Goal: Task Accomplishment & Management: Manage account settings

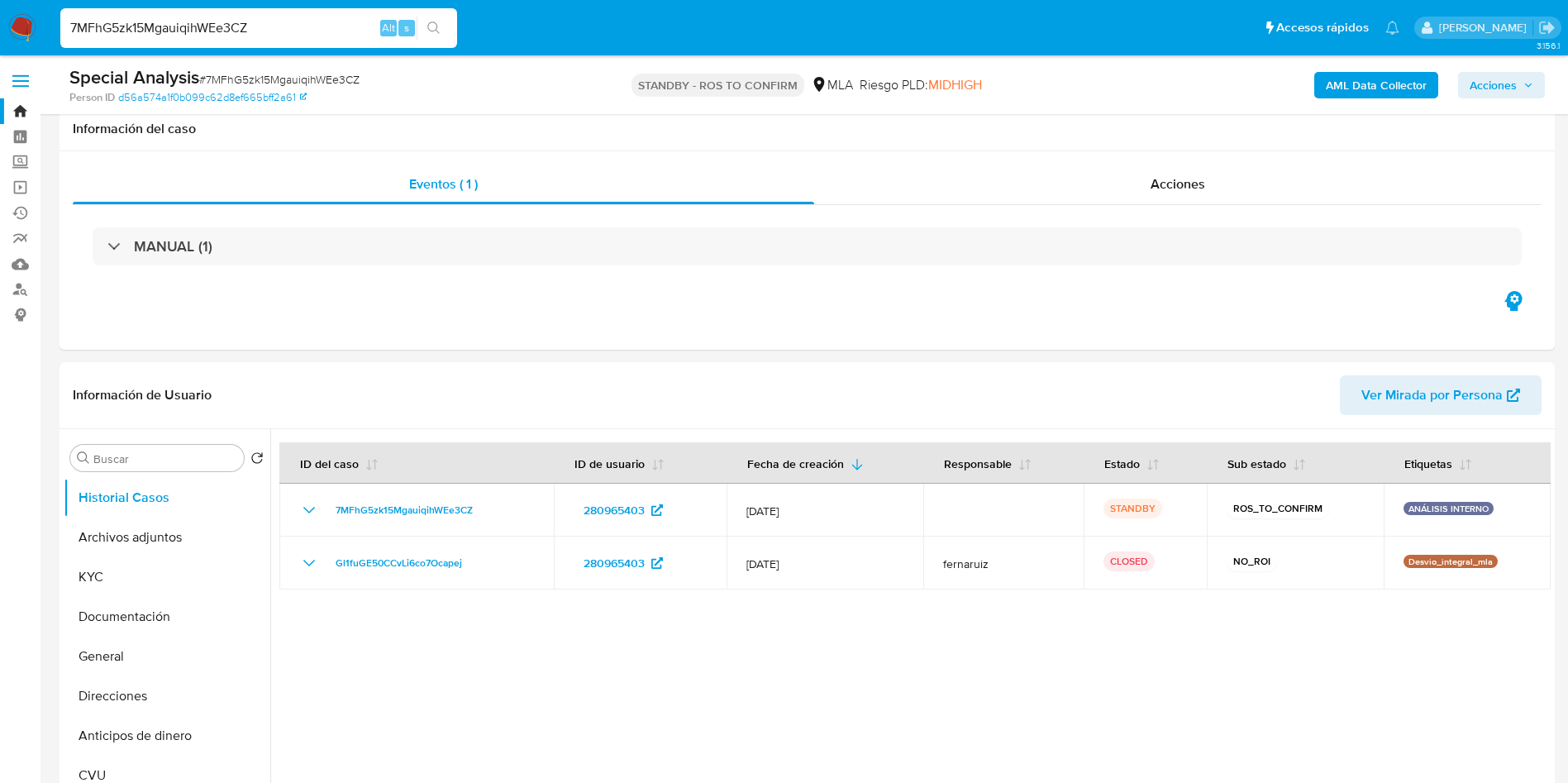
select select "10"
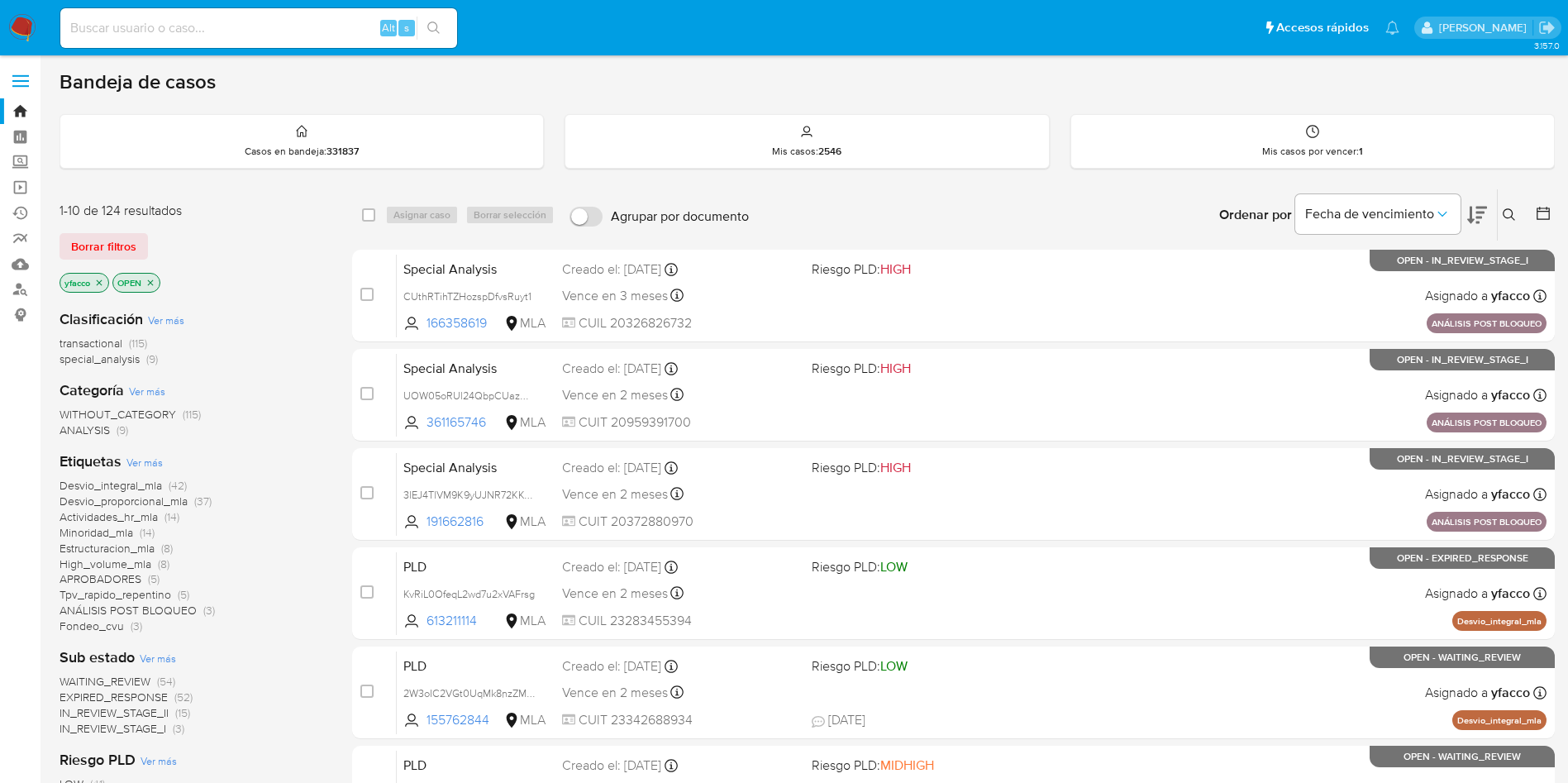
click at [185, 30] on input at bounding box center [258, 29] width 397 height 22
paste input "IGvO4tOzaXHgH77odBgeBJx6"
type input "IGvO4tOzaXHgH77odBgeBJx6"
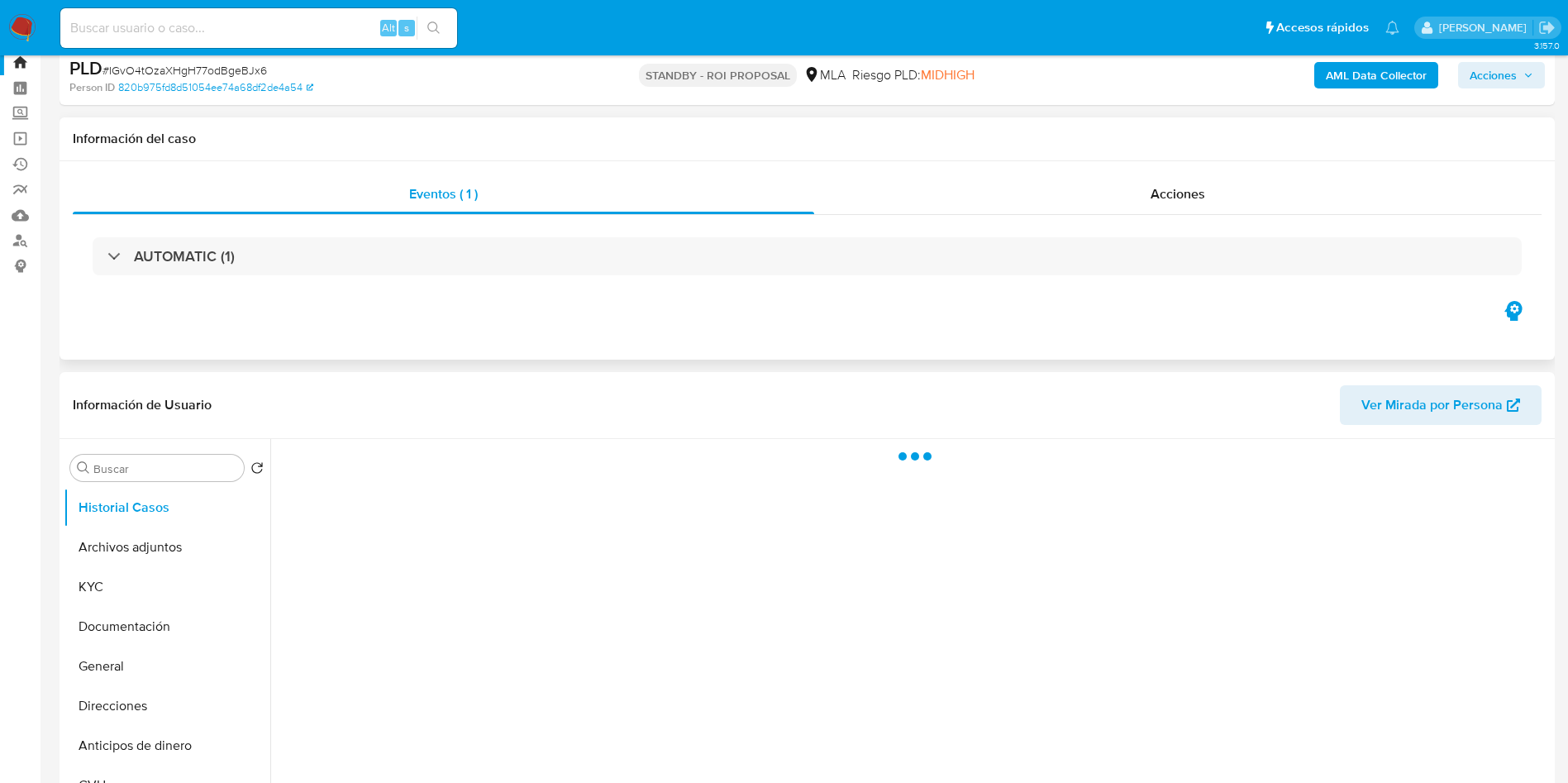
scroll to position [124, 0]
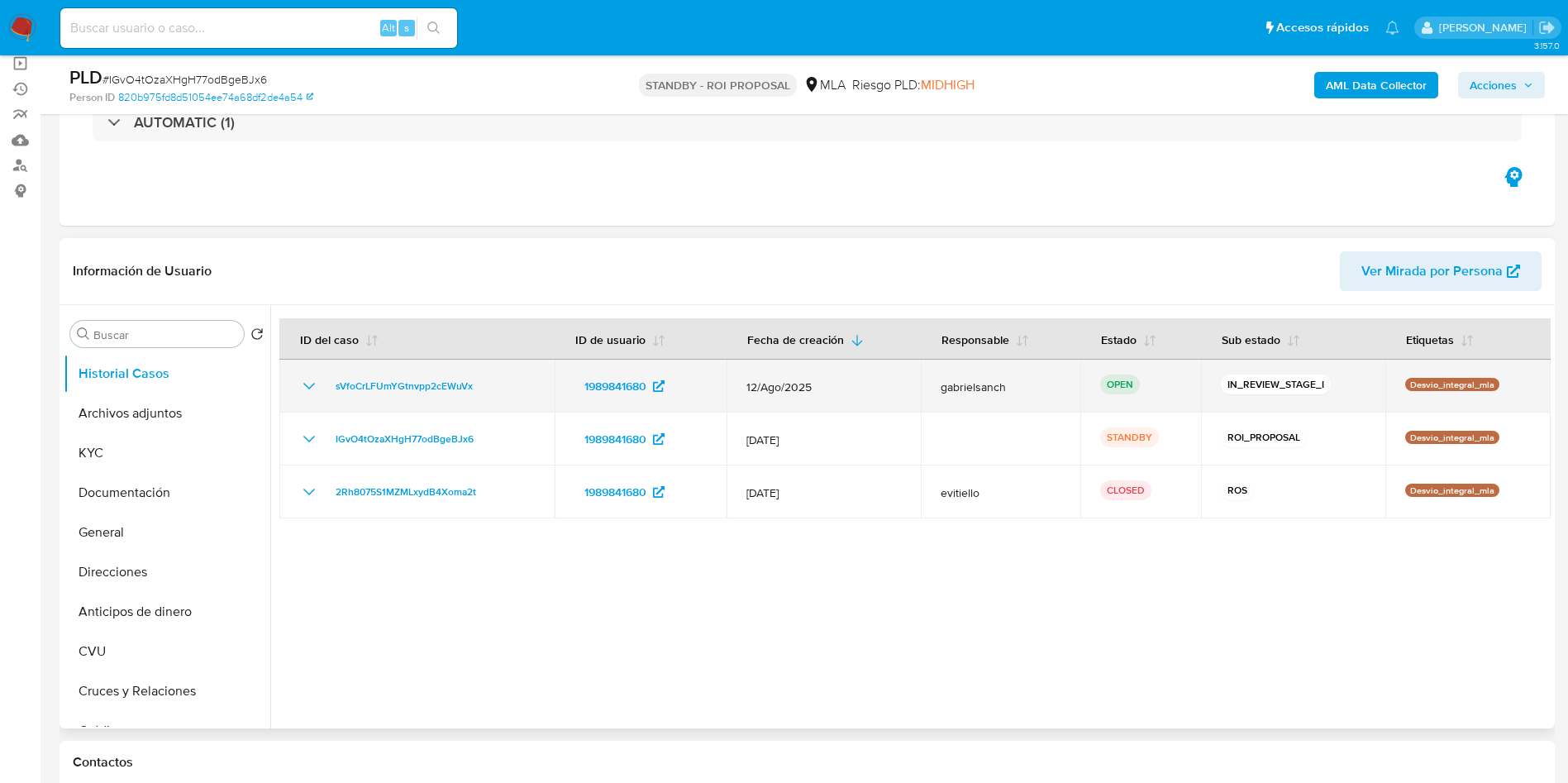
select select "10"
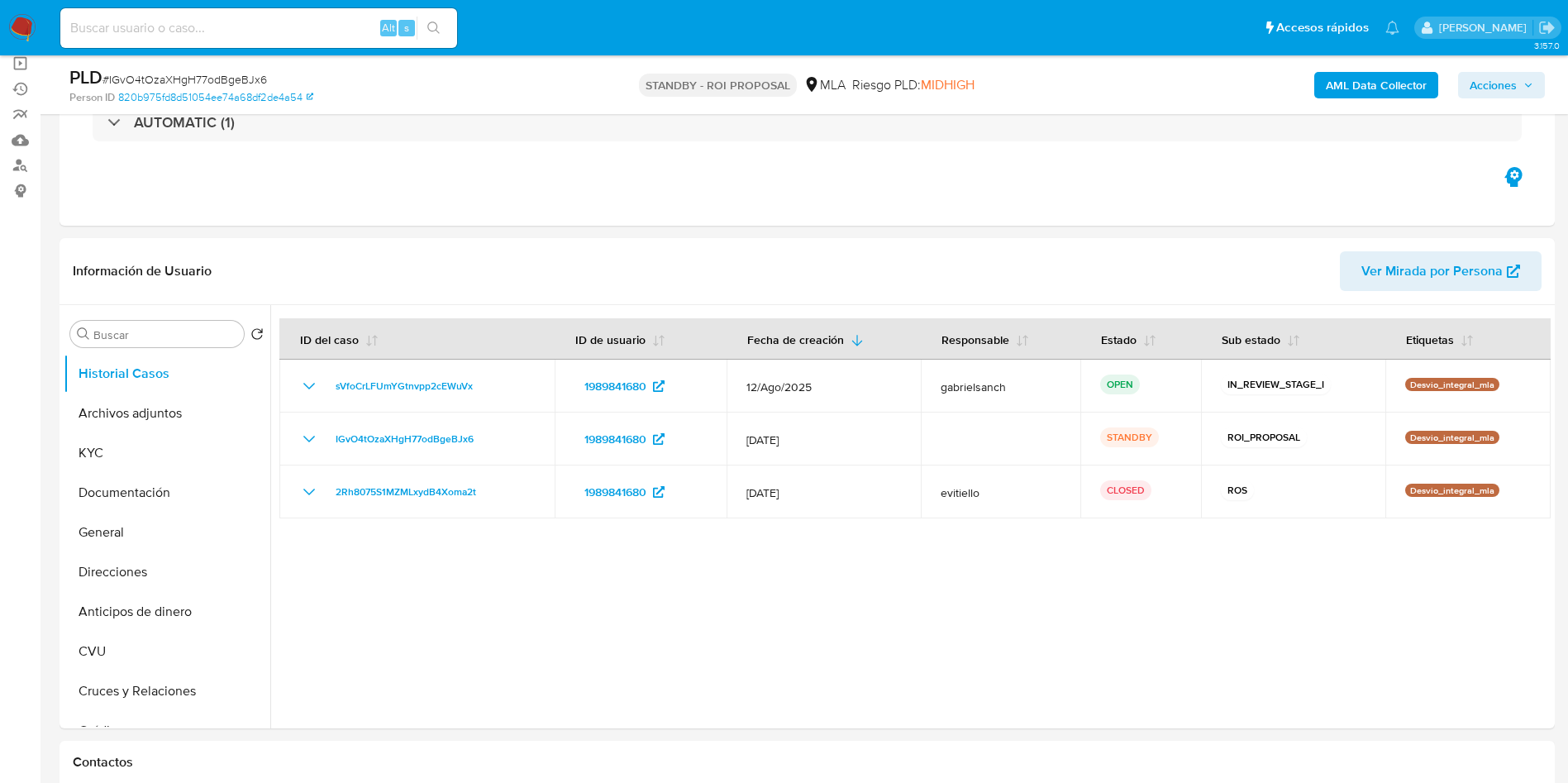
click at [290, 32] on input at bounding box center [258, 29] width 397 height 22
paste input "PLqBE74eo8hf6NGuwM0NpeIL"
type input "PLqBE74eo8hf6NGuwM0NpeIL"
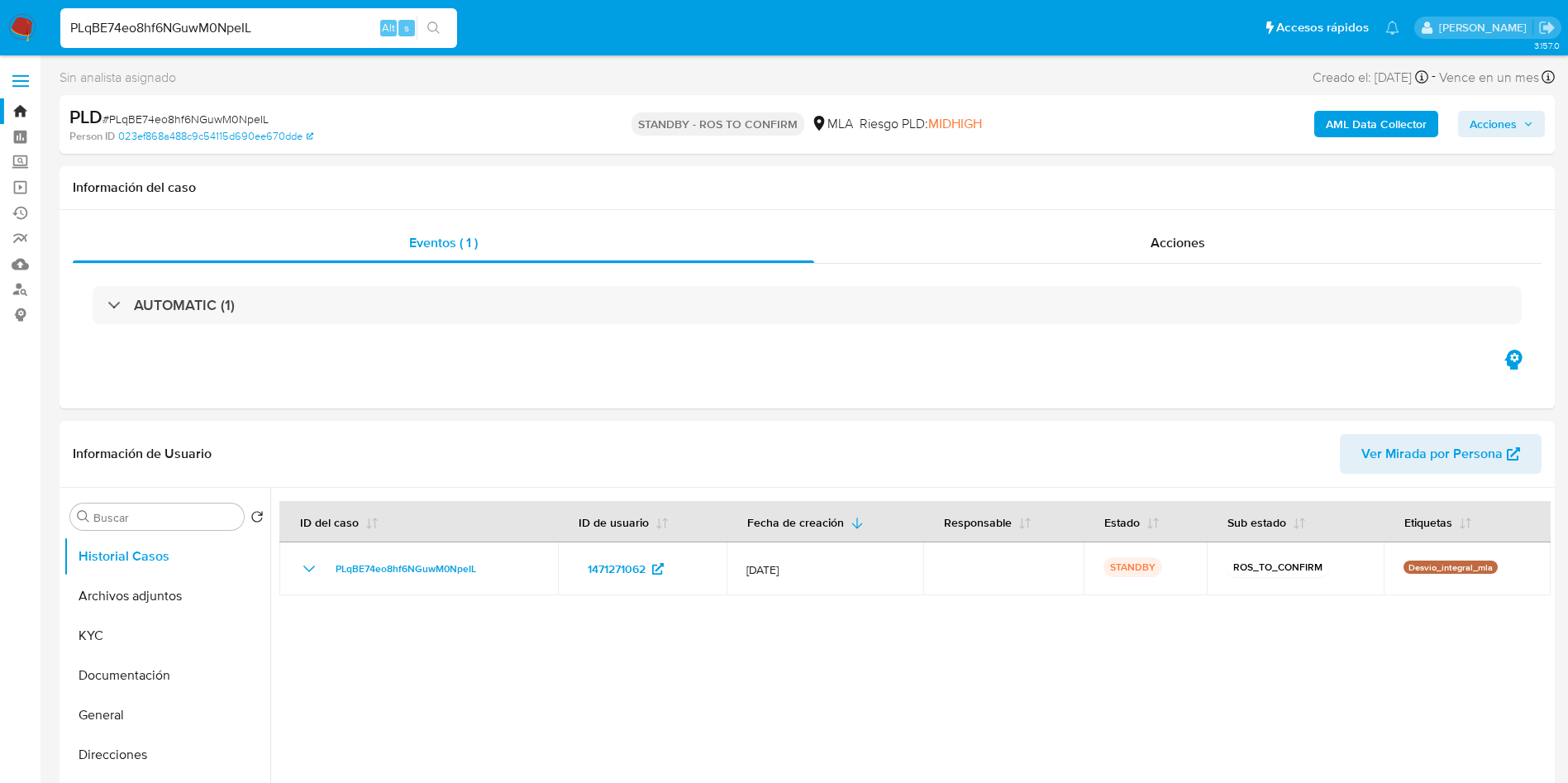
select select "10"
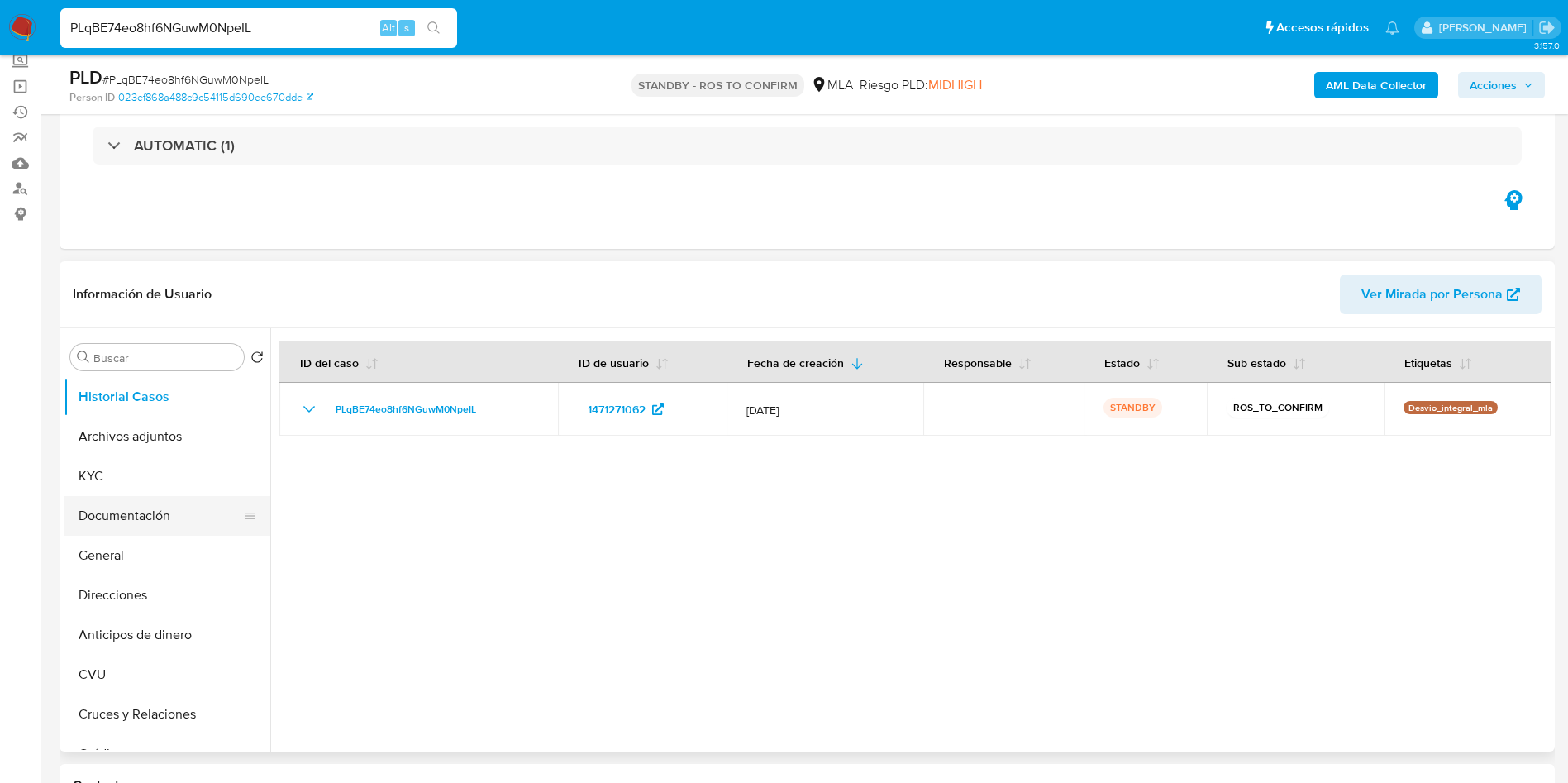
scroll to position [124, 0]
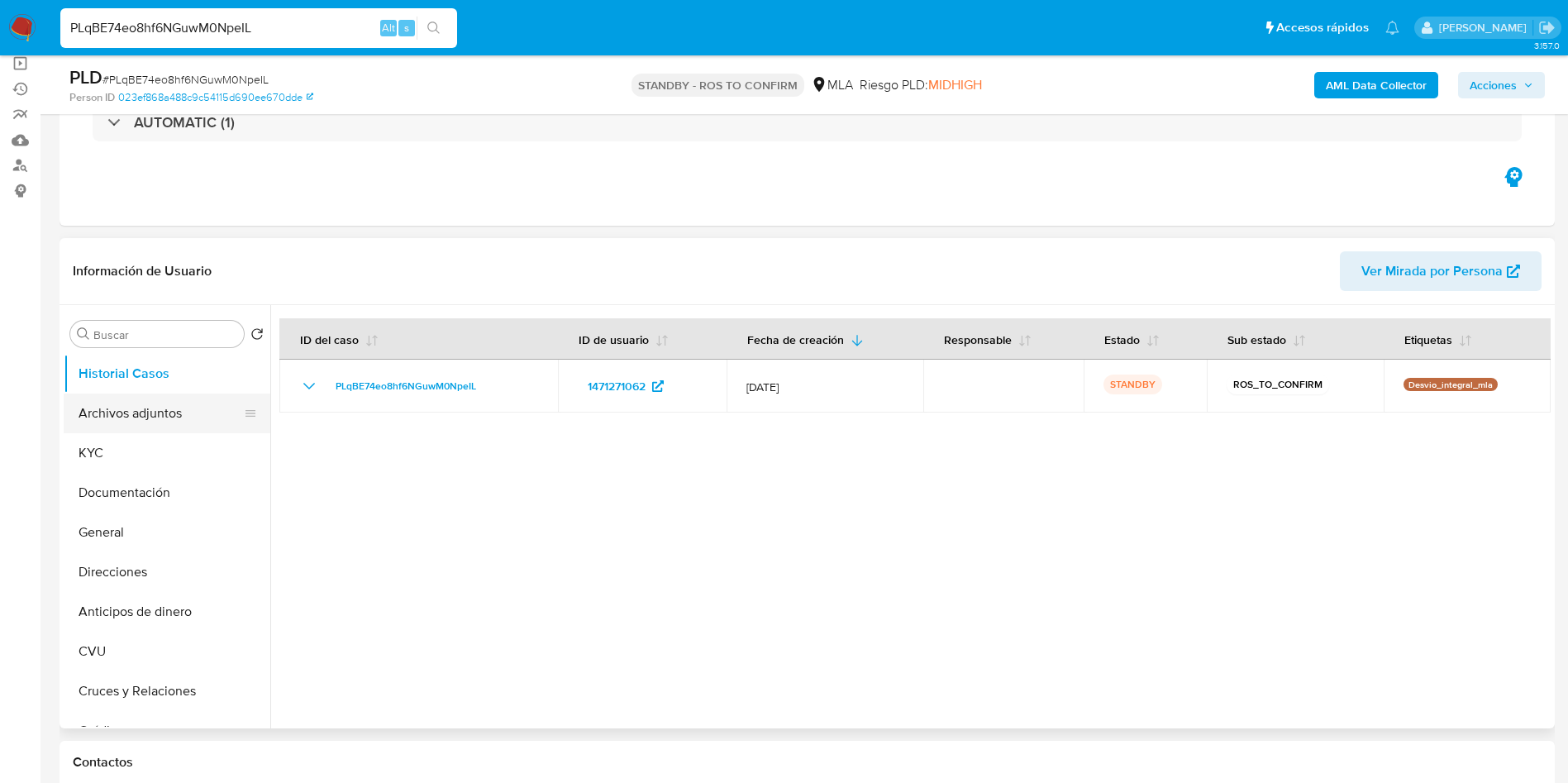
click at [114, 413] on button "Archivos adjuntos" at bounding box center [159, 413] width 193 height 40
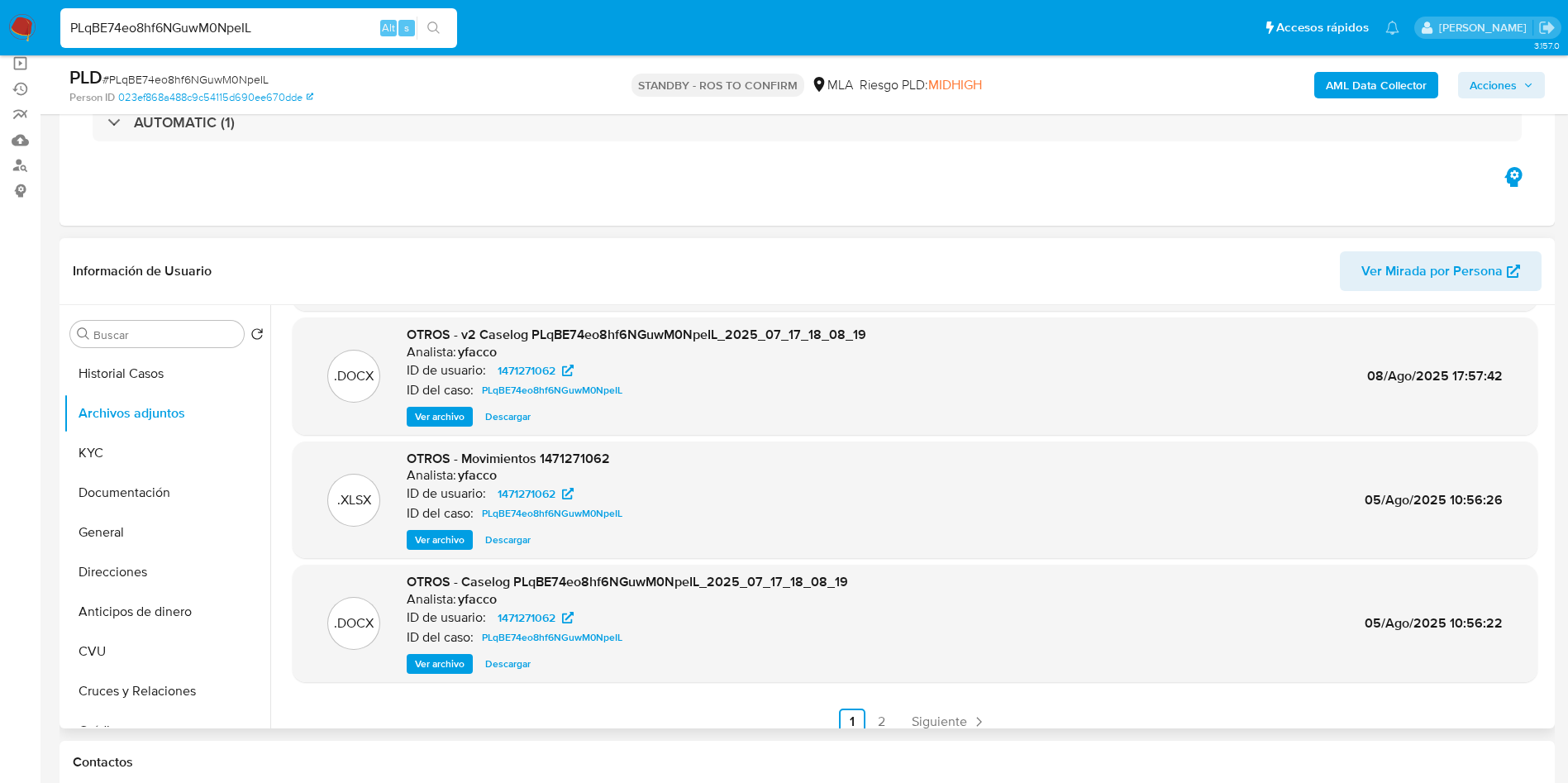
click at [506, 421] on span "Descargar" at bounding box center [508, 416] width 46 height 17
click at [317, 26] on input "PLqBE74eo8hf6NGuwM0NpeIL" at bounding box center [258, 29] width 397 height 22
paste input "zAiFBU84HPe3Mlq04eTNjoMF"
type input "zAiFBU84HPe3Mlq04eTNjoMF"
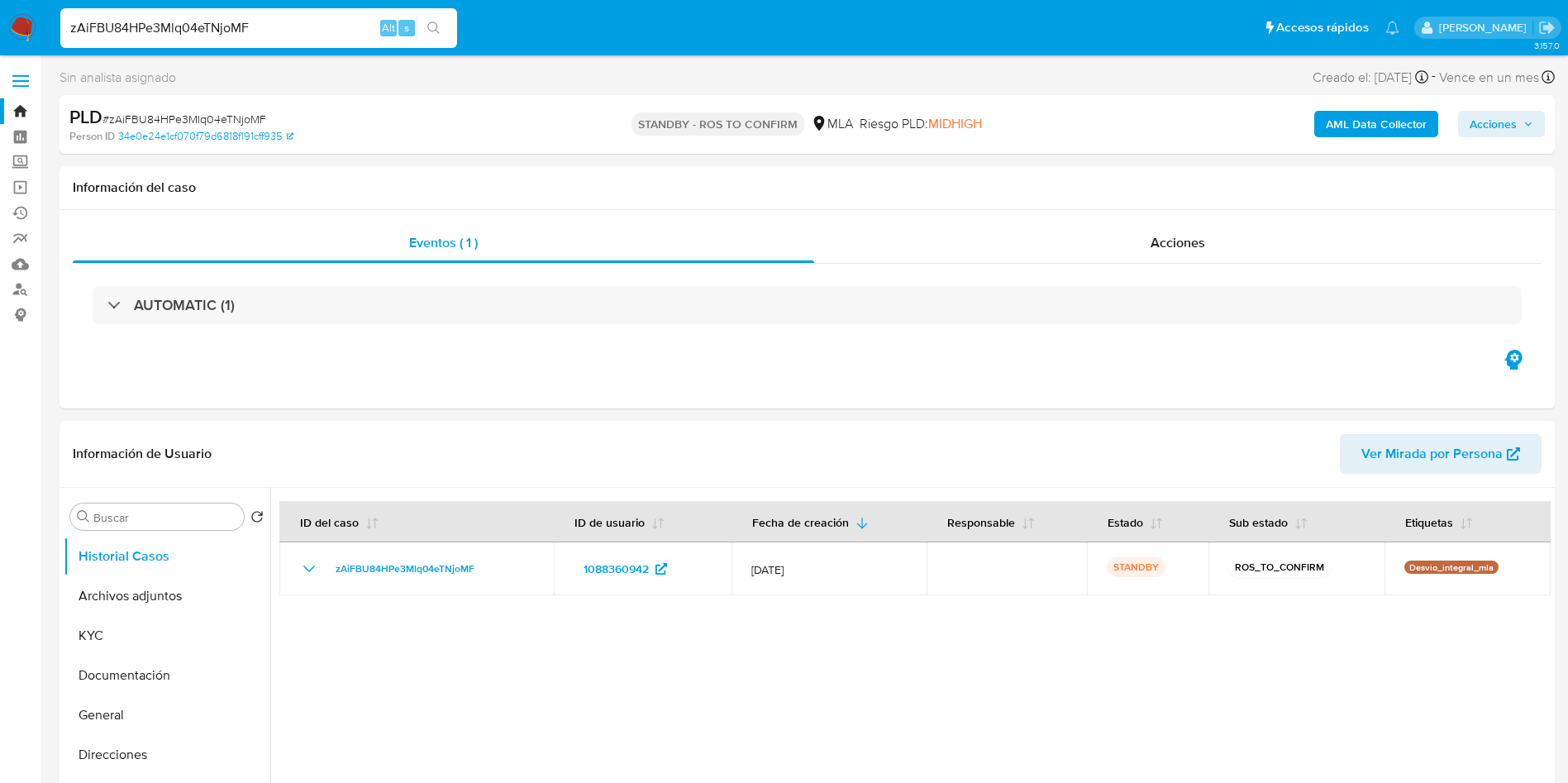
select select "10"
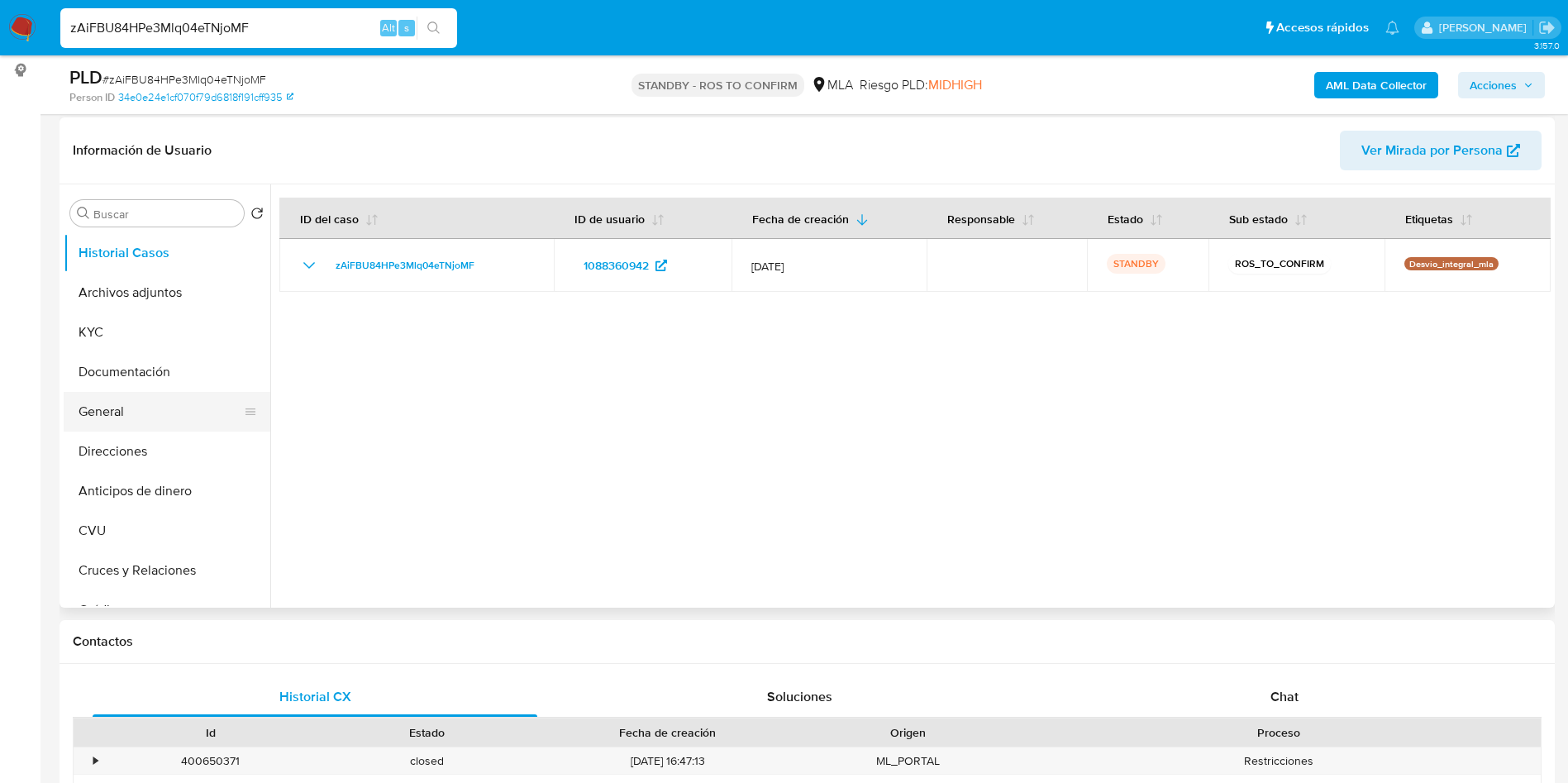
scroll to position [247, 0]
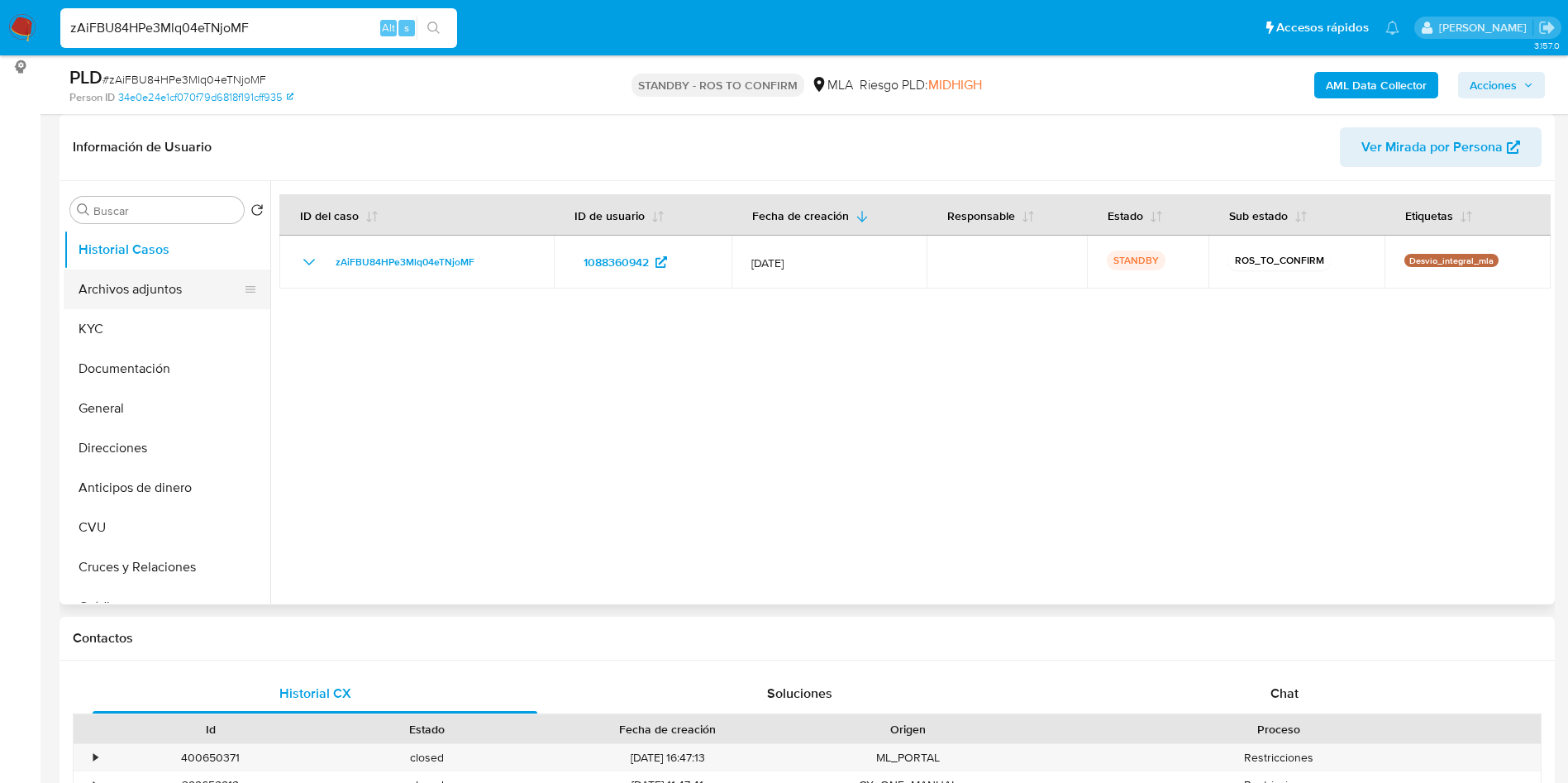
click at [119, 282] on button "Archivos adjuntos" at bounding box center [159, 289] width 193 height 40
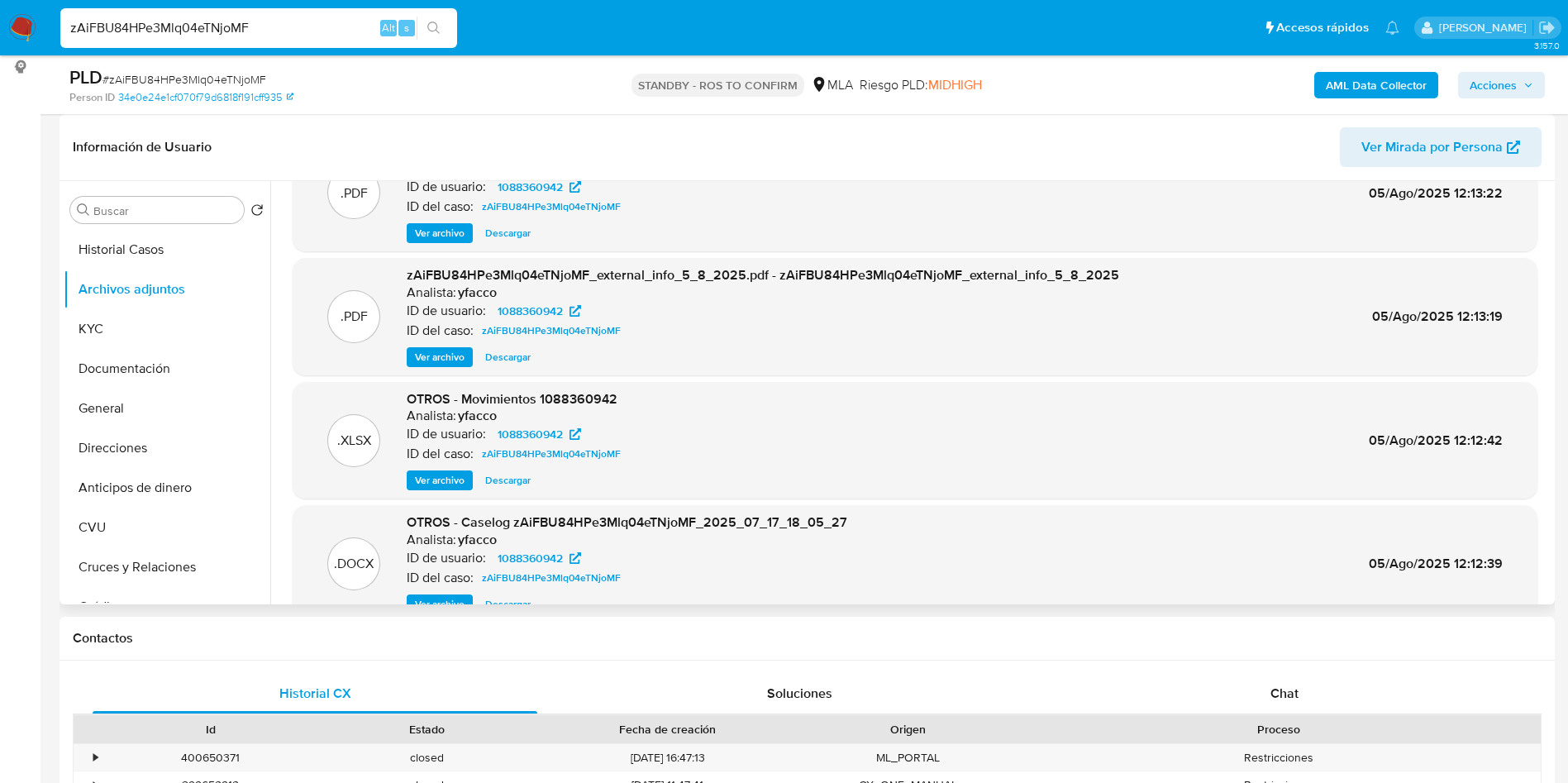
scroll to position [93, 0]
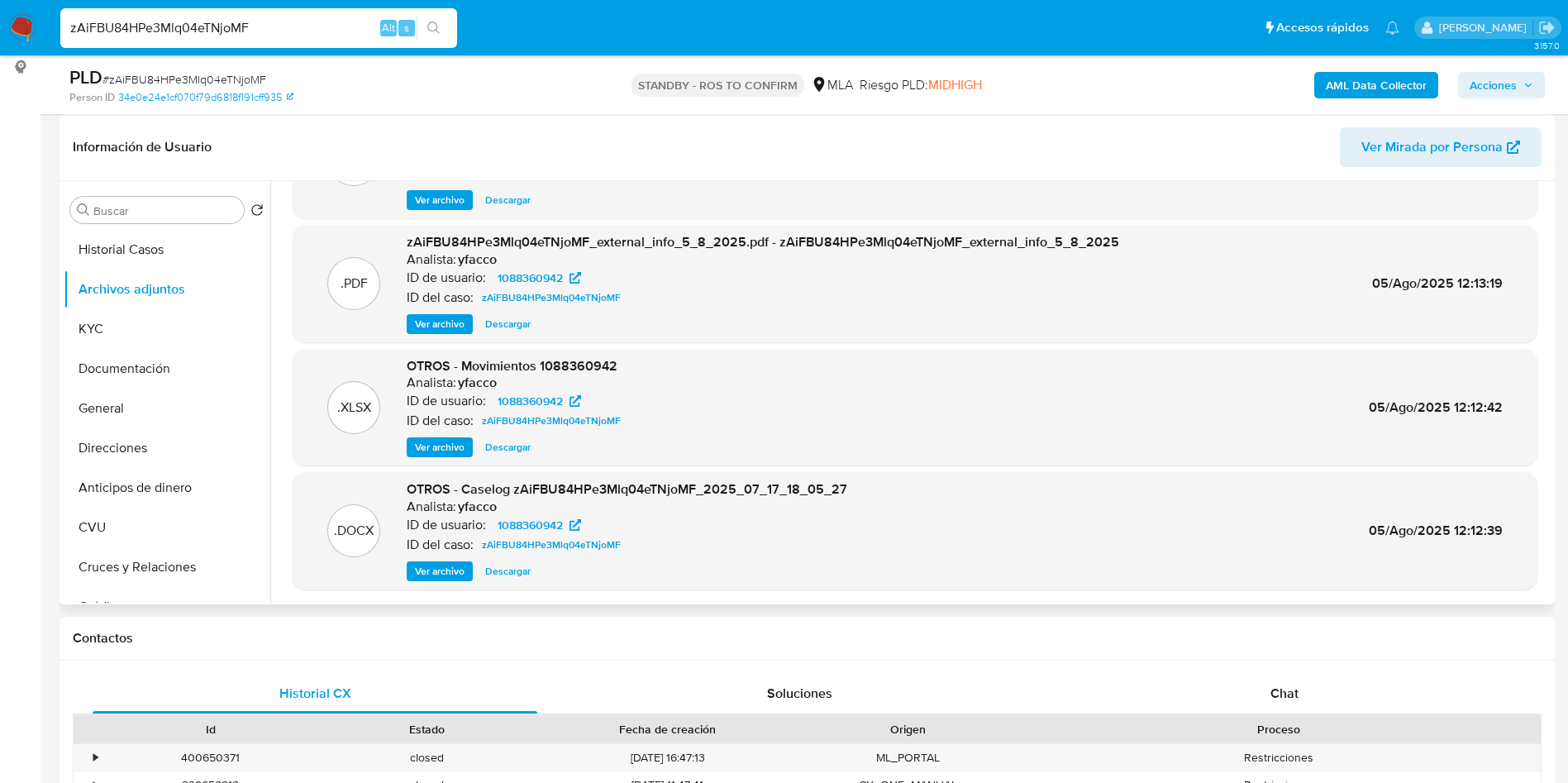
click at [508, 566] on span "Descargar" at bounding box center [508, 571] width 46 height 17
click at [292, 28] on input "zAiFBU84HPe3Mlq04eTNjoMF" at bounding box center [258, 29] width 397 height 22
paste input "BRfyh6dIJgdyH0ANRoAlL74l"
type input "BRfyh6dIJgdyH0ANRoAlL74l"
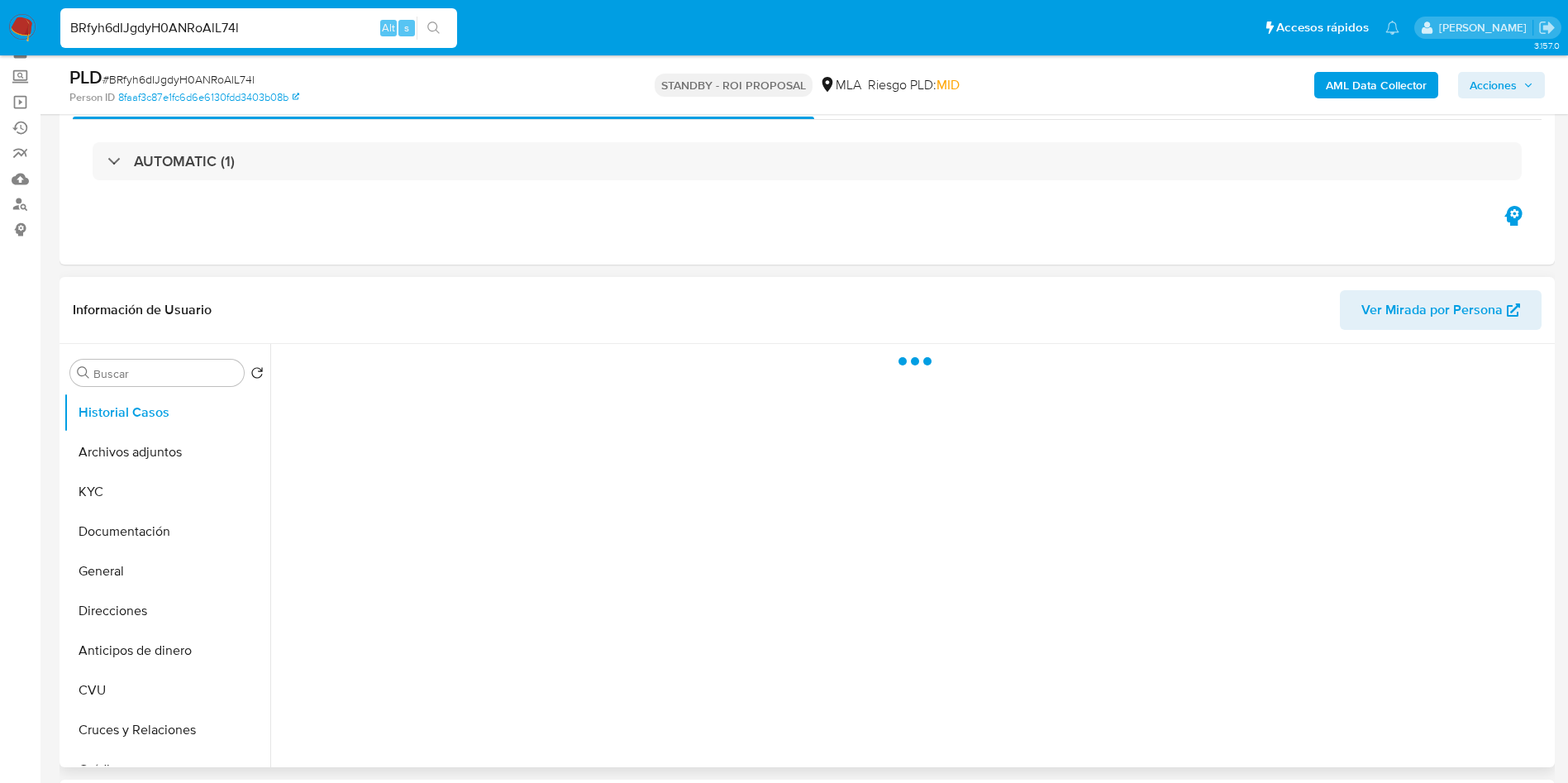
scroll to position [124, 0]
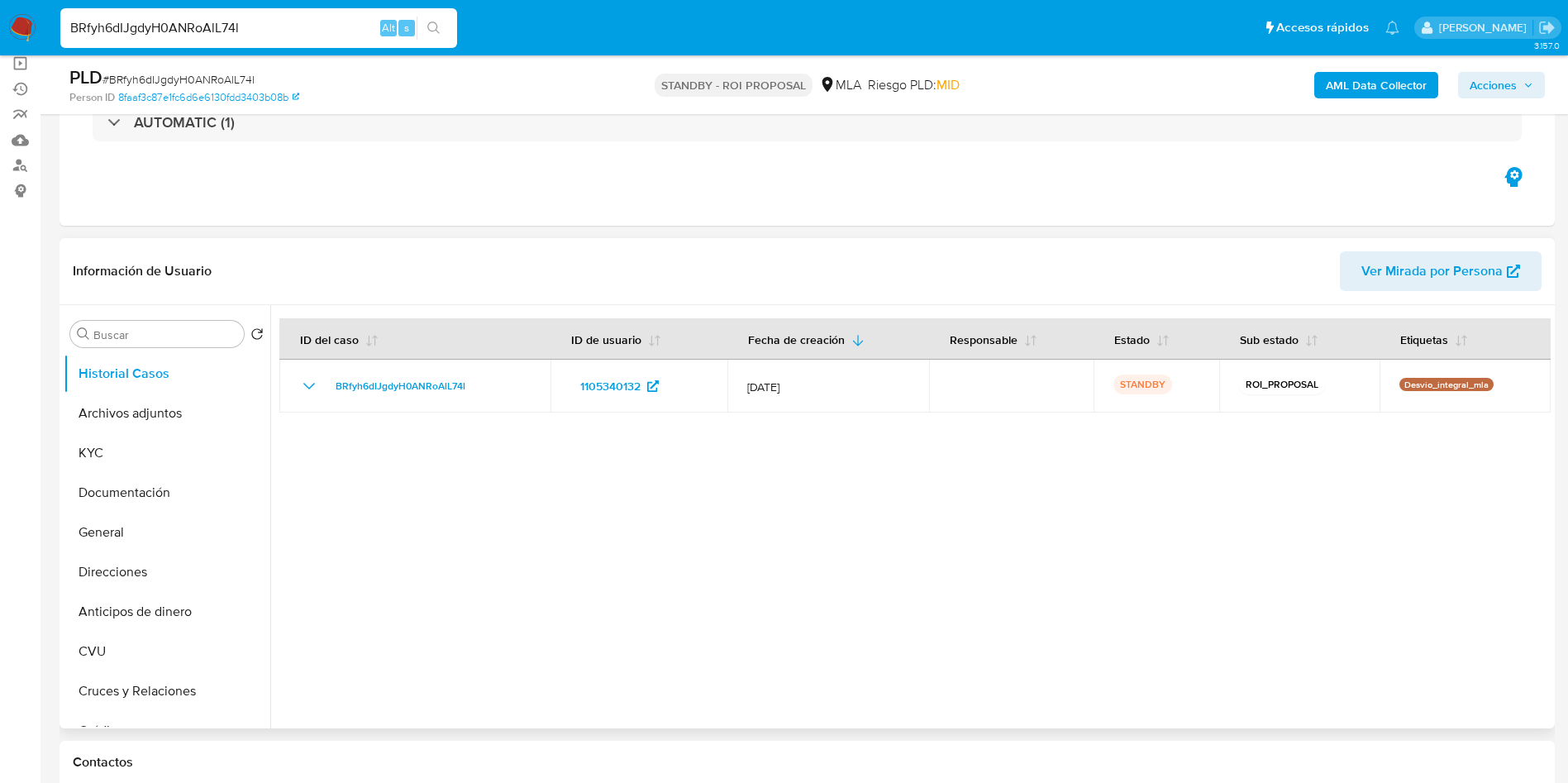
select select "10"
click at [162, 388] on button "Historial Casos" at bounding box center [159, 373] width 193 height 40
click at [162, 413] on button "Archivos adjuntos" at bounding box center [159, 413] width 193 height 40
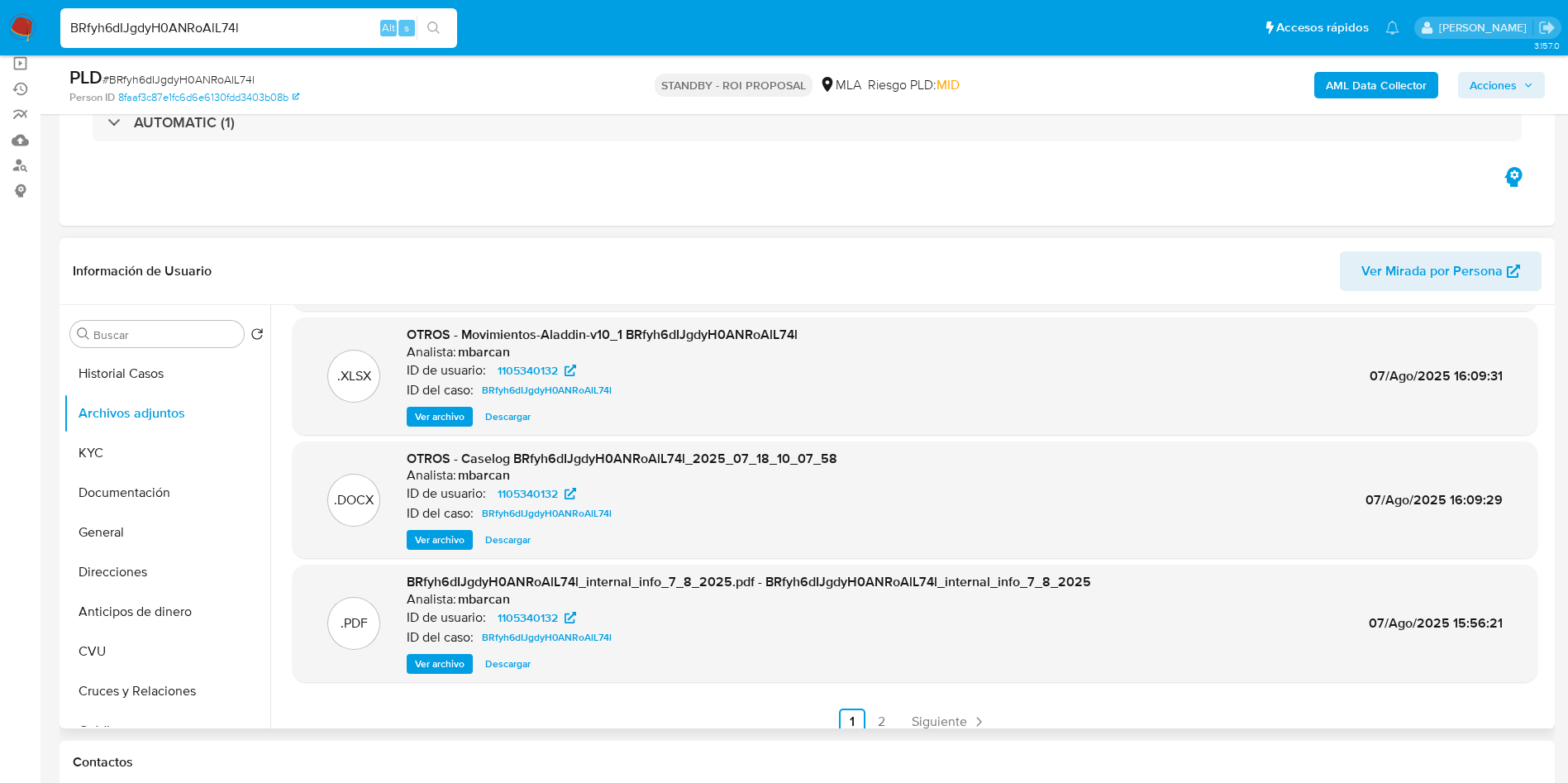
click at [523, 539] on span "Descargar" at bounding box center [508, 539] width 46 height 17
click at [258, 21] on input "BRfyh6dIJgdyH0ANRoAlL74l" at bounding box center [258, 29] width 397 height 22
paste input "Tp3ye15TjGCfc33Wig5aTfgx"
type input "Tp3ye15TjGCfc33Wig5aTfgx"
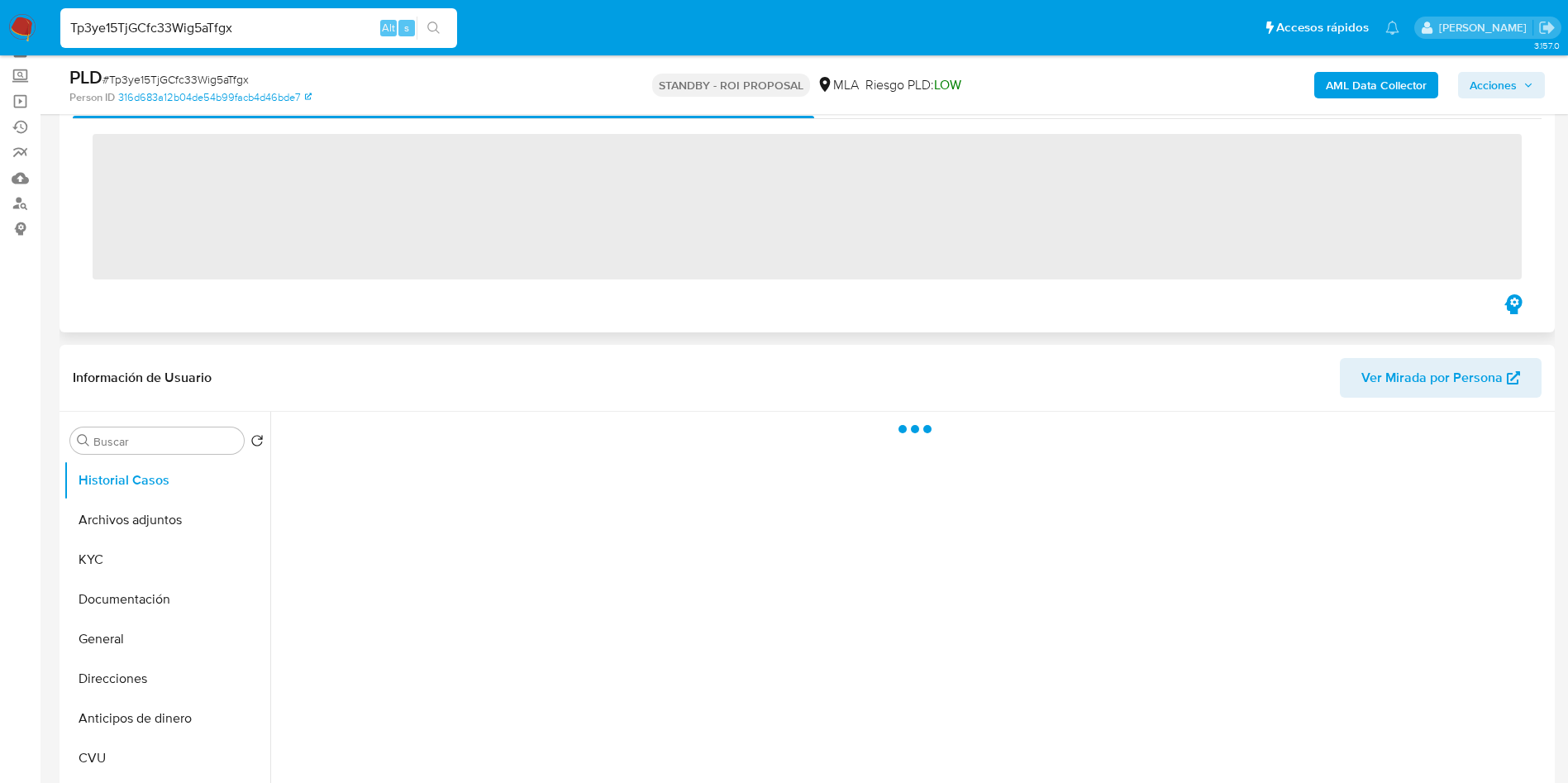
scroll to position [124, 0]
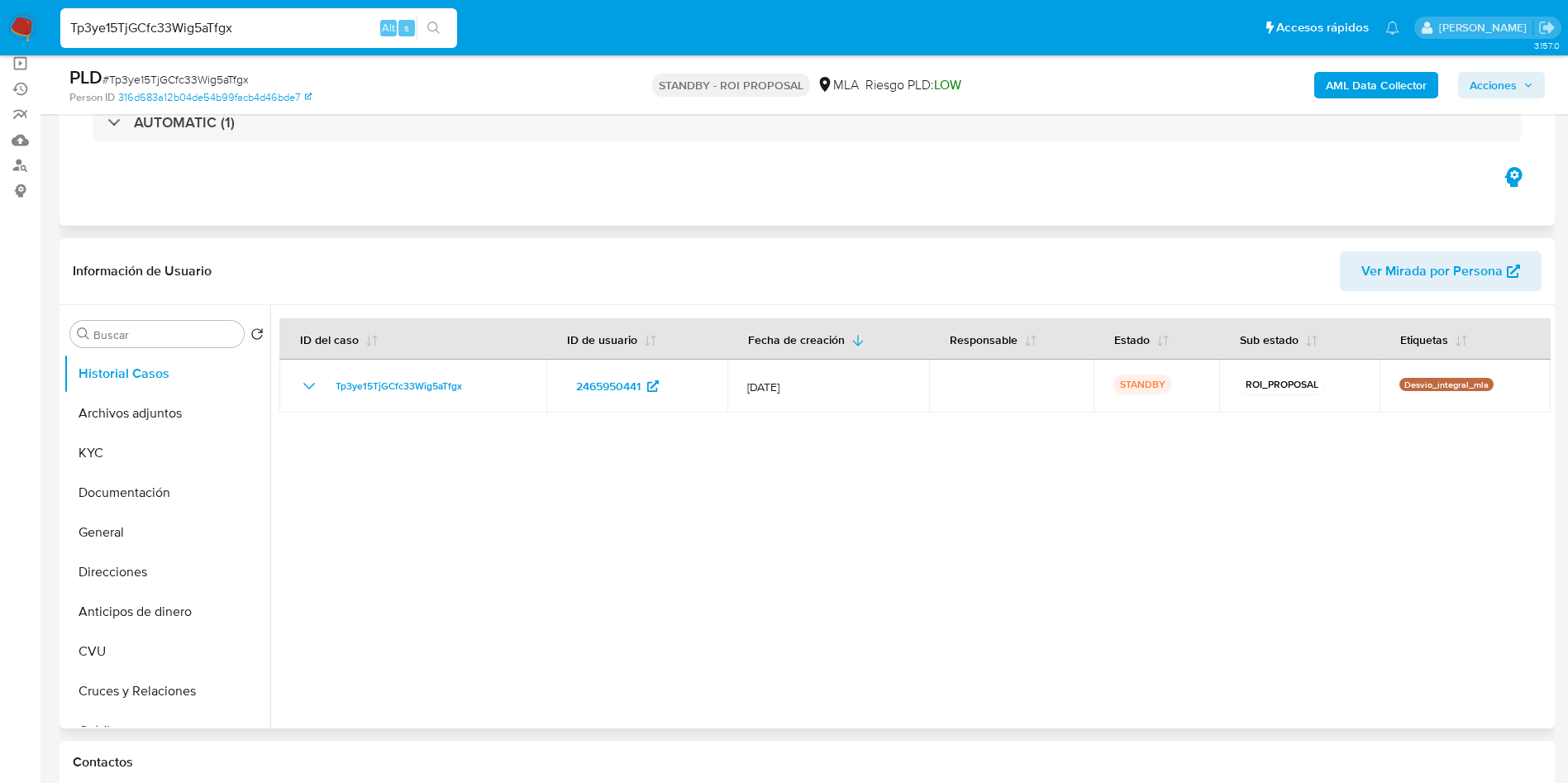
select select "10"
click at [116, 418] on button "Archivos adjuntos" at bounding box center [159, 413] width 193 height 40
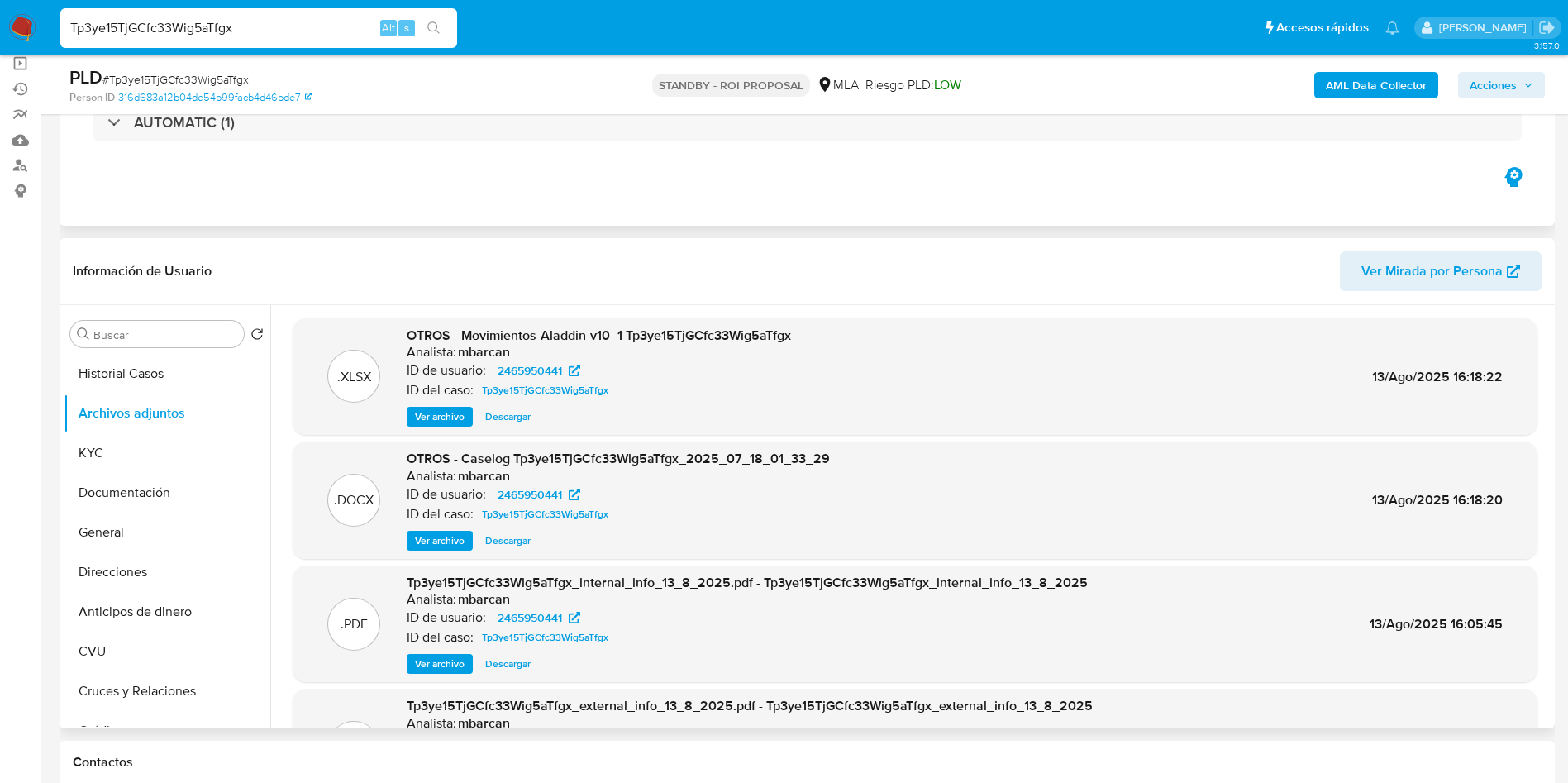
click at [509, 542] on span "Descargar" at bounding box center [508, 540] width 46 height 17
click at [180, 457] on button "KYC" at bounding box center [159, 452] width 193 height 40
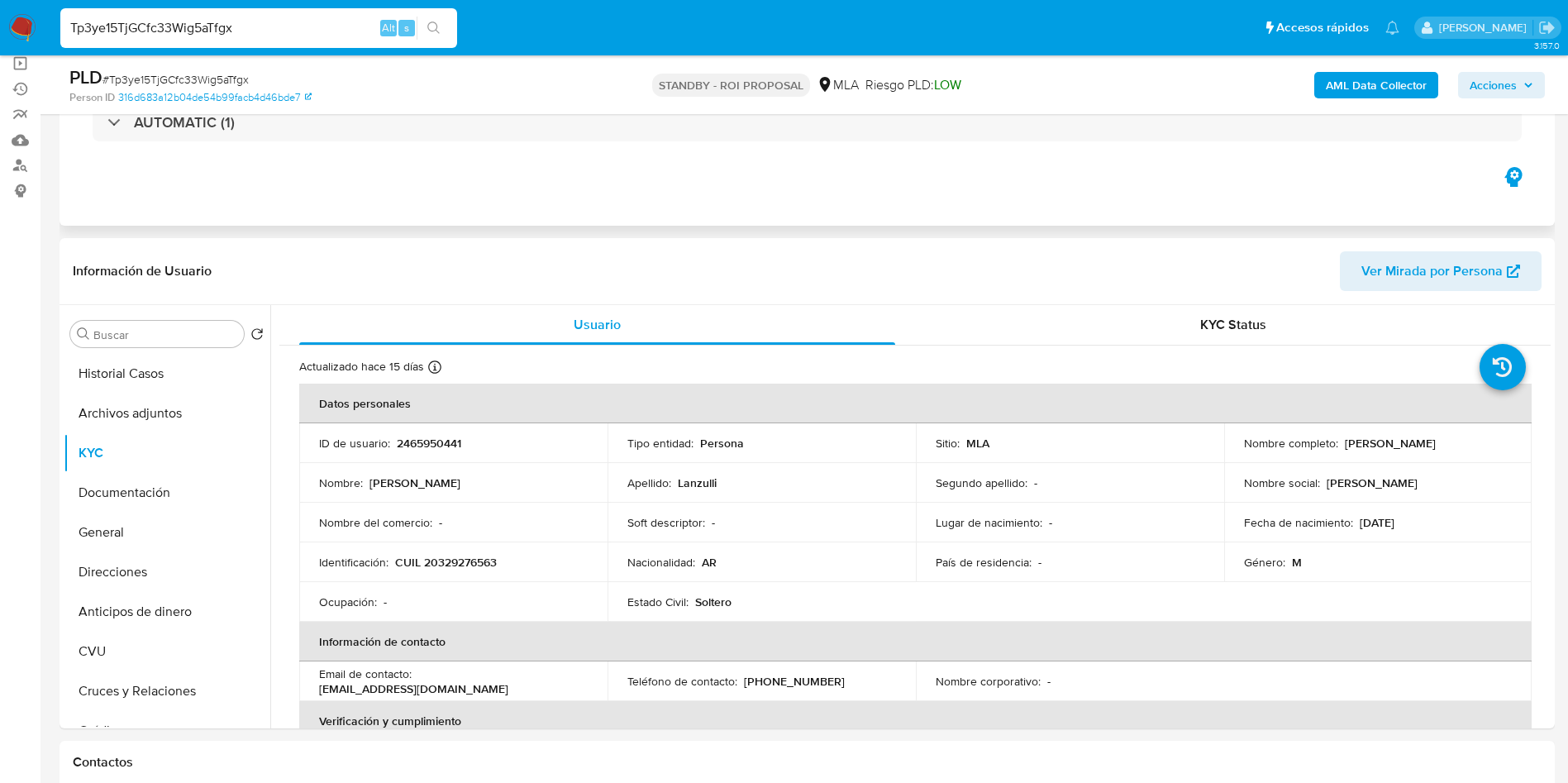
click at [356, 28] on input "Tp3ye15TjGCfc33Wig5aTfgx" at bounding box center [258, 29] width 397 height 22
paste input "HlCBKxLuEeRzm4MfxpADD7Zd"
type input "HlCBKxLuEeRzm4MfxpADD7Zd"
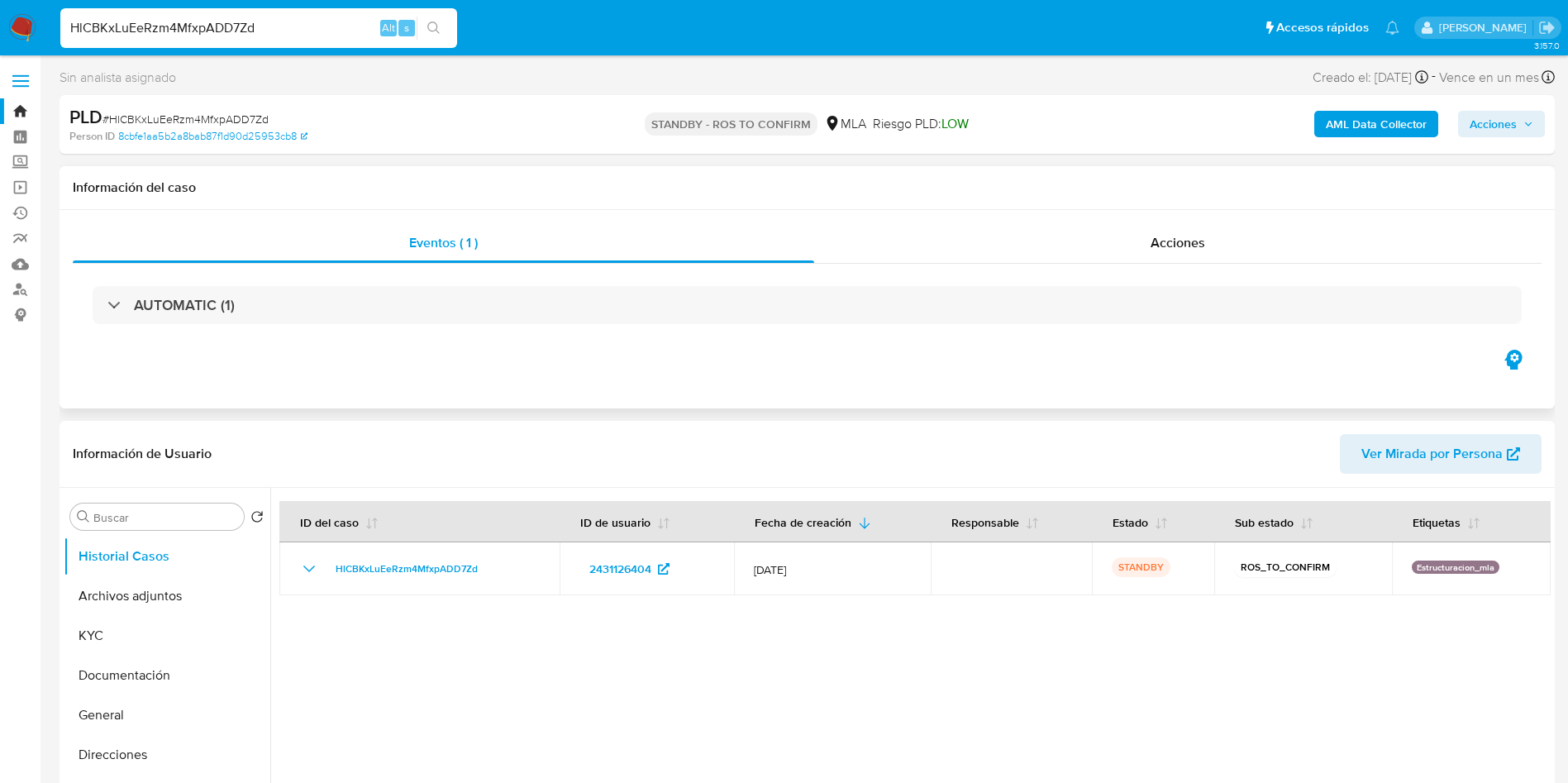
select select "10"
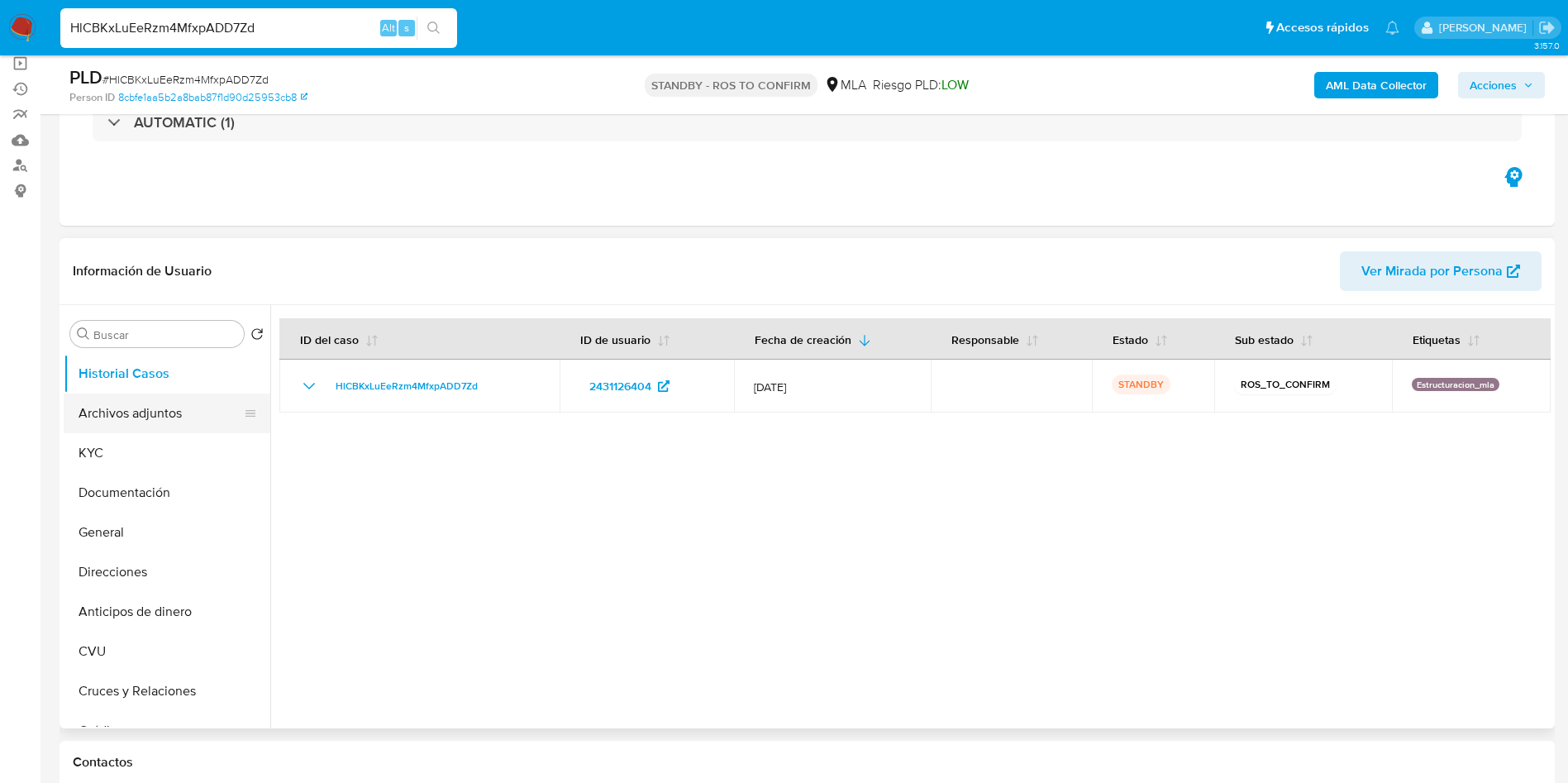
click at [153, 420] on button "Archivos adjuntos" at bounding box center [159, 413] width 193 height 40
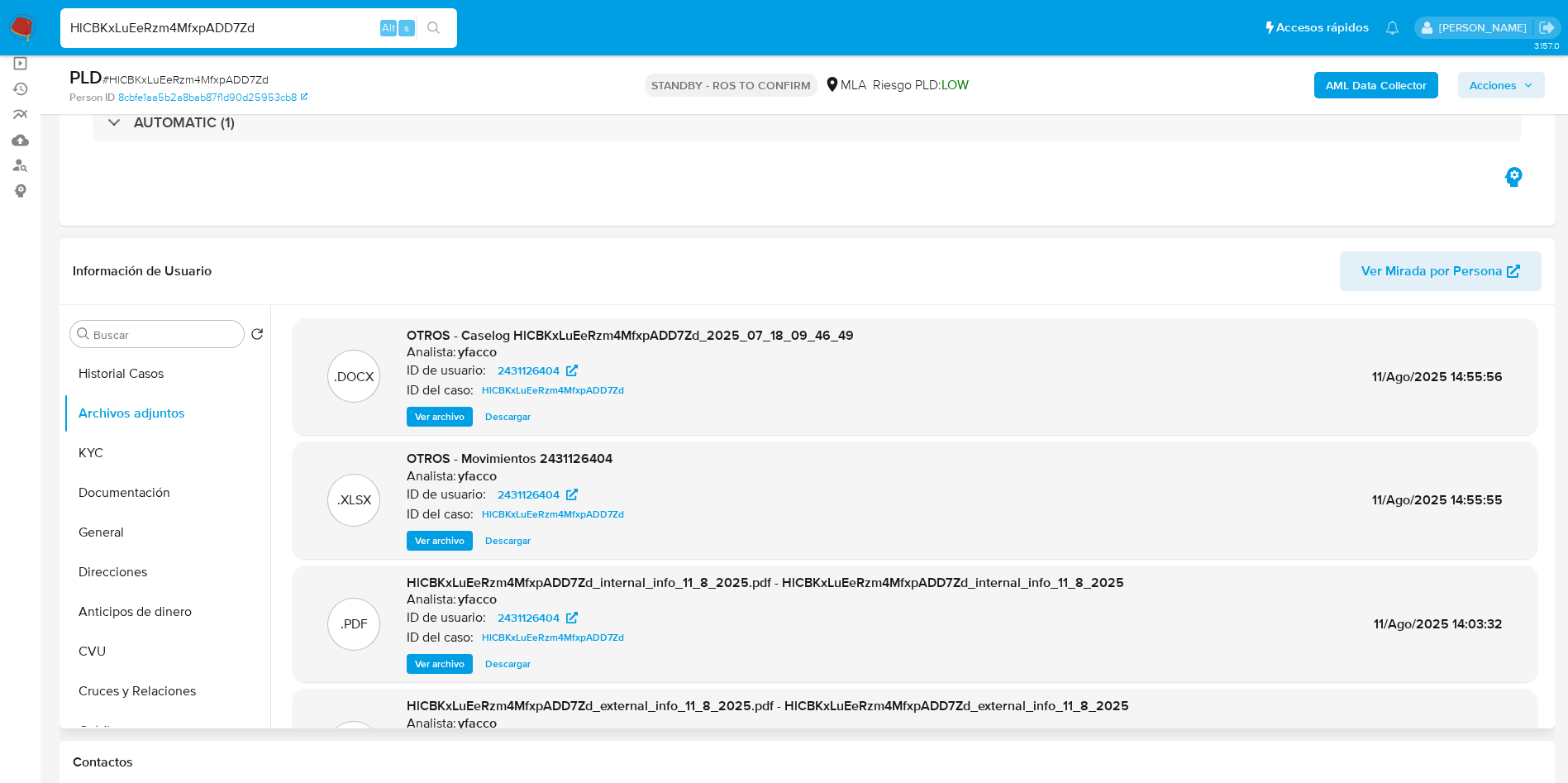
click at [512, 429] on div ".DOCX OTROS - Caselog HlCBKxLuEeRzm4MfxpADD7Zd_2025_07_18_09_46_49 Analista: yf…" at bounding box center [915, 376] width 1244 height 118
click at [505, 413] on span "Descargar" at bounding box center [508, 416] width 46 height 17
click at [315, 28] on input "HlCBKxLuEeRzm4MfxpADD7Zd" at bounding box center [258, 29] width 397 height 22
paste input "MulSioU4Jcy7PCENftLYiQzp"
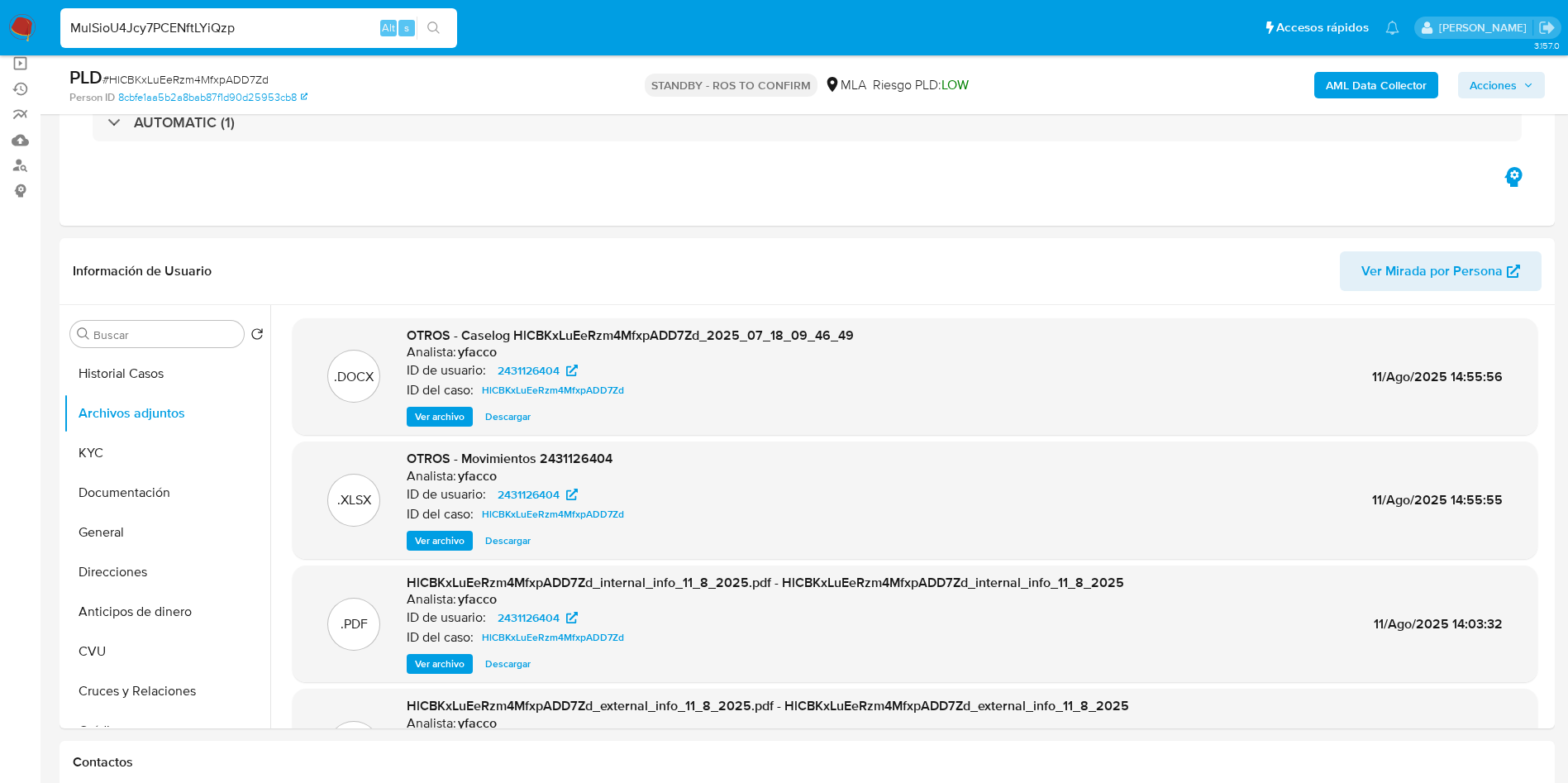
type input "MulSioU4Jcy7PCENftLYiQzp"
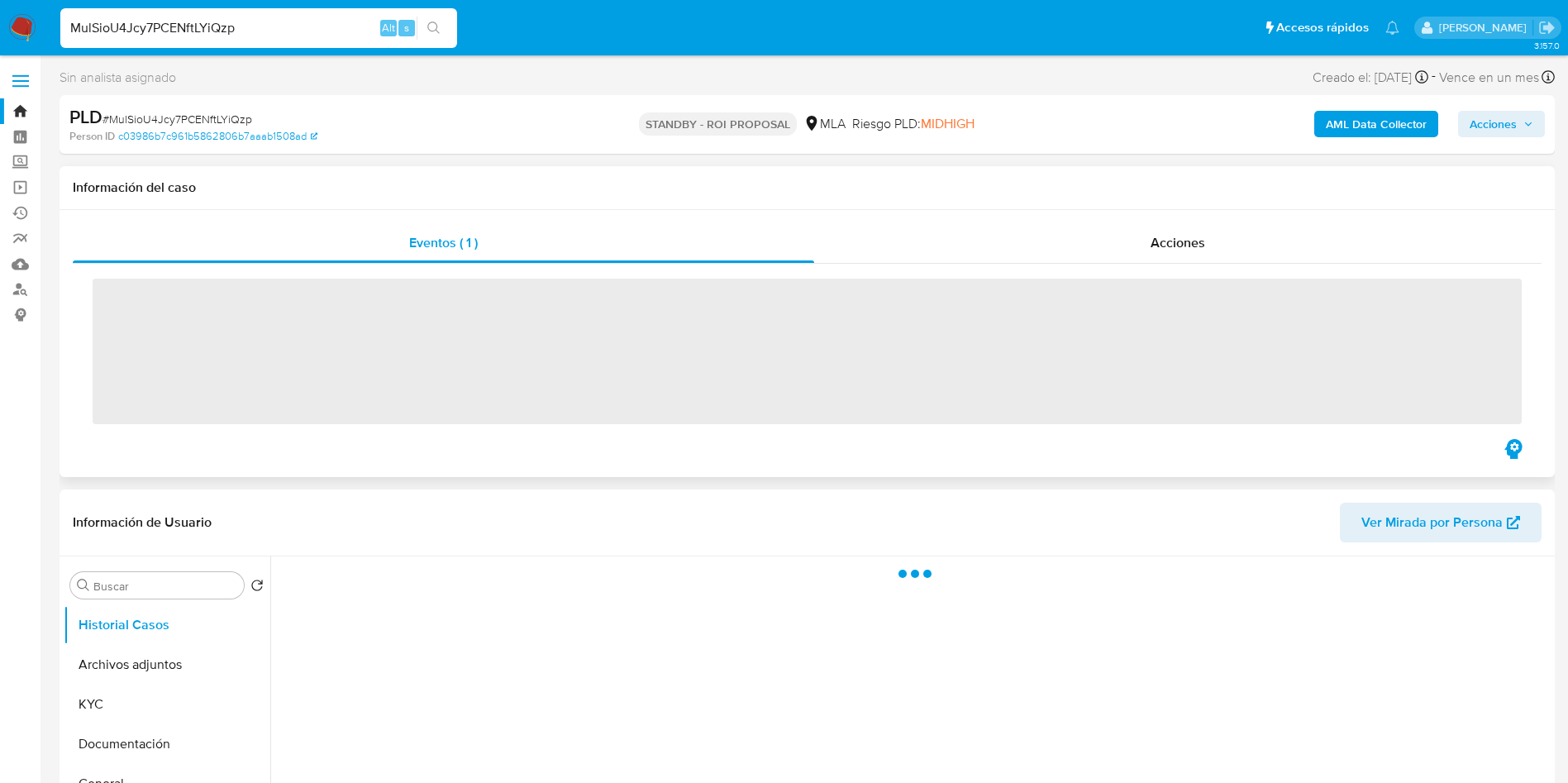
scroll to position [124, 0]
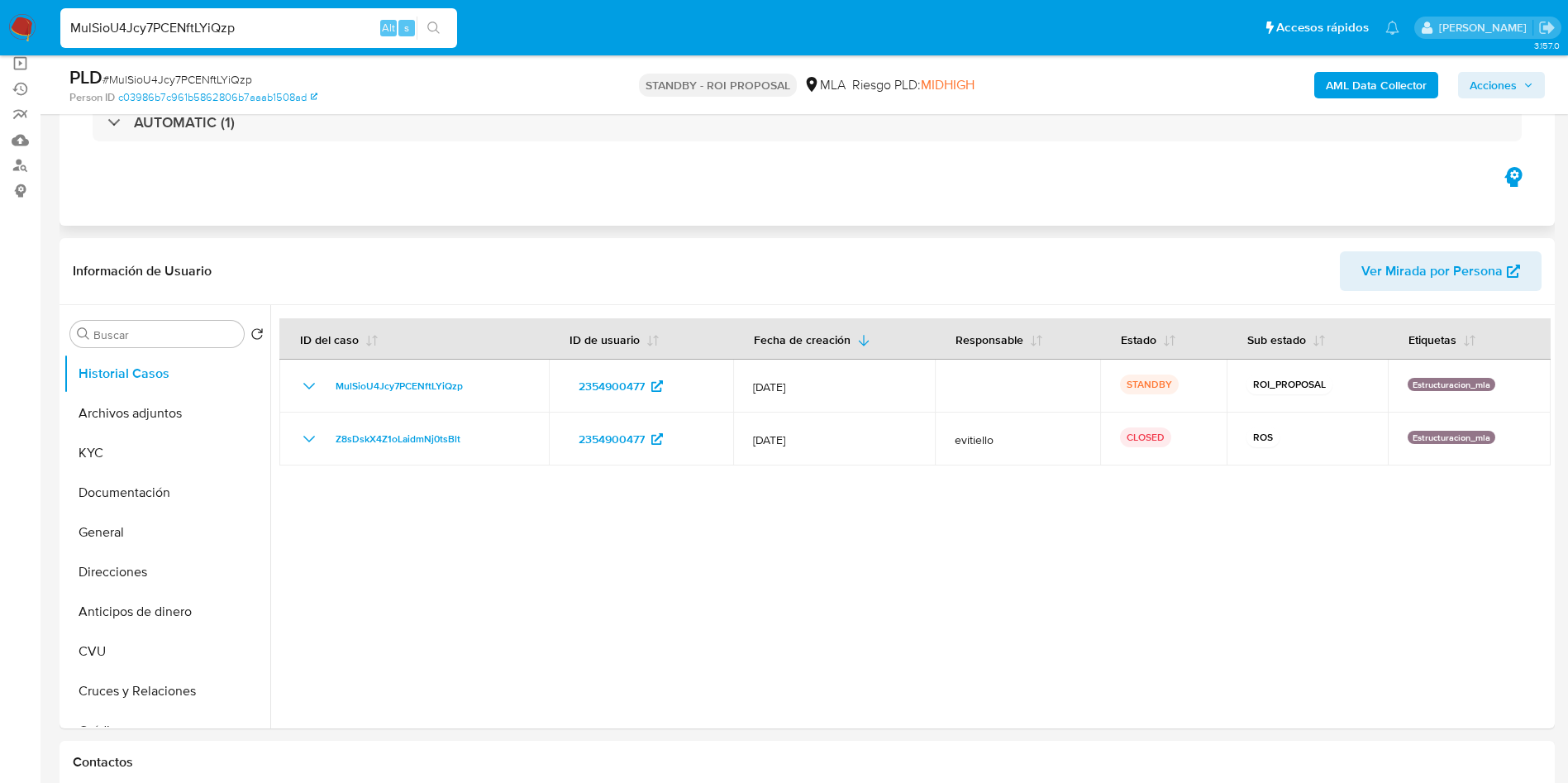
select select "10"
click at [244, 28] on input "MulSioU4Jcy7PCENftLYiQzp" at bounding box center [258, 29] width 397 height 22
paste input "q9n2ZpYR83H6t9zcTmmFACvz"
type input "q9n2ZpYR83H6t9zcTmmFACvz"
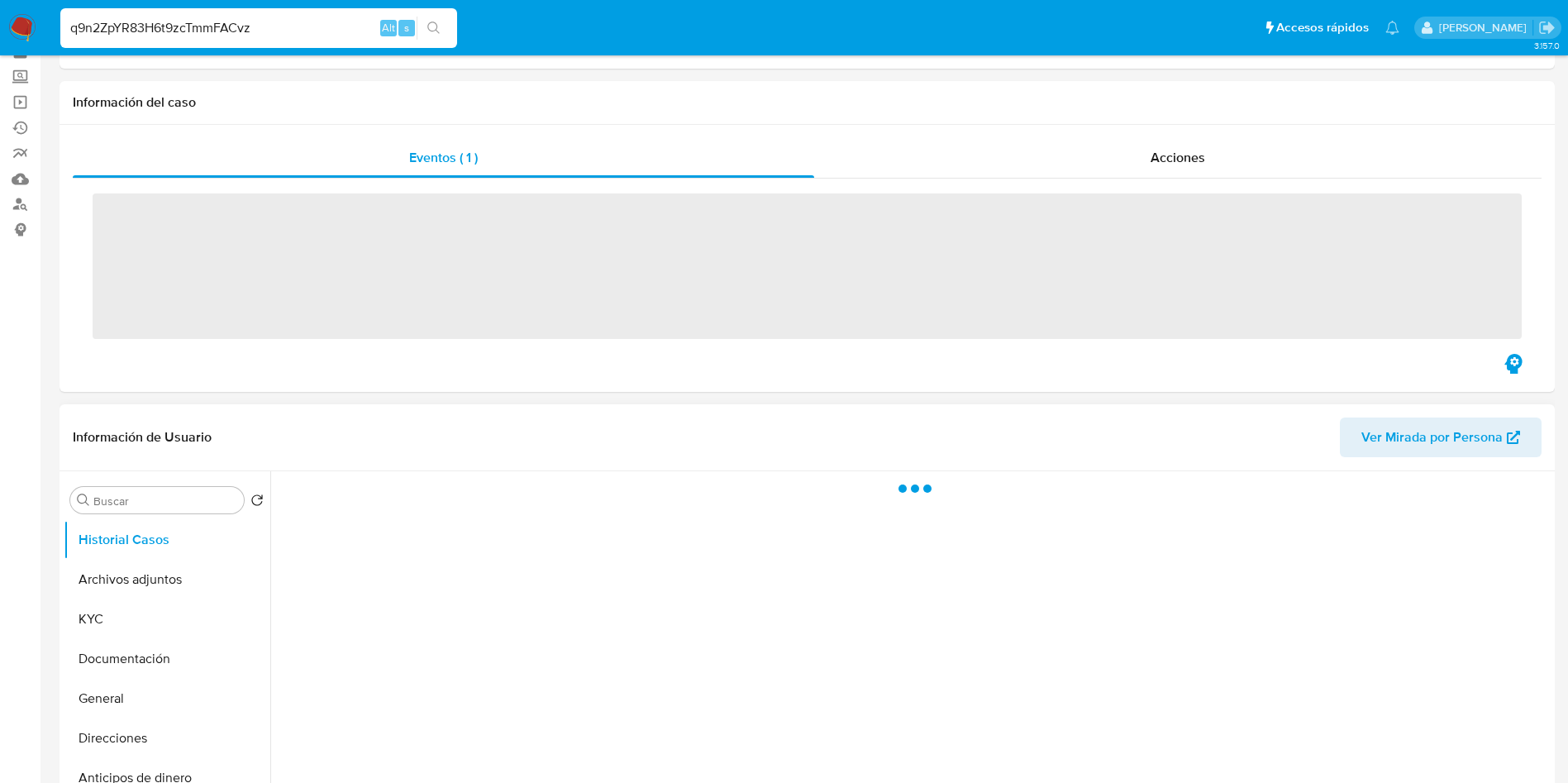
scroll to position [124, 0]
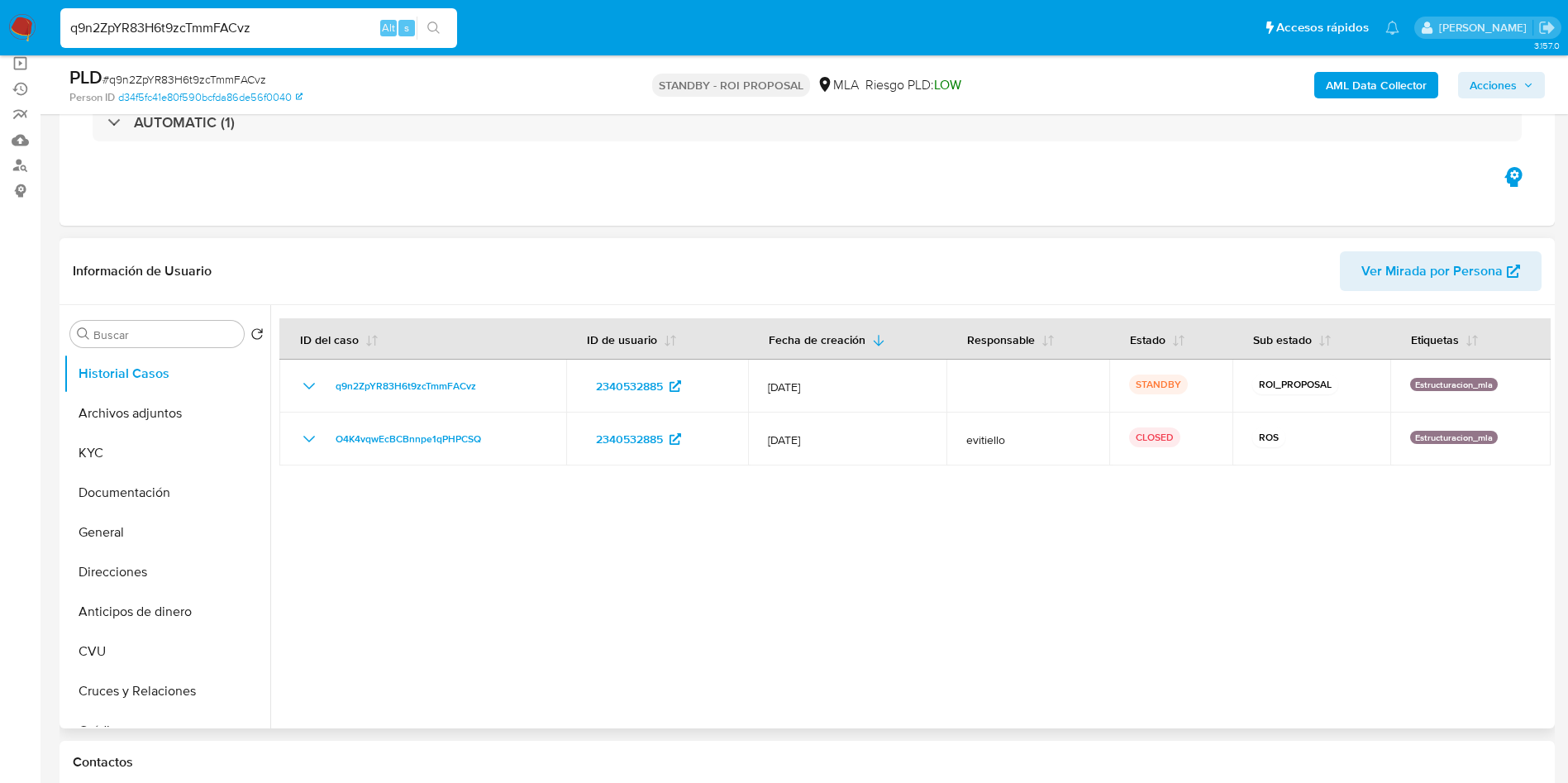
select select "10"
click at [285, 32] on input "q9n2ZpYR83H6t9zcTmmFACvz" at bounding box center [258, 29] width 397 height 22
paste input "DI8k5JhQHheMS6ifshpDsZks"
type input "DI8k5JhQHheMS6ifshpDsZks"
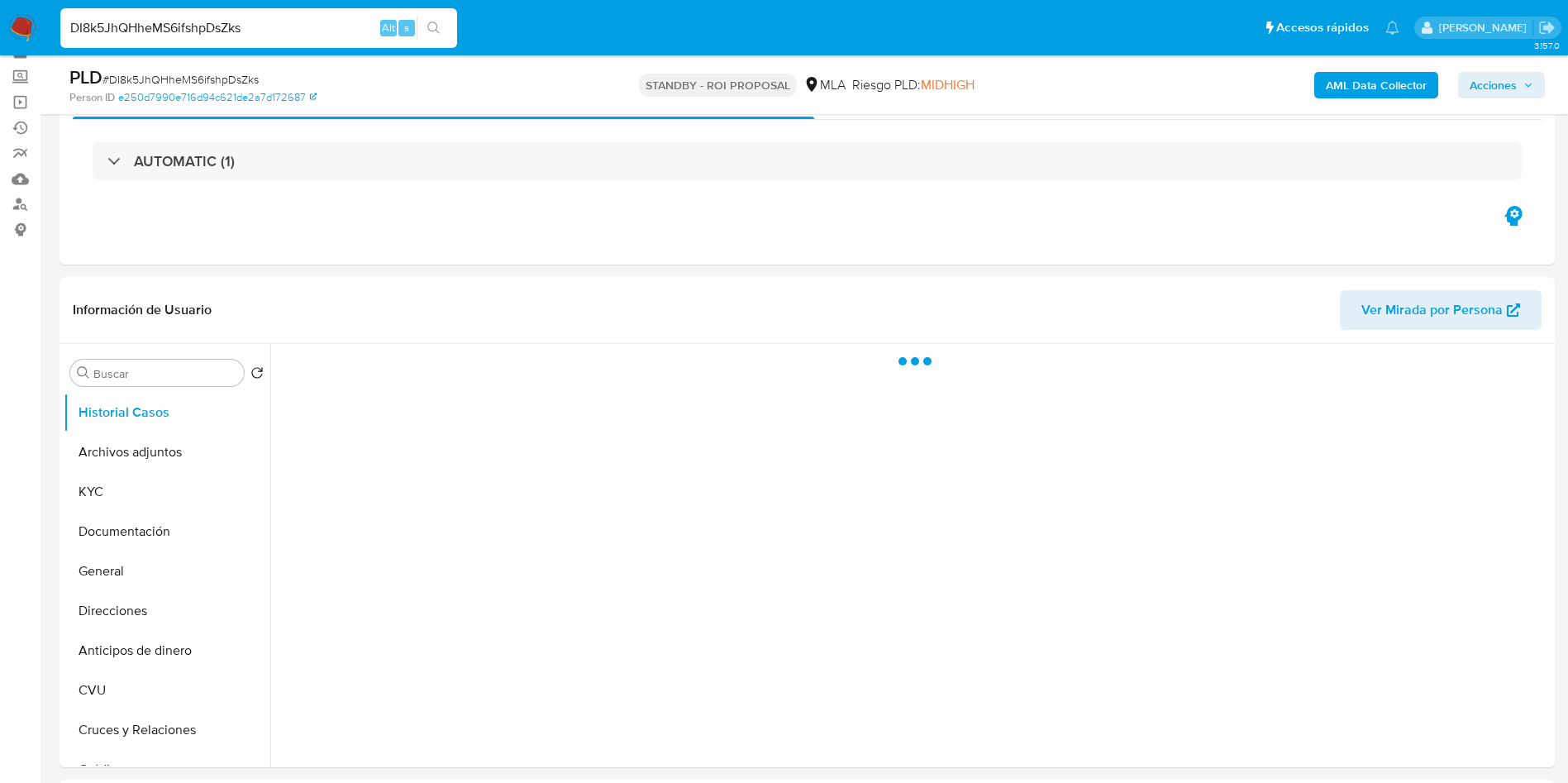
scroll to position [124, 0]
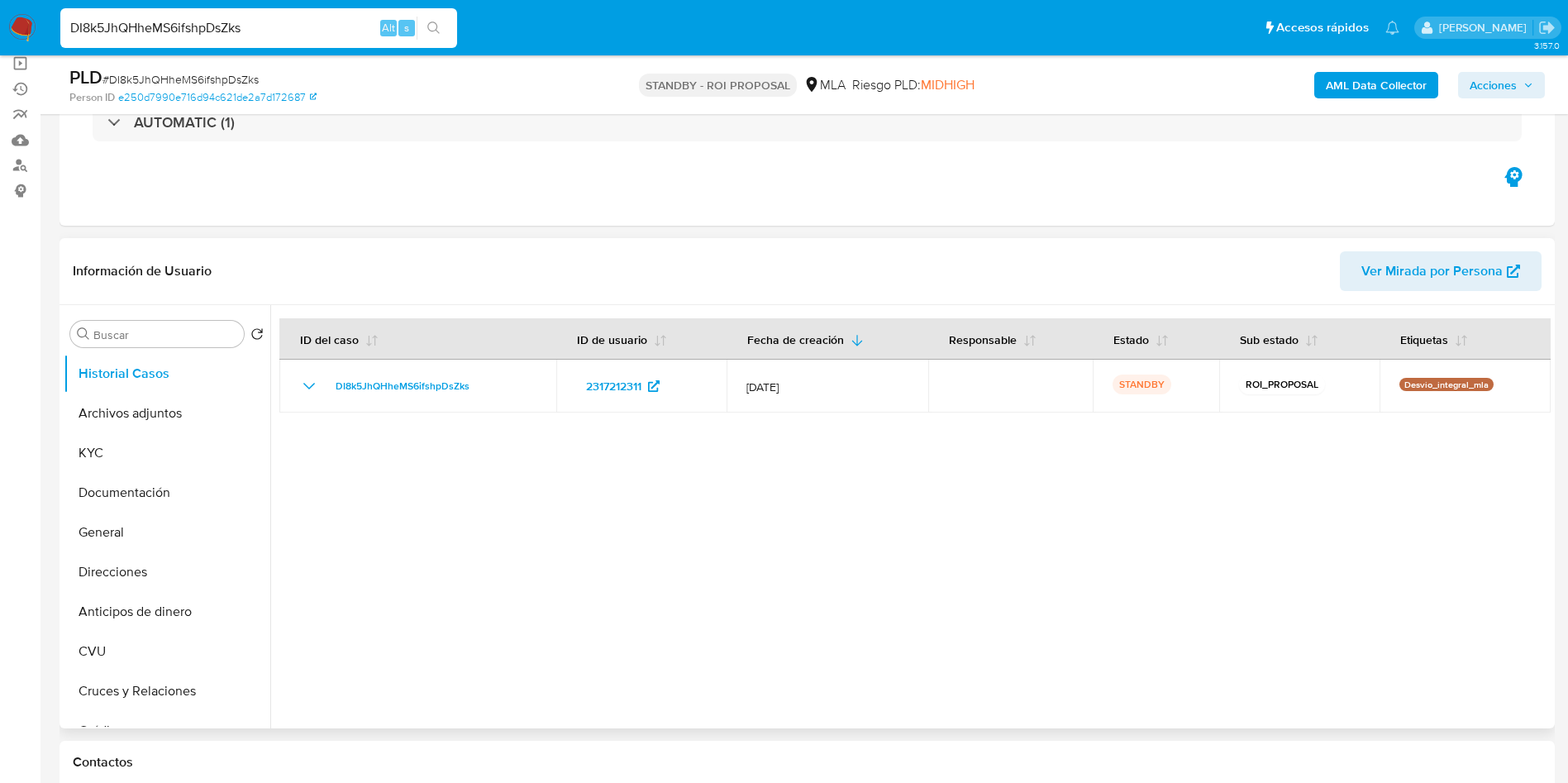
select select "10"
click at [188, 418] on button "Archivos adjuntos" at bounding box center [159, 413] width 193 height 40
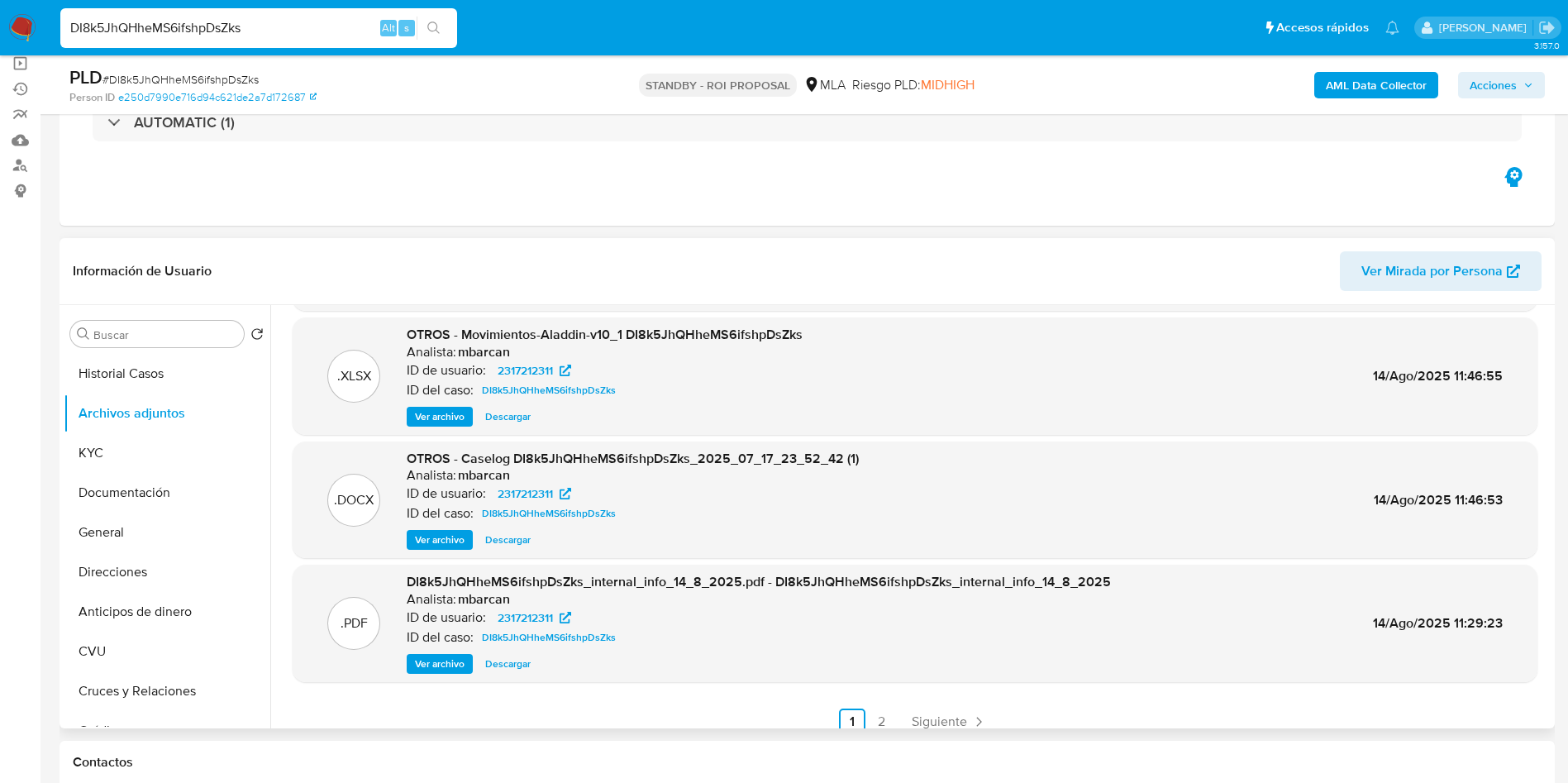
click at [514, 534] on span "Descargar" at bounding box center [508, 539] width 46 height 17
click at [161, 453] on button "KYC" at bounding box center [159, 452] width 193 height 40
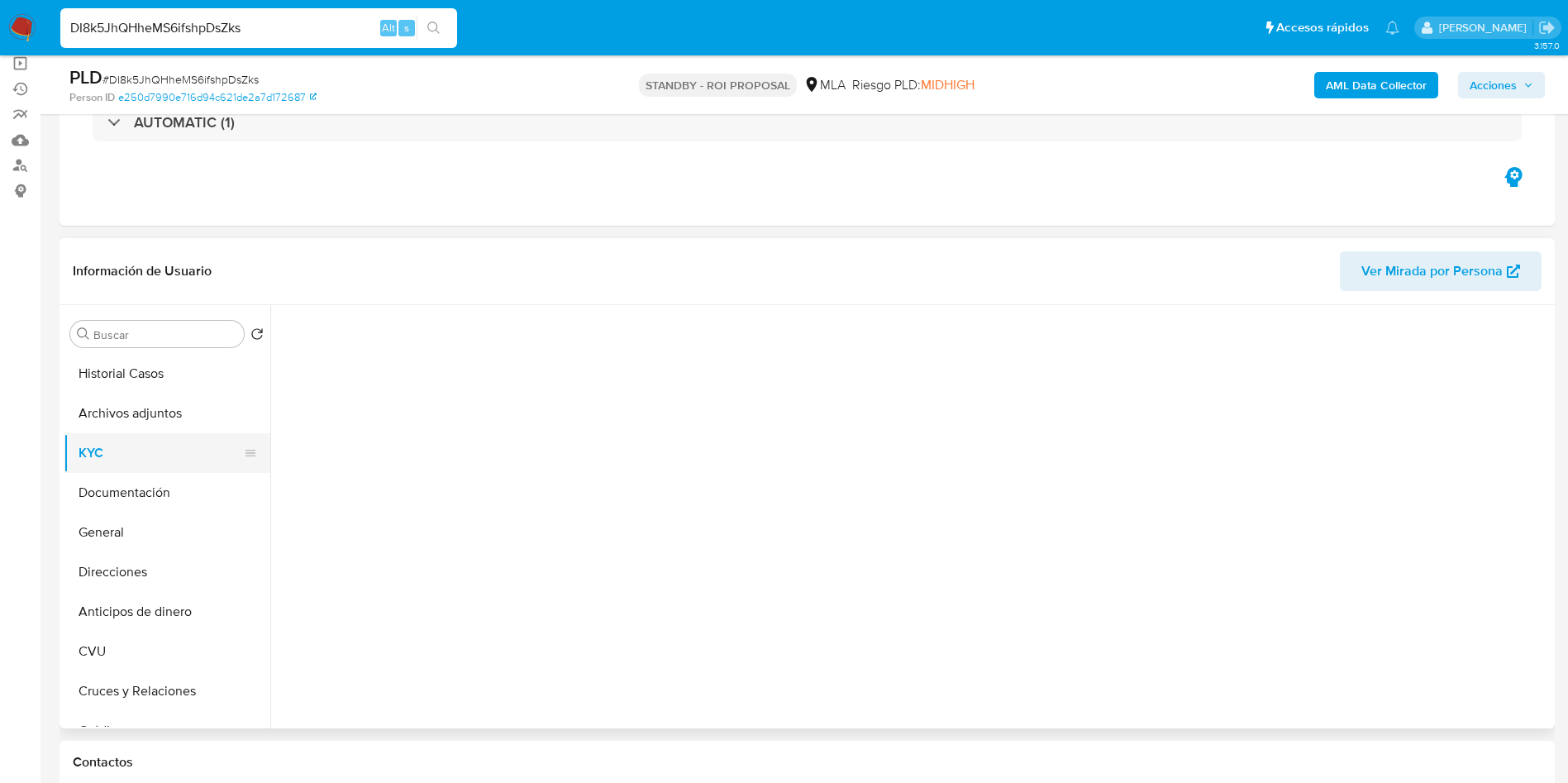
scroll to position [0, 0]
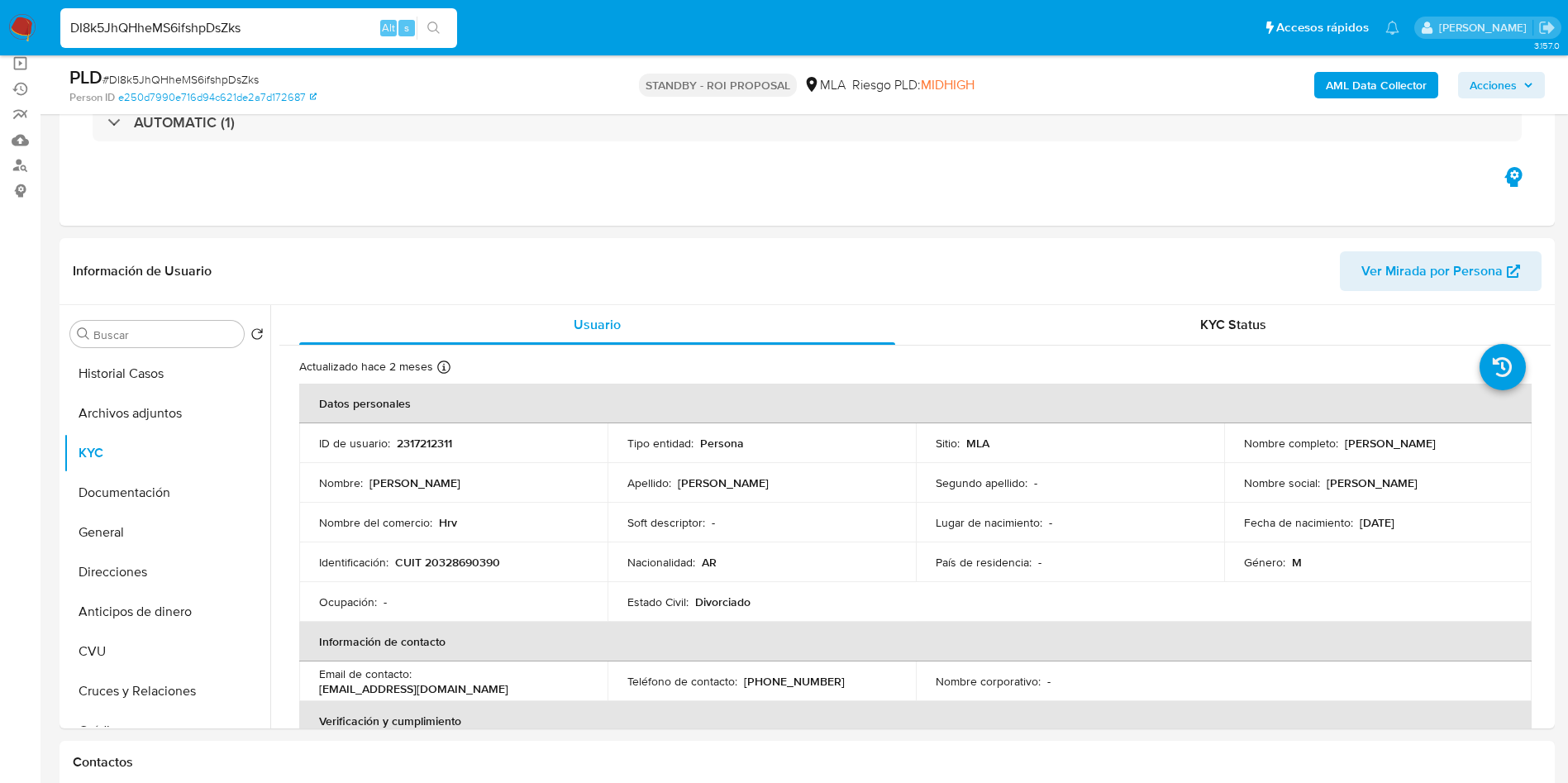
click at [312, 25] on input "DI8k5JhQHheMS6ifshpDsZks" at bounding box center [258, 29] width 397 height 22
paste input "6WRYiRn3JSOJlPVp70jp3kDy"
type input "6WRYiRn3JSOJlPVp70jp3kDy"
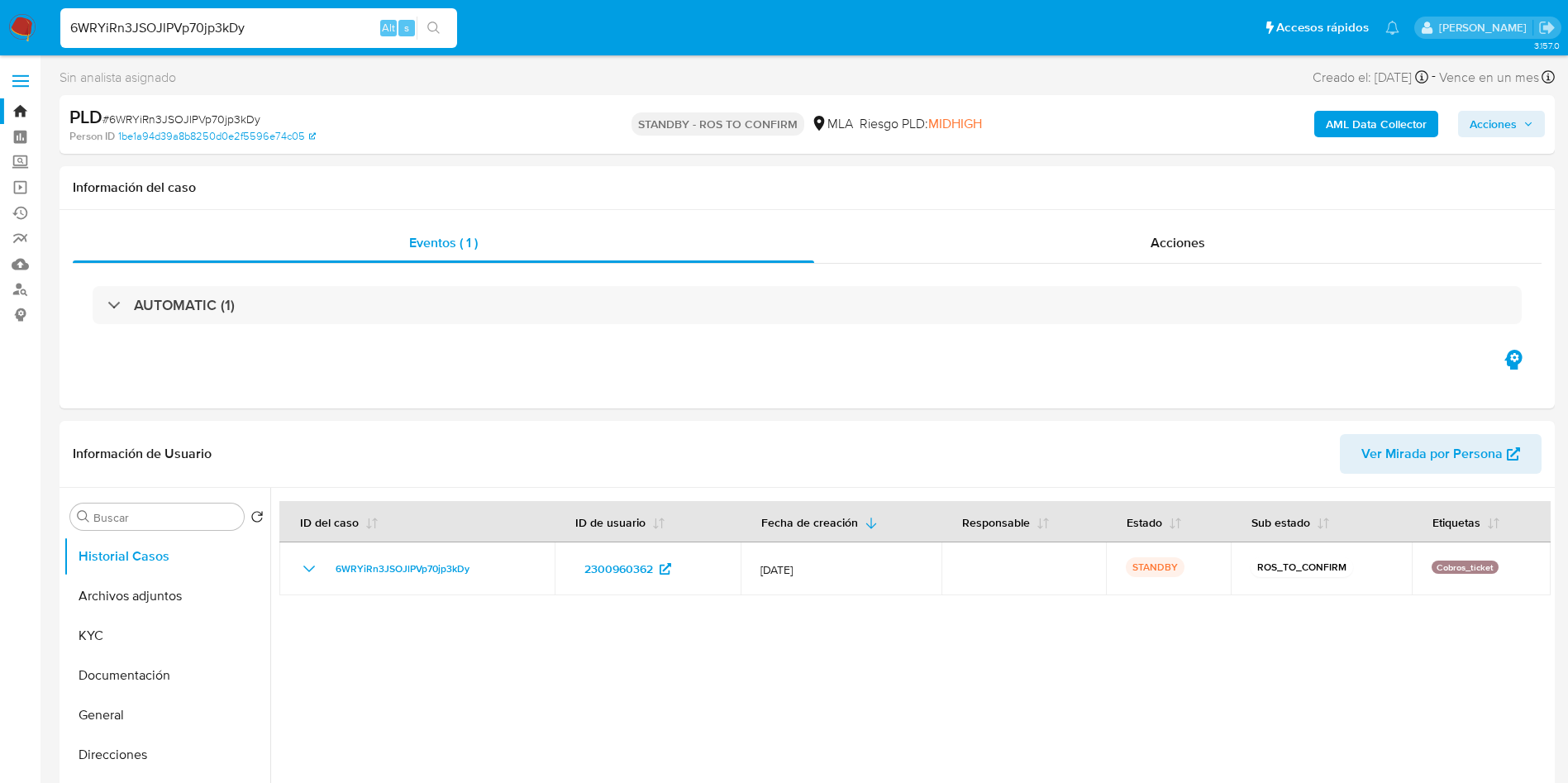
select select "10"
click at [143, 598] on button "Archivos adjuntos" at bounding box center [159, 596] width 193 height 40
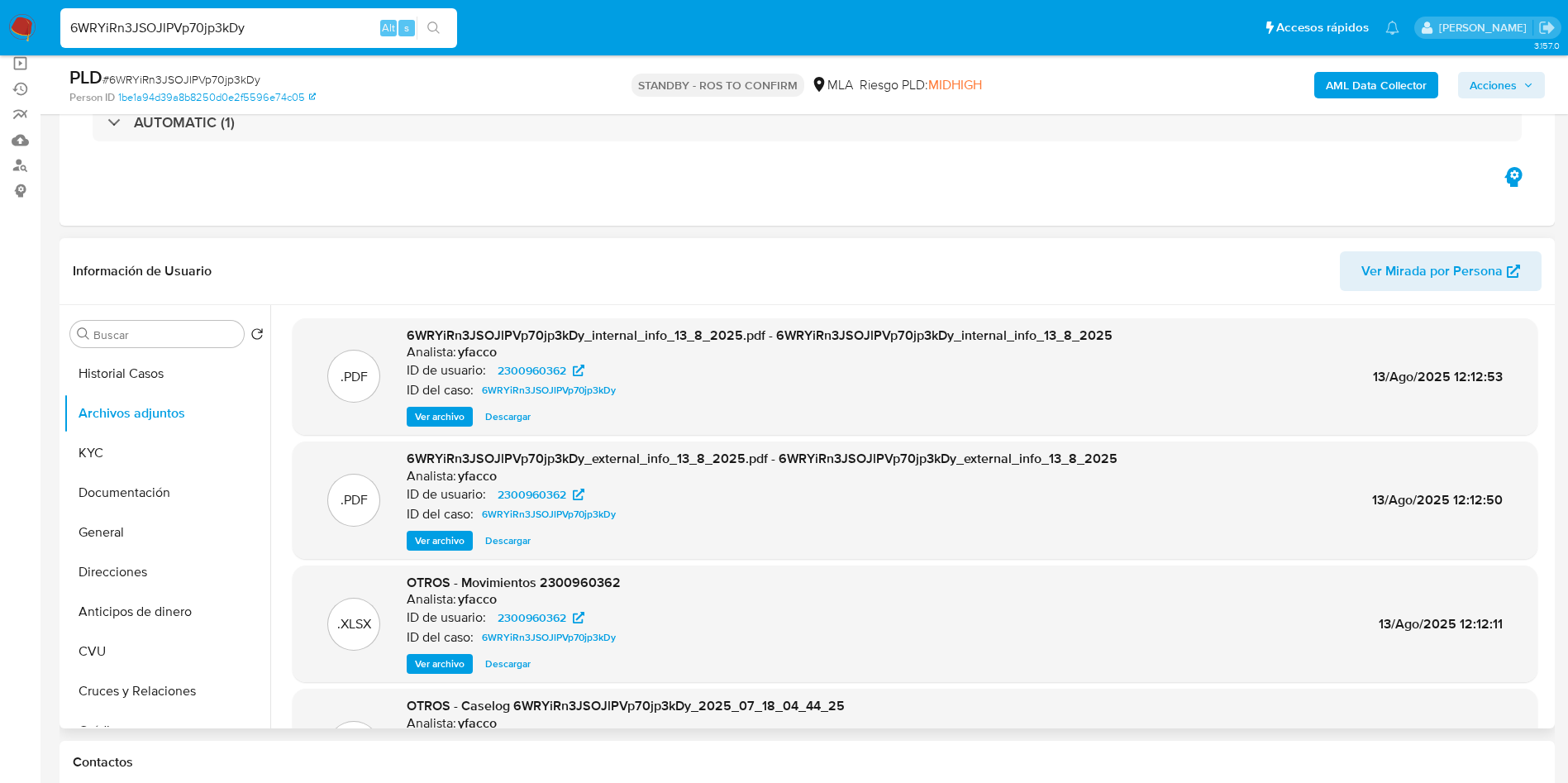
scroll to position [93, 0]
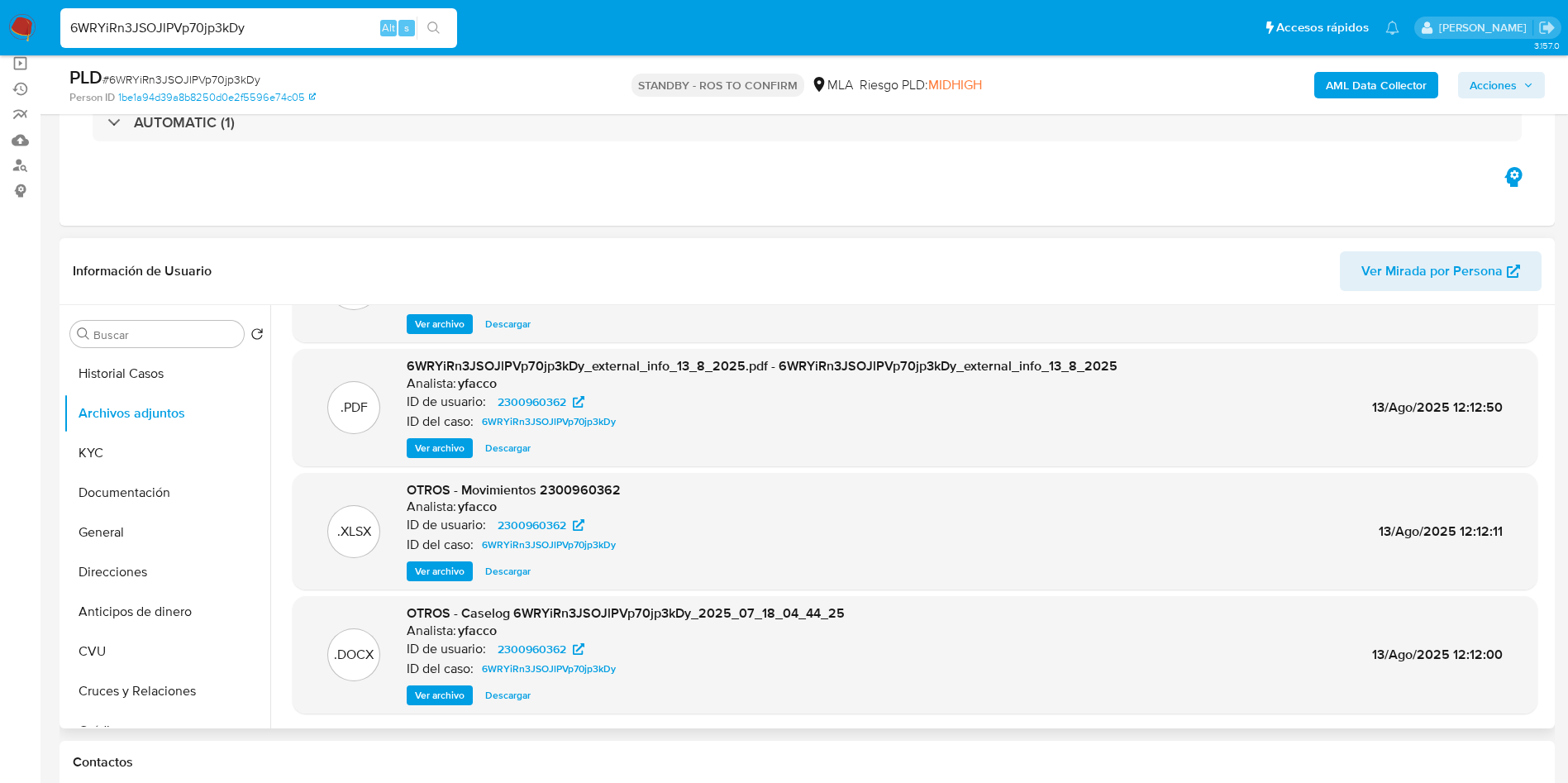
click at [494, 693] on span "Descargar" at bounding box center [508, 695] width 46 height 17
click at [149, 455] on button "KYC" at bounding box center [159, 452] width 193 height 40
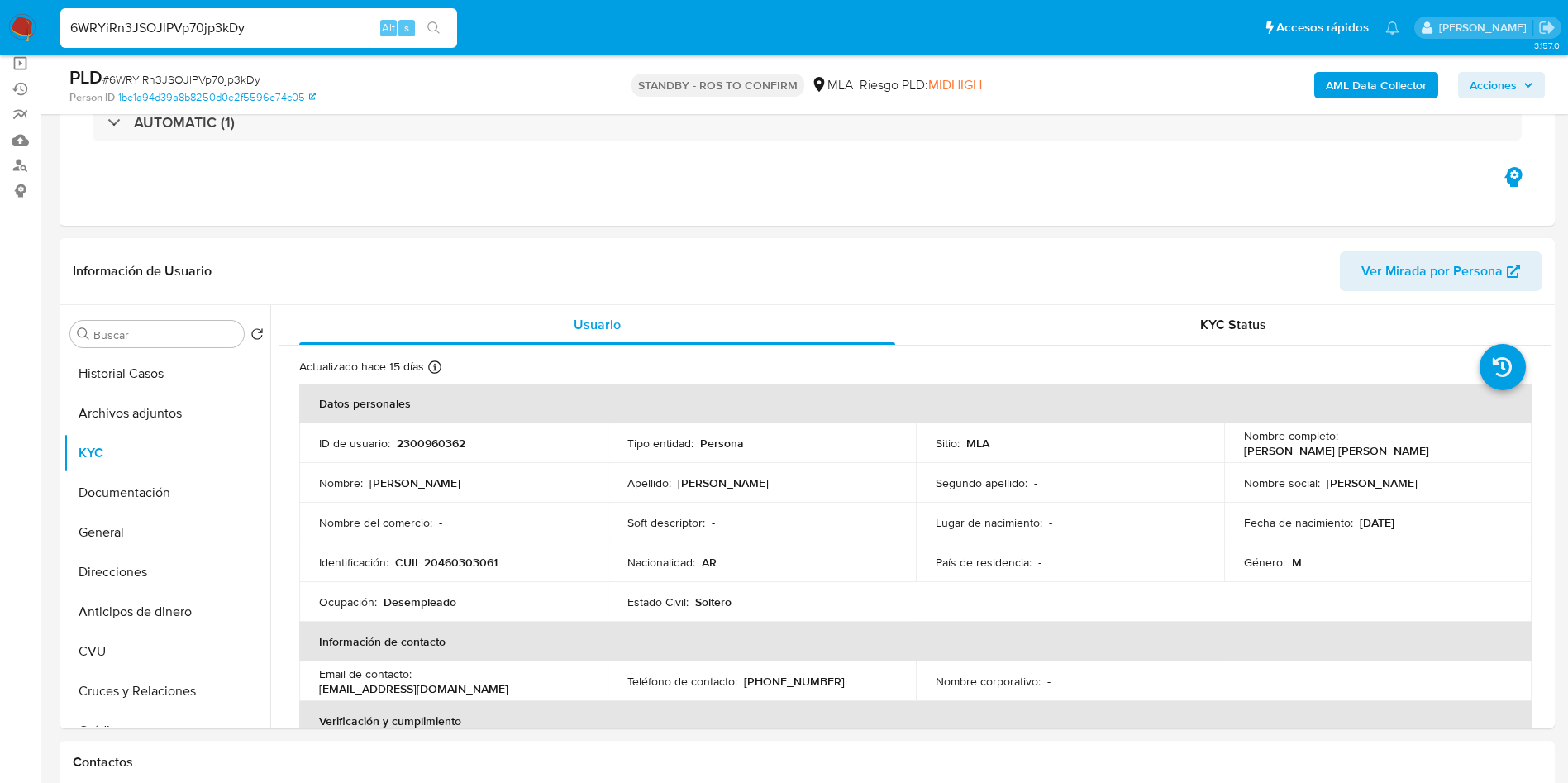
click at [287, 27] on input "6WRYiRn3JSOJlPVp70jp3kDy" at bounding box center [258, 29] width 397 height 22
paste input "ixRVij5LoEnrXkcbtRP56P3z"
type input "ixRVij5LoEnrXkcbtRP56P3z"
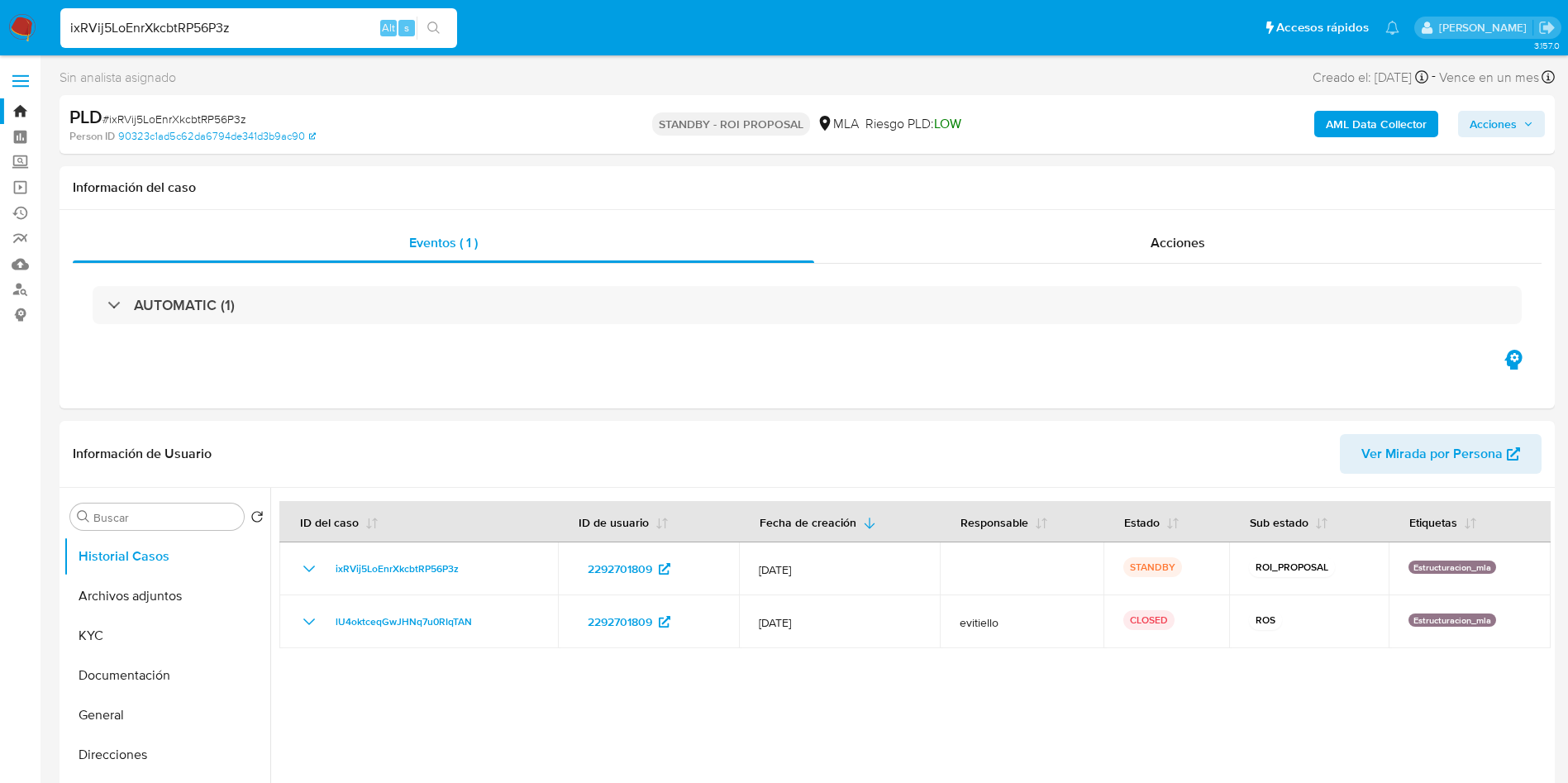
select select "10"
click at [242, 27] on input "ixRVij5LoEnrXkcbtRP56P3z" at bounding box center [258, 29] width 397 height 22
paste input "QvUuuaUSpuMpJmxNzQbs5IQx"
type input "QvUuuaUSpuMpJmxNzQbs5IQx"
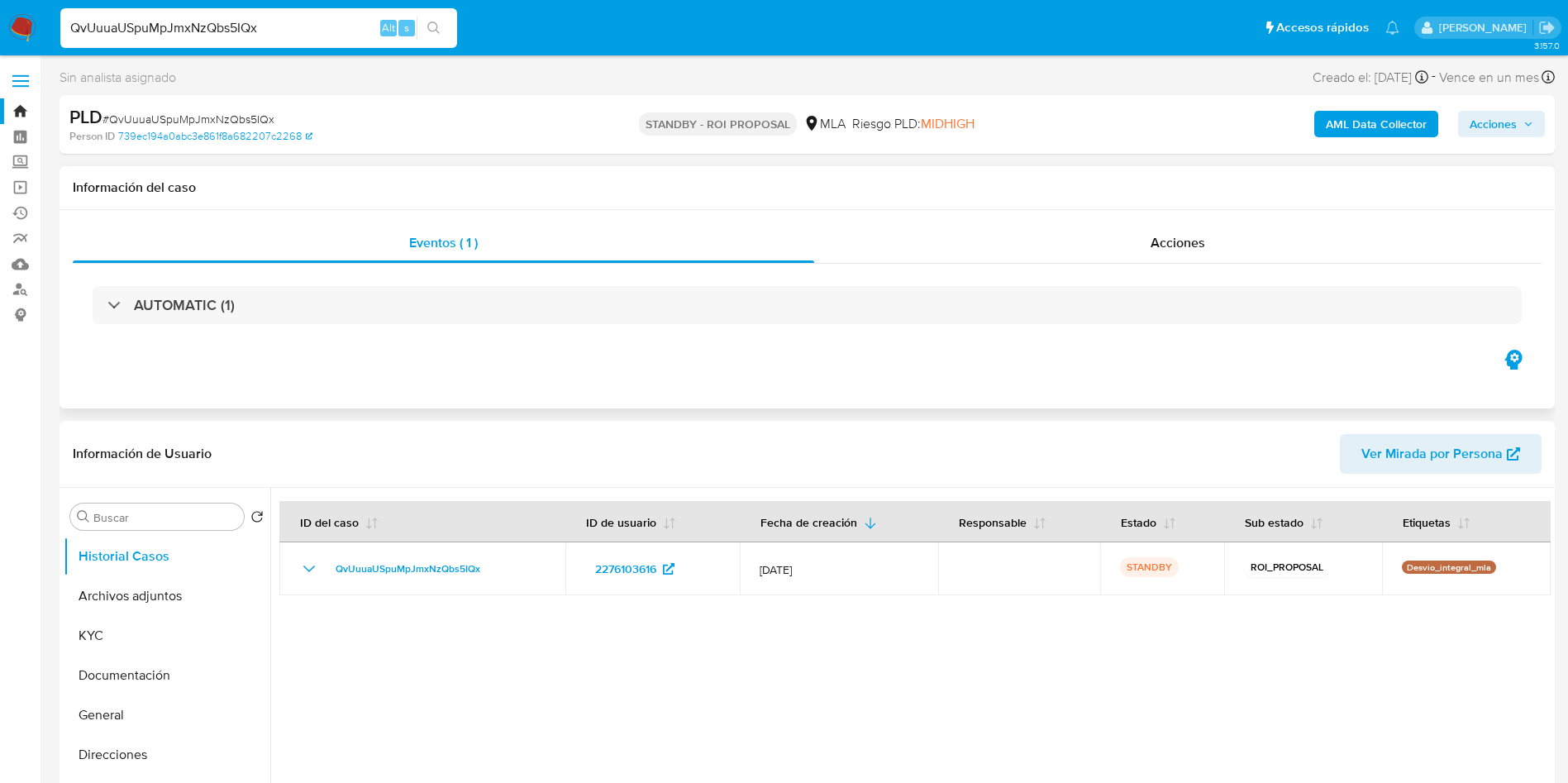
select select "10"
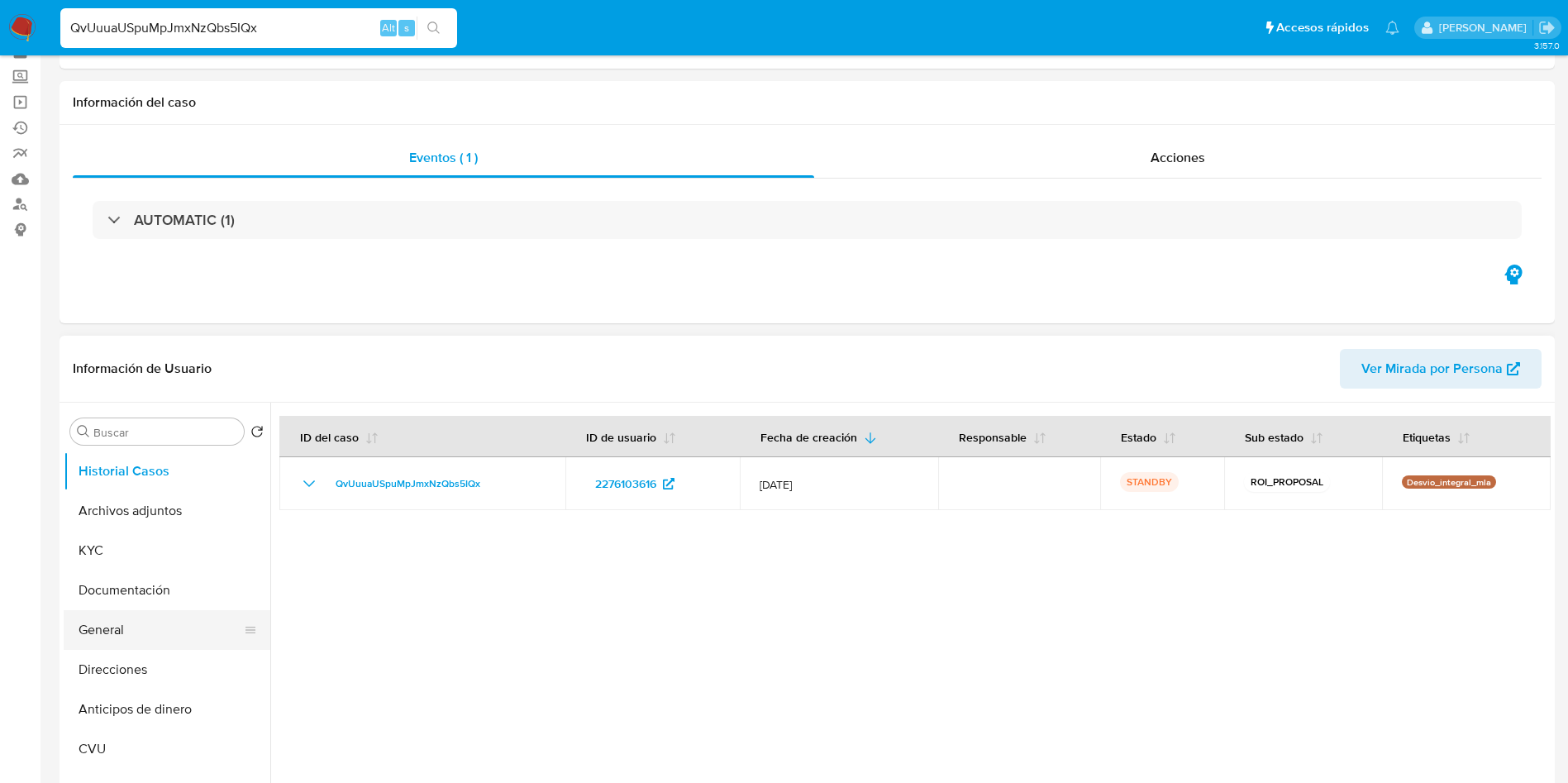
scroll to position [124, 0]
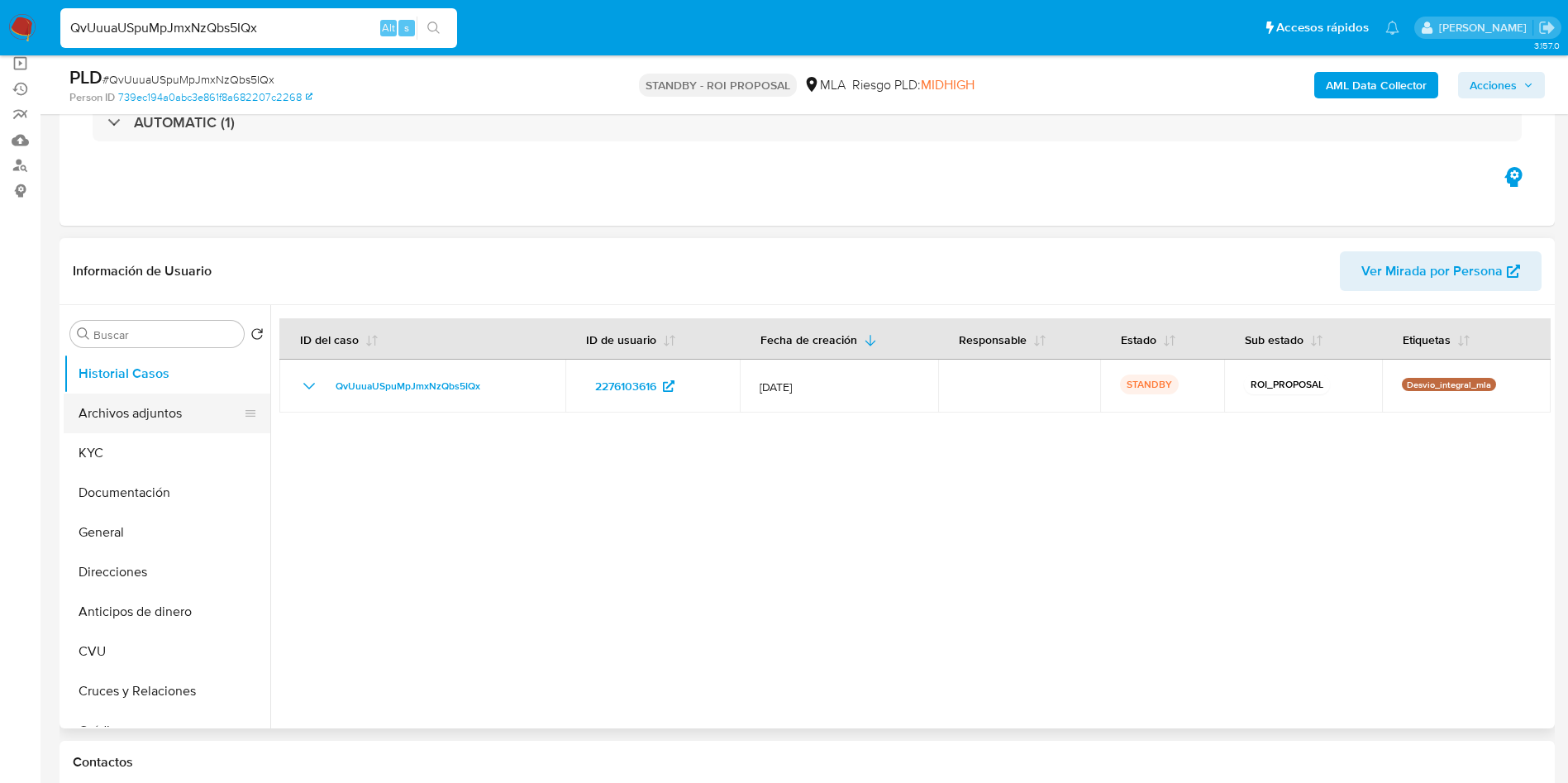
click at [119, 404] on button "Archivos adjuntos" at bounding box center [159, 413] width 193 height 40
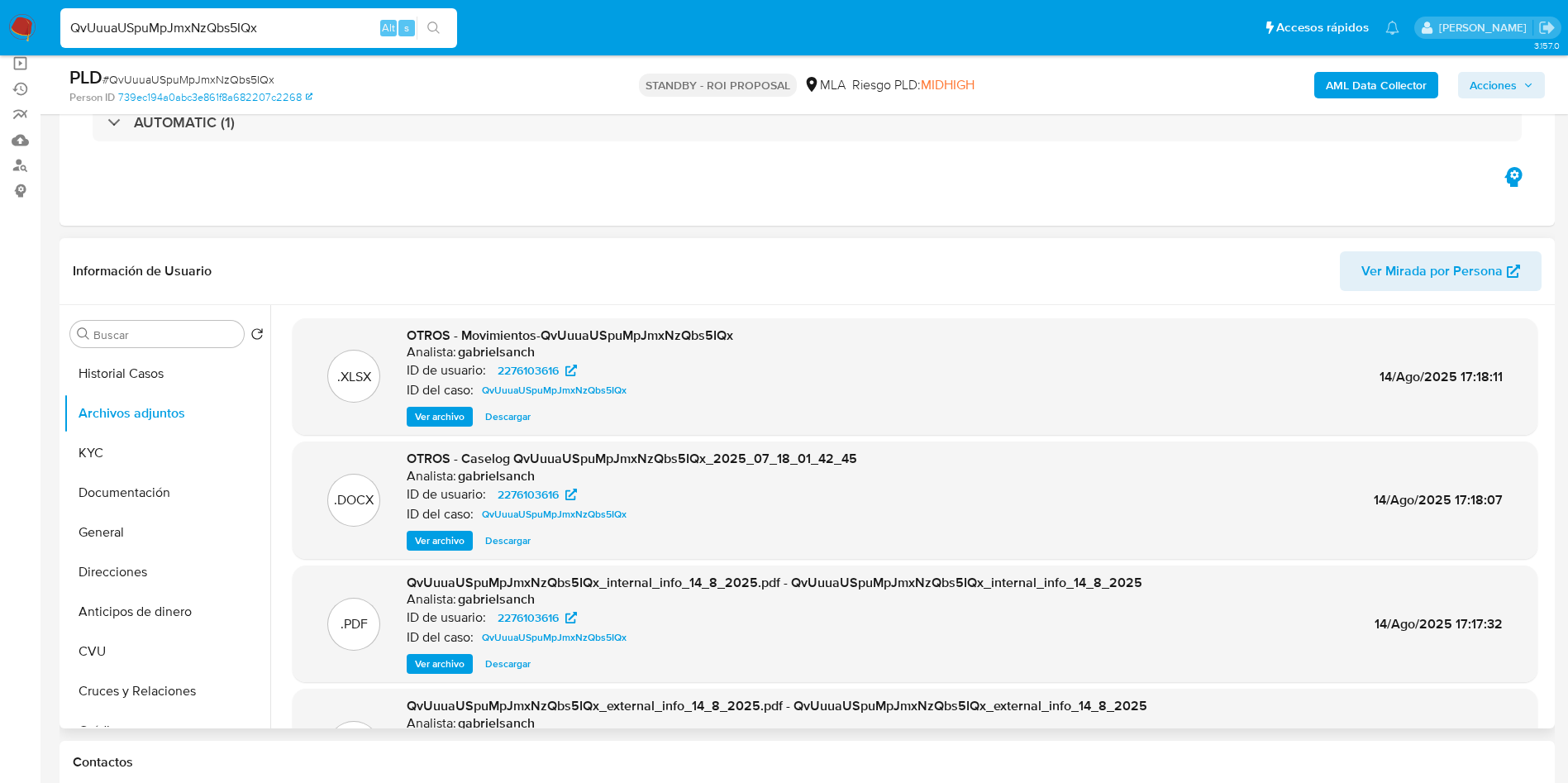
click at [518, 550] on div ".DOCX OTROS - Caselog QvUuuaUSpuMpJmxNzQbs5IQx_2025_07_18_01_42_45 Analista: ga…" at bounding box center [915, 500] width 1244 height 118
click at [508, 538] on span "Descargar" at bounding box center [508, 540] width 46 height 17
click at [321, 29] on input "QvUuuaUSpuMpJmxNzQbs5IQx" at bounding box center [258, 29] width 397 height 22
paste input "BVe7FKlQzXmFXHtlnuvnmQWY"
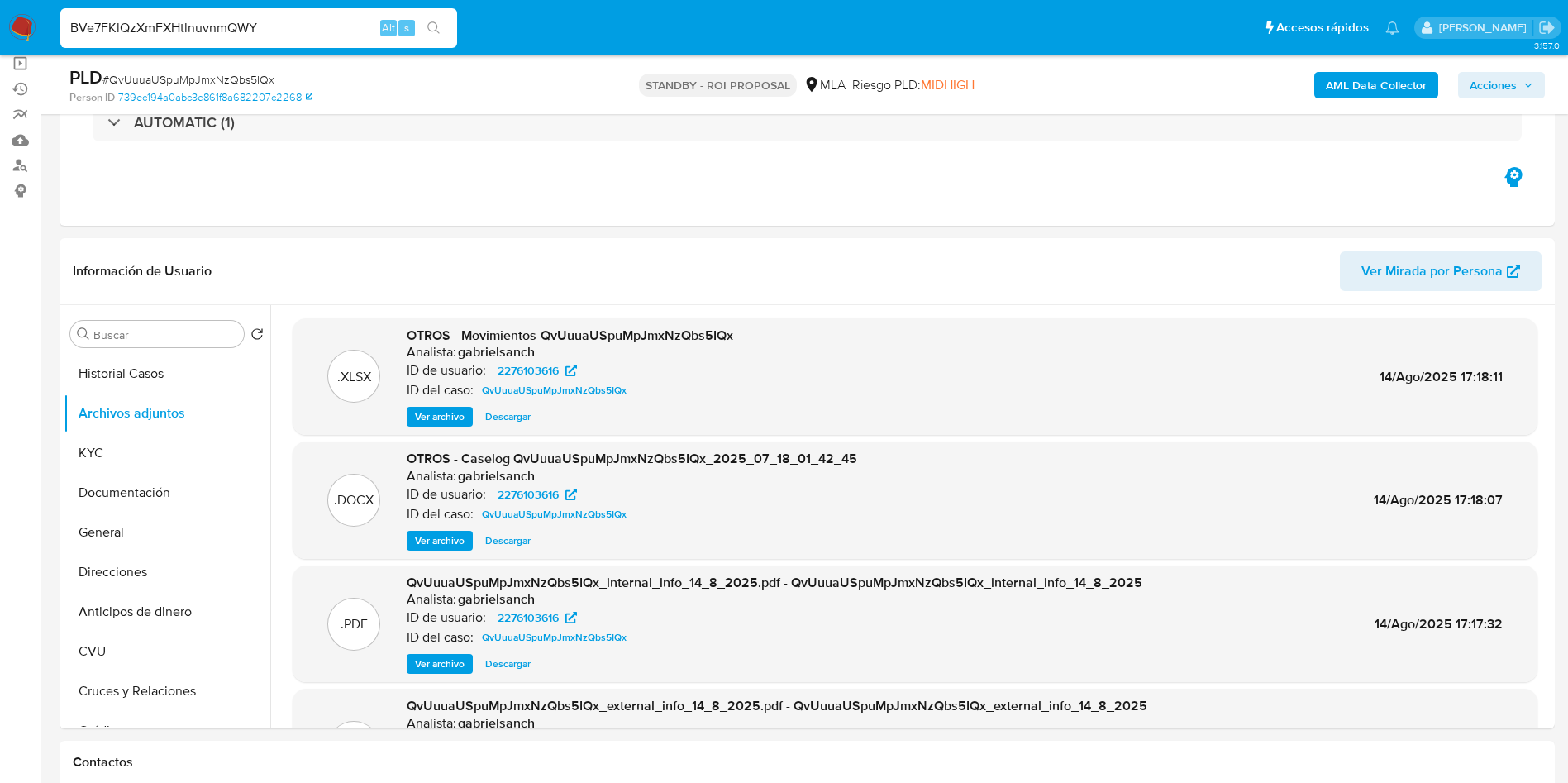
type input "BVe7FKlQzXmFXHtlnuvnmQWY"
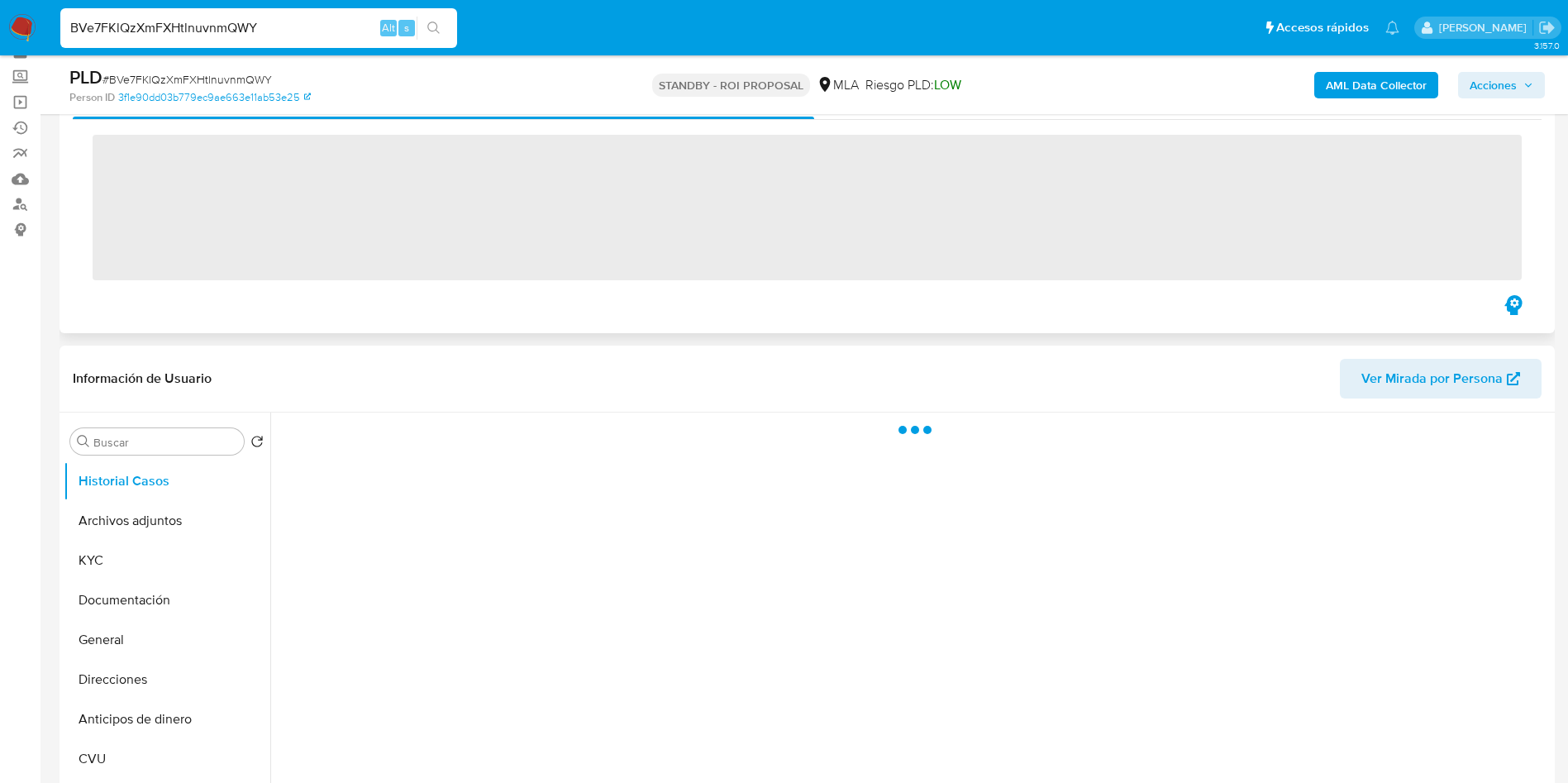
scroll to position [124, 0]
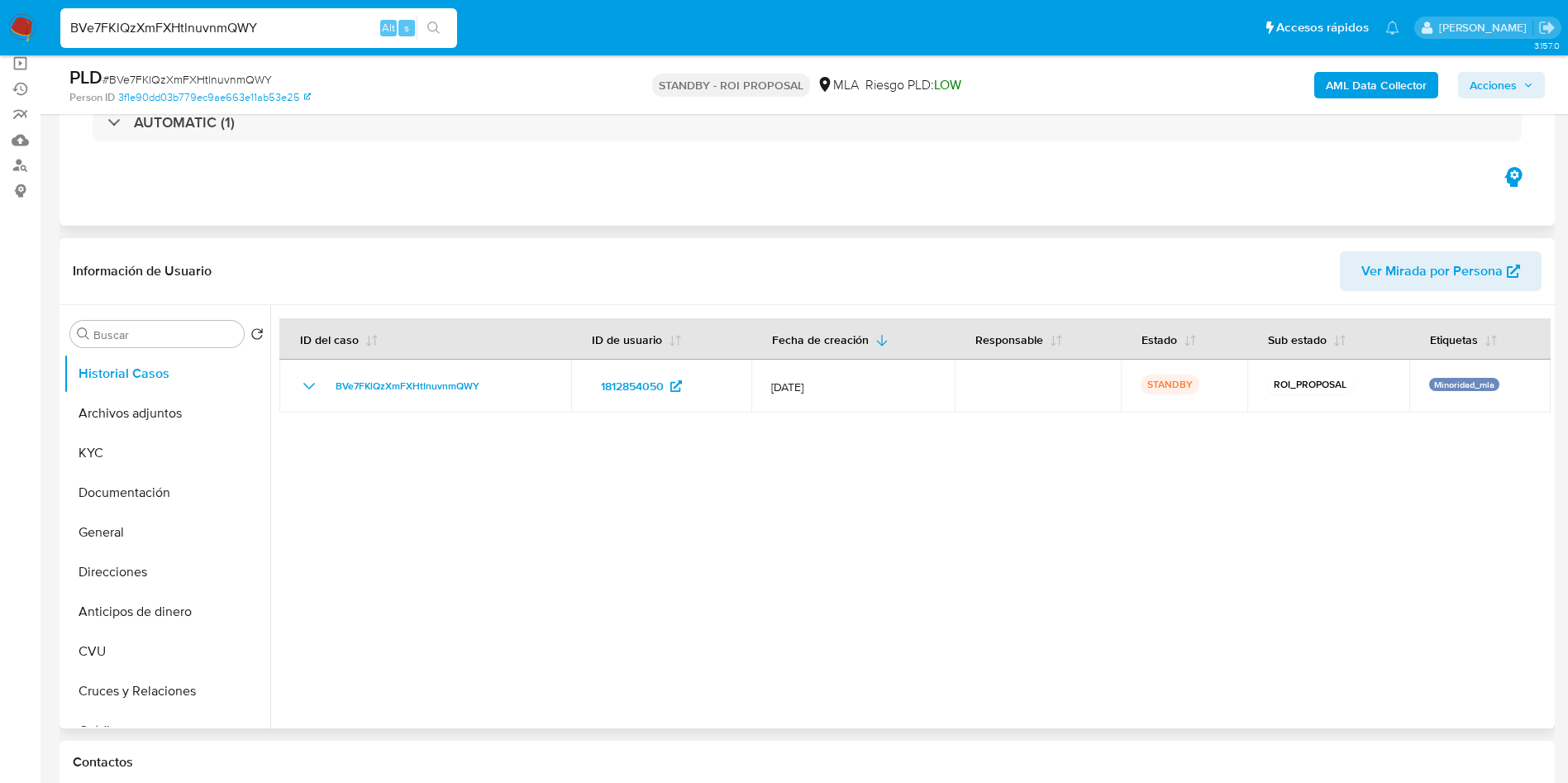
select select "10"
click at [95, 423] on button "Archivos adjuntos" at bounding box center [159, 413] width 193 height 40
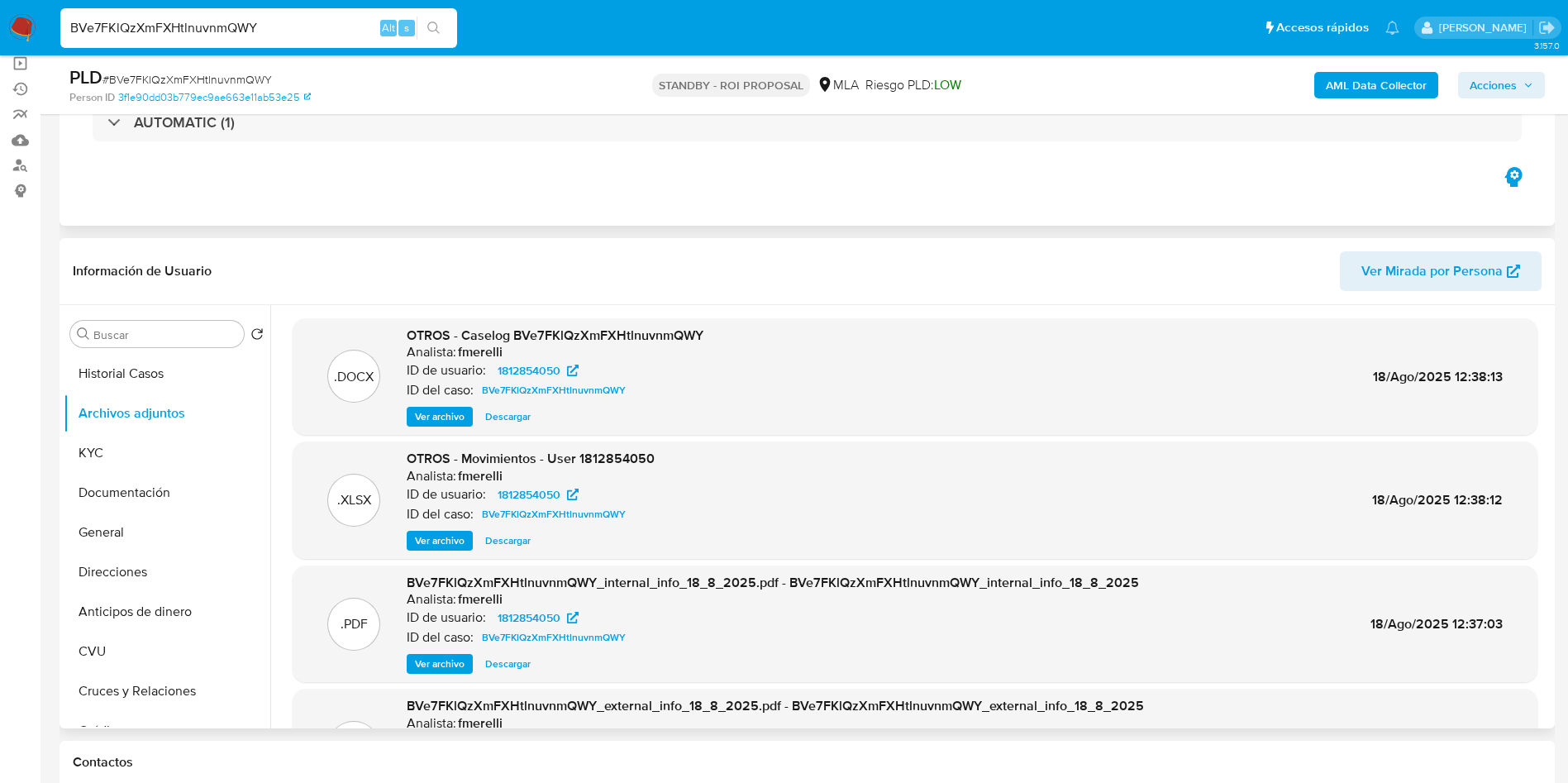
click at [513, 422] on span "Descargar" at bounding box center [508, 416] width 46 height 17
click at [316, 17] on div "BVe7FKlQzXmFXHtlnuvnmQWY Alt s" at bounding box center [258, 28] width 397 height 40
click at [305, 32] on input "BVe7FKlQzXmFXHtlnuvnmQWY" at bounding box center [258, 29] width 397 height 22
paste input "lxEcbamxU1e3fqmHb5Qyb5Kk"
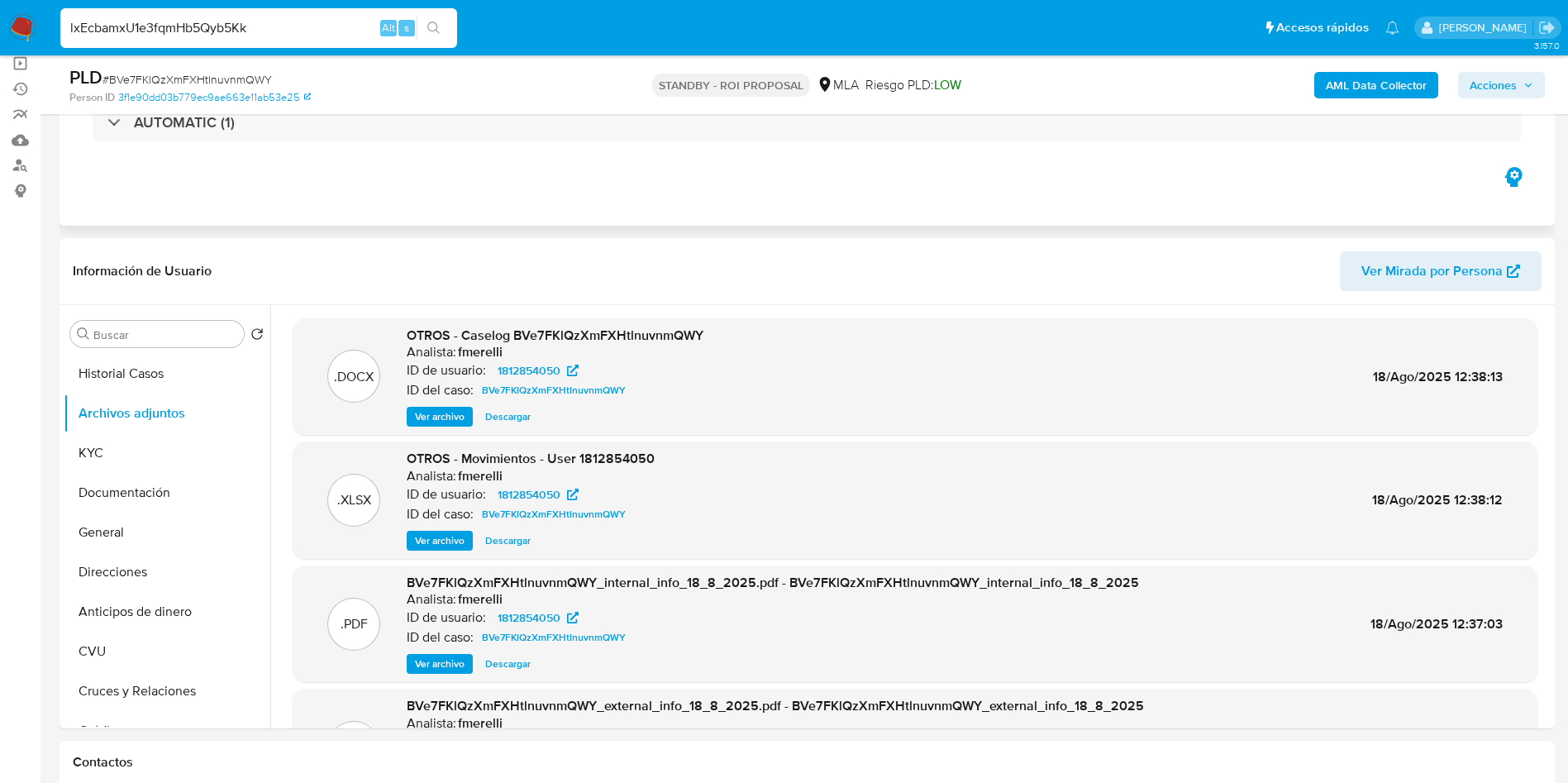
type input "lxEcbamxU1e3fqmHb5Qyb5Kk"
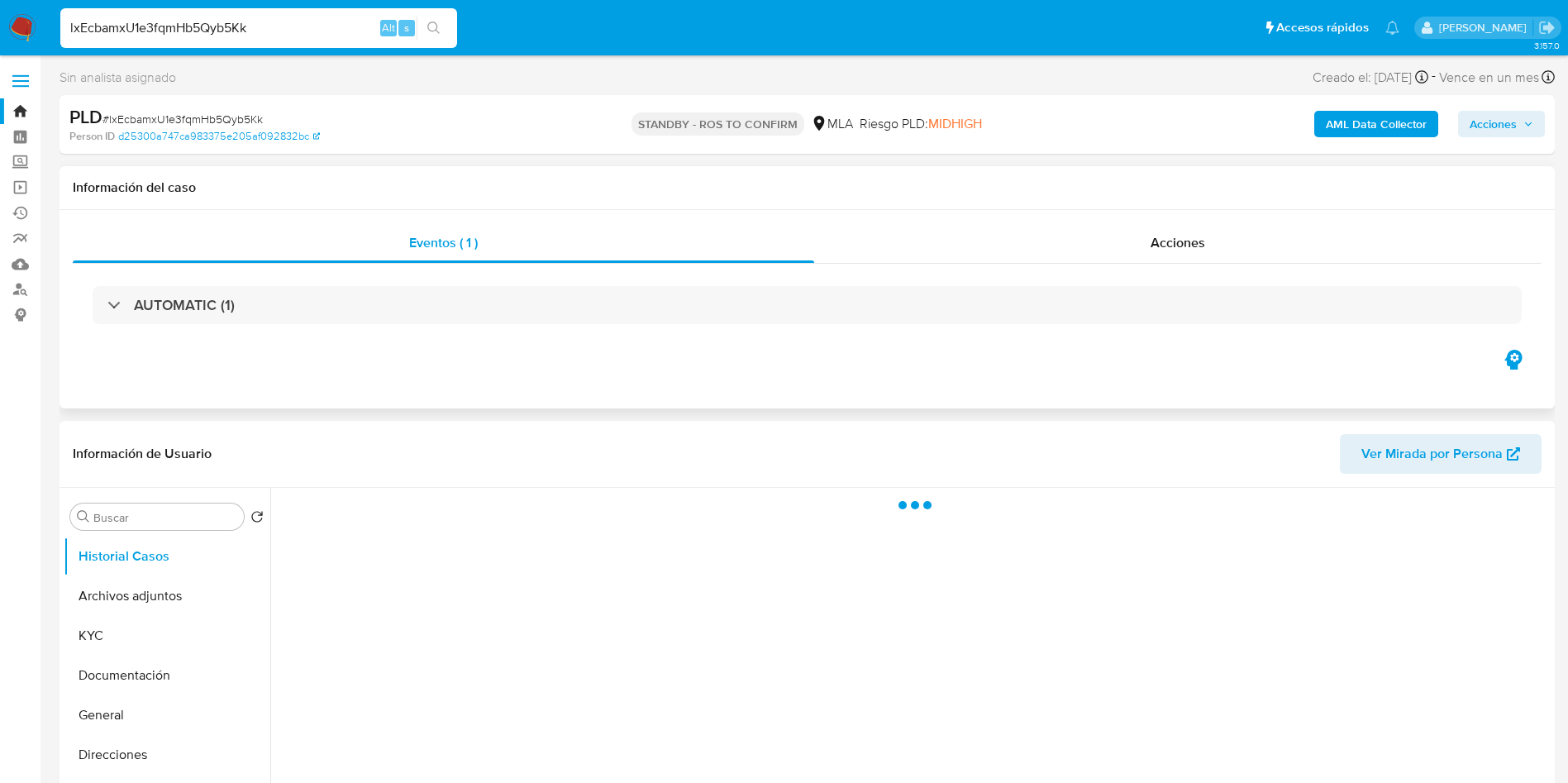
scroll to position [124, 0]
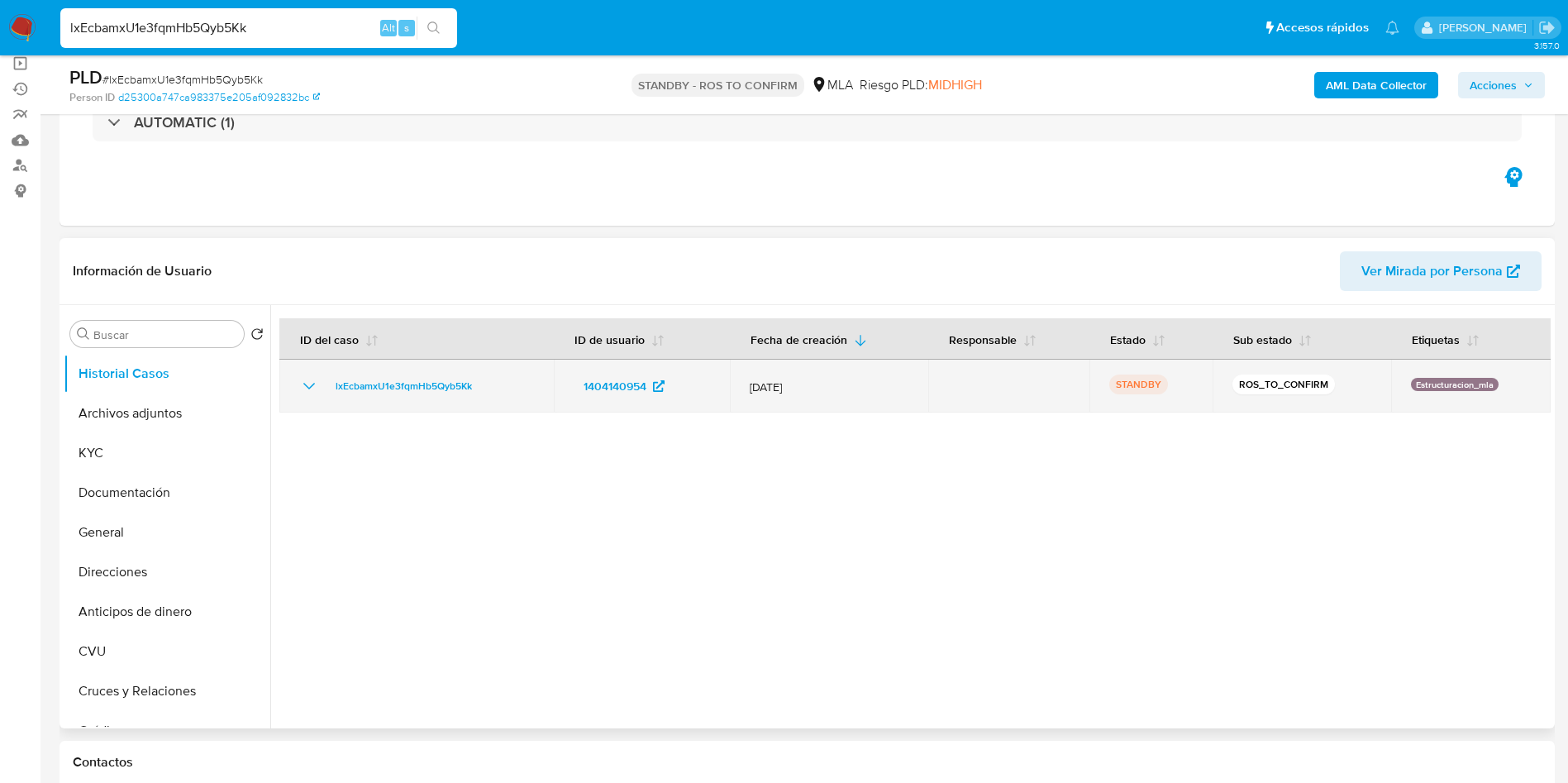
select select "10"
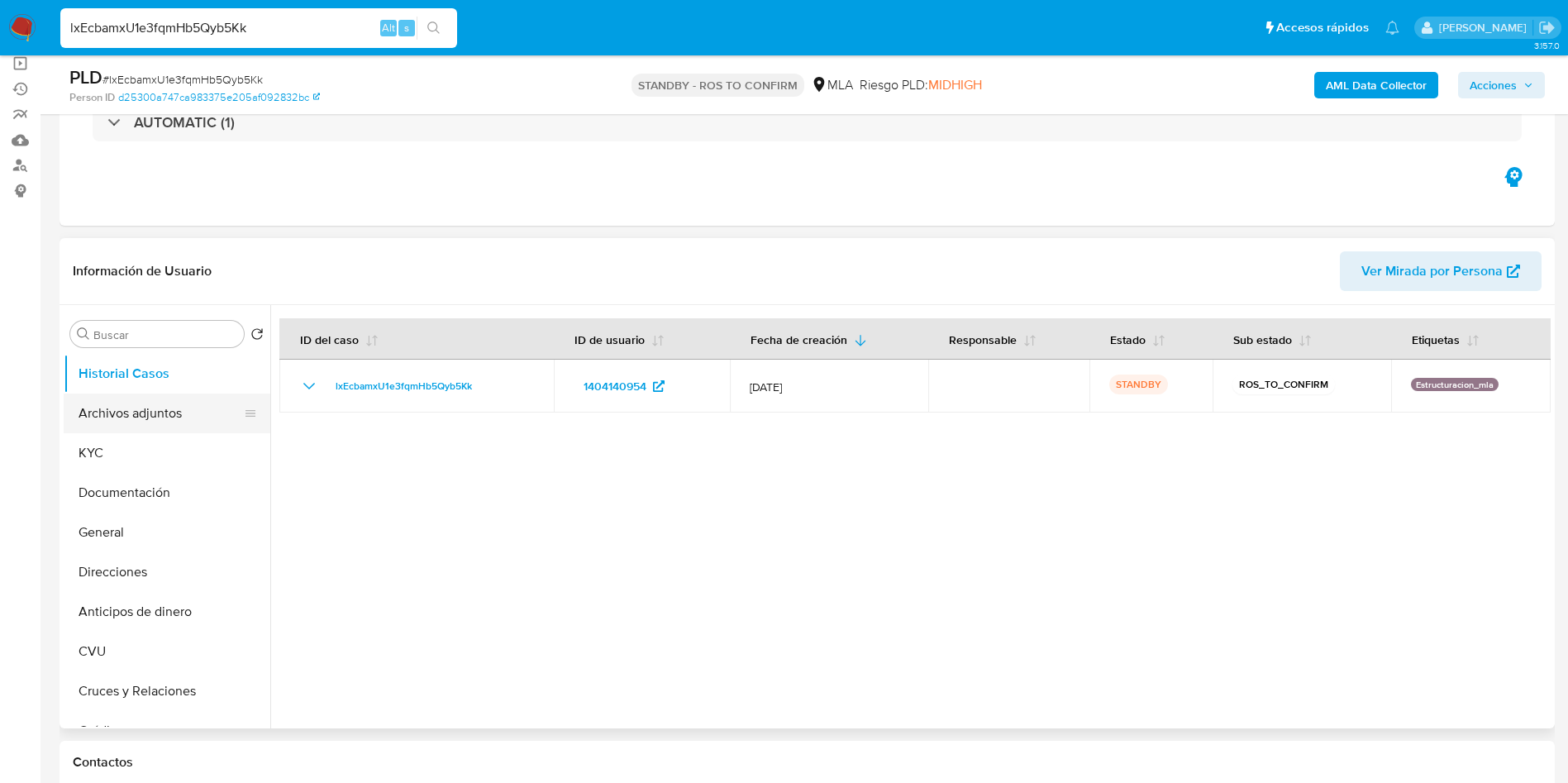
click at [179, 404] on button "Archivos adjuntos" at bounding box center [159, 413] width 193 height 40
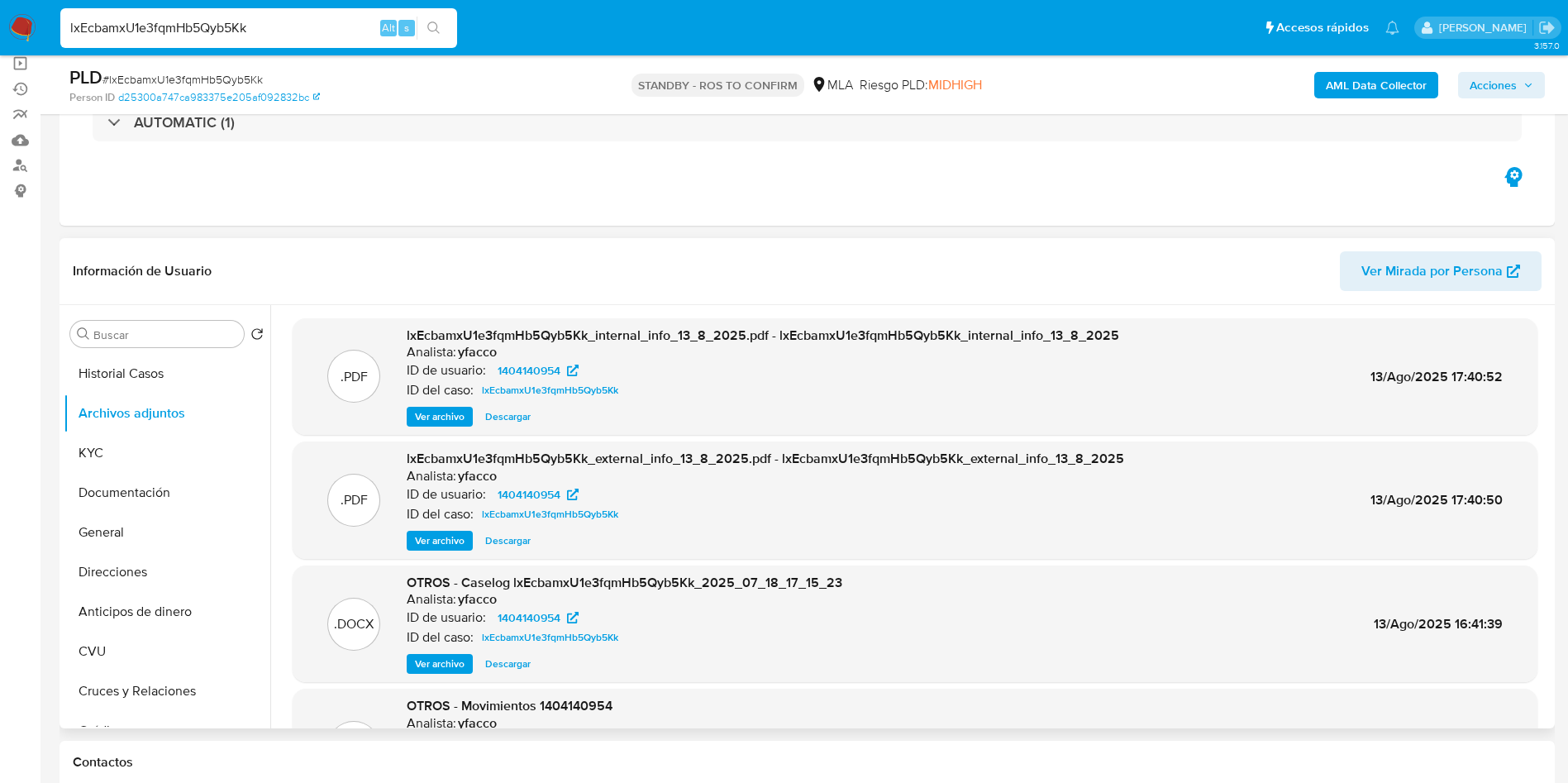
click at [515, 655] on span "Descargar" at bounding box center [508, 663] width 46 height 17
click at [300, 18] on input "lxEcbamxU1e3fqmHb5Qyb5Kk" at bounding box center [258, 29] width 397 height 22
paste input "JpbVrGzjNuK4dojDmhe5ZhxE"
type input "JpbVrGzjNuK4dojDmhe5ZhxE"
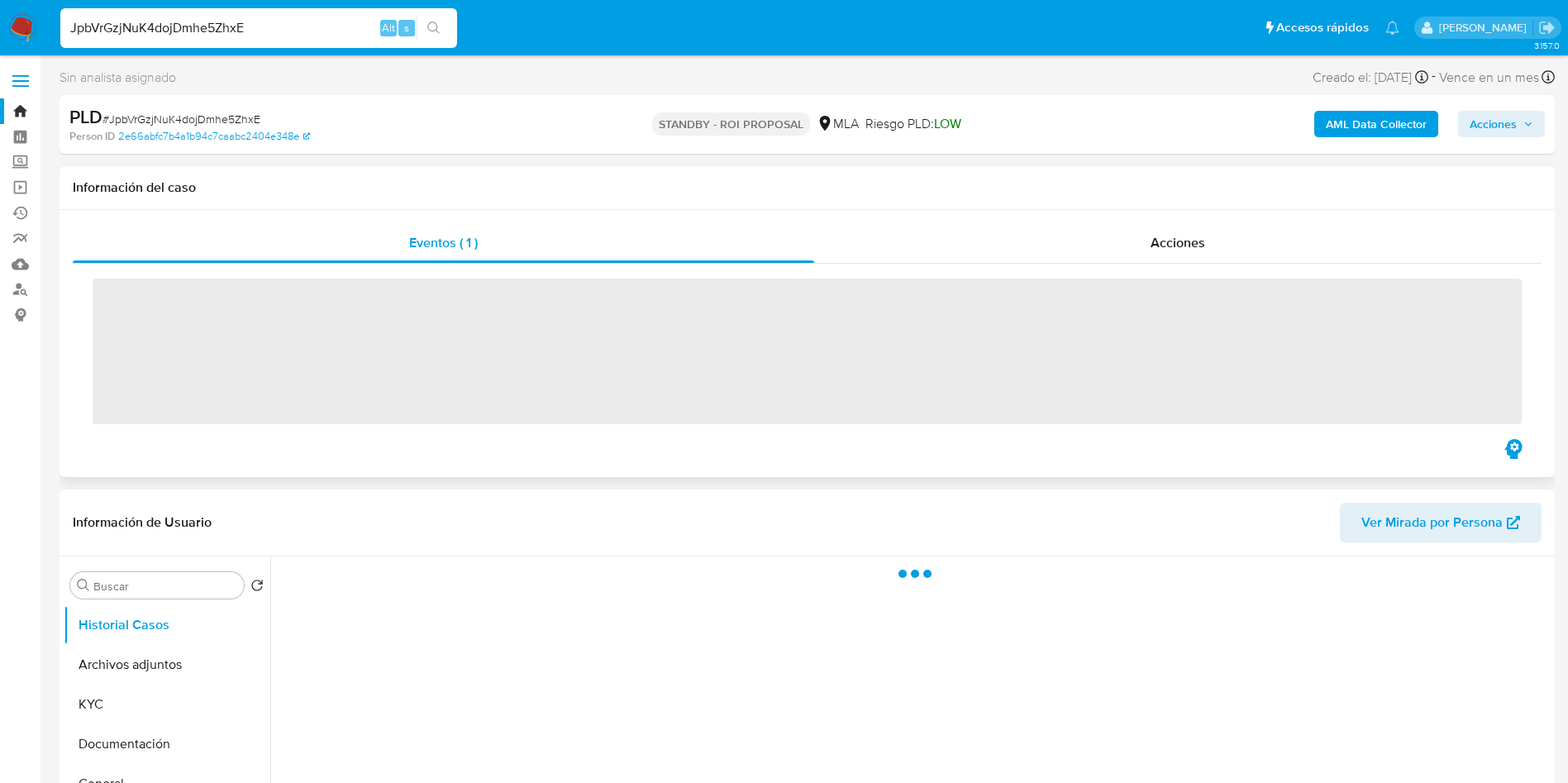
scroll to position [124, 0]
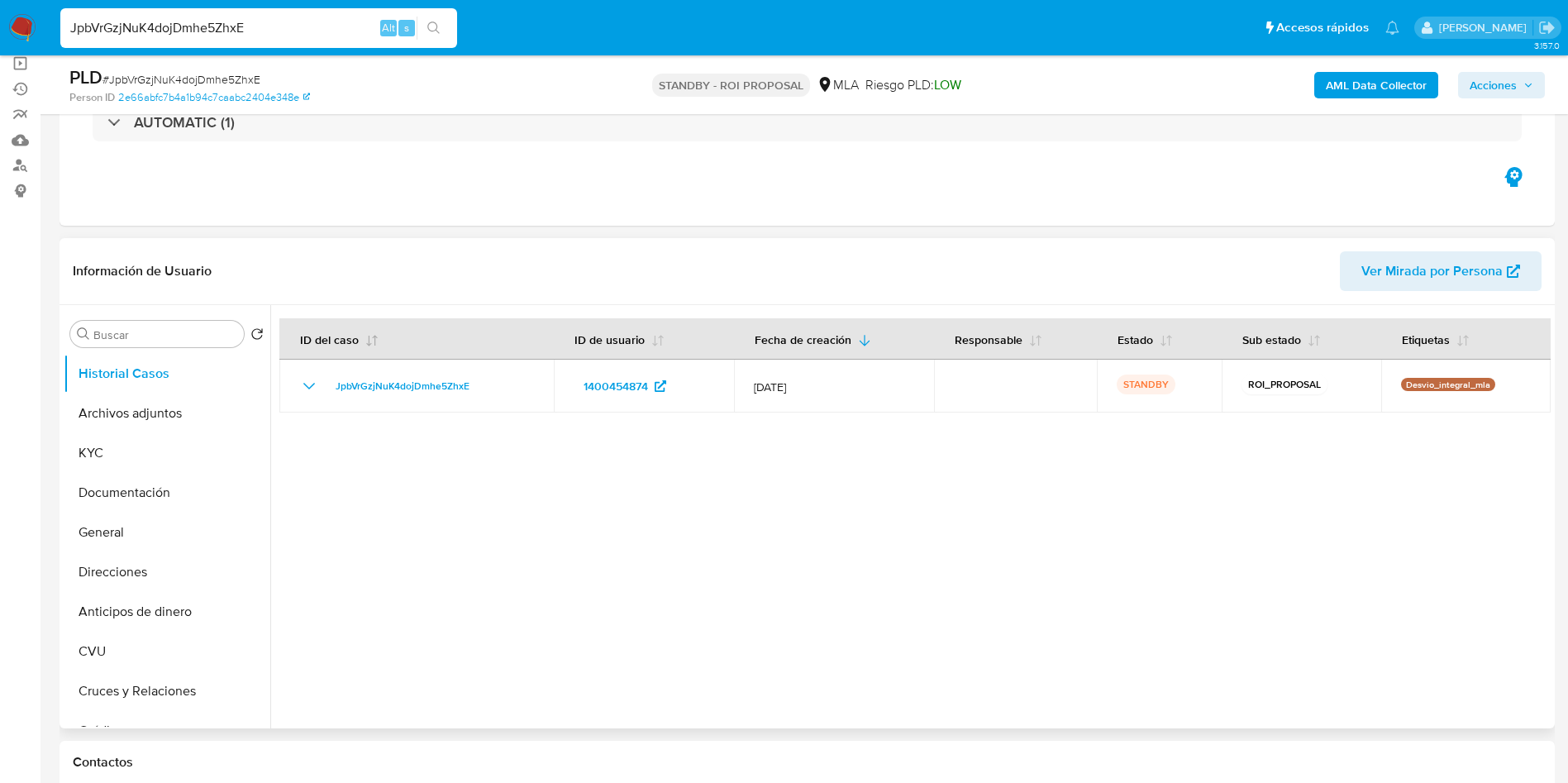
select select "10"
click at [131, 430] on button "Archivos adjuntos" at bounding box center [159, 413] width 193 height 40
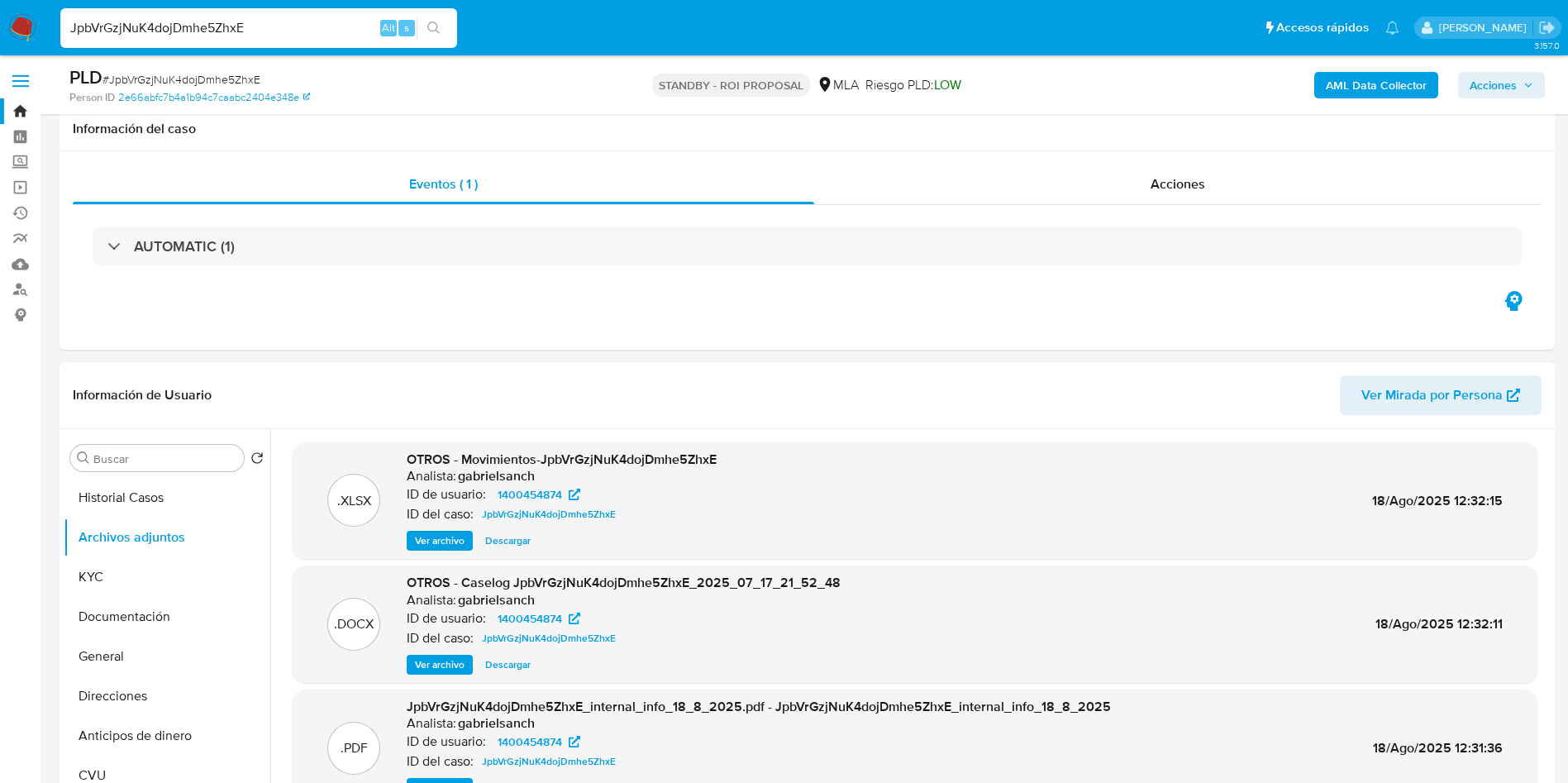
select select "10"
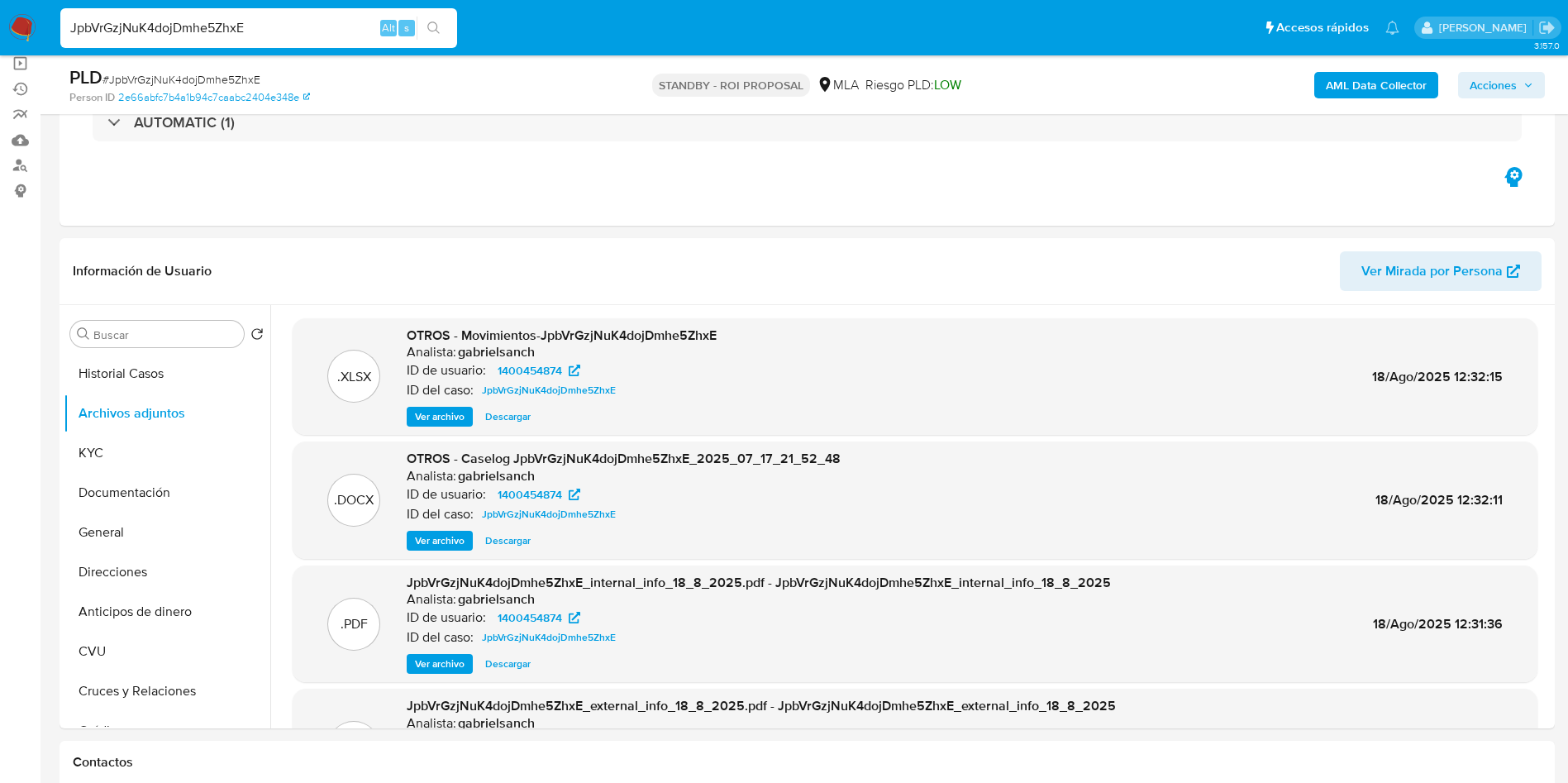
click at [511, 538] on span "Descargar" at bounding box center [508, 540] width 46 height 17
click at [303, 33] on input "JpbVrGzjNuK4dojDmhe5ZhxE" at bounding box center [258, 29] width 397 height 22
paste input "ZEpibIHlqaKYs4AsT0gxeUxH"
type input "ZEpibIHlqaKYs4AsT0gxeUxH"
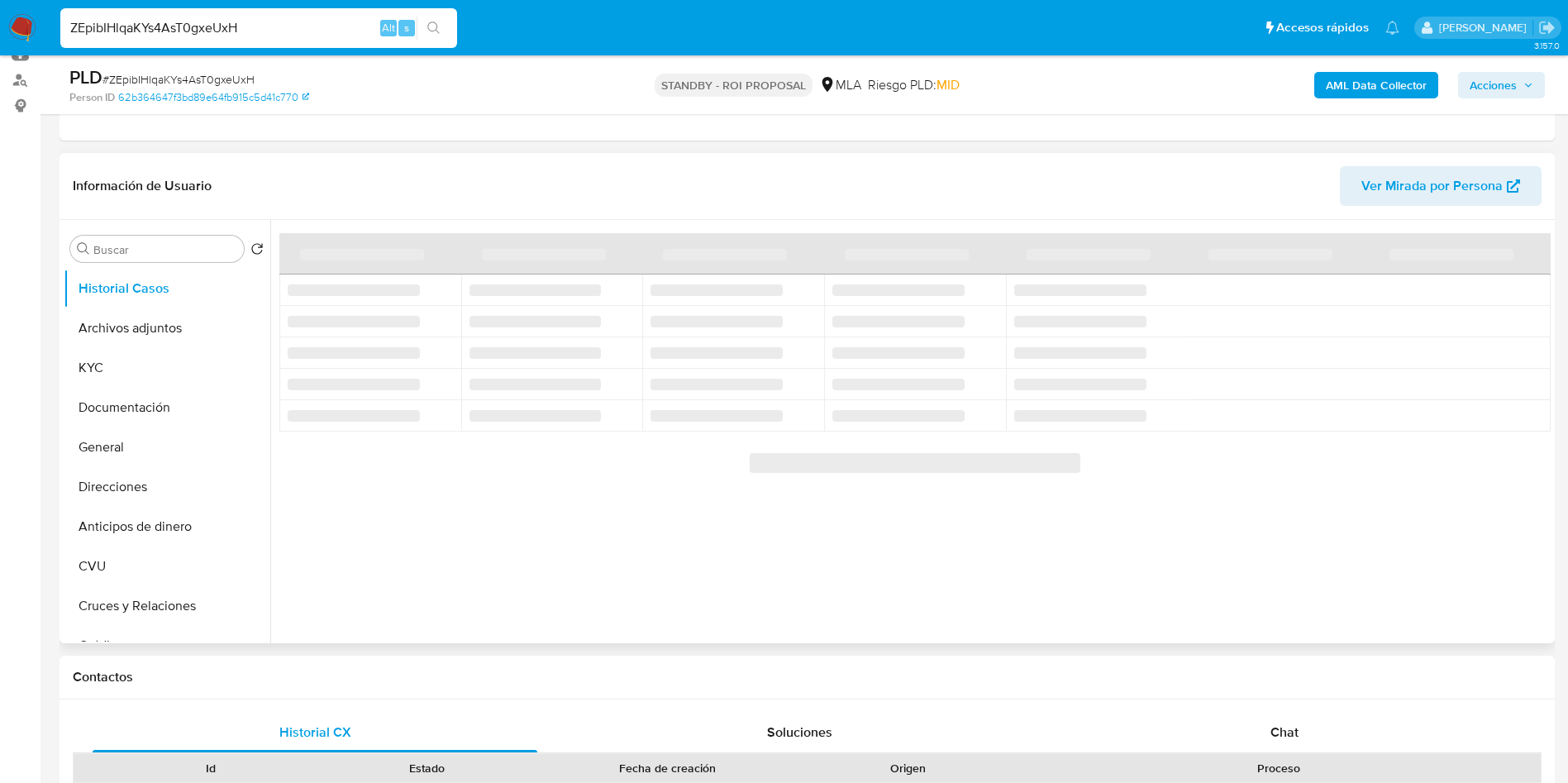
scroll to position [247, 0]
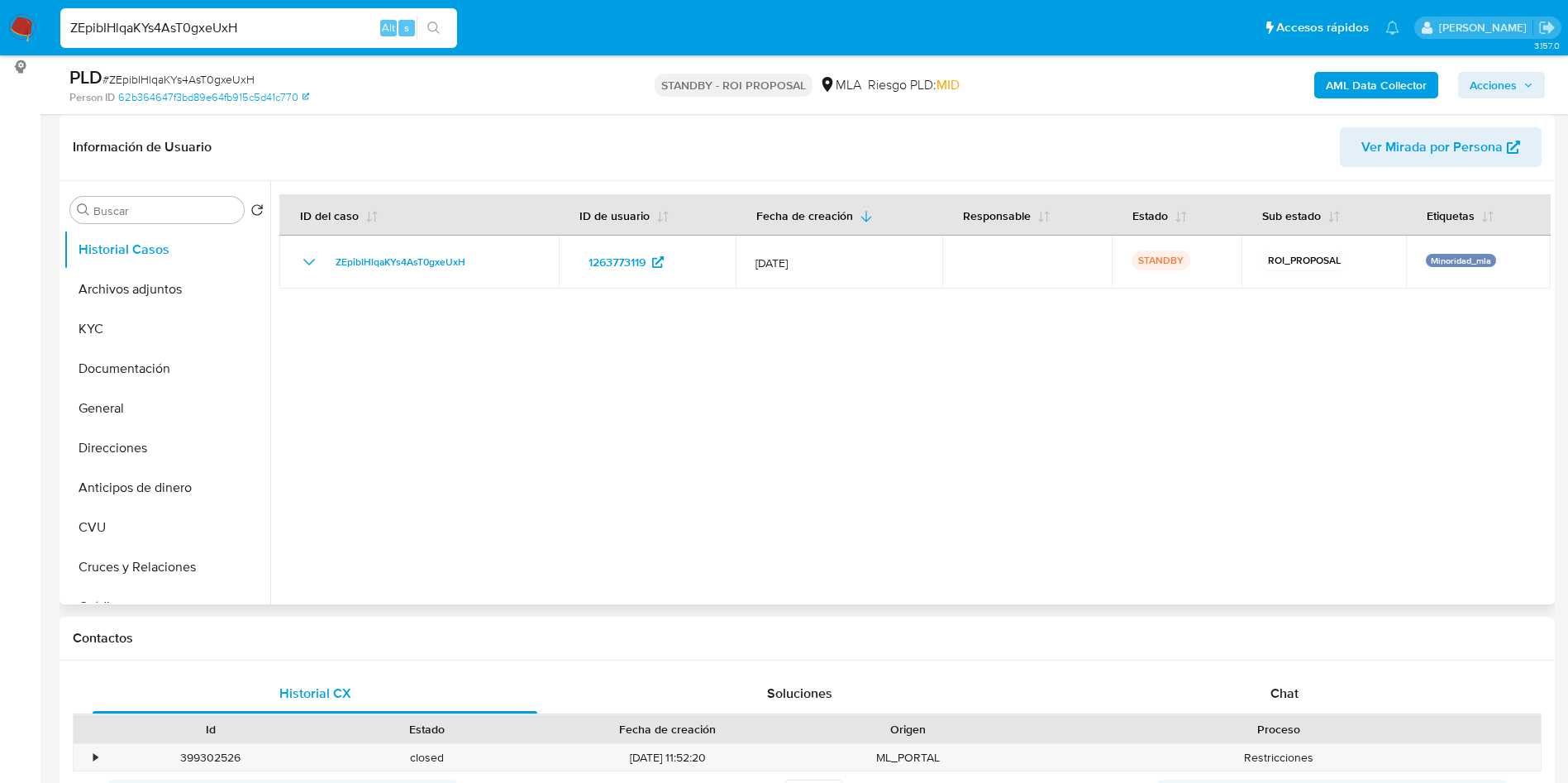
select select "10"
click at [107, 270] on button "Archivos adjuntos" at bounding box center [159, 289] width 193 height 40
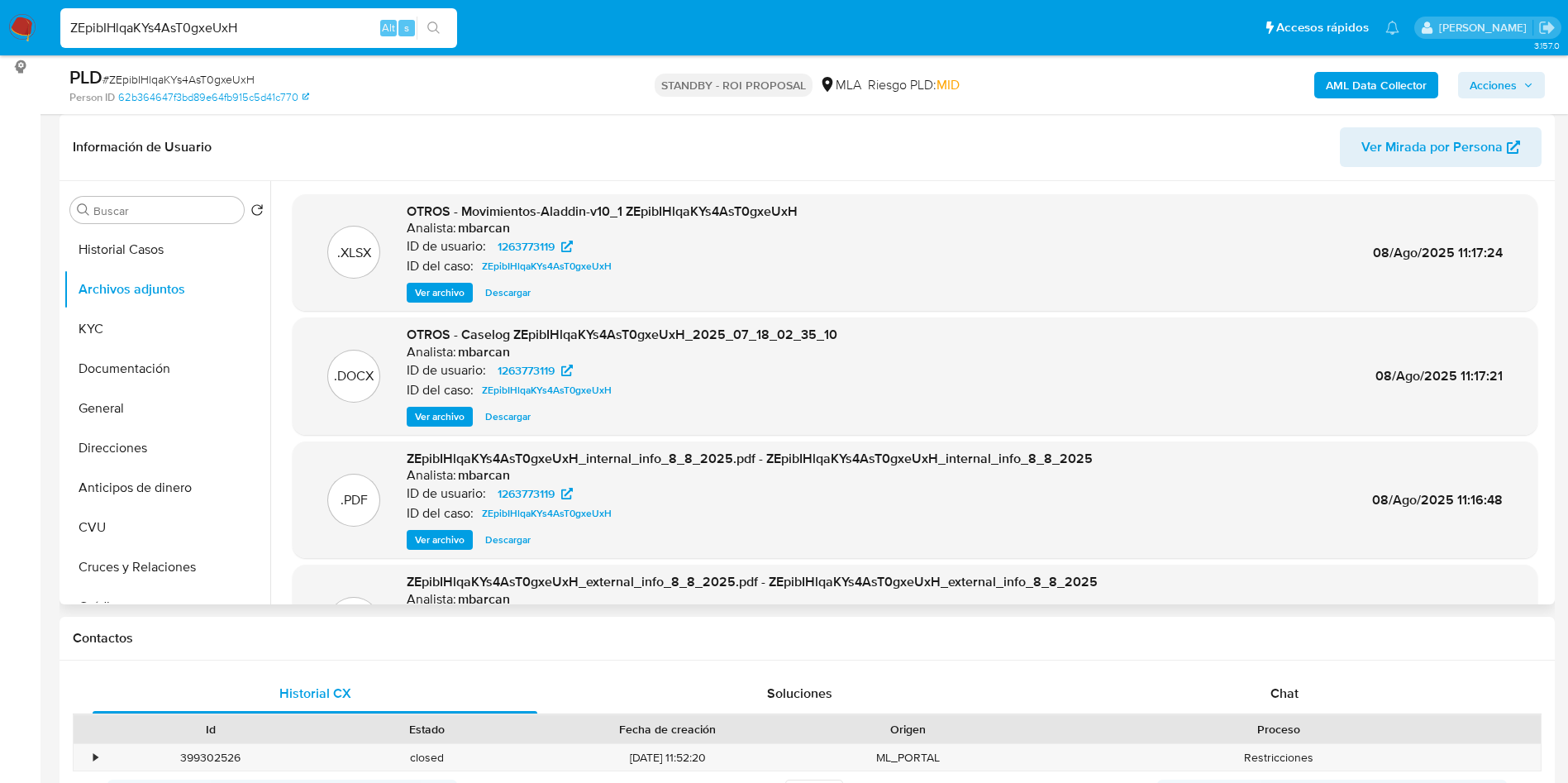
click at [503, 418] on span "Descargar" at bounding box center [508, 416] width 46 height 17
click at [343, 43] on div "ZEpibIHlqaKYs4AsT0gxeUxH Alt s" at bounding box center [258, 28] width 397 height 40
click at [343, 33] on input "ZEpibIHlqaKYs4AsT0gxeUxH" at bounding box center [258, 29] width 397 height 22
paste input "HgbJXJXyyJkovaDbbGRioZf2"
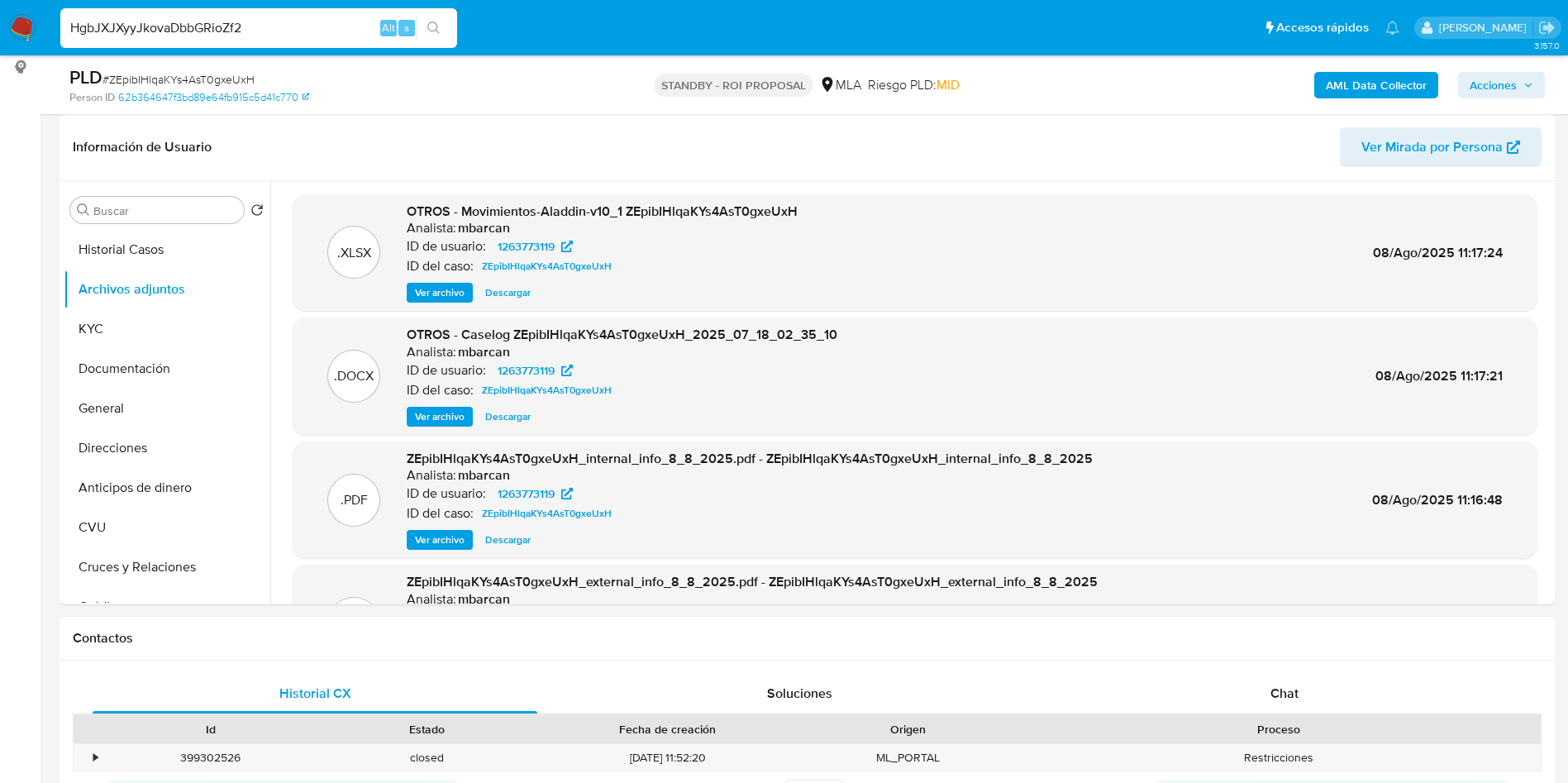
type input "HgbJXJXyyJkovaDbbGRioZf2"
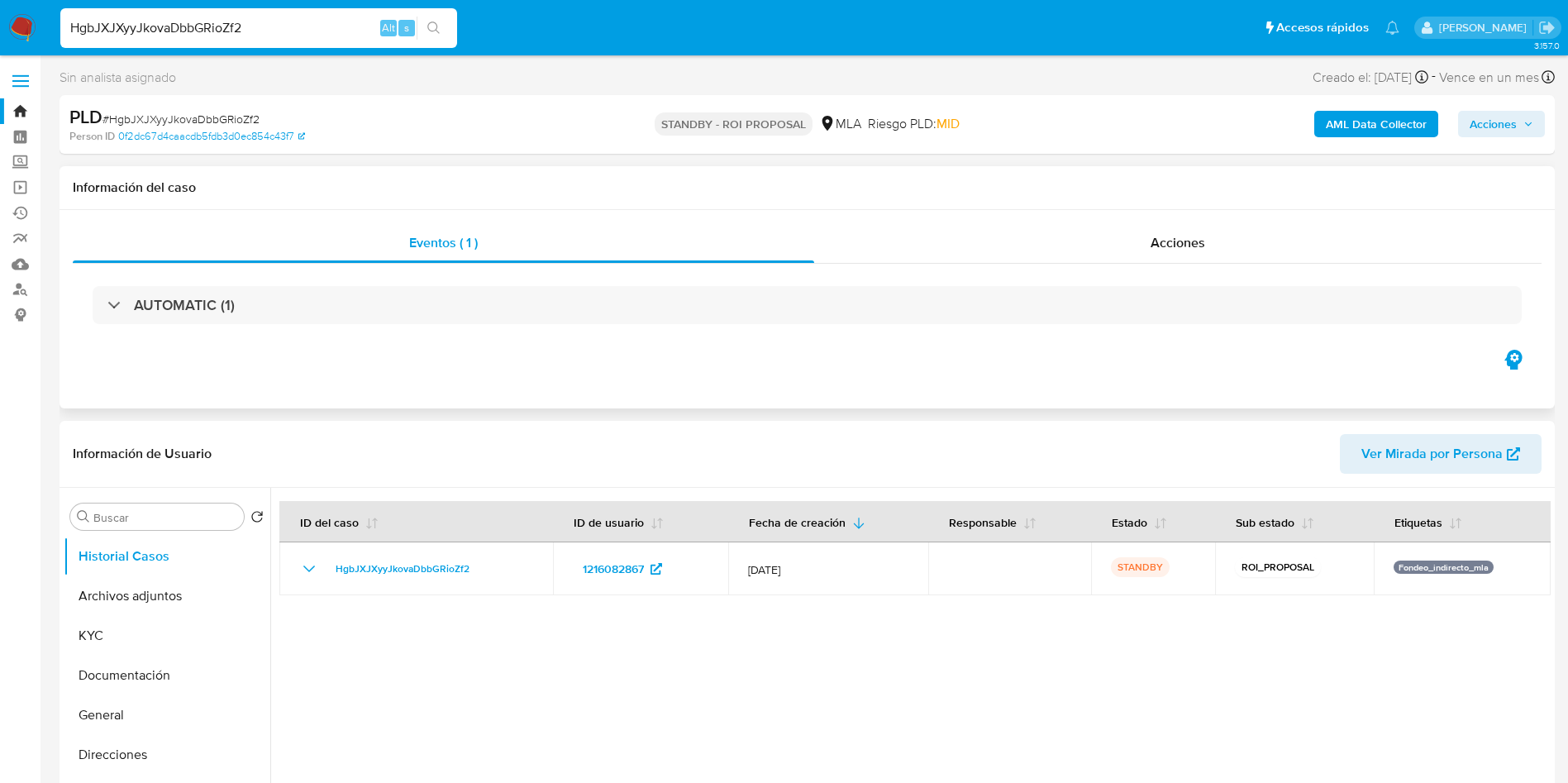
select select "10"
click at [114, 595] on button "Archivos adjuntos" at bounding box center [159, 596] width 193 height 40
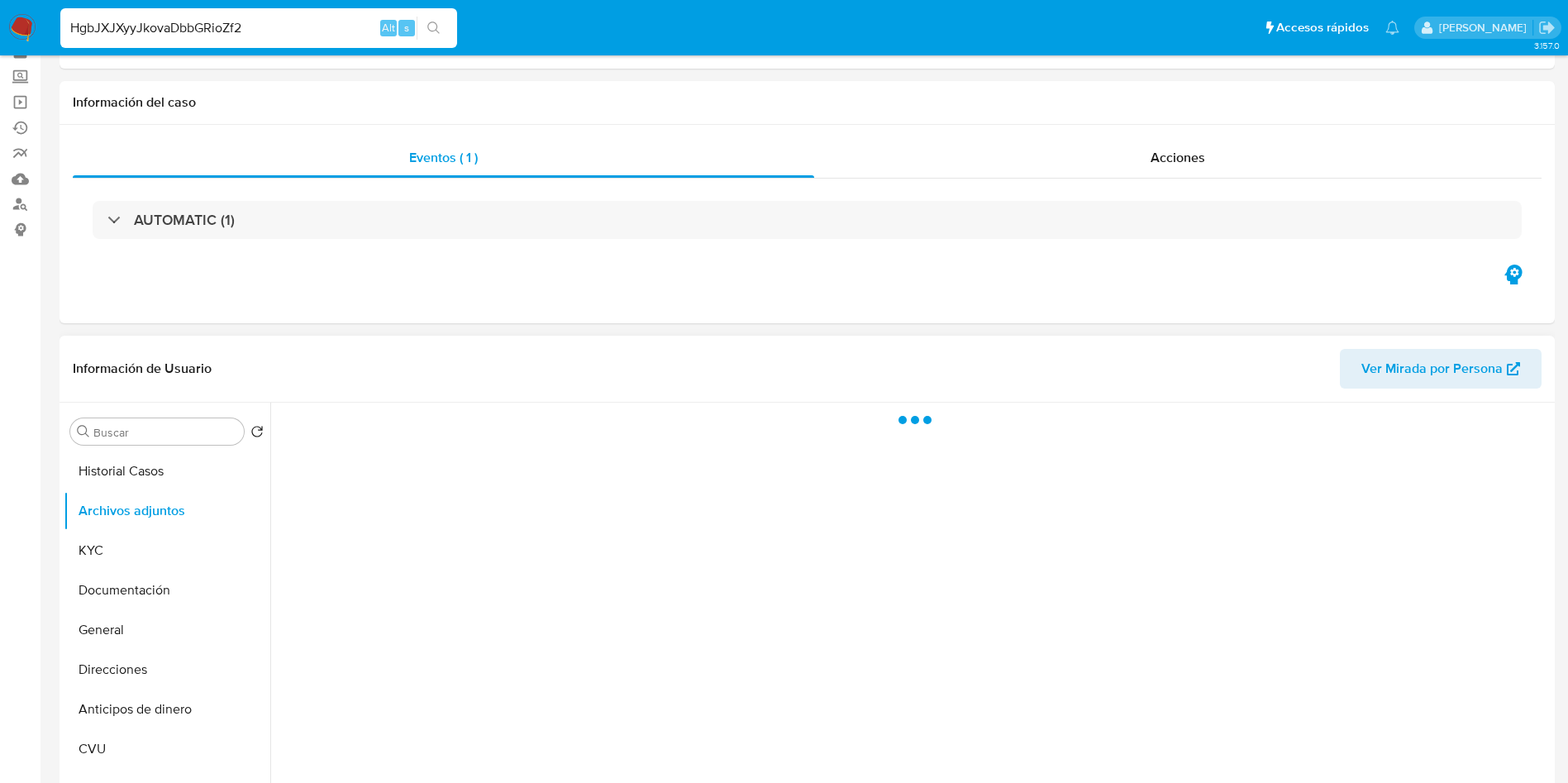
scroll to position [124, 0]
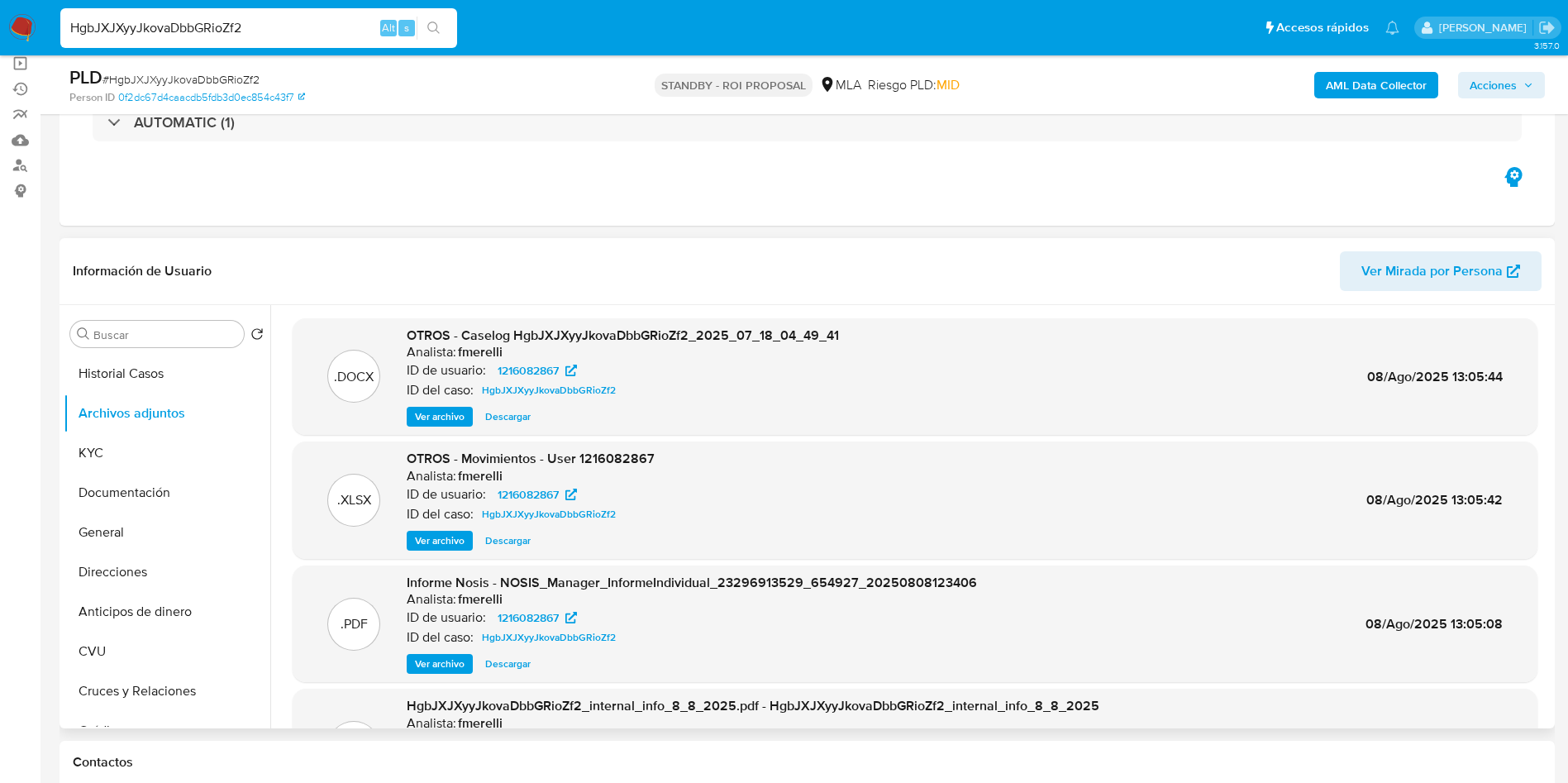
click at [501, 418] on span "Descargar" at bounding box center [508, 416] width 46 height 17
click at [308, 30] on input "HgbJXJXyyJkovaDbbGRioZf2" at bounding box center [258, 29] width 397 height 22
paste input "ljq3lr7hTpuTRCJS0zpHoeBC"
type input "ljq3lr7hTpuTRCJS0zpHoeBC"
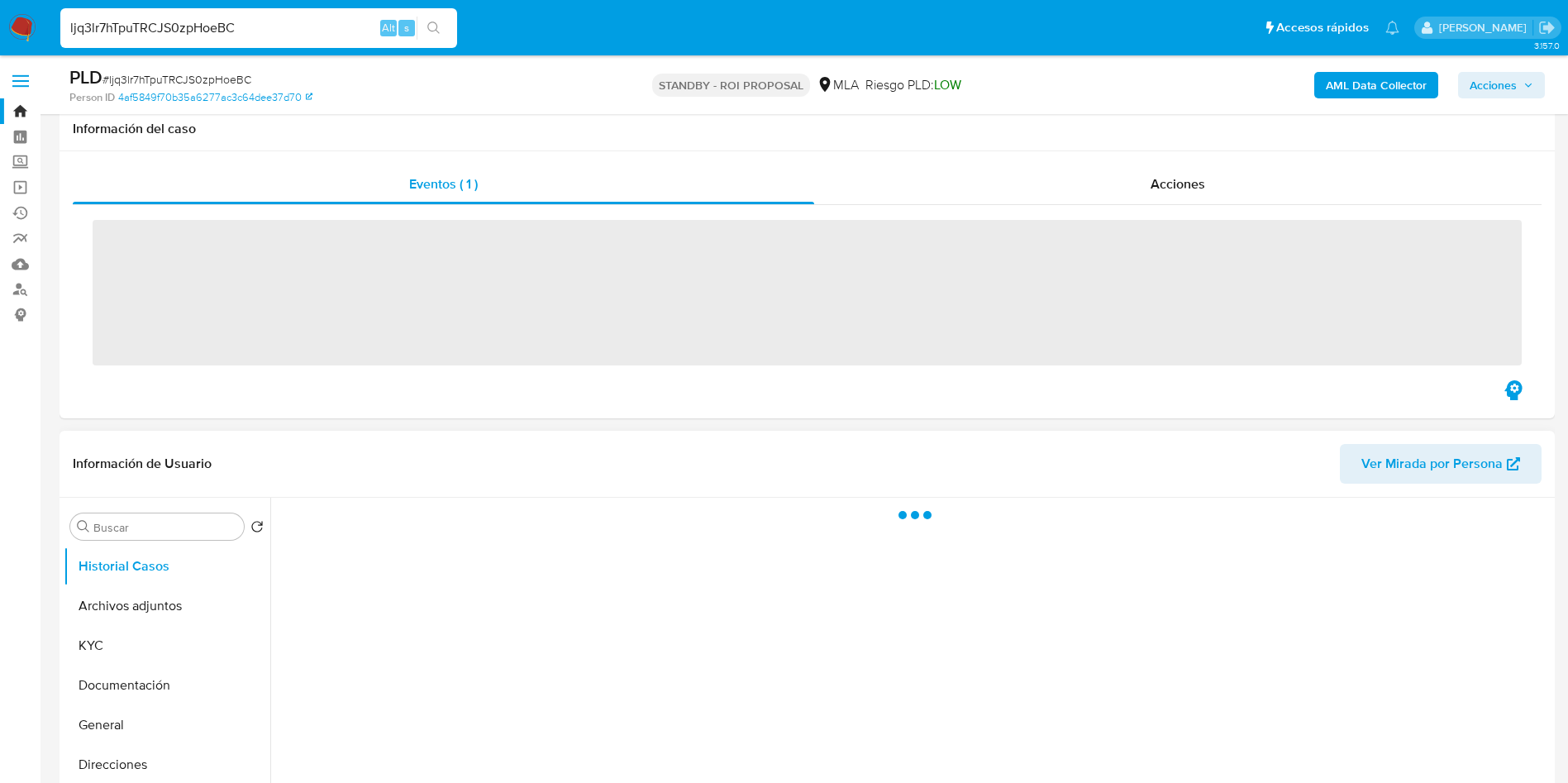
scroll to position [124, 0]
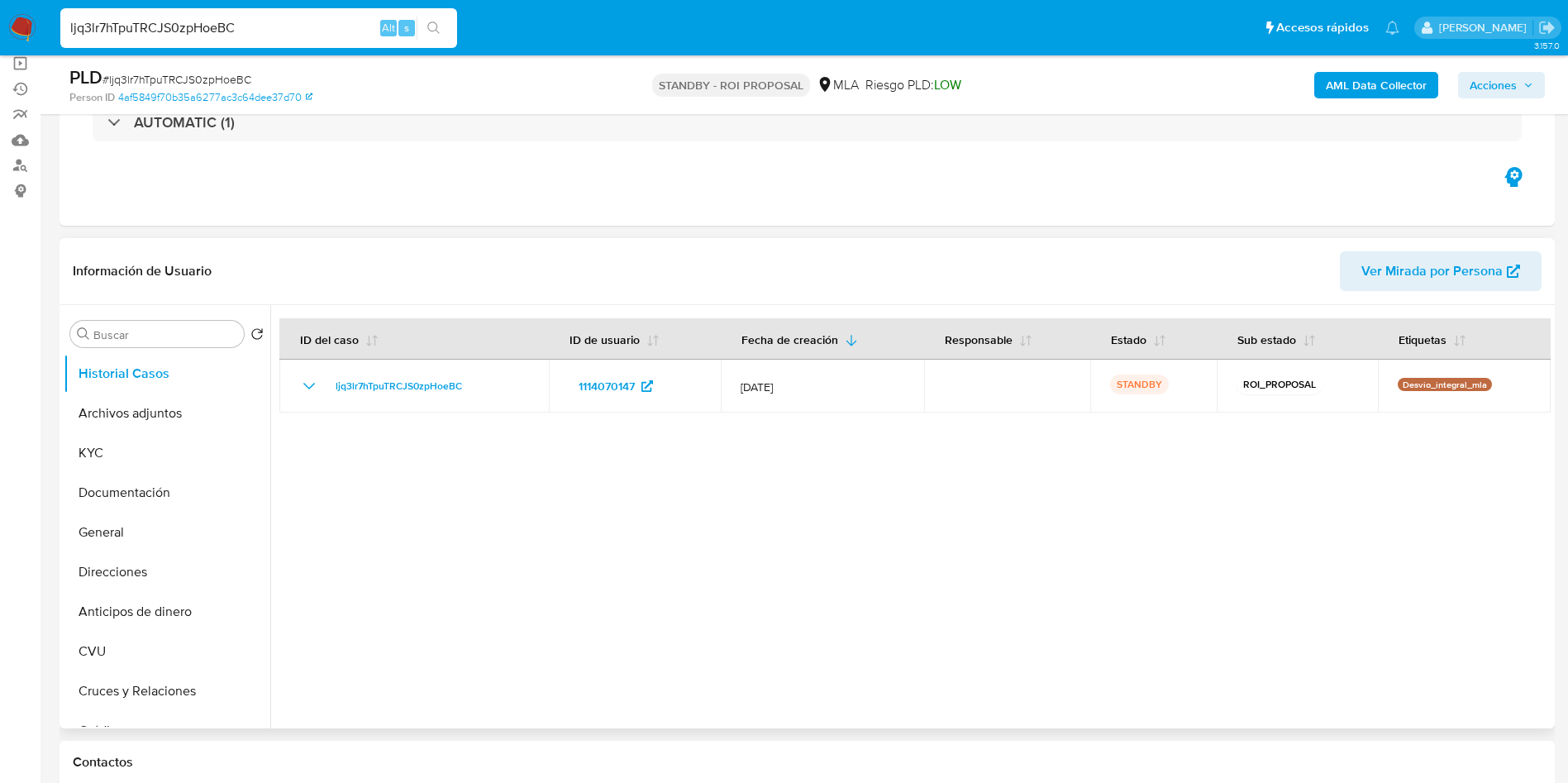
select select "10"
click at [83, 408] on button "Archivos adjuntos" at bounding box center [159, 413] width 193 height 40
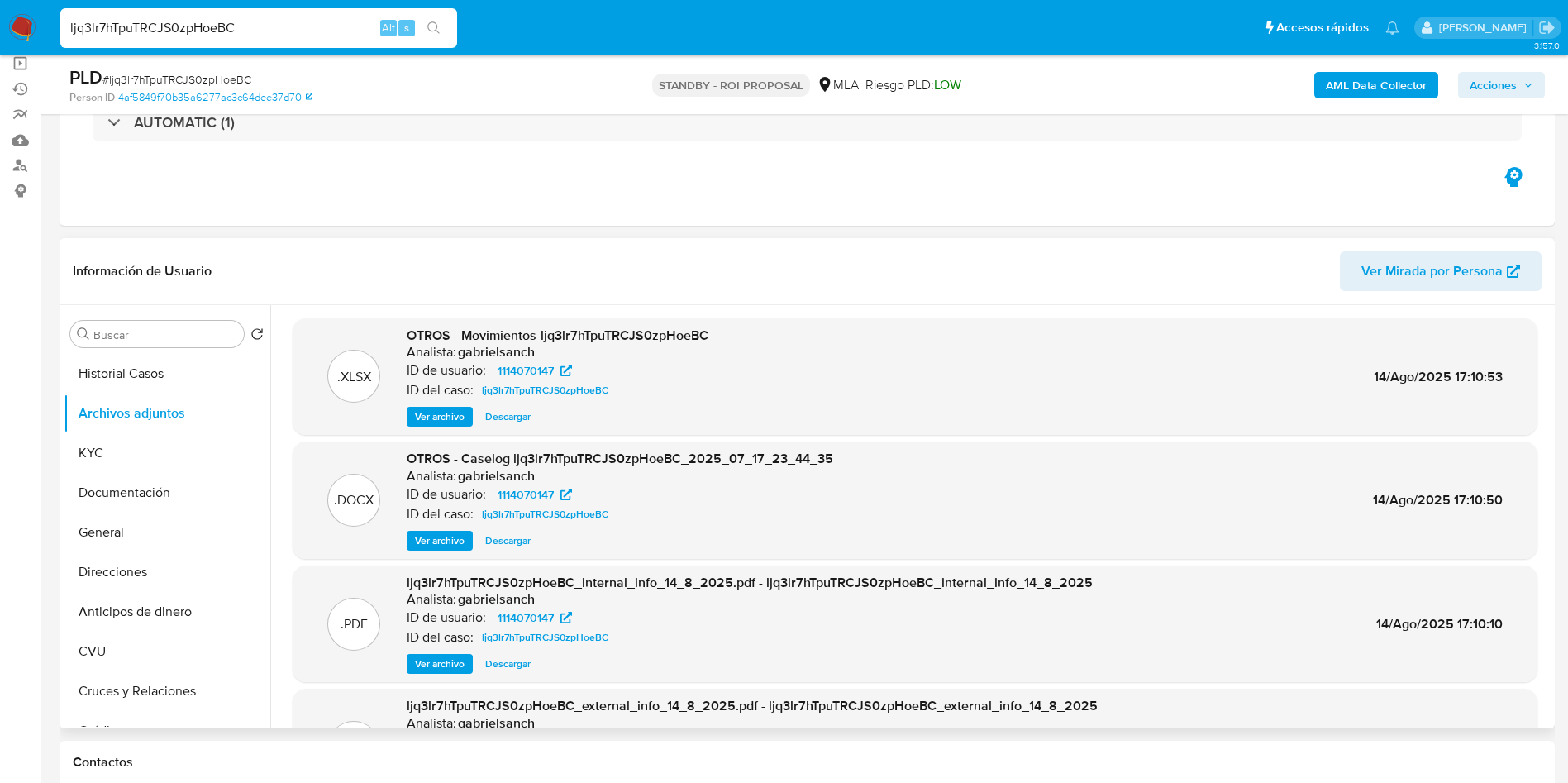
click at [510, 545] on span "Descargar" at bounding box center [508, 540] width 46 height 17
click at [323, 32] on input "ljq3lr7hTpuTRCJS0zpHoeBC" at bounding box center [258, 29] width 397 height 22
paste input "ASaaMUXoX6GMXRgR15w8T2Kc"
type input "ASaaMUXoX6GMXRgR15w8T2Kc"
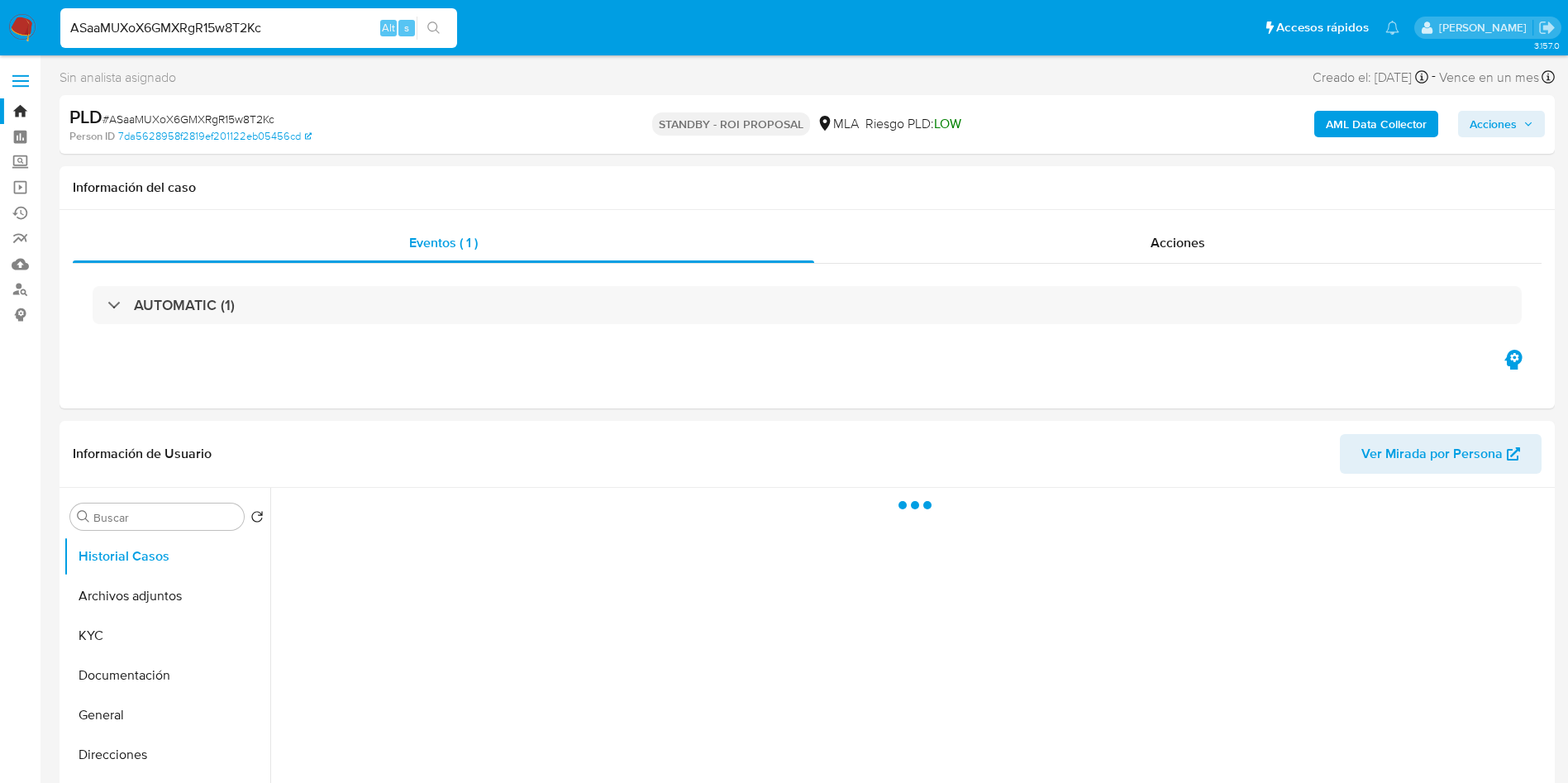
scroll to position [124, 0]
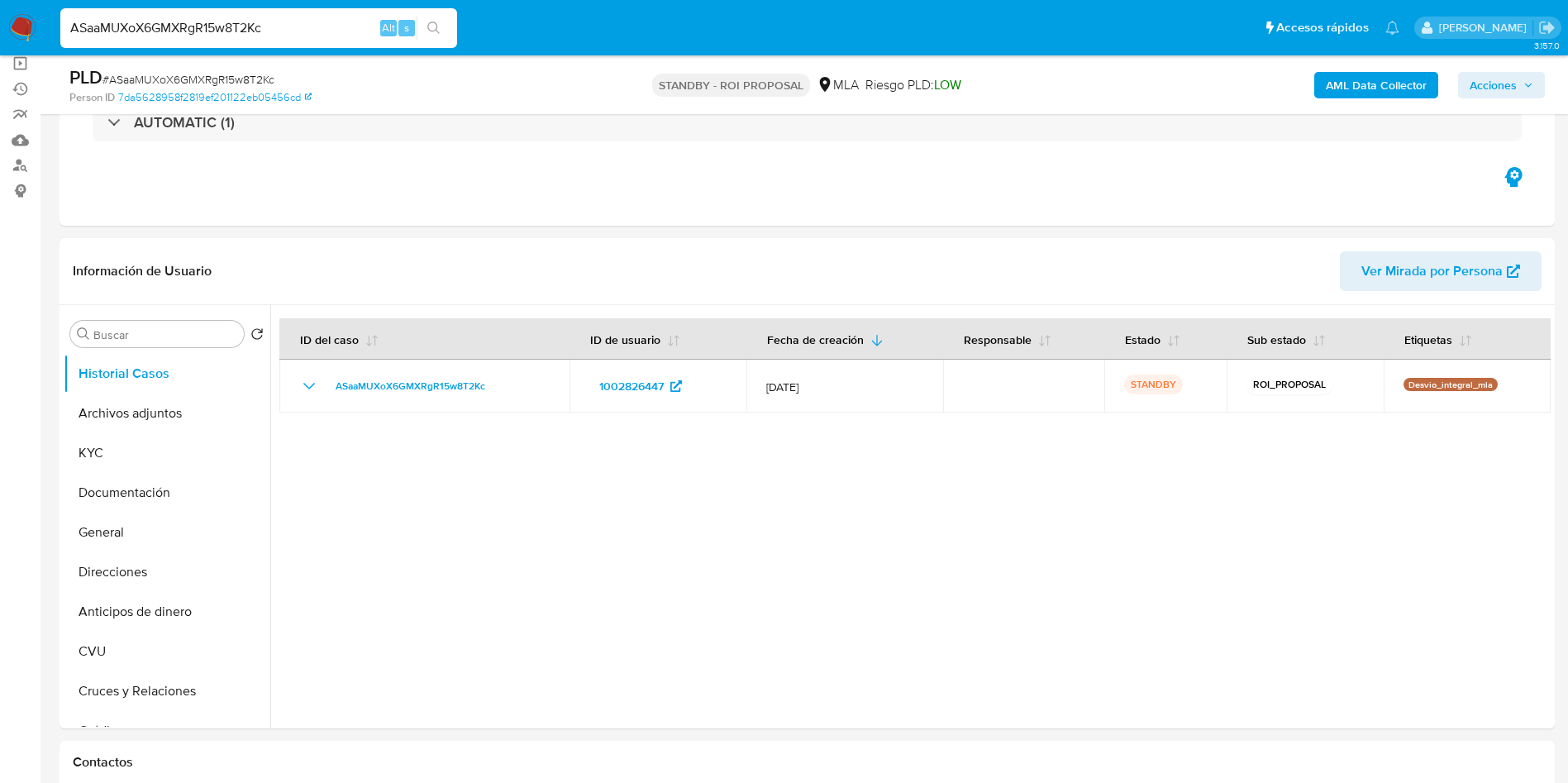
select select "10"
click at [147, 405] on button "Archivos adjuntos" at bounding box center [159, 413] width 193 height 40
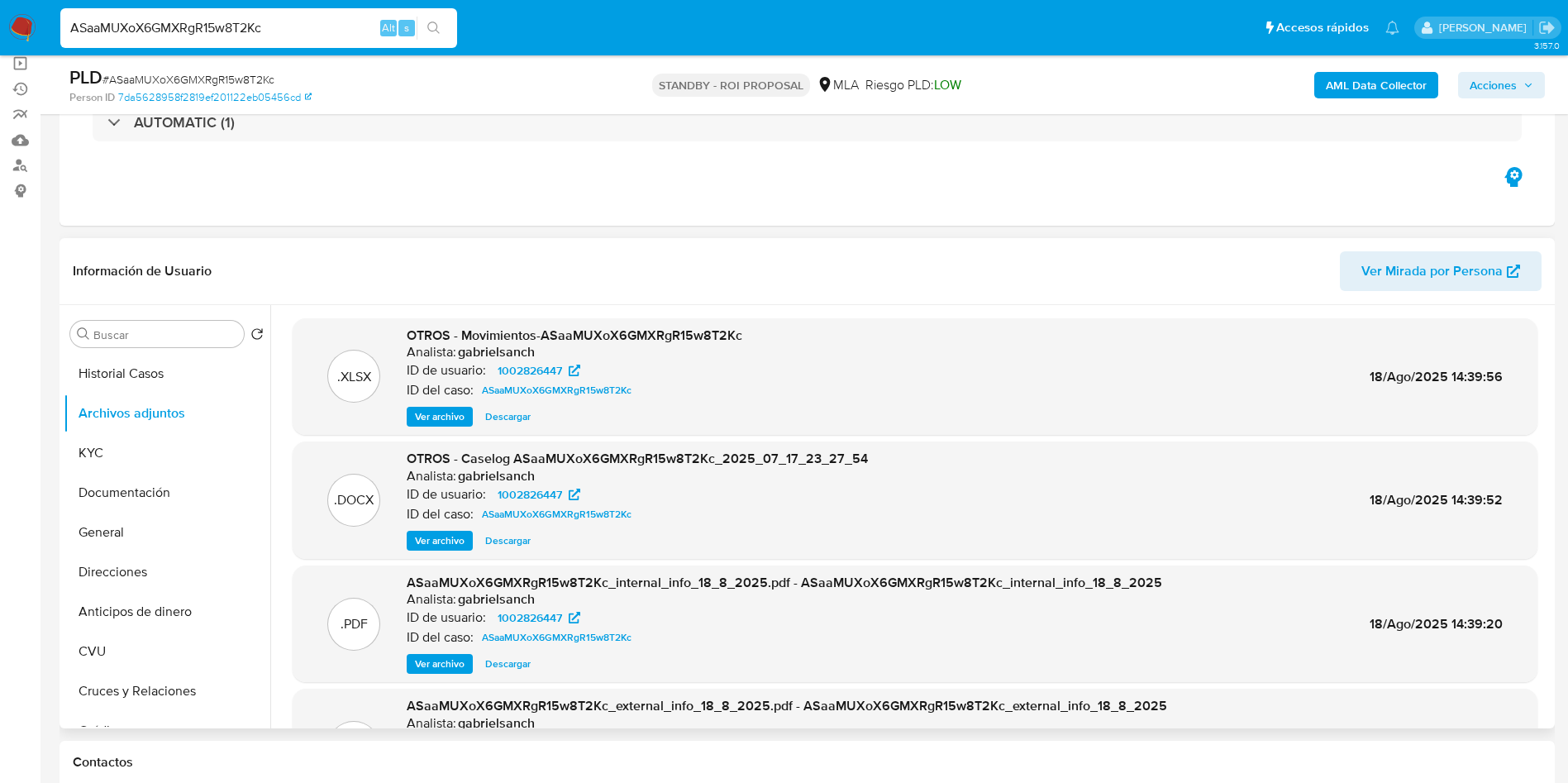
click at [499, 537] on span "Descargar" at bounding box center [508, 540] width 46 height 17
click at [316, 32] on input "ASaaMUXoX6GMXRgR15w8T2Kc" at bounding box center [258, 29] width 397 height 22
paste input "V16kYSfe182AaVmHJZAuxvCA"
type input "V16kYSfe182AaVmHJZAuxvCA"
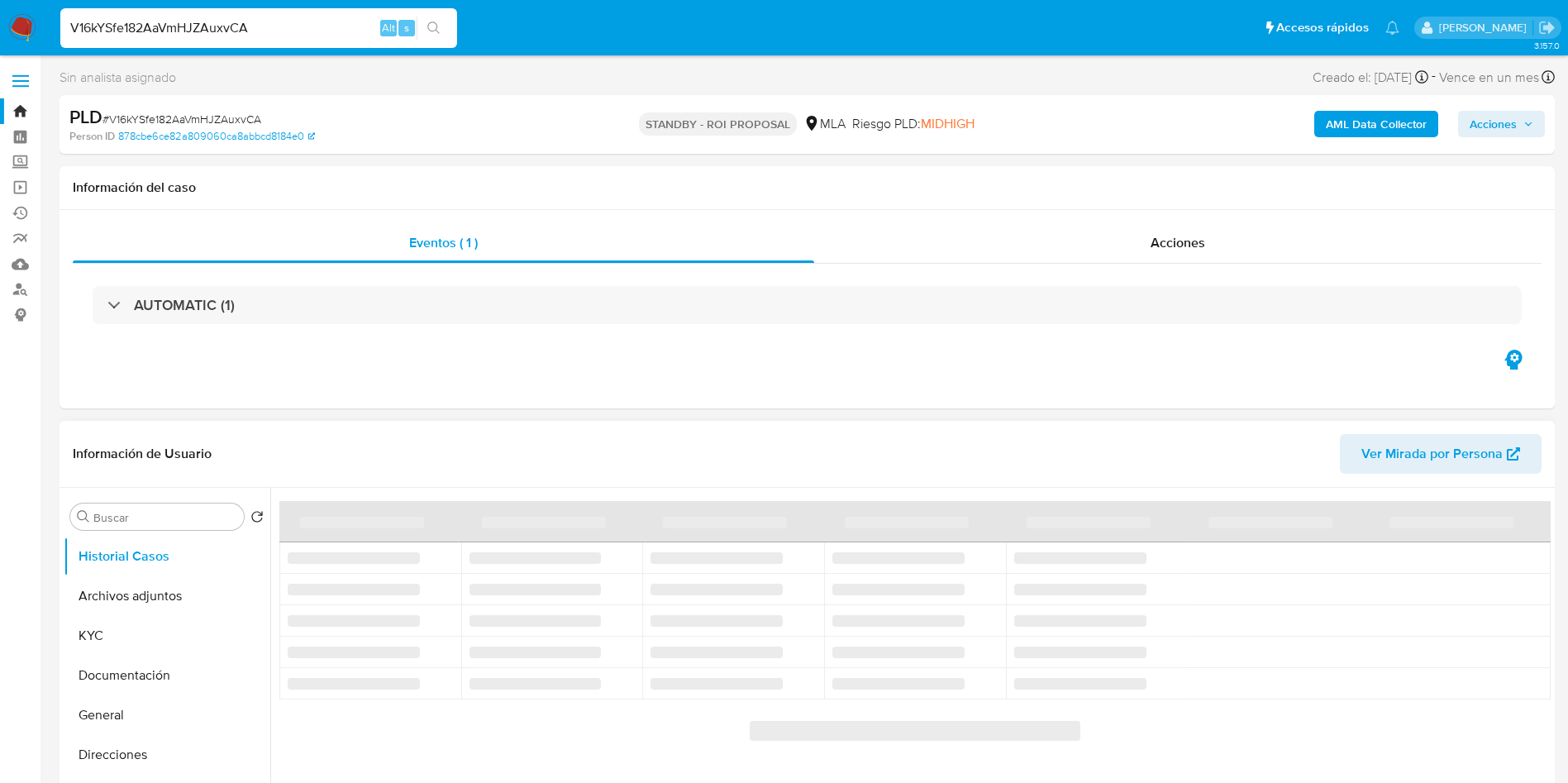
select select "10"
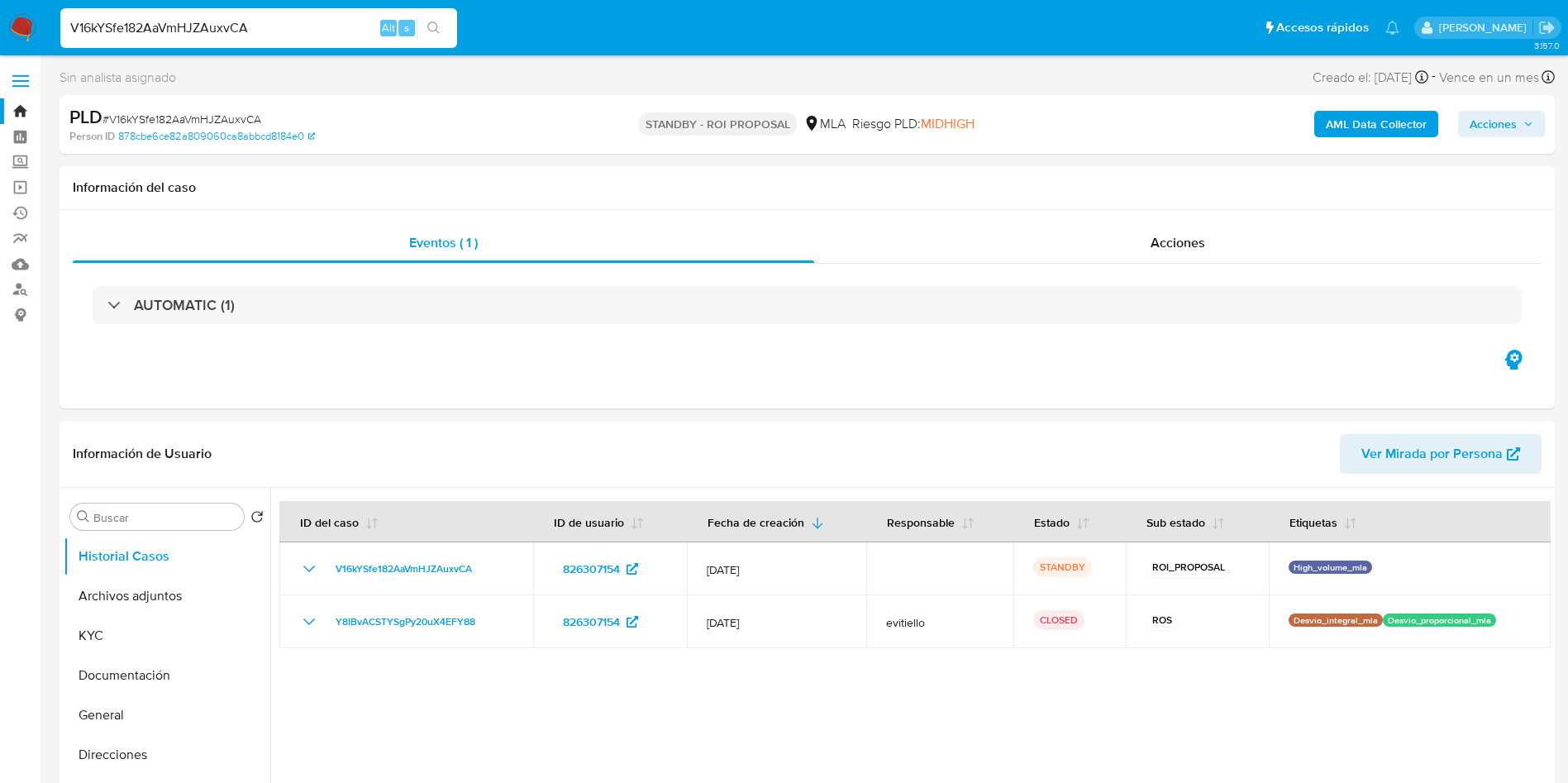
click at [300, 33] on input "V16kYSfe182AaVmHJZAuxvCA" at bounding box center [258, 29] width 397 height 22
paste input "WvywRLZiNo0xqtzUxf44ok6i"
type input "WvywRLZiNo0xqtzUxf44ok6i"
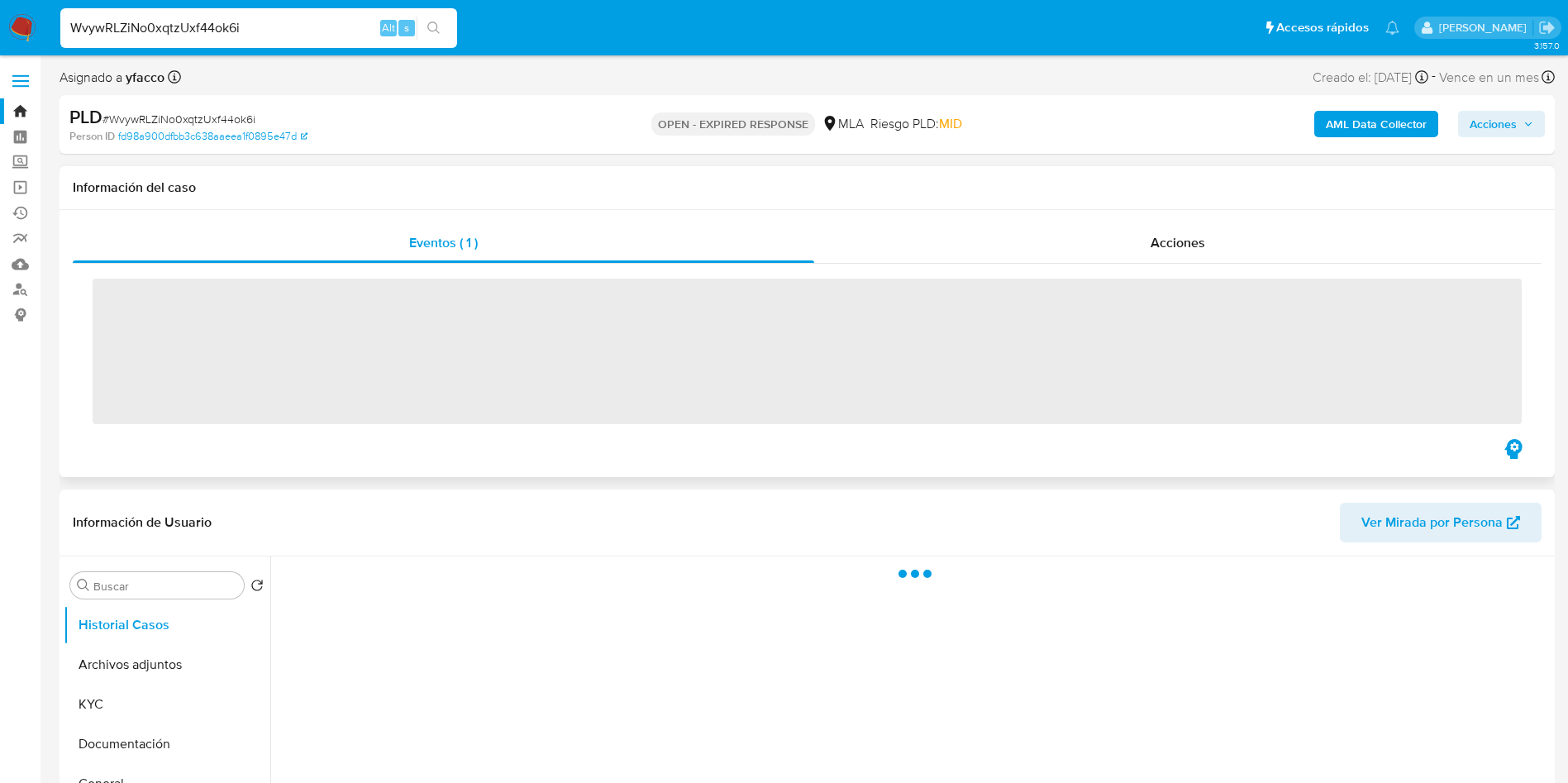
scroll to position [124, 0]
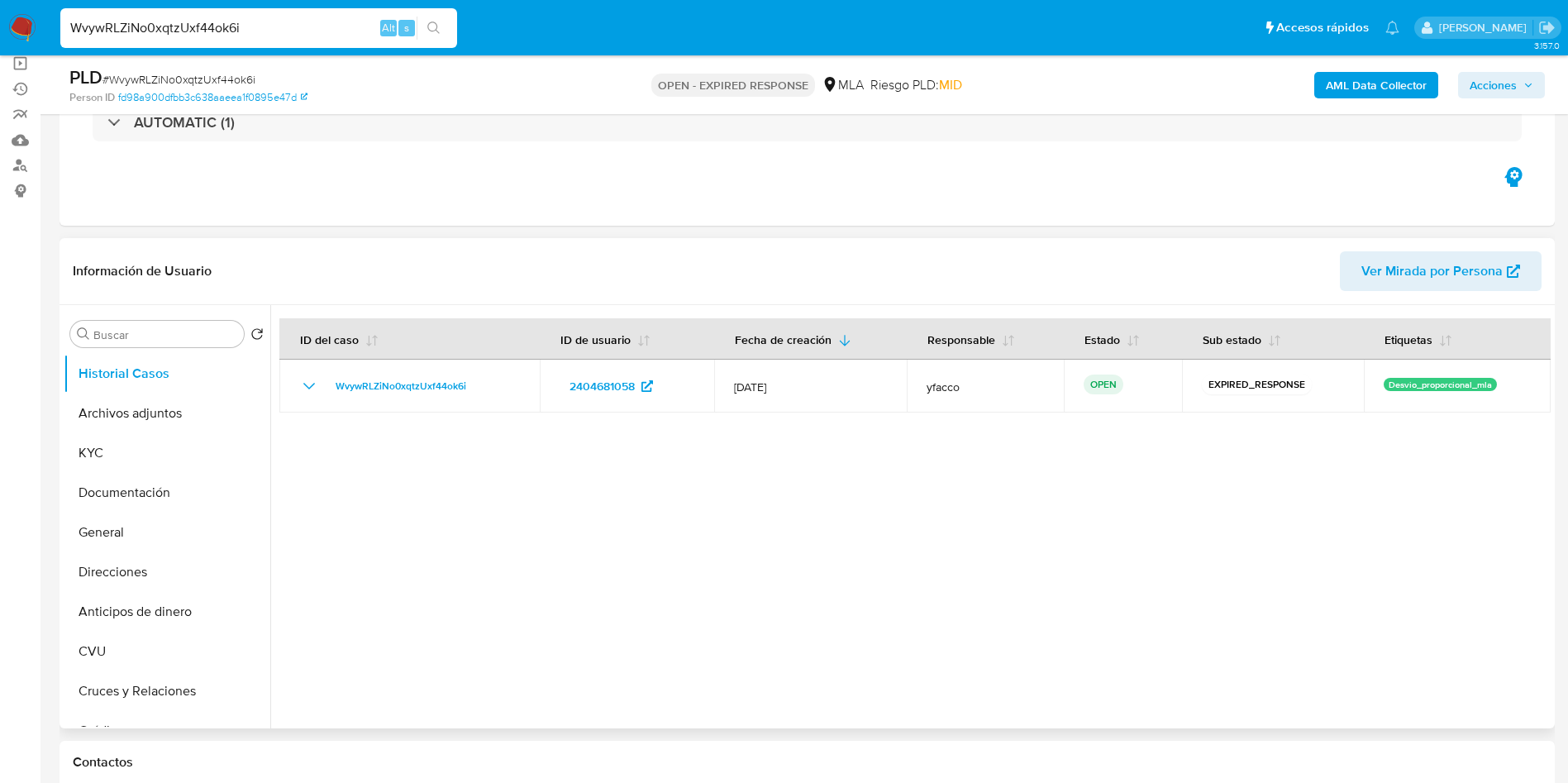
select select "10"
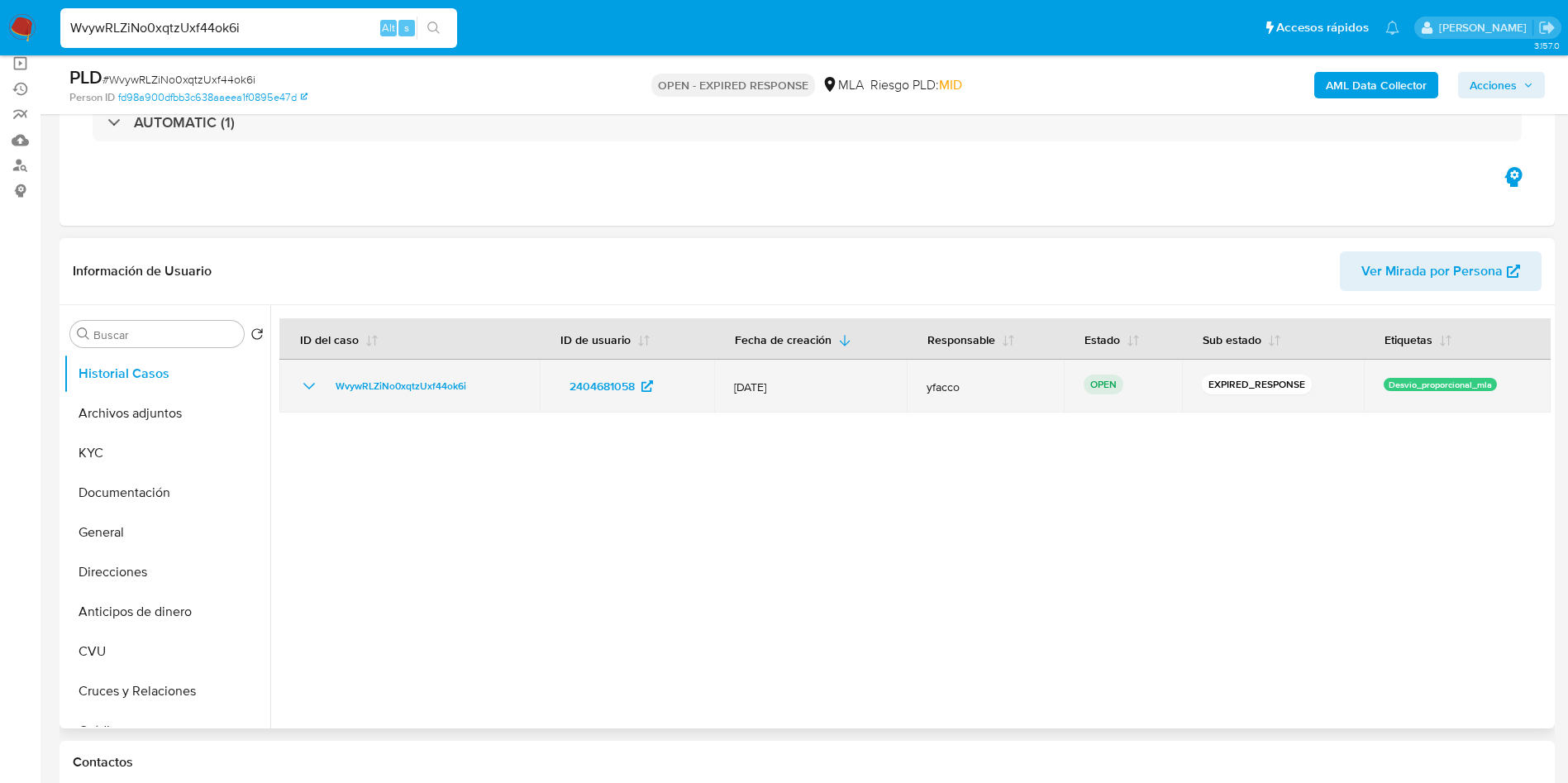
drag, startPoint x: 328, startPoint y: 387, endPoint x: 480, endPoint y: 384, distance: 152.0
click at [480, 384] on div "WvywRLZiNo0xqtzUxf44ok6i" at bounding box center [409, 386] width 221 height 20
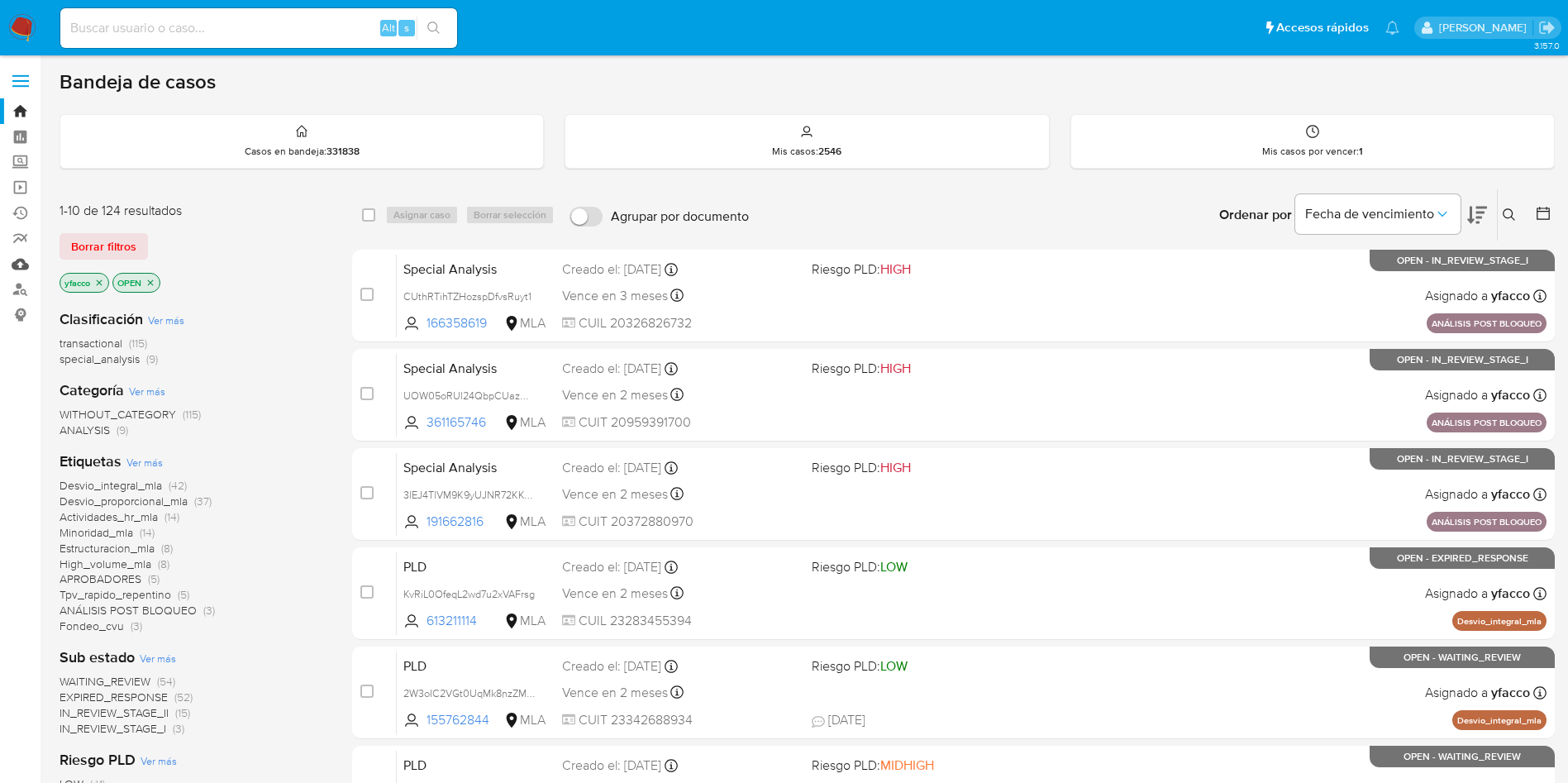
click at [17, 264] on link "Mulan" at bounding box center [98, 264] width 197 height 26
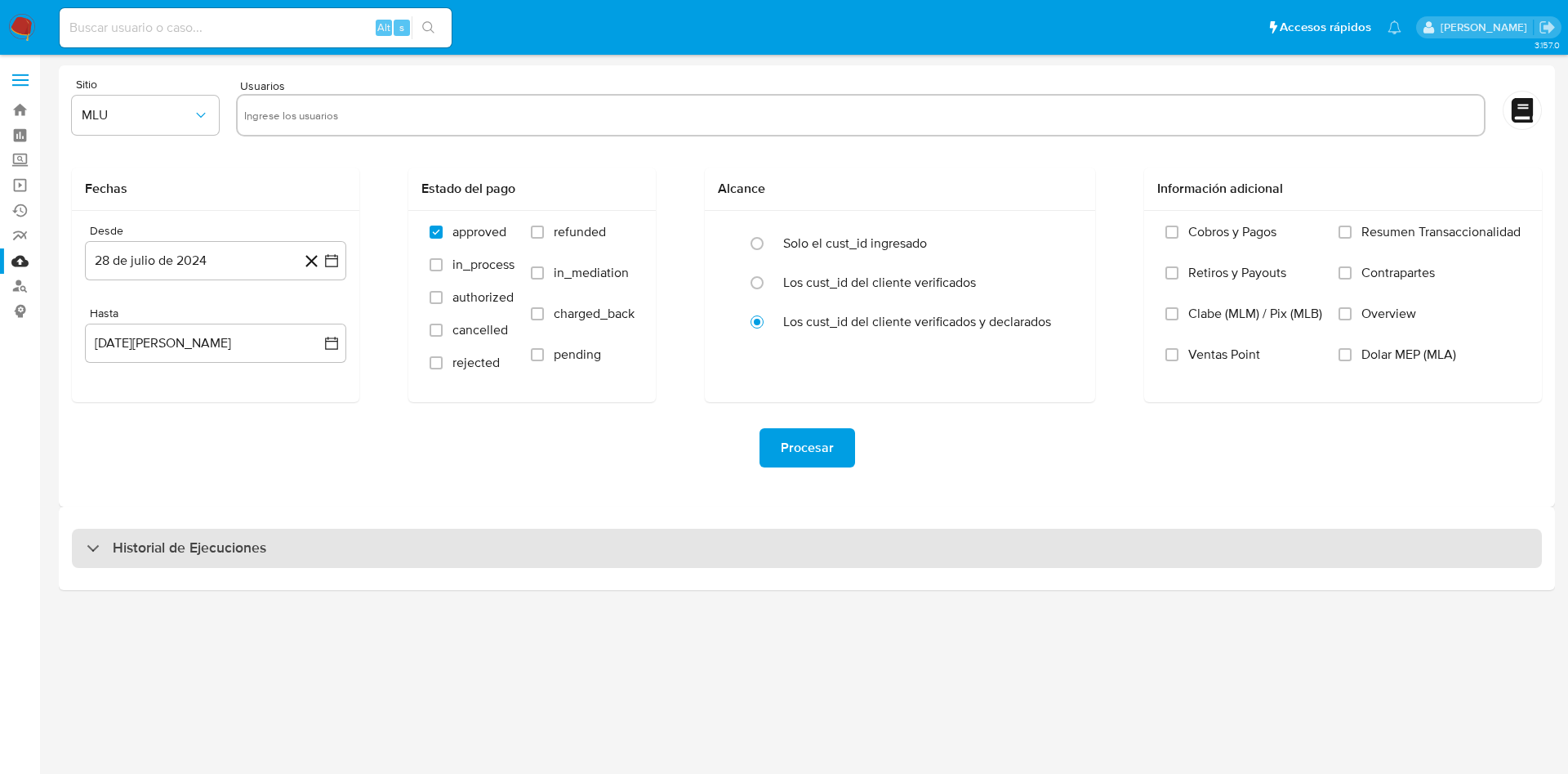
click at [235, 533] on div "Historial de Ejecuciones" at bounding box center [806, 548] width 1470 height 39
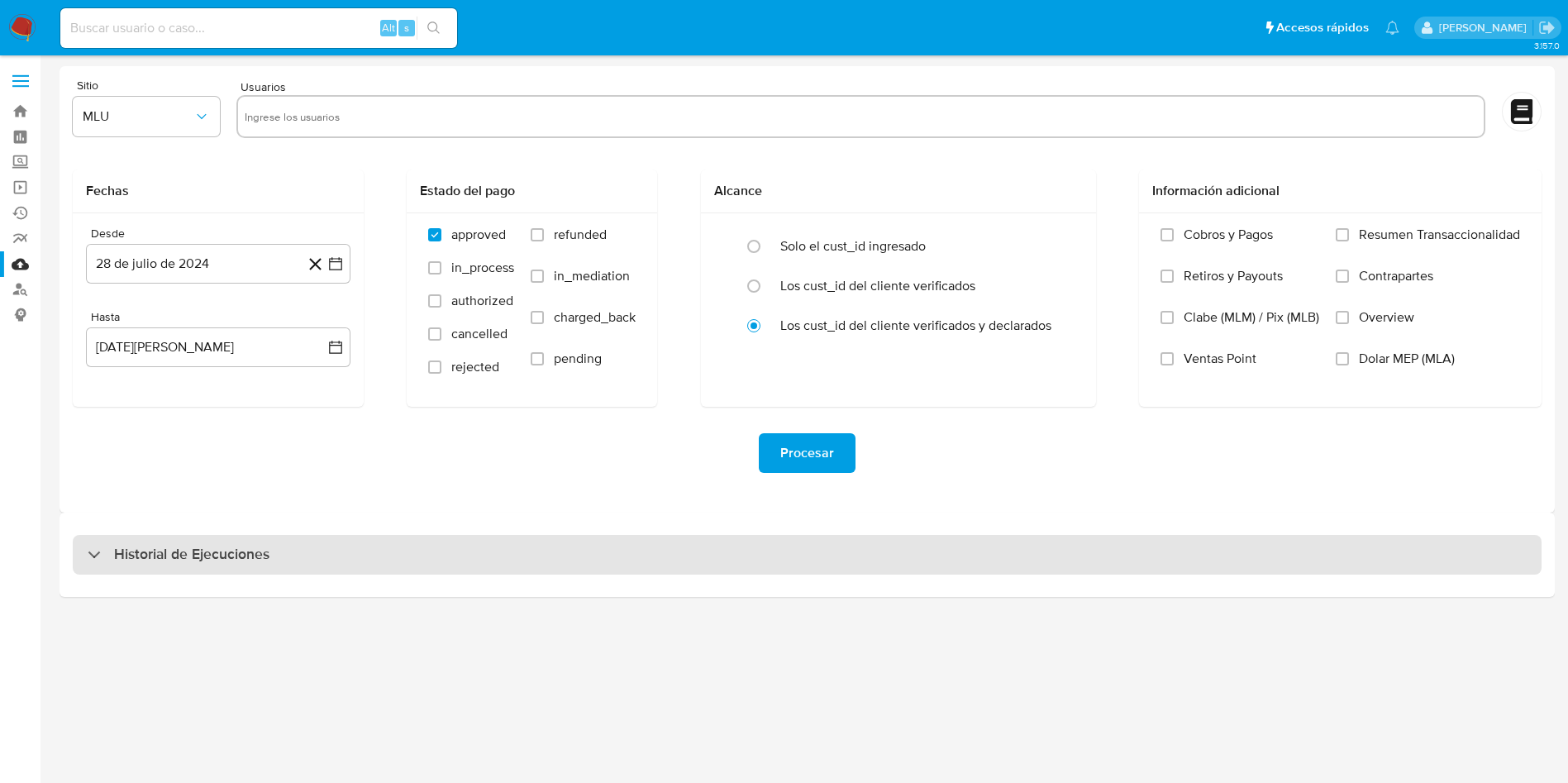
select select "10"
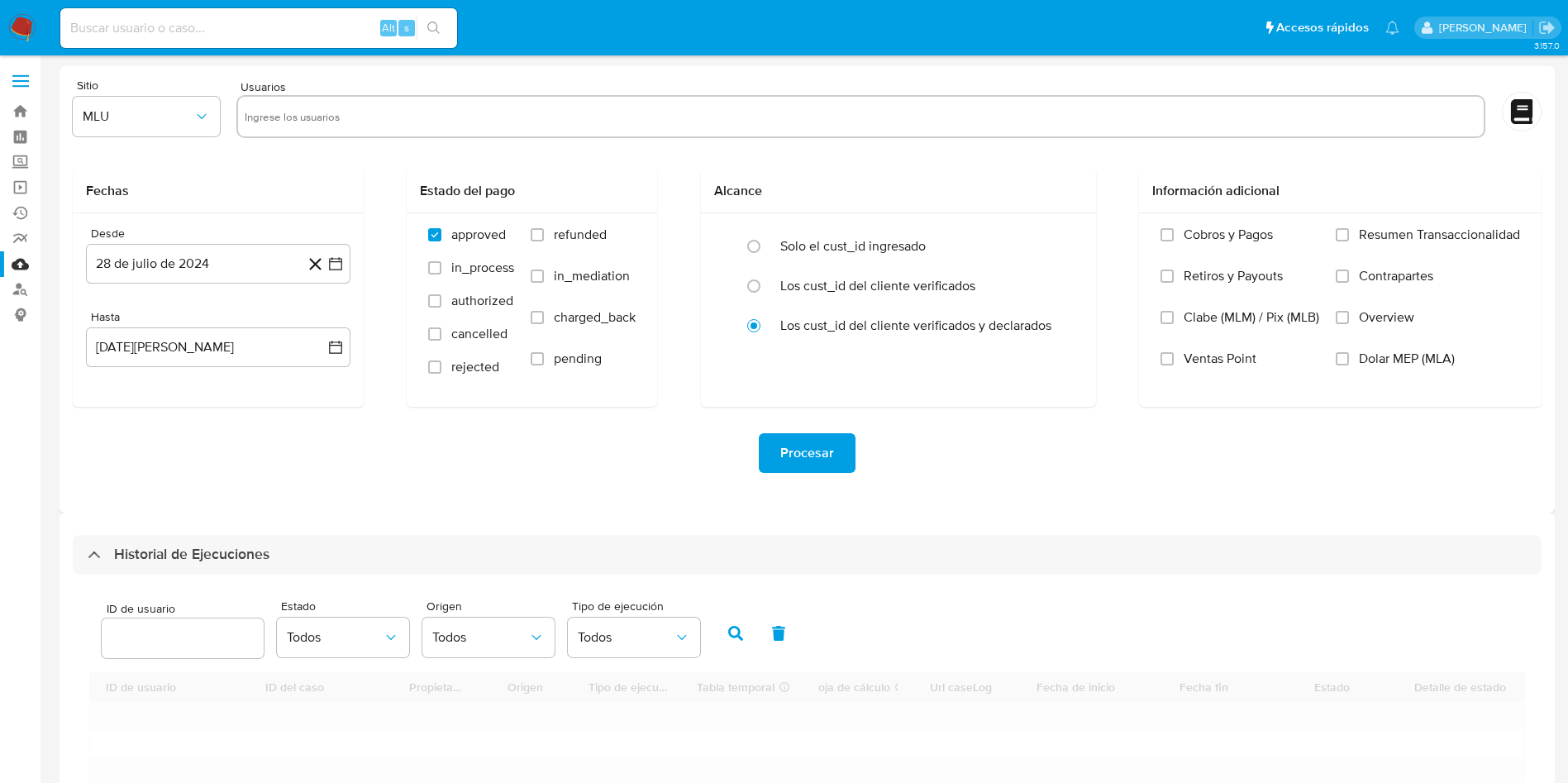
click at [177, 650] on div at bounding box center [183, 638] width 162 height 40
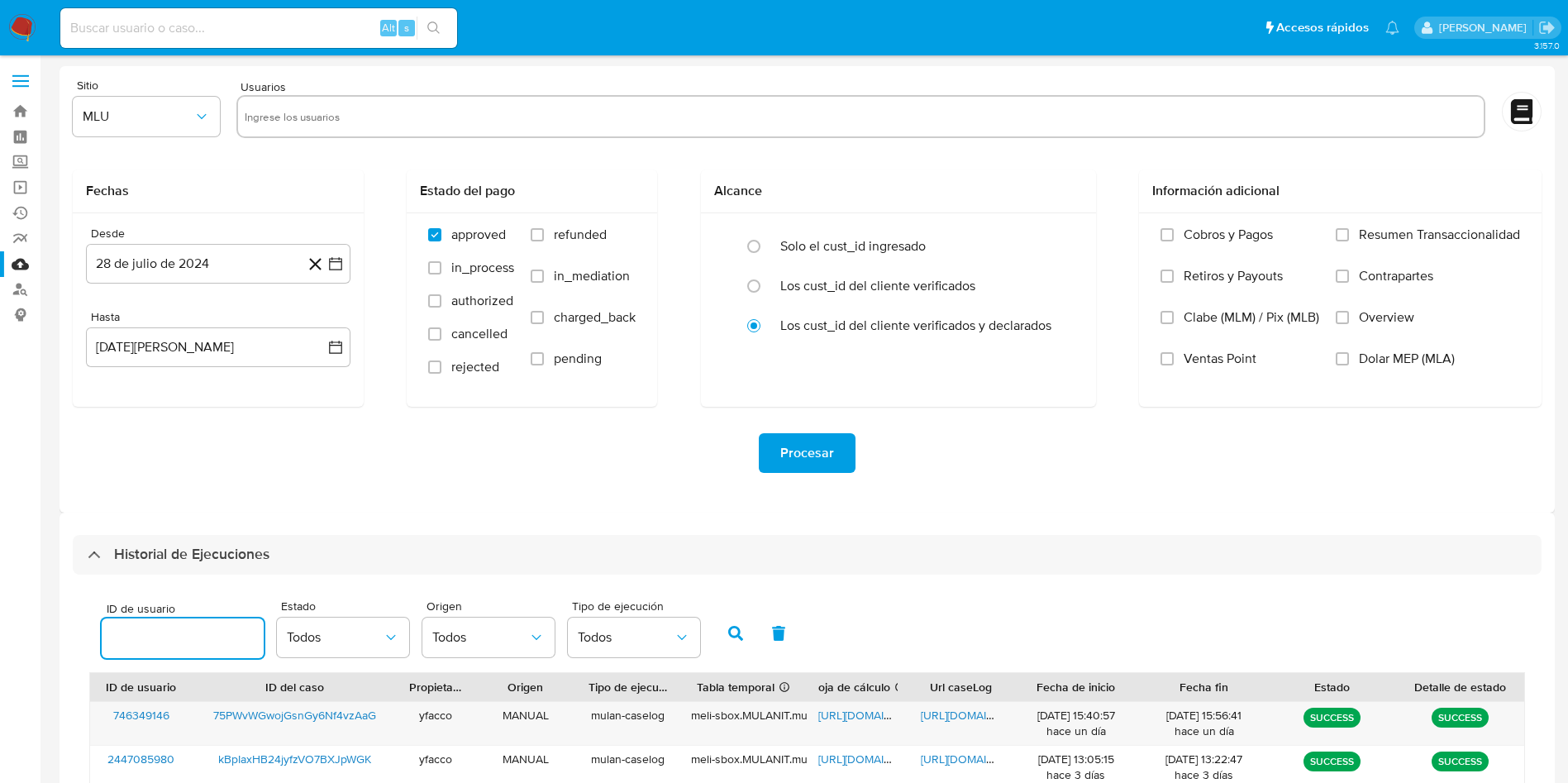
click at [177, 643] on input "number" at bounding box center [183, 638] width 162 height 22
paste input "2404681058"
type input "2404681058"
click at [746, 626] on button "button" at bounding box center [735, 634] width 43 height 40
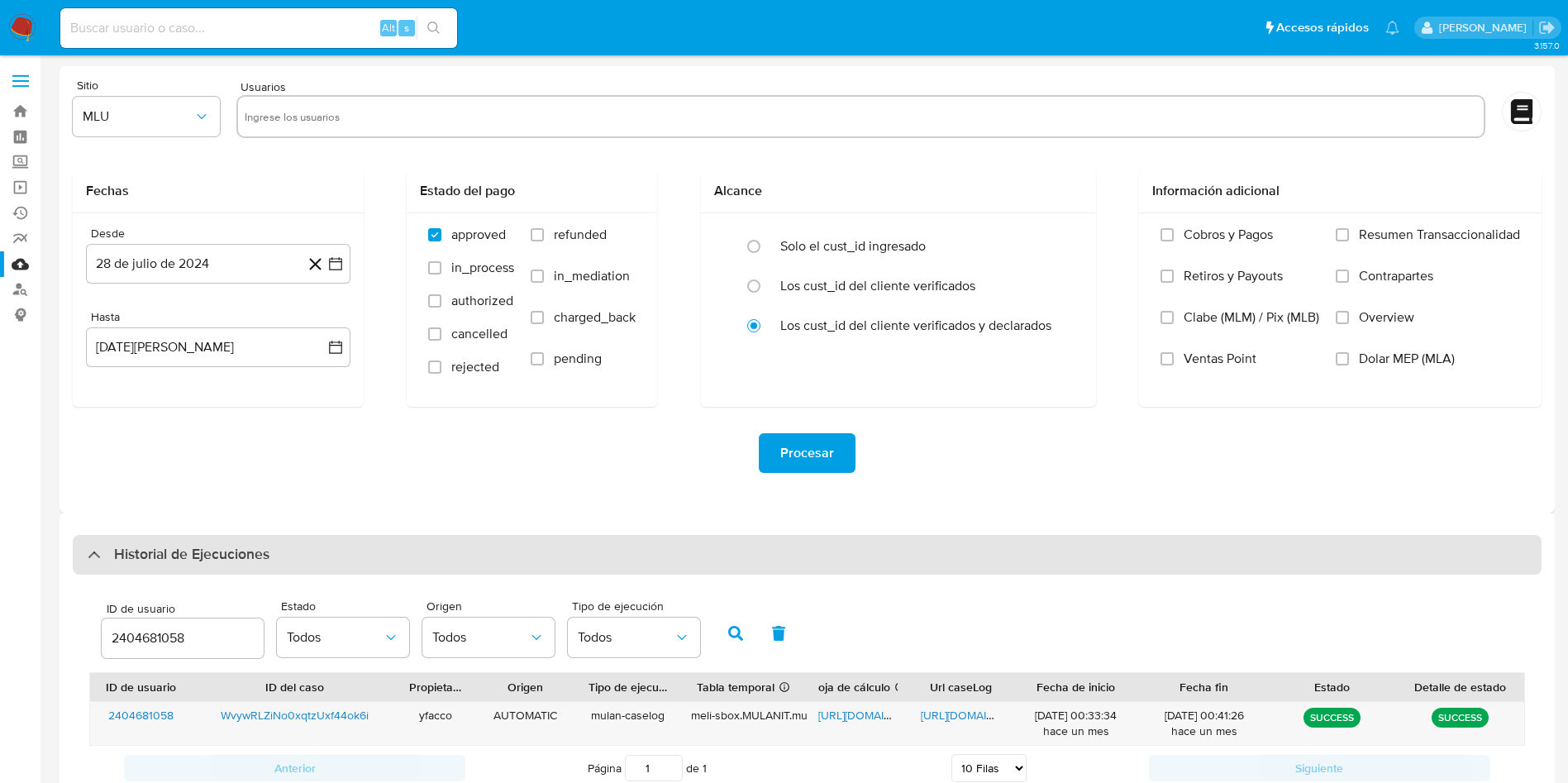
scroll to position [57, 0]
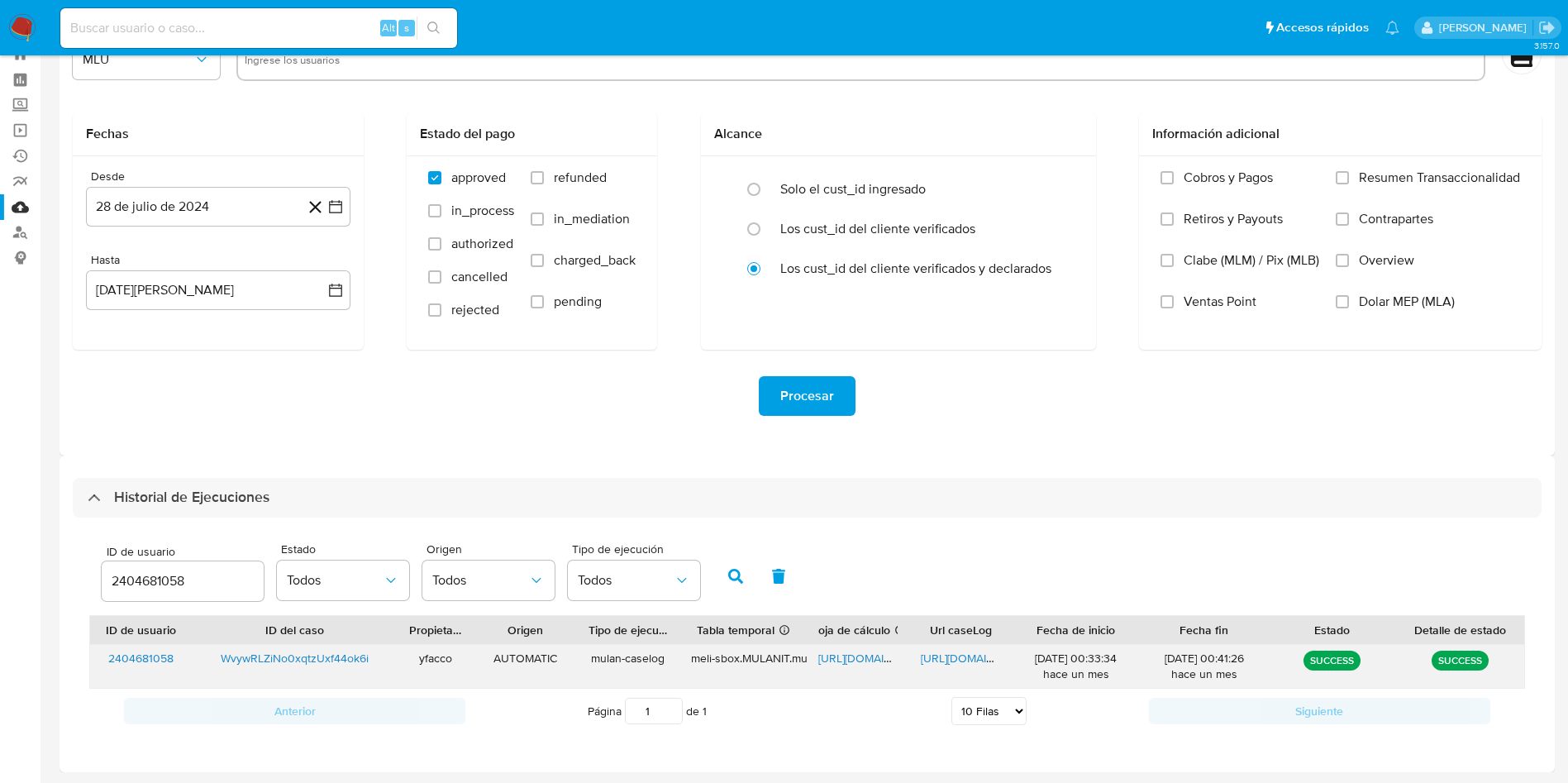
click at [832, 658] on span "https://docs.google.com/spreadsheets/d/19agm3ydrXv7UqoBs8aoS-BPaNQlBg2Nqc6NZ305…" at bounding box center [875, 657] width 114 height 17
click at [941, 648] on div "https://docs.google.com/document/d/1QEbMjL54nHVpyna5W7vgpy36tjujiTECMacQwPL2uHk…" at bounding box center [960, 665] width 103 height 43
click at [941, 657] on span "https://docs.google.com/document/d/1QEbMjL54nHVpyna5W7vgpy36tjujiTECMacQwPL2uHk…" at bounding box center [977, 657] width 114 height 17
drag, startPoint x: 209, startPoint y: 583, endPoint x: 0, endPoint y: 498, distance: 225.6
click at [0, 498] on section "Bandeja Tablero Screening Búsqueda en Listas Watchlist Herramientas Operaciones…" at bounding box center [784, 362] width 1568 height 839
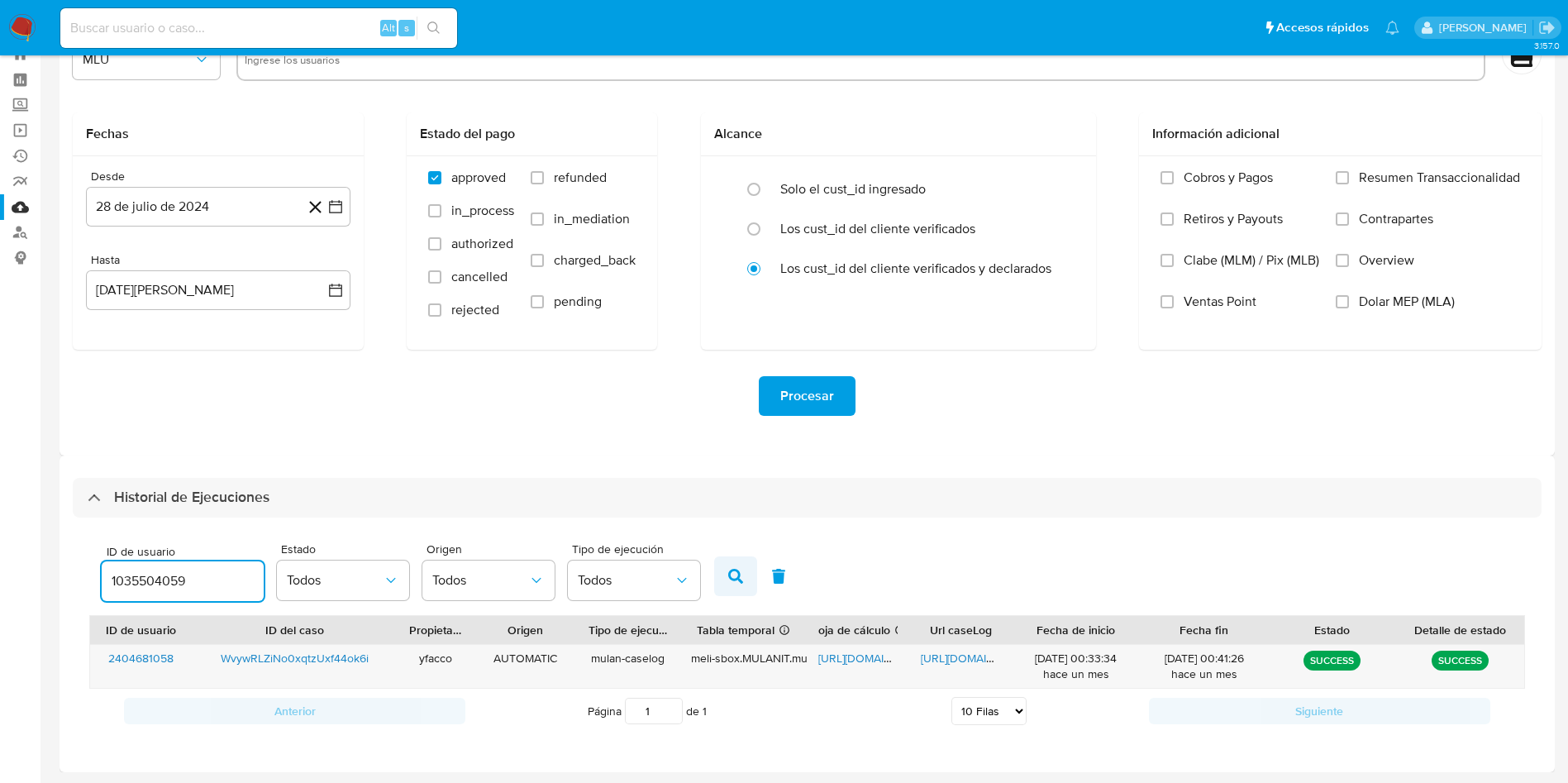
type input "1035504059"
click at [745, 585] on button "button" at bounding box center [735, 576] width 43 height 40
click at [868, 666] on div "https://docs.google.com/spreadsheets/d/12udH3-wTPVMjw4gZzsPrkhH3bLC5uU1L4syXuLx…" at bounding box center [858, 665] width 103 height 43
click at [868, 655] on span "https://docs.google.com/spreadsheets/d/12udH3-wTPVMjw4gZzsPrkhH3bLC5uU1L4syXuLx…" at bounding box center [875, 657] width 114 height 17
click at [953, 653] on span "https://docs.google.com/document/d/11kumsgDAEj8bVuRYfOnbay61ViX1OopdL2DXRrG7X3Y…" at bounding box center [977, 657] width 114 height 17
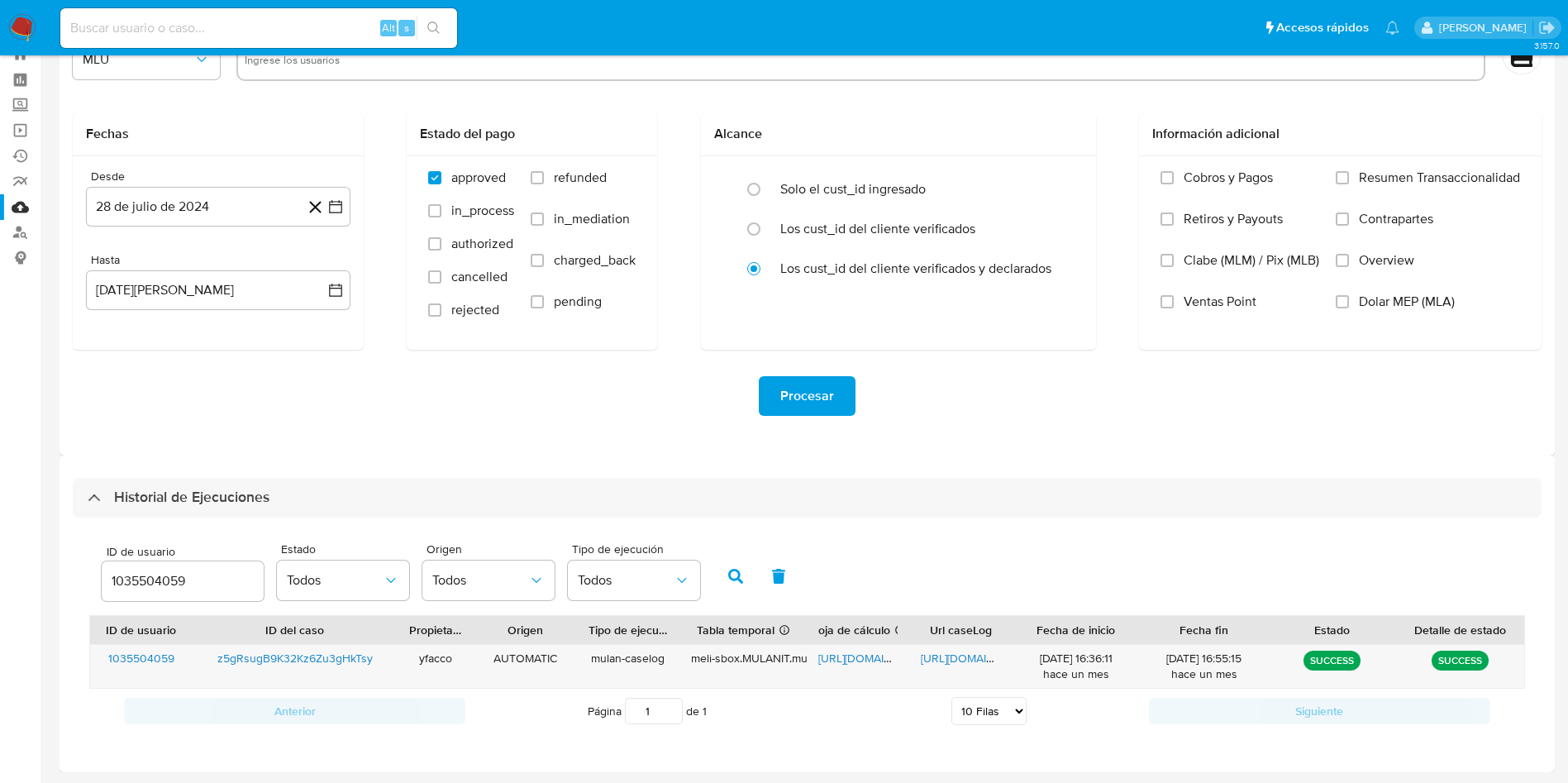
drag, startPoint x: 201, startPoint y: 583, endPoint x: 0, endPoint y: 510, distance: 213.8
click at [0, 513] on section "Bandeja Tablero Screening Búsqueda en Listas Watchlist Herramientas Operaciones…" at bounding box center [784, 362] width 1568 height 839
type input "165207400"
click at [734, 568] on icon "button" at bounding box center [735, 575] width 15 height 15
click at [845, 654] on span "https://docs.google.com/spreadsheets/d/1UbJOyZ57iNuTUT9O_CyuYIq7Okg103zPQy-8CVG…" at bounding box center [875, 657] width 114 height 17
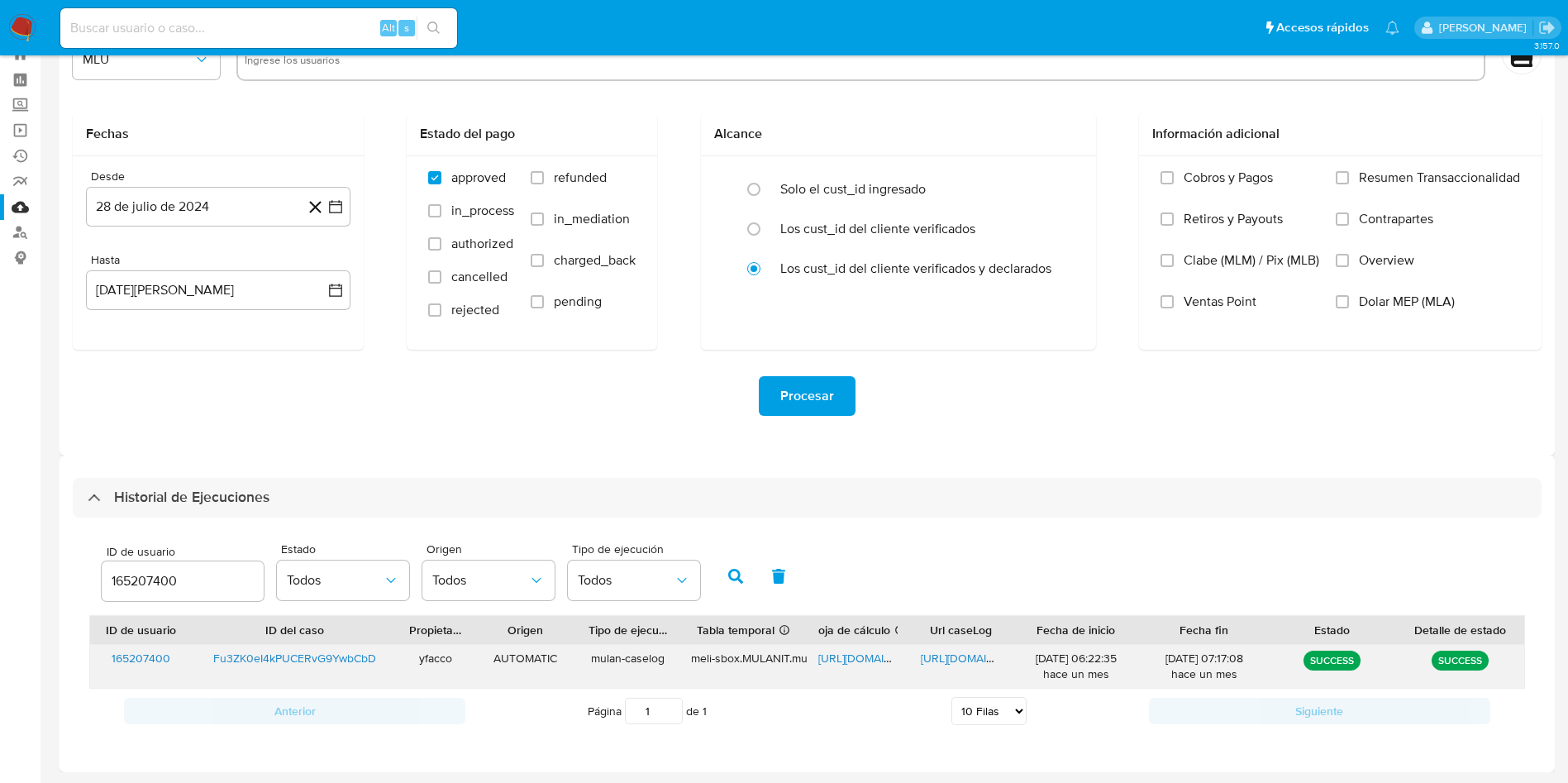
click at [949, 656] on span "https://docs.google.com/document/d/1PZ7mXOOFs6alK4nMccsbOh0kfRc0vi0uZik9ntH2g8E…" at bounding box center [977, 657] width 114 height 17
drag, startPoint x: 227, startPoint y: 578, endPoint x: 64, endPoint y: 508, distance: 177.4
click at [73, 515] on div "Historial de Ejecuciones ID de usuario 165207400 Estado Todos Origen Todos Tipo…" at bounding box center [807, 614] width 1469 height 272
type input "31638905"
click at [729, 578] on icon "button" at bounding box center [735, 575] width 15 height 15
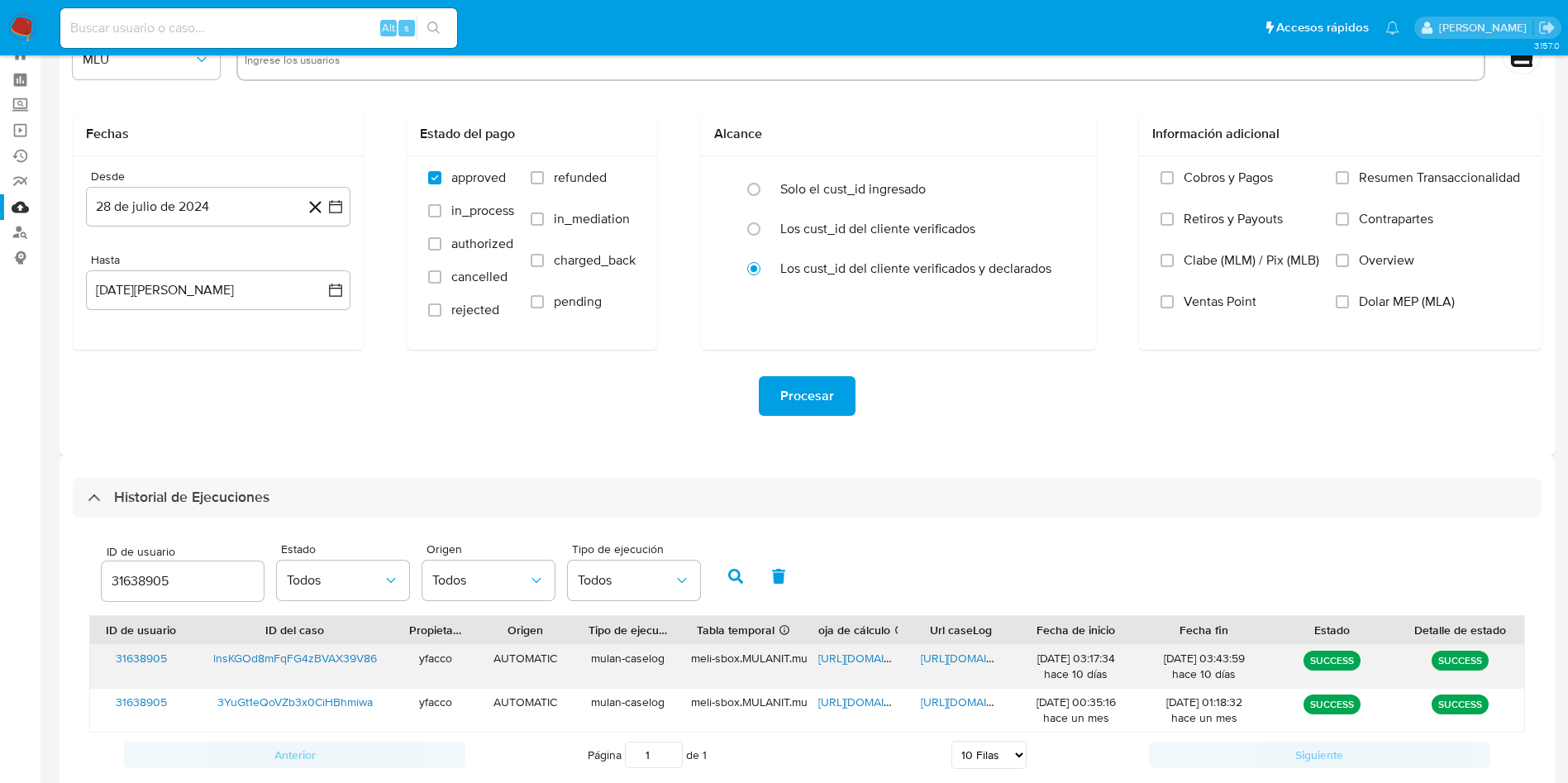
click at [851, 660] on span "https://docs.google.com/spreadsheets/d/1iLvt_7HkmdqAHERVBIY-EH1JmAGGsSd6HQdgoSZ…" at bounding box center [875, 657] width 114 height 17
click at [938, 663] on span "https://docs.google.com/document/d/15AeRk3q3L5dMvSBMOPddzIOnJ64bayEE9mgk6ZsSyhg…" at bounding box center [977, 657] width 114 height 17
drag, startPoint x: 195, startPoint y: 590, endPoint x: 41, endPoint y: 543, distance: 161.0
click at [41, 543] on main "3.157.0" at bounding box center [784, 384] width 1568 height 883
type input "1568881709"
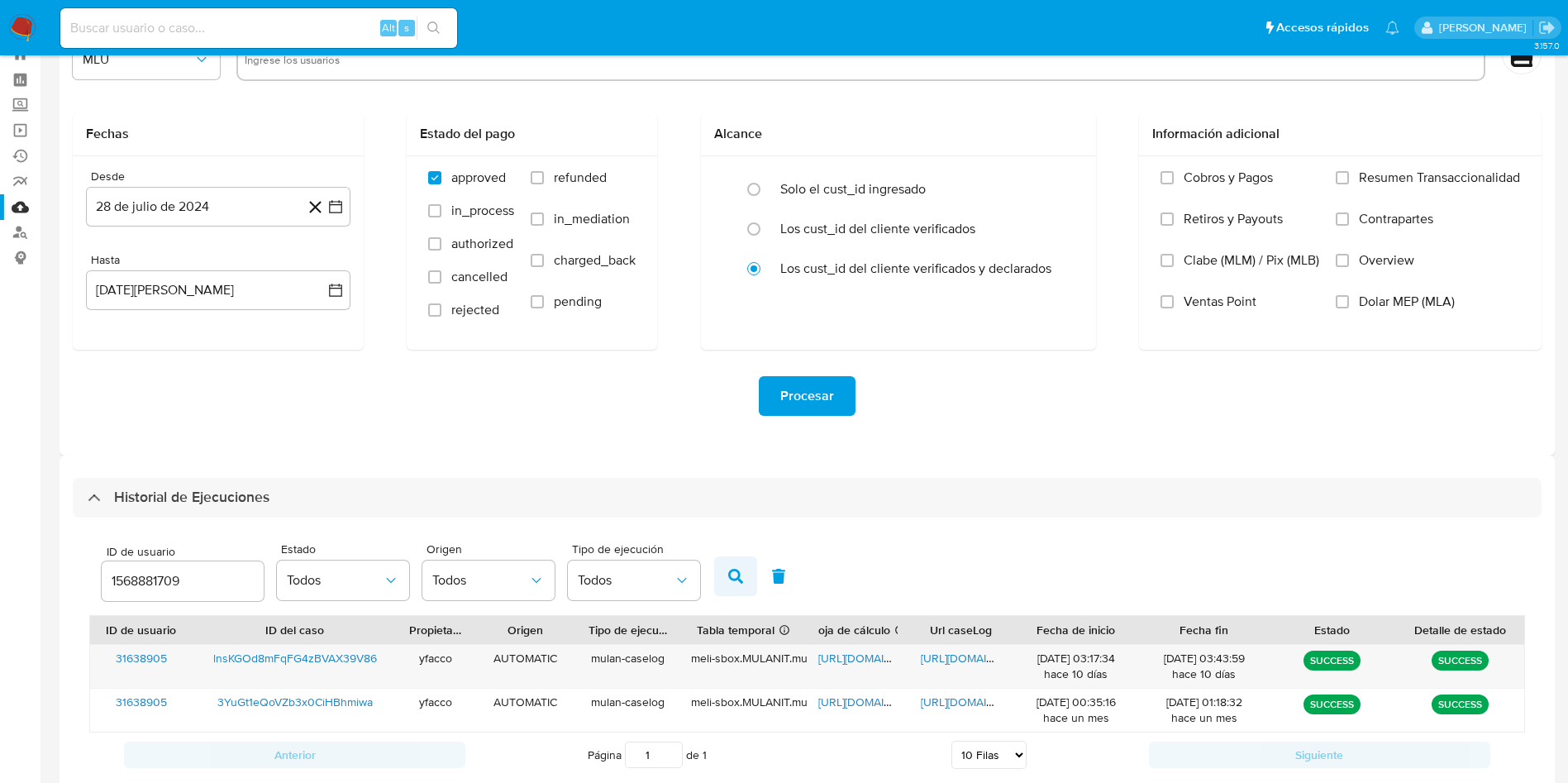
click at [747, 572] on button "button" at bounding box center [735, 576] width 43 height 40
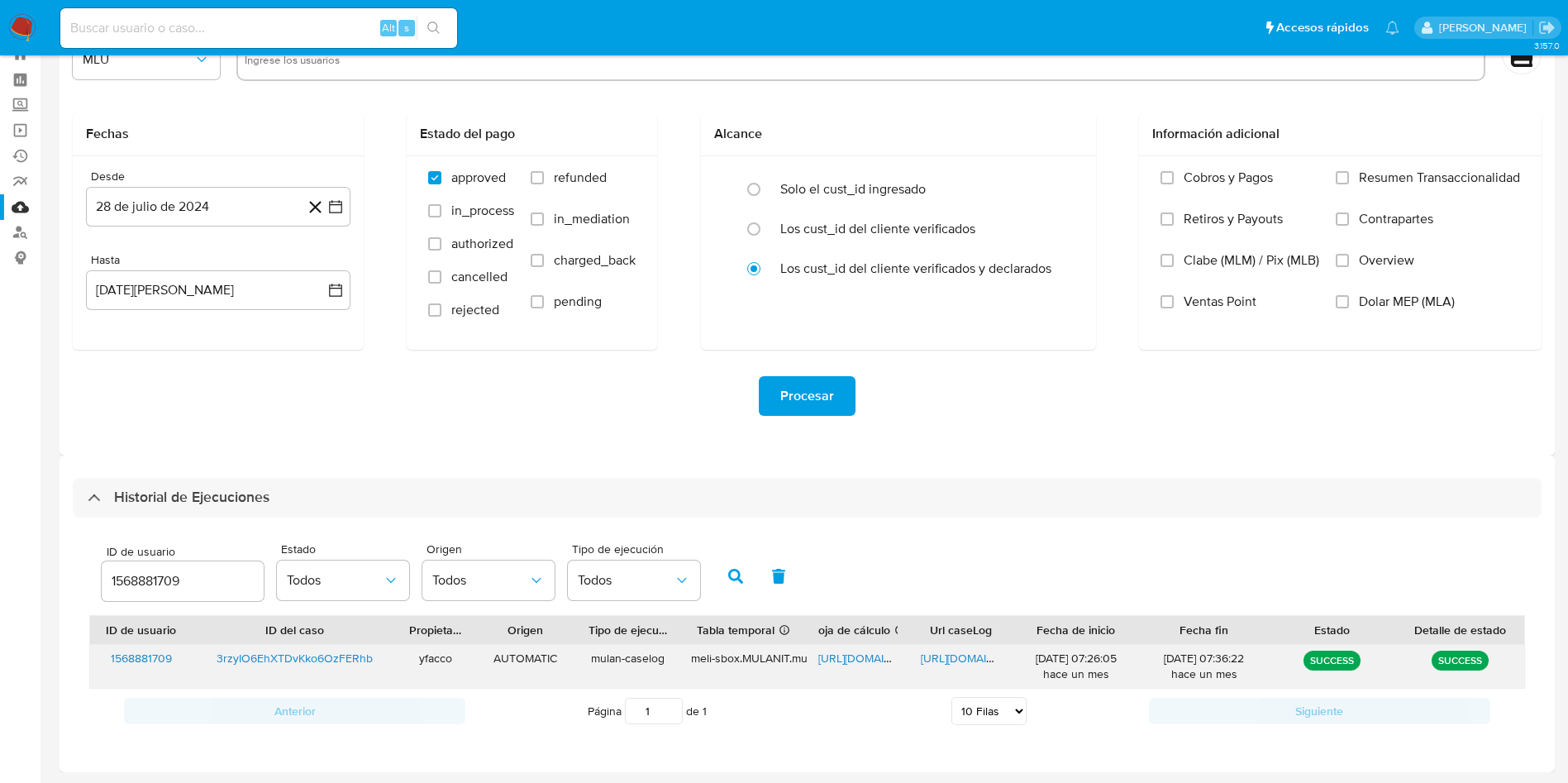
click at [855, 656] on span "https://docs.google.com/spreadsheets/d/1-ibols7Ura10z8X5cExqjLmbXOR90Qi82ngzdFz…" at bounding box center [875, 657] width 114 height 17
click at [970, 654] on span "https://docs.google.com/document/d/1yKwaot5BdQa_PSXaJbl4vOUFLoLINLxstHWjSiSt6RM…" at bounding box center [977, 657] width 114 height 17
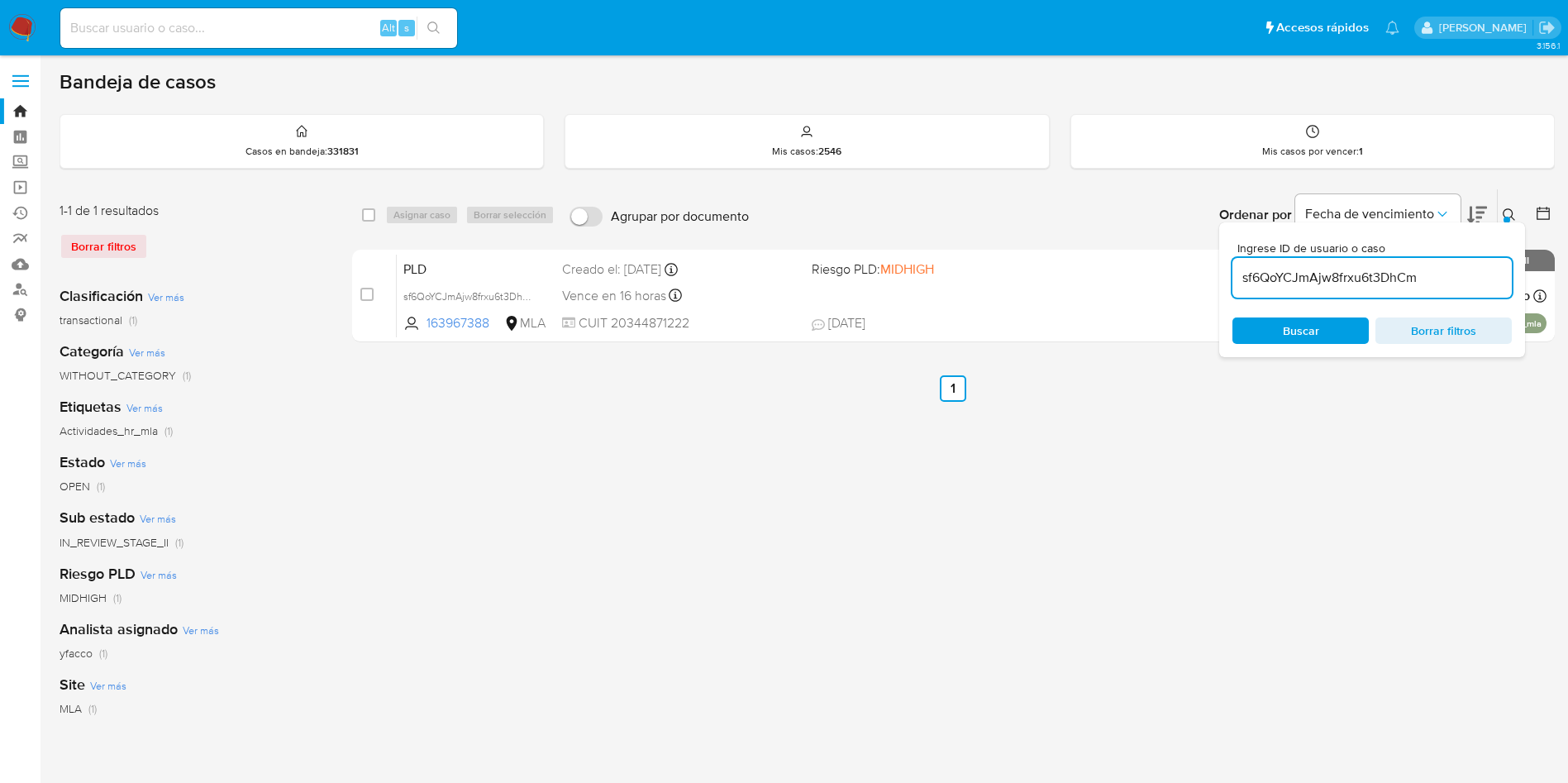
click at [1469, 285] on input "sf6QoYCJmAjw8frxu6t3DhCm" at bounding box center [1372, 278] width 279 height 22
paste input "WvywRLZiNo0xqtzUxf44ok6i"
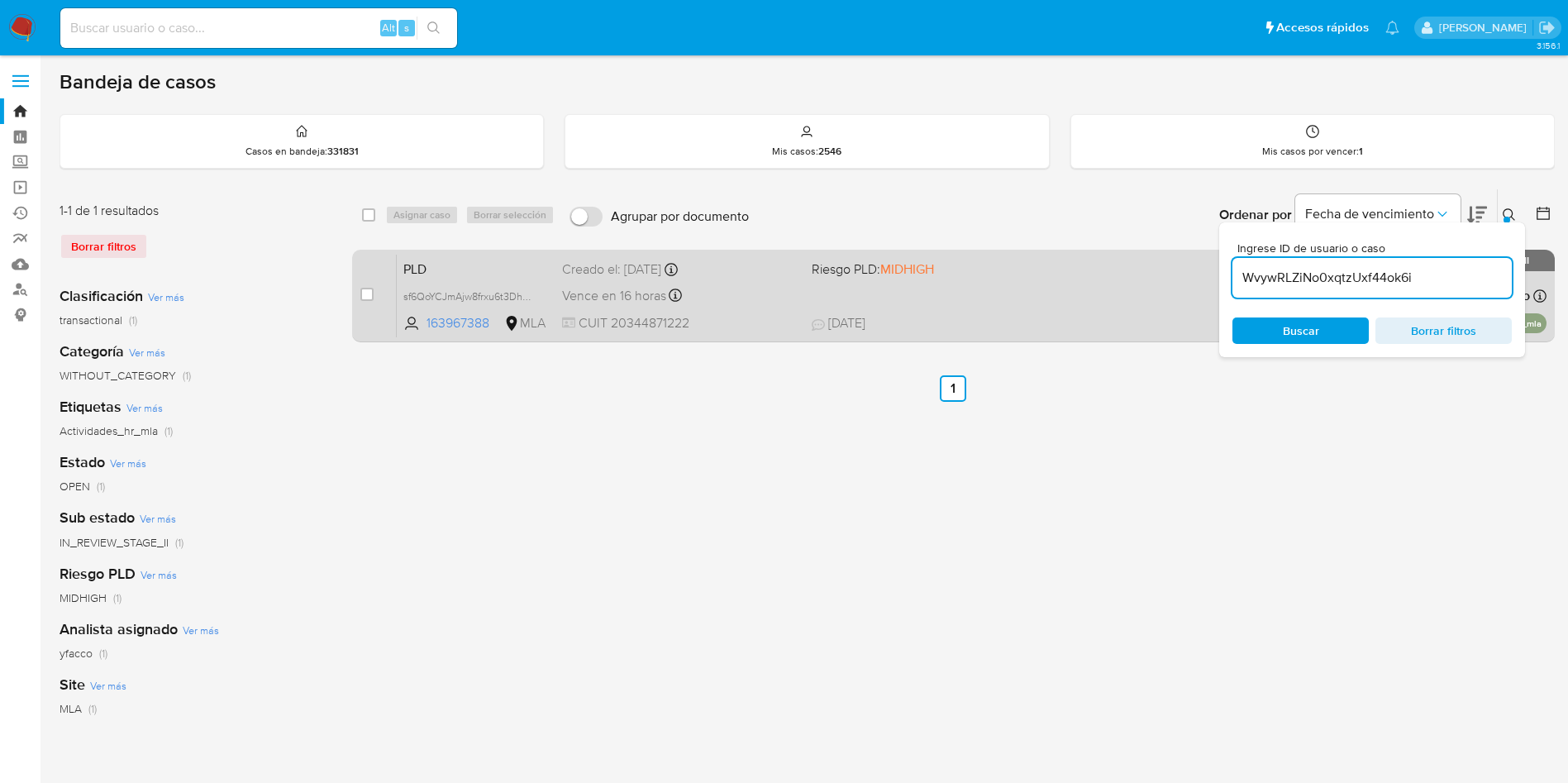
type input "WvywRLZiNo0xqtzUxf44ok6i"
click at [370, 297] on input "checkbox" at bounding box center [366, 294] width 13 height 13
checkbox input "true"
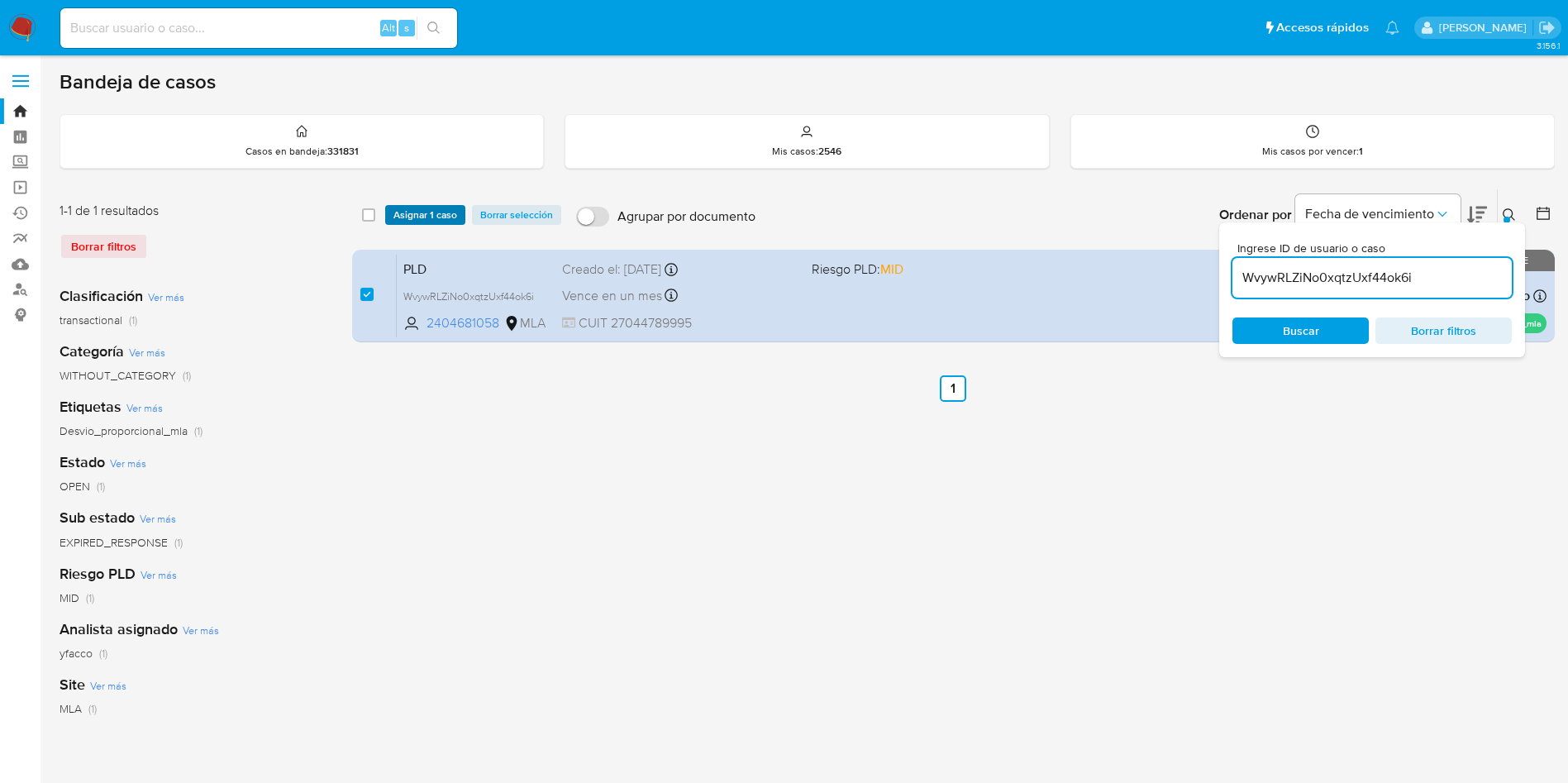
click at [407, 212] on span "Asignar 1 caso" at bounding box center [425, 215] width 63 height 17
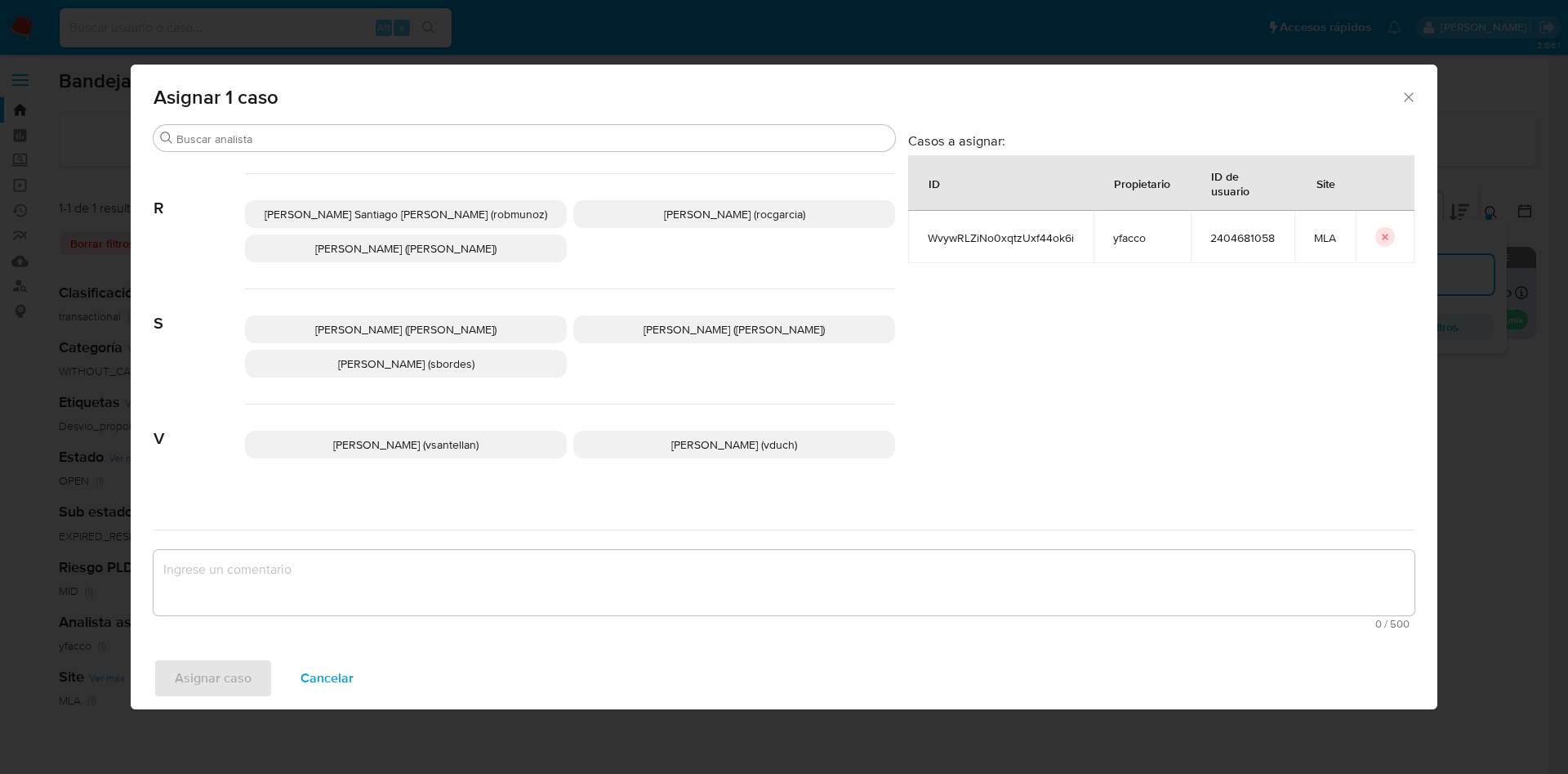
scroll to position [1494, 0]
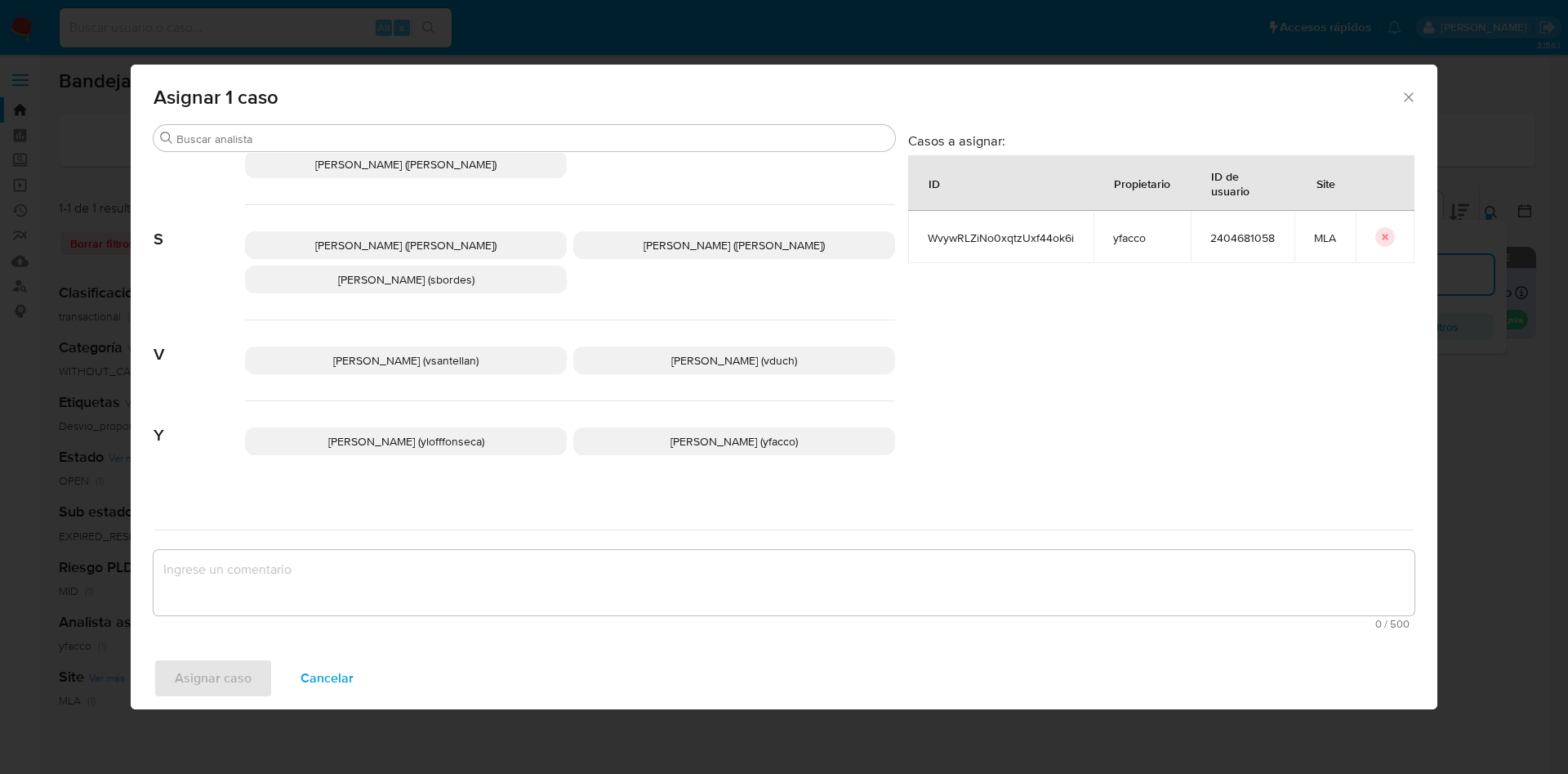
click at [650, 433] on p "[PERSON_NAME] (yfacco)" at bounding box center [734, 441] width 322 height 27
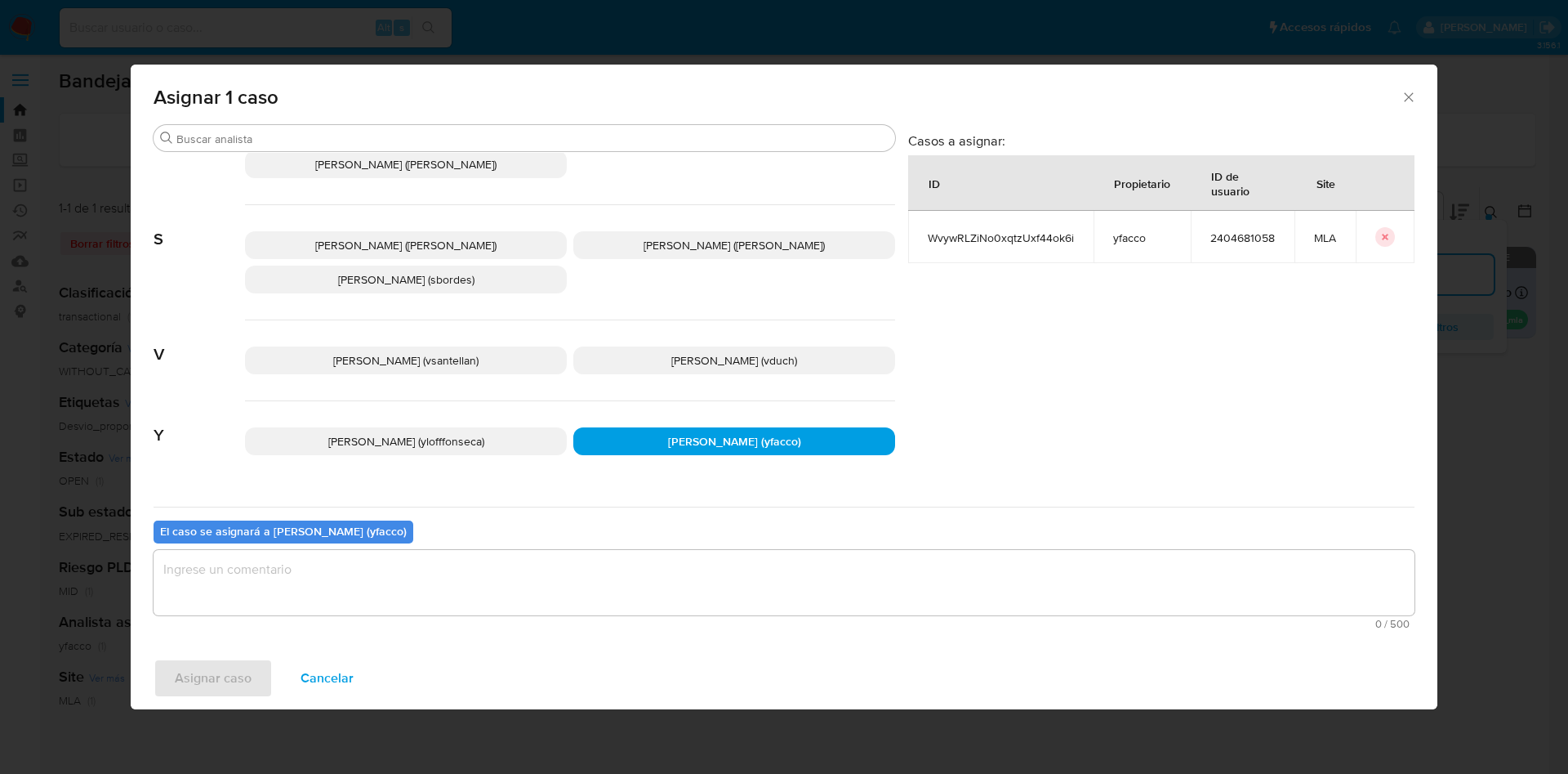
click at [497, 596] on textarea "assign-modal" at bounding box center [784, 582] width 1261 height 66
click at [222, 665] on span "Asignar caso" at bounding box center [213, 678] width 76 height 36
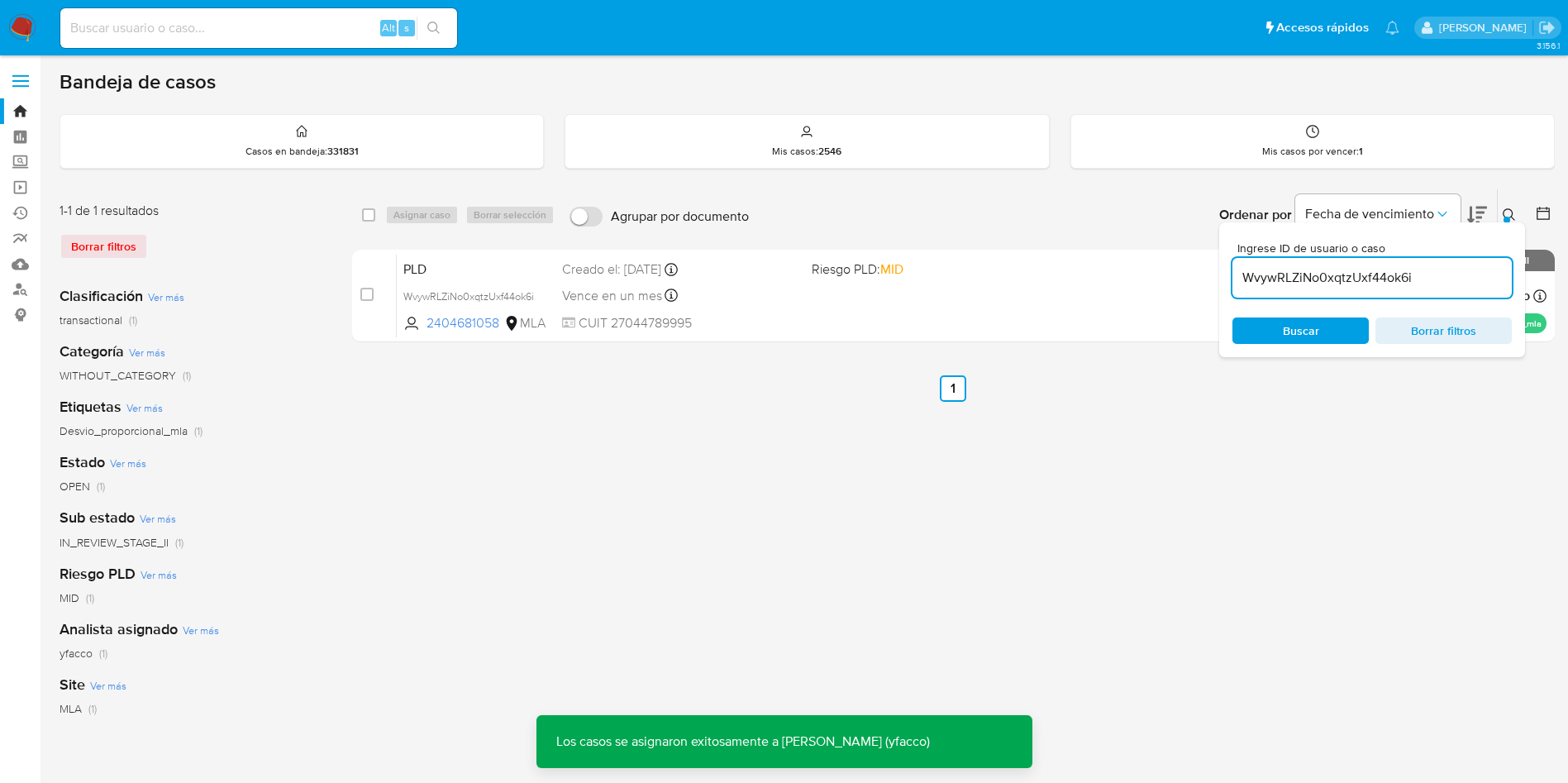
click at [1430, 290] on div "WvywRLZiNo0xqtzUxf44ok6i" at bounding box center [1372, 277] width 279 height 40
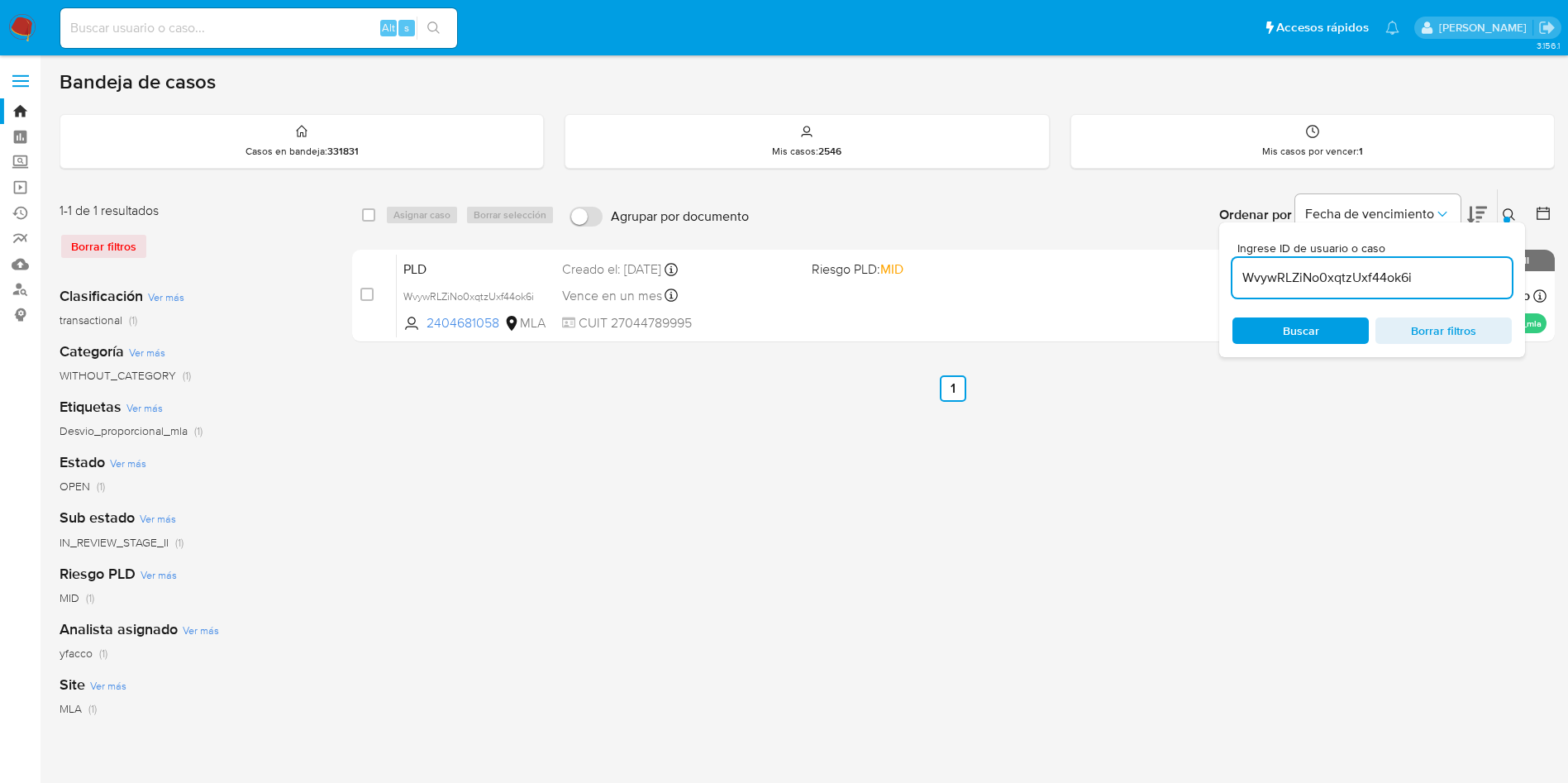
click at [1431, 280] on input "WvywRLZiNo0xqtzUxf44ok6i" at bounding box center [1372, 278] width 279 height 22
paste input "z5gRsugB9K32Kz6Zu3gHkTsy"
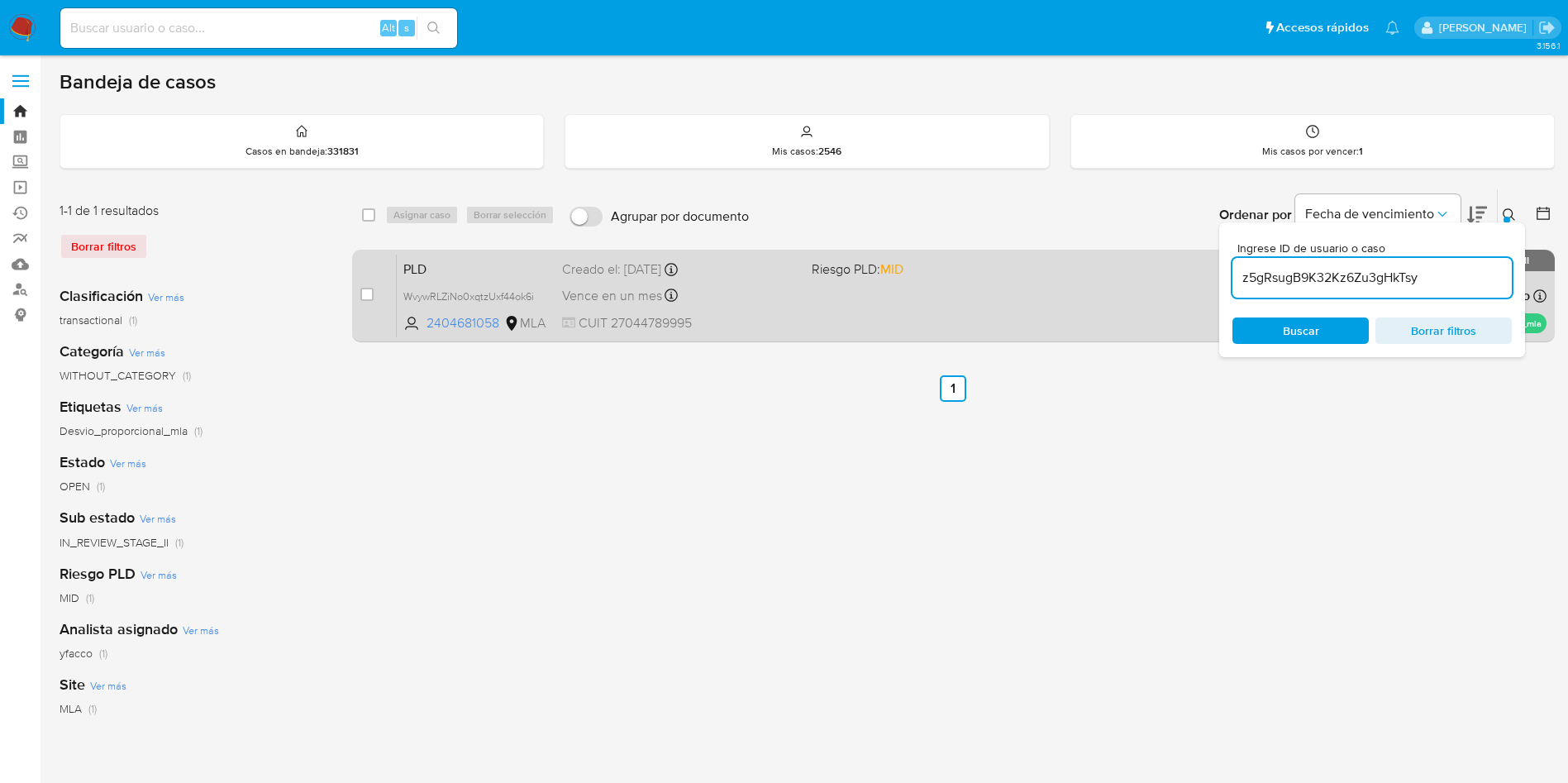
type input "z5gRsugB9K32Kz6Zu3gHkTsy"
click at [360, 293] on input "checkbox" at bounding box center [366, 294] width 13 height 13
checkbox input "true"
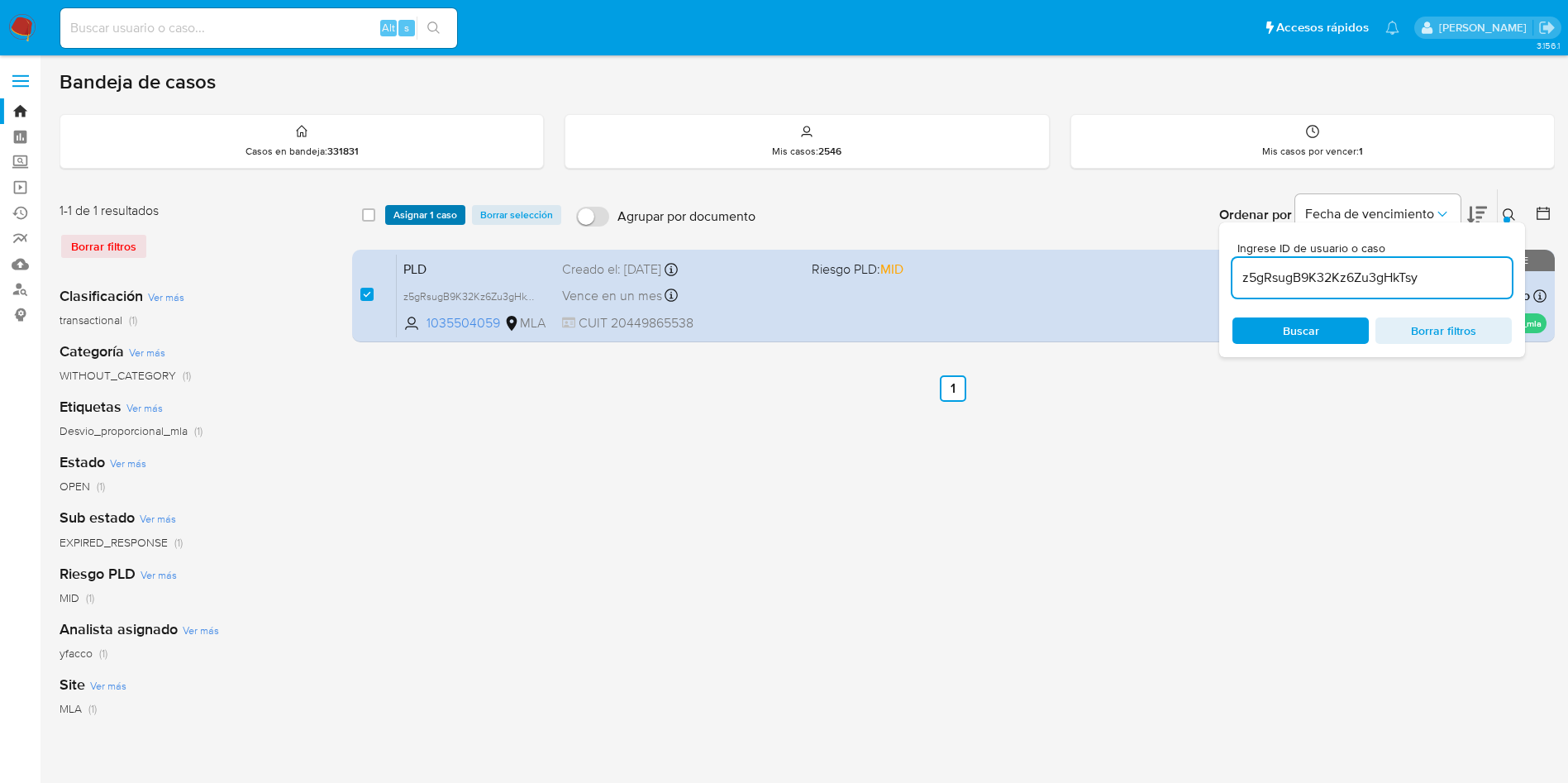
click at [401, 220] on span "Asignar 1 caso" at bounding box center [425, 215] width 63 height 17
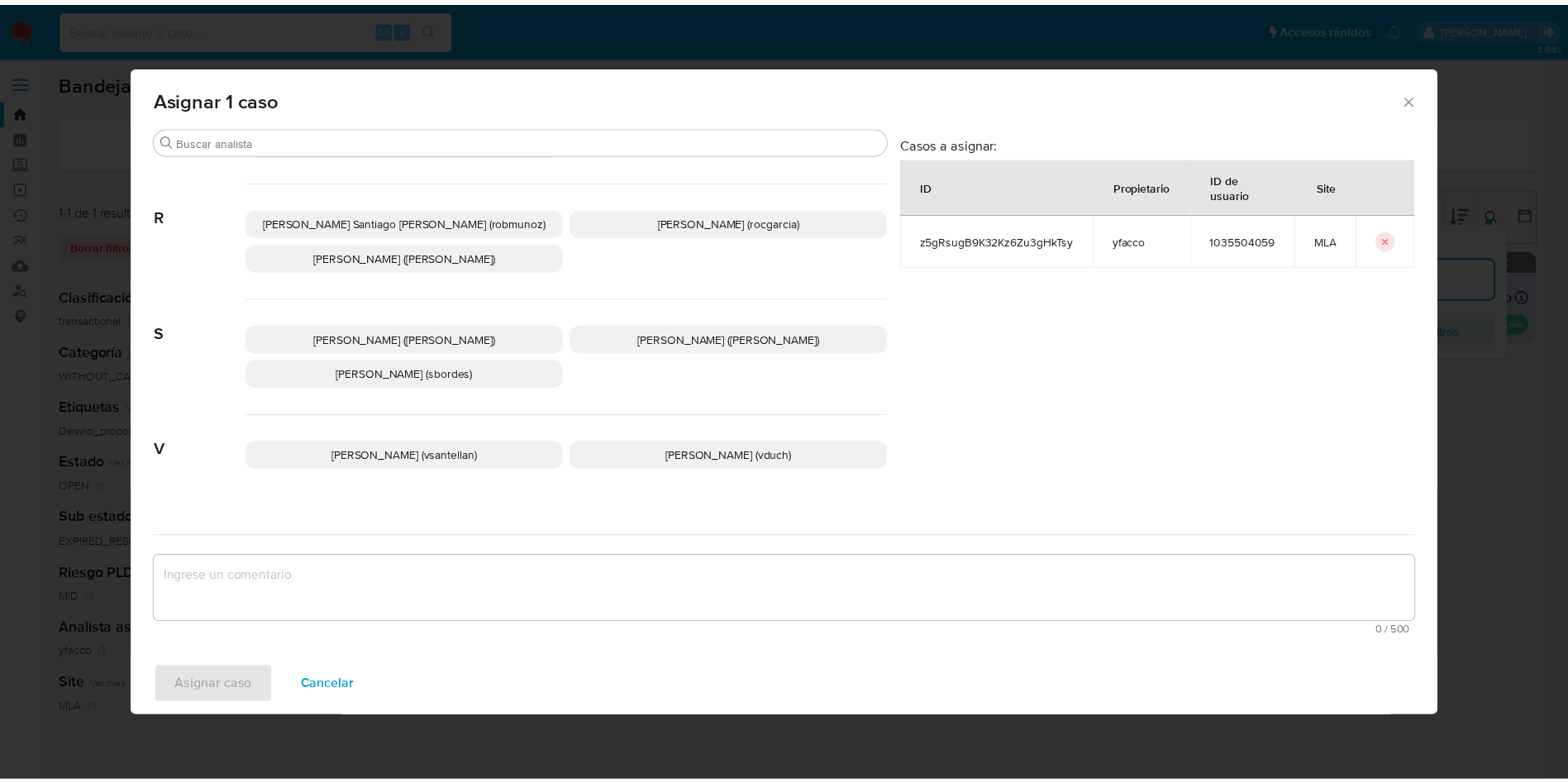
scroll to position [1512, 0]
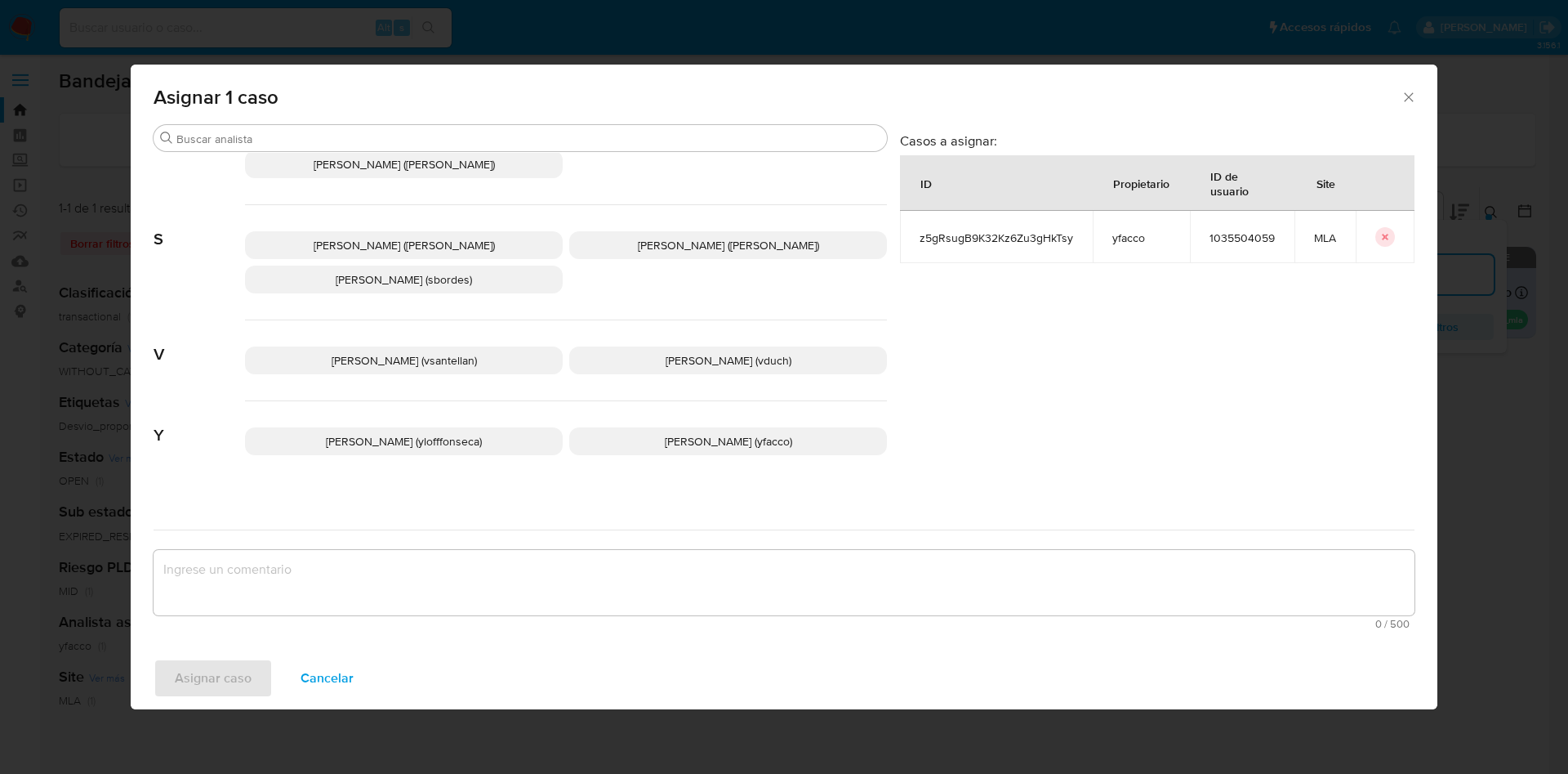
click at [587, 428] on p "Yesica Paola Facco (yfacco)" at bounding box center [728, 441] width 318 height 27
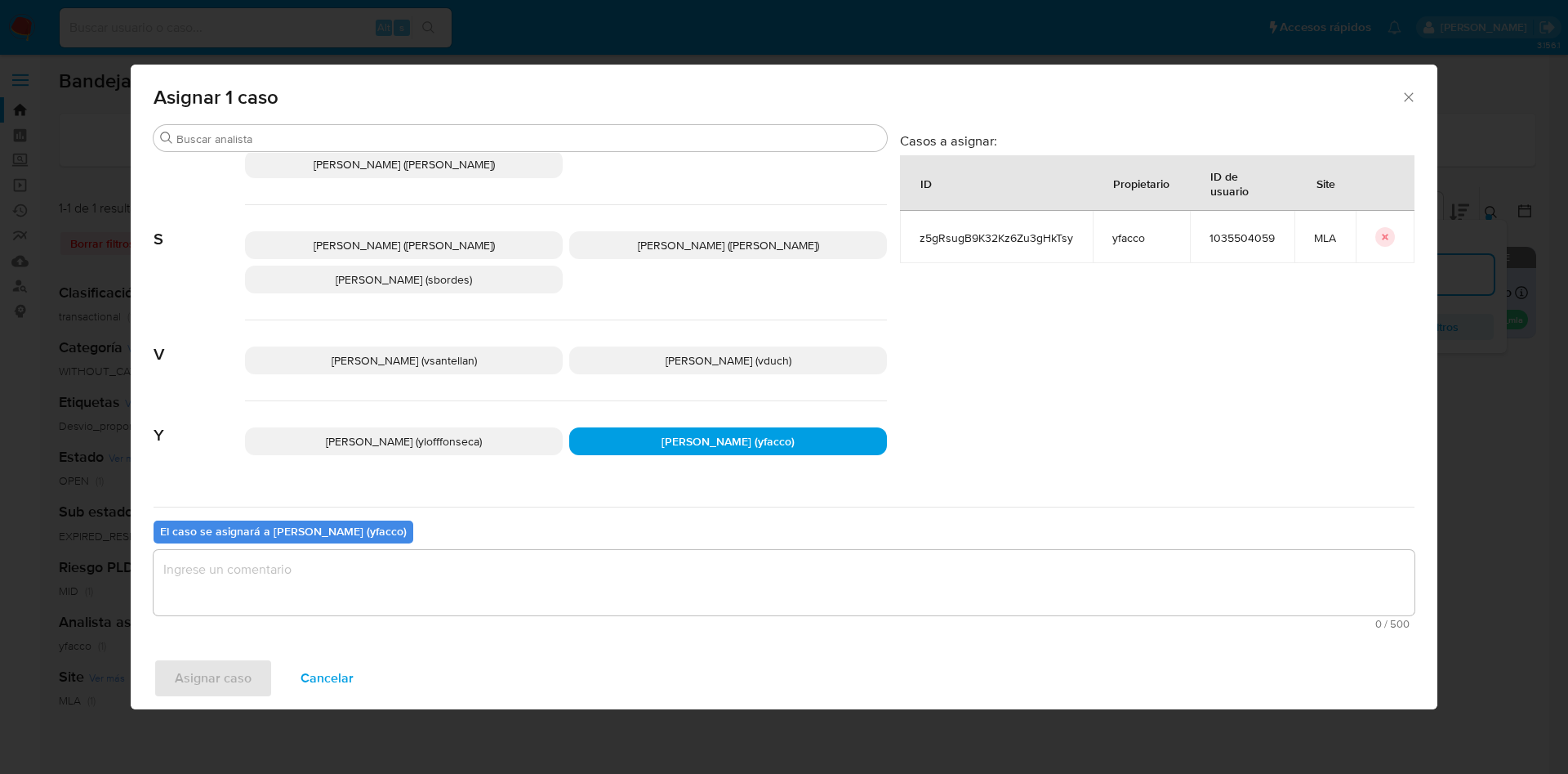
click at [495, 619] on span "0 / 500" at bounding box center [784, 623] width 1251 height 11
click at [450, 586] on textarea "assign-modal" at bounding box center [784, 582] width 1261 height 66
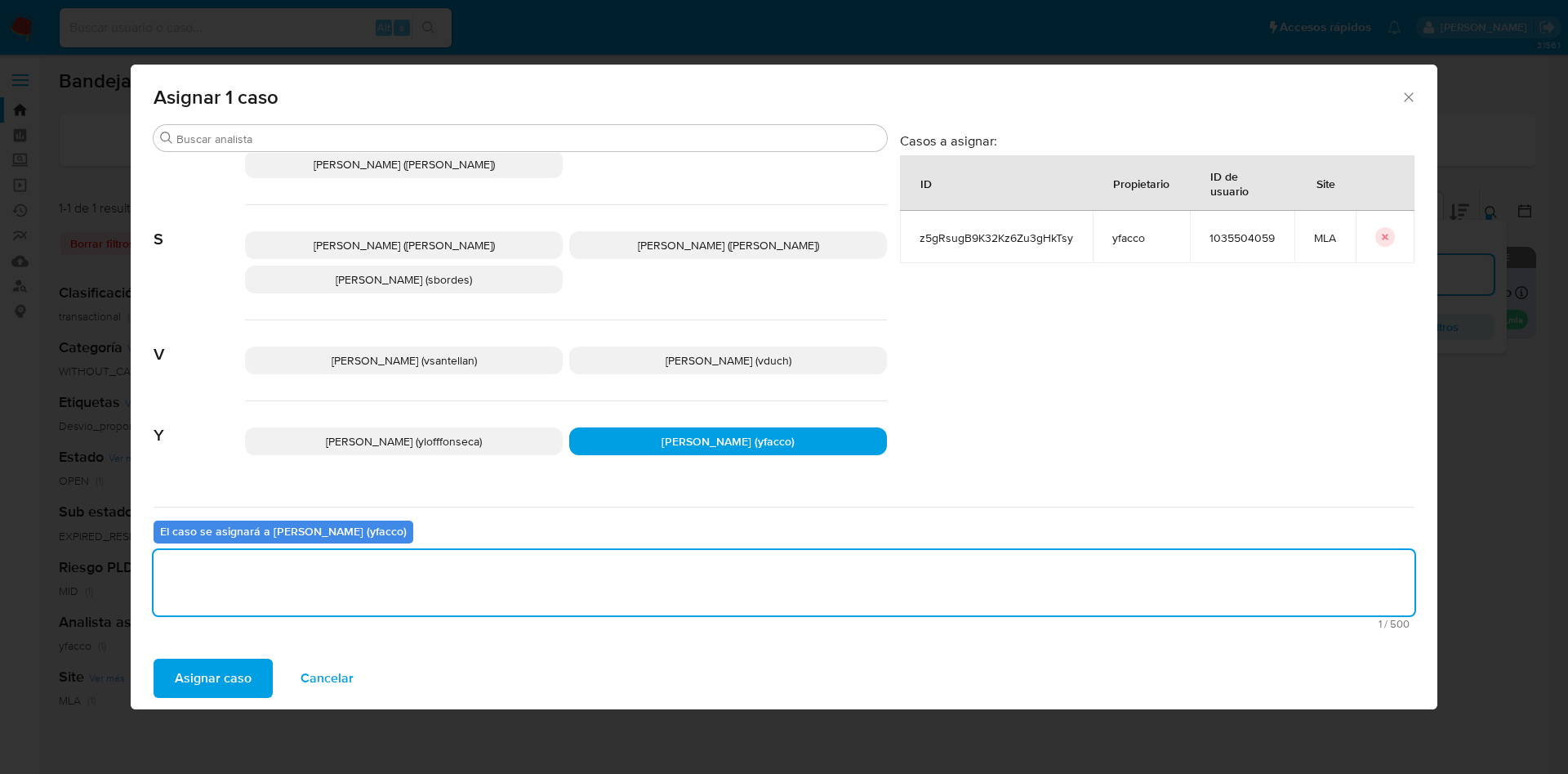
click at [187, 692] on span "Asignar caso" at bounding box center [213, 678] width 76 height 36
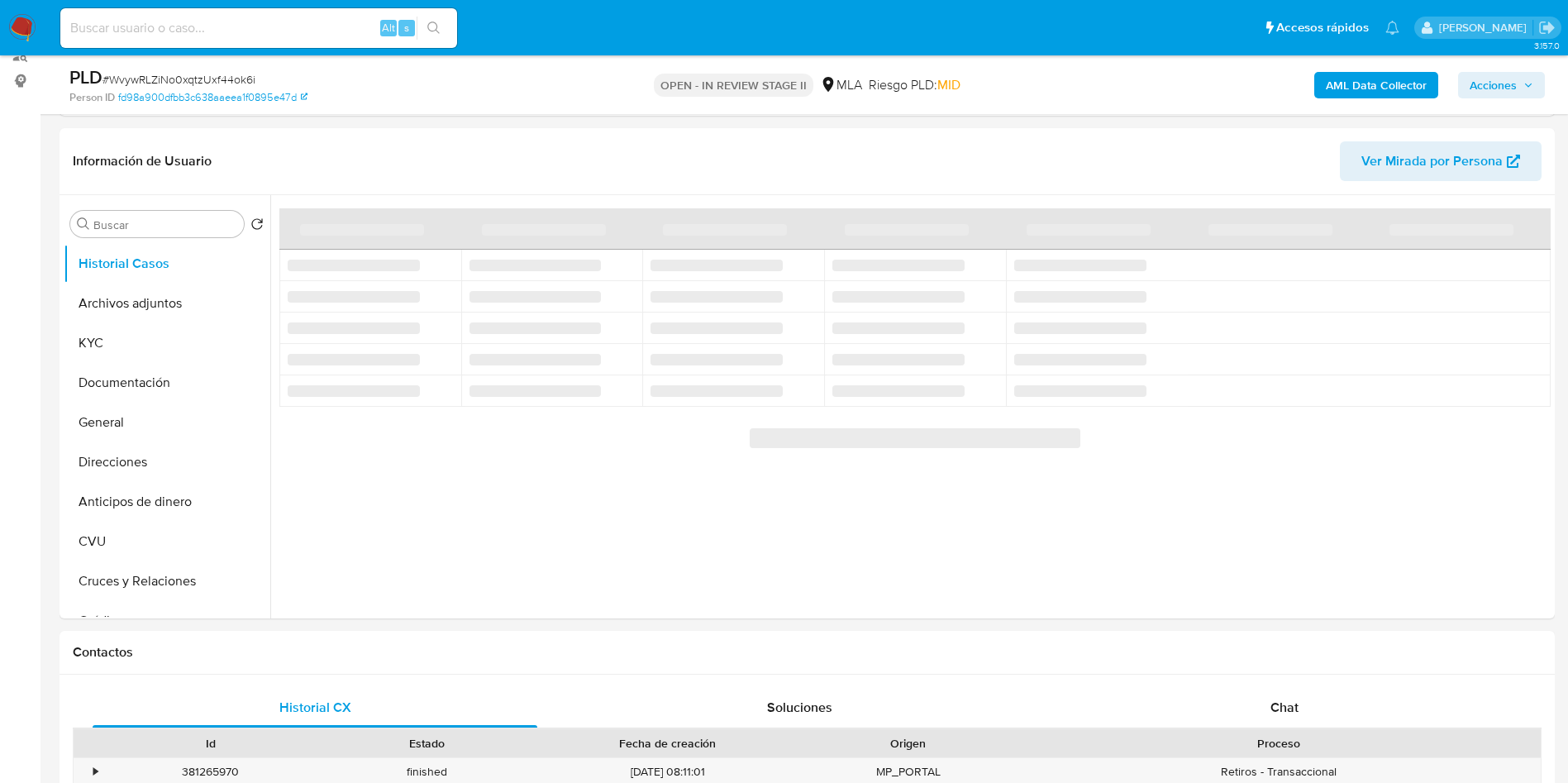
scroll to position [247, 0]
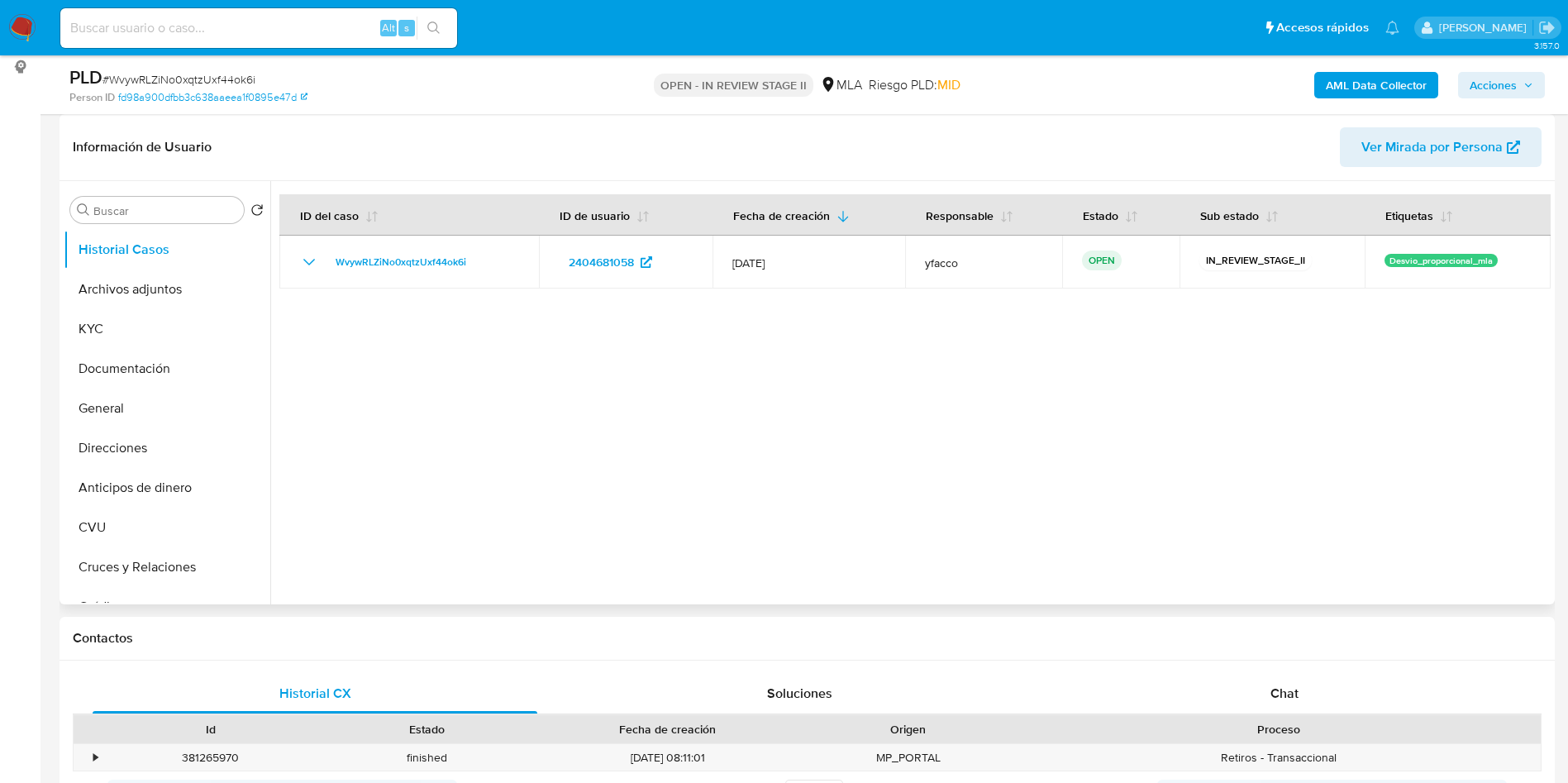
select select "10"
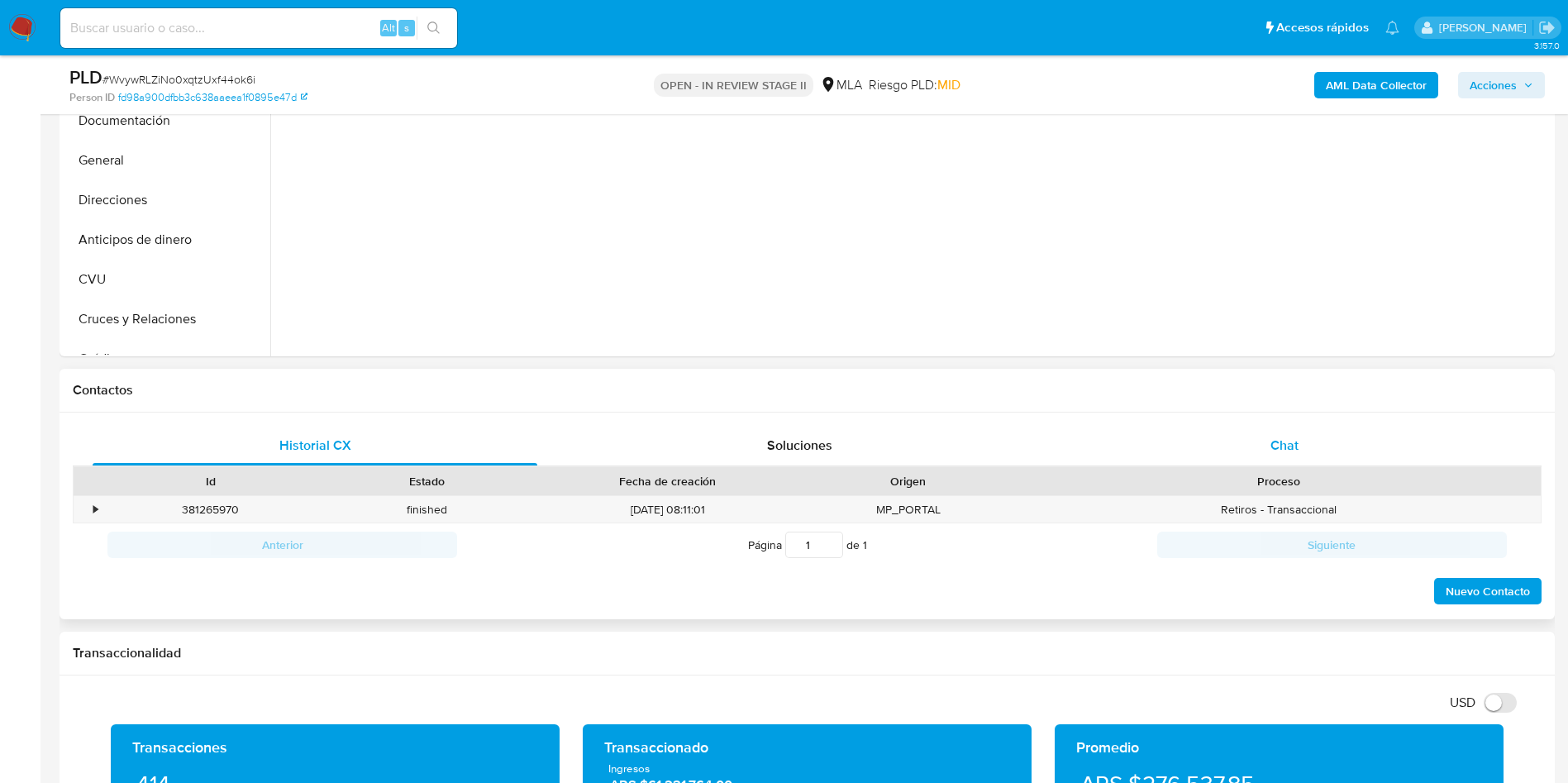
drag, startPoint x: 1226, startPoint y: 414, endPoint x: 1274, endPoint y: 432, distance: 51.3
click at [1227, 414] on div "Historial CX Soluciones Chat Id Estado Fecha de creación Origen Proceso • 38126…" at bounding box center [807, 517] width 1495 height 208
click at [1274, 432] on div "Chat" at bounding box center [1284, 445] width 444 height 40
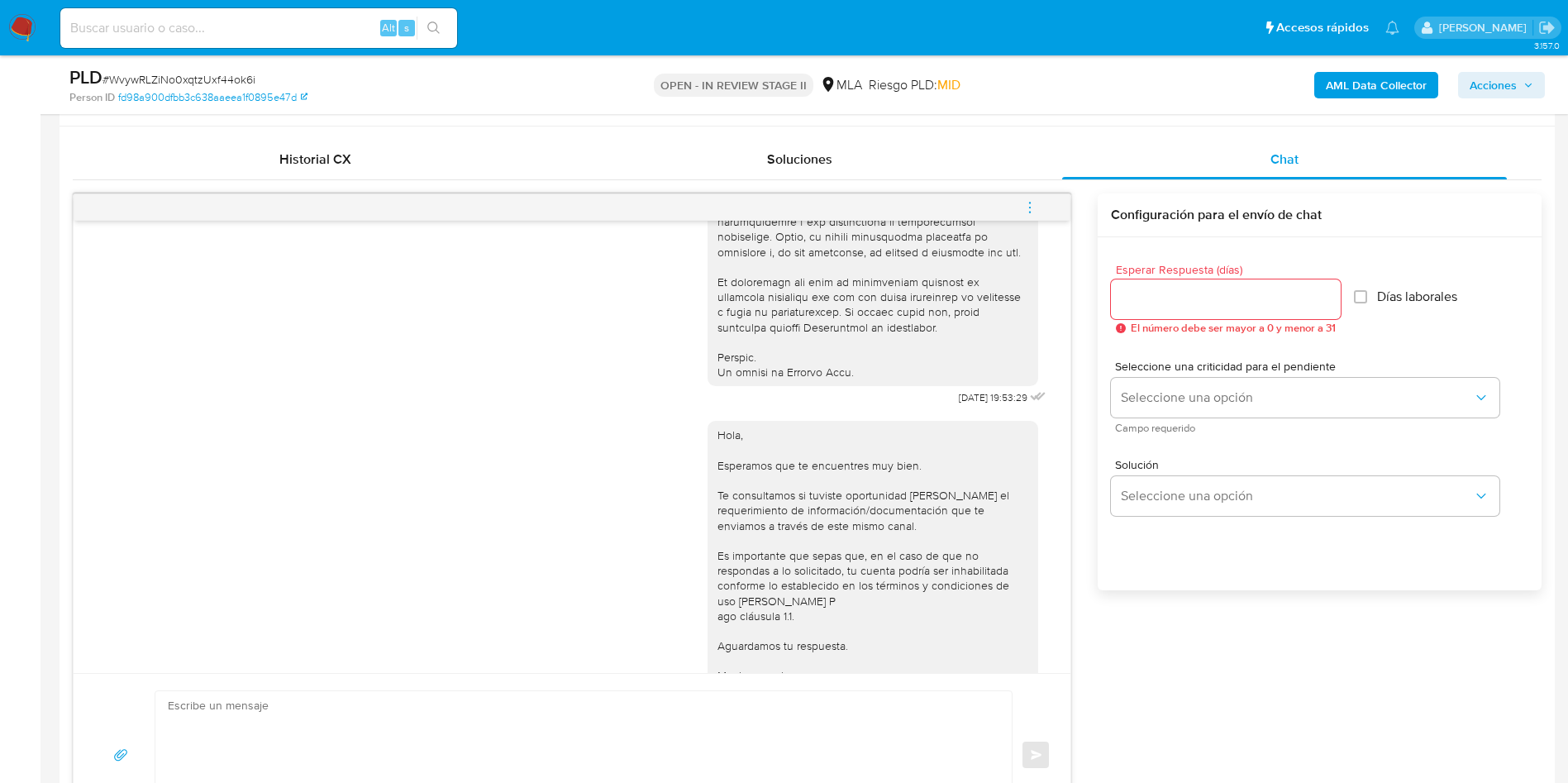
scroll to position [743, 0]
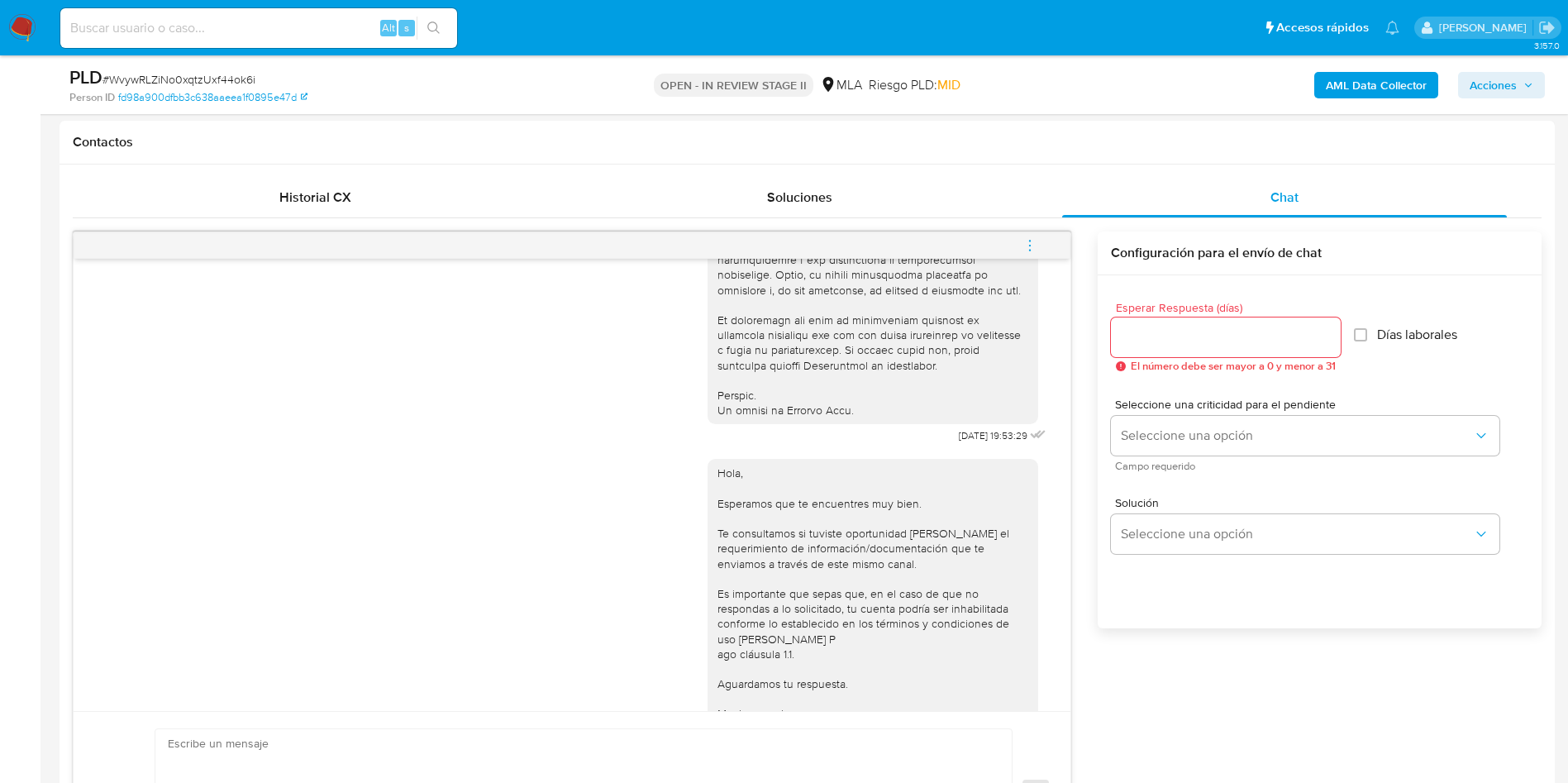
click at [1035, 246] on icon "menu-action" at bounding box center [1029, 245] width 15 height 15
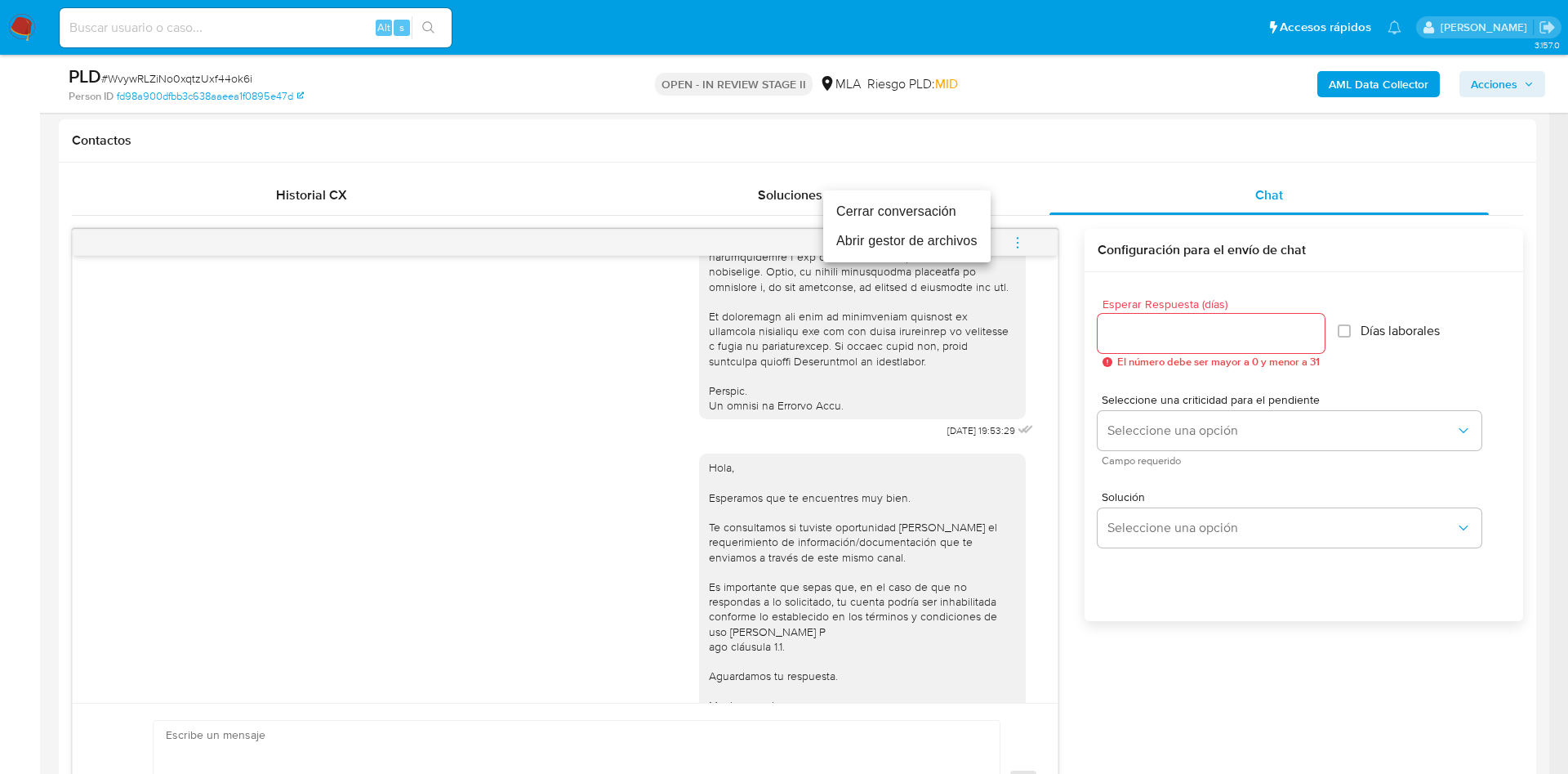
click at [912, 210] on li "Cerrar conversación" at bounding box center [907, 211] width 167 height 29
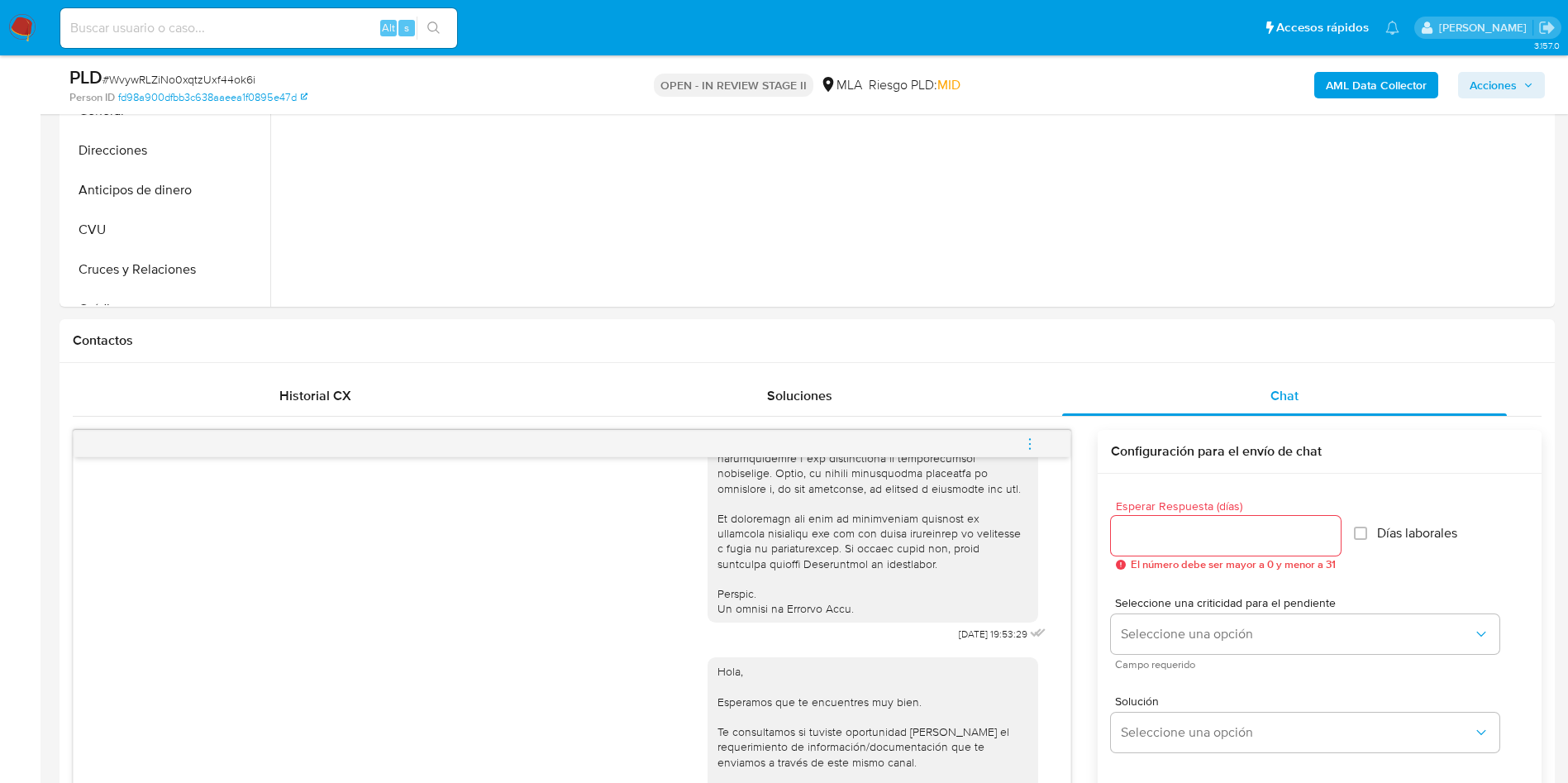
scroll to position [372, 0]
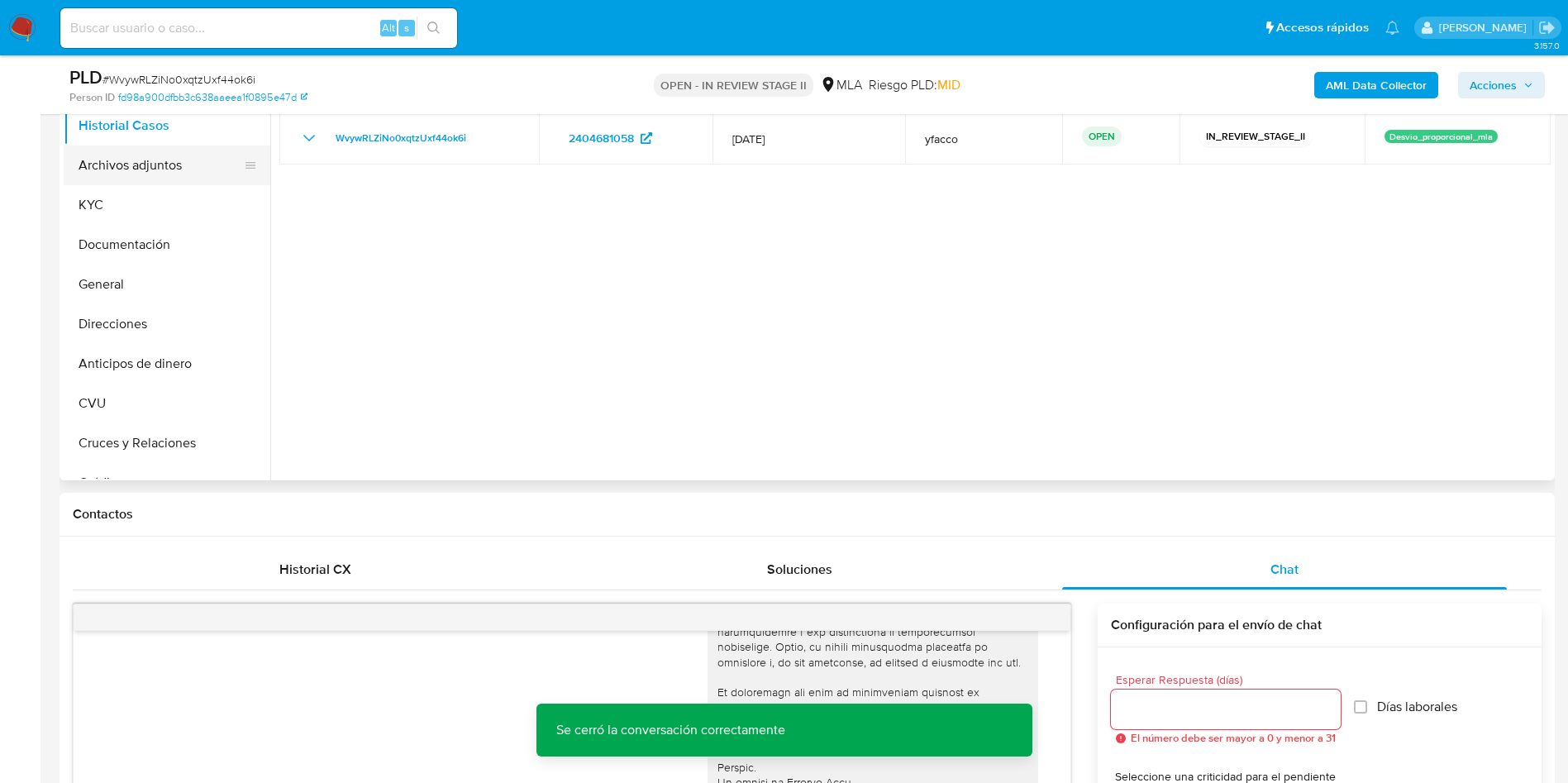
click at [133, 168] on button "Archivos adjuntos" at bounding box center [159, 165] width 193 height 40
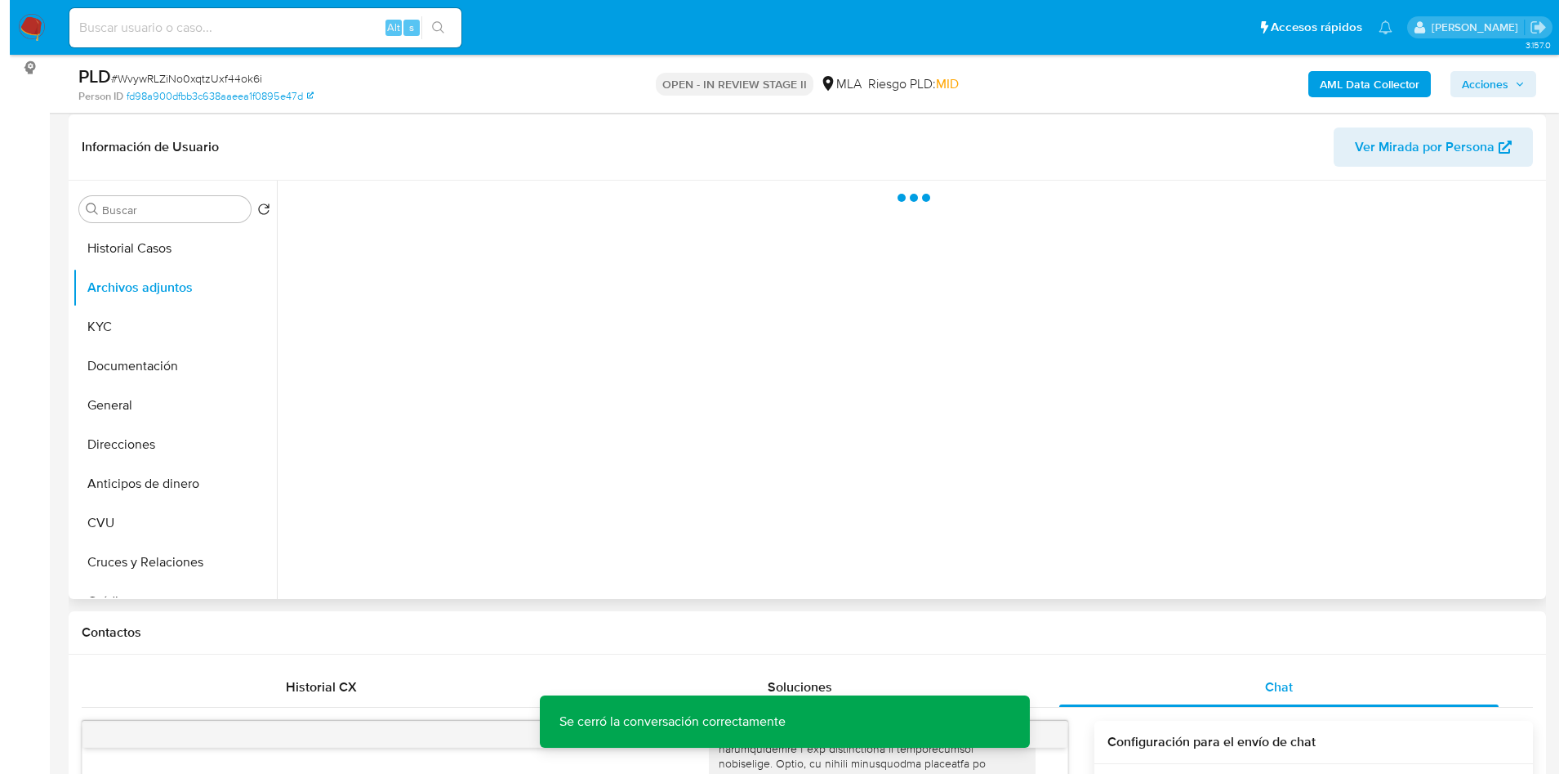
scroll to position [122, 0]
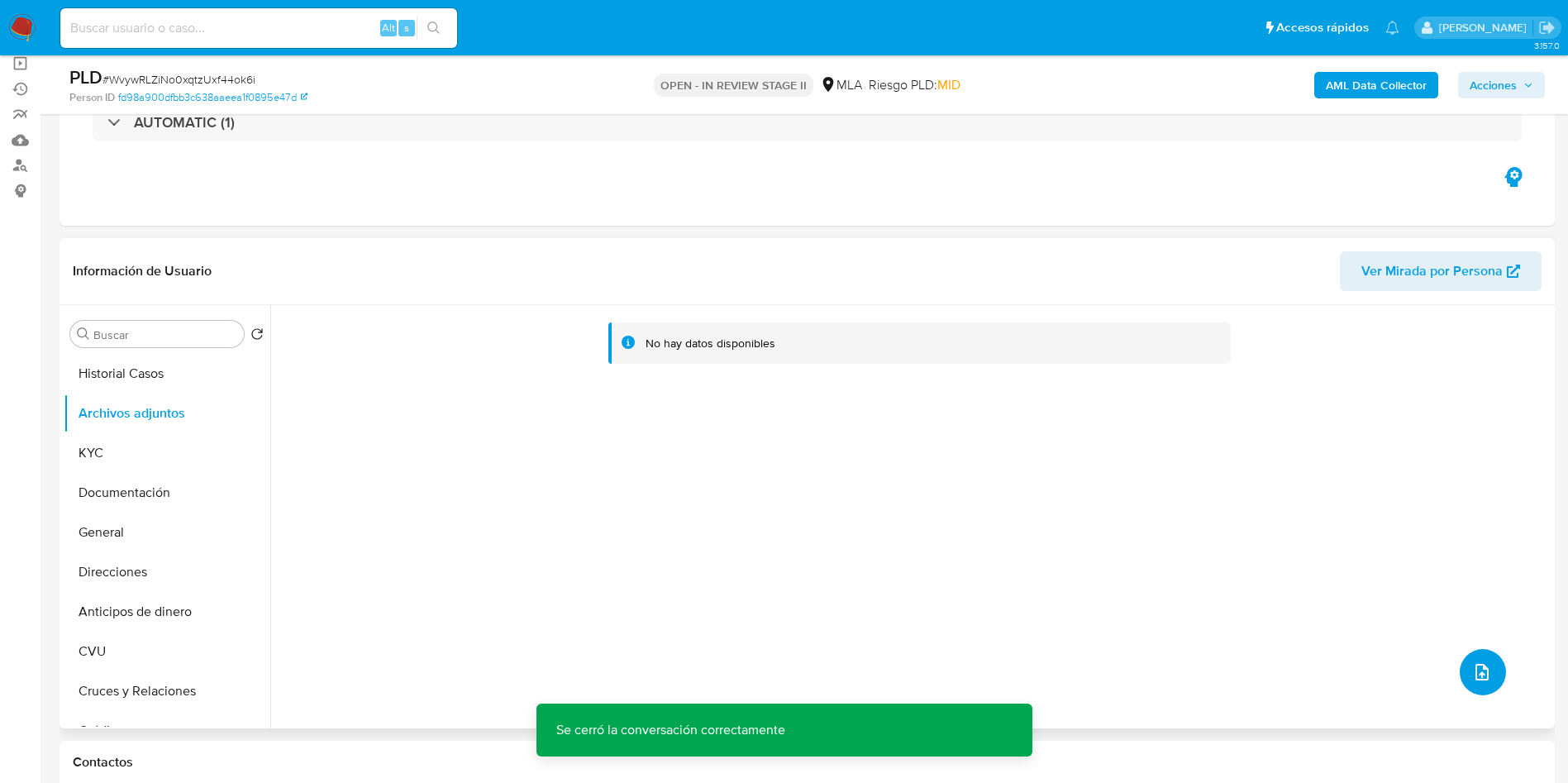
click at [1459, 658] on button "upload-file" at bounding box center [1482, 671] width 47 height 47
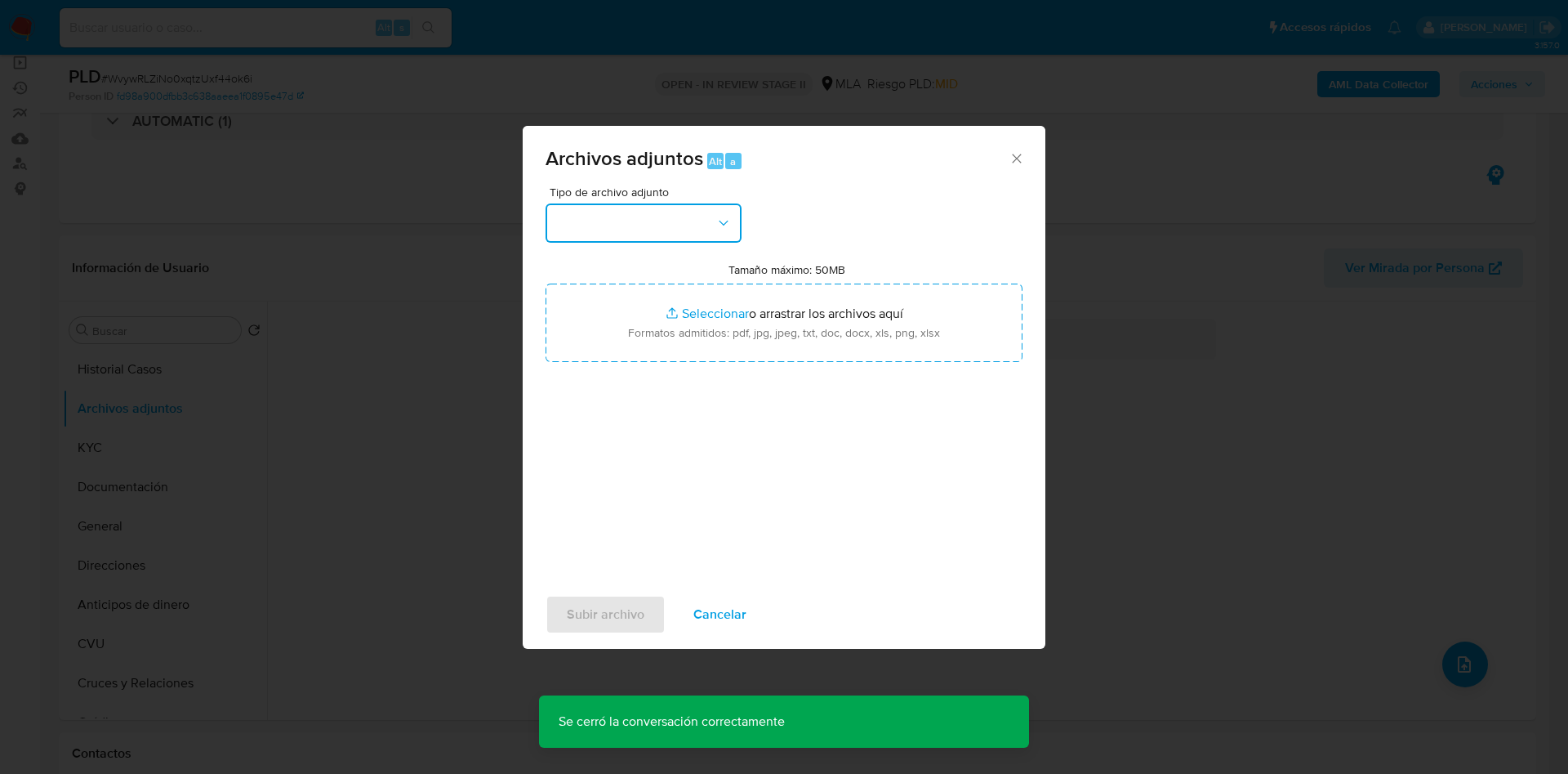
click at [664, 225] on button "button" at bounding box center [644, 223] width 196 height 39
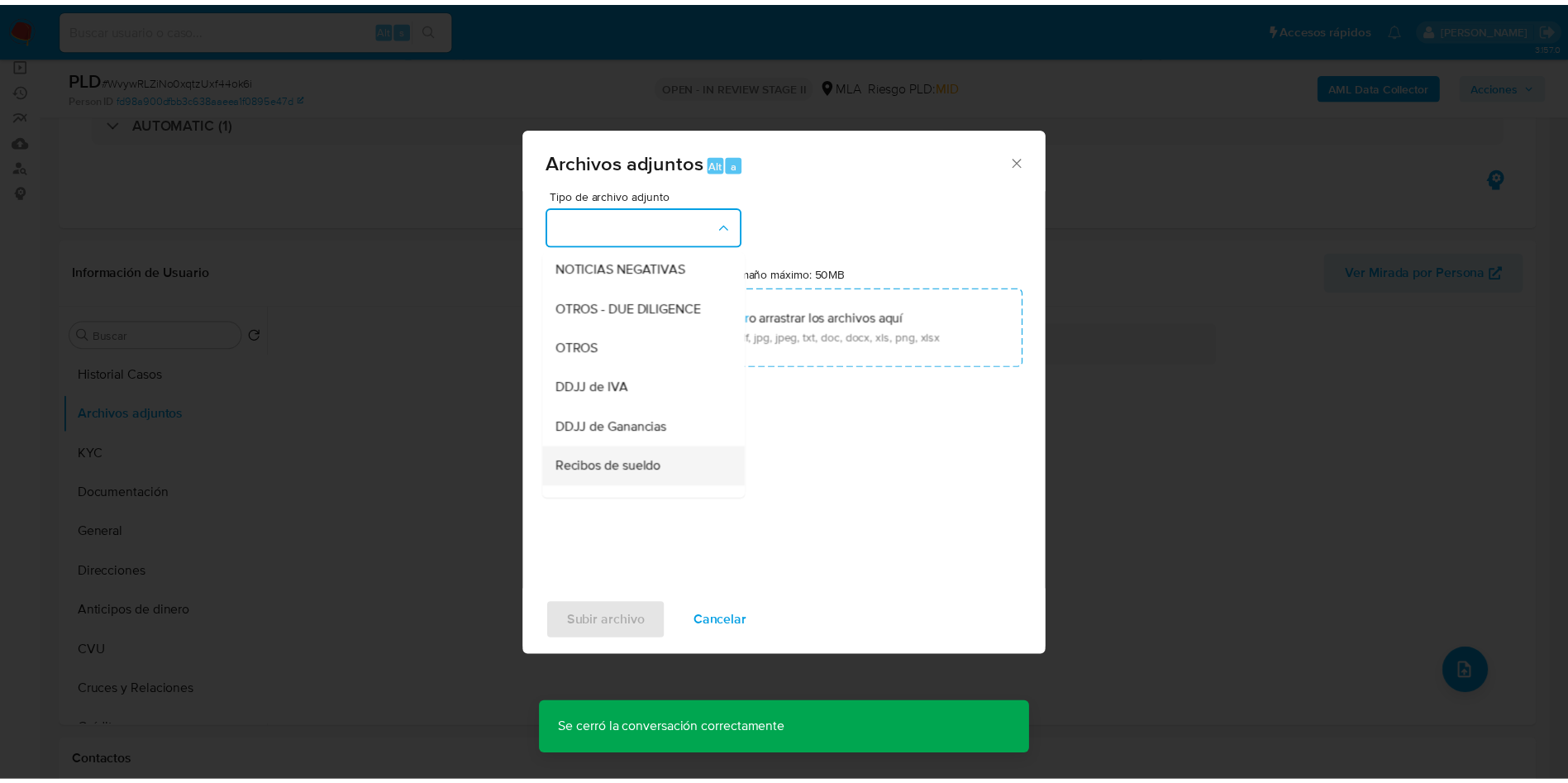
scroll to position [247, 0]
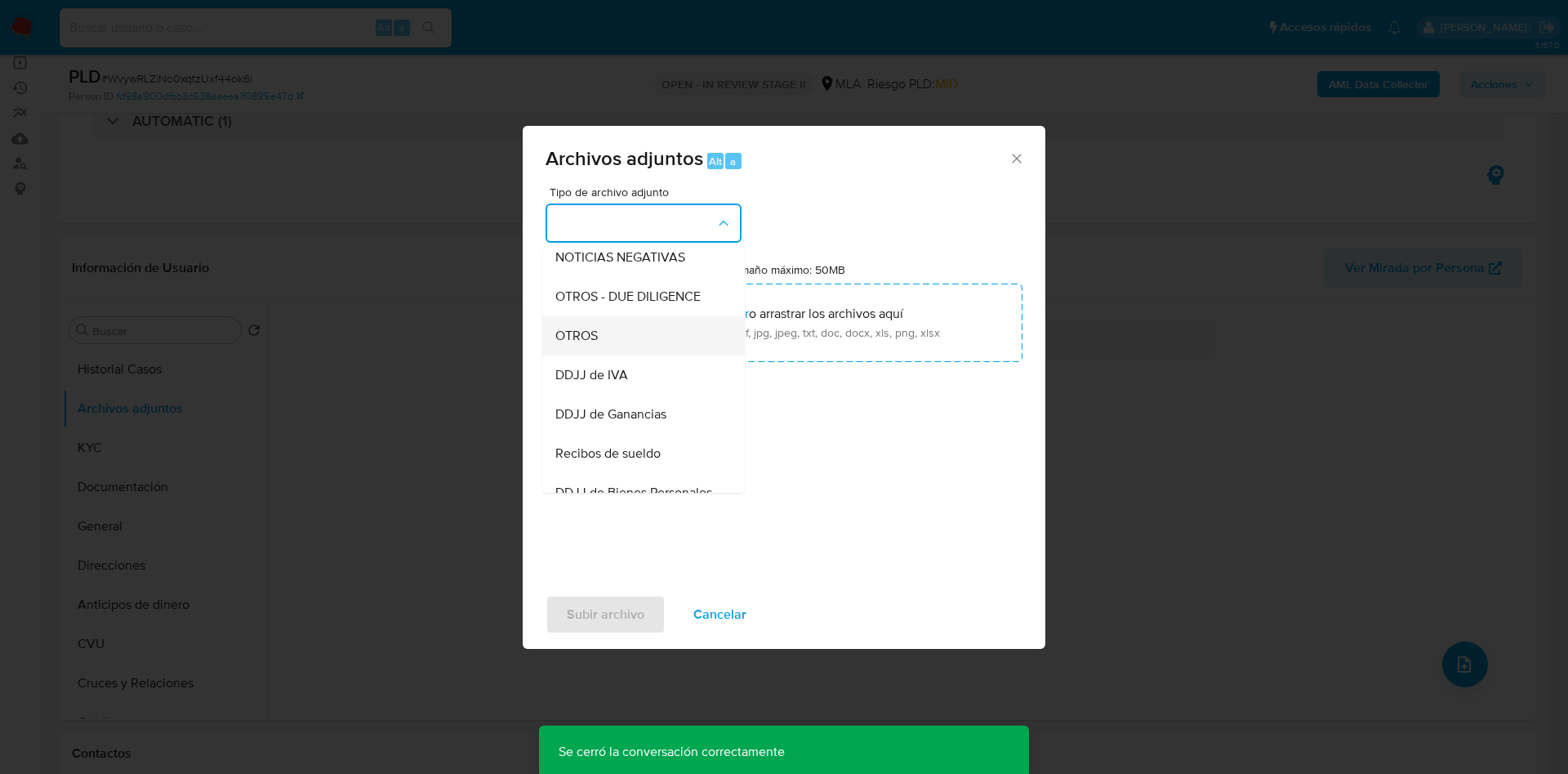
click at [586, 343] on span "OTROS" at bounding box center [576, 336] width 42 height 17
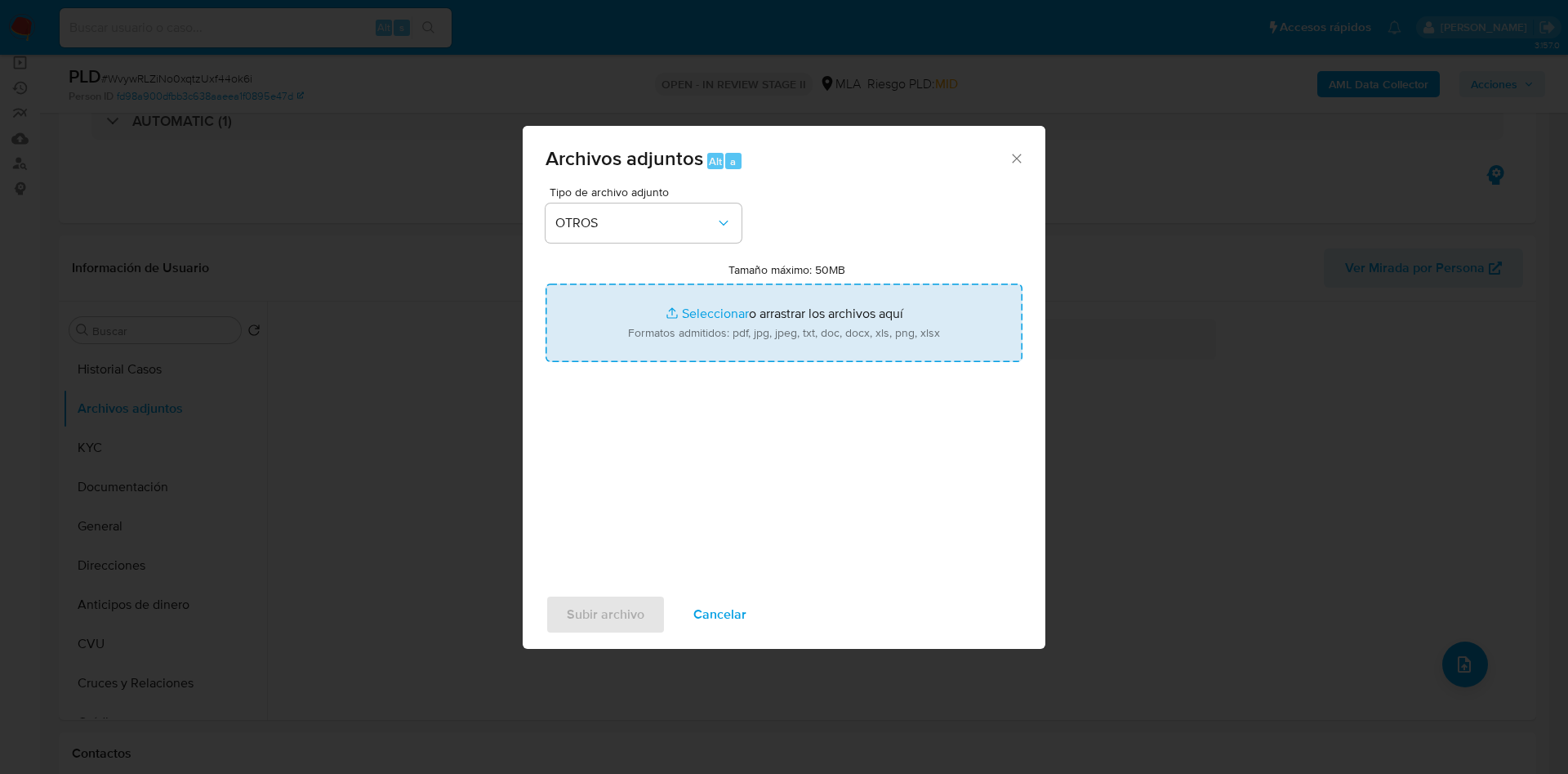
click at [700, 304] on input "Tamaño máximo: 50MB Seleccionar archivos" at bounding box center [784, 323] width 477 height 78
type input "C:\fakepath\Caselog WvywRLZiNo0xqtzUxf44ok6i_2025_07_17_23_41_01.docx"
click at [715, 308] on input "Tamaño máximo: 50MB Seleccionar archivos" at bounding box center [784, 323] width 477 height 78
type input "C:\fakepath\Movimientos 2404681058.xlsx"
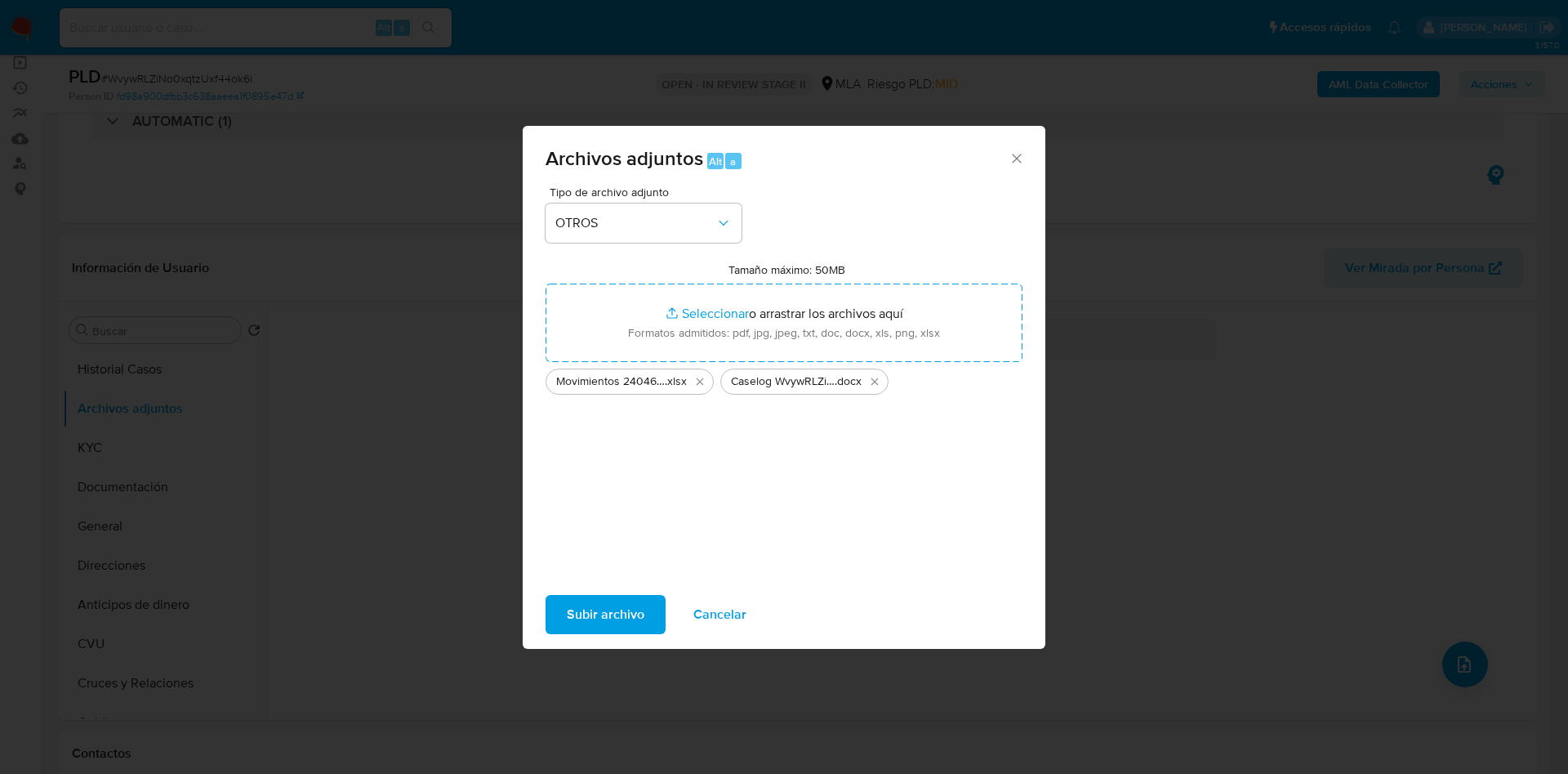
click at [604, 614] on span "Subir archivo" at bounding box center [605, 614] width 77 height 36
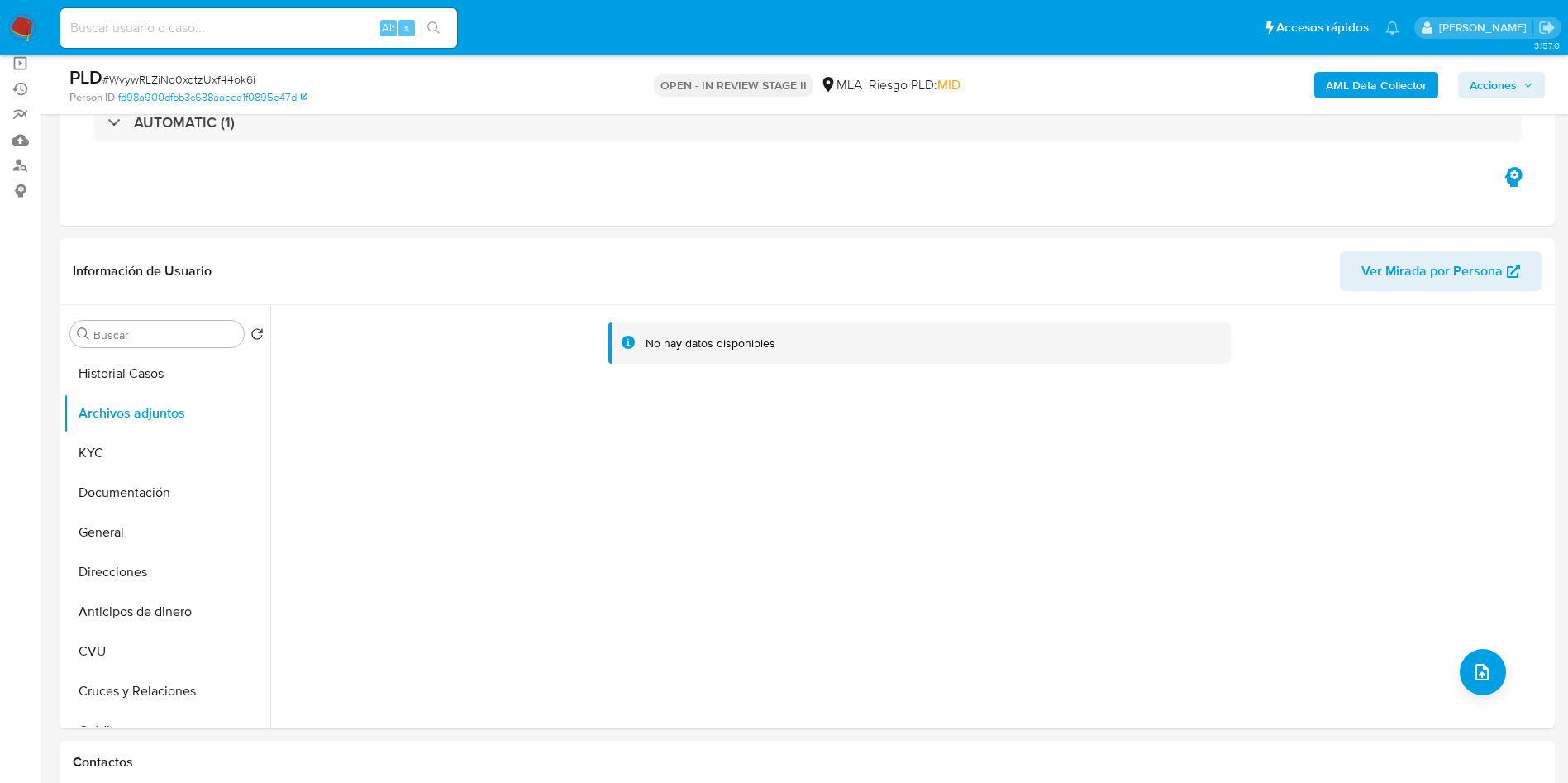
click at [1368, 86] on b "AML Data Collector" at bounding box center [1376, 85] width 101 height 27
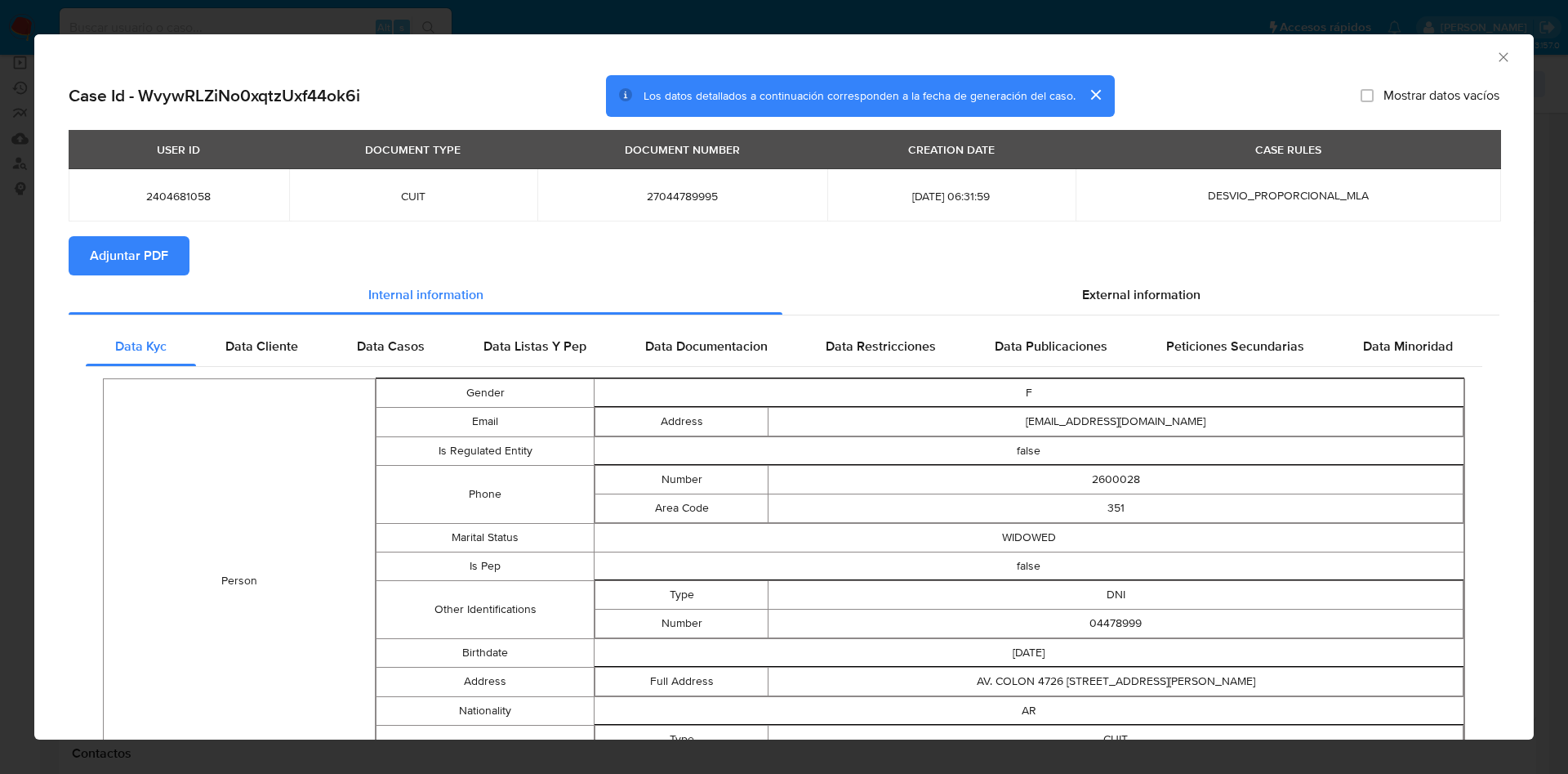
click at [138, 255] on span "Adjuntar PDF" at bounding box center [129, 255] width 78 height 36
click at [1496, 57] on icon "Cerrar ventana" at bounding box center [1503, 57] width 17 height 17
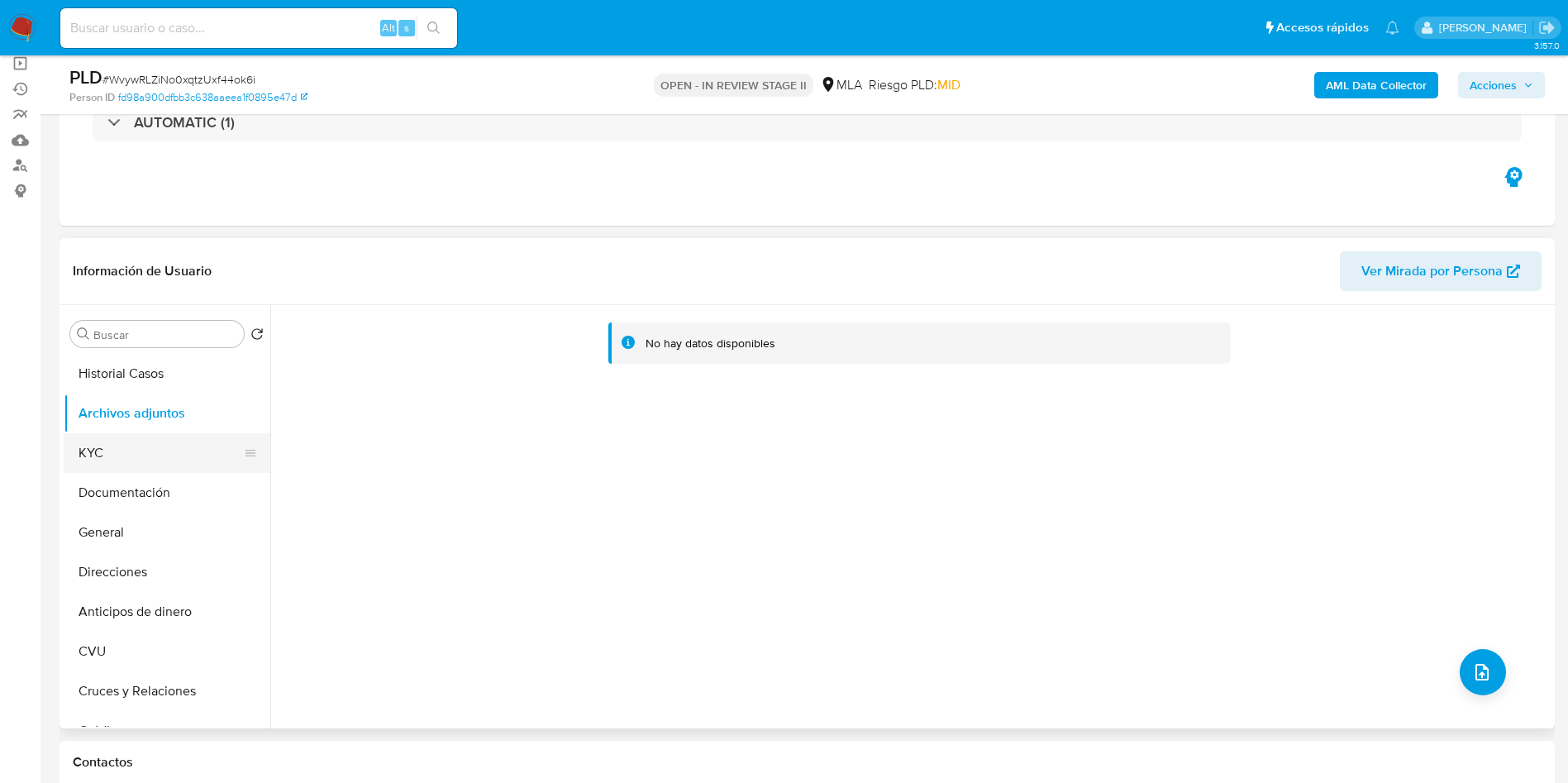
click at [169, 467] on button "KYC" at bounding box center [159, 452] width 193 height 40
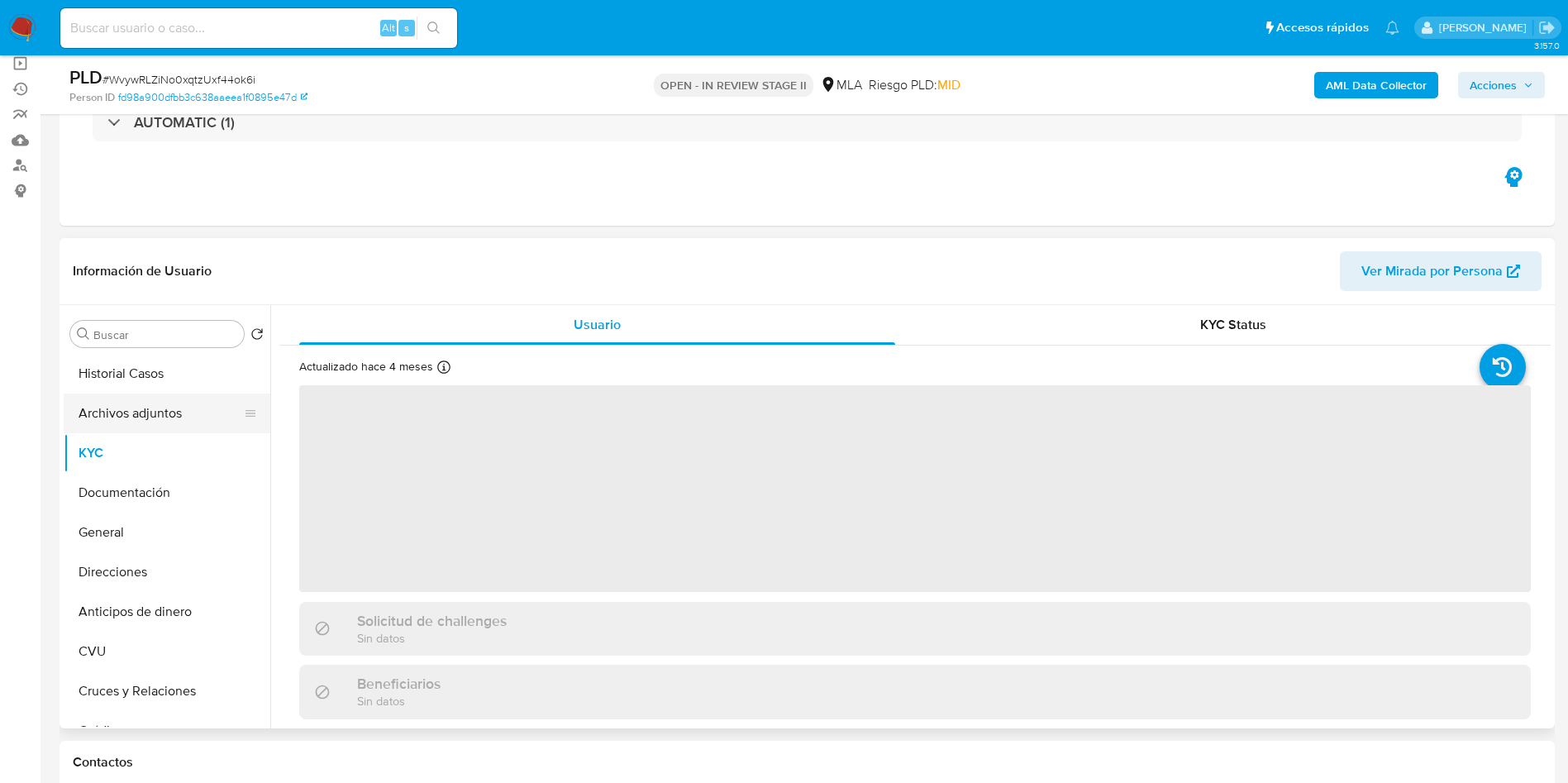
click at [165, 420] on button "Archivos adjuntos" at bounding box center [159, 413] width 193 height 40
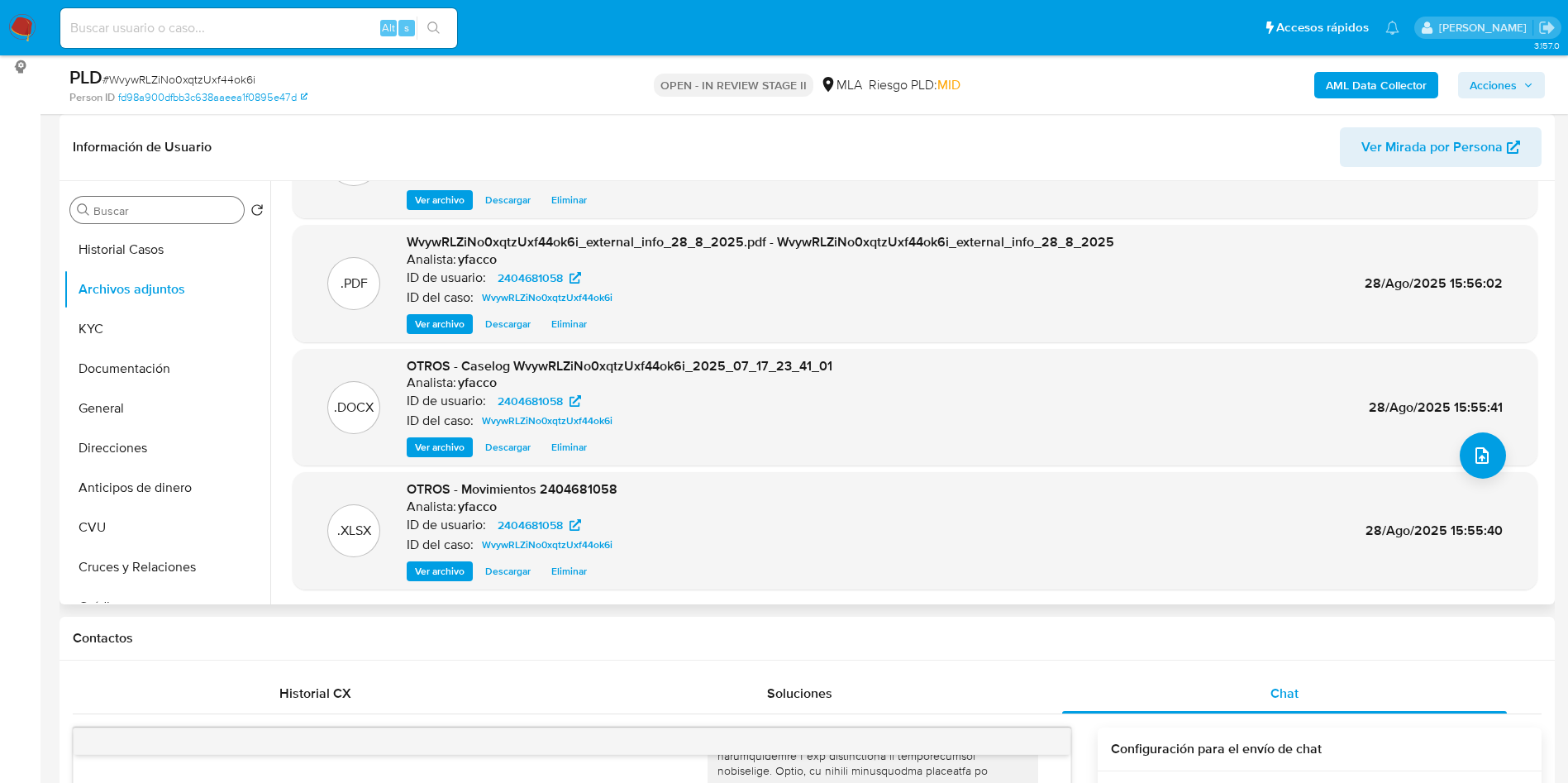
click at [123, 216] on input "Buscar" at bounding box center [164, 210] width 144 height 15
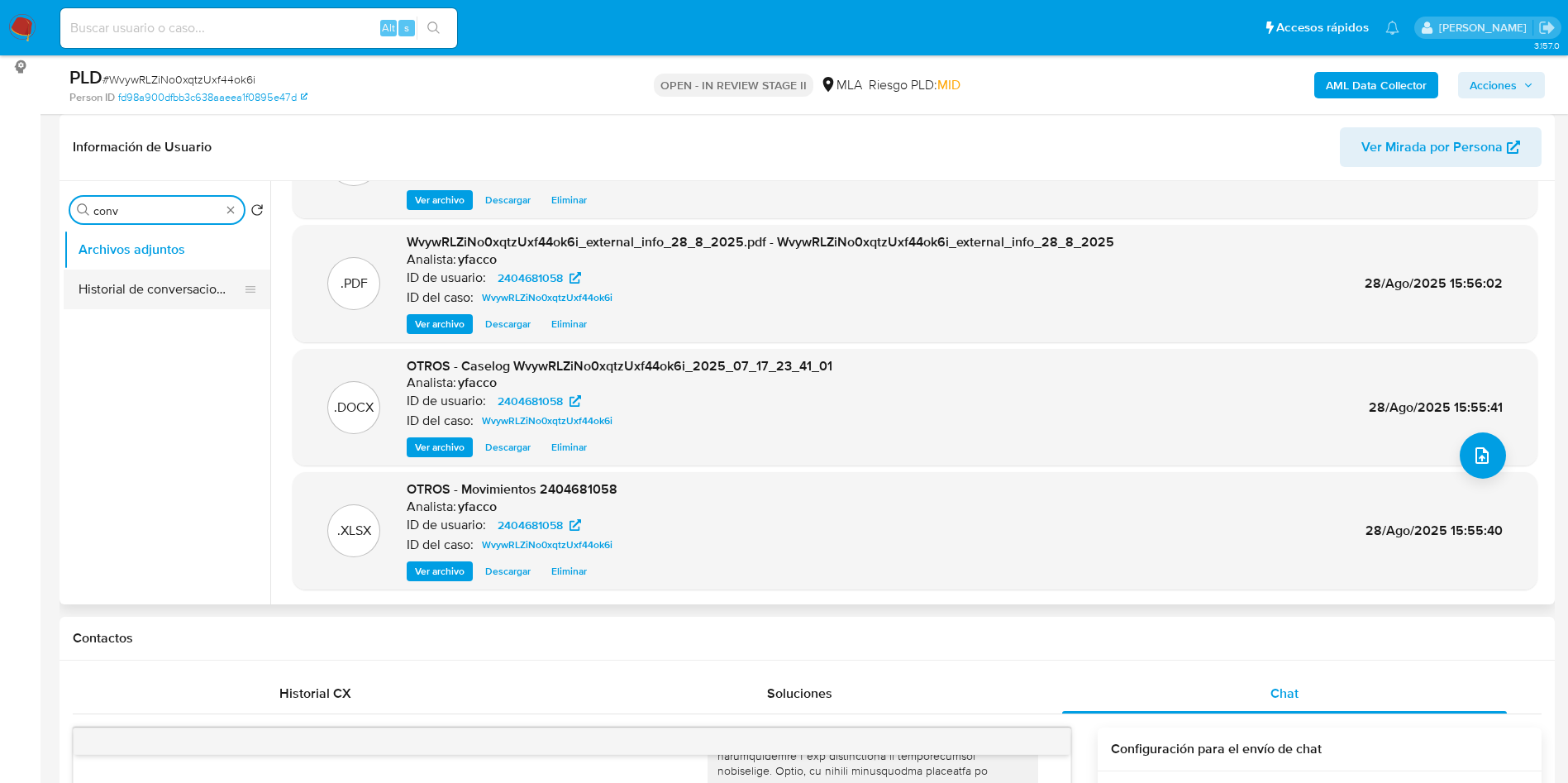
type input "conv"
click at [133, 290] on button "Historial de conversaciones" at bounding box center [159, 289] width 193 height 40
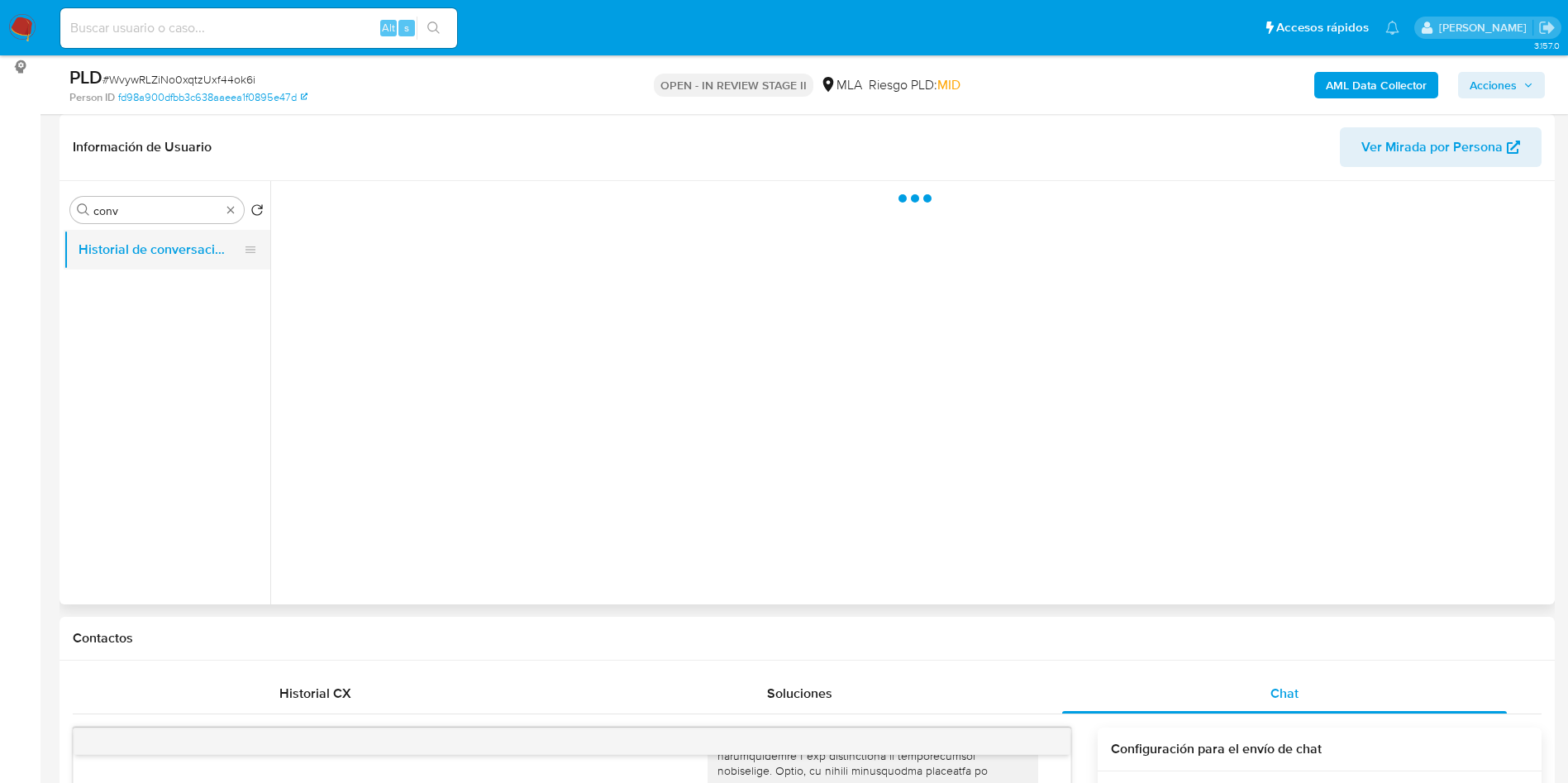
scroll to position [0, 0]
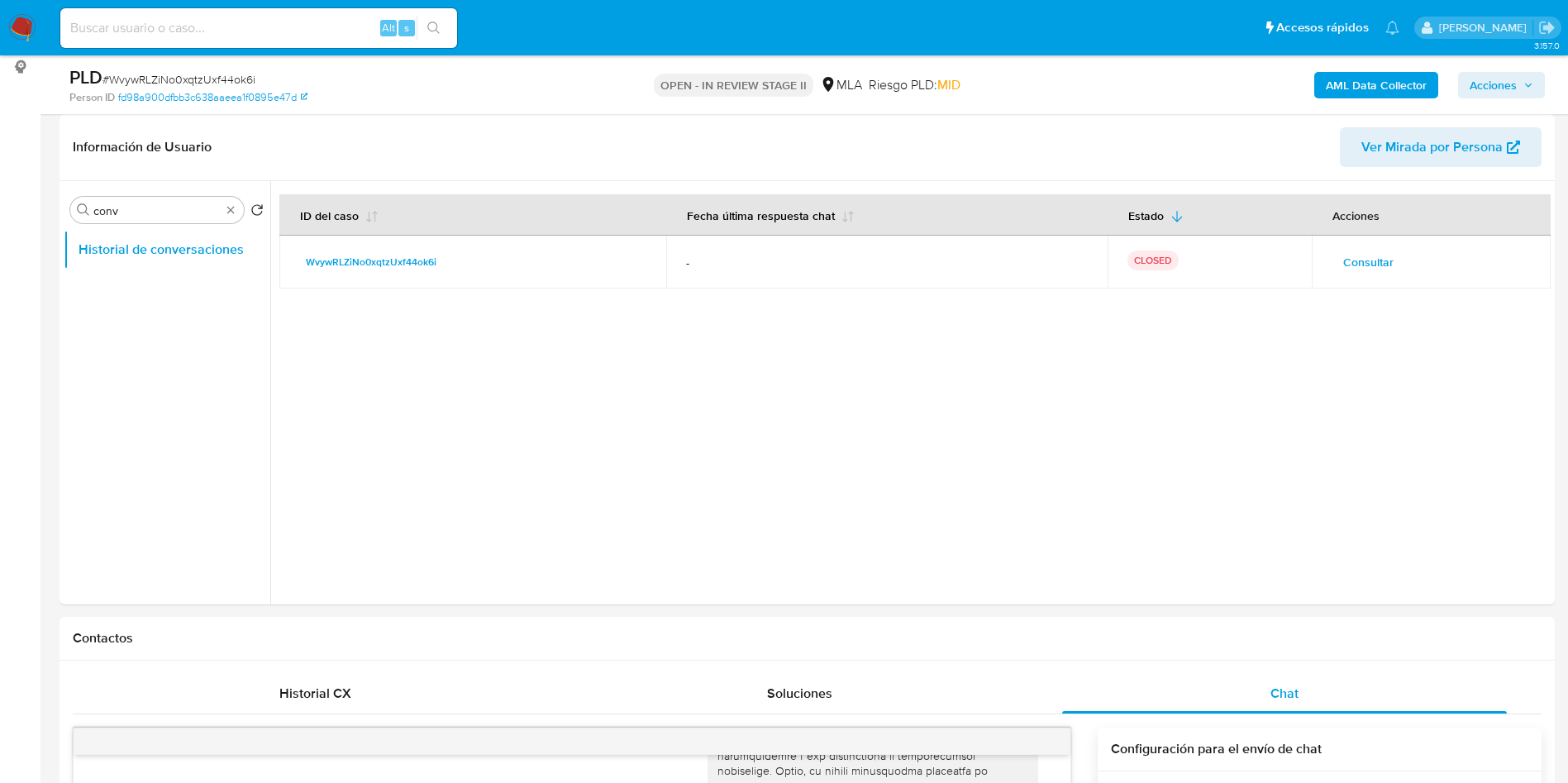
click at [1480, 86] on span "Acciones" at bounding box center [1493, 85] width 48 height 27
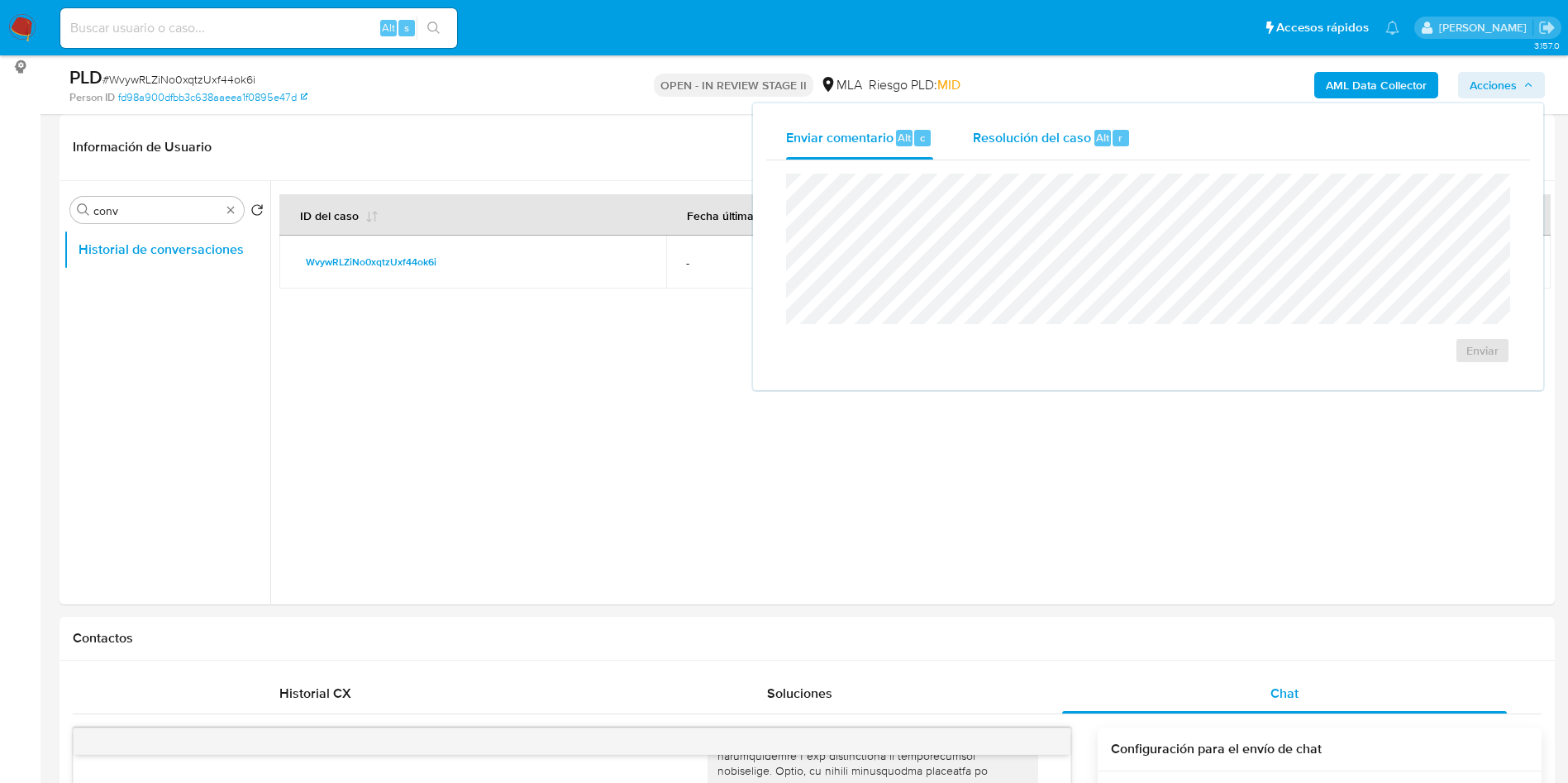
click at [1101, 147] on div "Resolución del caso Alt r" at bounding box center [1051, 138] width 157 height 43
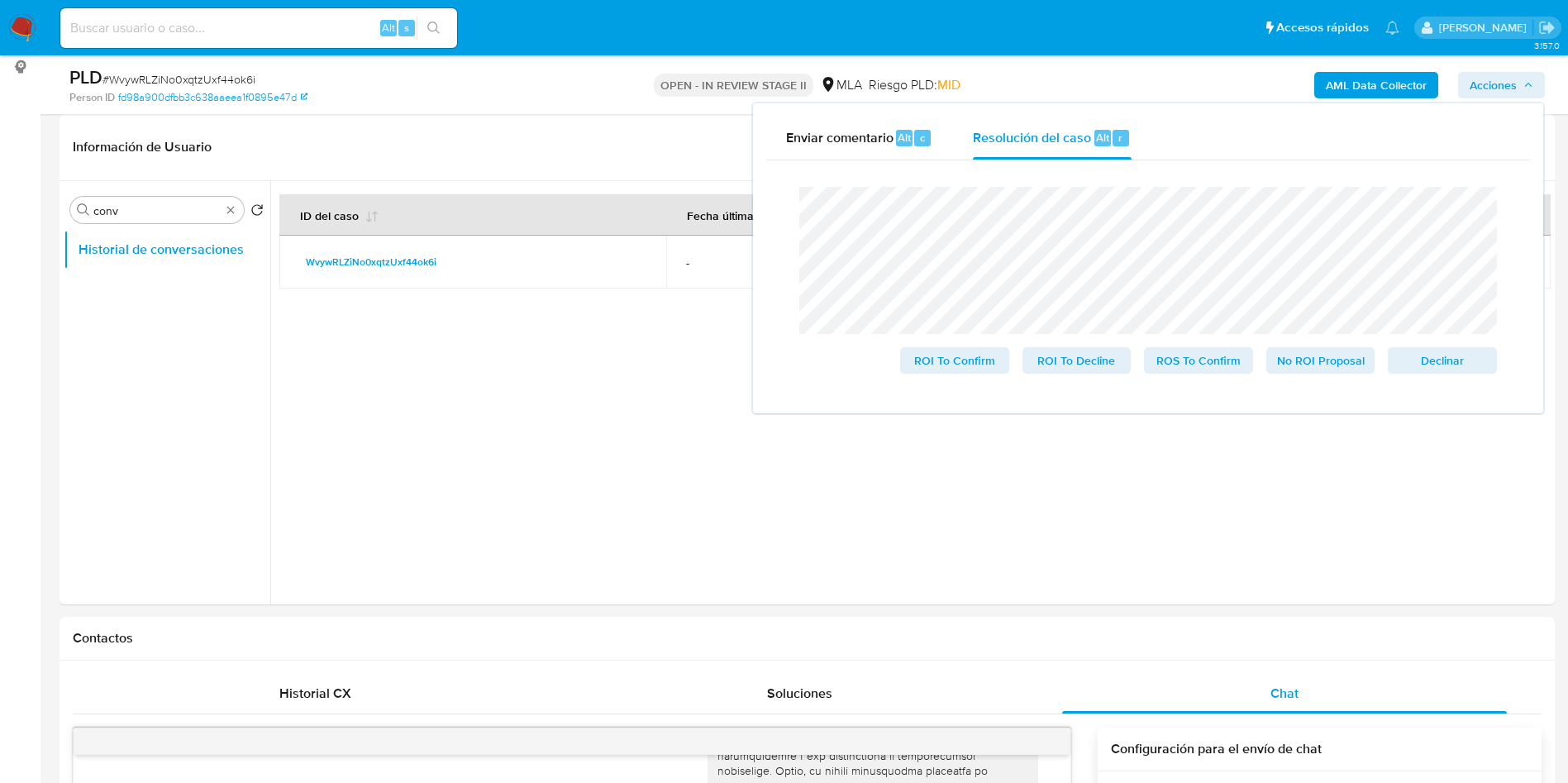
drag, startPoint x: 1294, startPoint y: 371, endPoint x: 1279, endPoint y: 404, distance: 36.2
click at [1294, 371] on span "No ROI Proposal" at bounding box center [1321, 359] width 86 height 23
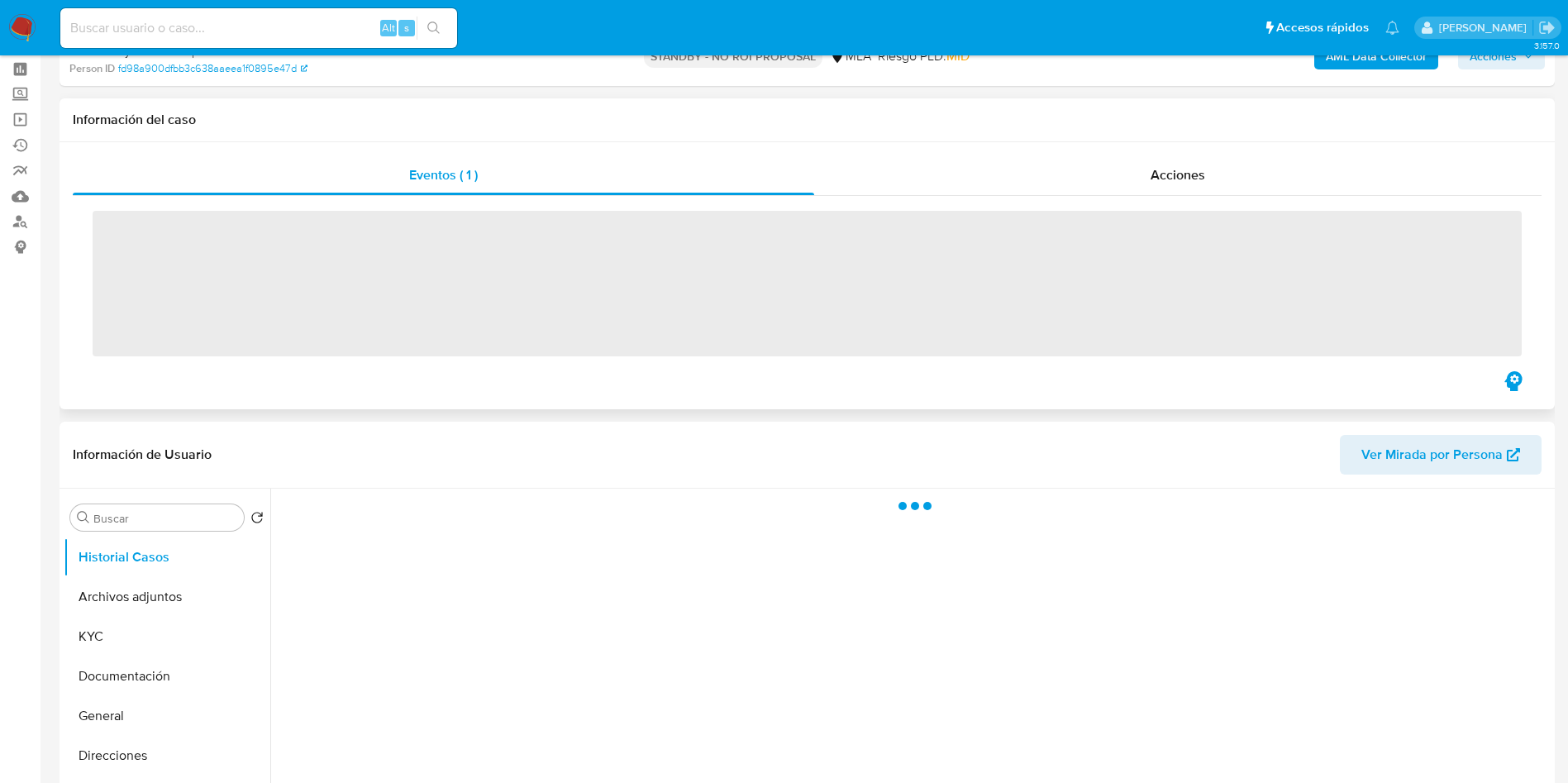
scroll to position [124, 0]
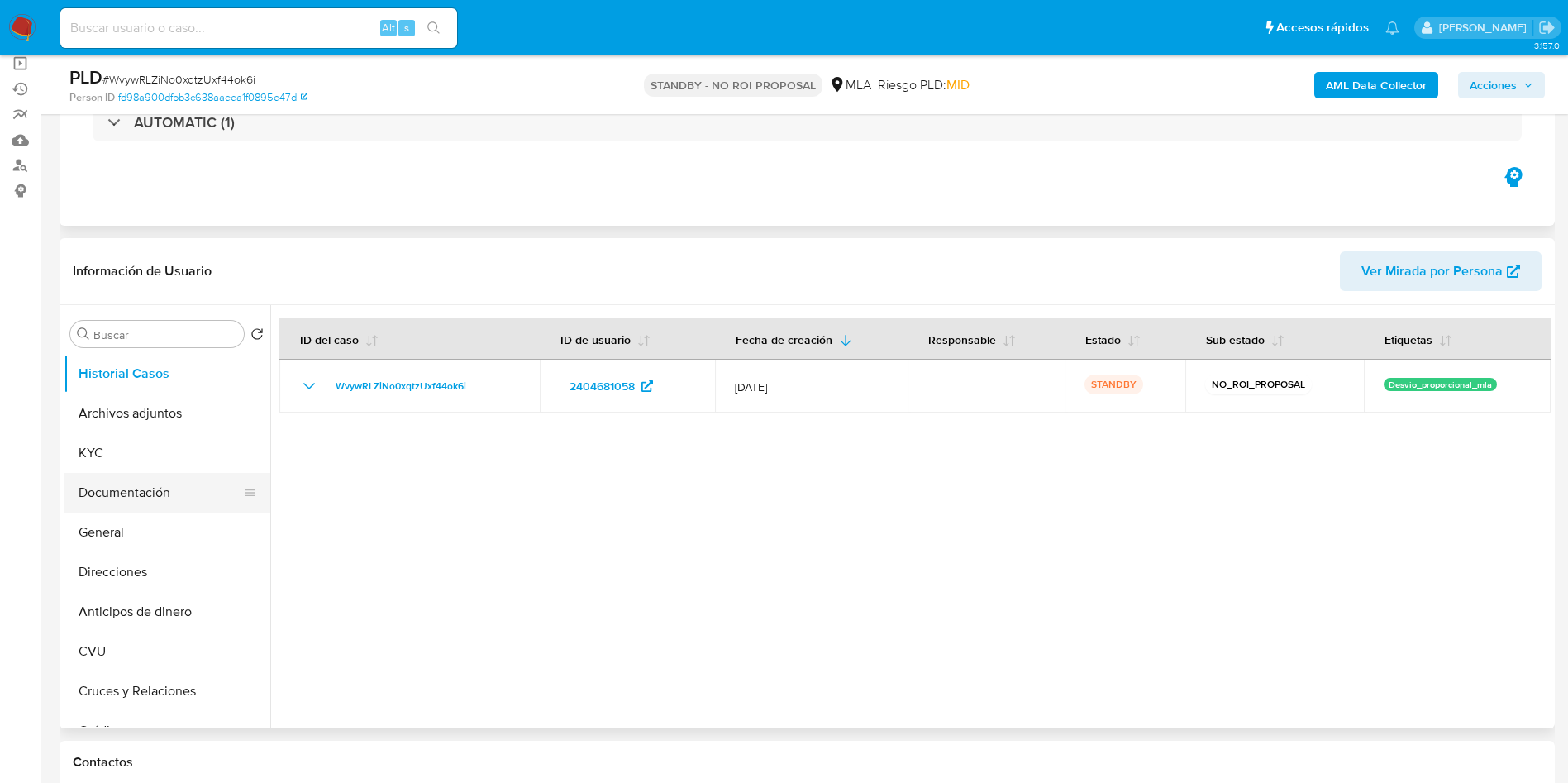
select select "10"
click at [172, 416] on button "Archivos adjuntos" at bounding box center [159, 413] width 193 height 40
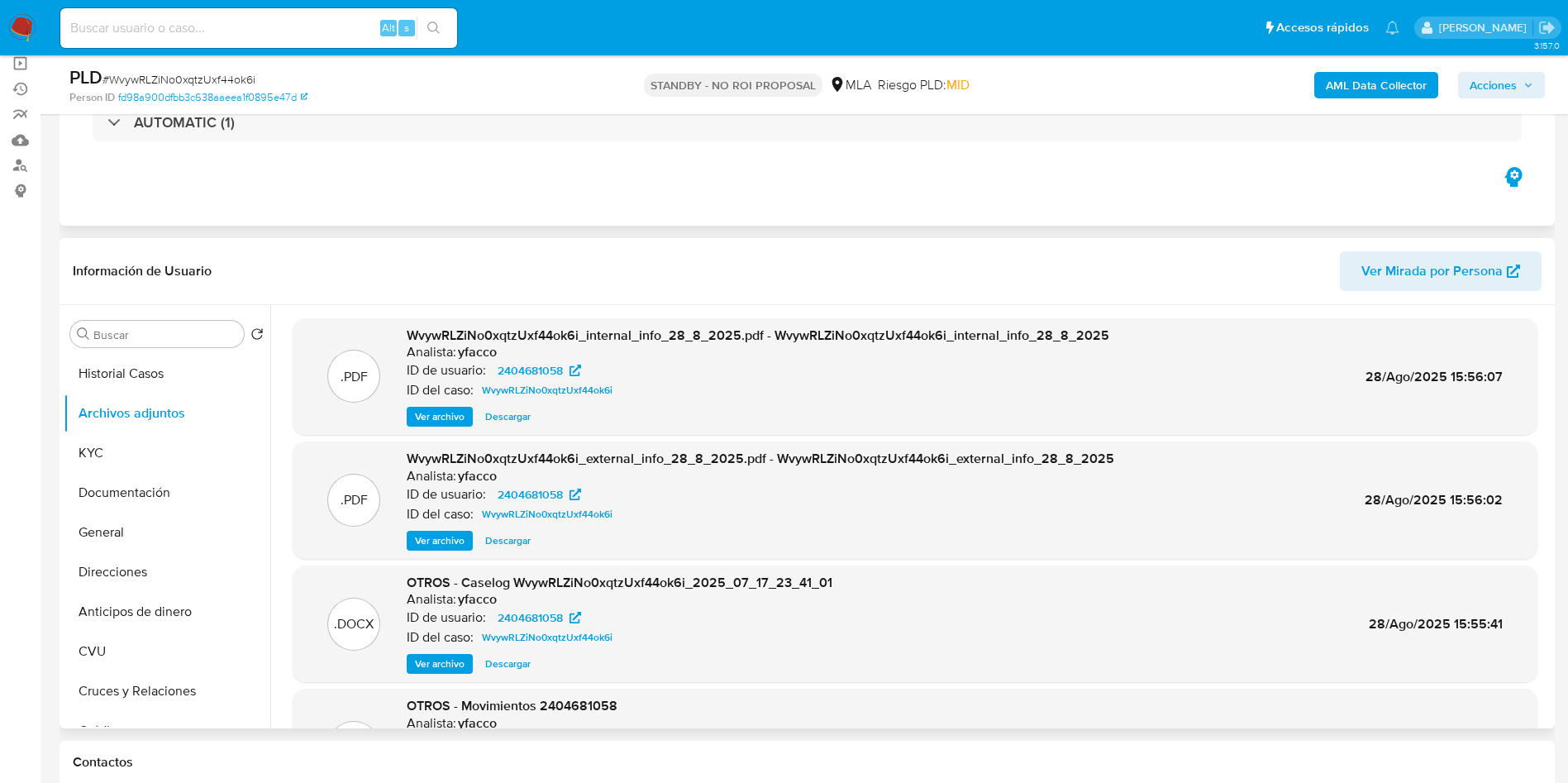
scroll to position [93, 0]
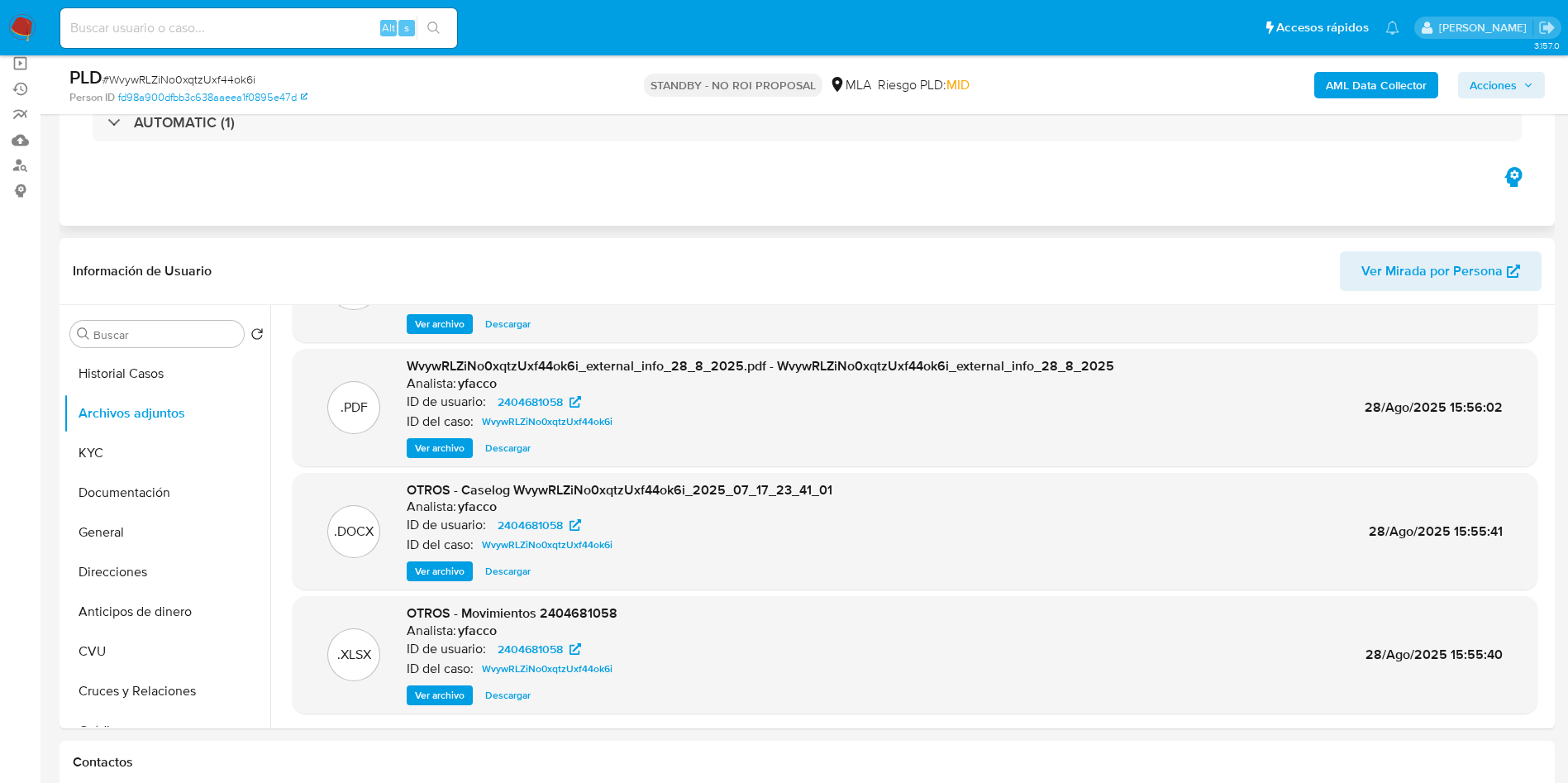
click at [248, 36] on input at bounding box center [258, 29] width 397 height 22
paste input "z5gRsugB9K32Kz6Zu3gHkTsy"
type input "z5gRsugB9K32Kz6Zu3gHkTsy"
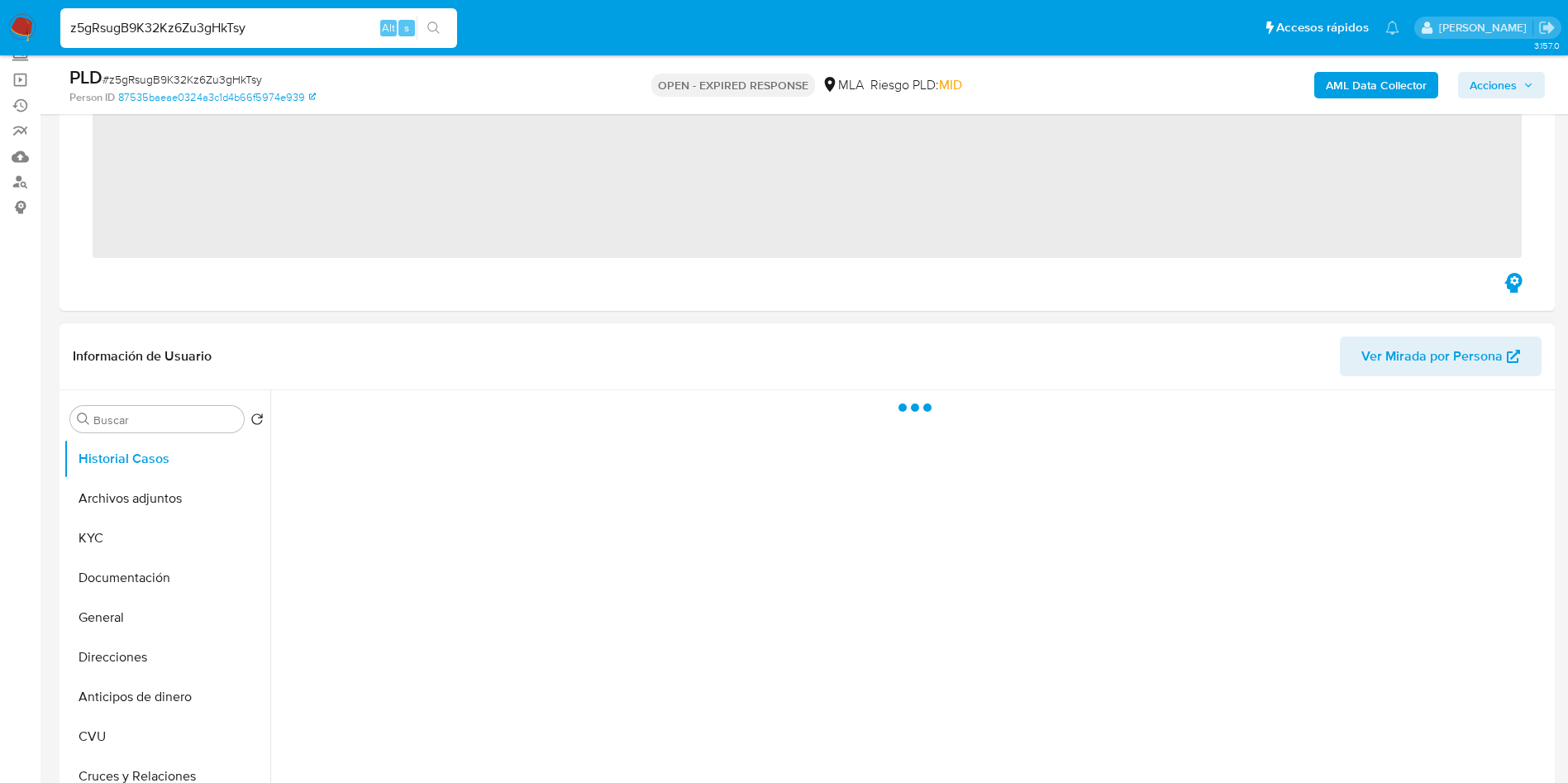
scroll to position [124, 0]
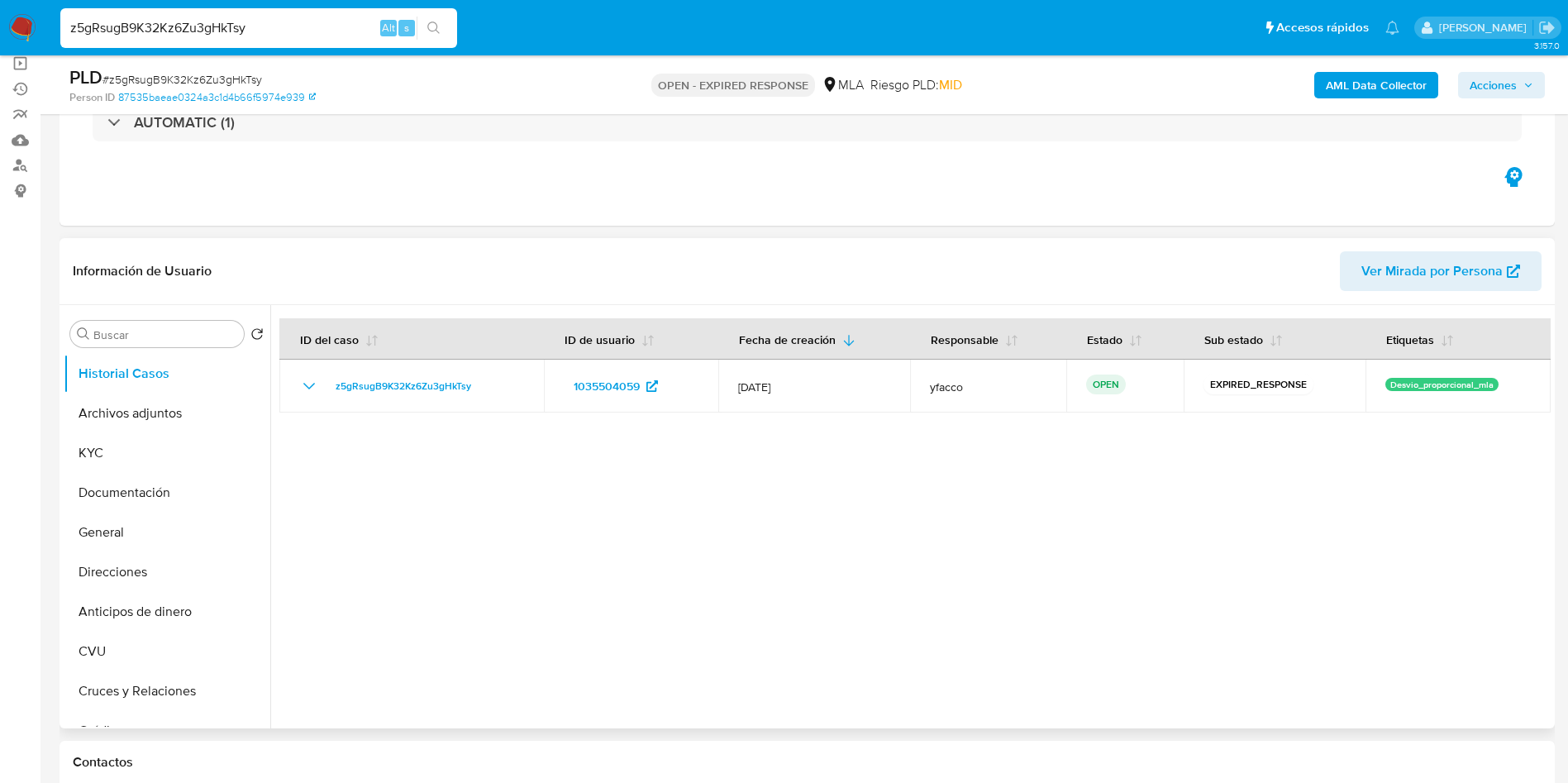
select select "10"
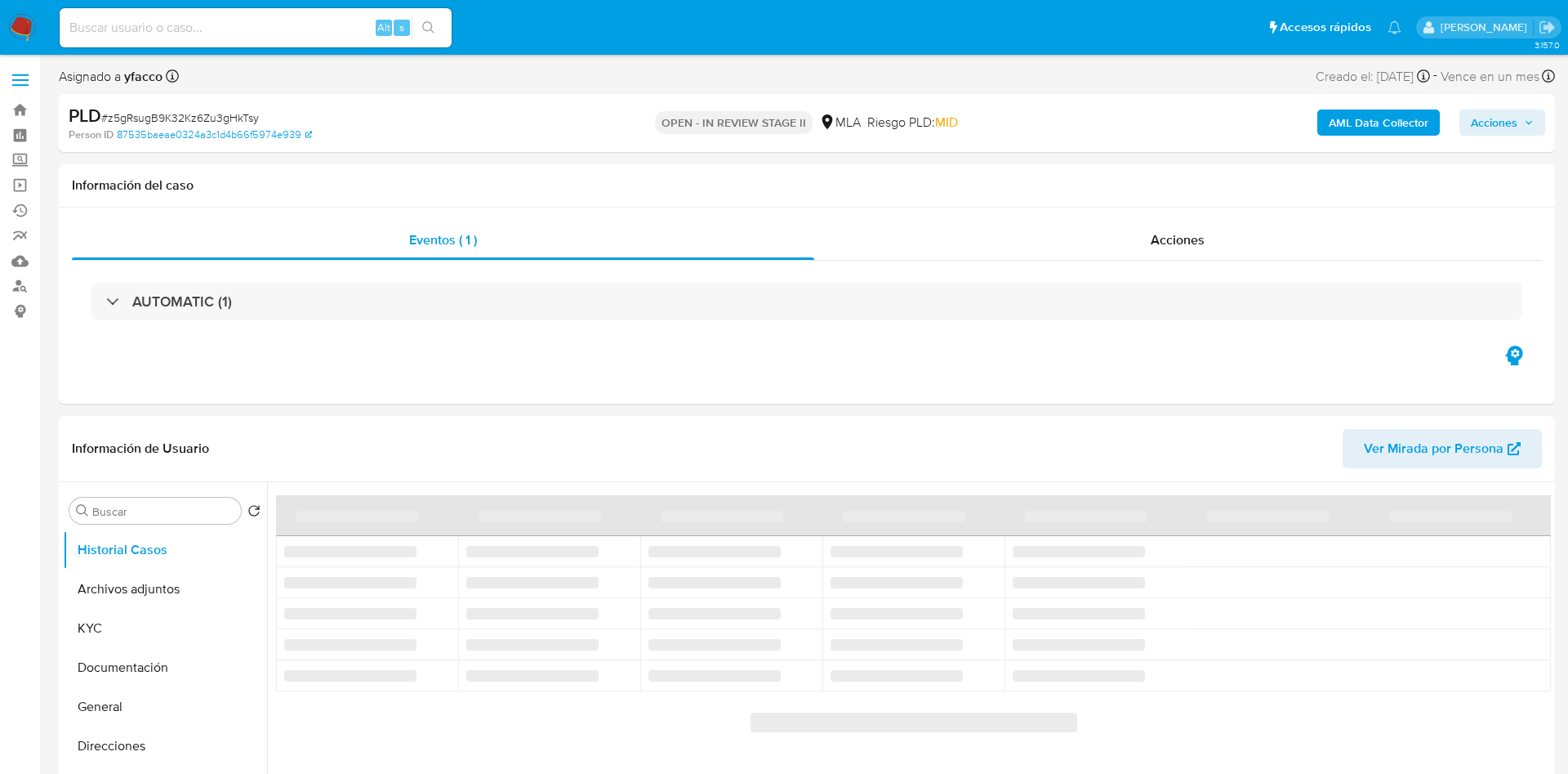
select select "10"
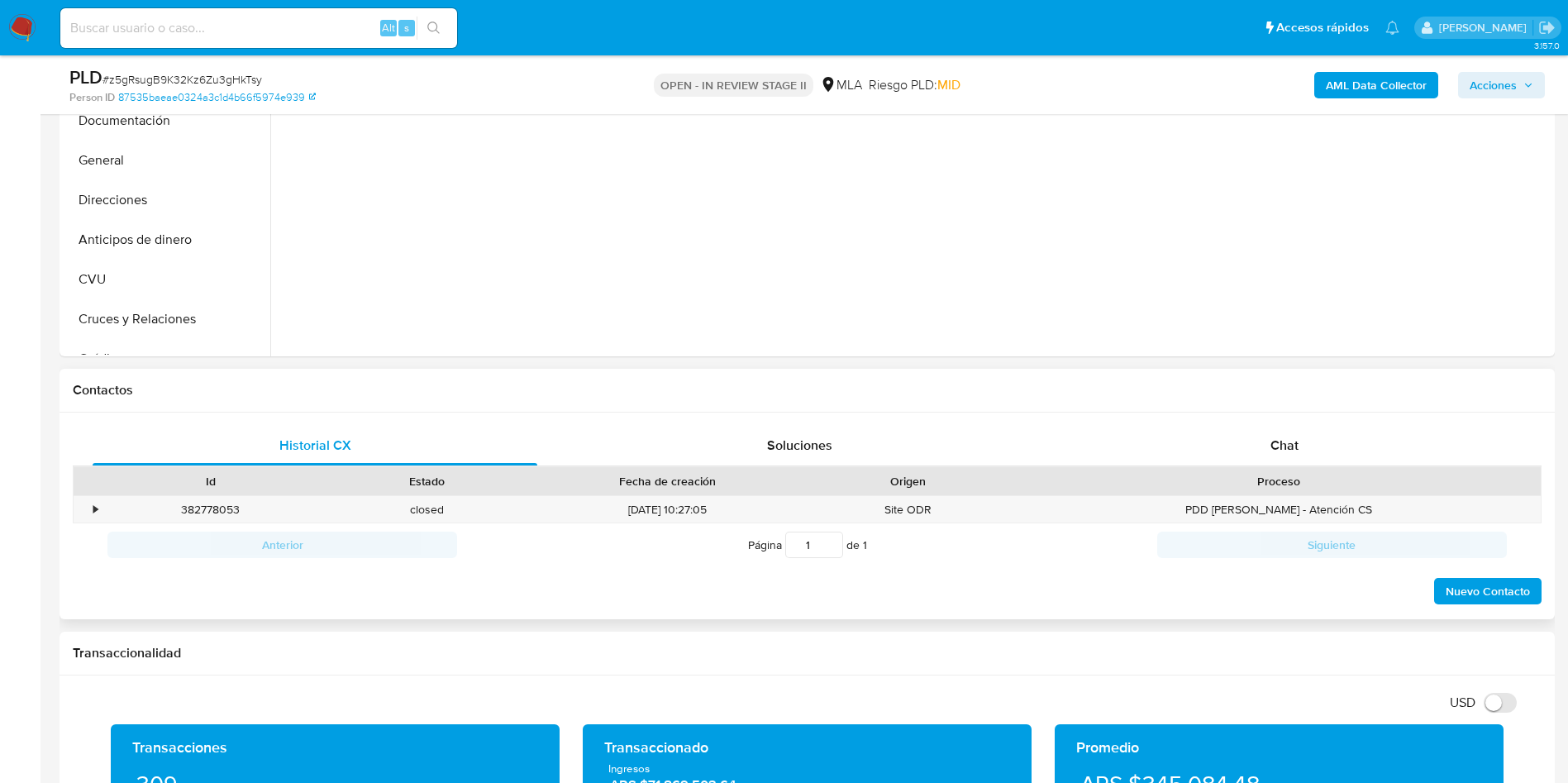
click at [1237, 445] on div "Chat" at bounding box center [1284, 445] width 444 height 40
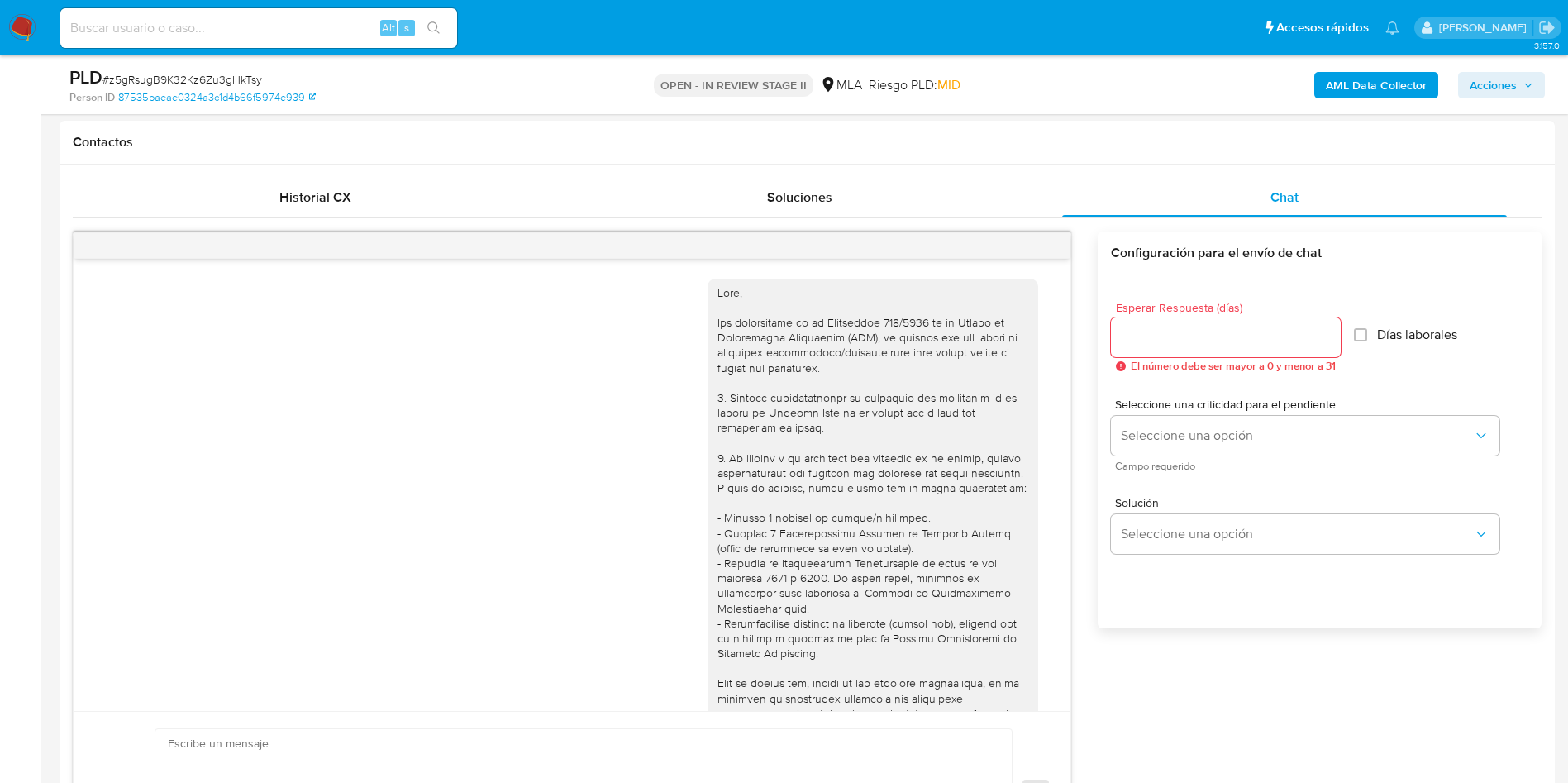
scroll to position [848, 0]
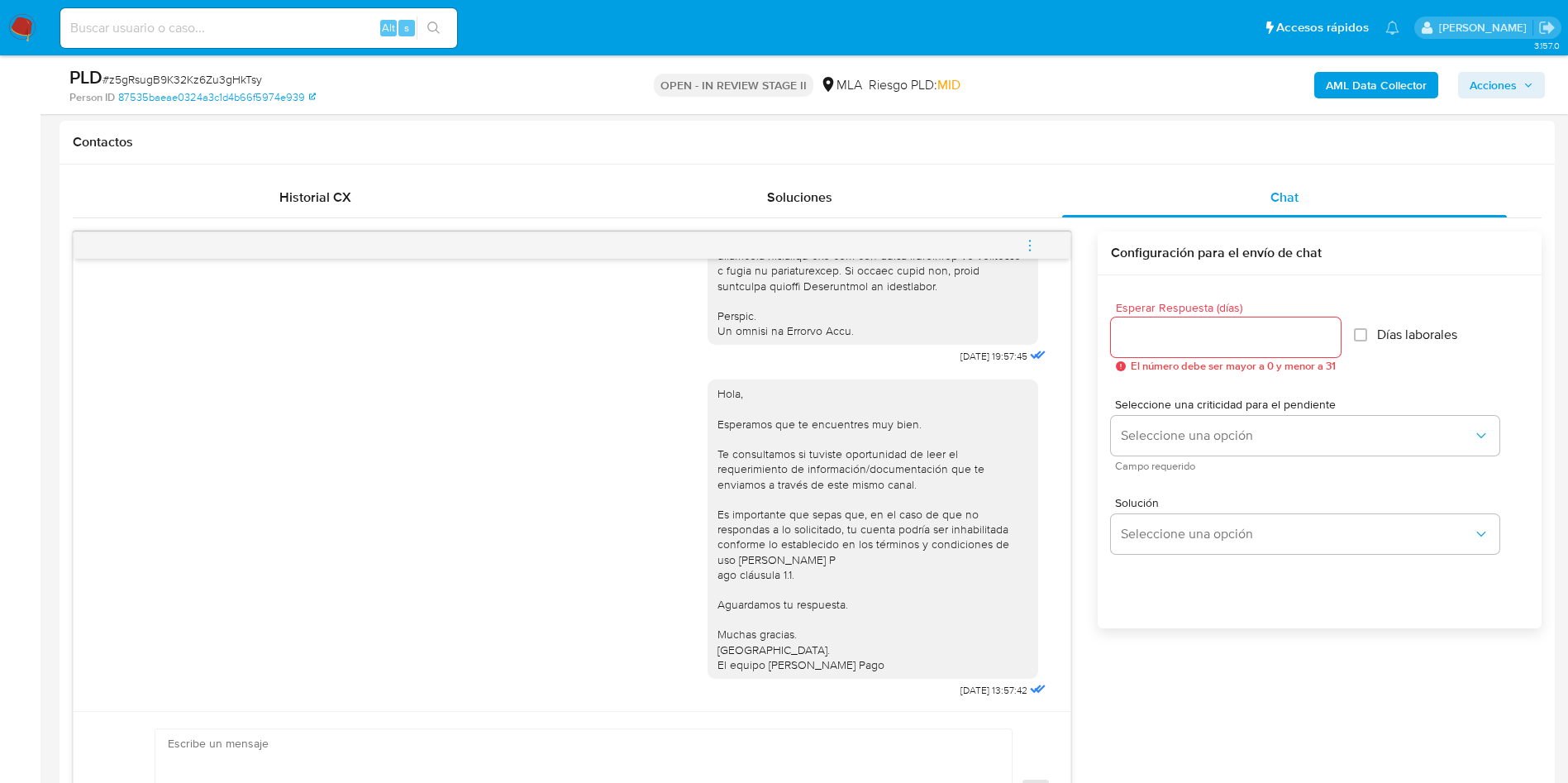
click at [1035, 243] on icon "menu-action" at bounding box center [1029, 245] width 15 height 15
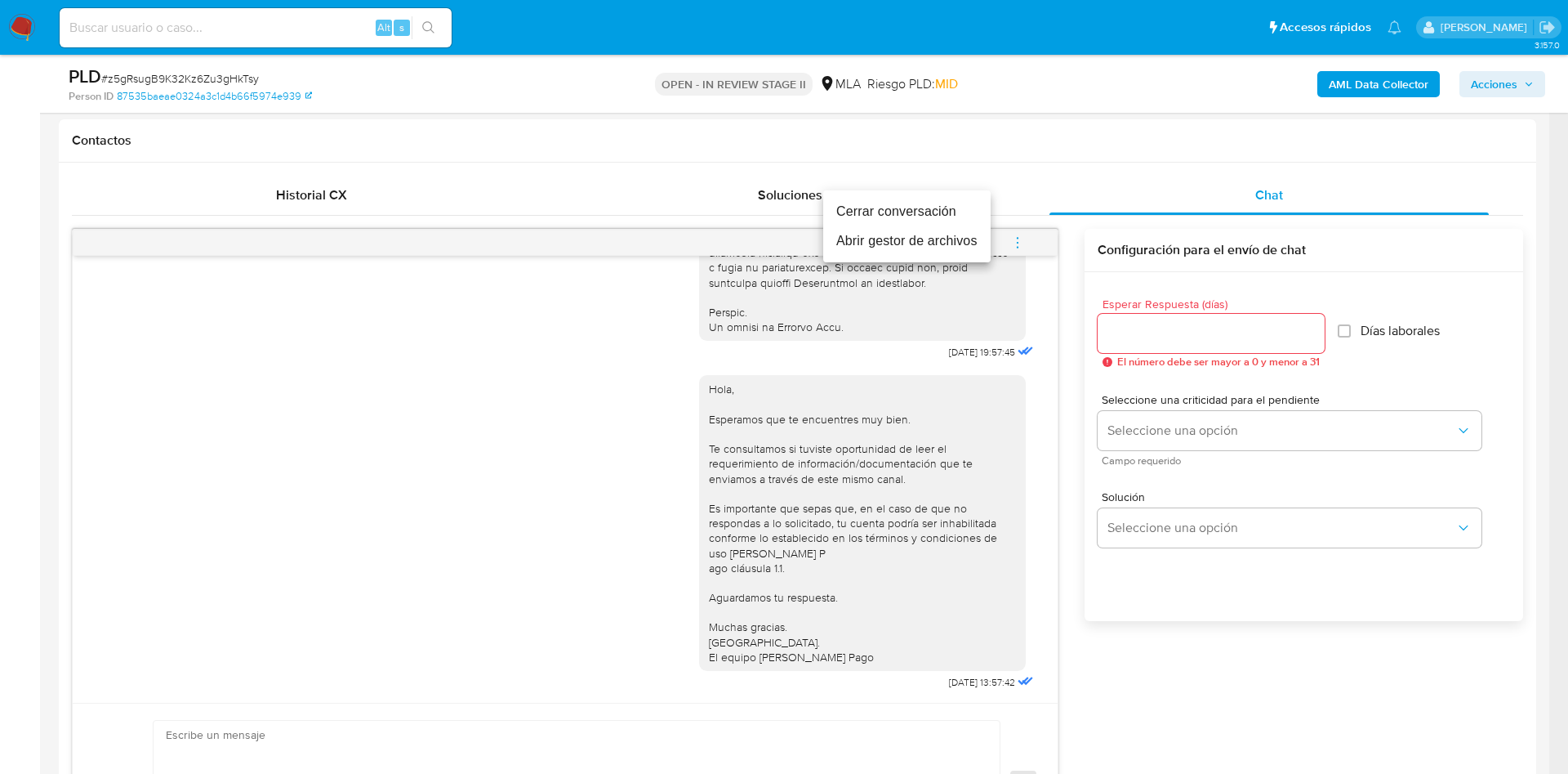
click at [950, 215] on li "Cerrar conversación" at bounding box center [907, 211] width 167 height 29
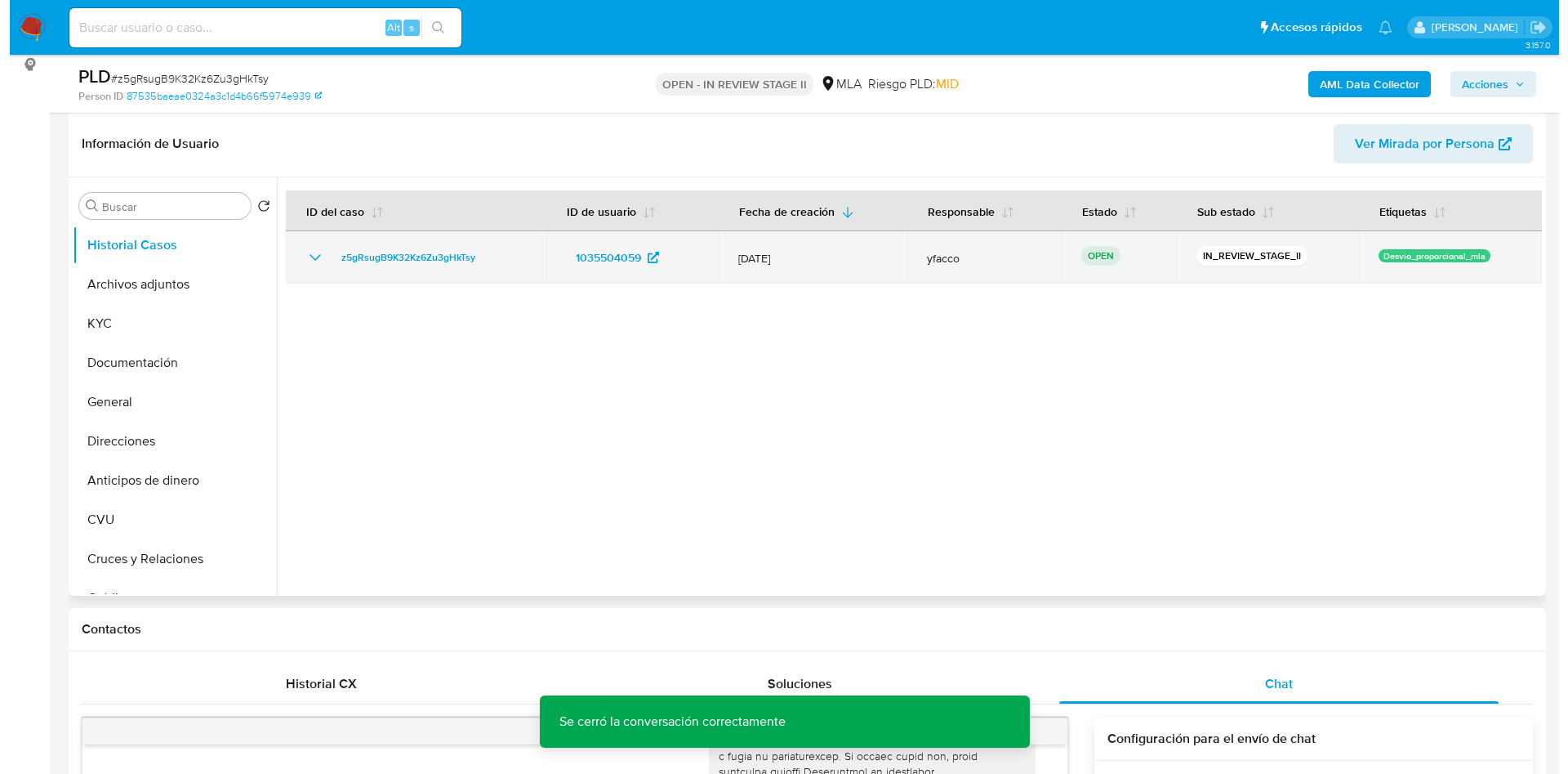
scroll to position [245, 0]
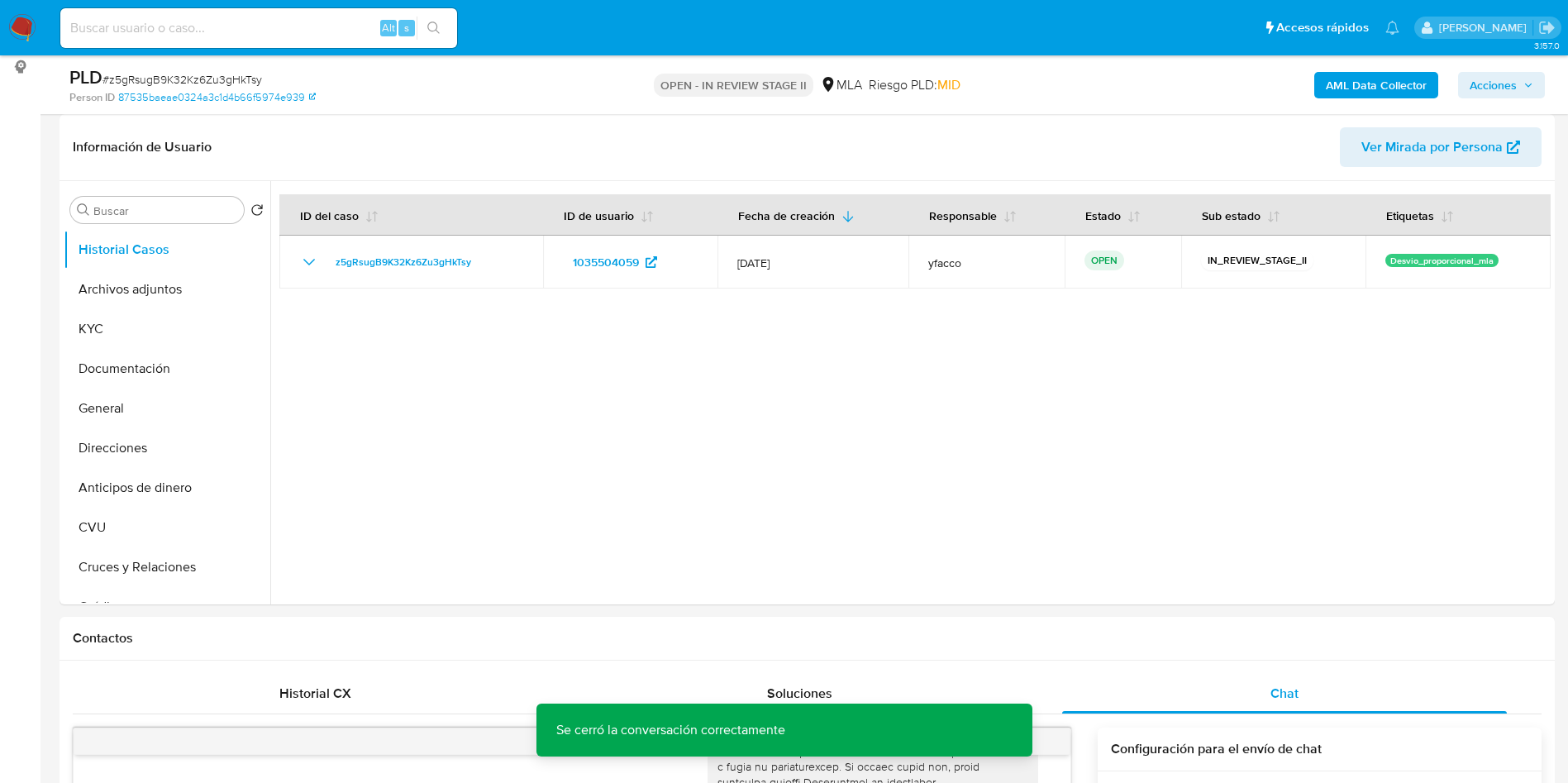
click at [1324, 77] on button "AML Data Collector" at bounding box center [1376, 85] width 124 height 27
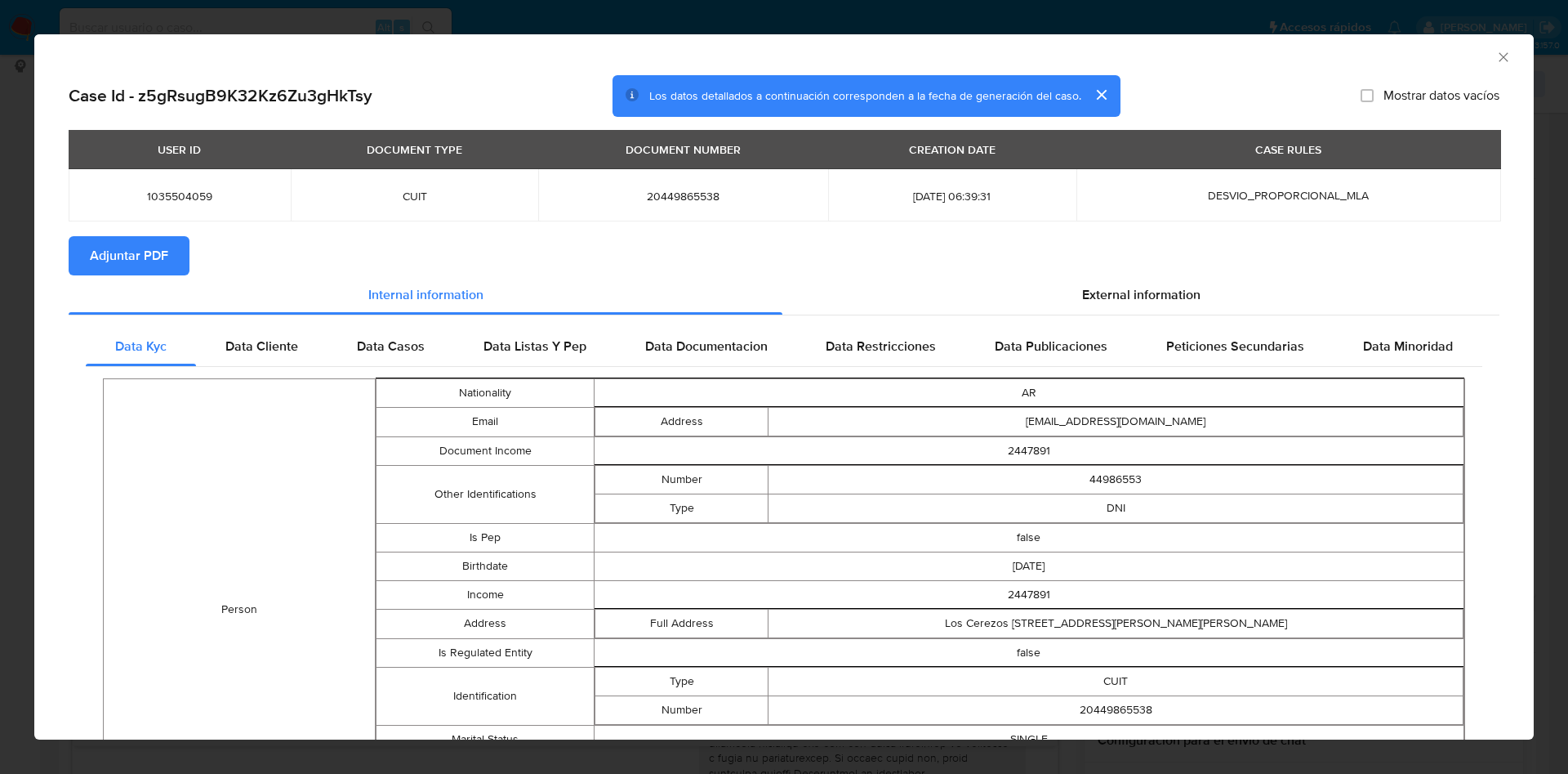
click at [168, 261] on button "Adjuntar PDF" at bounding box center [129, 255] width 121 height 39
click at [1496, 62] on icon "Cerrar ventana" at bounding box center [1503, 57] width 17 height 17
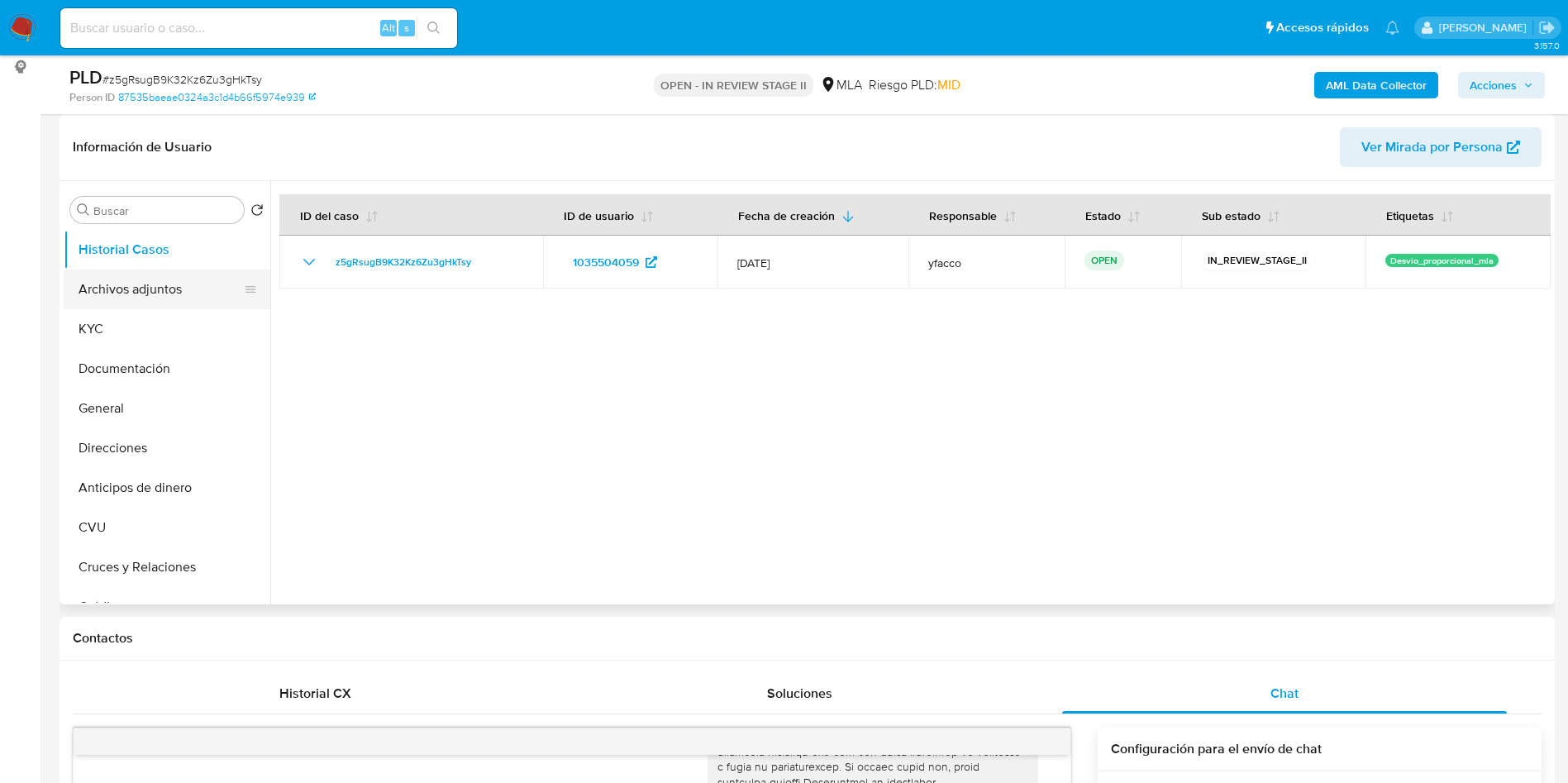
click at [147, 307] on button "Archivos adjuntos" at bounding box center [159, 289] width 193 height 40
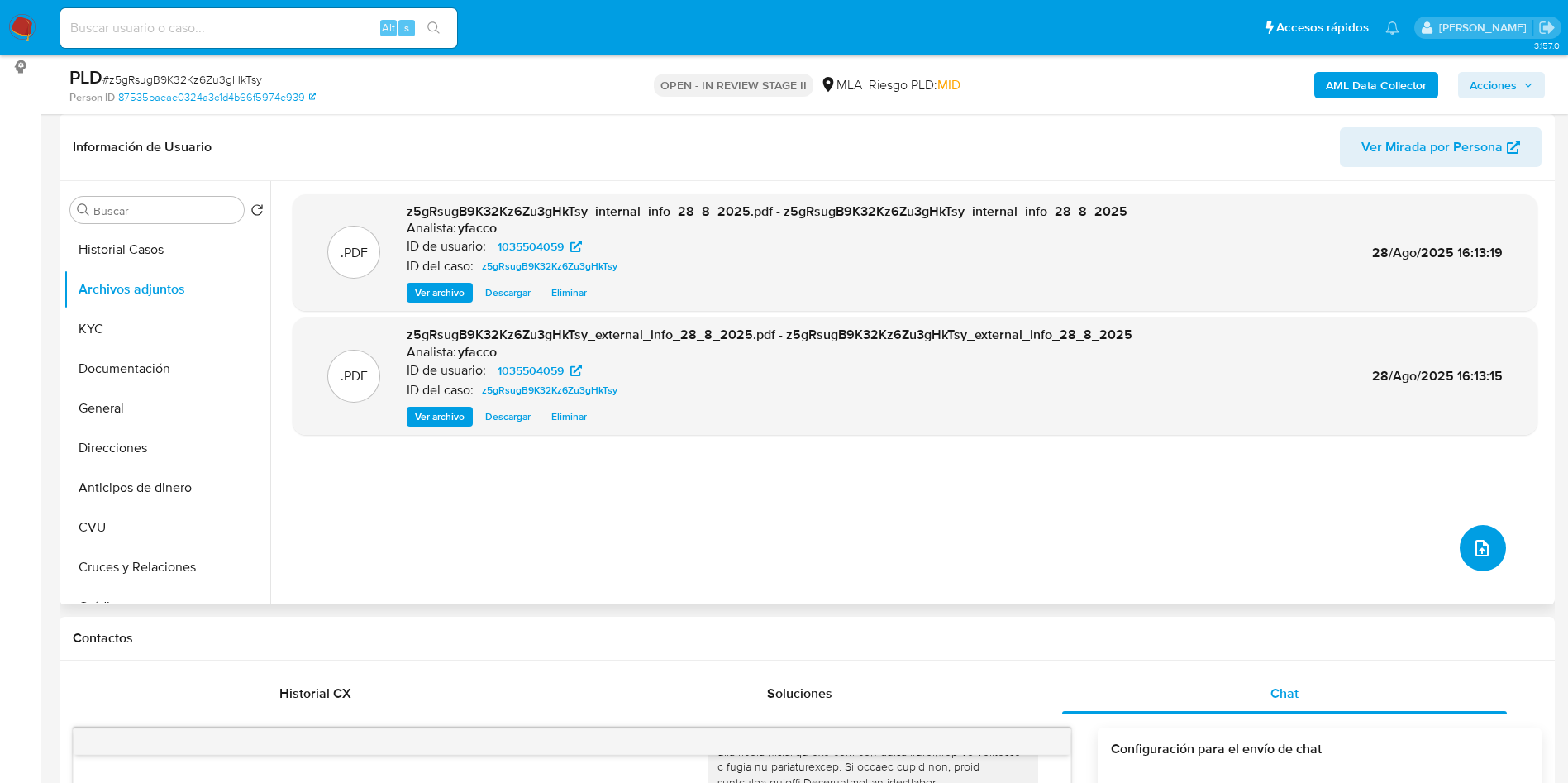
click at [1485, 555] on span "upload-file" at bounding box center [1482, 548] width 20 height 20
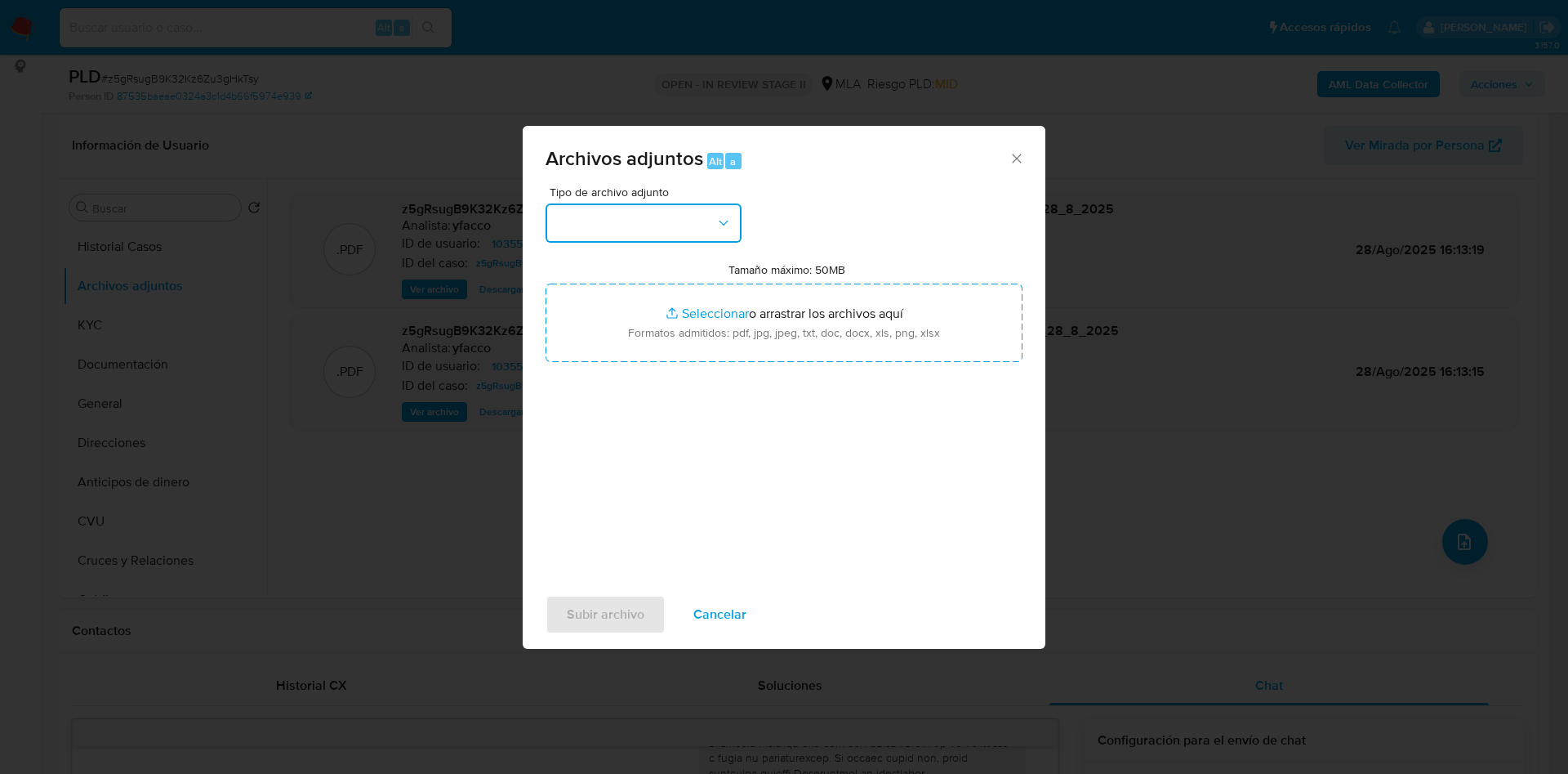
click at [668, 230] on button "button" at bounding box center [644, 223] width 196 height 39
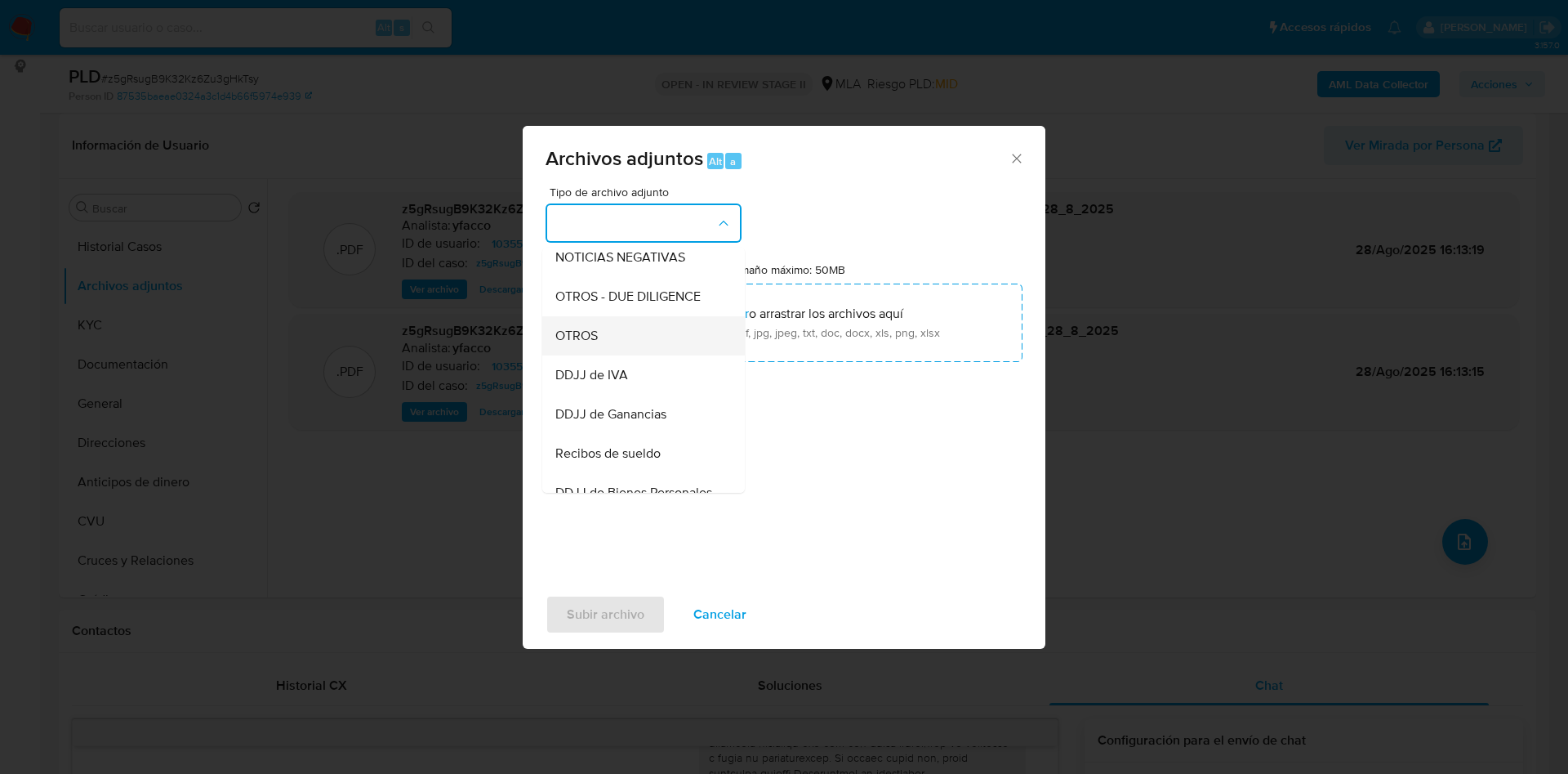
click at [594, 355] on div "OTROS" at bounding box center [639, 336] width 166 height 39
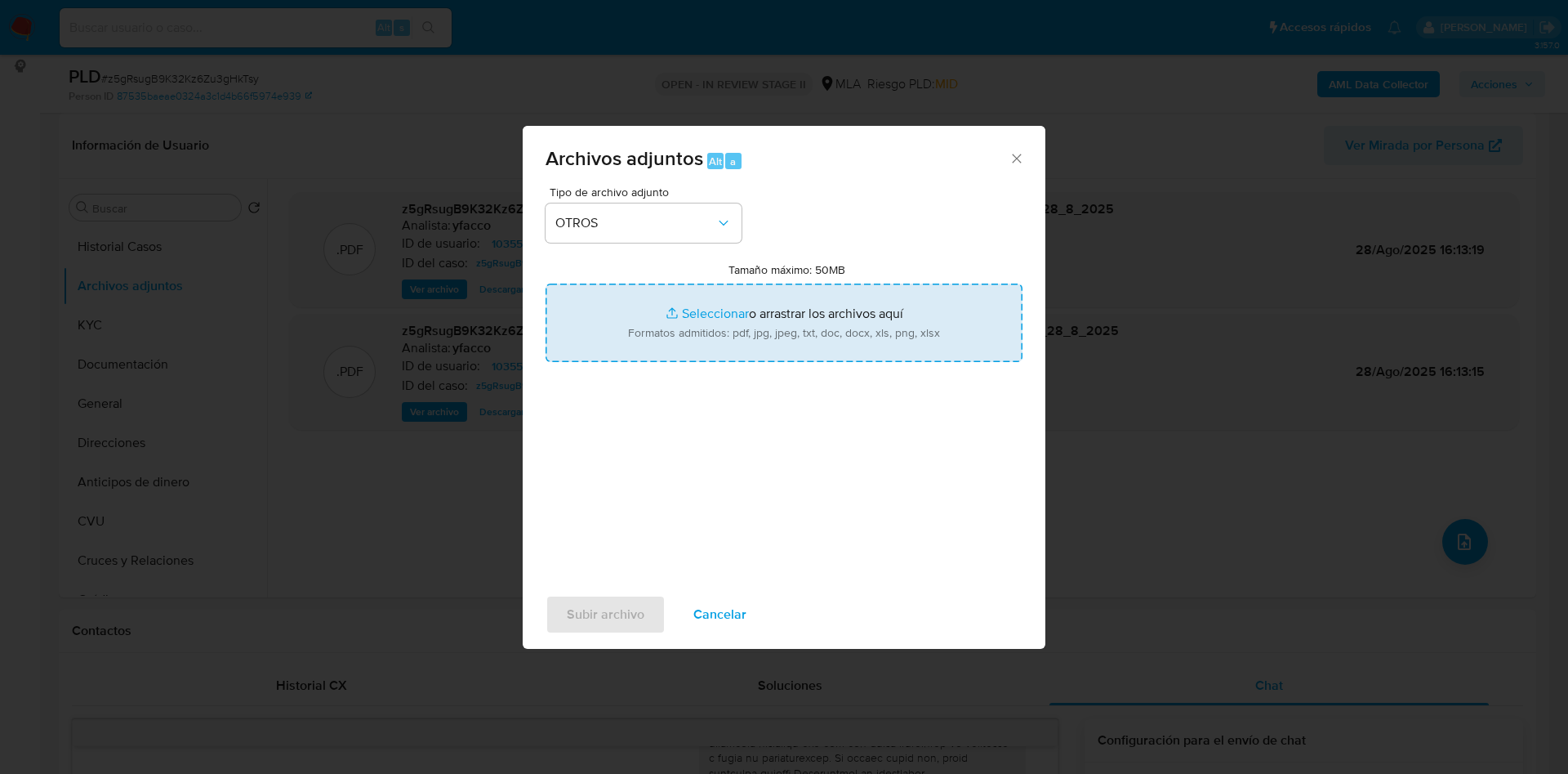
click at [708, 314] on input "Tamaño máximo: 50MB Seleccionar archivos" at bounding box center [784, 323] width 477 height 78
type input "C:\fakepath\Movimientos 1035504059.xlsx"
click at [697, 311] on input "Tamaño máximo: 50MB Seleccionar archivos" at bounding box center [784, 323] width 477 height 78
type input "C:\fakepath\Caselog z5gRsugB9K32Kz6Zu3gHkTsy_2025_07_17_15_54_48.docx"
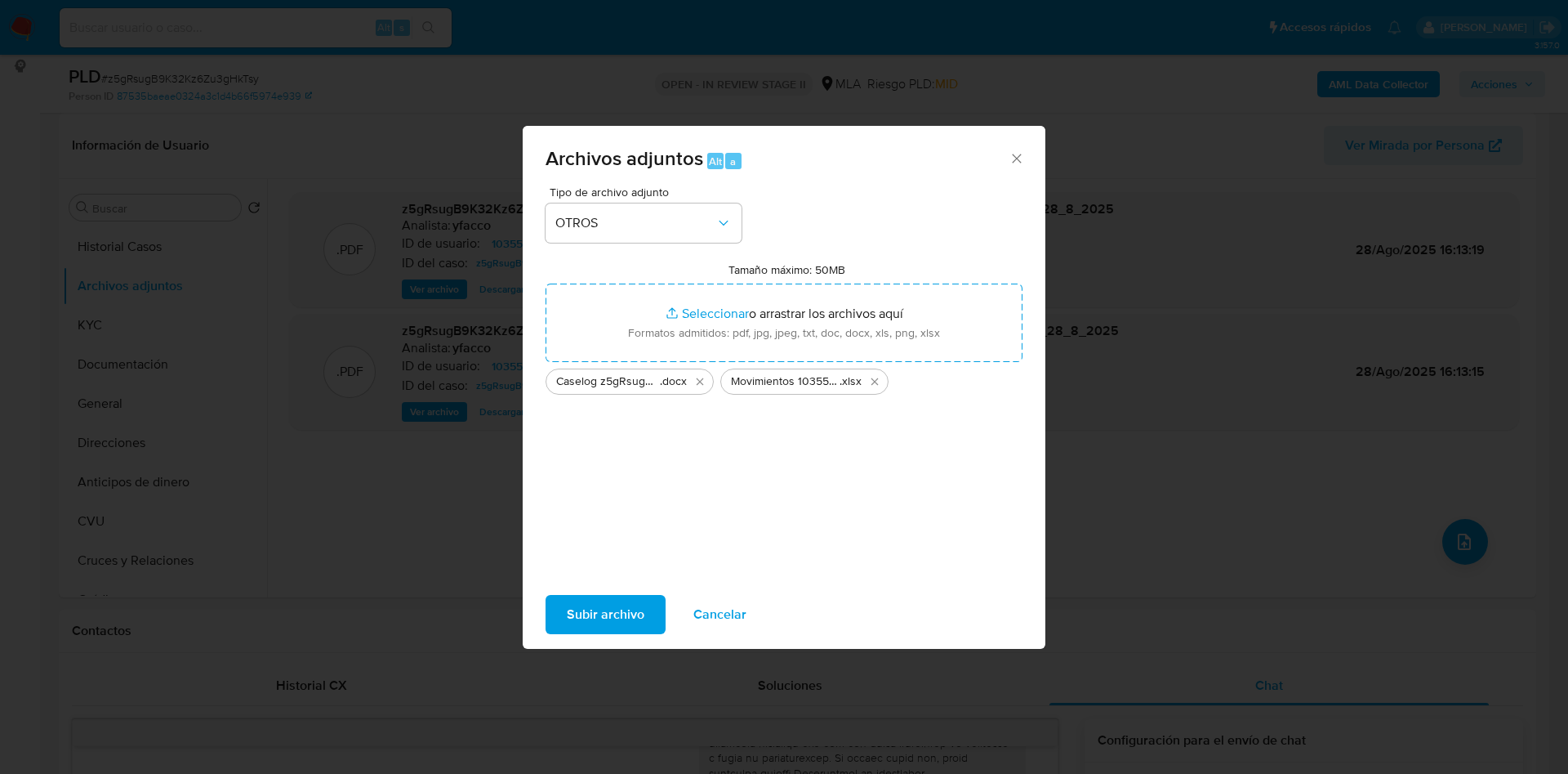
click at [631, 624] on span "Subir archivo" at bounding box center [605, 614] width 77 height 36
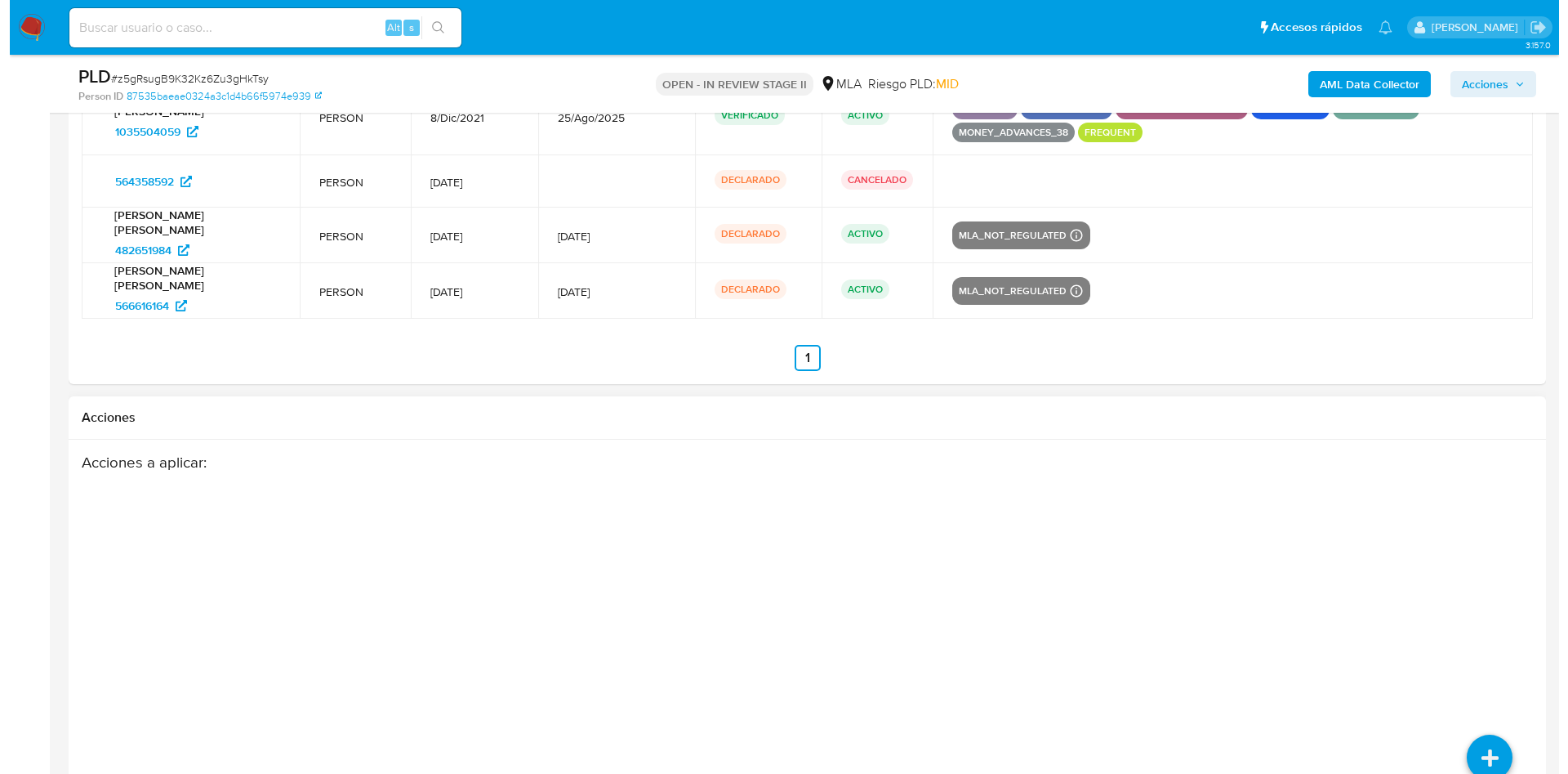
scroll to position [3074, 0]
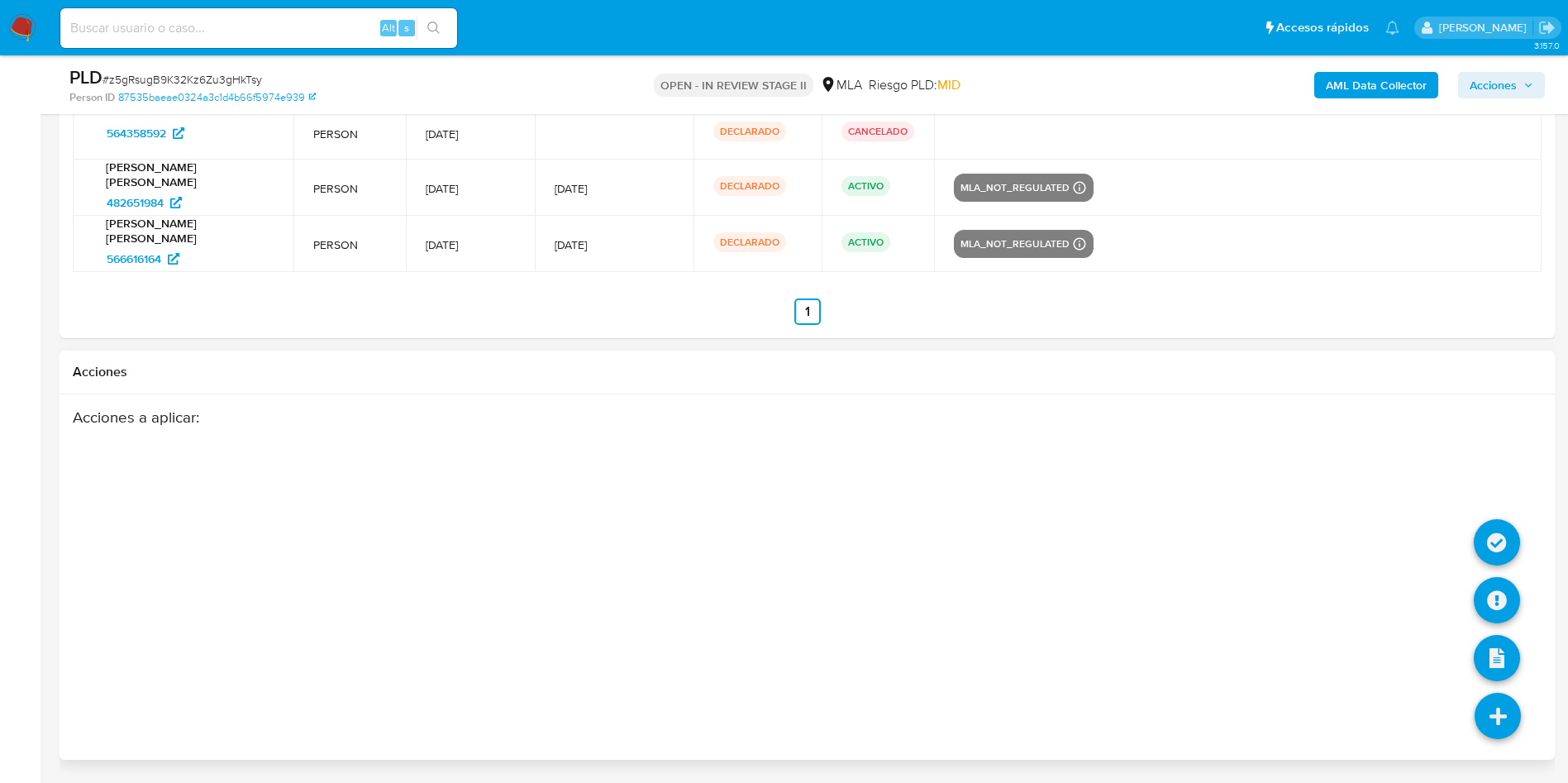
click at [1479, 721] on icon at bounding box center [1497, 716] width 47 height 47
click at [1498, 728] on icon at bounding box center [1497, 716] width 47 height 47
click at [1500, 604] on icon at bounding box center [1497, 600] width 47 height 47
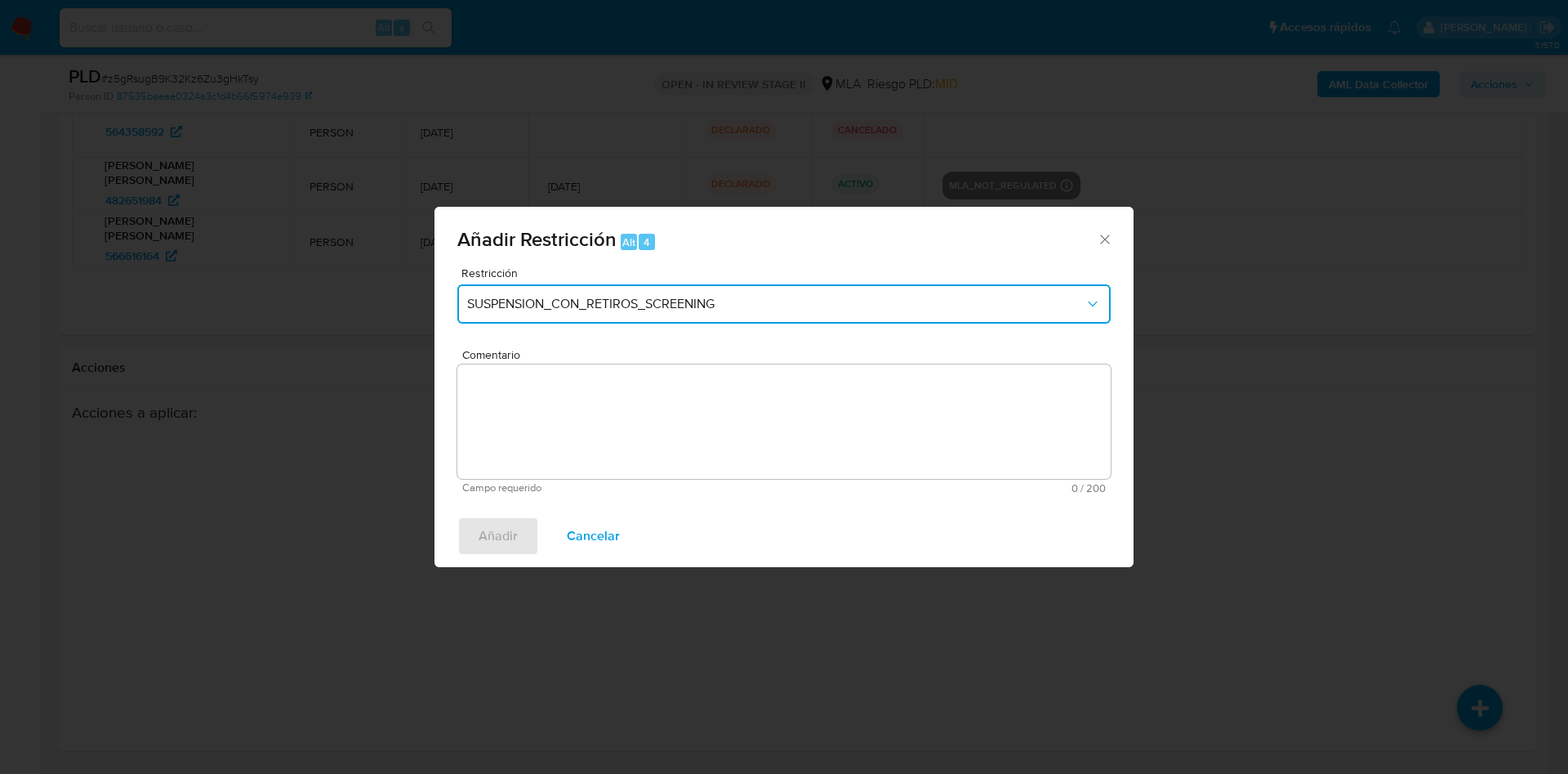
click at [589, 297] on span "SUSPENSION_CON_RETIROS_SCREENING" at bounding box center [776, 303] width 617 height 17
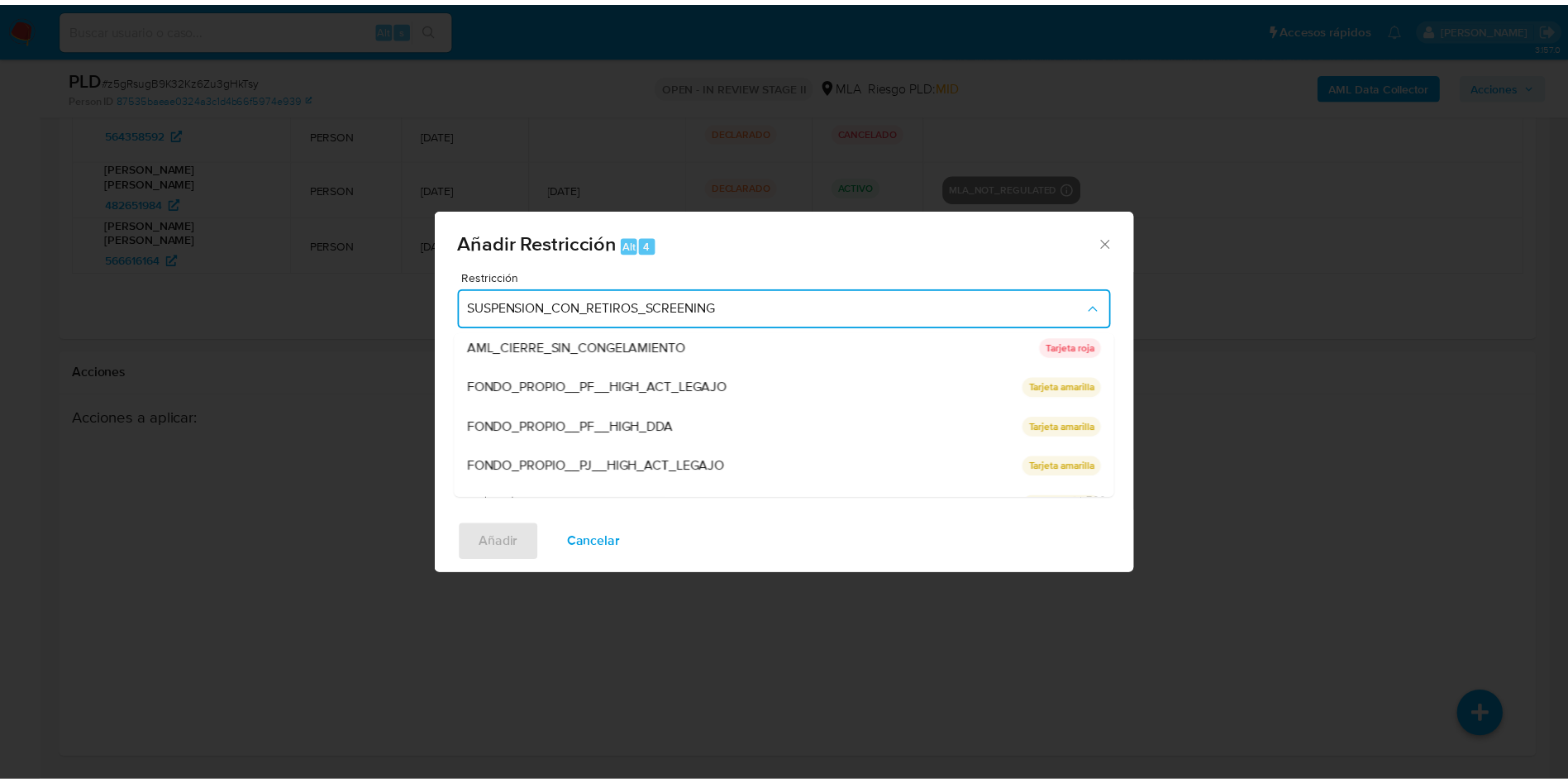
scroll to position [350, 0]
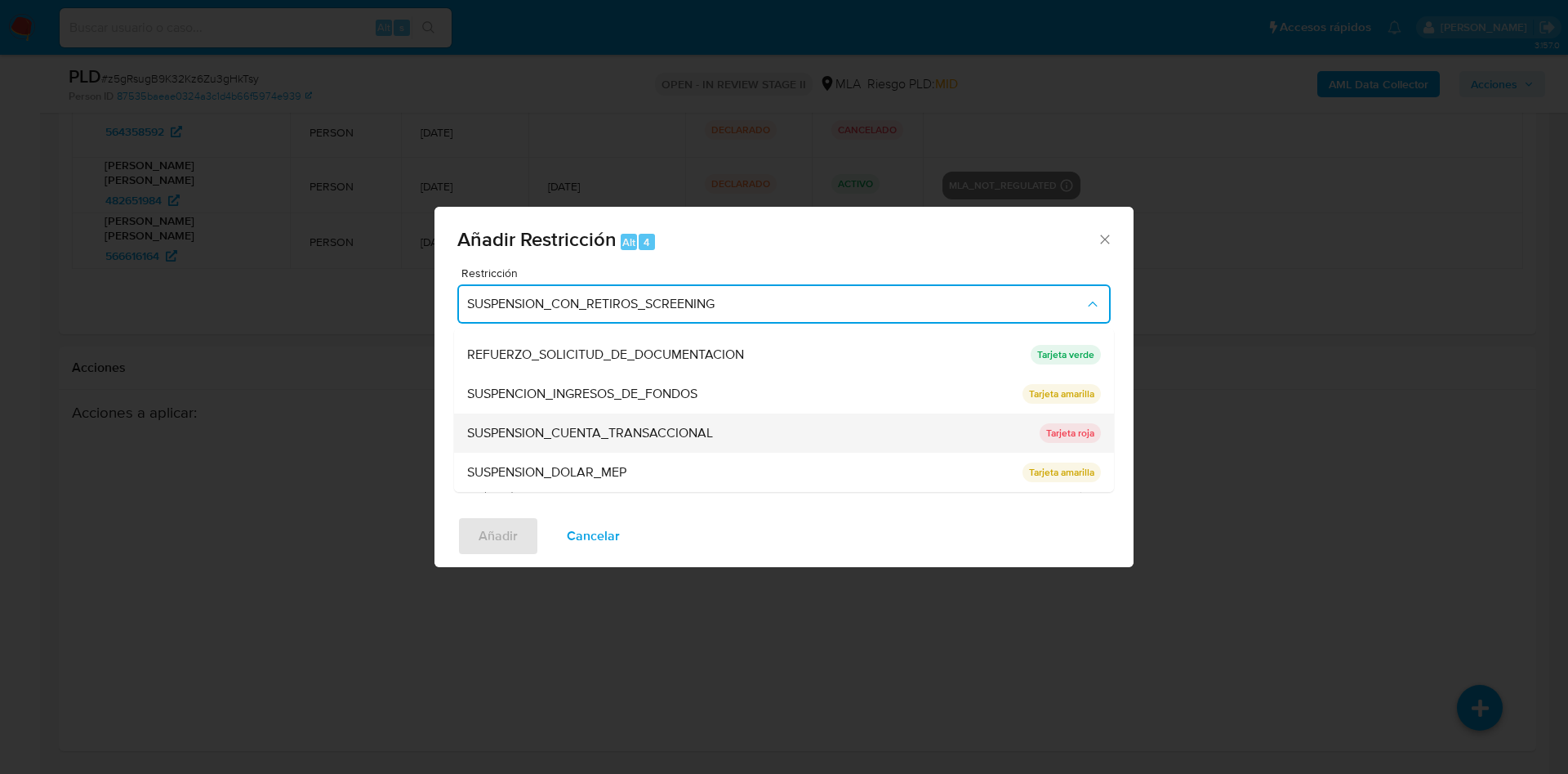
click at [667, 428] on span "SUSPENSION_CUENTA_TRANSACCIONAL" at bounding box center [590, 433] width 246 height 17
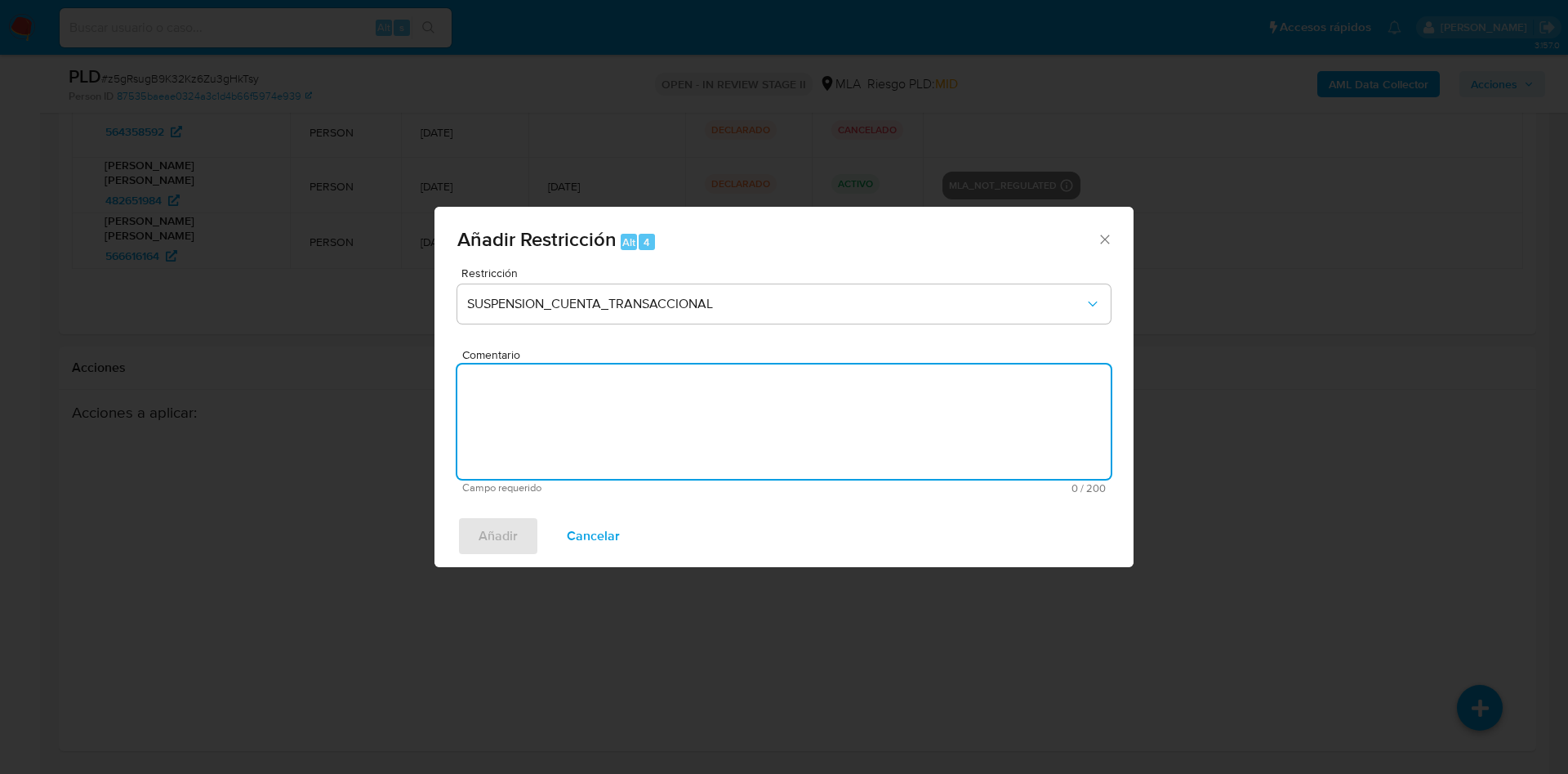
click at [667, 428] on textarea "Comentario" at bounding box center [784, 421] width 653 height 114
type textarea "AML"
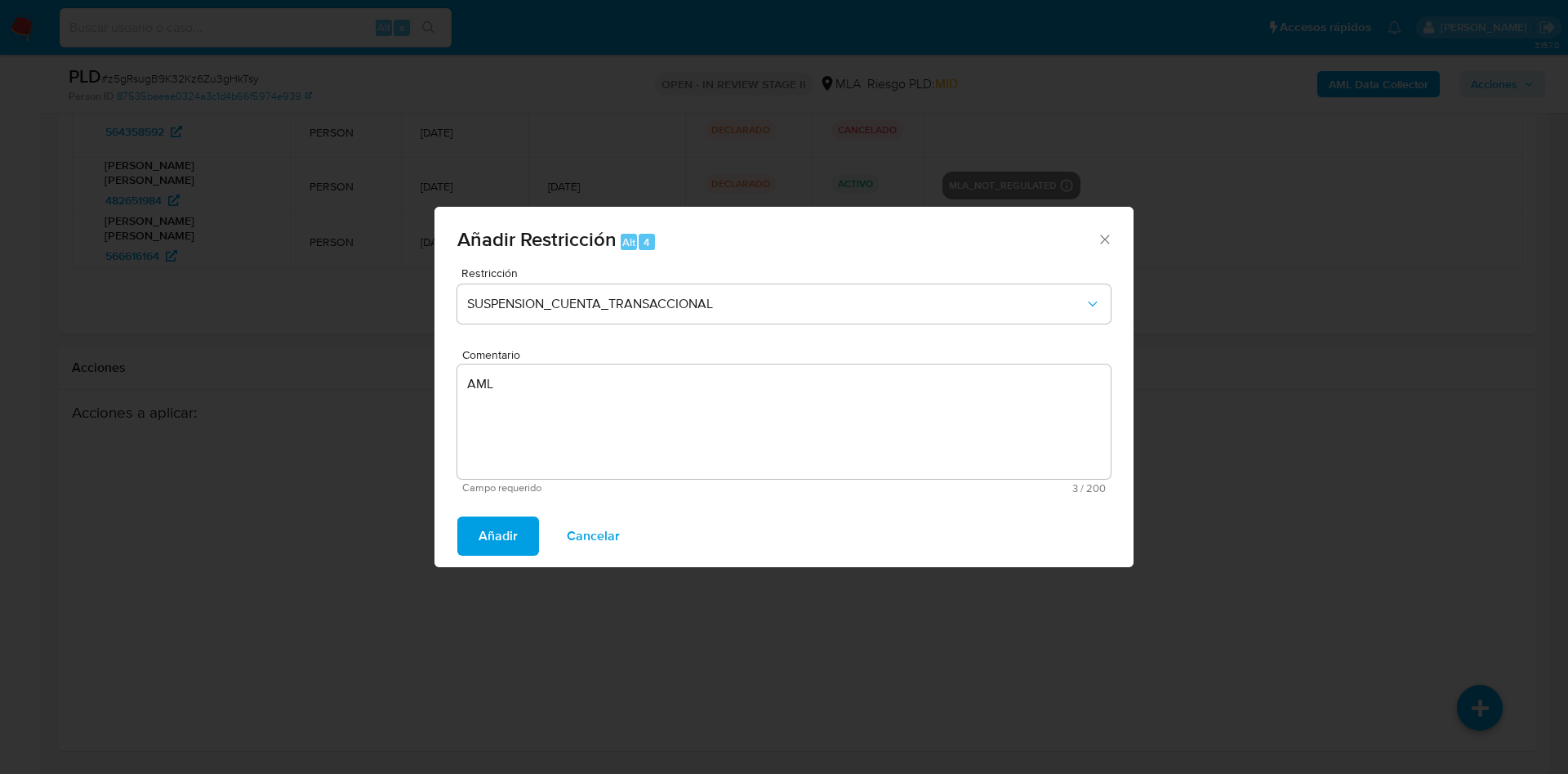
click at [511, 549] on span "Añadir" at bounding box center [498, 535] width 39 height 36
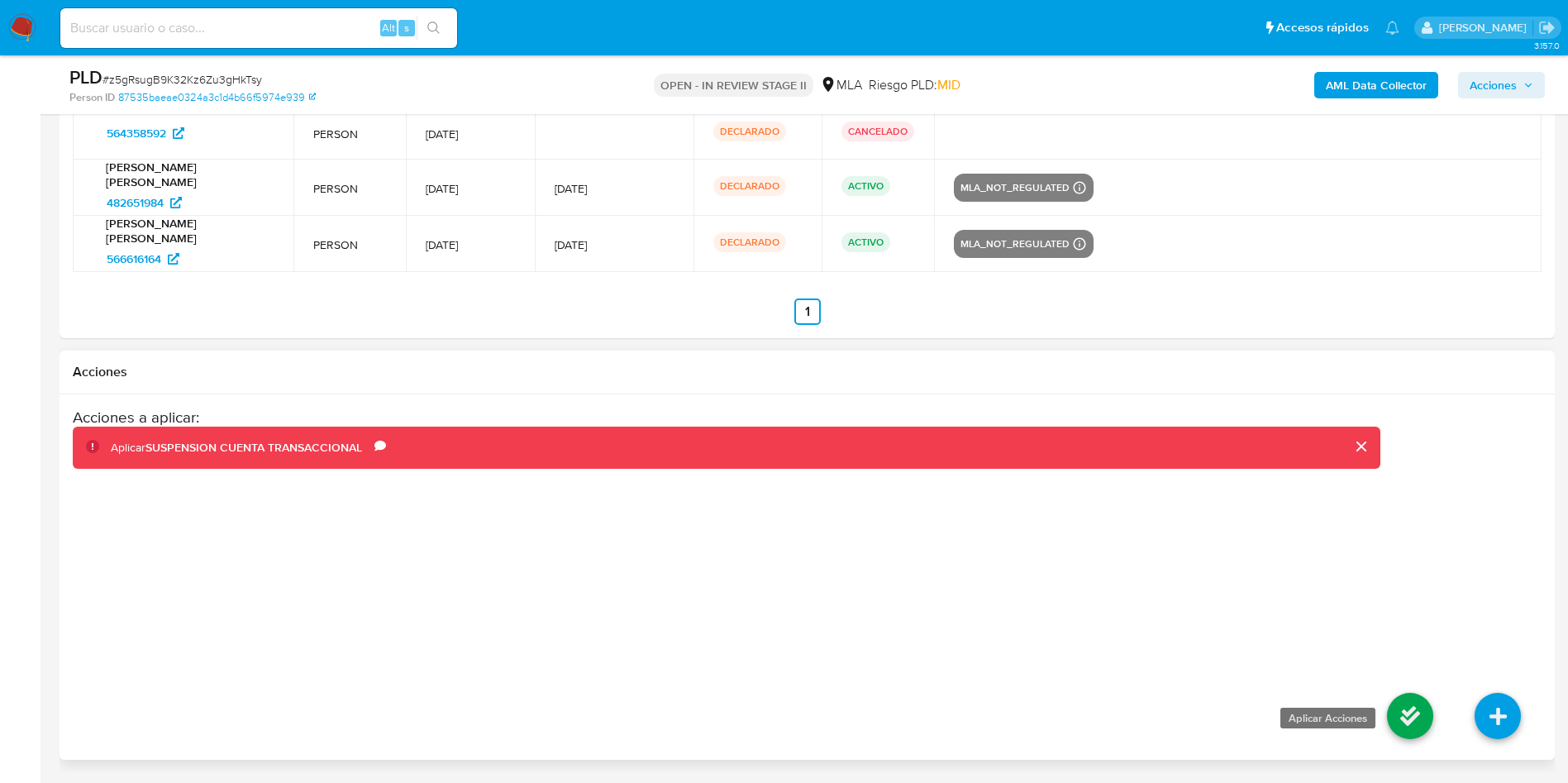
click at [1409, 720] on icon at bounding box center [1410, 716] width 47 height 47
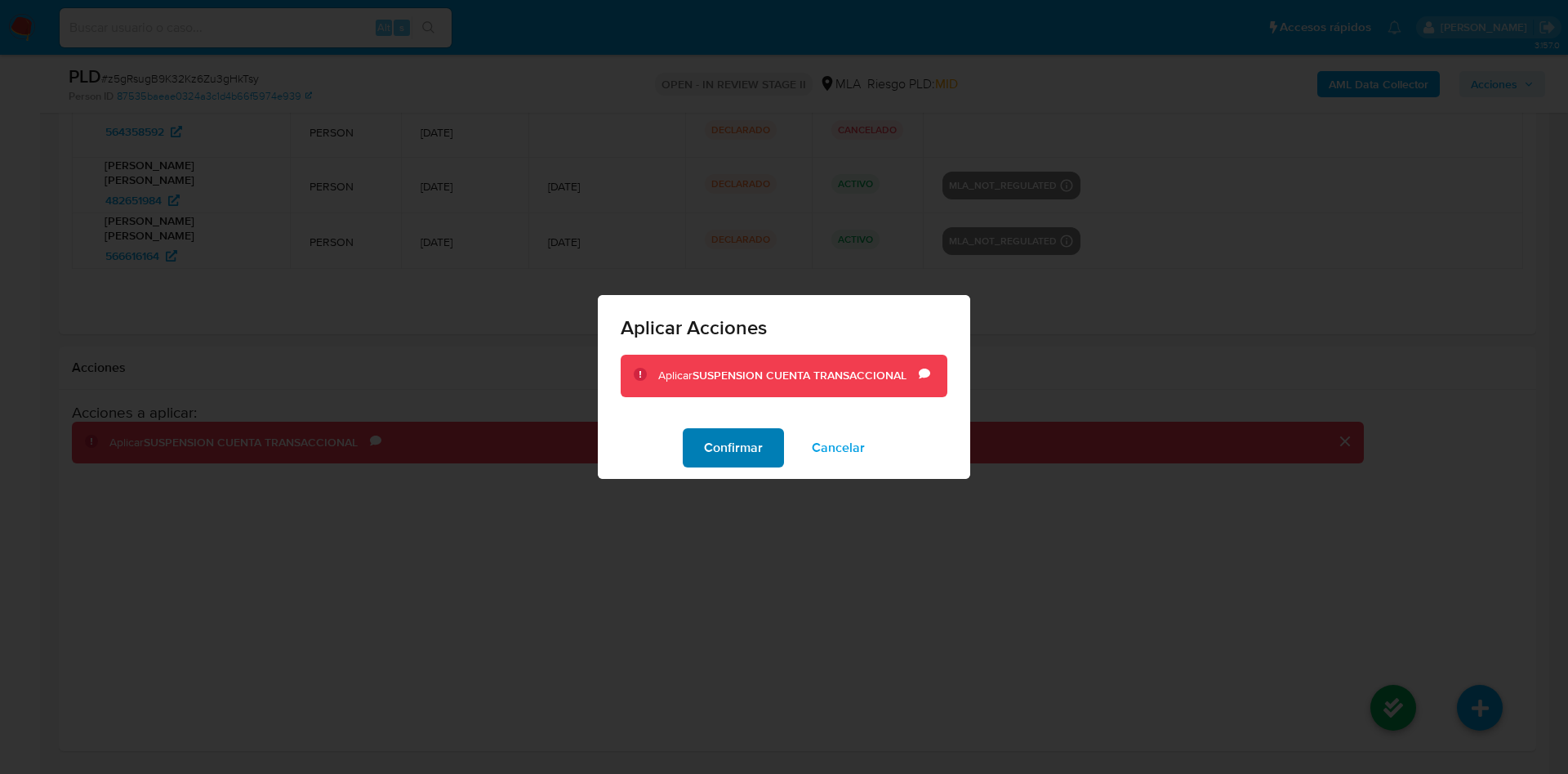
click at [755, 443] on span "Confirmar" at bounding box center [734, 447] width 59 height 36
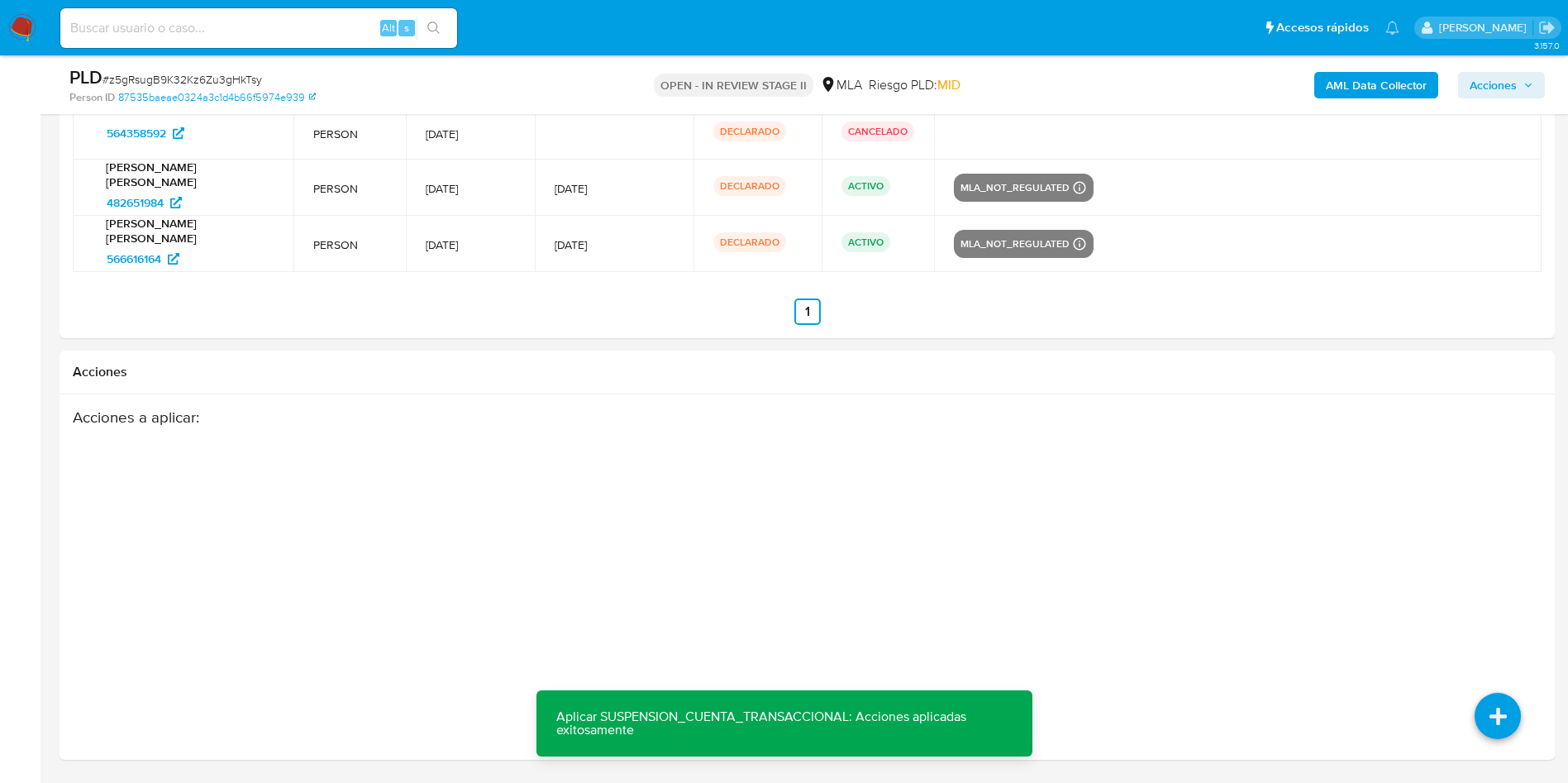
click at [1477, 98] on span "Acciones" at bounding box center [1493, 85] width 48 height 27
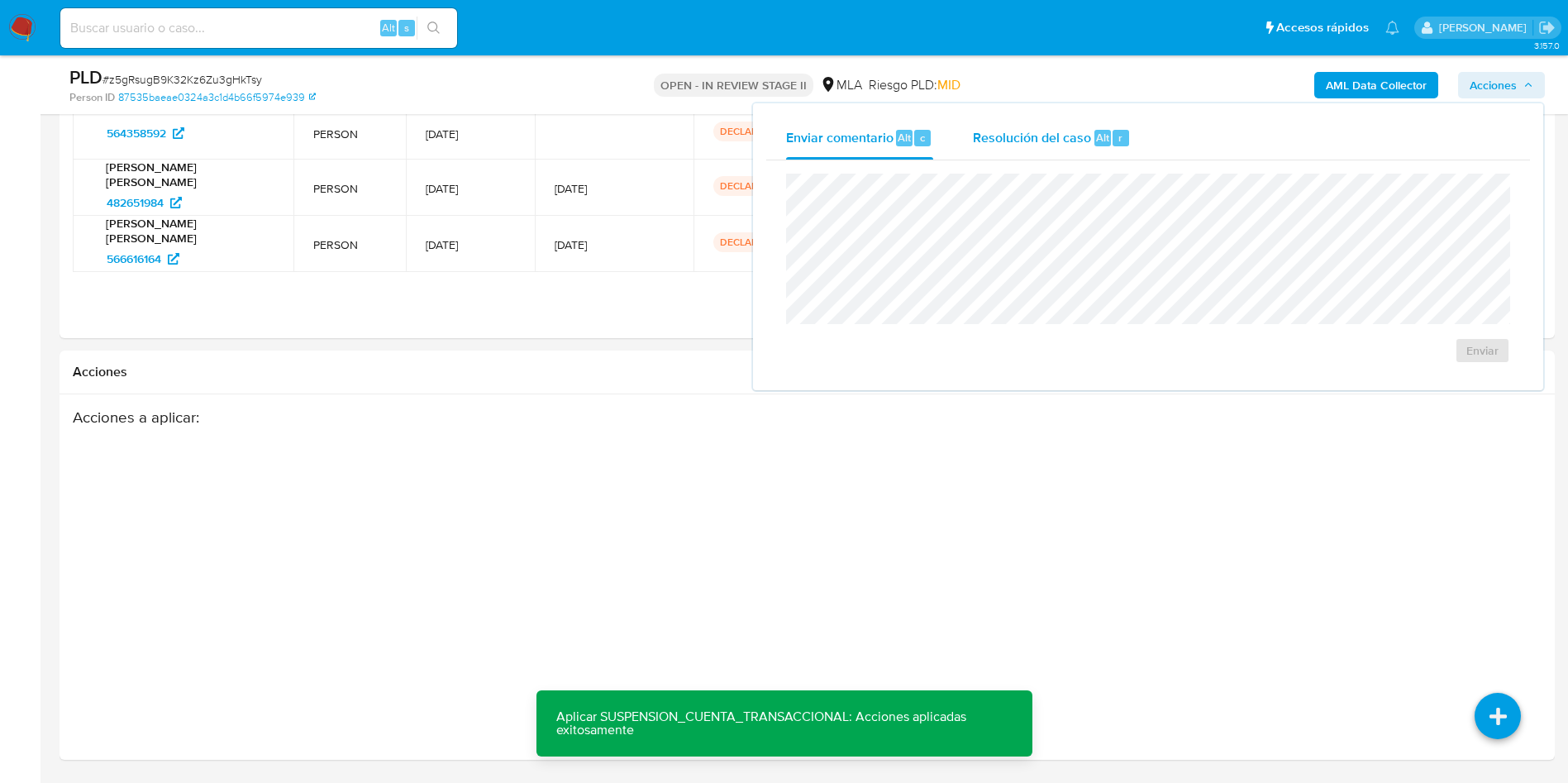
click at [1078, 148] on div "Resolución del caso Alt r" at bounding box center [1051, 138] width 157 height 43
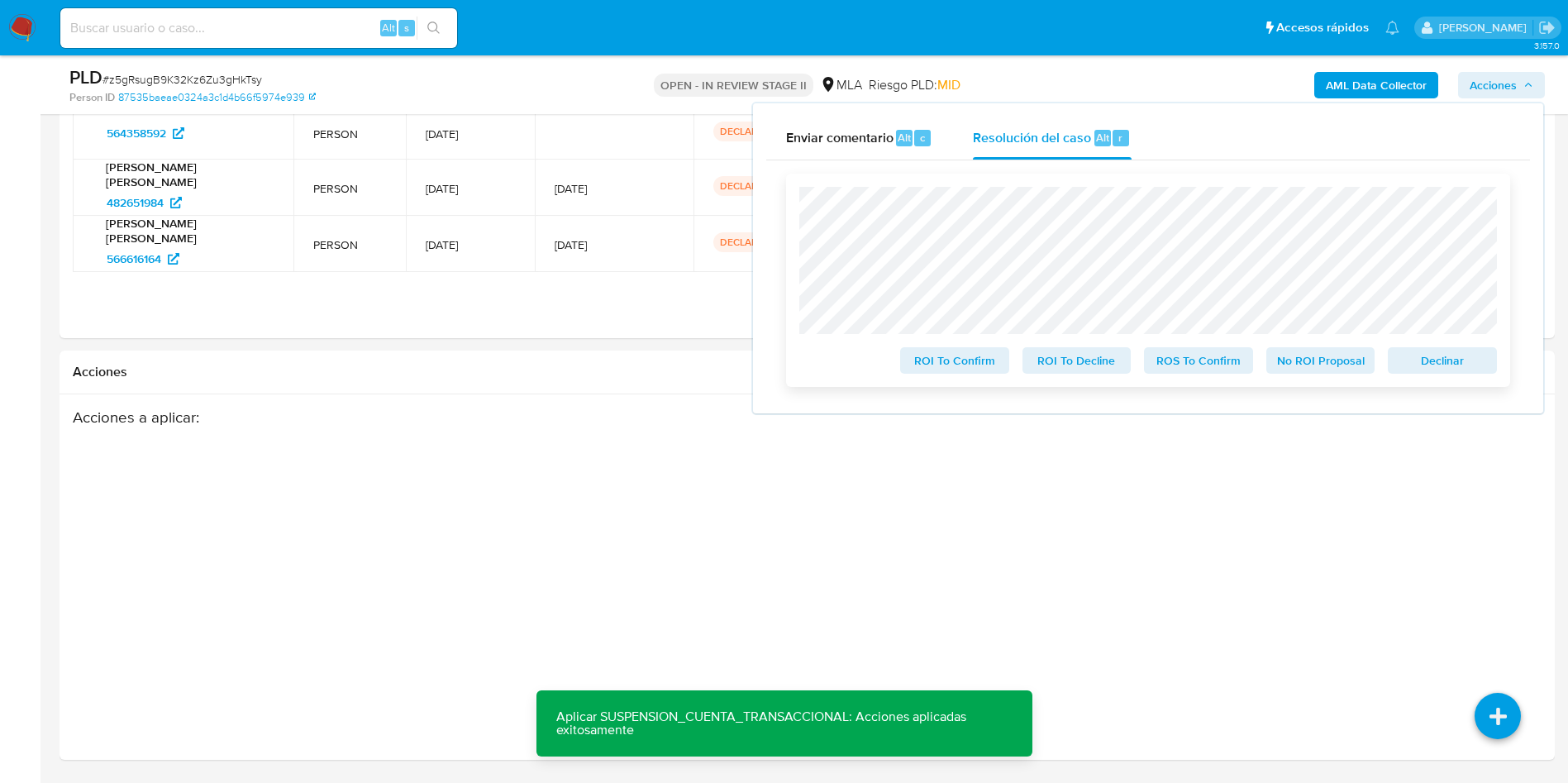
click at [1196, 371] on span "ROS To Confirm" at bounding box center [1198, 359] width 86 height 23
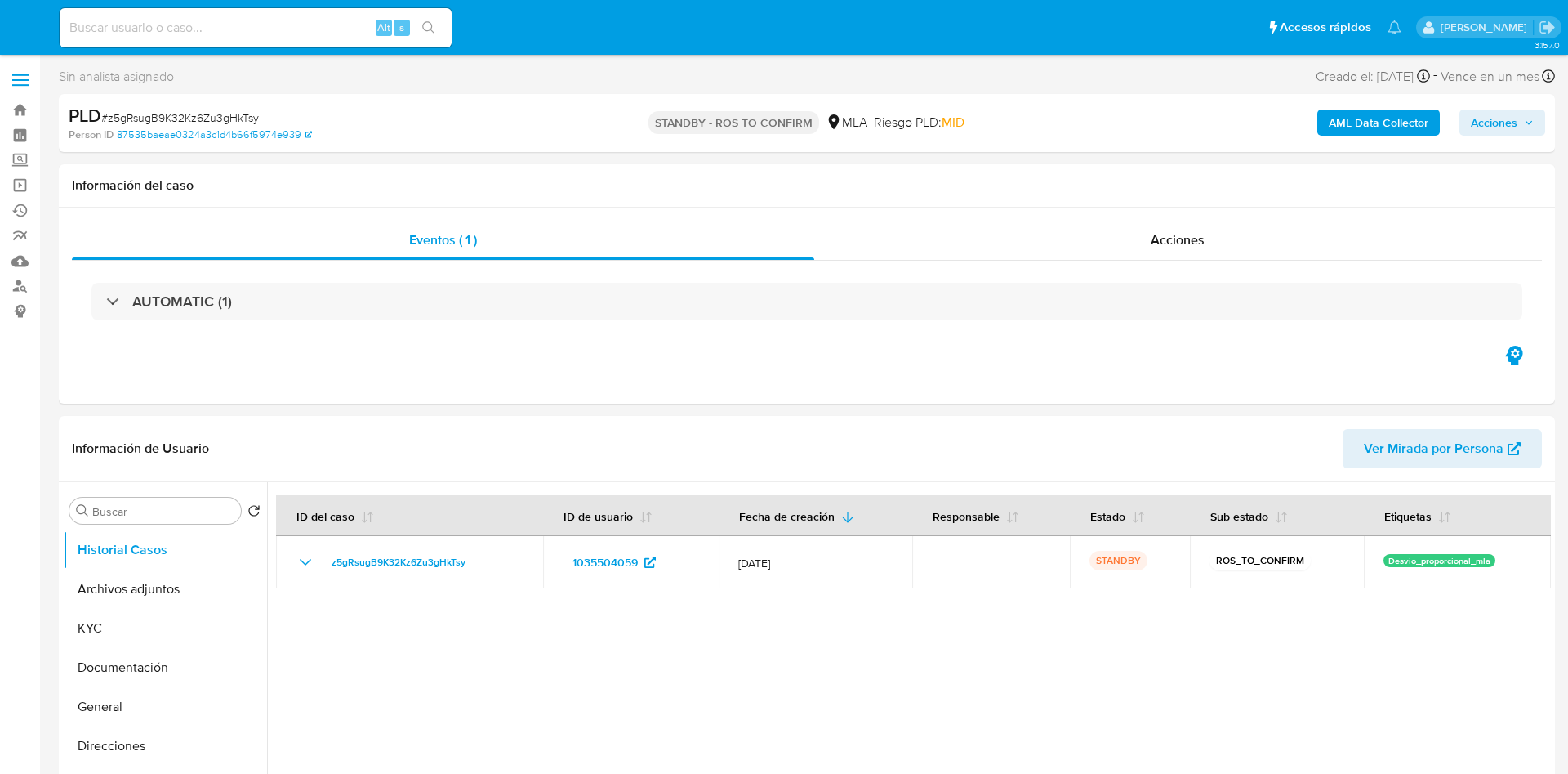
select select "10"
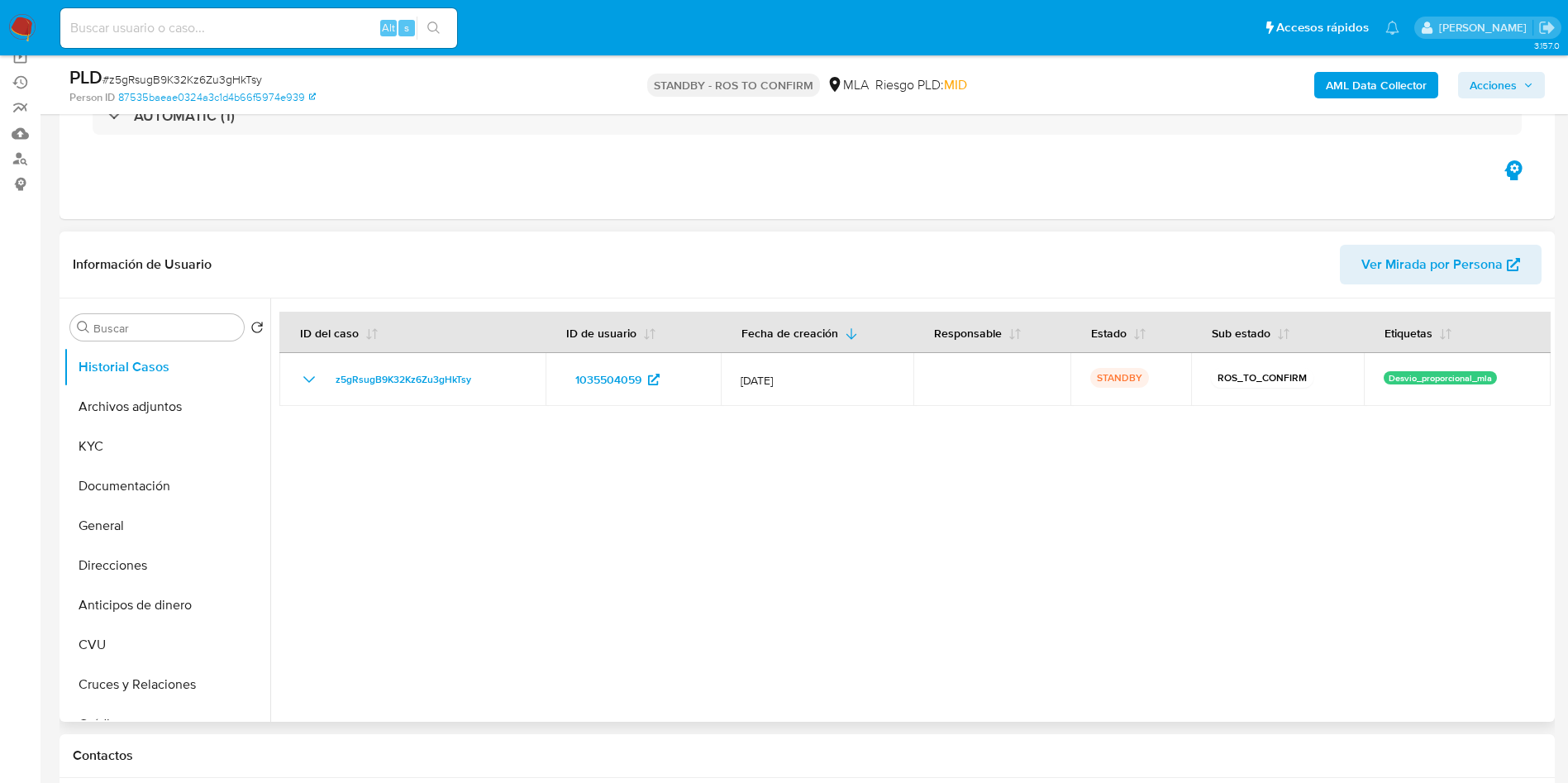
scroll to position [247, 0]
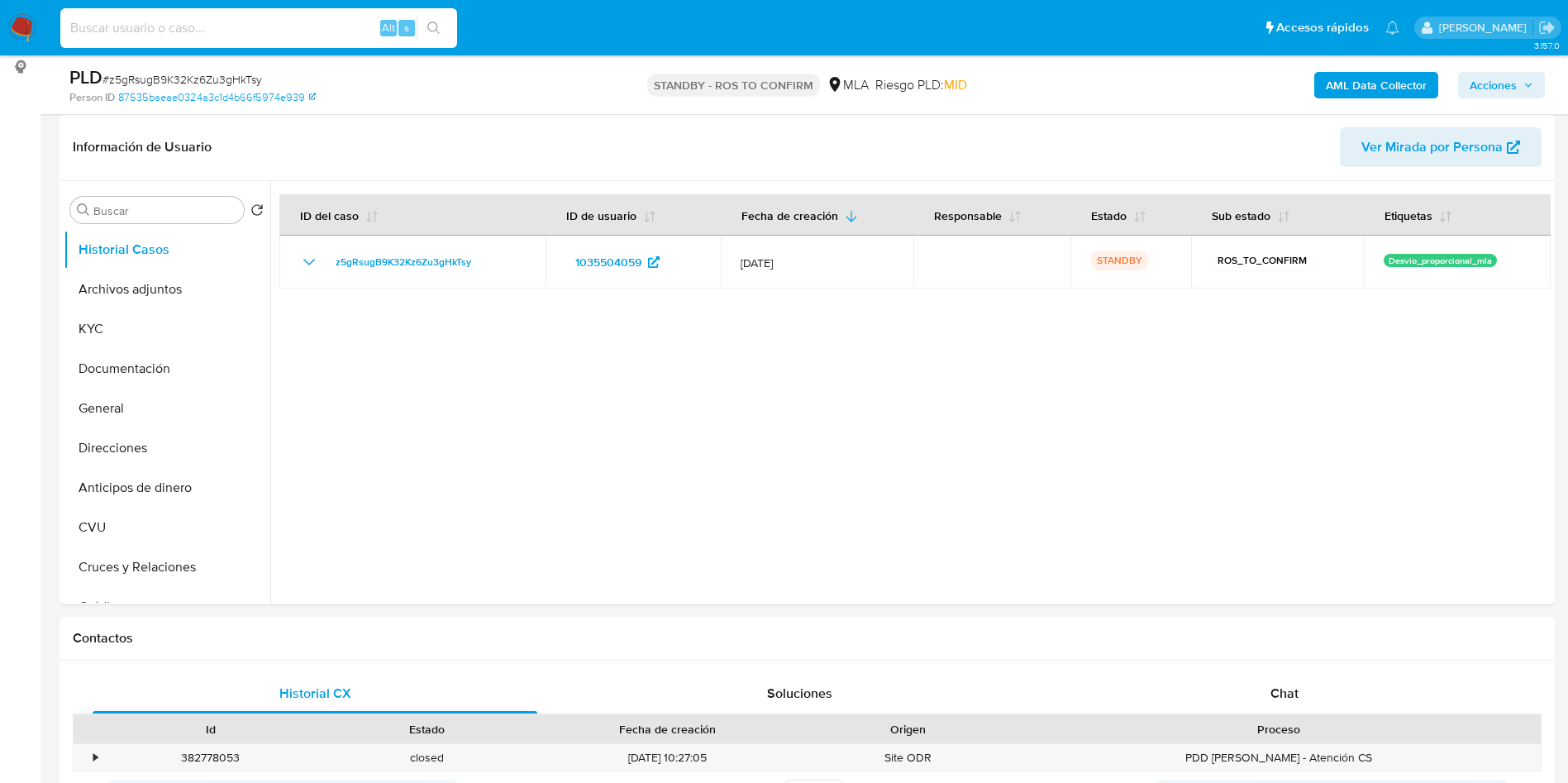
click at [208, 29] on input at bounding box center [258, 29] width 397 height 22
paste input "Fu3ZK0eI4kPUCERvG9YwbCbD"
type input "Fu3ZK0eI4kPUCERvG9YwbCbD"
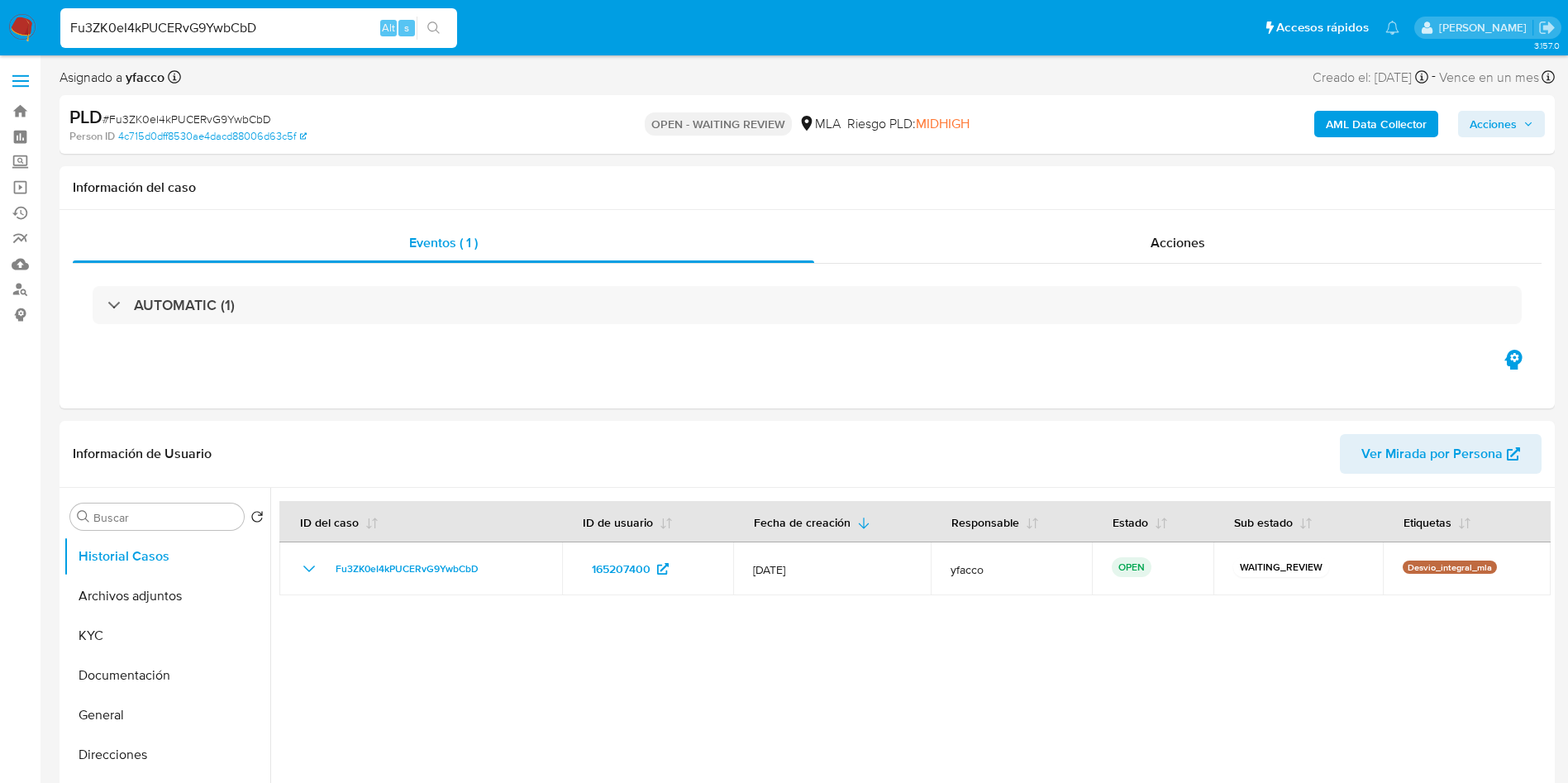
select select "10"
click at [208, 28] on input "Fu3ZK0eI4kPUCERvG9YwbCbD" at bounding box center [258, 29] width 397 height 22
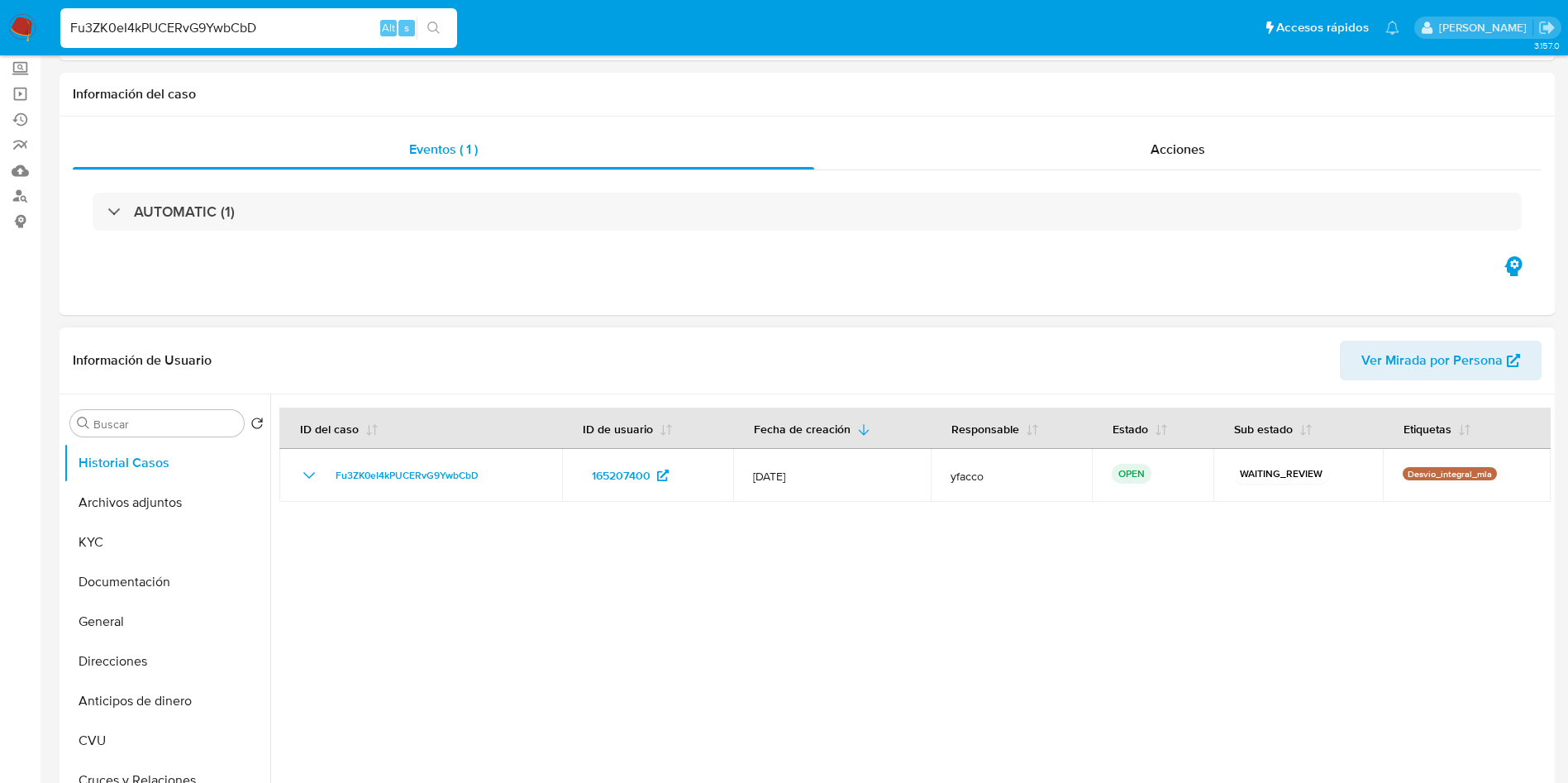
scroll to position [247, 0]
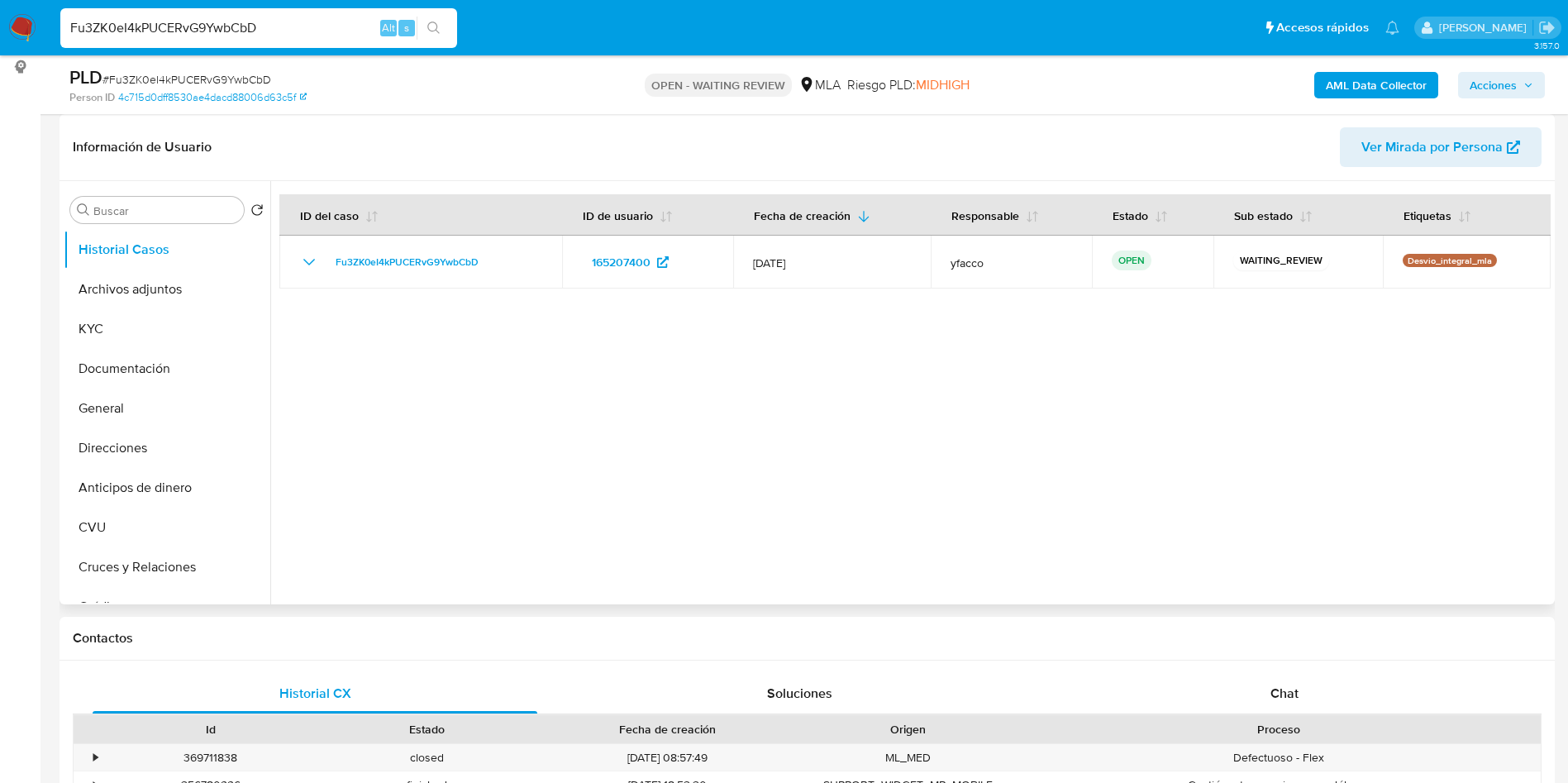
click at [529, 405] on div at bounding box center [910, 392] width 1280 height 423
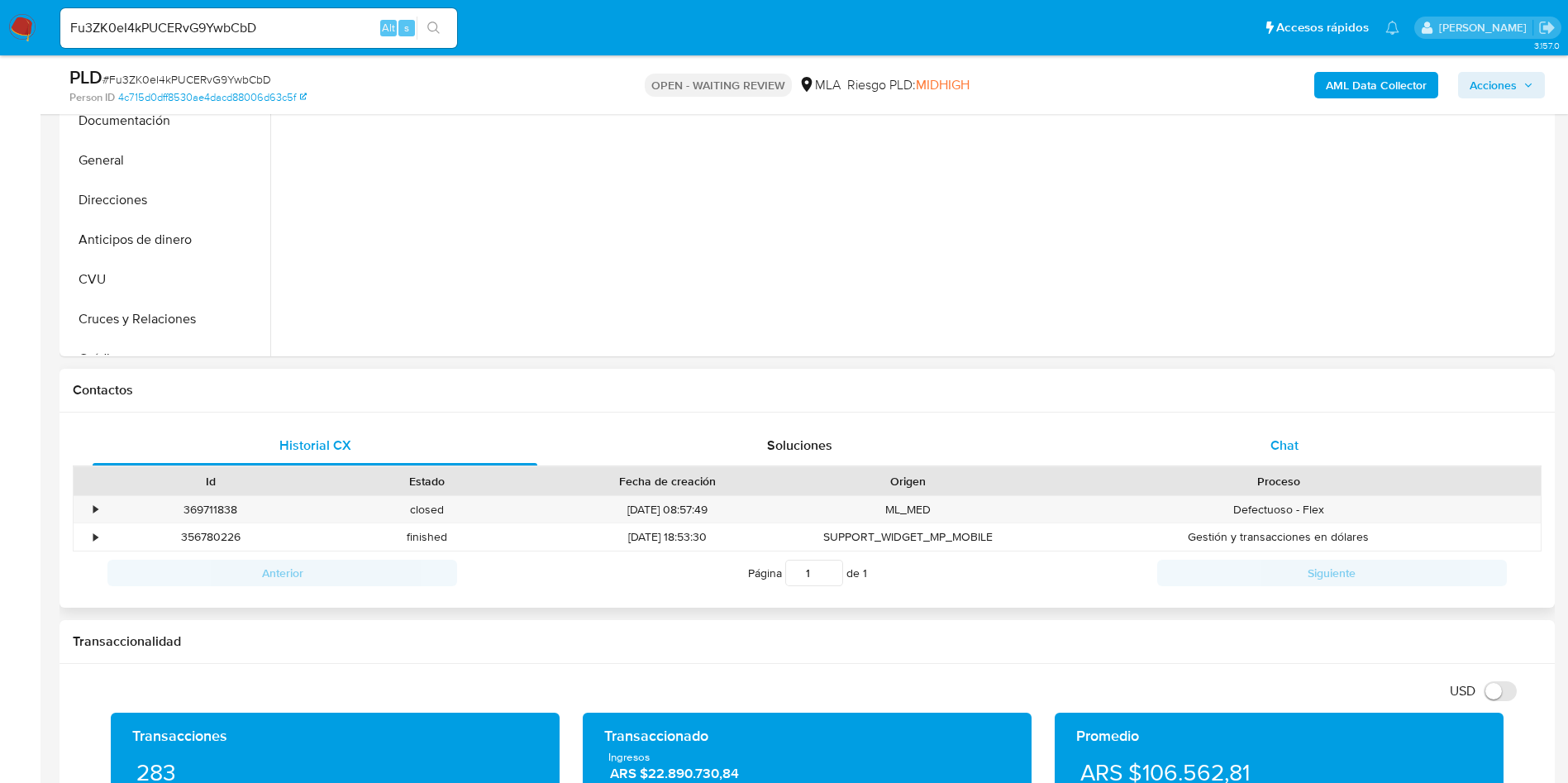
click at [1318, 440] on div "Chat" at bounding box center [1284, 445] width 444 height 40
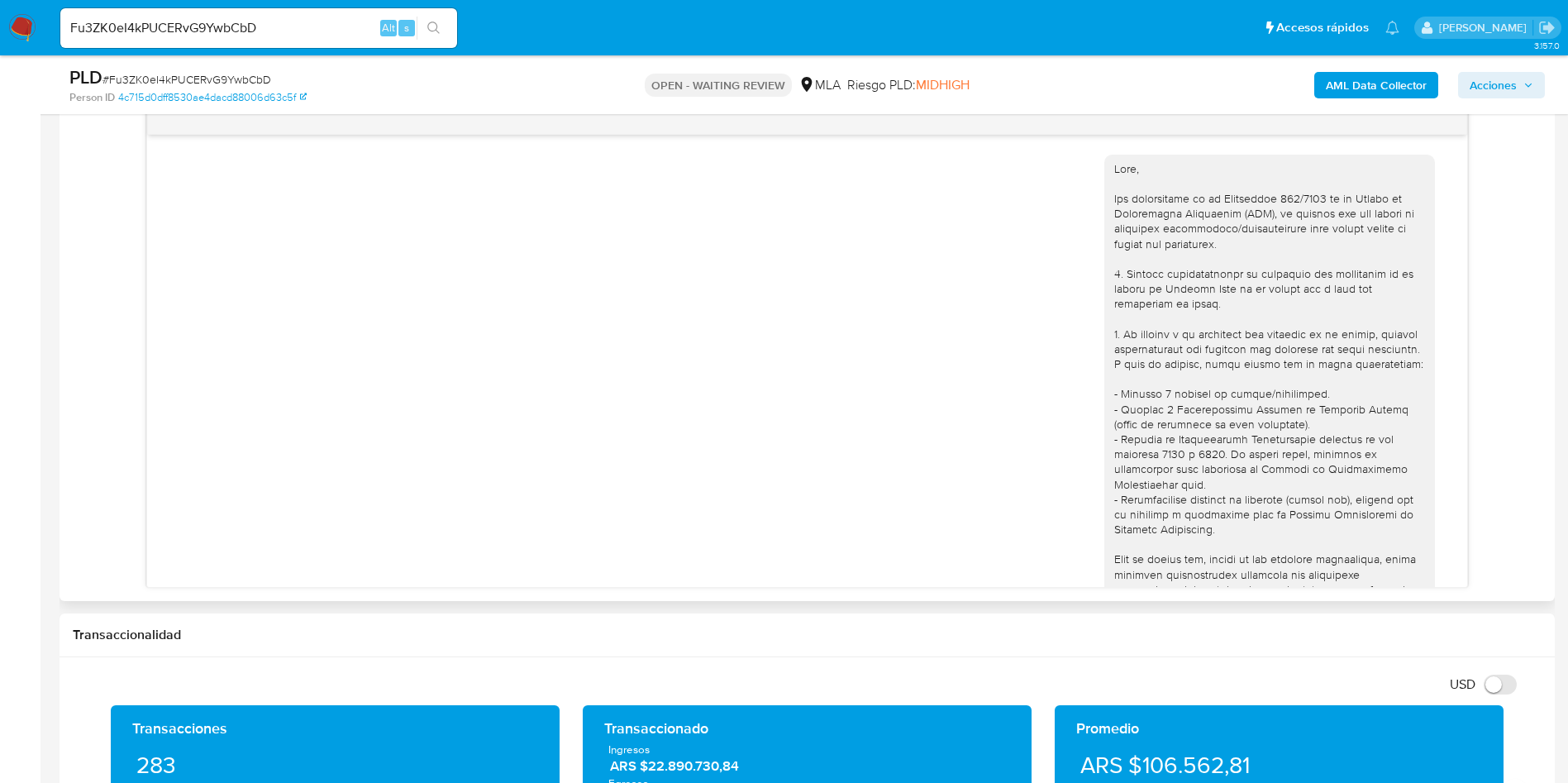
scroll to position [1080, 0]
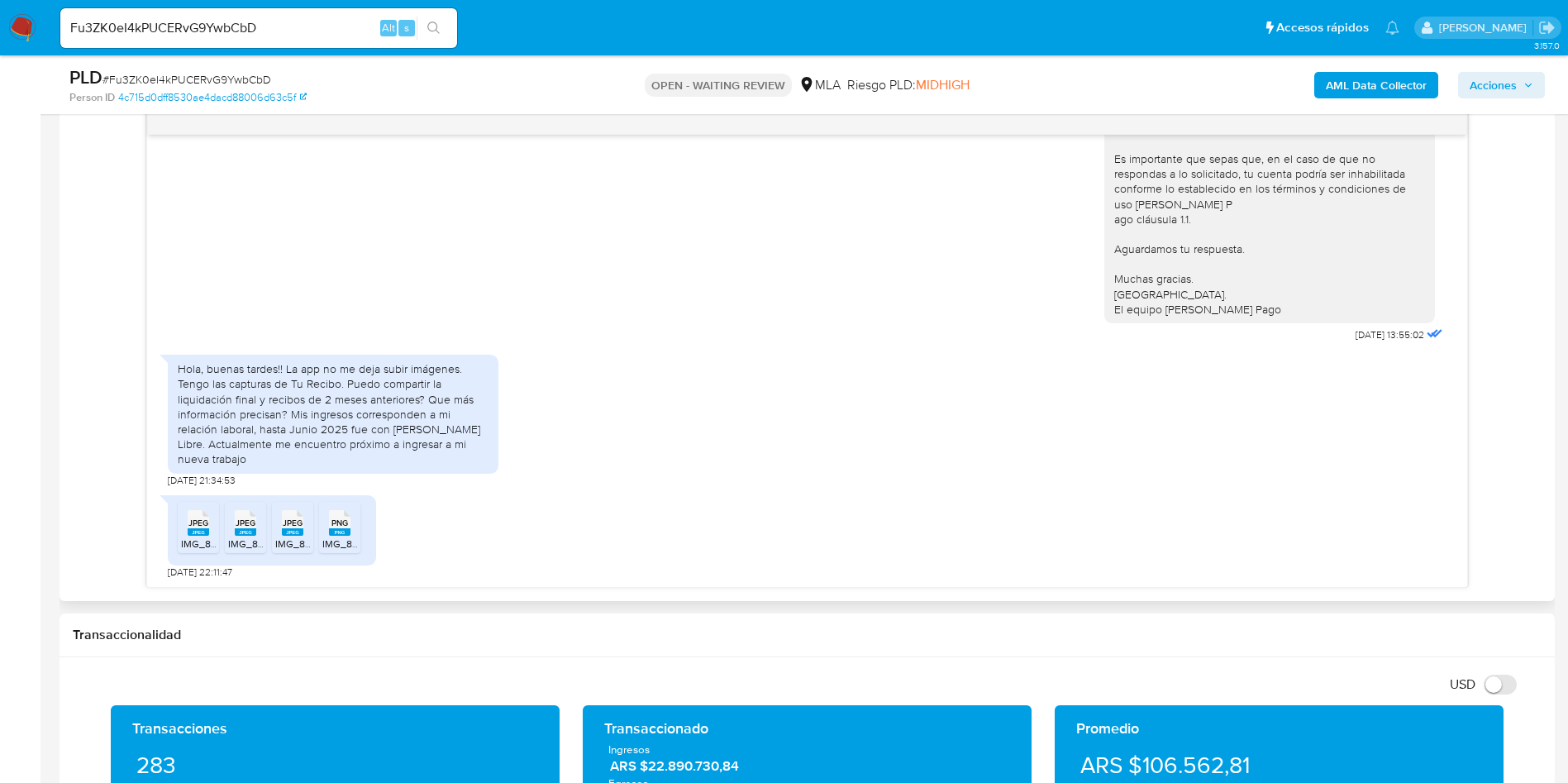
click at [183, 522] on div "JPEG JPEG" at bounding box center [198, 521] width 35 height 33
click at [247, 532] on rect at bounding box center [245, 533] width 22 height 8
drag, startPoint x: 288, startPoint y: 530, endPoint x: 314, endPoint y: 530, distance: 26.0
click at [288, 530] on rect at bounding box center [293, 533] width 22 height 8
click at [348, 535] on icon "PNG" at bounding box center [340, 522] width 22 height 29
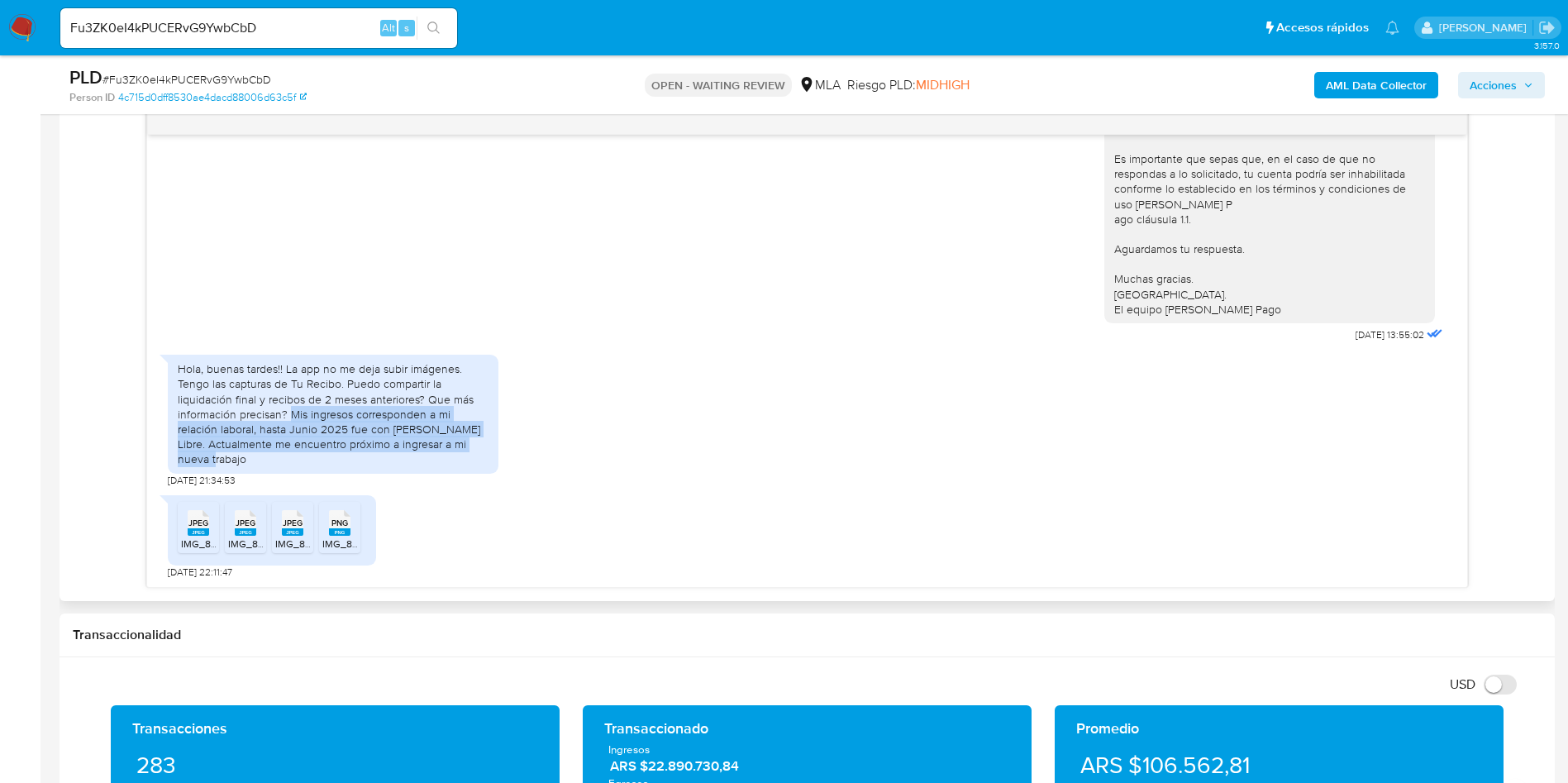
drag, startPoint x: 293, startPoint y: 416, endPoint x: 321, endPoint y: 456, distance: 48.8
click at [321, 456] on div "Hola, buenas tardes!! La app no me deja subir imágenes. Tengo las capturas de T…" at bounding box center [334, 414] width 311 height 105
copy div "Mis ingresos corresponden a mi relación laboral, hasta Junio 2025 fue con [PERS…"
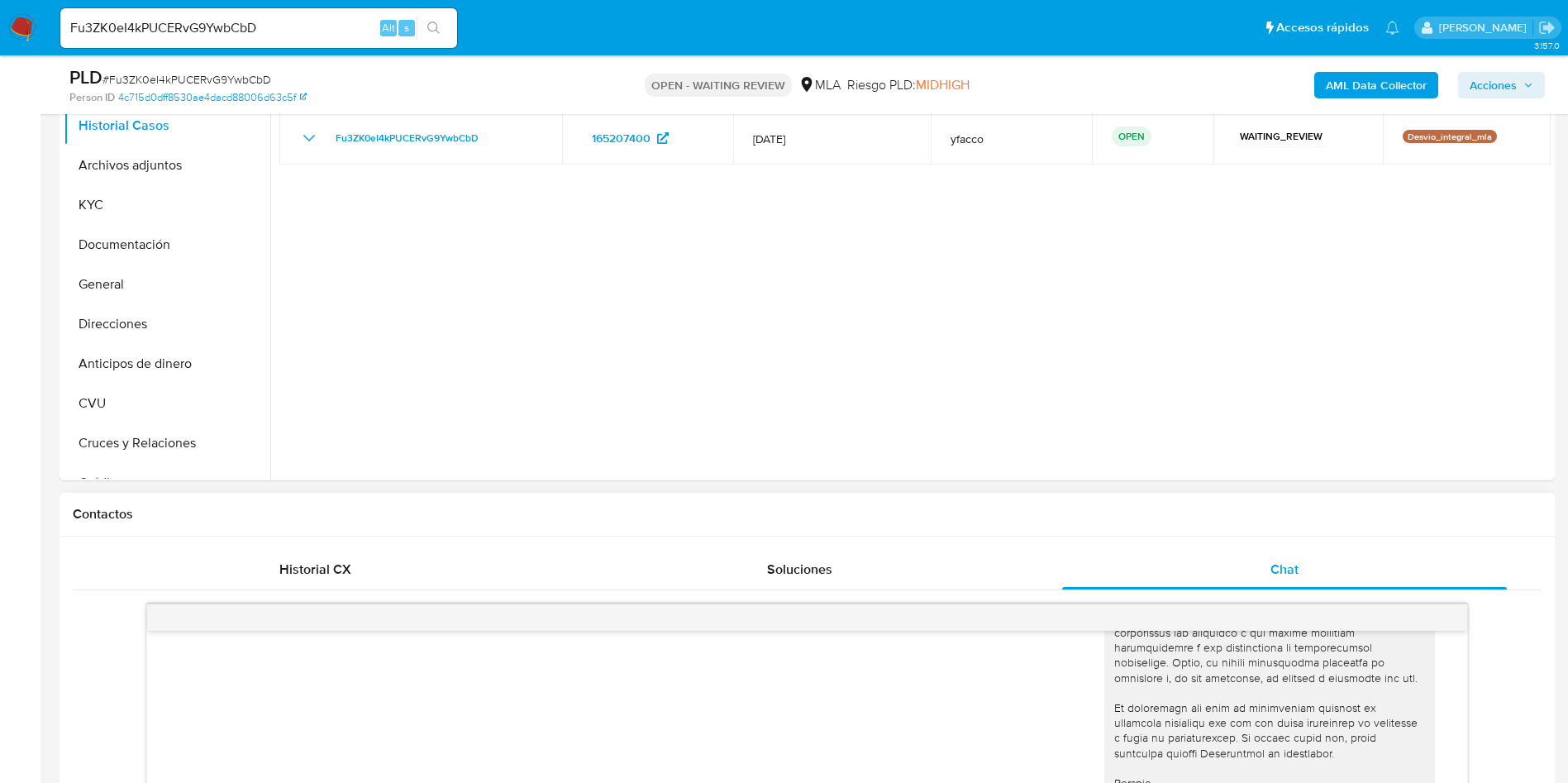
scroll to position [124, 0]
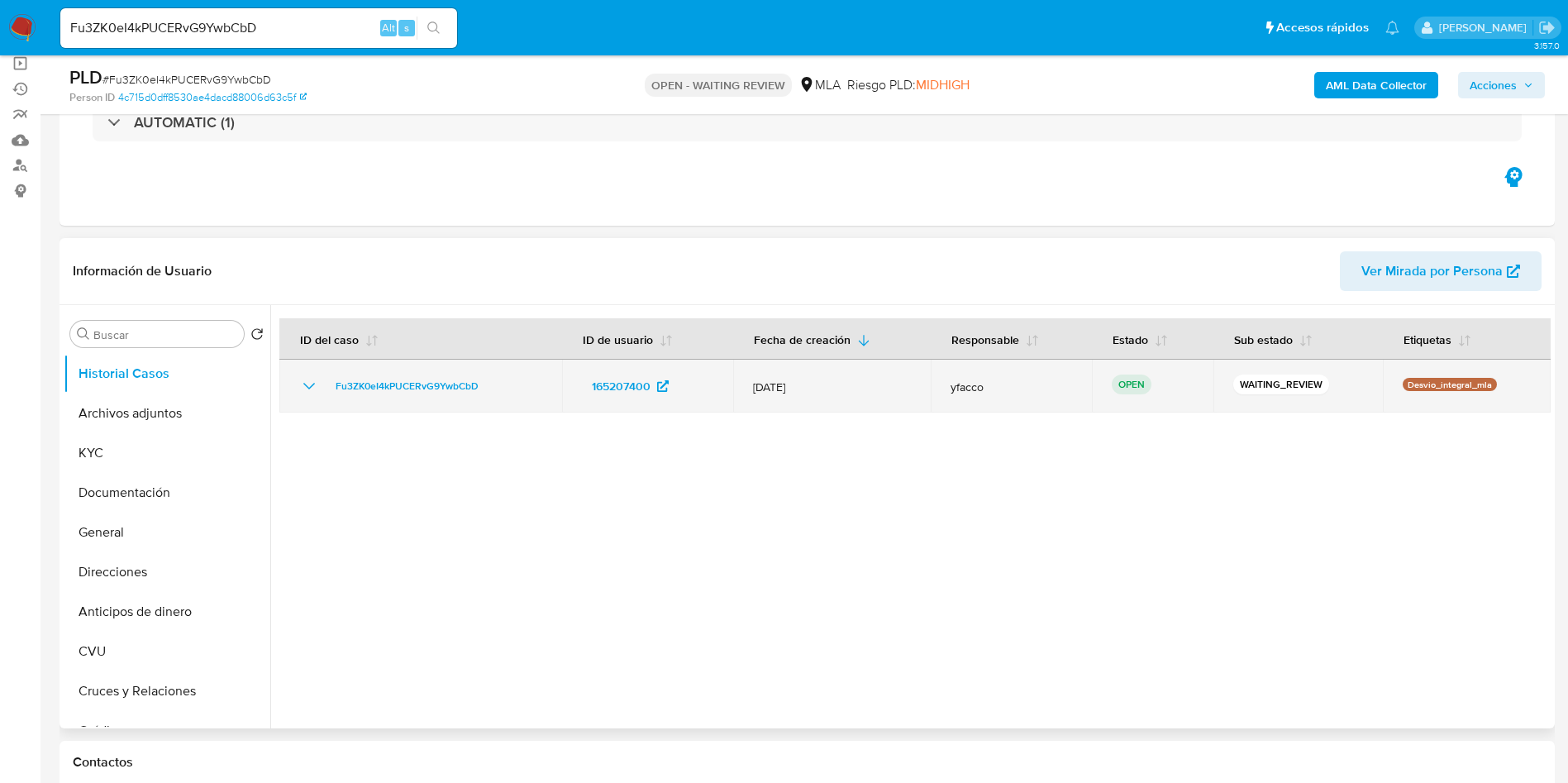
drag, startPoint x: 321, startPoint y: 393, endPoint x: 517, endPoint y: 393, distance: 196.0
click at [517, 393] on div "Fu3ZK0eI4kPUCERvG9YwbCbD" at bounding box center [420, 386] width 243 height 20
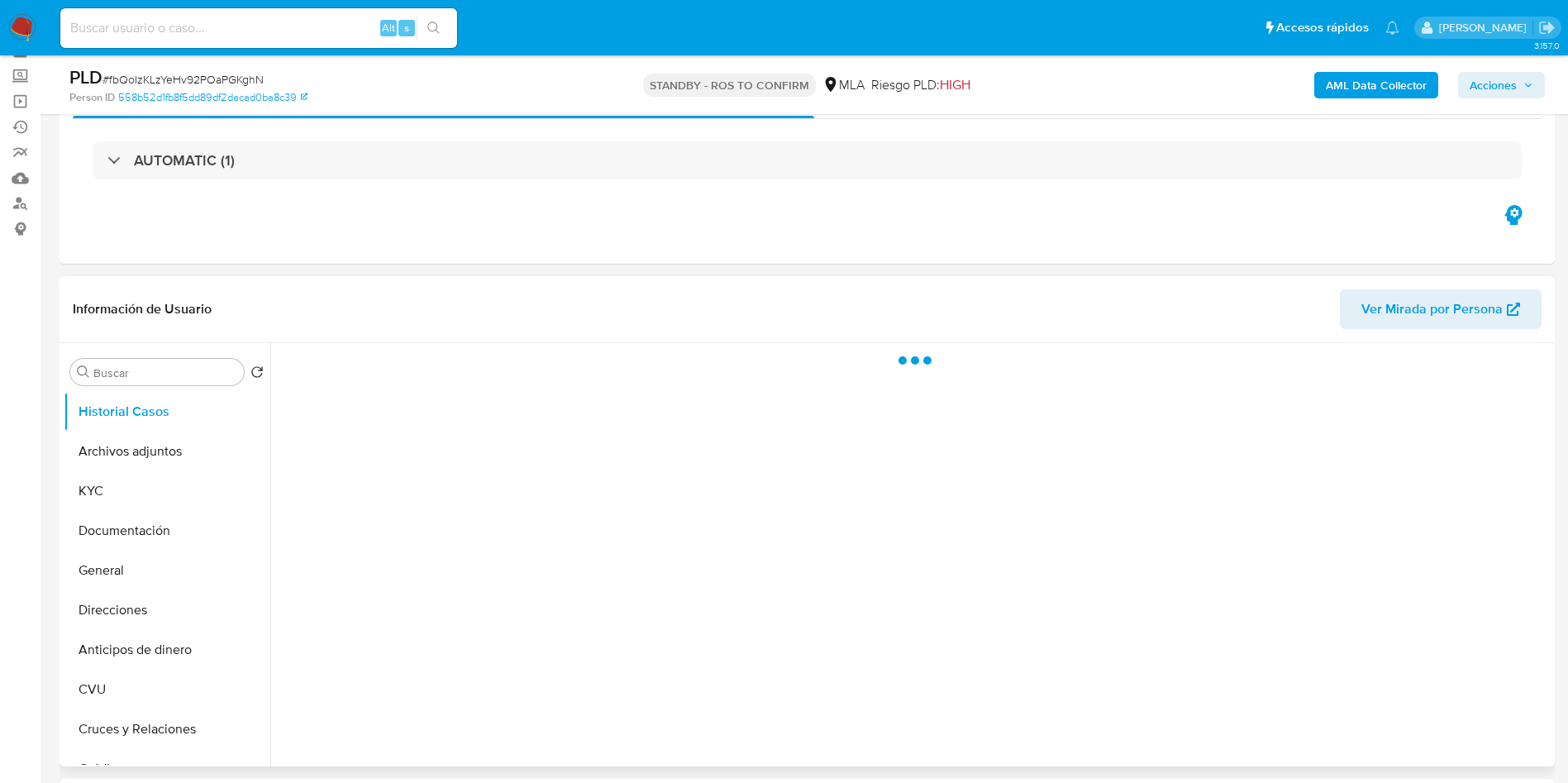
scroll to position [124, 0]
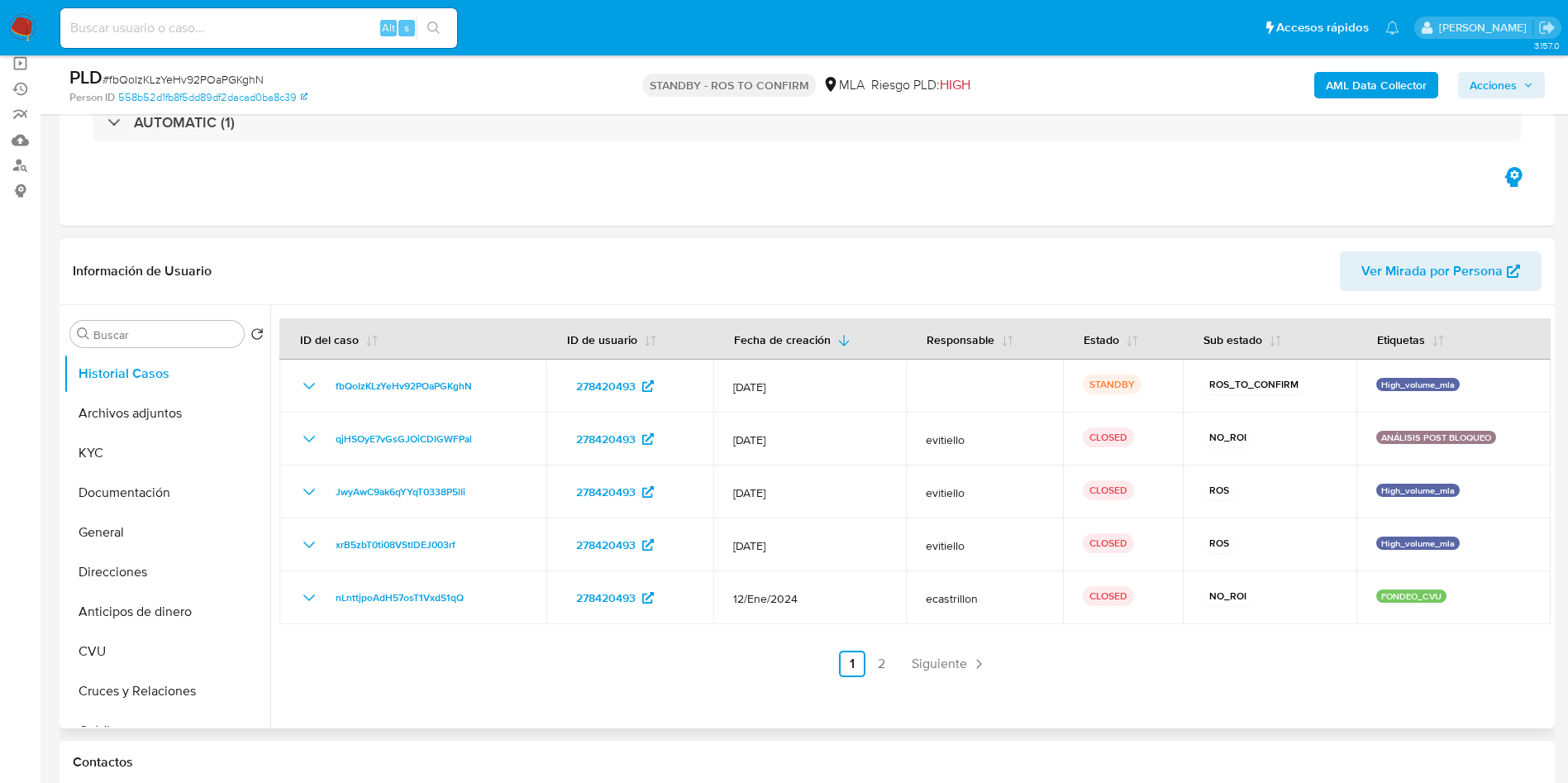
select select "10"
click at [116, 413] on button "Archivos adjuntos" at bounding box center [159, 413] width 193 height 40
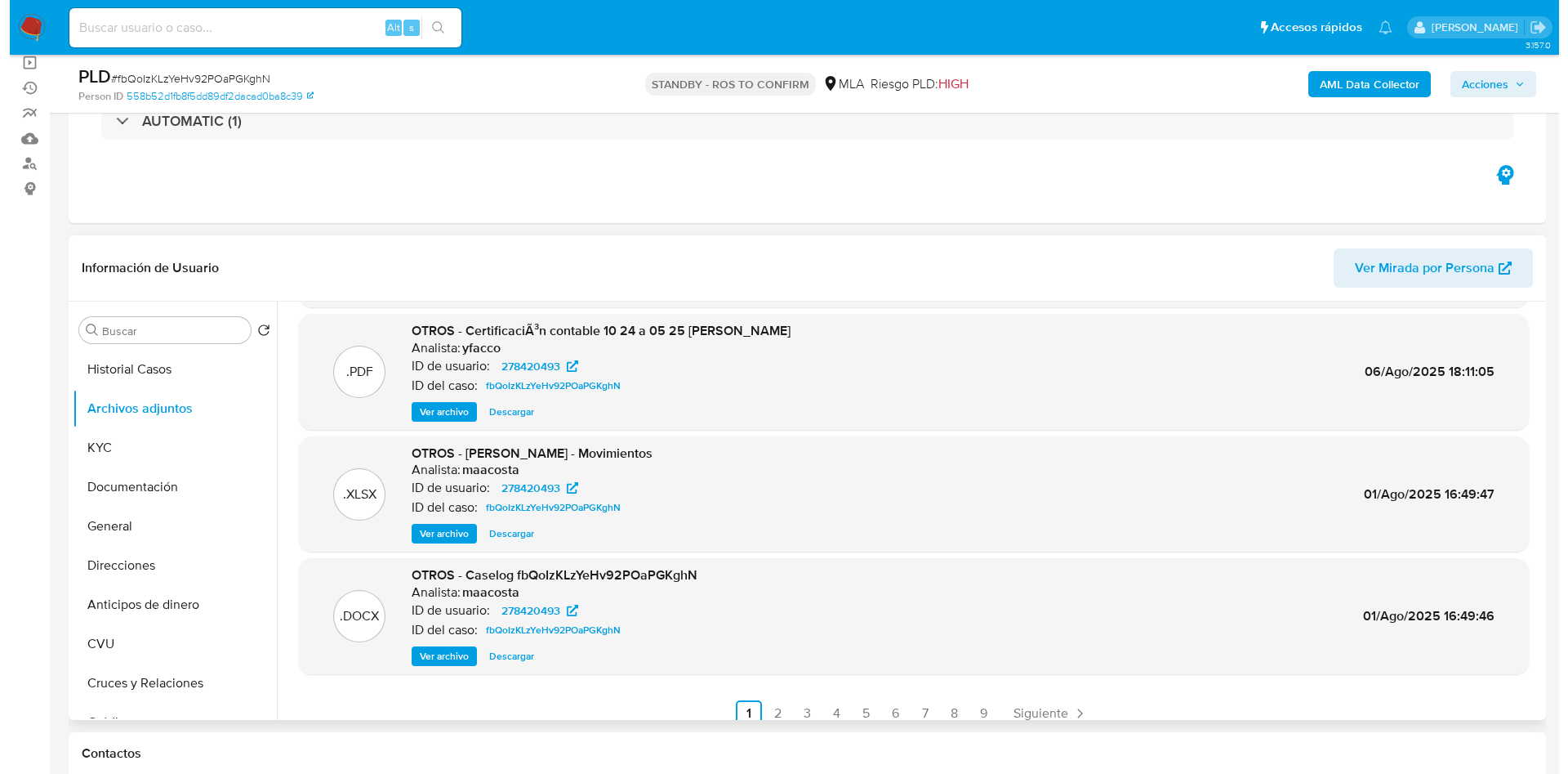
scroll to position [0, 0]
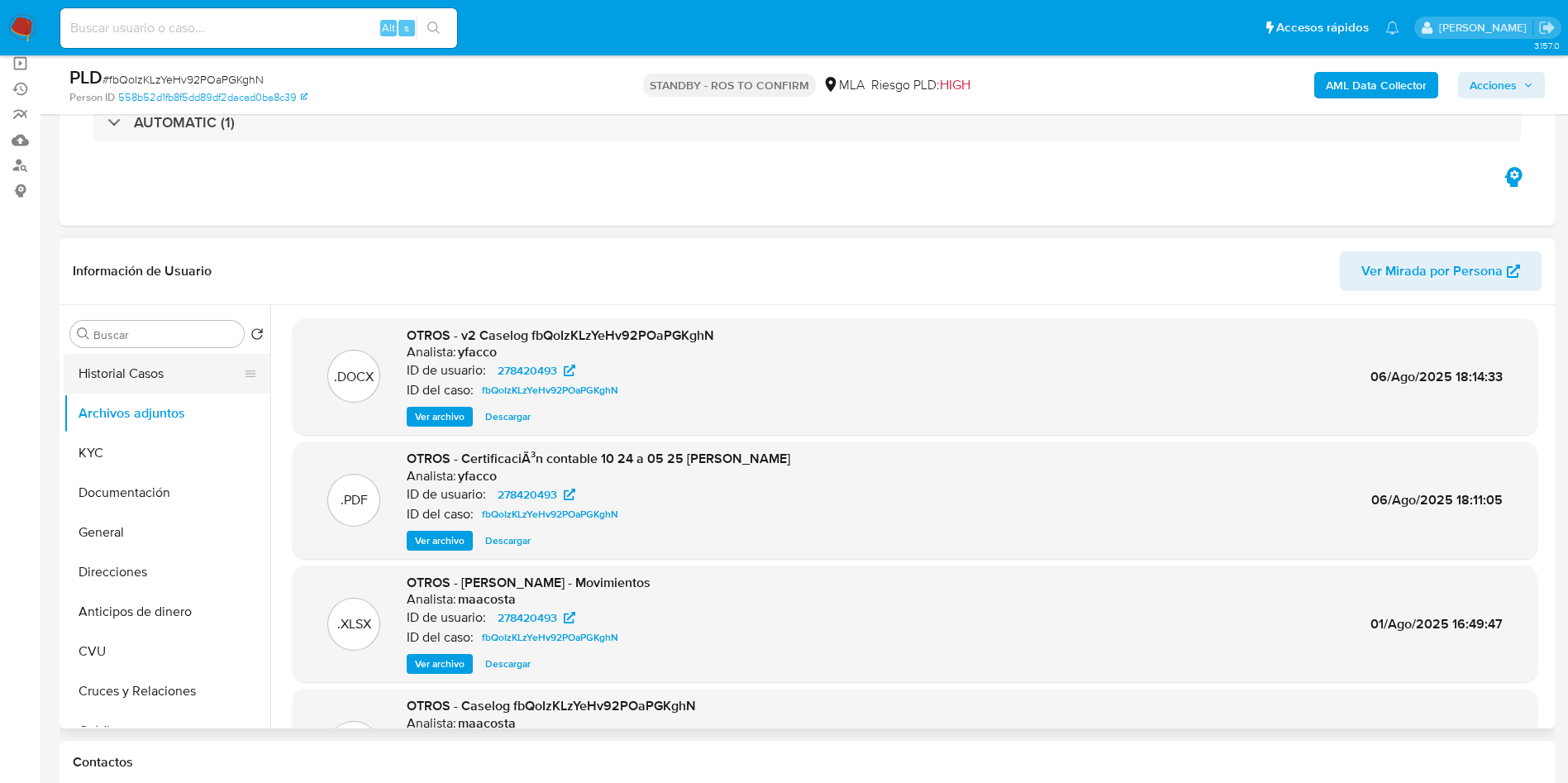
click at [167, 374] on button "Historial Casos" at bounding box center [159, 373] width 193 height 40
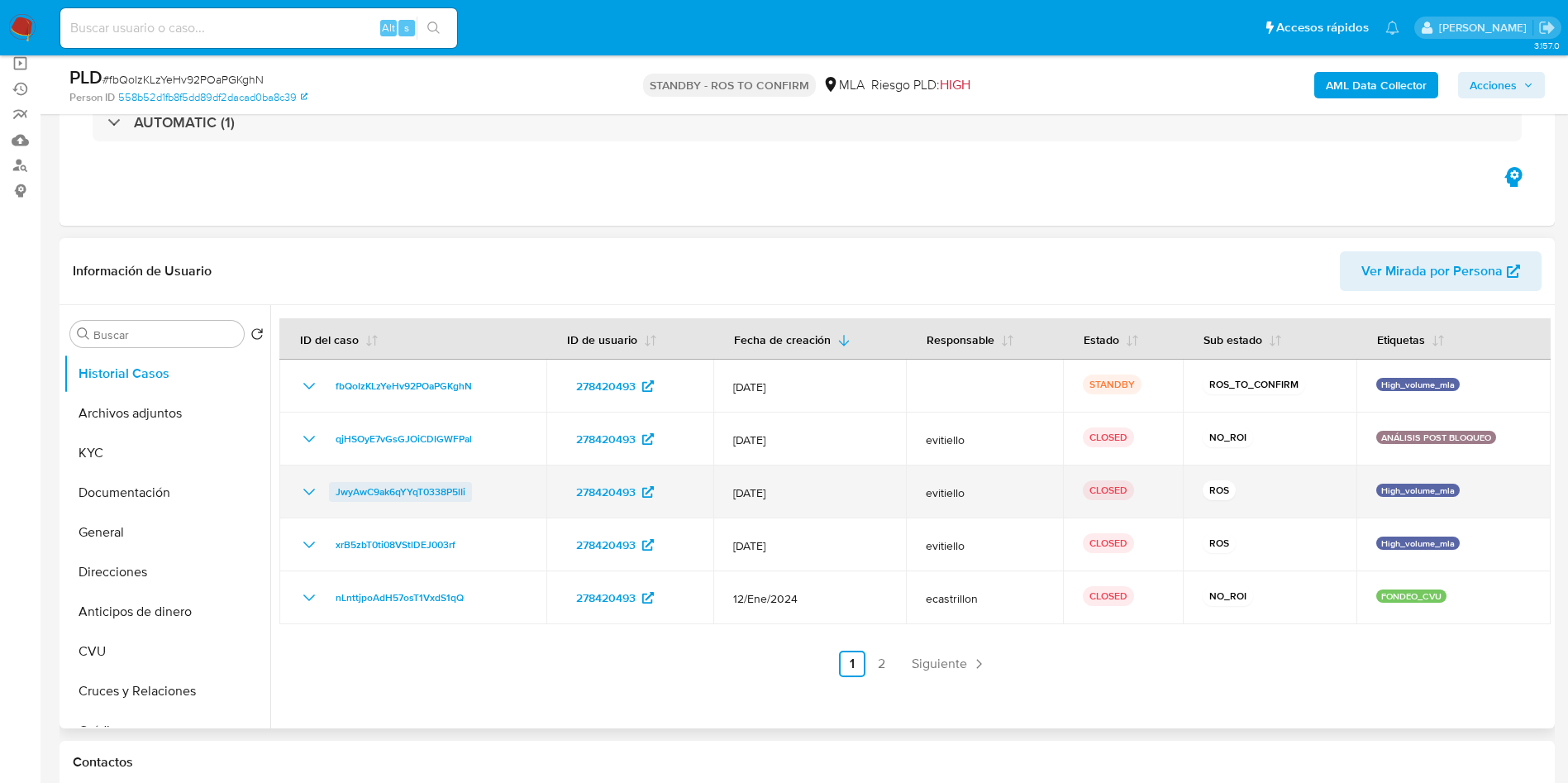
click at [417, 489] on span "JwyAwC9ak6qYYqT0338P5lIi" at bounding box center [400, 492] width 130 height 20
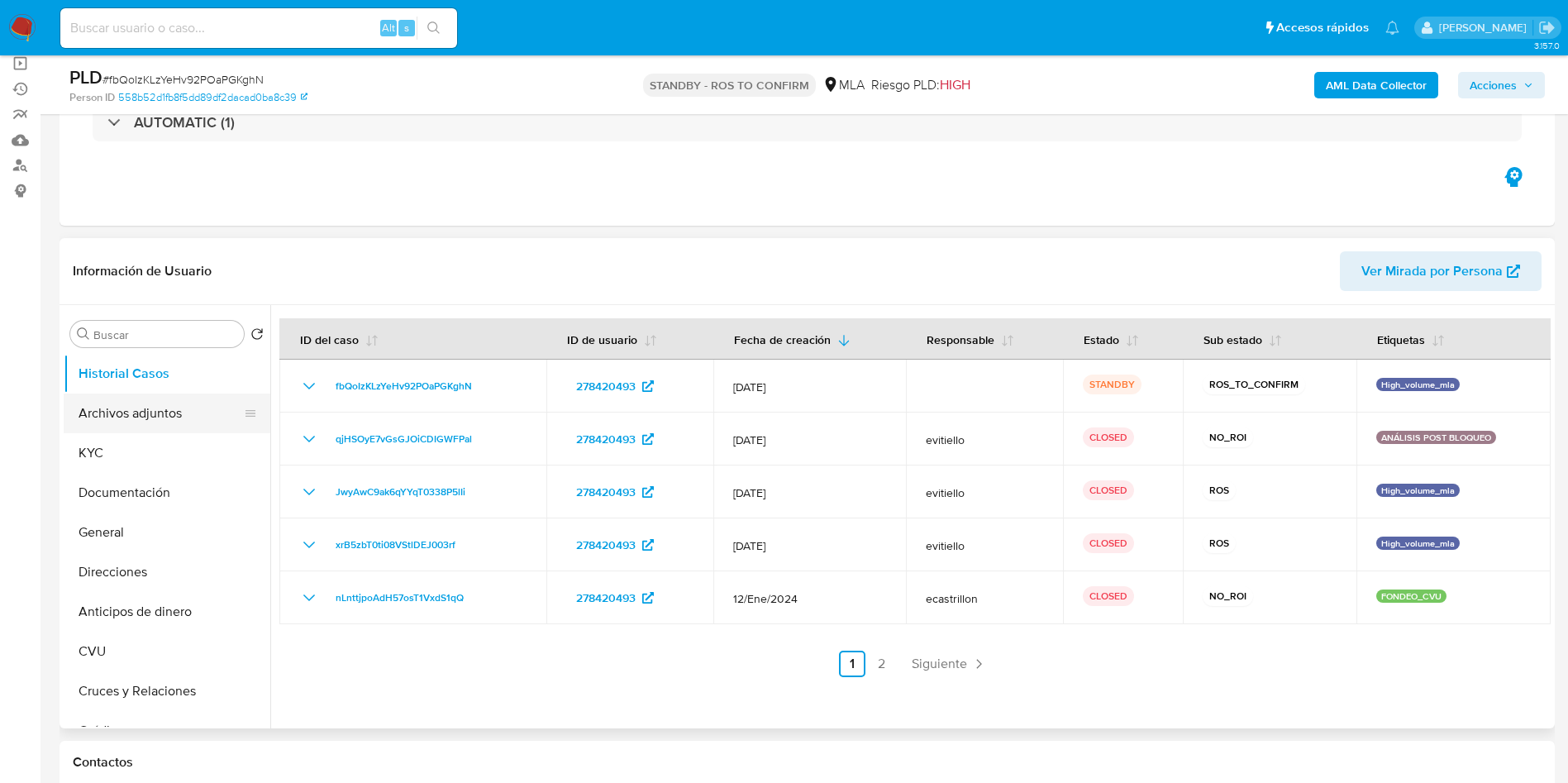
click at [134, 413] on button "Archivos adjuntos" at bounding box center [159, 413] width 193 height 40
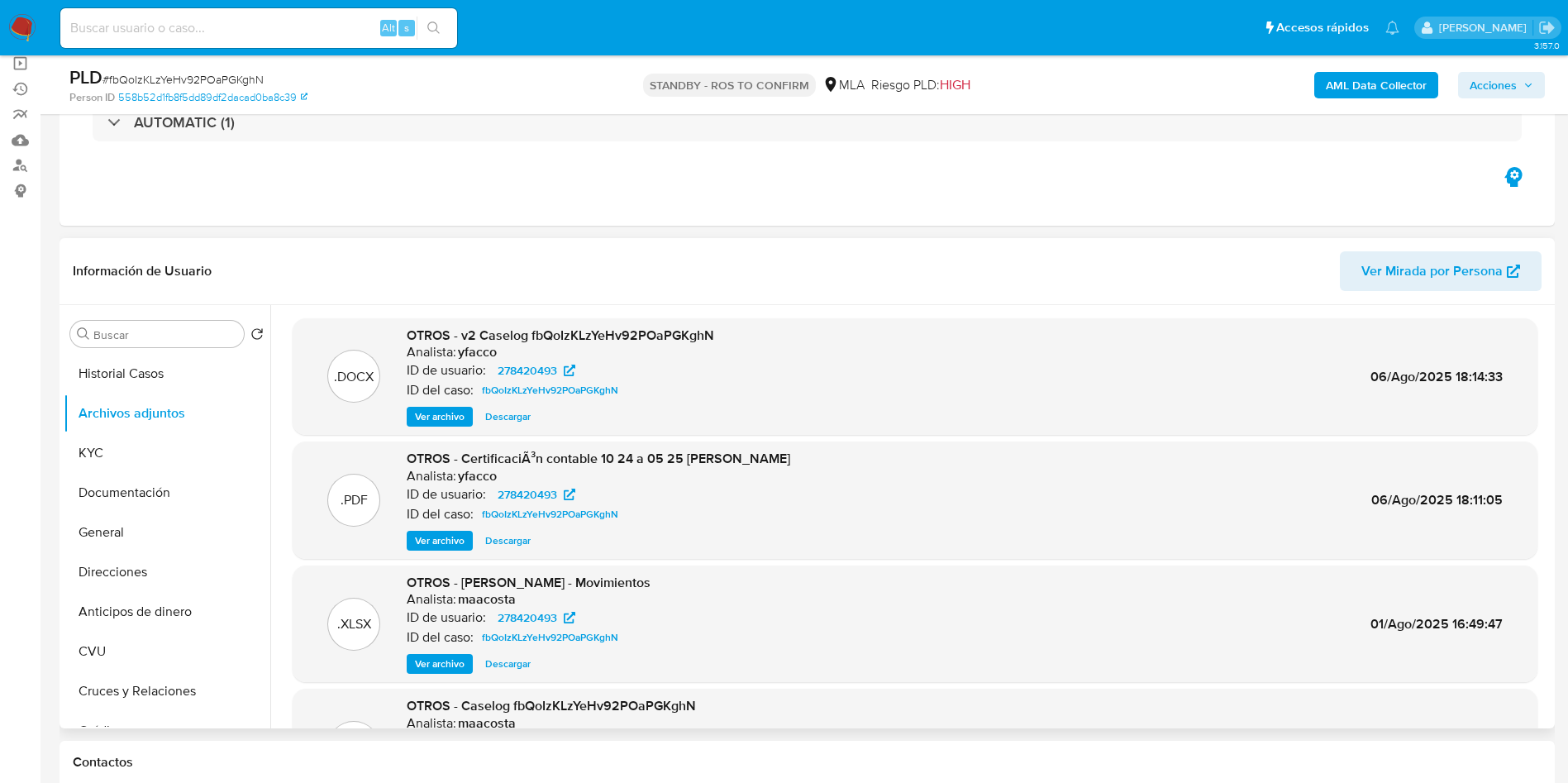
click at [430, 416] on span "Ver archivo" at bounding box center [440, 416] width 49 height 17
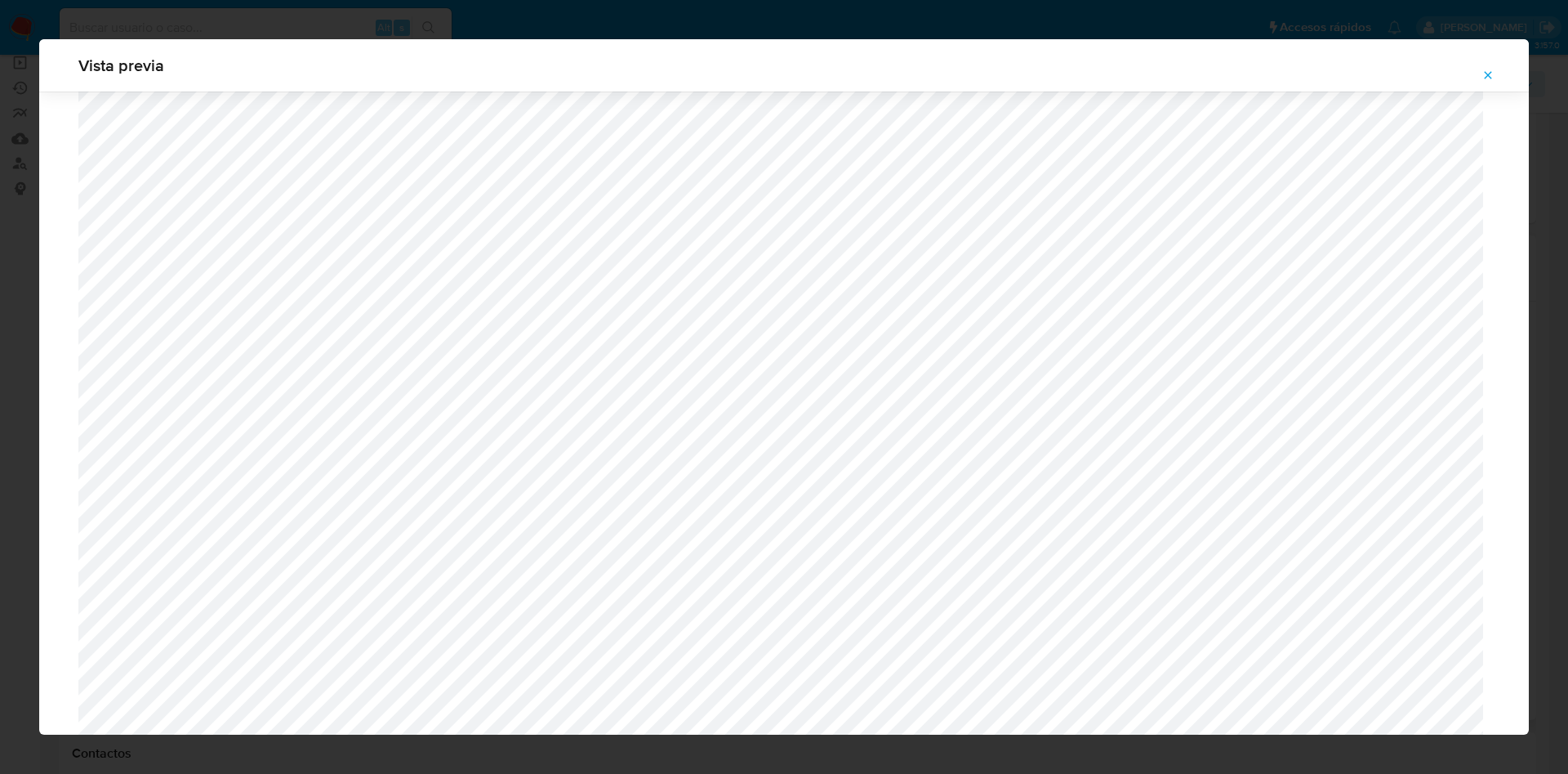
scroll to position [756, 0]
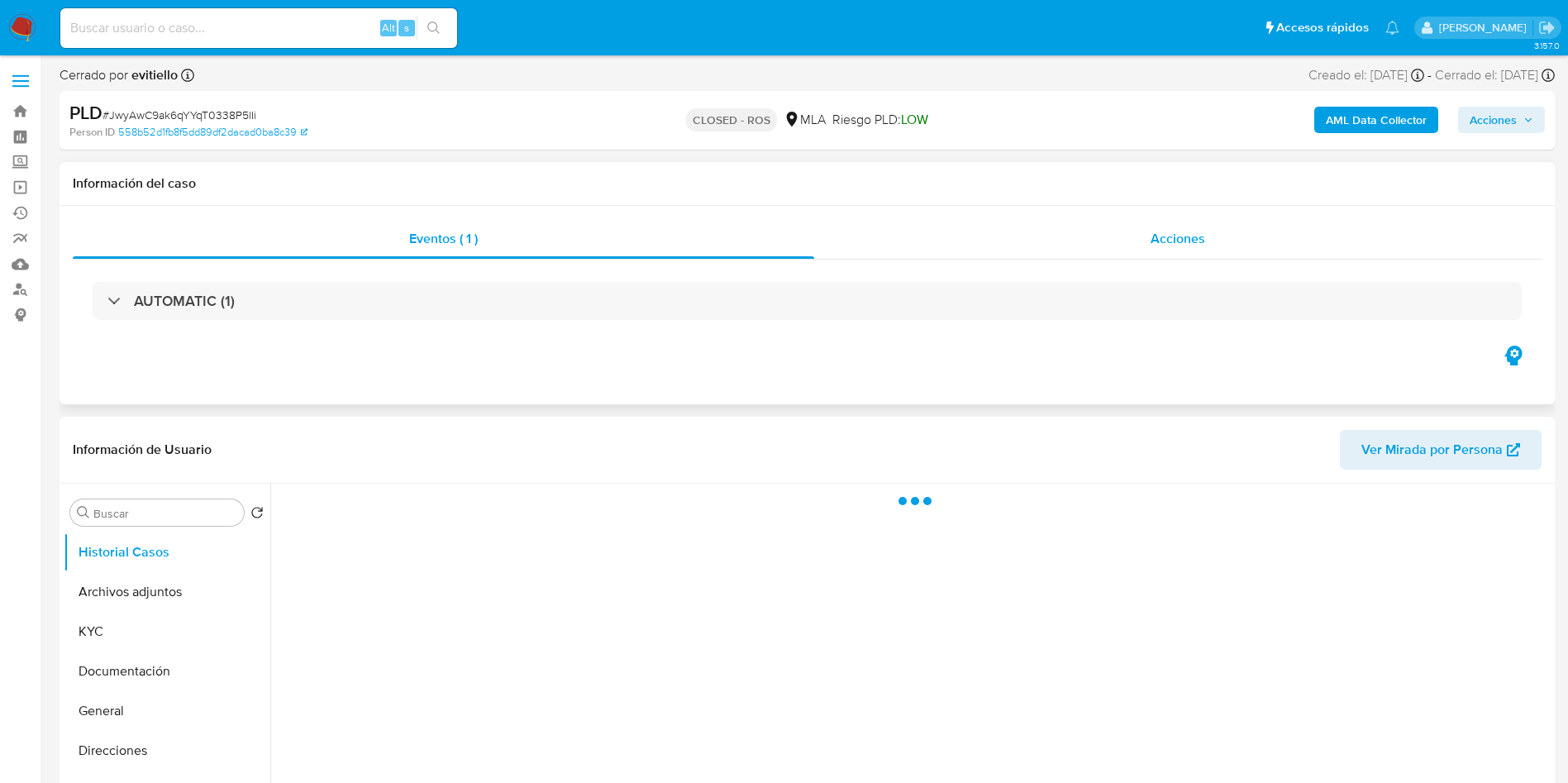
click at [1157, 246] on span "Acciones" at bounding box center [1177, 238] width 54 height 19
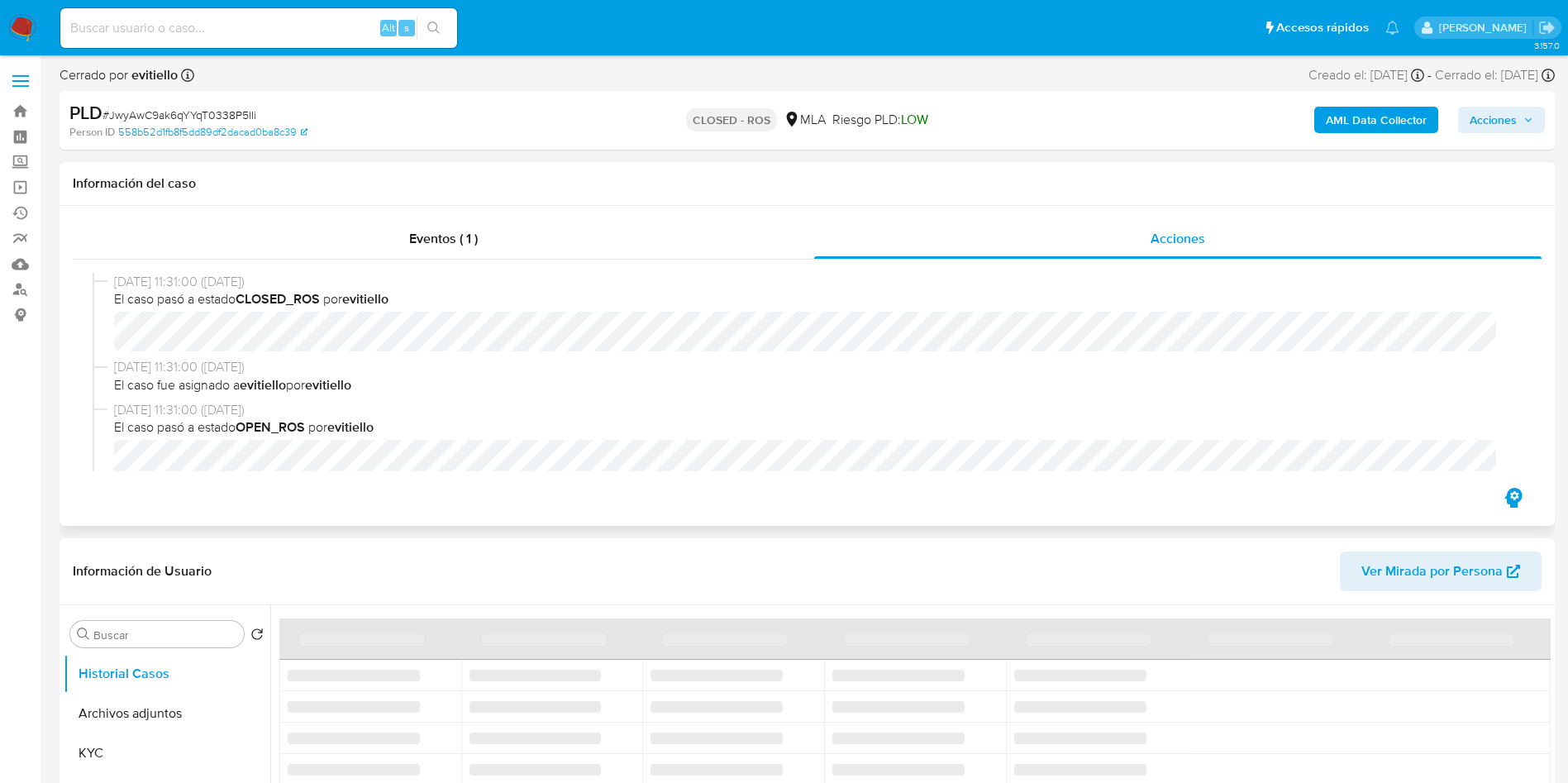
select select "10"
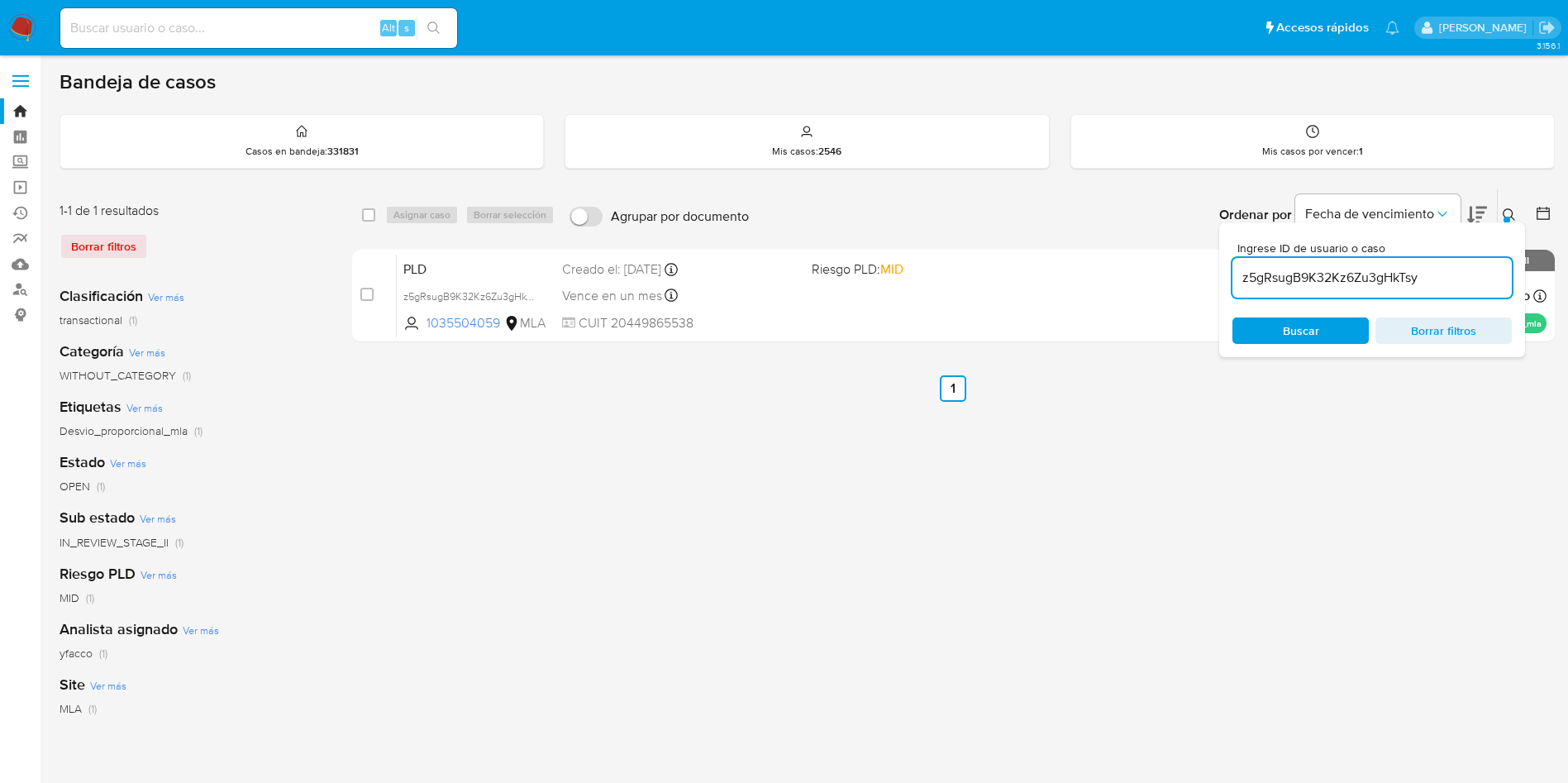
click at [1438, 270] on input "z5gRsugB9K32Kz6Zu3gHkTsy" at bounding box center [1372, 278] width 279 height 22
click at [1438, 273] on input "z5gRsugB9K32Kz6Zu3gHkTsy" at bounding box center [1372, 278] width 279 height 22
paste input "Fu3ZK0eI4kPUCERvG9YwbCbD"
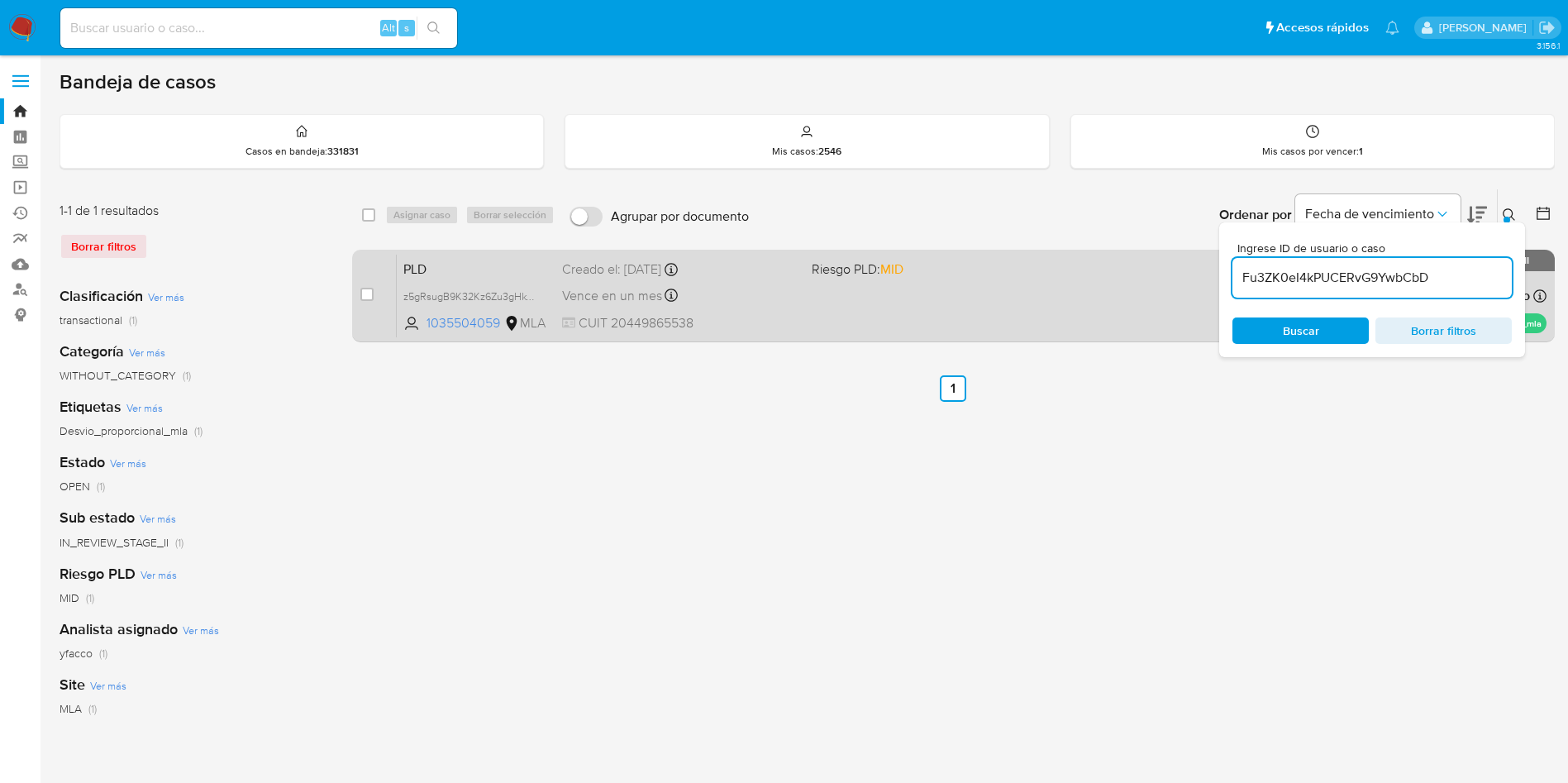
type input "Fu3ZK0eI4kPUCERvG9YwbCbD"
click at [371, 293] on input "checkbox" at bounding box center [366, 294] width 13 height 13
checkbox input "true"
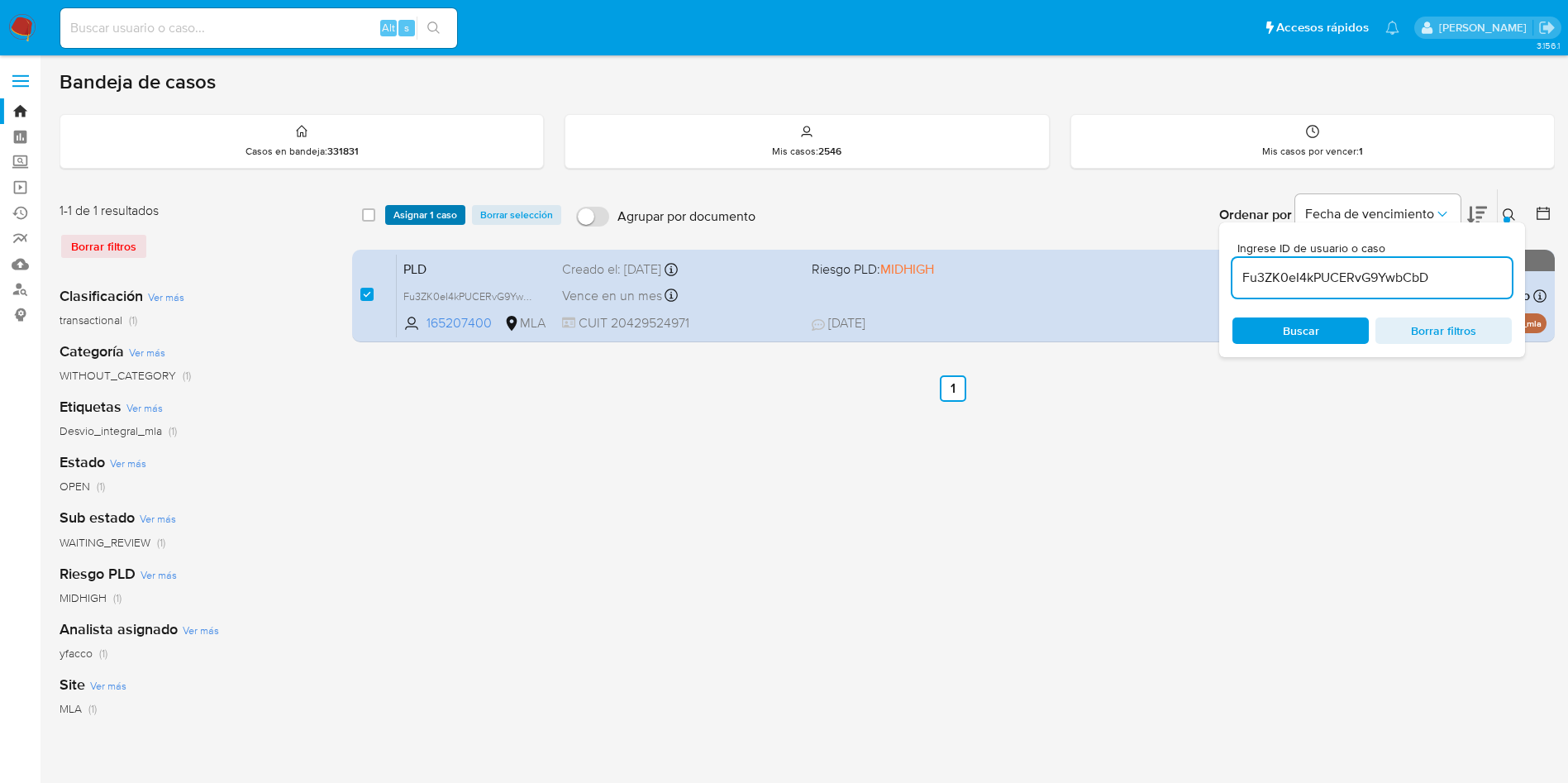
click at [422, 212] on span "Asignar 1 caso" at bounding box center [425, 215] width 63 height 17
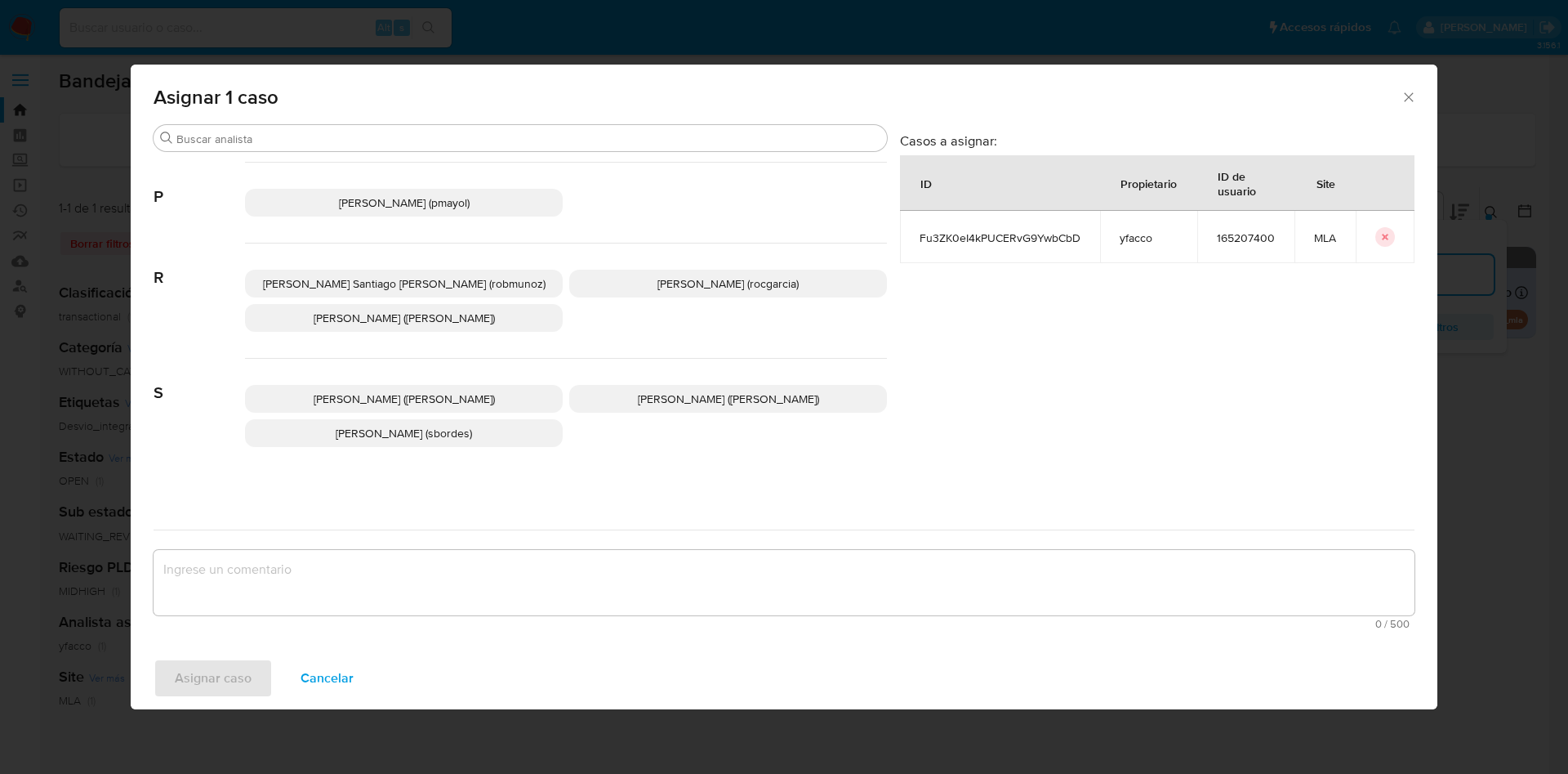
scroll to position [1494, 0]
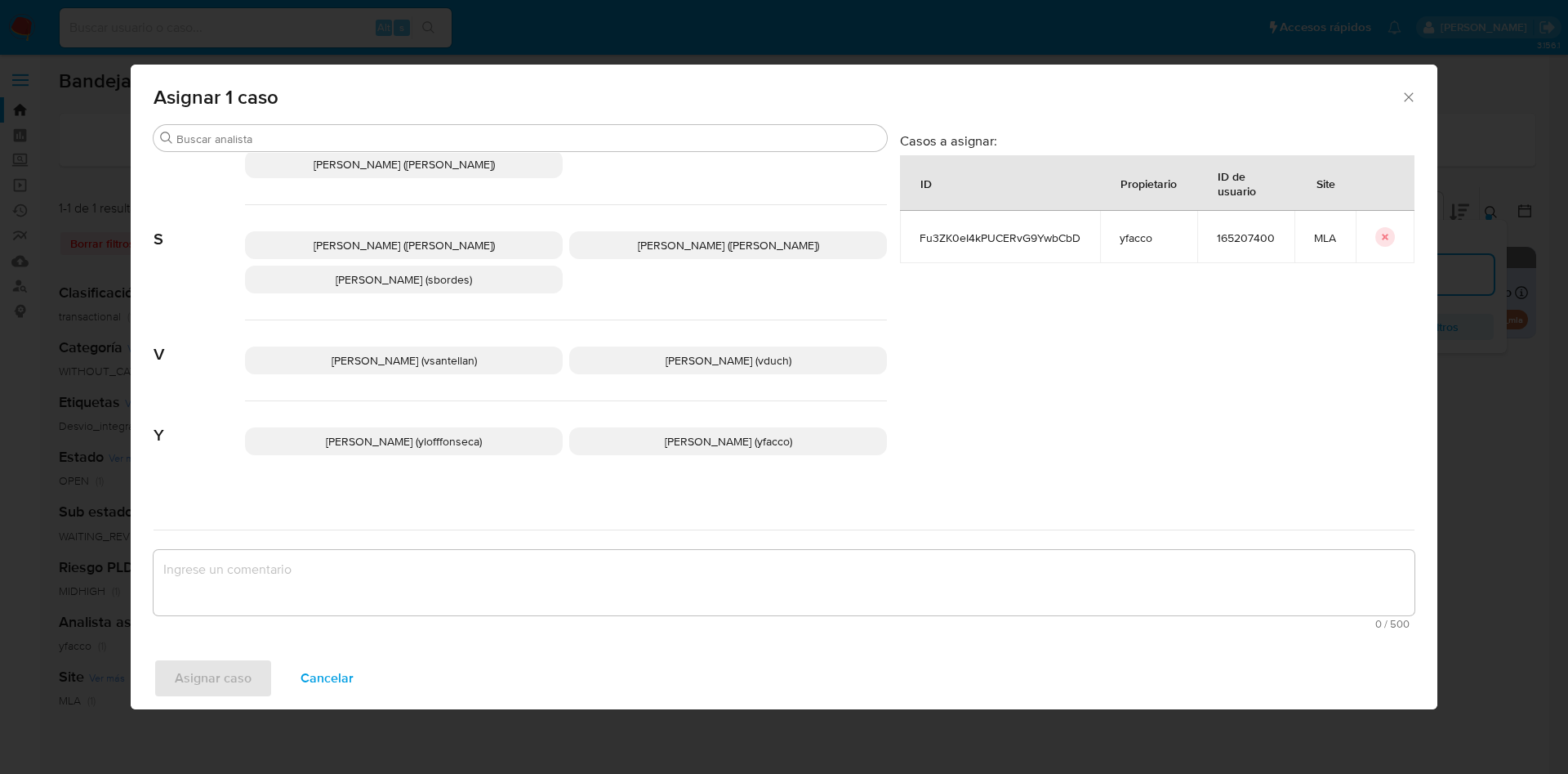
click at [601, 428] on p "Yesica Paola Facco (yfacco)" at bounding box center [728, 441] width 318 height 27
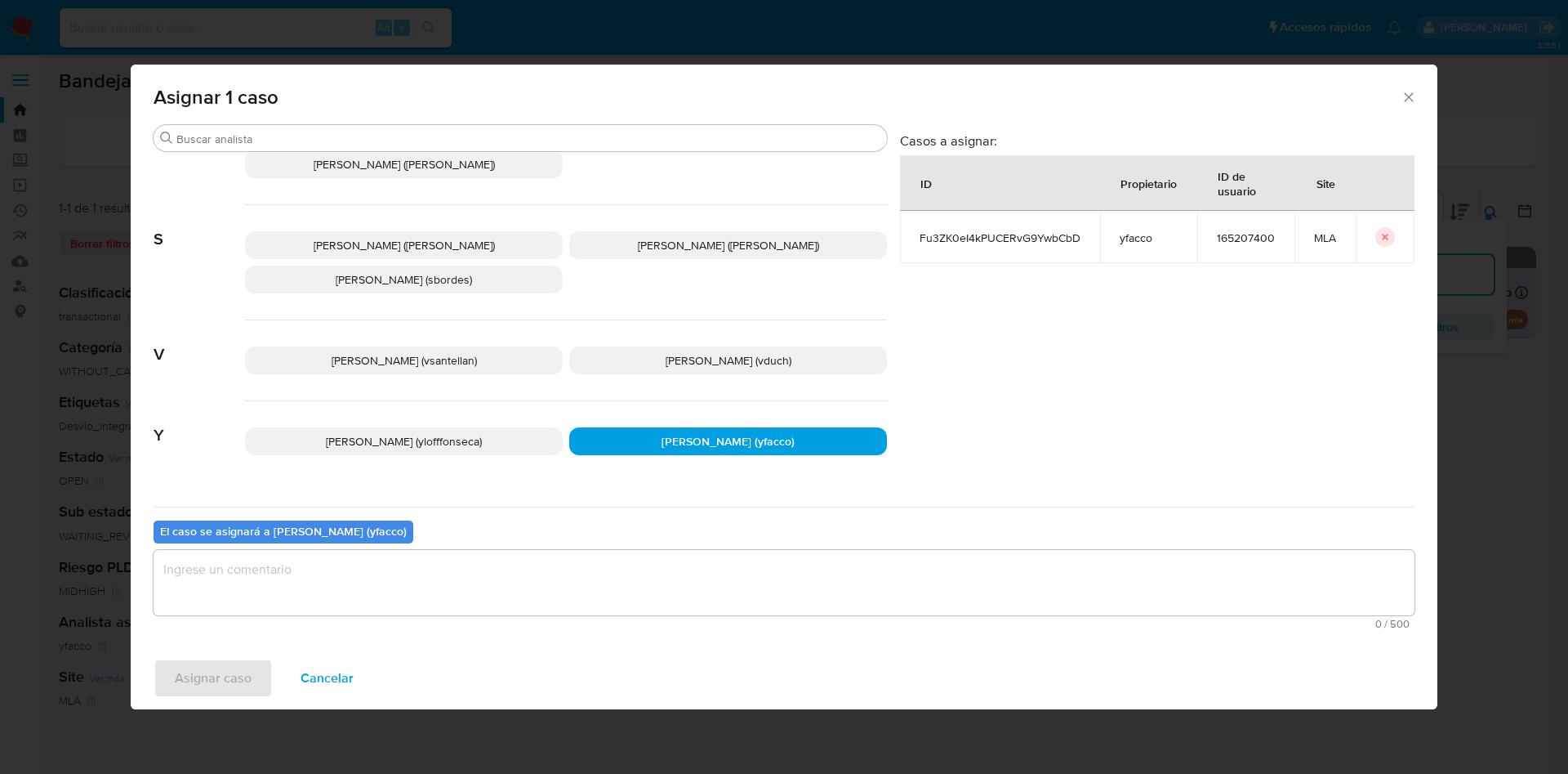
click at [418, 546] on div "El caso se asignará a Yesica Paola Facco (yfacco) 0 / 500 500 caracteres restan…" at bounding box center [784, 571] width 1261 height 129
click at [361, 591] on textarea "assign-modal" at bounding box center [784, 582] width 1261 height 66
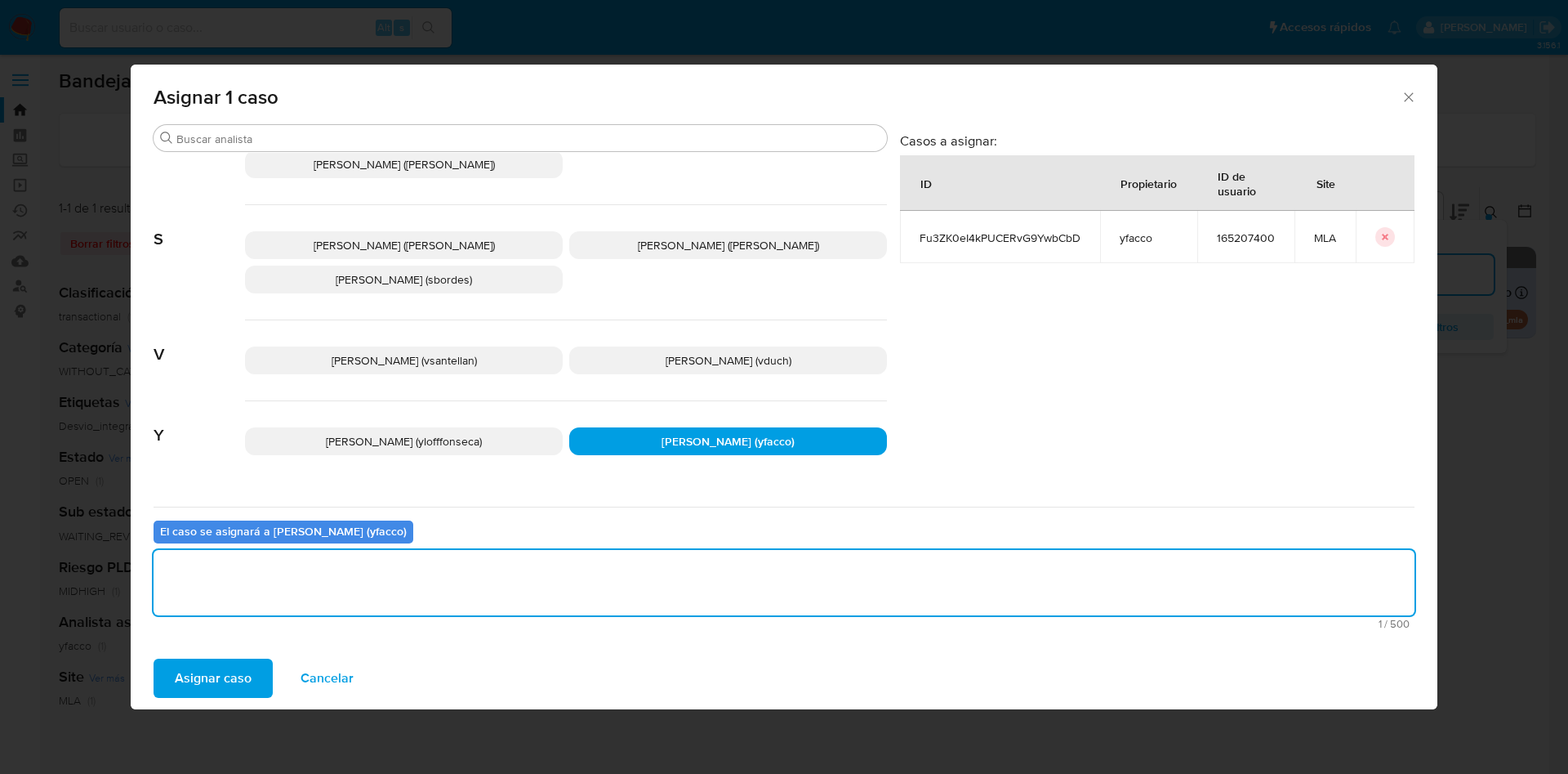
click at [244, 674] on span "Asignar caso" at bounding box center [213, 678] width 76 height 36
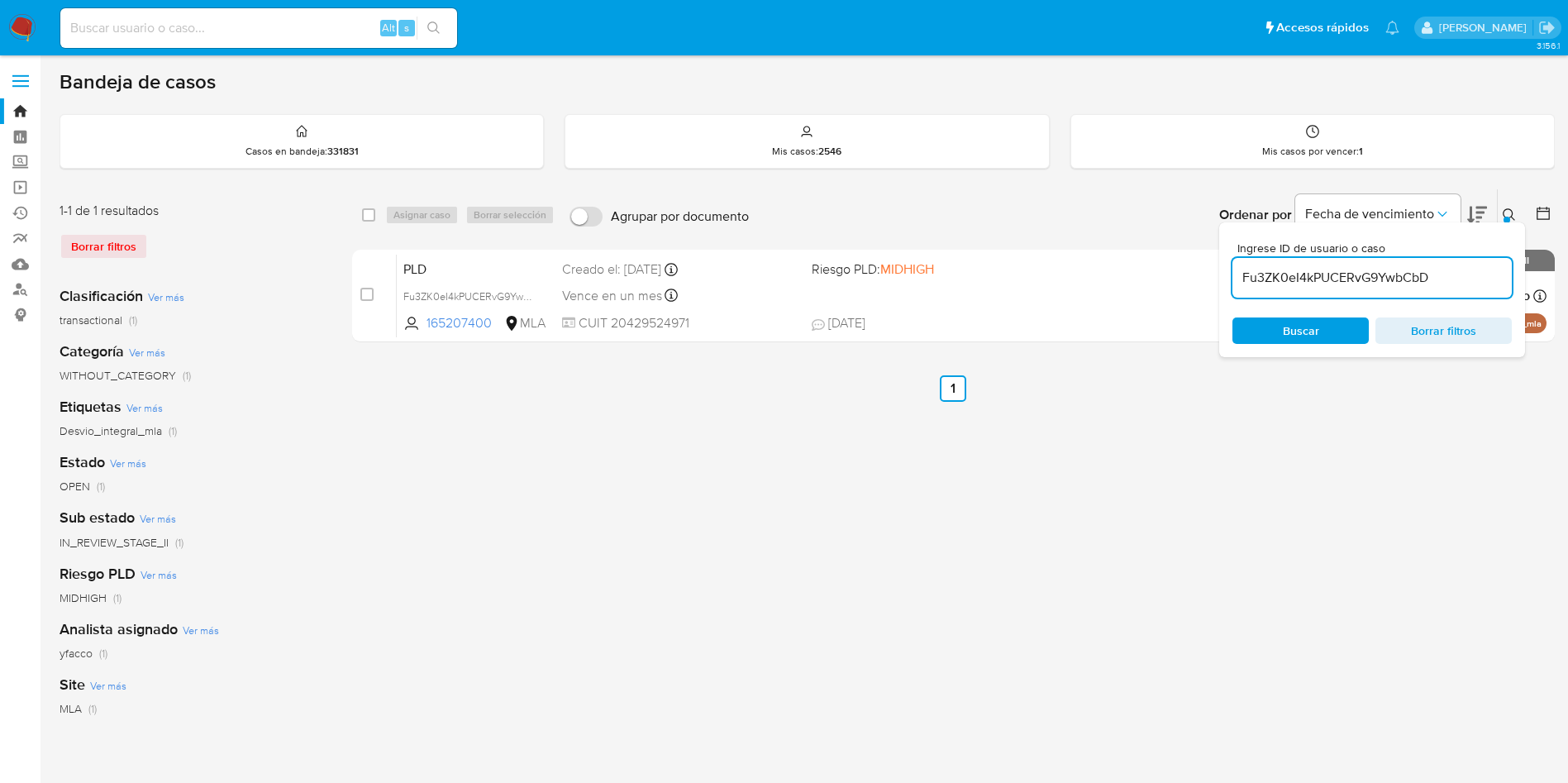
click at [1429, 270] on input "Fu3ZK0eI4kPUCERvG9YwbCbD" at bounding box center [1372, 278] width 279 height 22
click at [1429, 271] on input "Fu3ZK0eI4kPUCERvG9YwbCbD" at bounding box center [1372, 278] width 279 height 22
paste input "Fu3ZK0eI4kPUCERvG9YwbCbD"
type input "Fu3ZK0eI4kPUCERvG9YwbCbD"
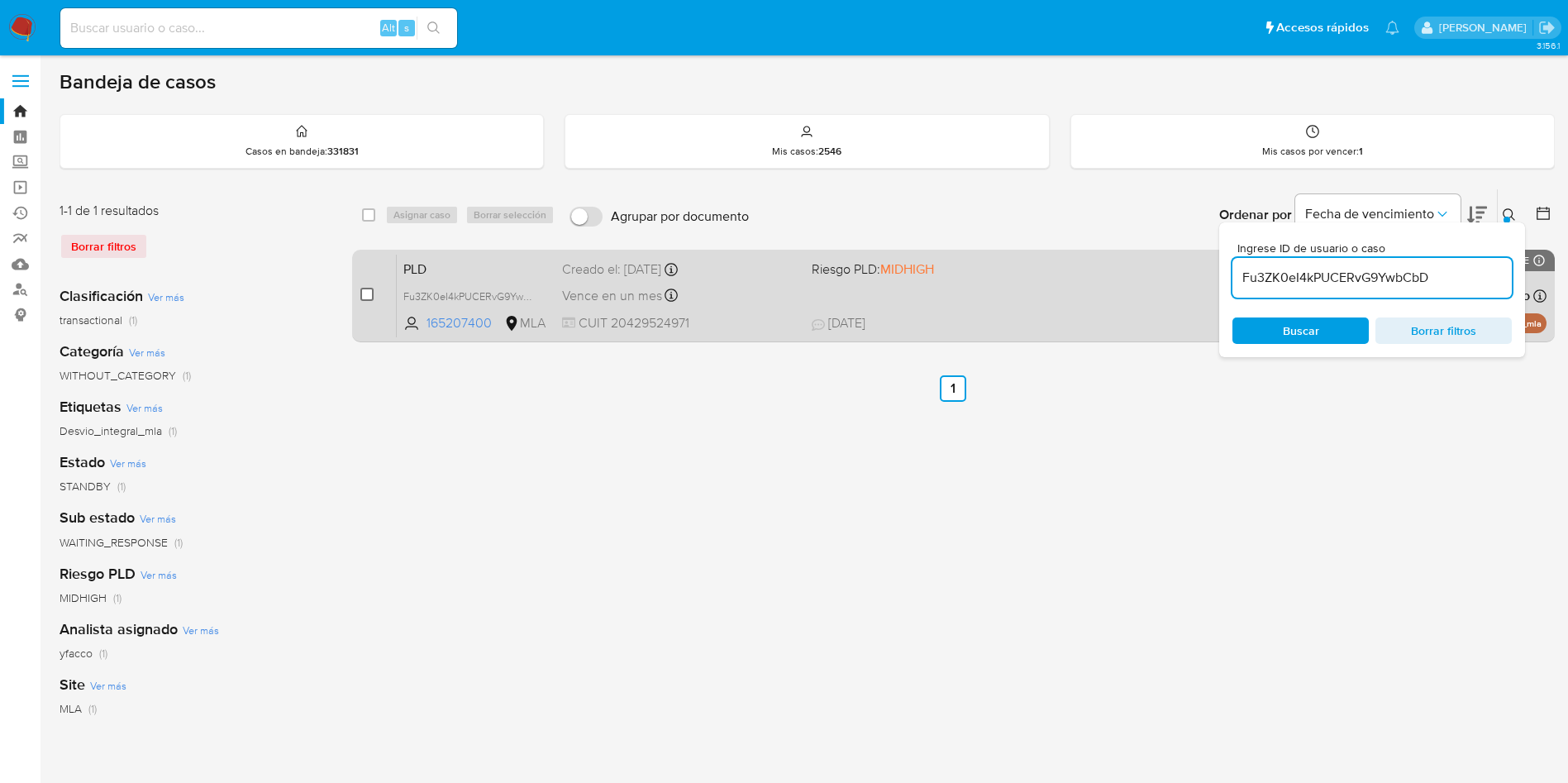
click at [363, 291] on input "checkbox" at bounding box center [366, 294] width 13 height 13
checkbox input "true"
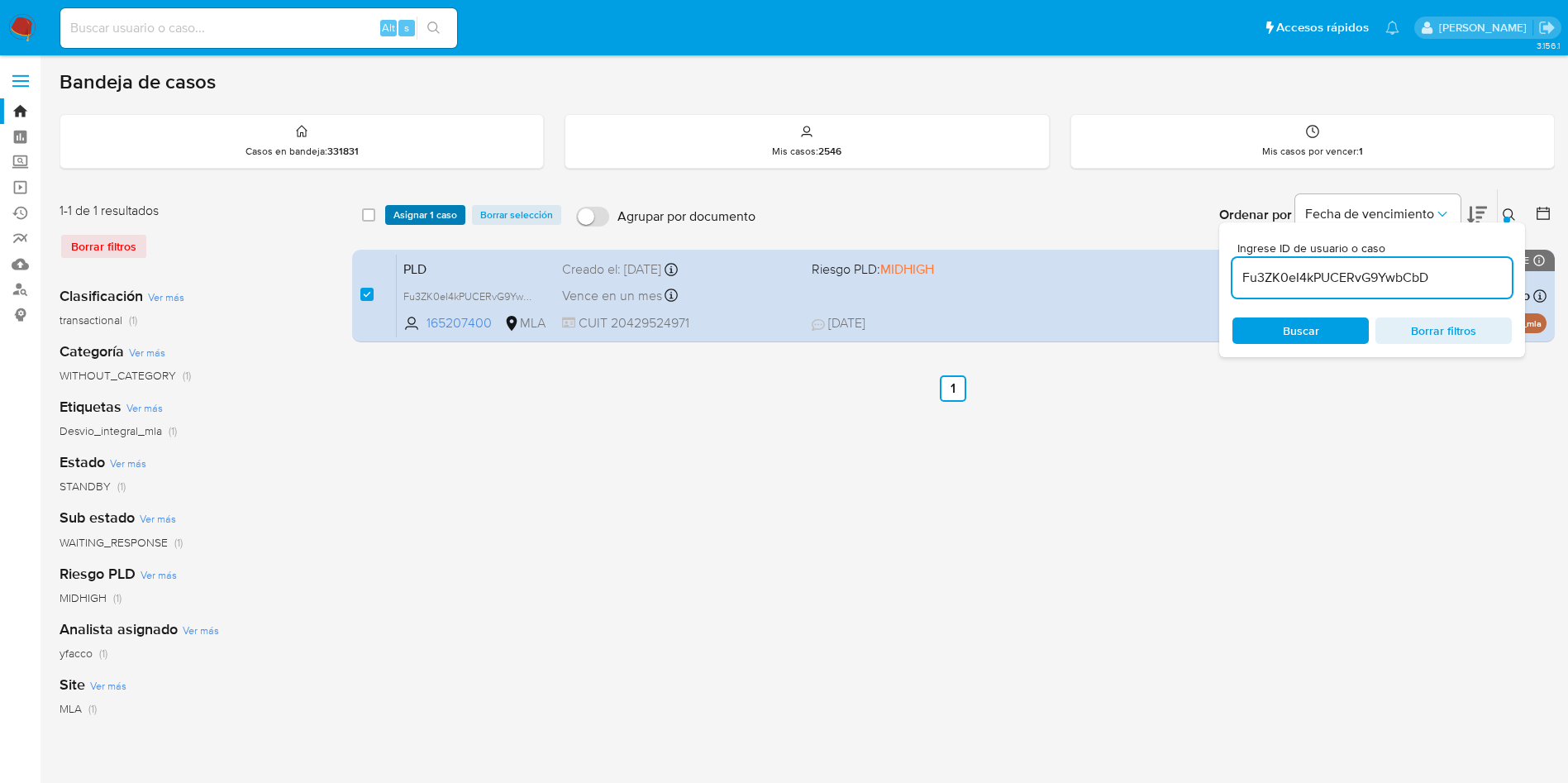
click at [398, 207] on span "Asignar 1 caso" at bounding box center [425, 215] width 63 height 17
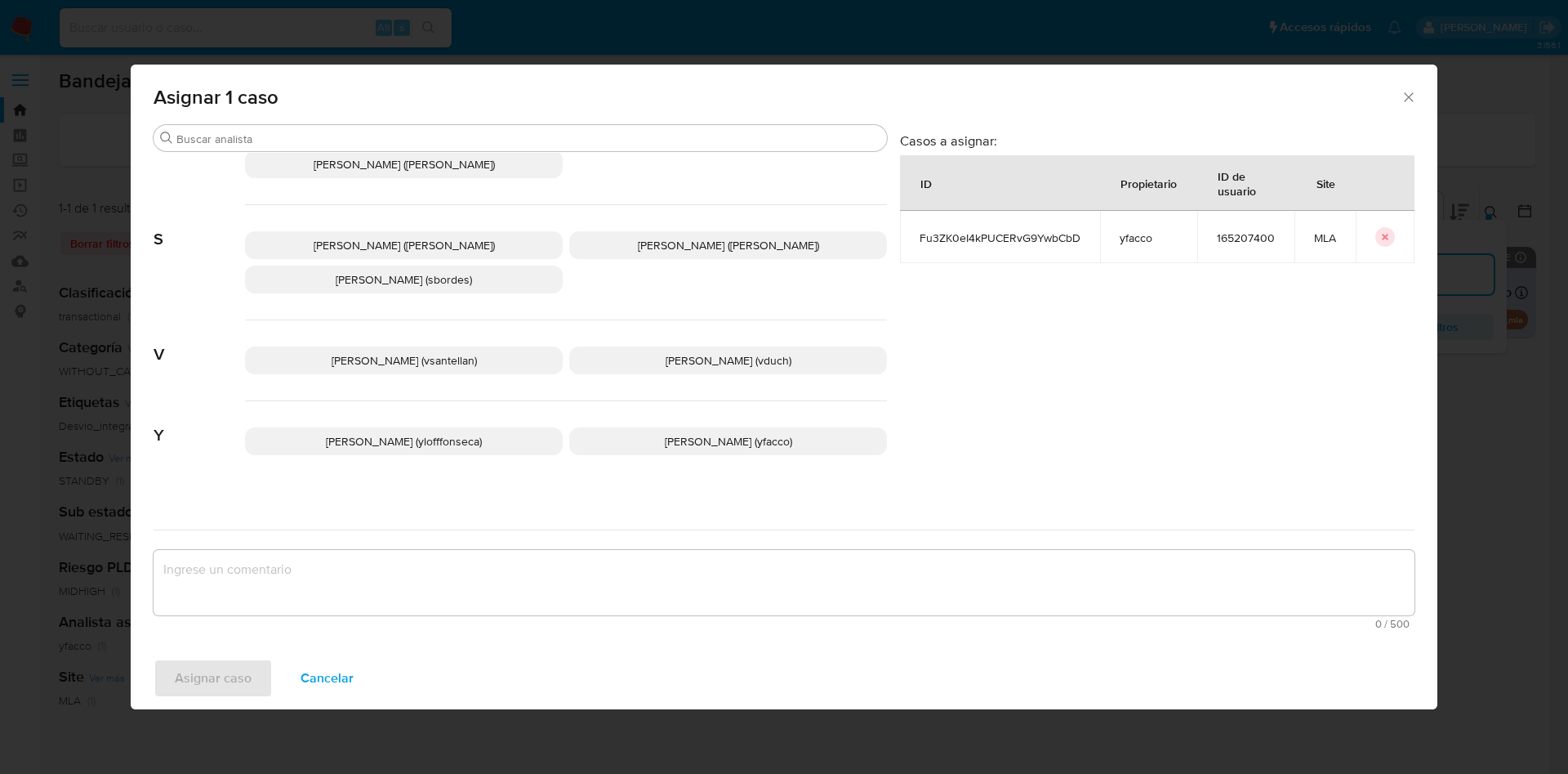
click at [665, 433] on span "Yesica Paola Facco (yfacco)" at bounding box center [729, 441] width 127 height 17
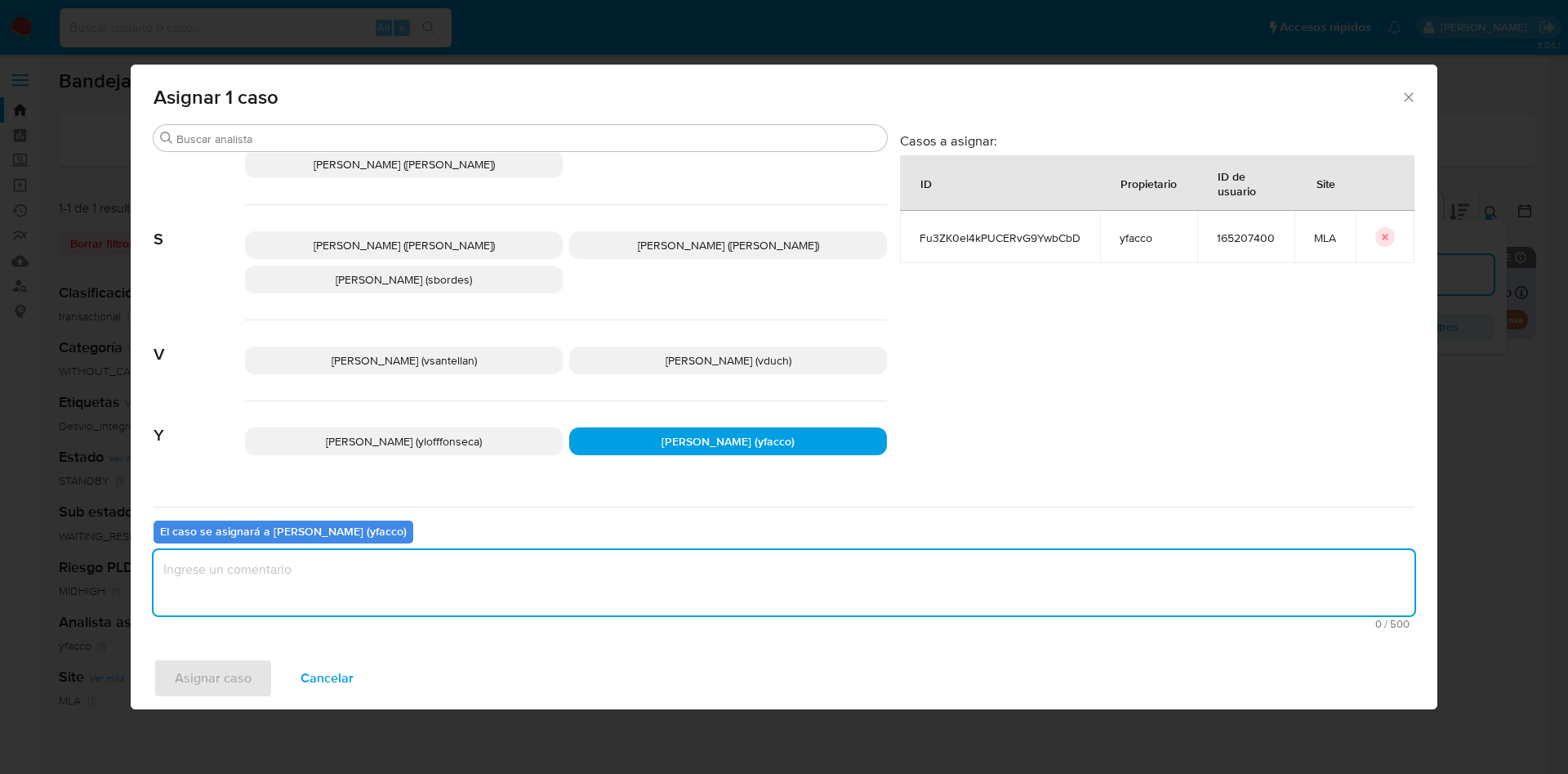
click at [536, 580] on textarea "assign-modal" at bounding box center [784, 582] width 1261 height 66
click at [224, 694] on span "Asignar caso" at bounding box center [213, 678] width 76 height 36
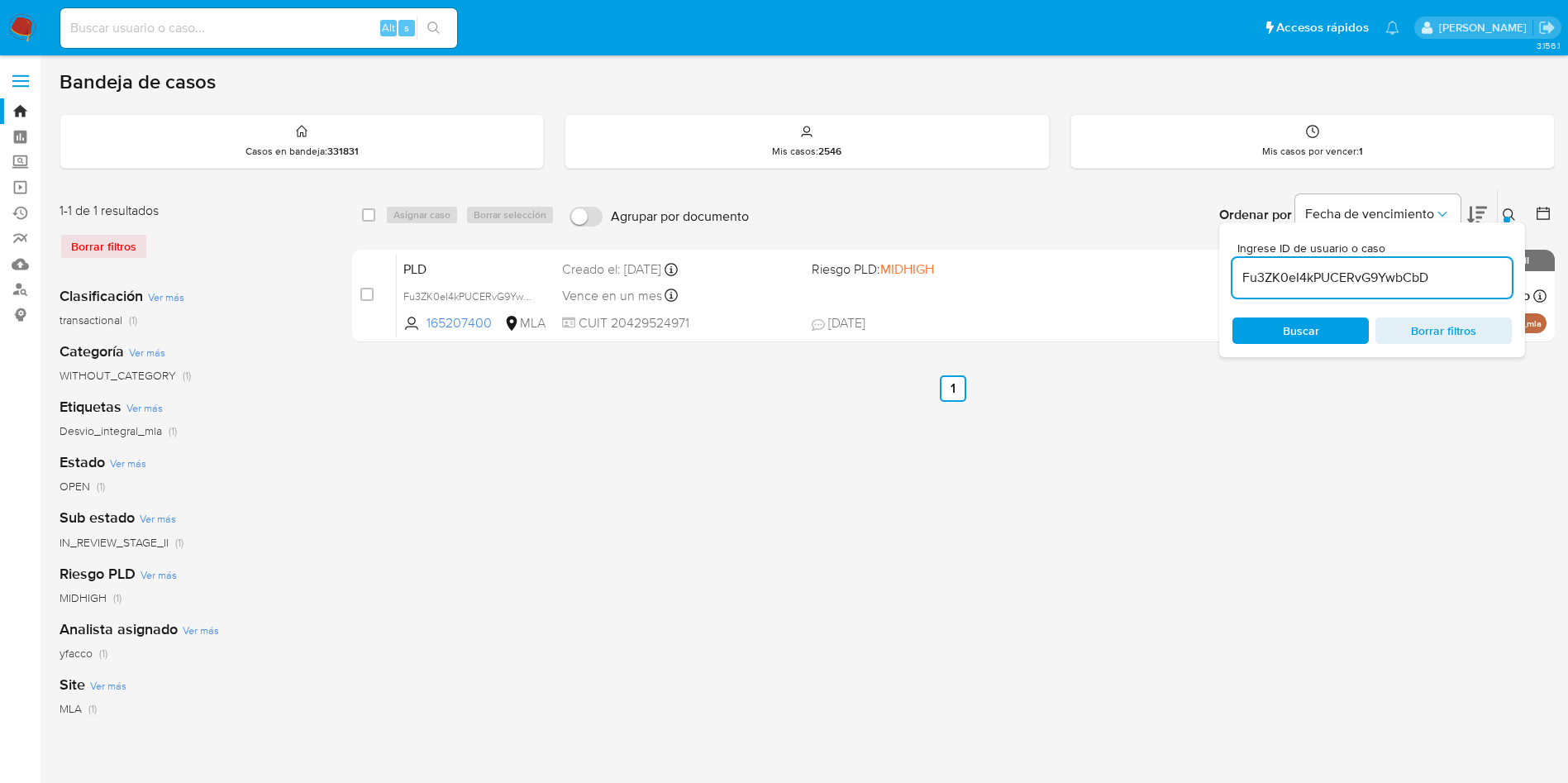
click at [1461, 279] on input "Fu3ZK0eI4kPUCERvG9YwbCbD" at bounding box center [1372, 278] width 279 height 22
paste input "Q89It6KdBHns1LMZBJSpS1Y1"
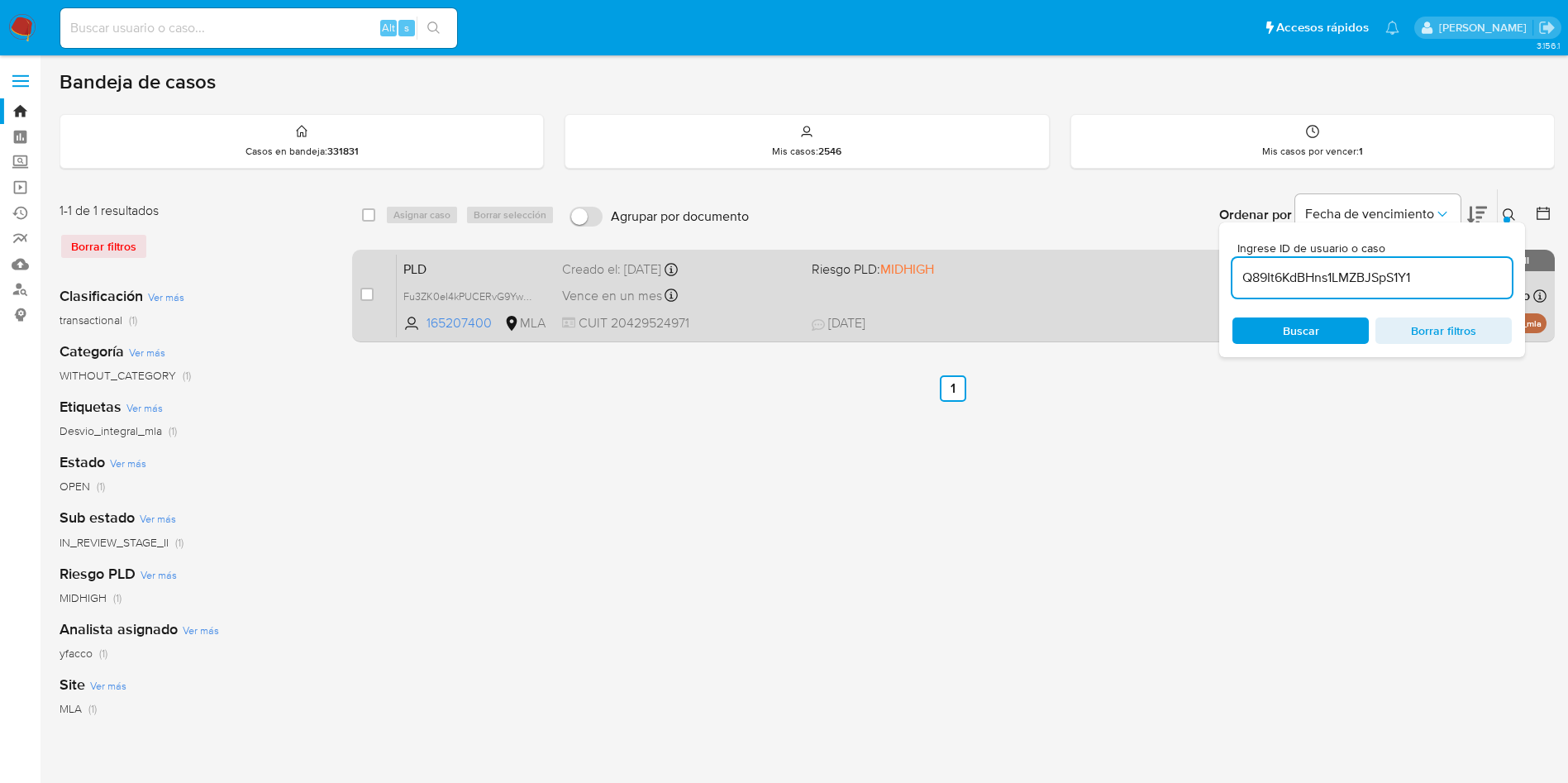
type input "Q89It6KdBHns1LMZBJSpS1Y1"
click at [363, 298] on input "checkbox" at bounding box center [366, 294] width 13 height 13
checkbox input "true"
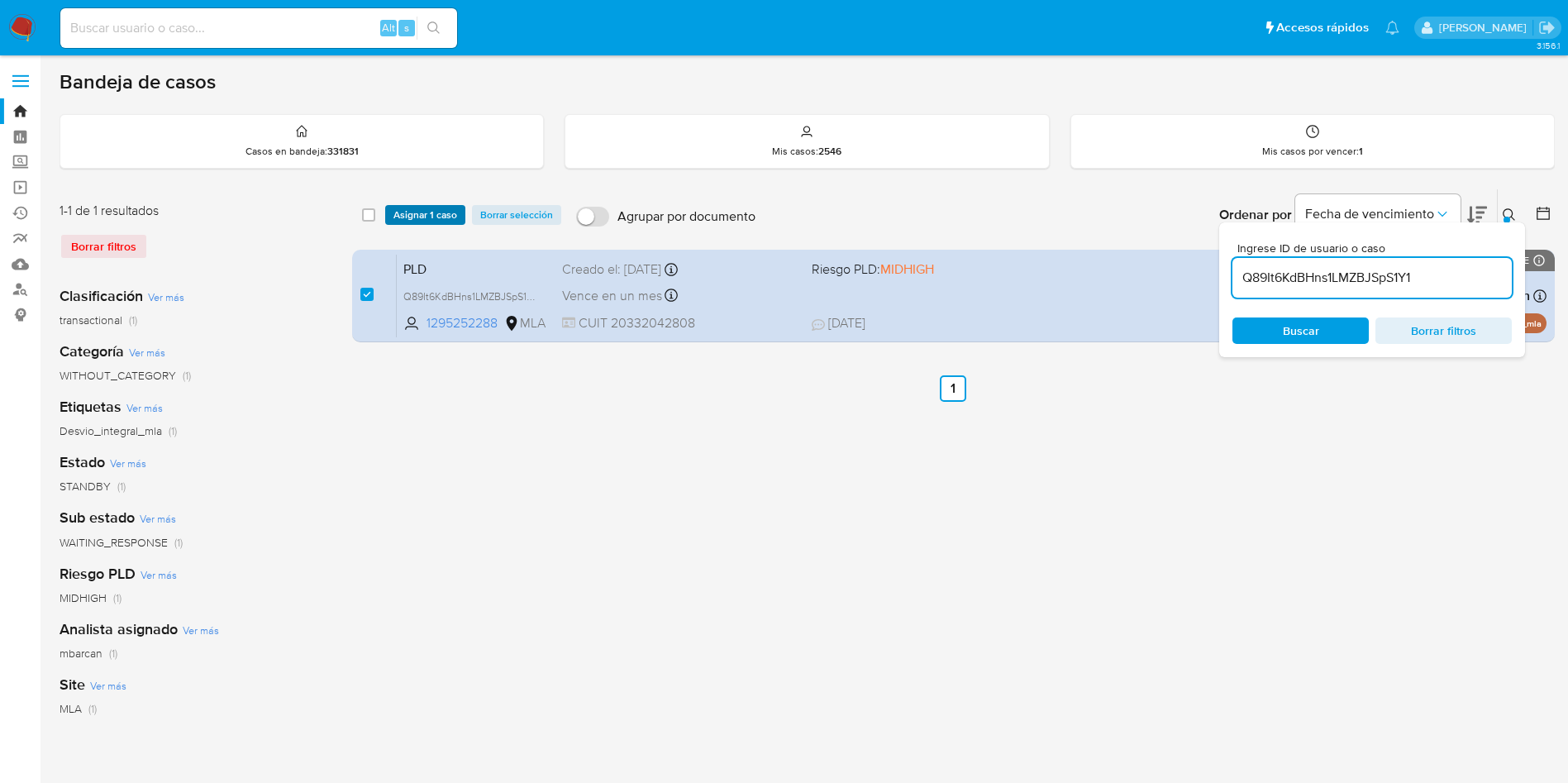
click at [440, 216] on span "Asignar 1 caso" at bounding box center [425, 215] width 63 height 17
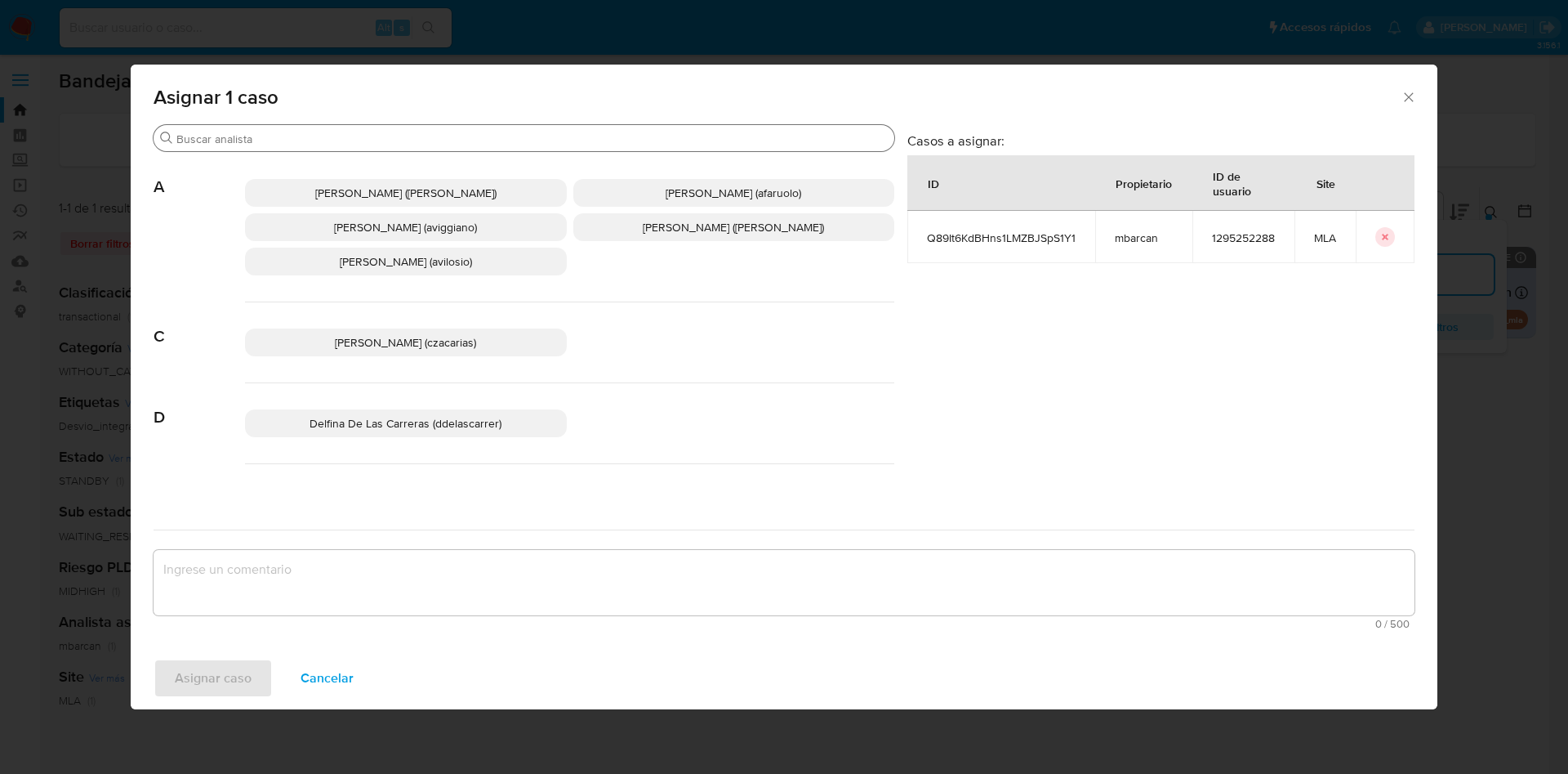
click at [330, 139] on input "Buscar" at bounding box center [531, 138] width 711 height 15
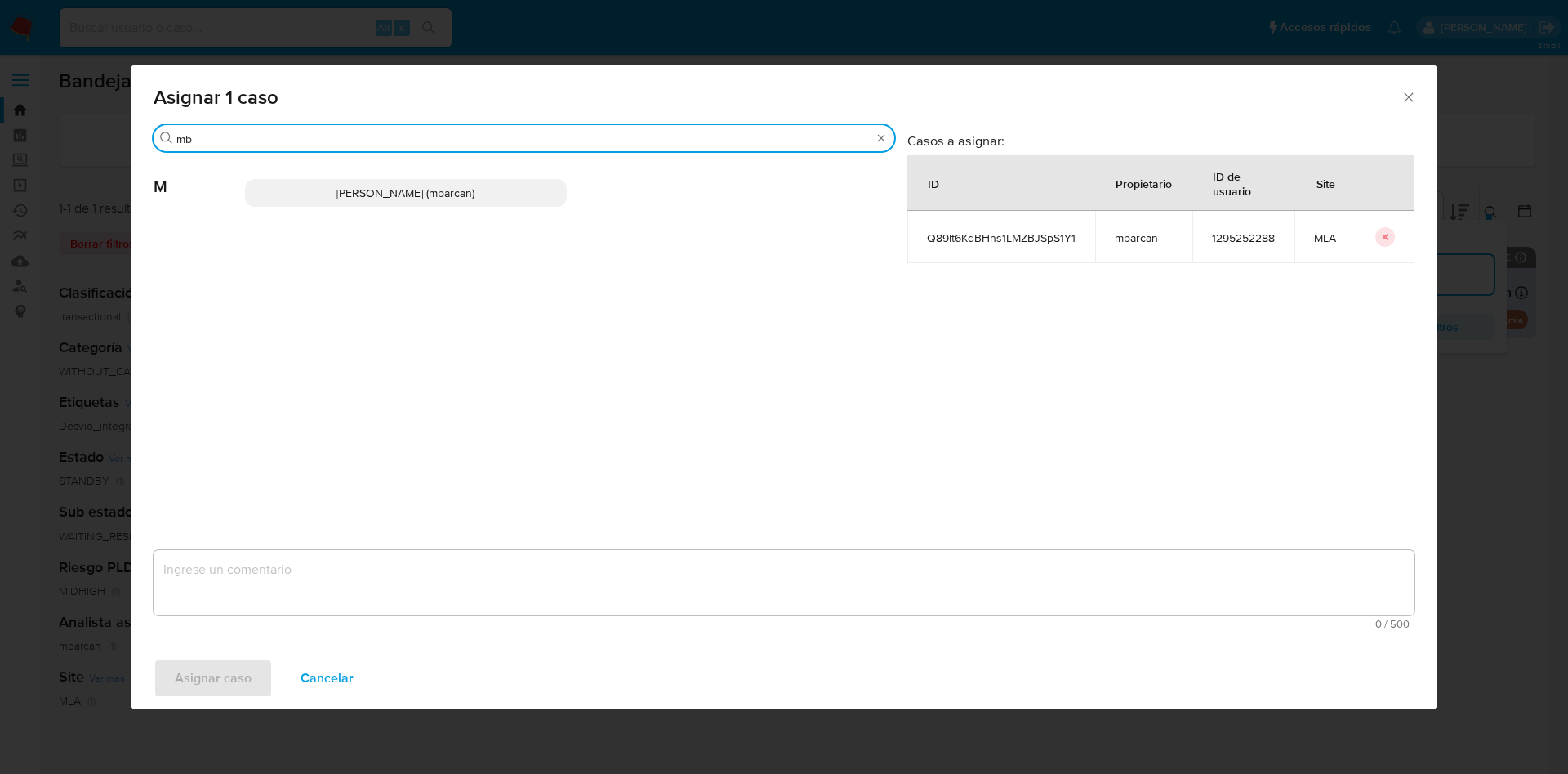
type input "mb"
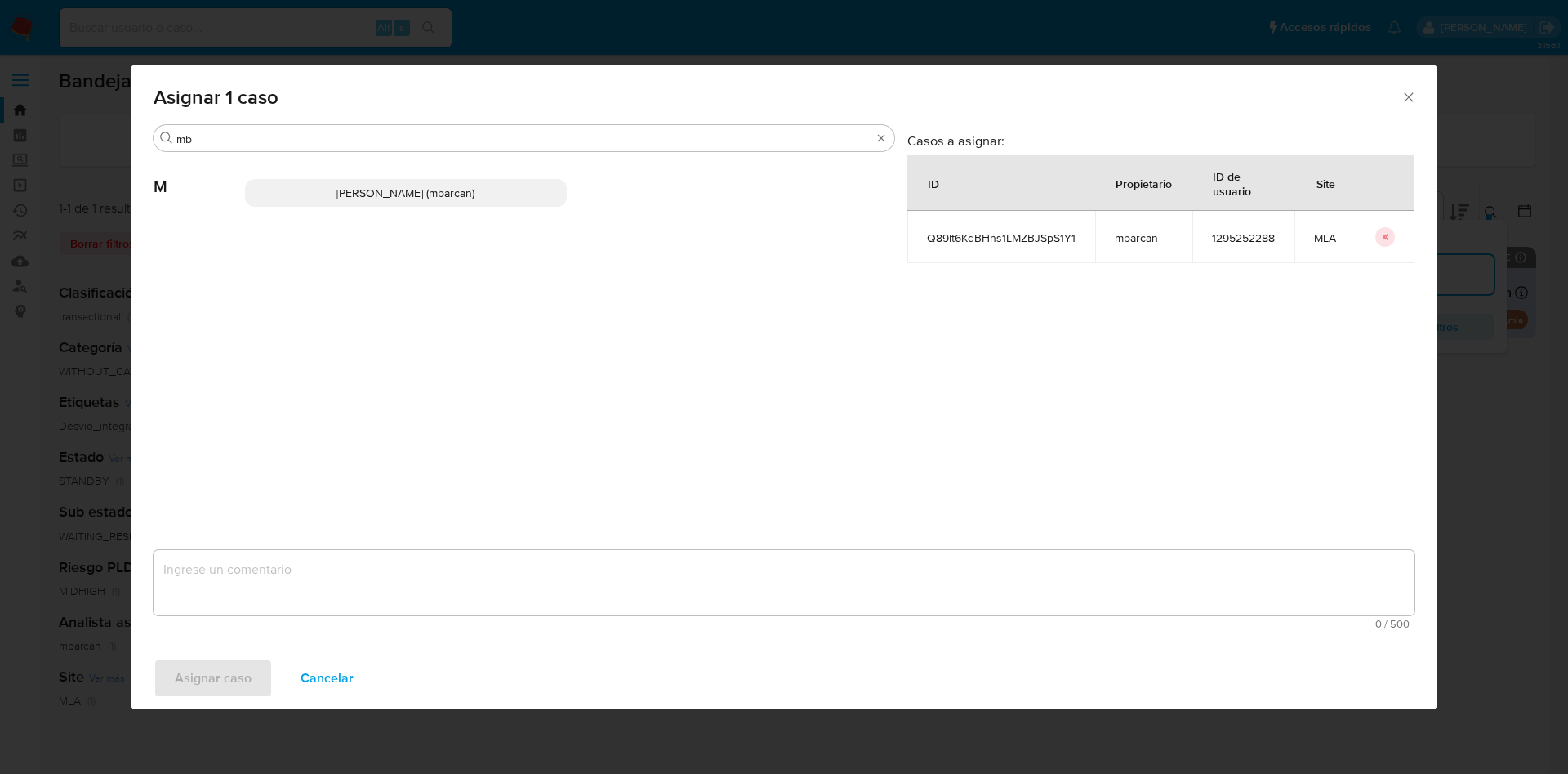
click at [366, 202] on p "Magali Iael Barcan (mbarcan)" at bounding box center [405, 193] width 322 height 27
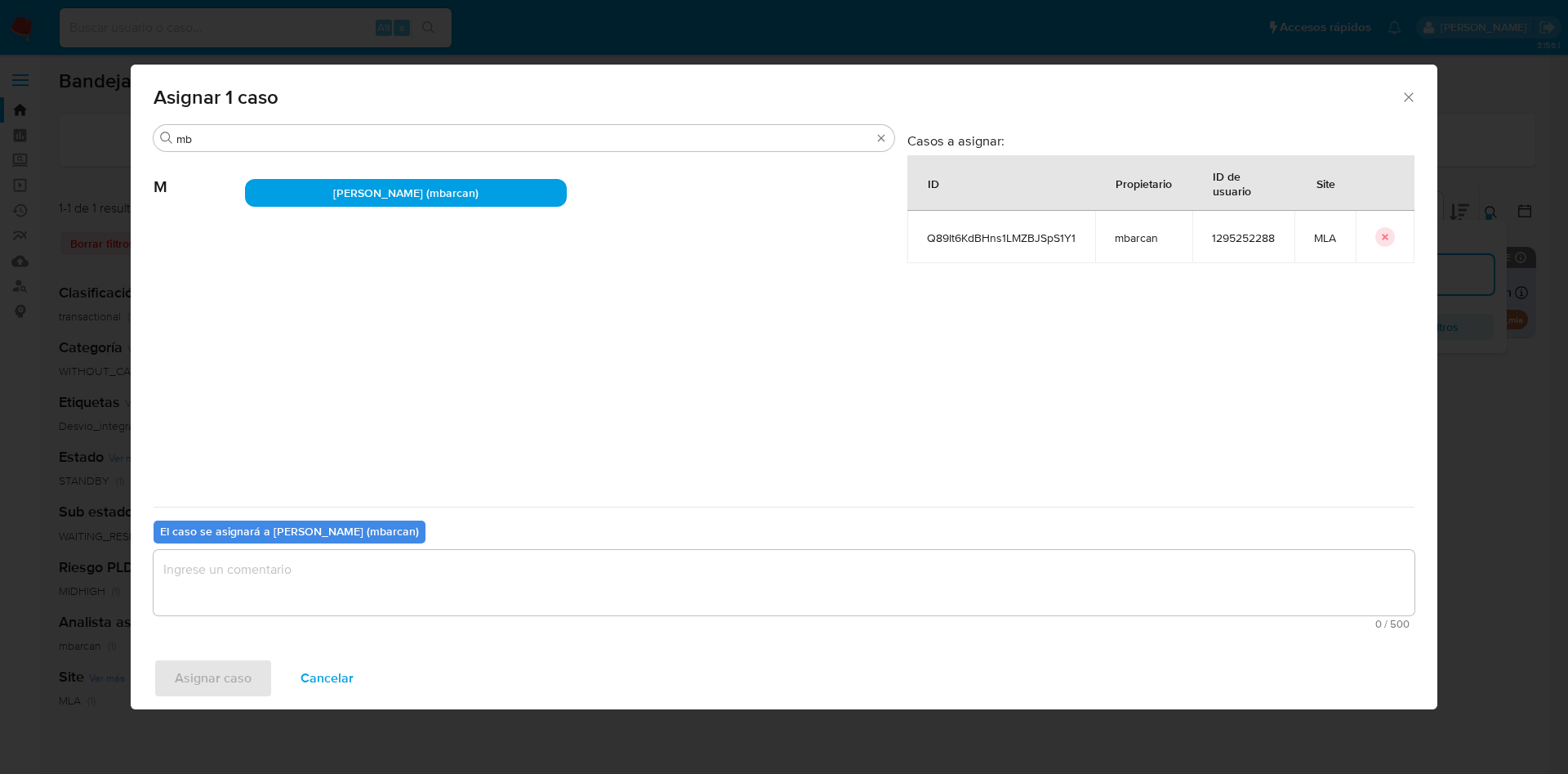
click at [329, 611] on textarea "assign-modal" at bounding box center [784, 582] width 1261 height 66
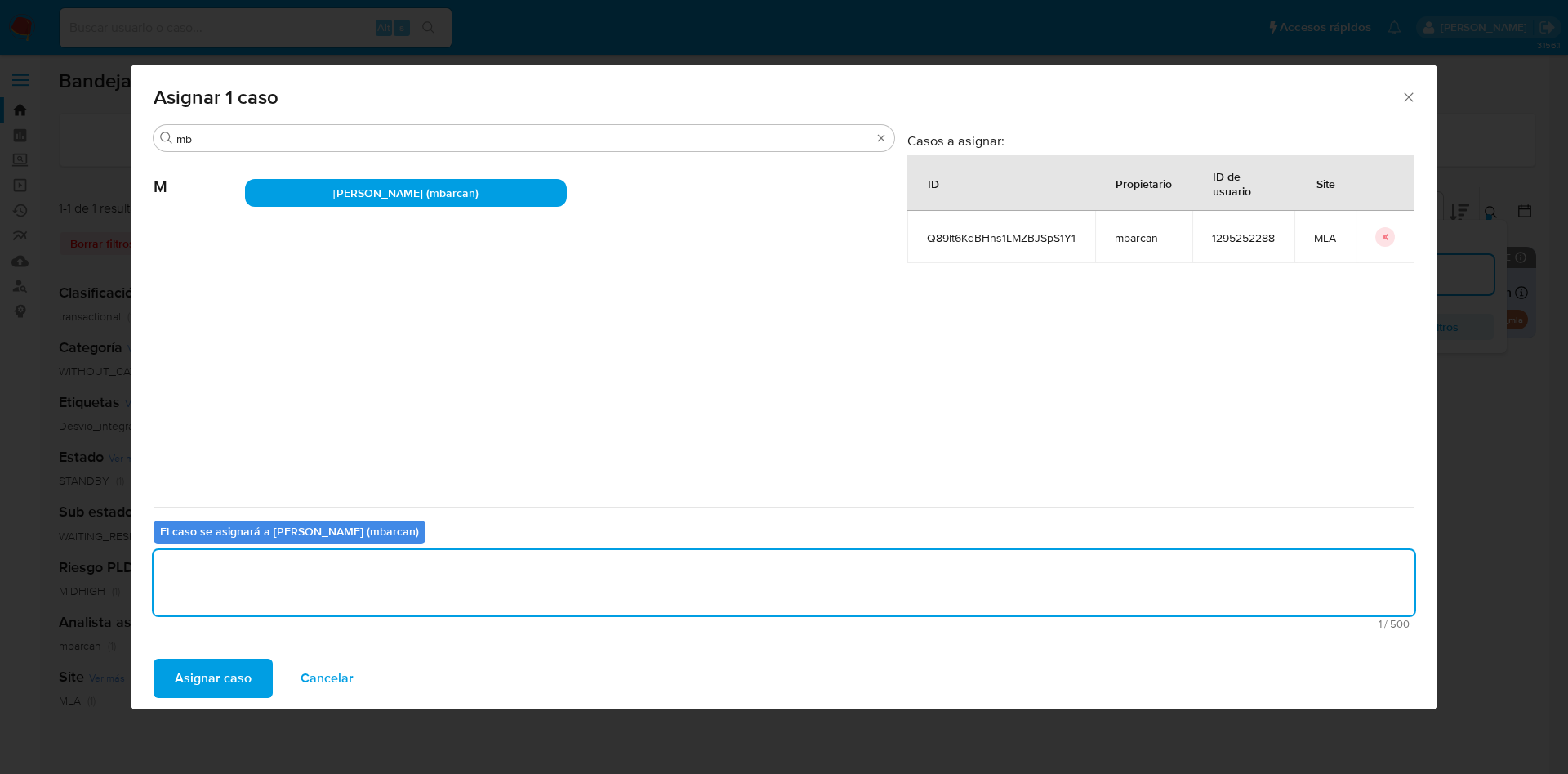
click at [246, 665] on span "Asignar caso" at bounding box center [213, 678] width 76 height 36
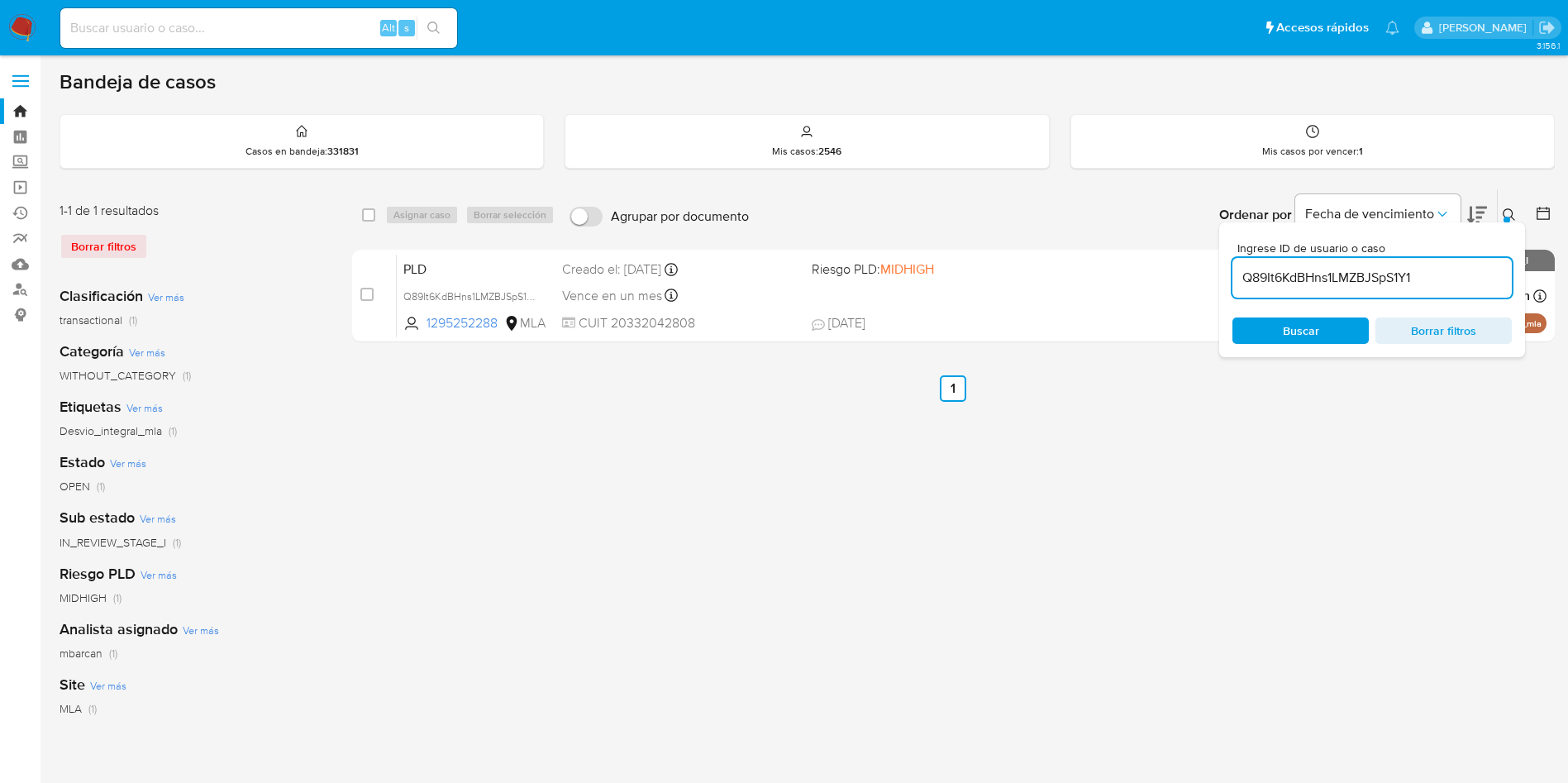
click at [1440, 285] on input "Q89It6KdBHns1LMZBJSpS1Y1" at bounding box center [1372, 278] width 279 height 22
paste input "3YuGt1eQoVZb3x0CiHBhmiwa"
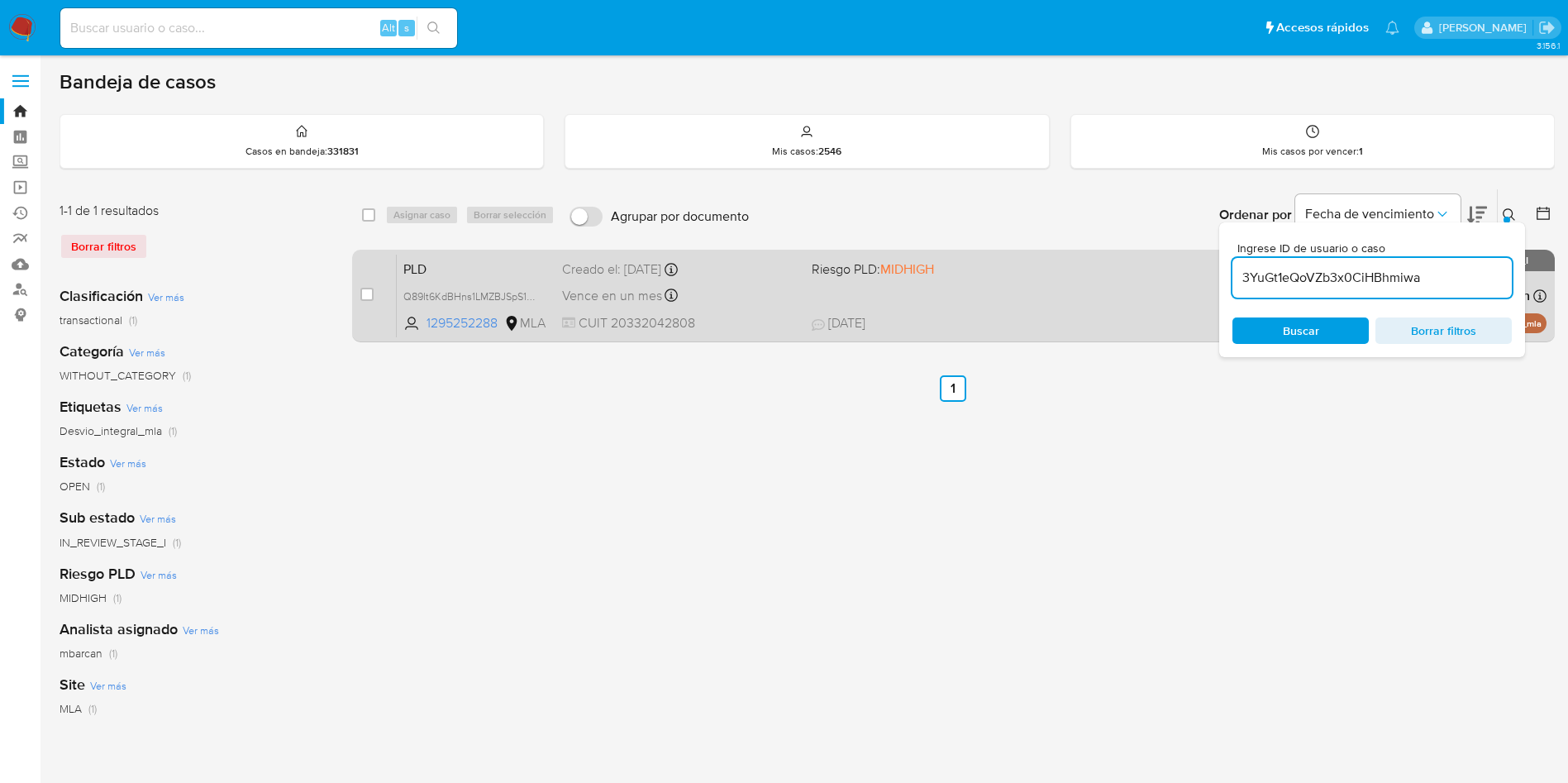
type input "3YuGt1eQoVZb3x0CiHBhmiwa"
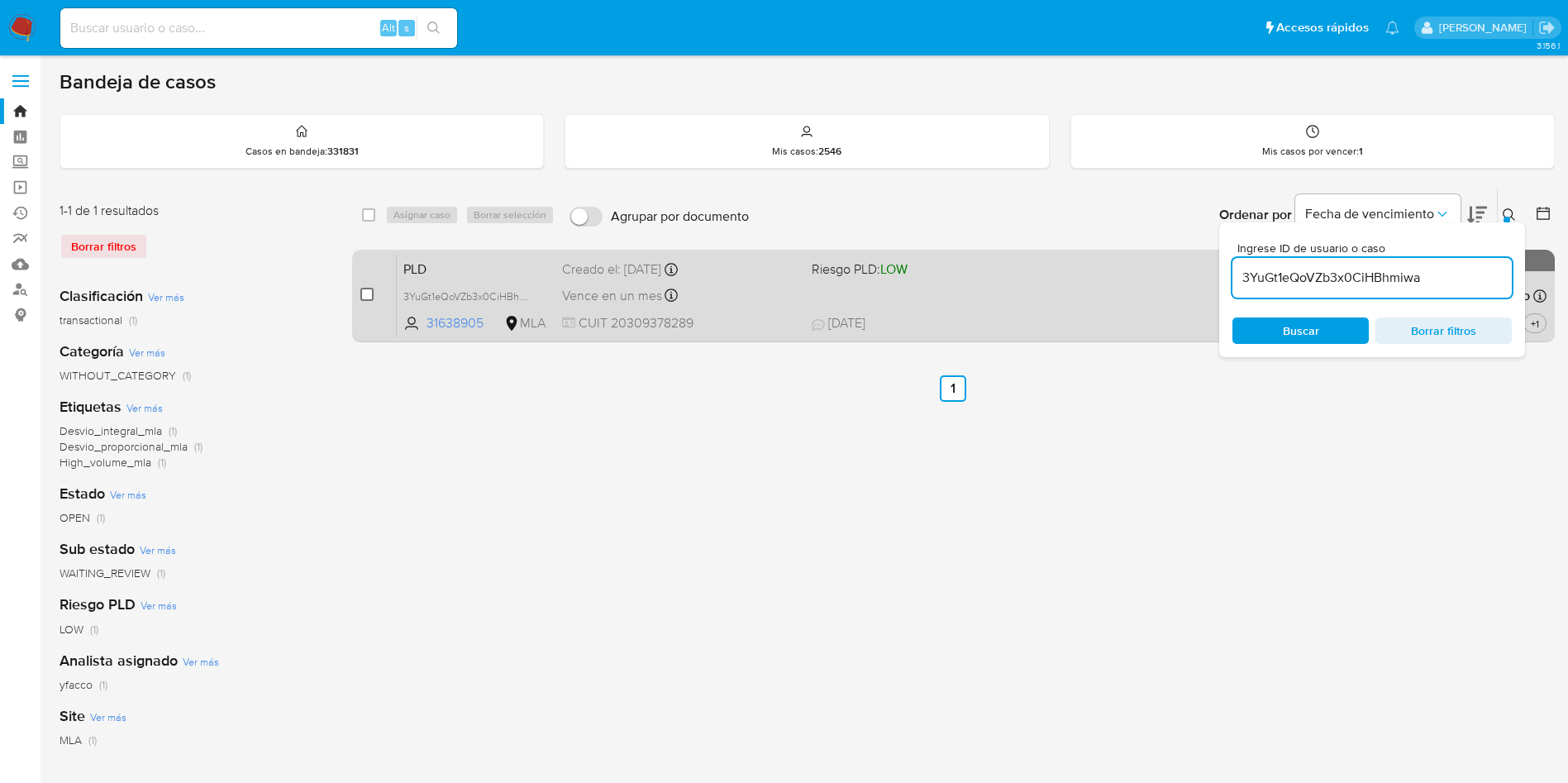
click at [368, 297] on input "checkbox" at bounding box center [366, 294] width 13 height 13
checkbox input "true"
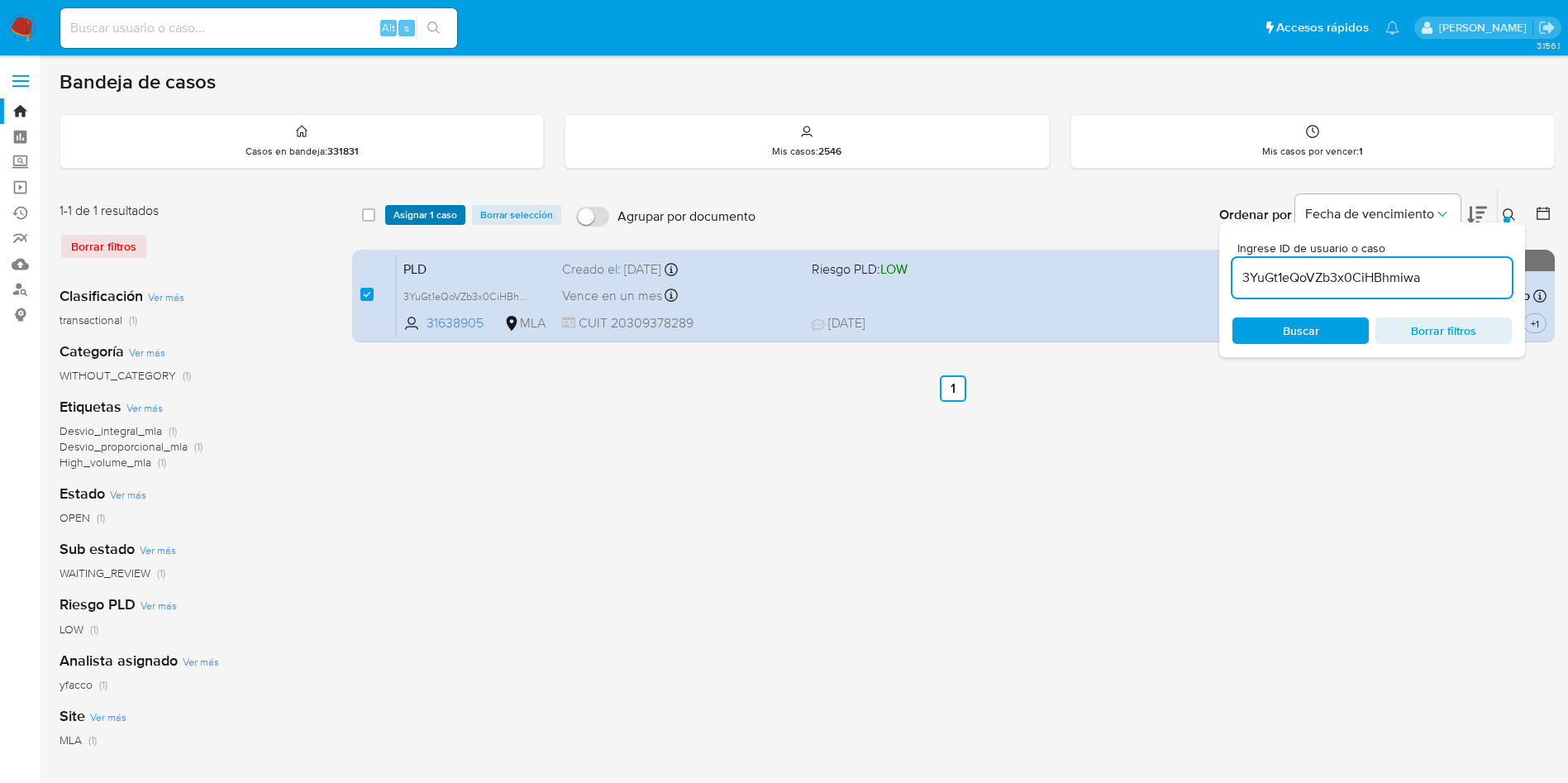
click at [433, 210] on span "Asignar 1 caso" at bounding box center [425, 215] width 63 height 17
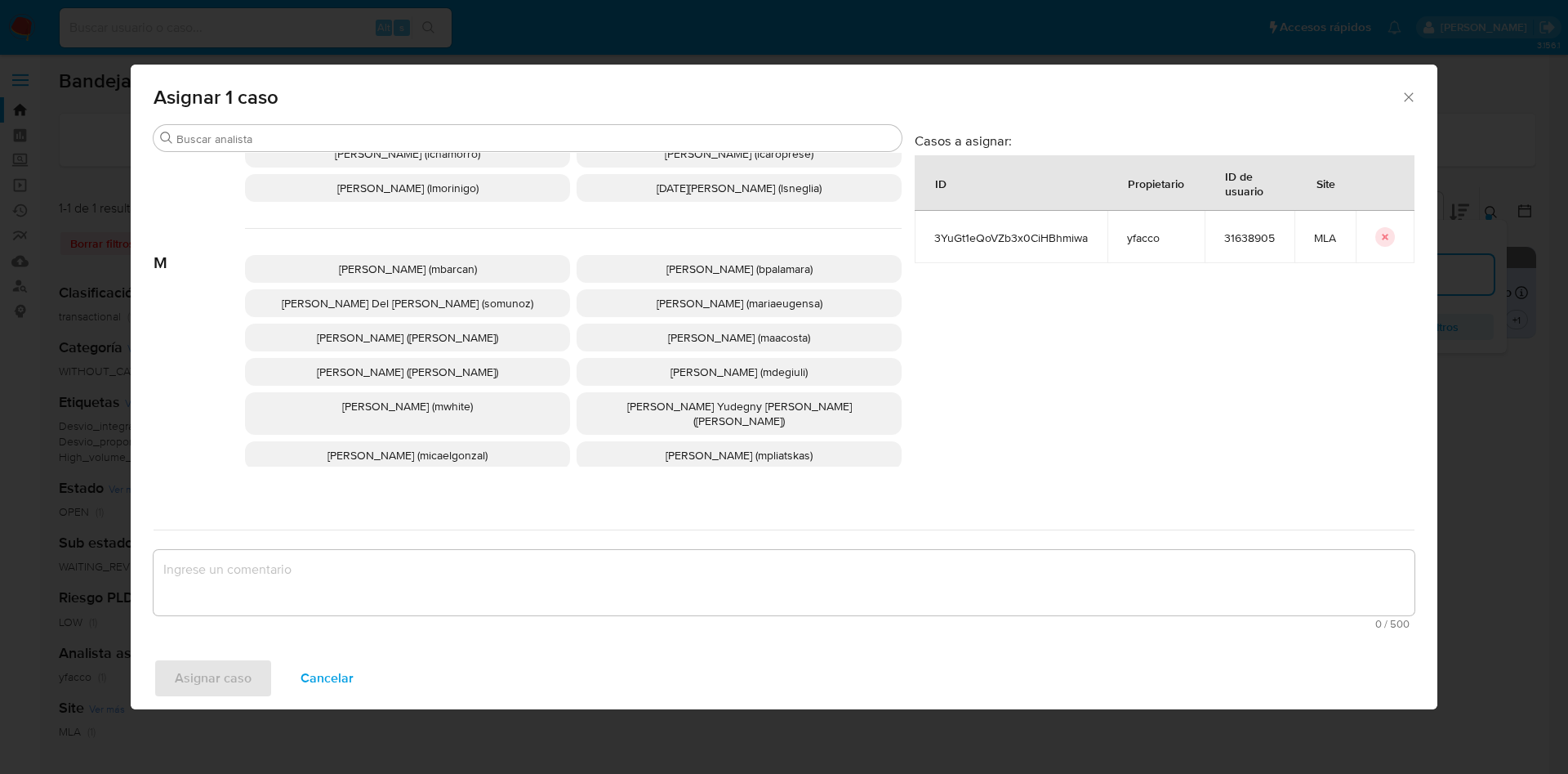
scroll to position [1494, 0]
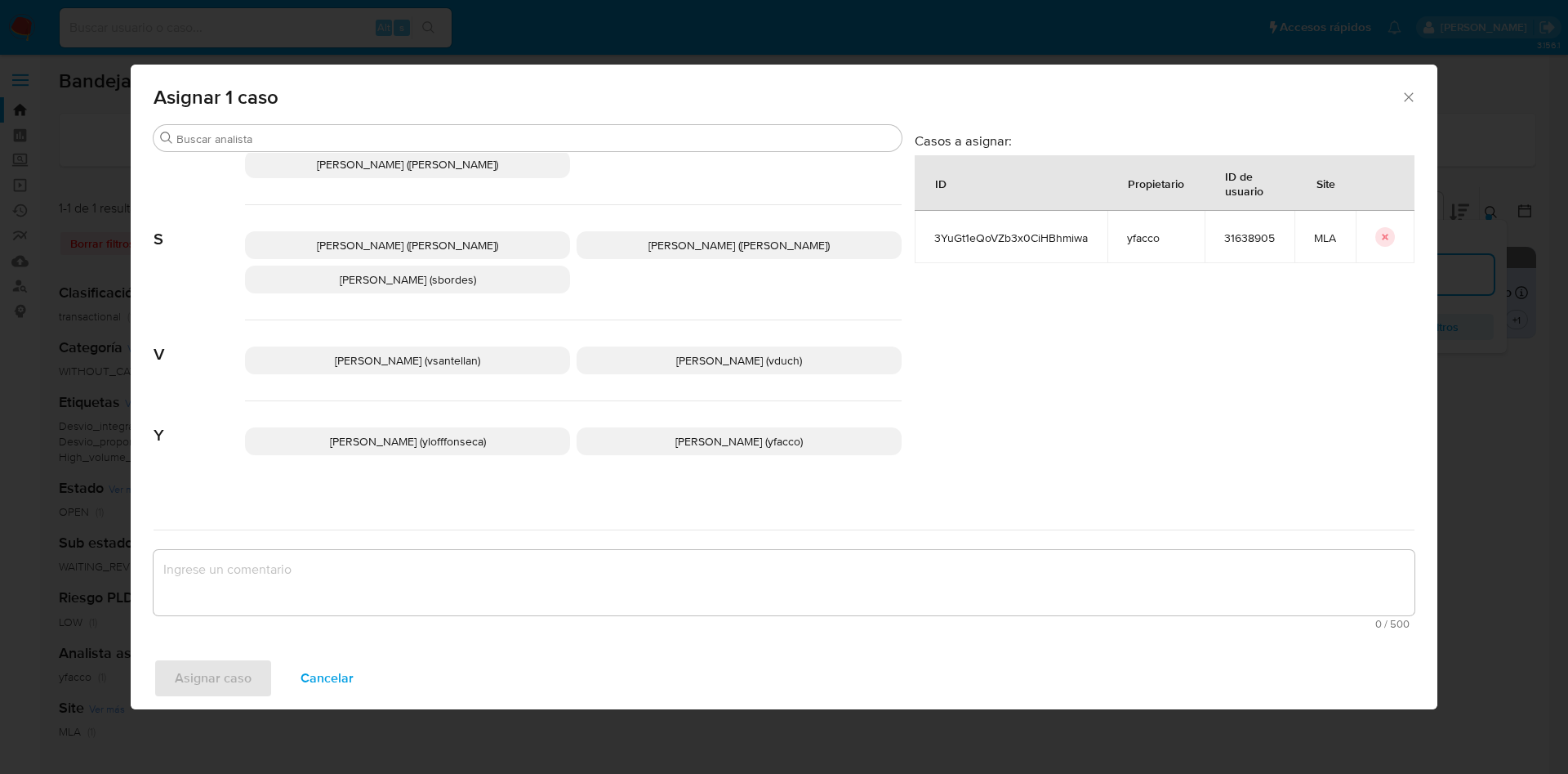
click at [650, 428] on p "Yesica Paola Facco (yfacco)" at bounding box center [739, 441] width 325 height 27
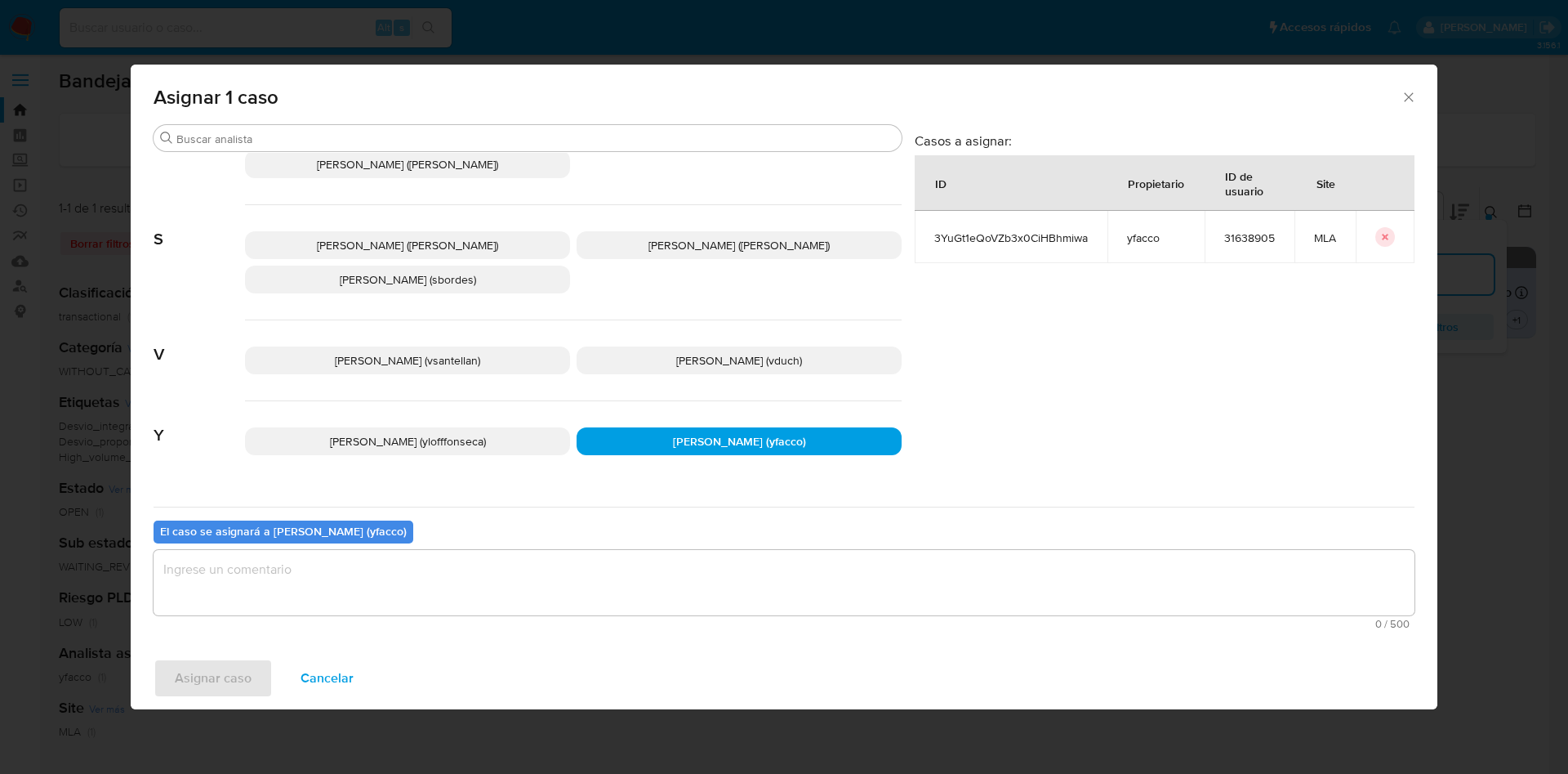
click at [474, 582] on textarea "assign-modal" at bounding box center [784, 582] width 1261 height 66
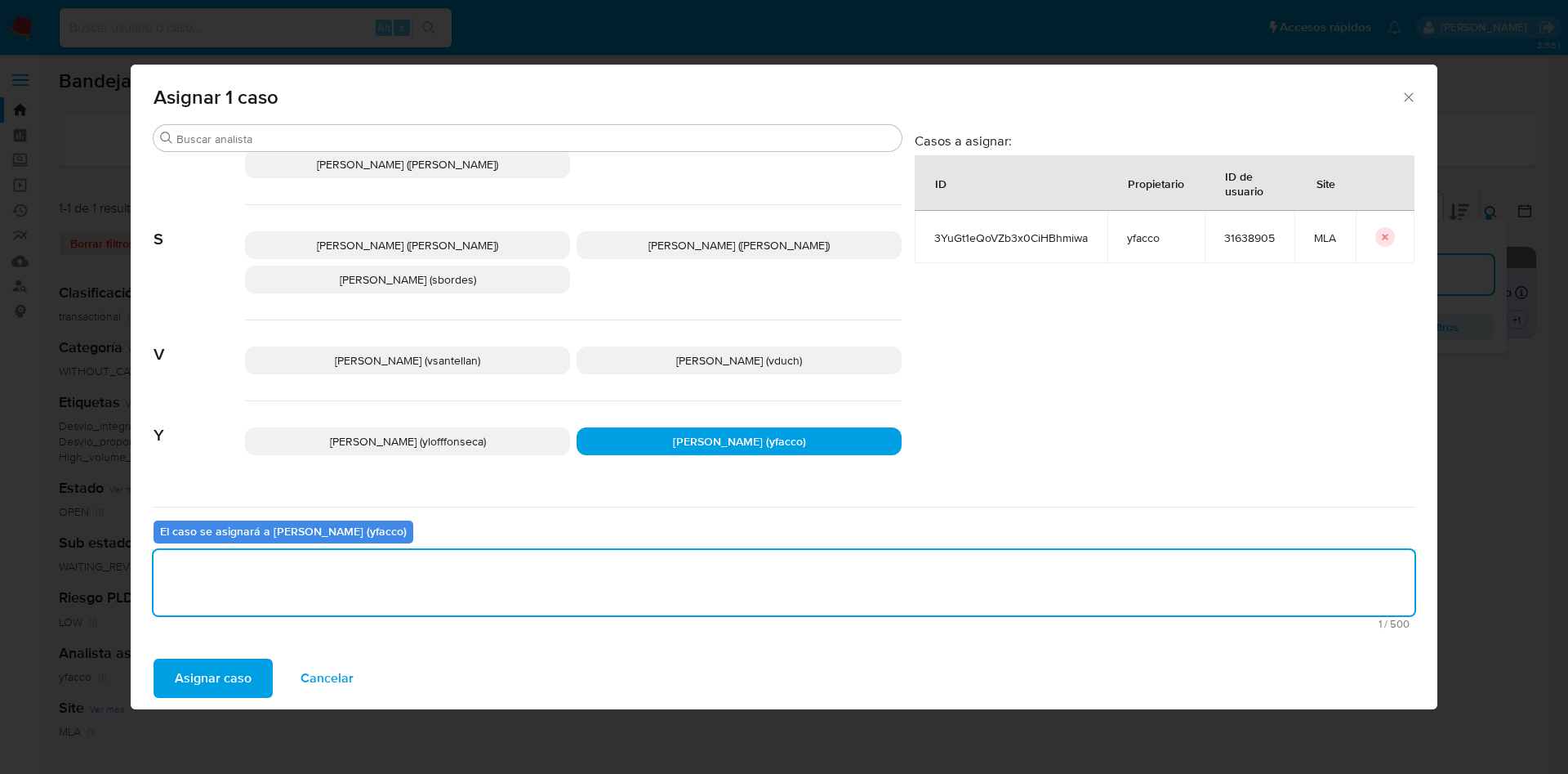
click at [230, 678] on span "Asignar caso" at bounding box center [213, 678] width 76 height 36
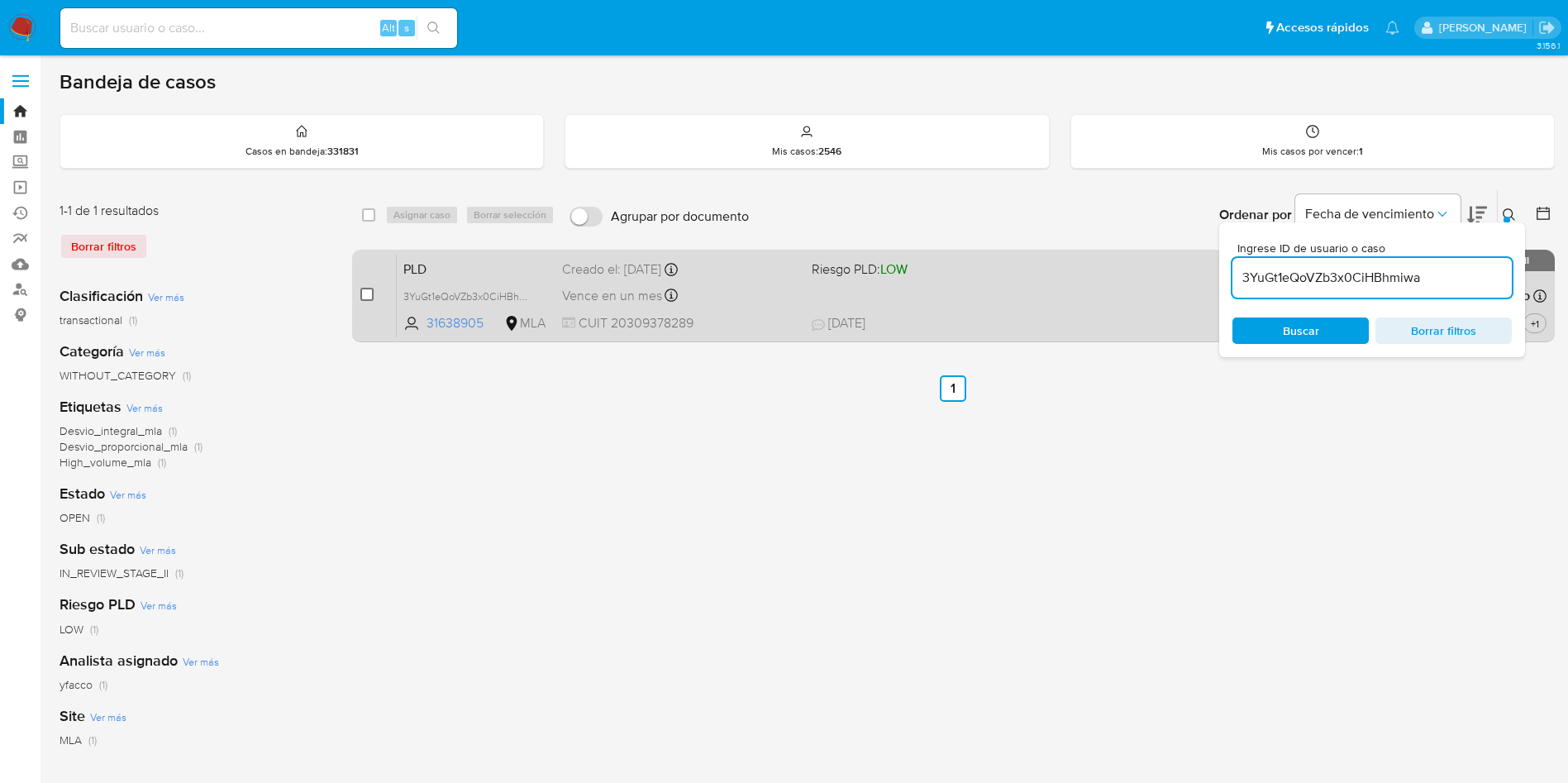
click at [363, 299] on input "checkbox" at bounding box center [366, 294] width 13 height 13
checkbox input "true"
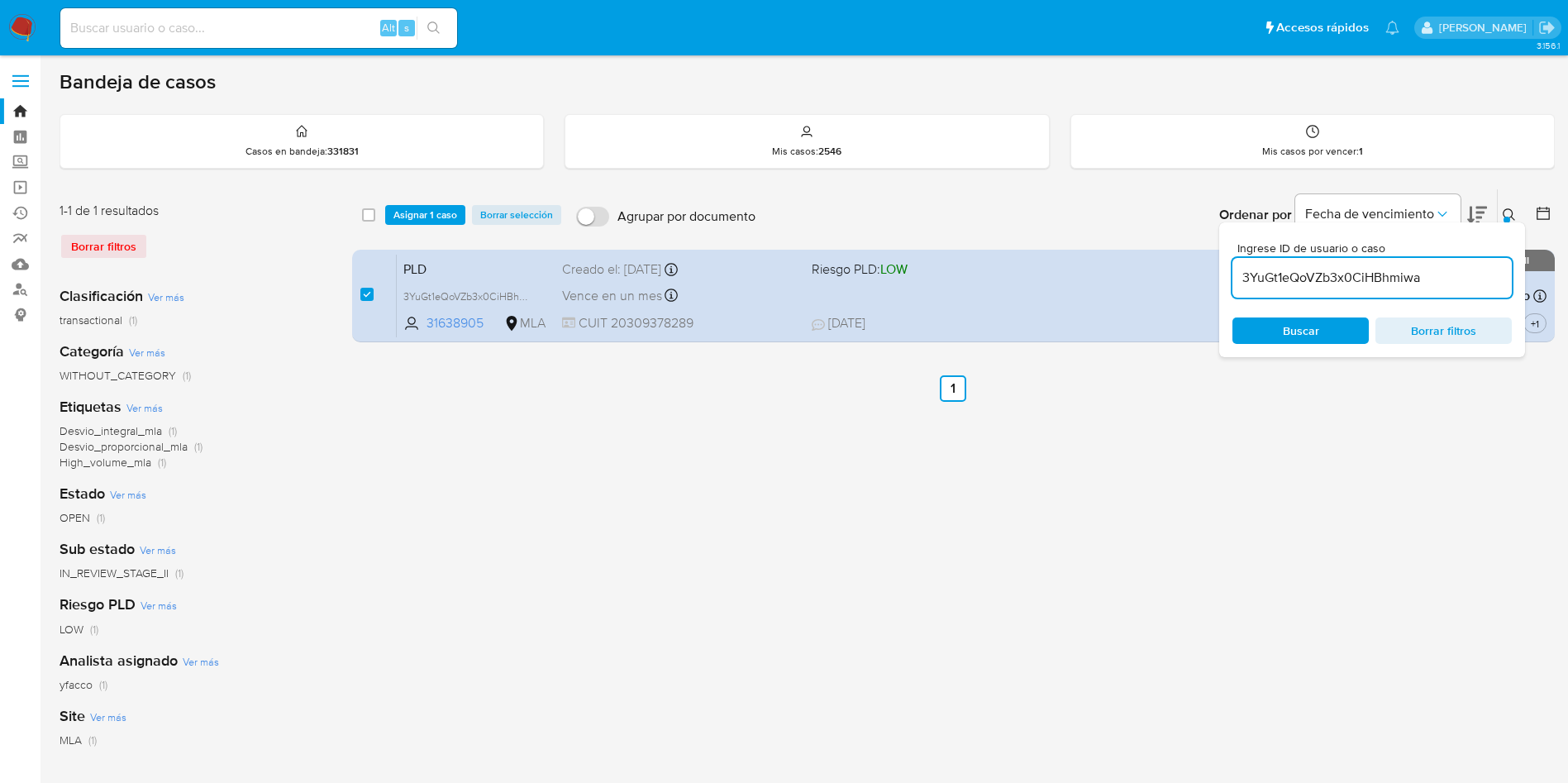
click at [409, 230] on div "select-all-cases-checkbox Asignar 1 caso Borrar selección Agrupar por documento…" at bounding box center [953, 215] width 1203 height 51
click at [416, 218] on span "Asignar 1 caso" at bounding box center [425, 215] width 63 height 17
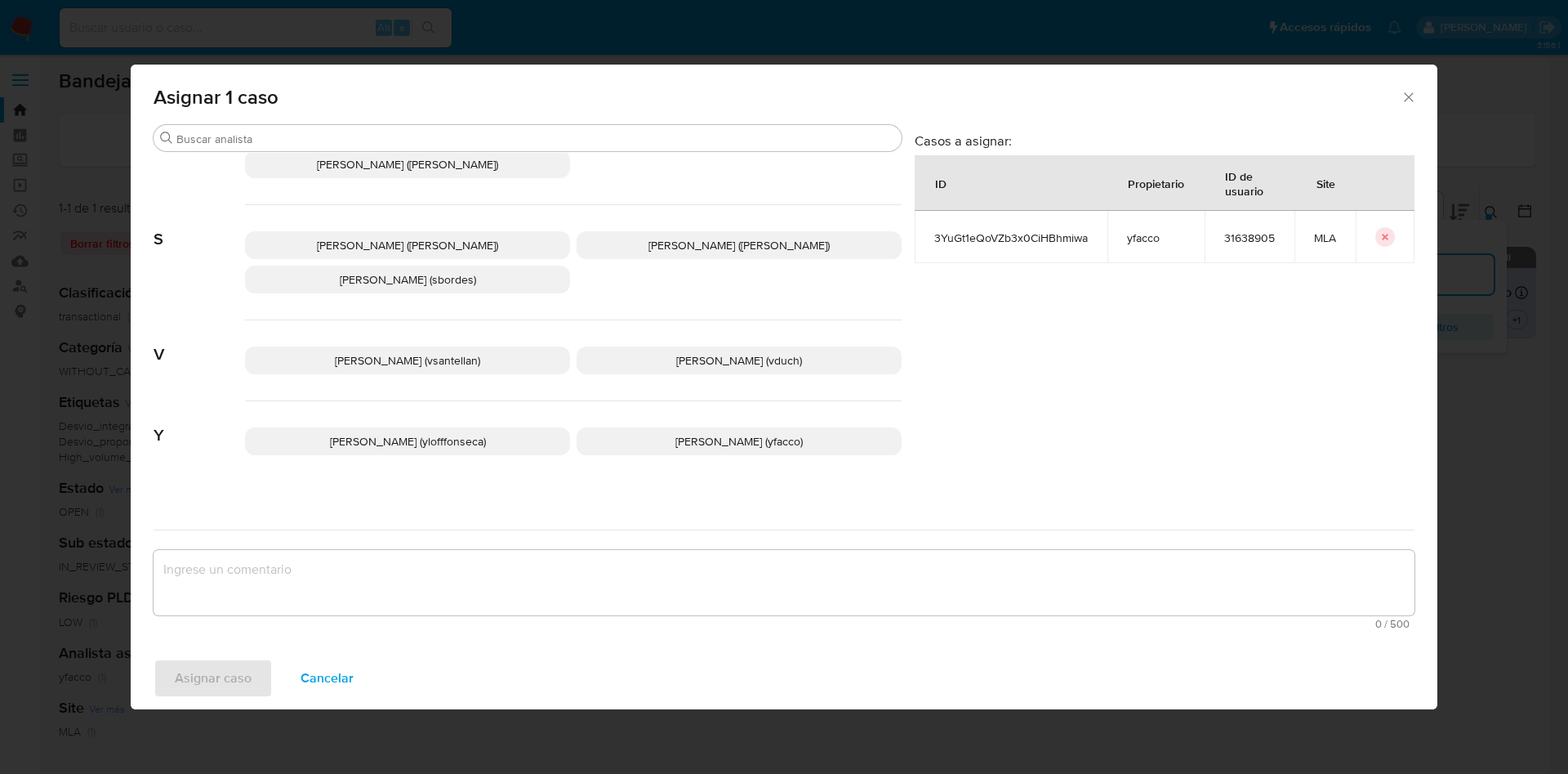
click at [675, 433] on span "Yesica Paola Facco (yfacco)" at bounding box center [739, 441] width 127 height 17
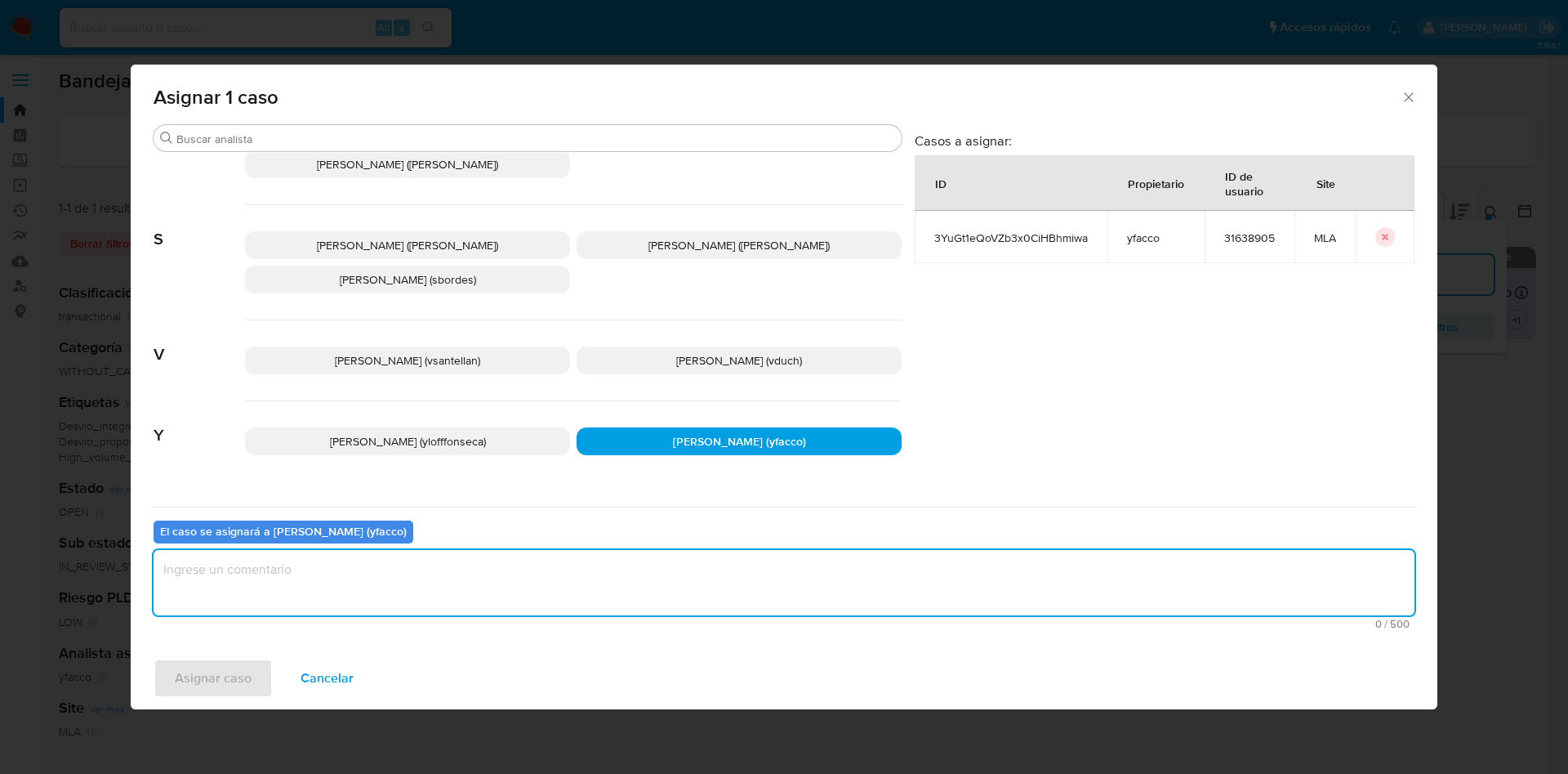
click at [596, 557] on textarea "assign-modal" at bounding box center [784, 582] width 1261 height 66
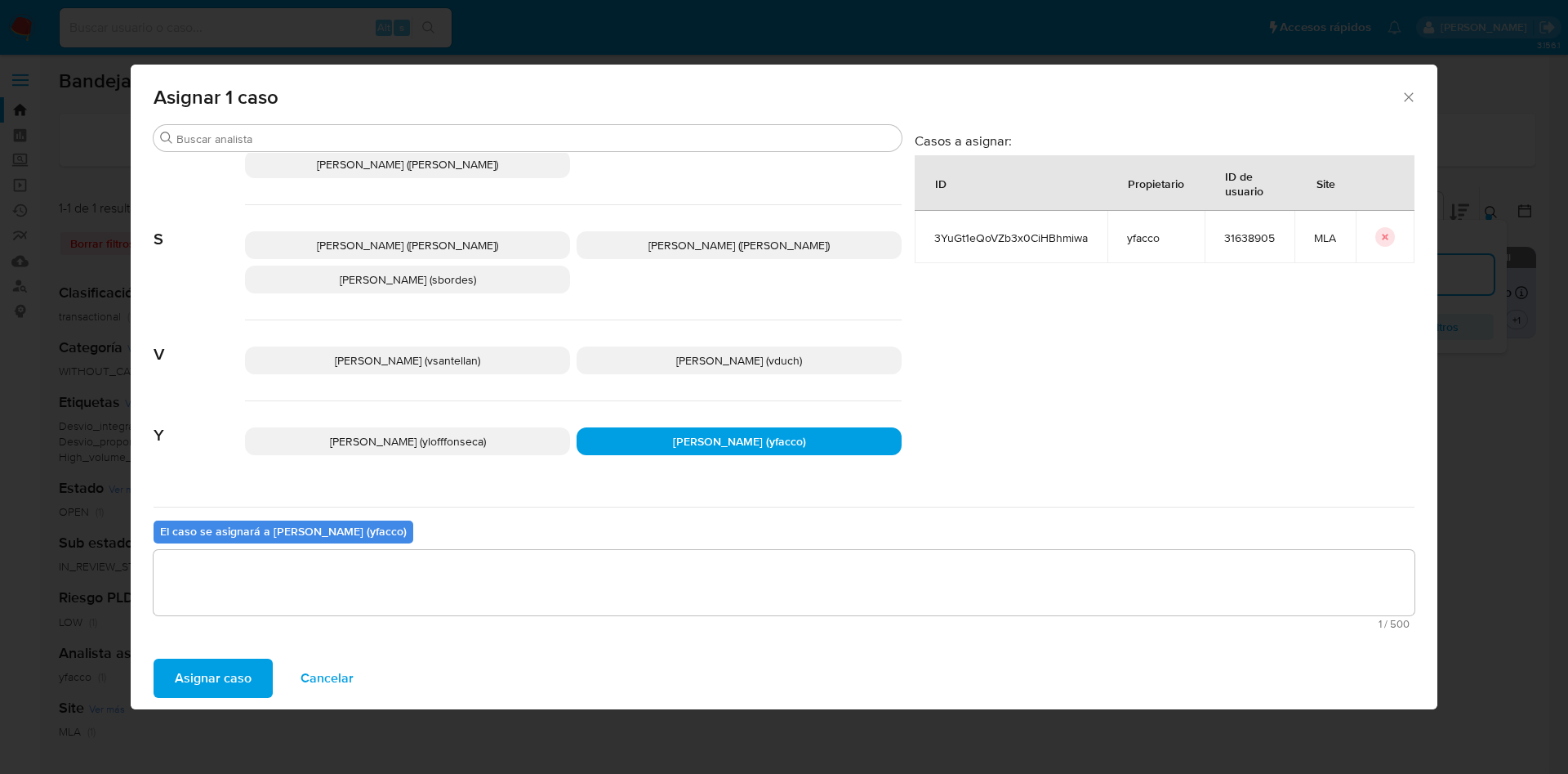
click at [256, 671] on button "Asignar caso" at bounding box center [213, 678] width 119 height 39
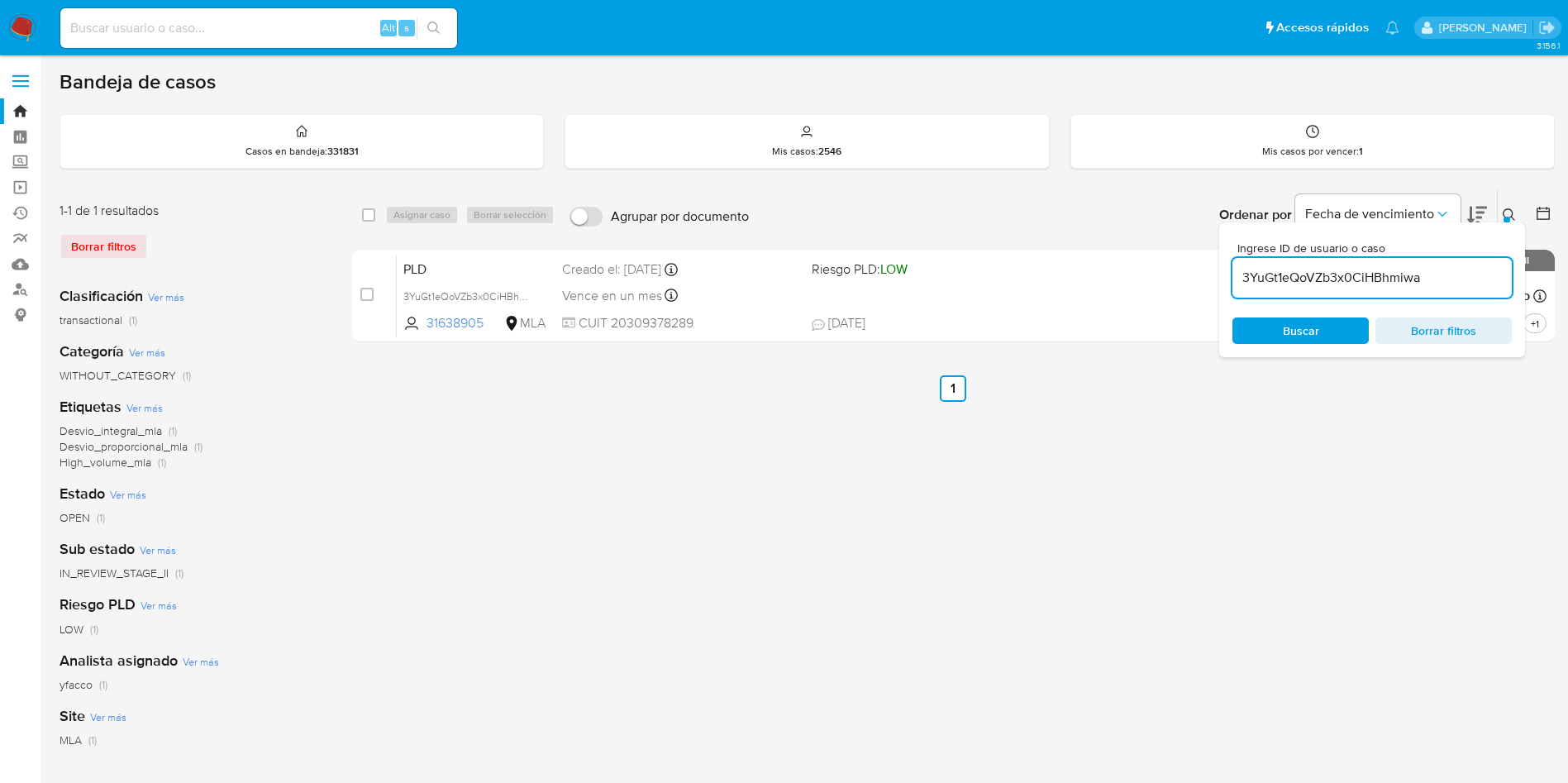
click at [1454, 270] on input "3YuGt1eQoVZb3x0CiHBhmiwa" at bounding box center [1372, 278] width 279 height 22
paste input "3rzyIO6EhXTDvKko6OzFERhb"
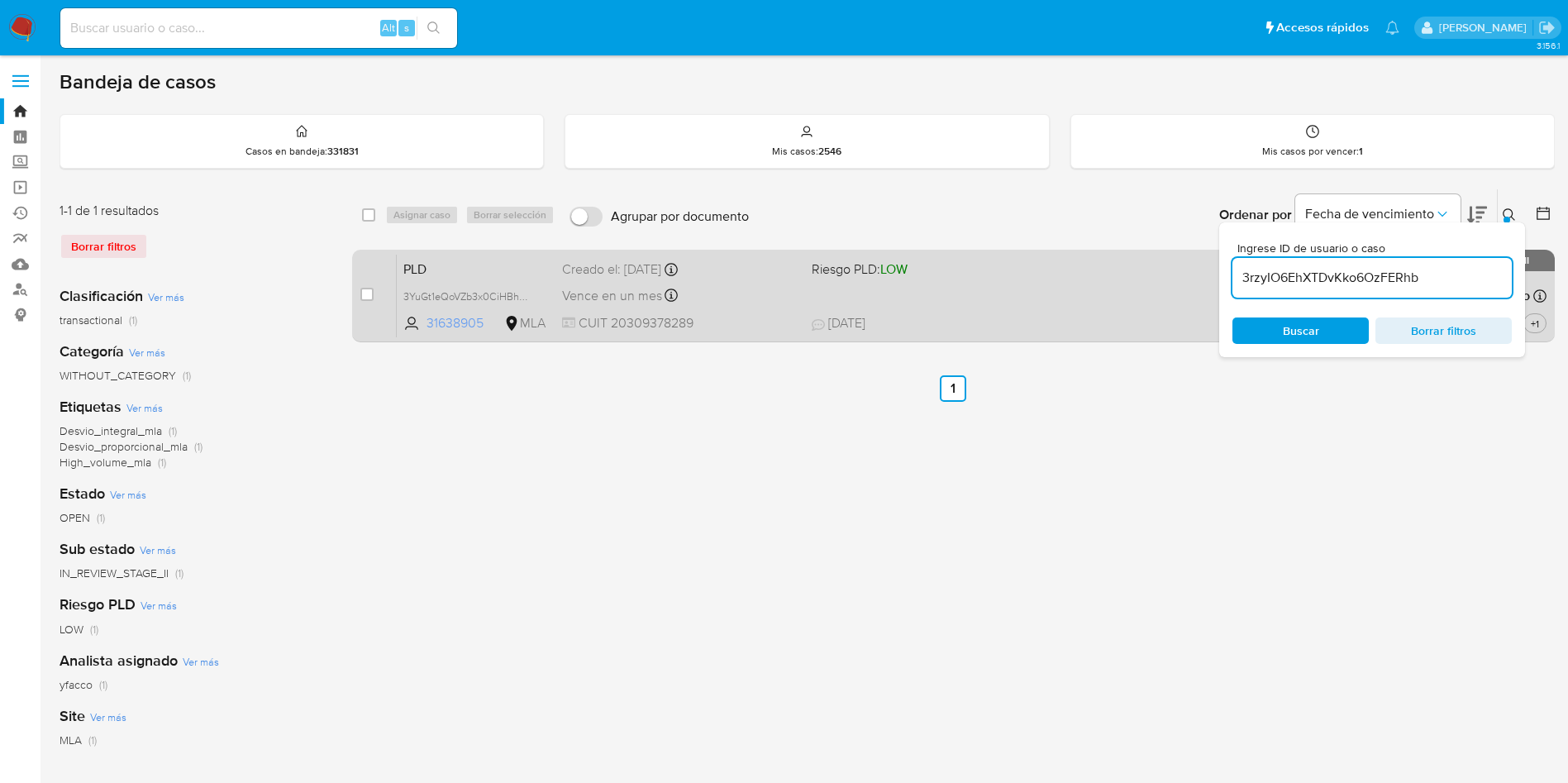
type input "3rzyIO6EhXTDvKko6OzFERhb"
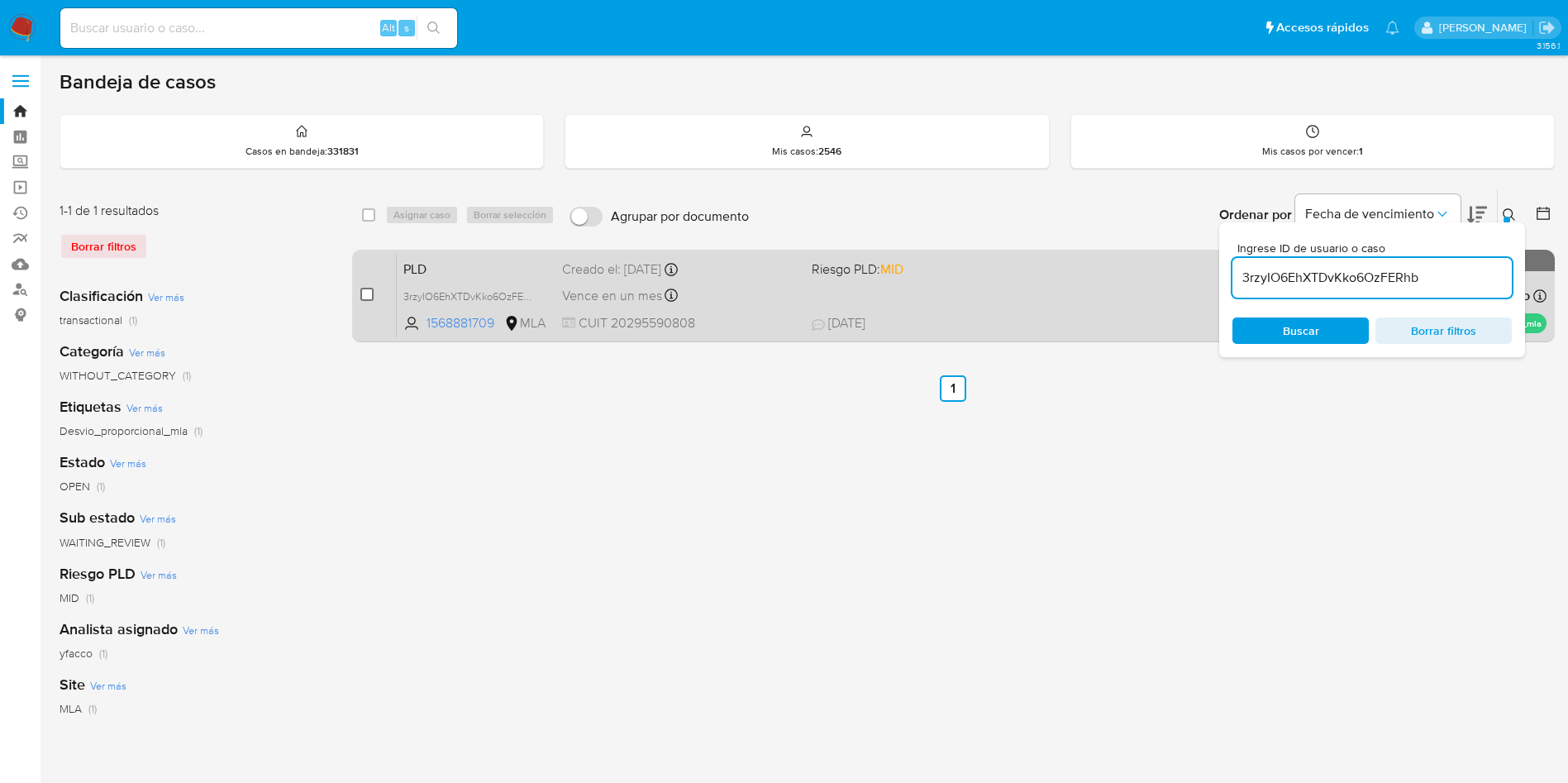
click at [362, 297] on input "checkbox" at bounding box center [366, 294] width 13 height 13
checkbox input "true"
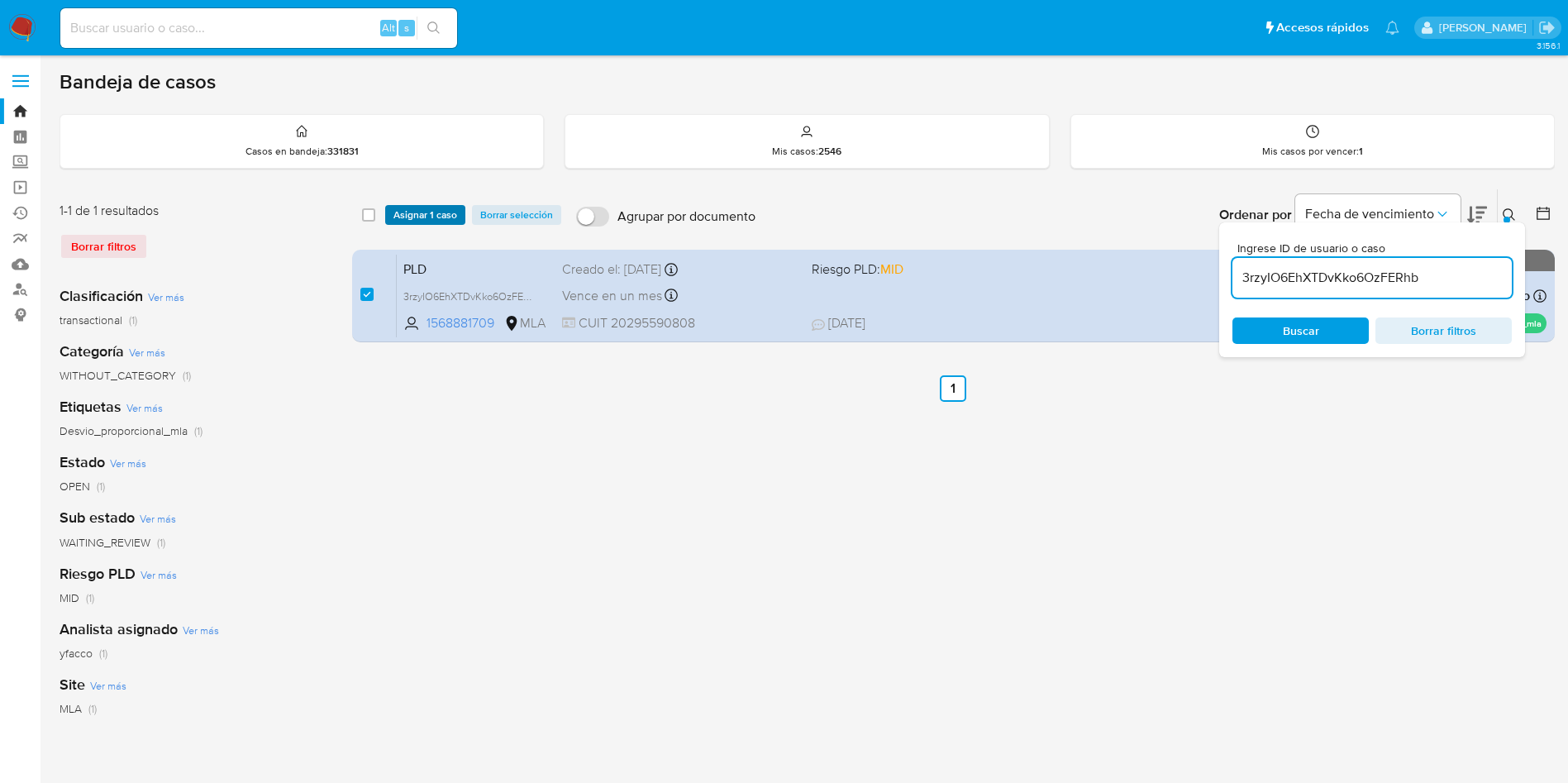
drag, startPoint x: 394, startPoint y: 227, endPoint x: 400, endPoint y: 216, distance: 12.5
click at [395, 226] on div "select-all-cases-checkbox Asignar 1 caso Borrar selección Agrupar por documento…" at bounding box center [953, 215] width 1203 height 51
click at [400, 216] on span "Asignar 1 caso" at bounding box center [425, 215] width 63 height 17
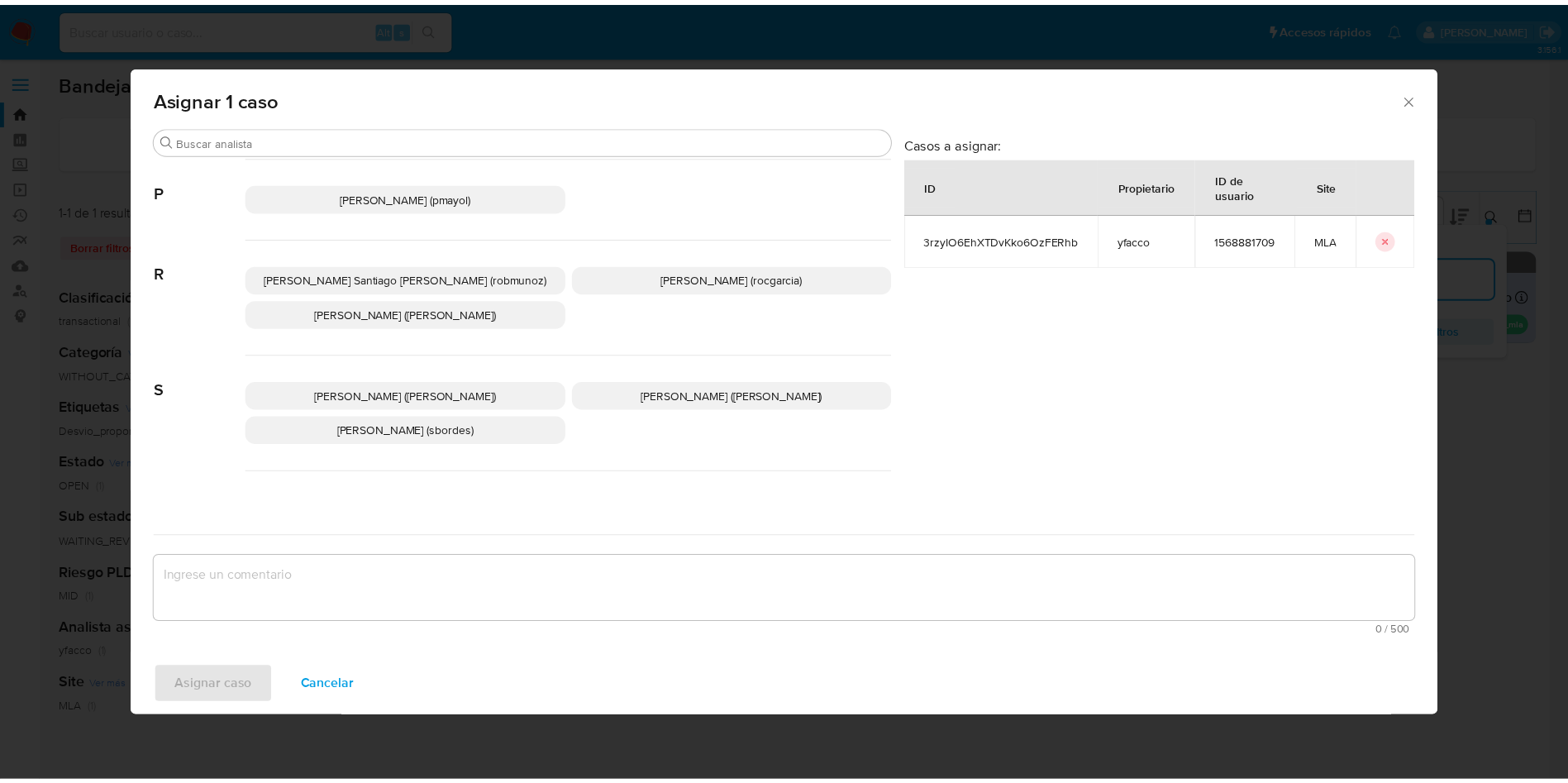
scroll to position [1512, 0]
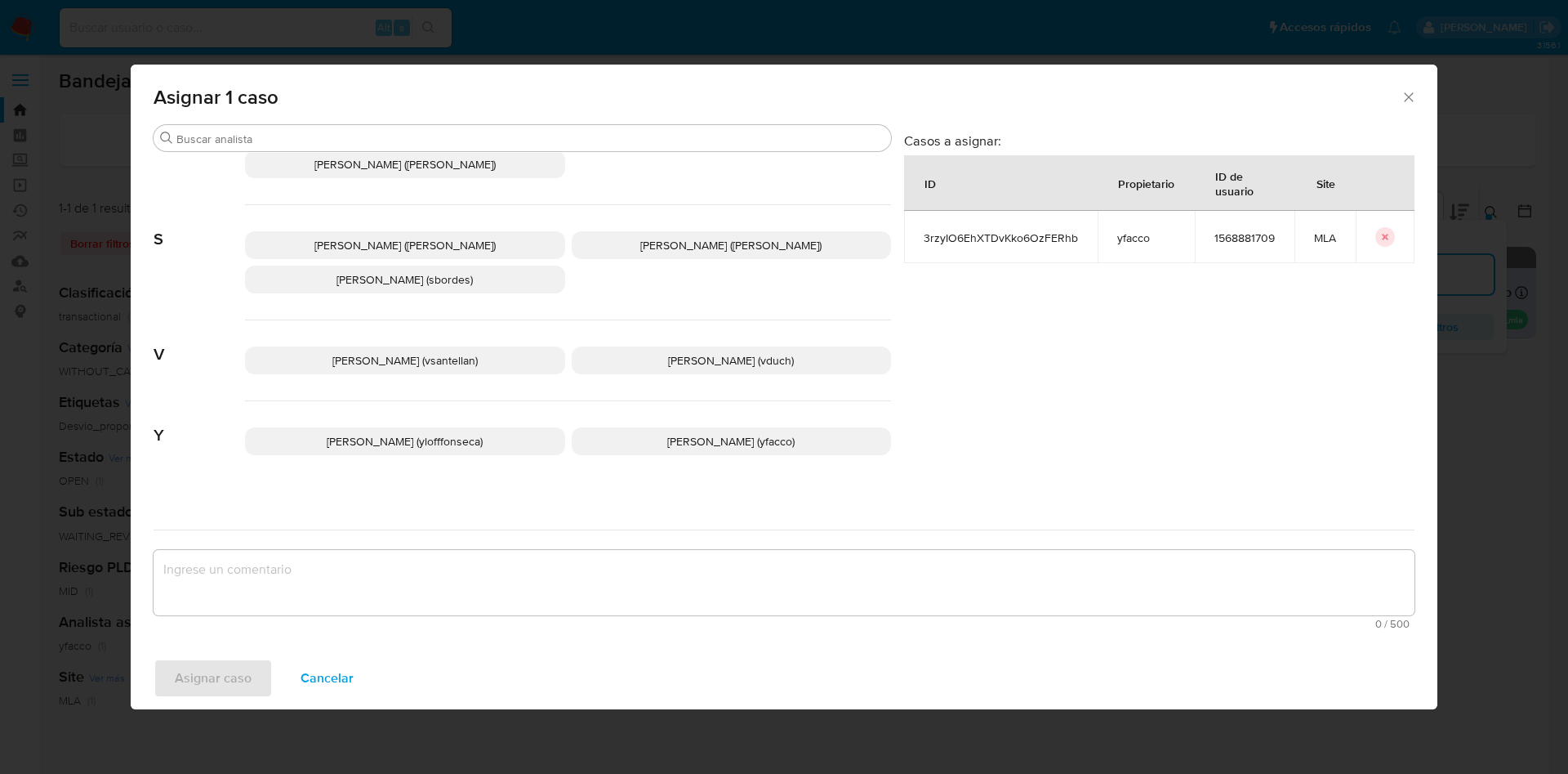
click at [695, 433] on span "Yesica Paola Facco (yfacco)" at bounding box center [731, 441] width 127 height 17
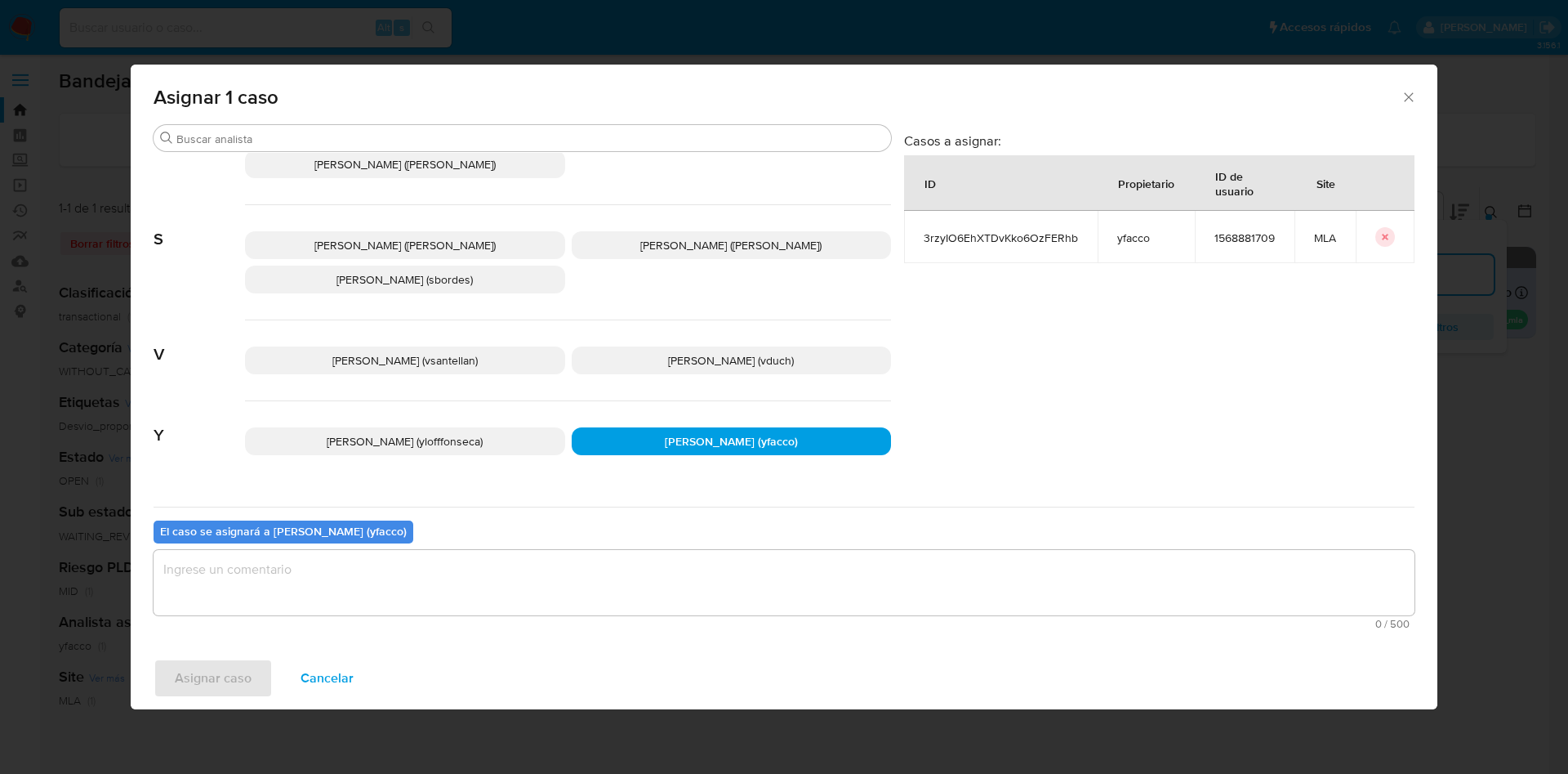
click at [507, 605] on textarea "assign-modal" at bounding box center [784, 582] width 1261 height 66
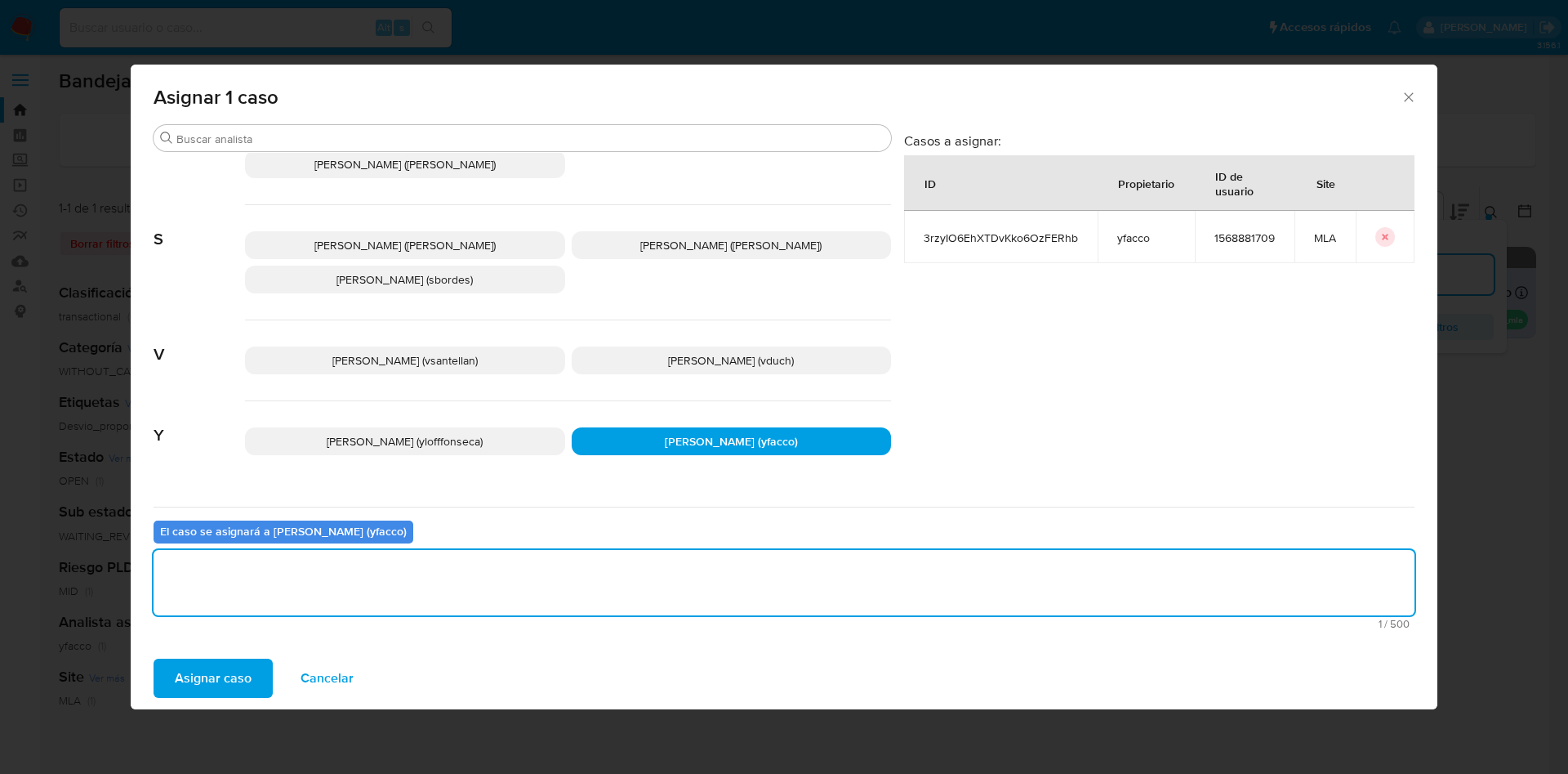
click at [240, 670] on span "Asignar caso" at bounding box center [213, 678] width 76 height 36
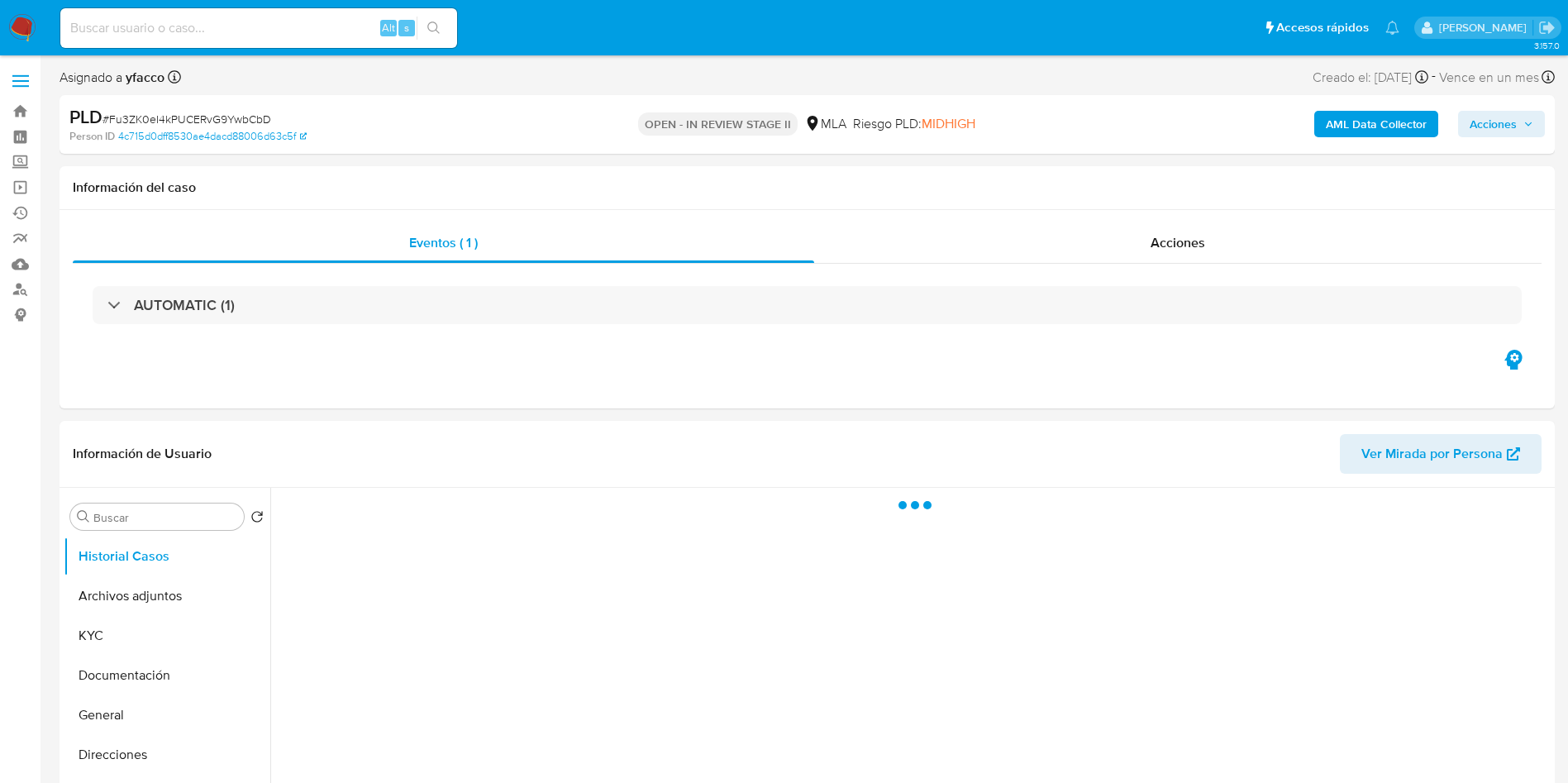
select select "10"
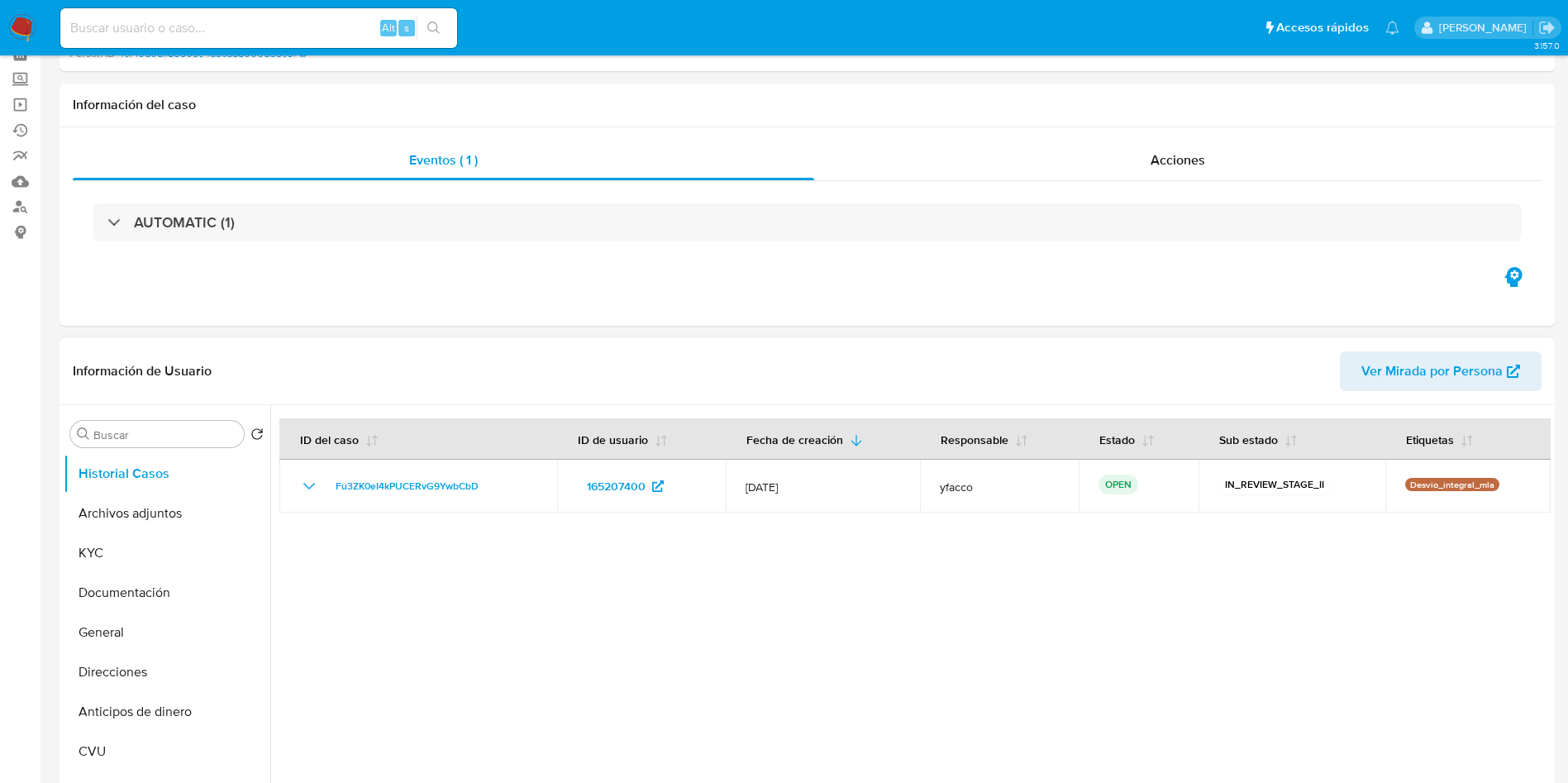
scroll to position [247, 0]
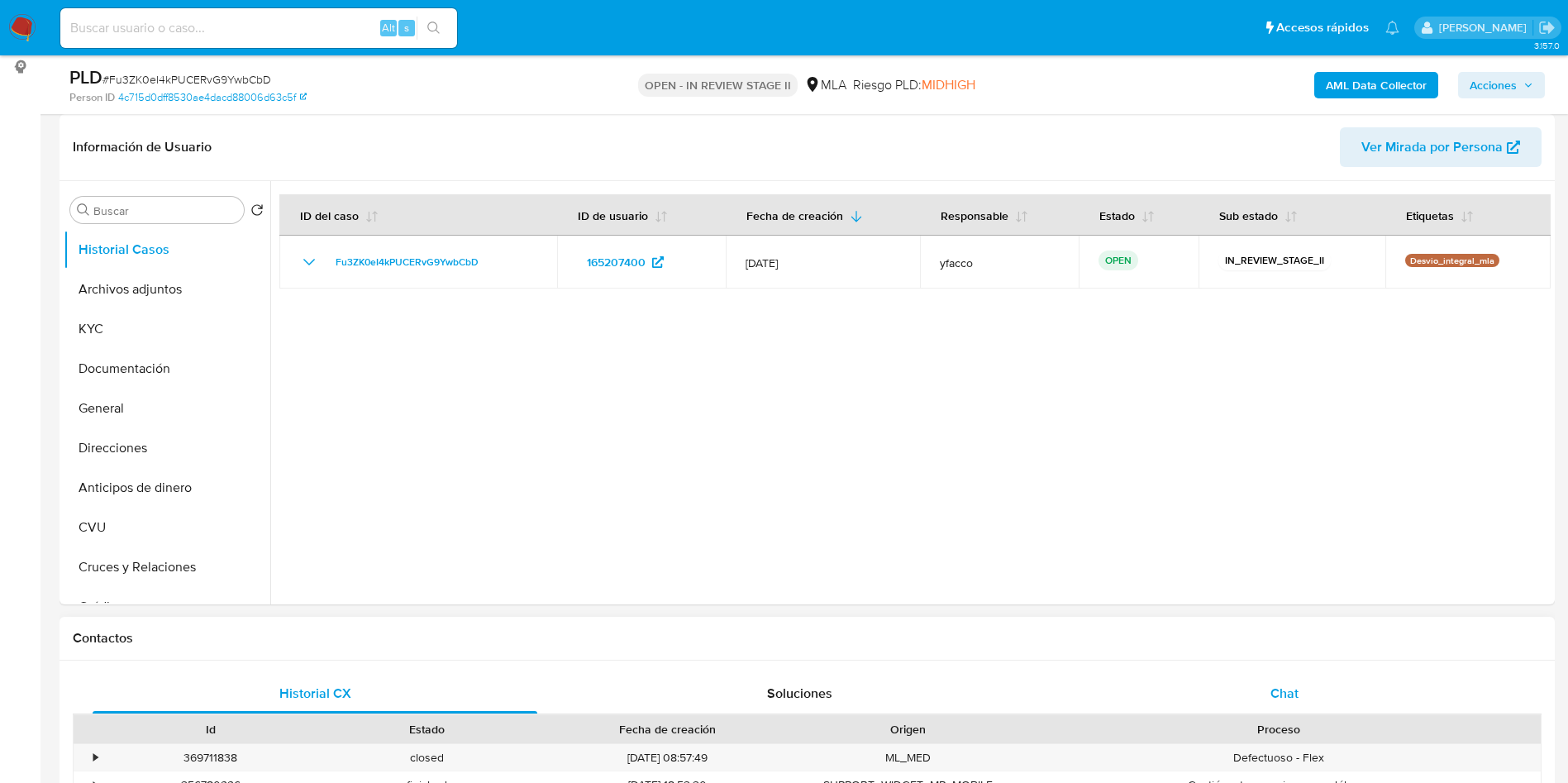
click at [1279, 709] on div "Chat" at bounding box center [1284, 693] width 444 height 40
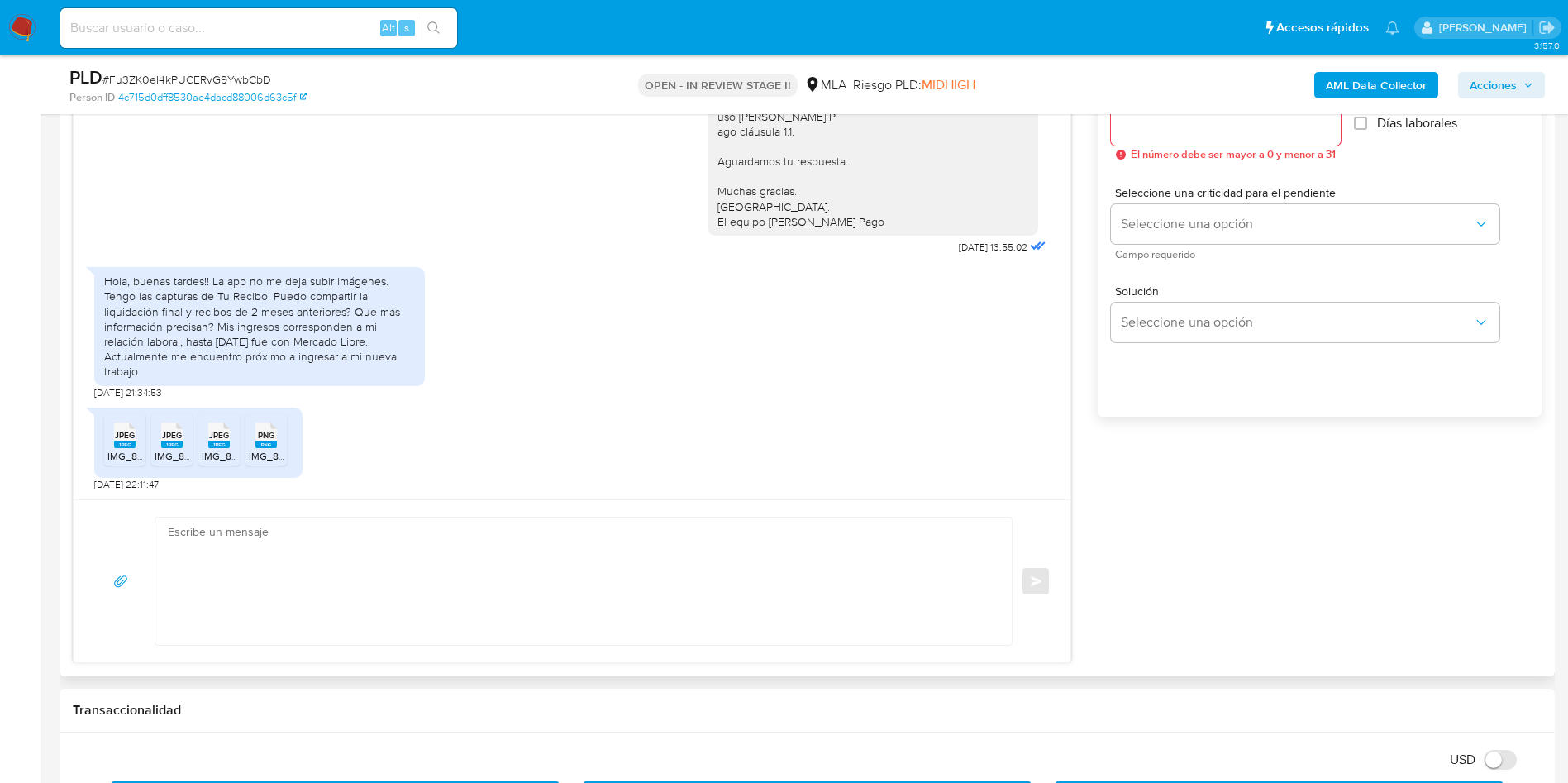
scroll to position [992, 0]
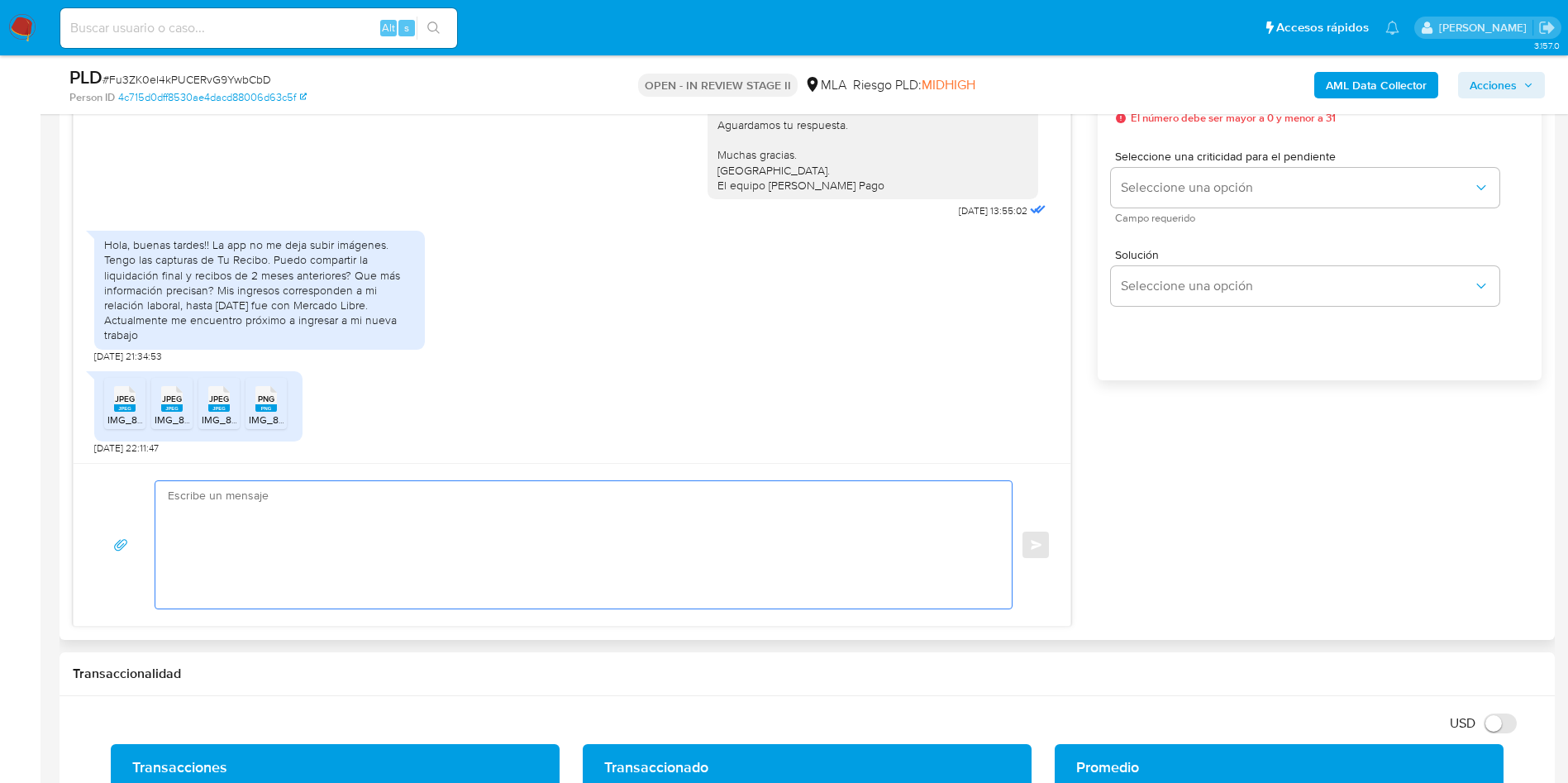
paste textarea "Hola Muchas gracias por la respuesta. Nos pondremos en contacto nuevamente en c…"
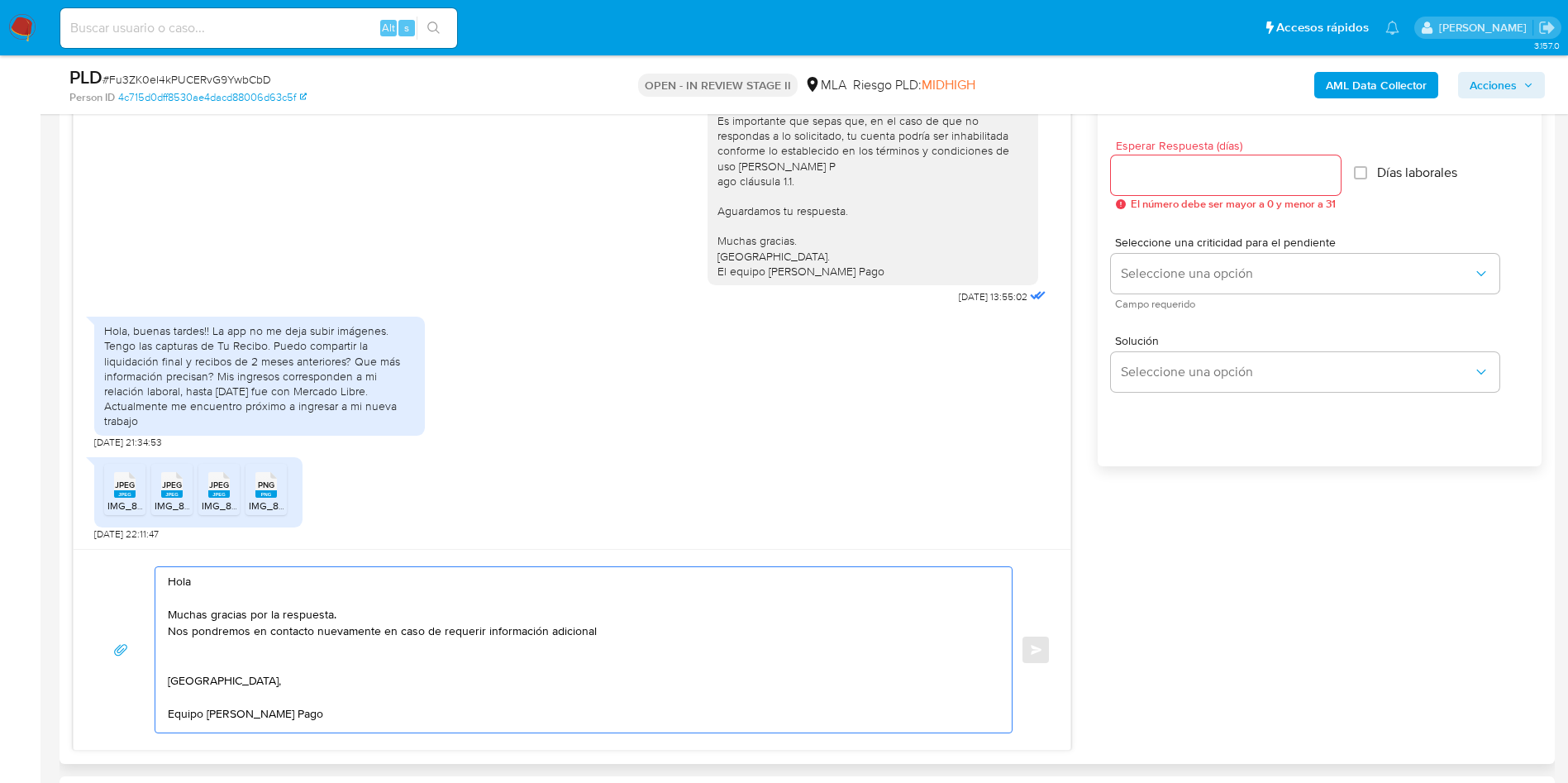
scroll to position [868, 0]
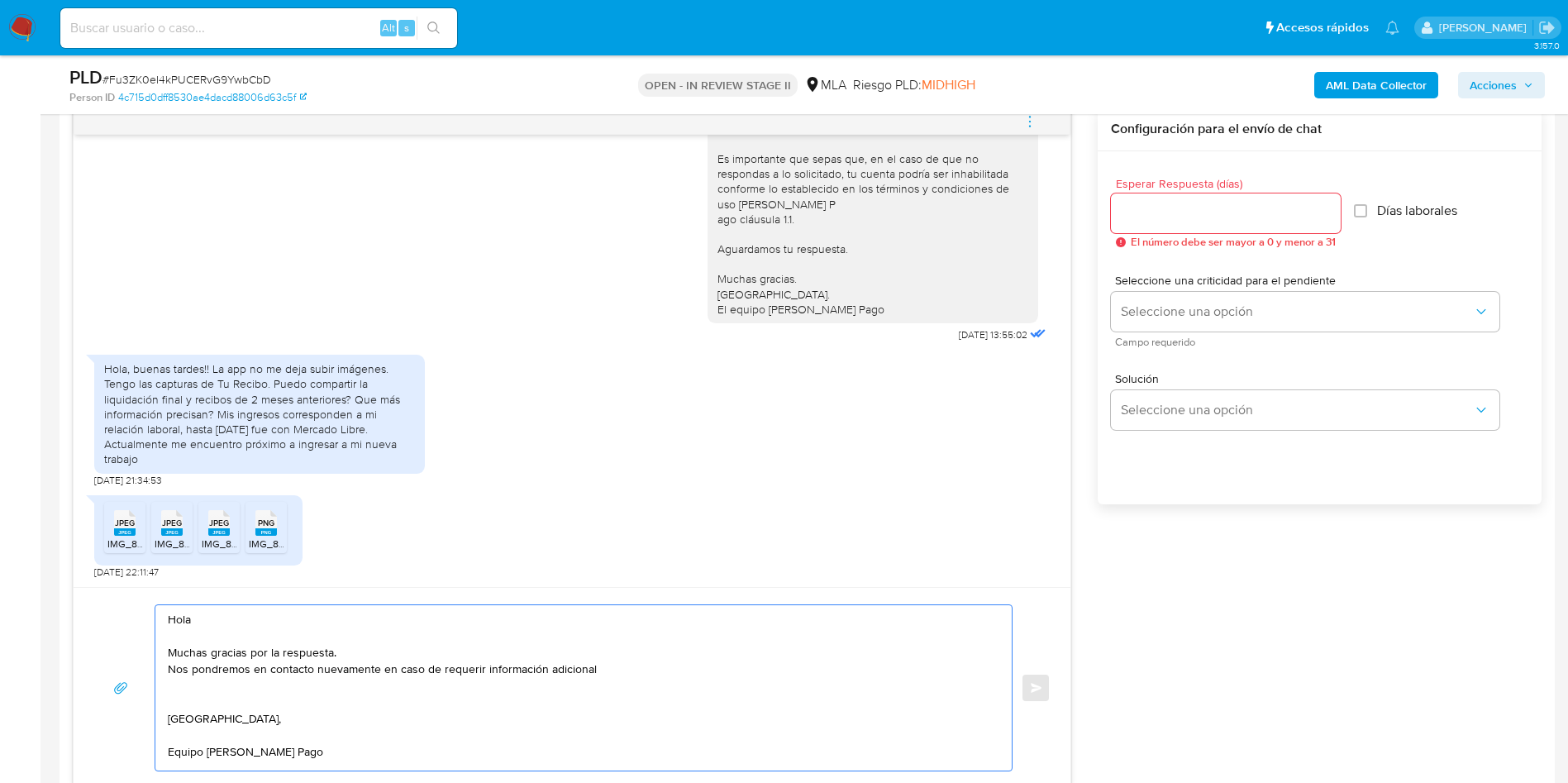
type textarea "Hola Muchas gracias por la respuesta. Nos pondremos en contacto nuevamente en c…"
click at [1136, 221] on input "Esperar Respuesta (días)" at bounding box center [1225, 214] width 230 height 22
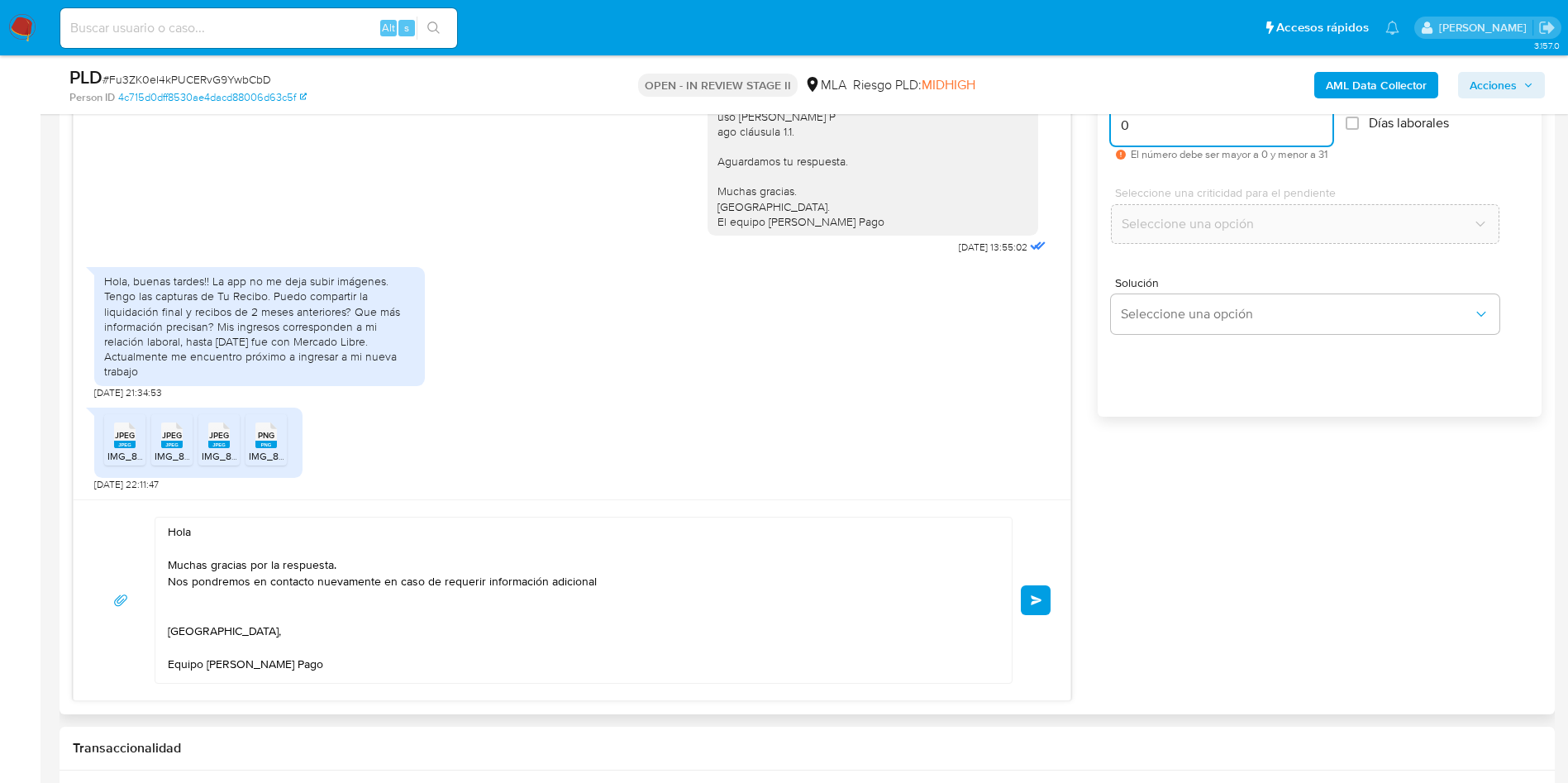
scroll to position [992, 0]
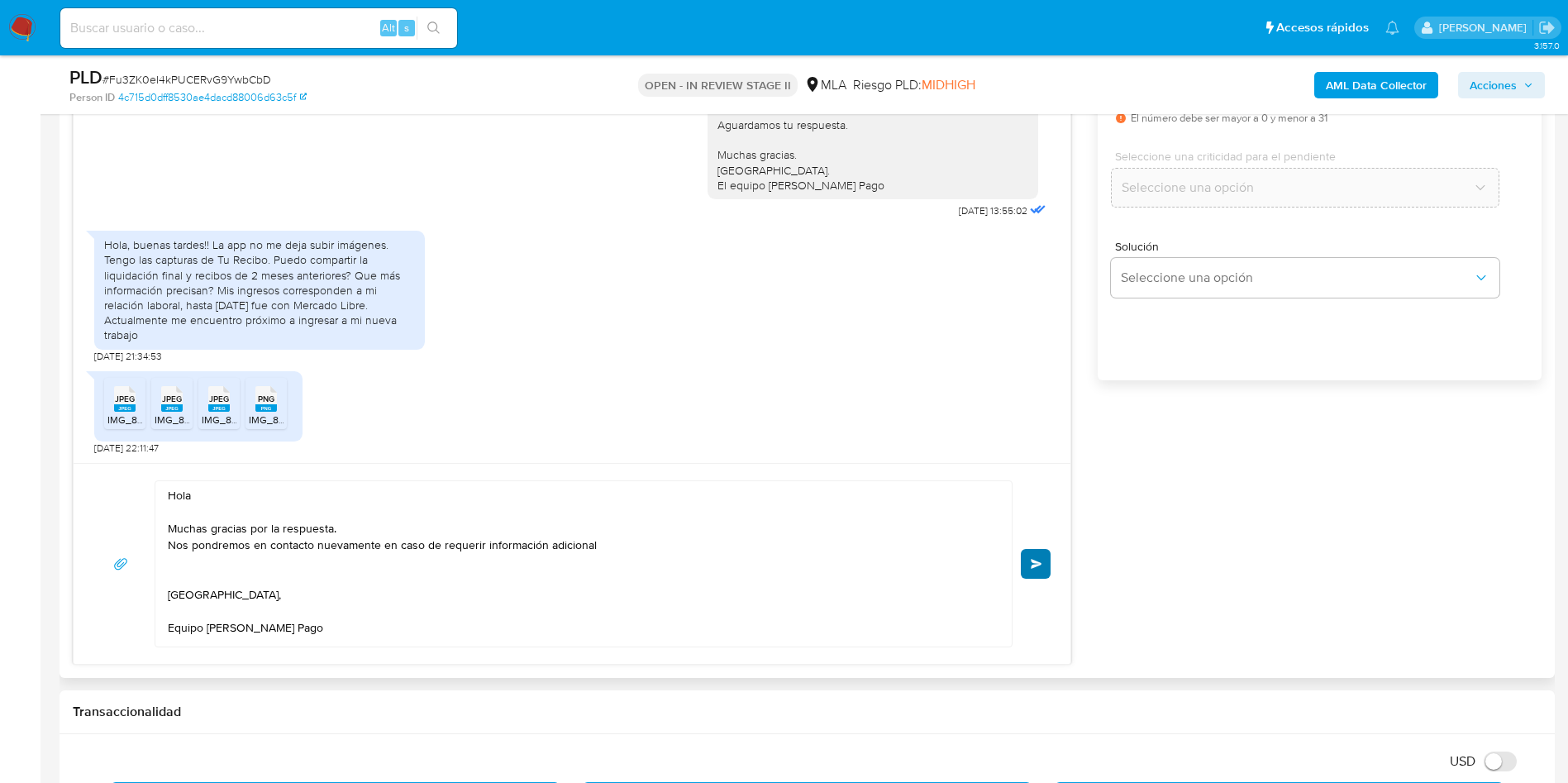
type input "0"
drag, startPoint x: 1030, startPoint y: 549, endPoint x: 1042, endPoint y: 575, distance: 28.6
click at [1031, 549] on button "Enviar" at bounding box center [1035, 563] width 30 height 30
click at [1041, 554] on button "Enviar" at bounding box center [1035, 563] width 30 height 30
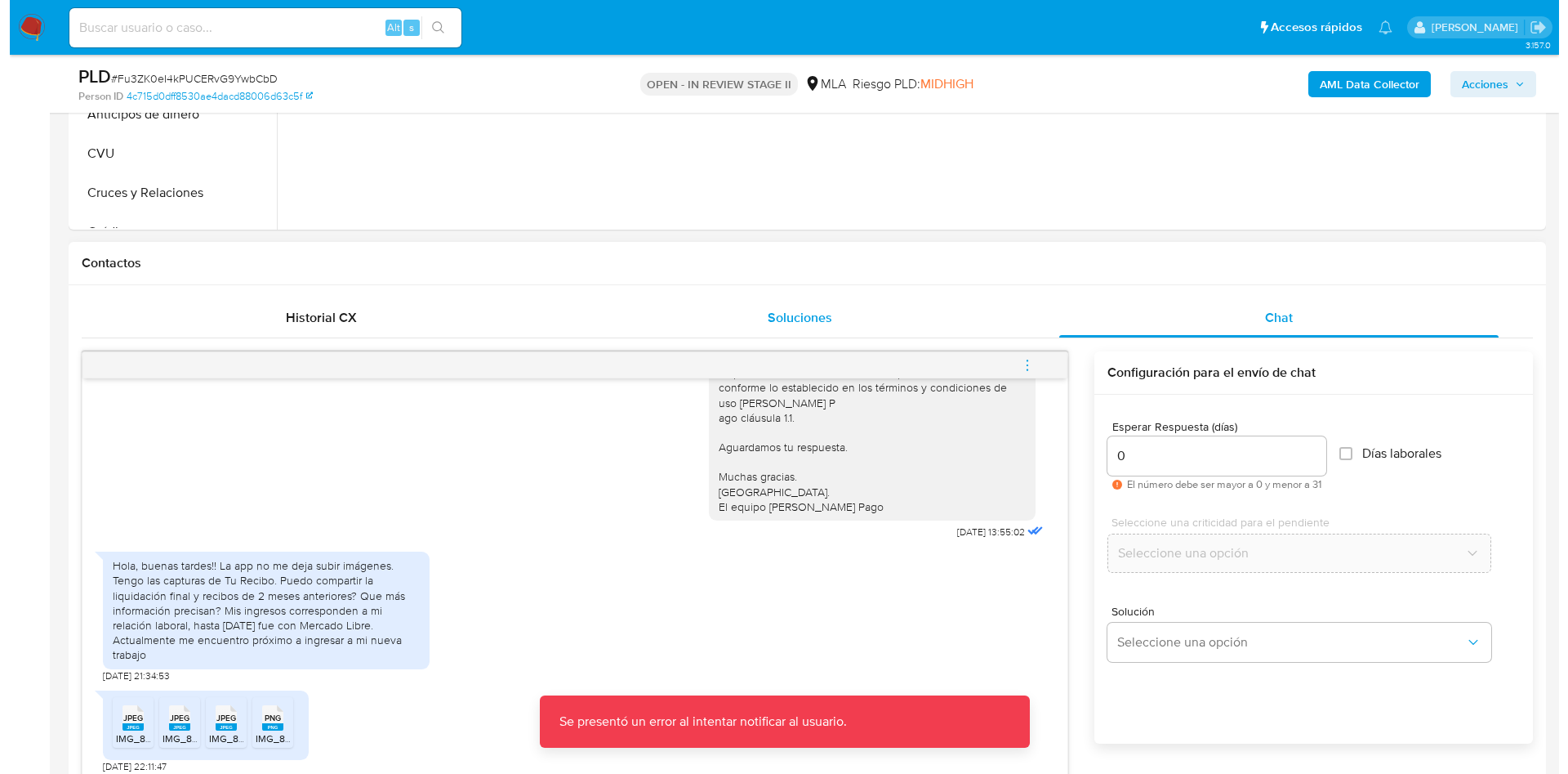
scroll to position [1264, 0]
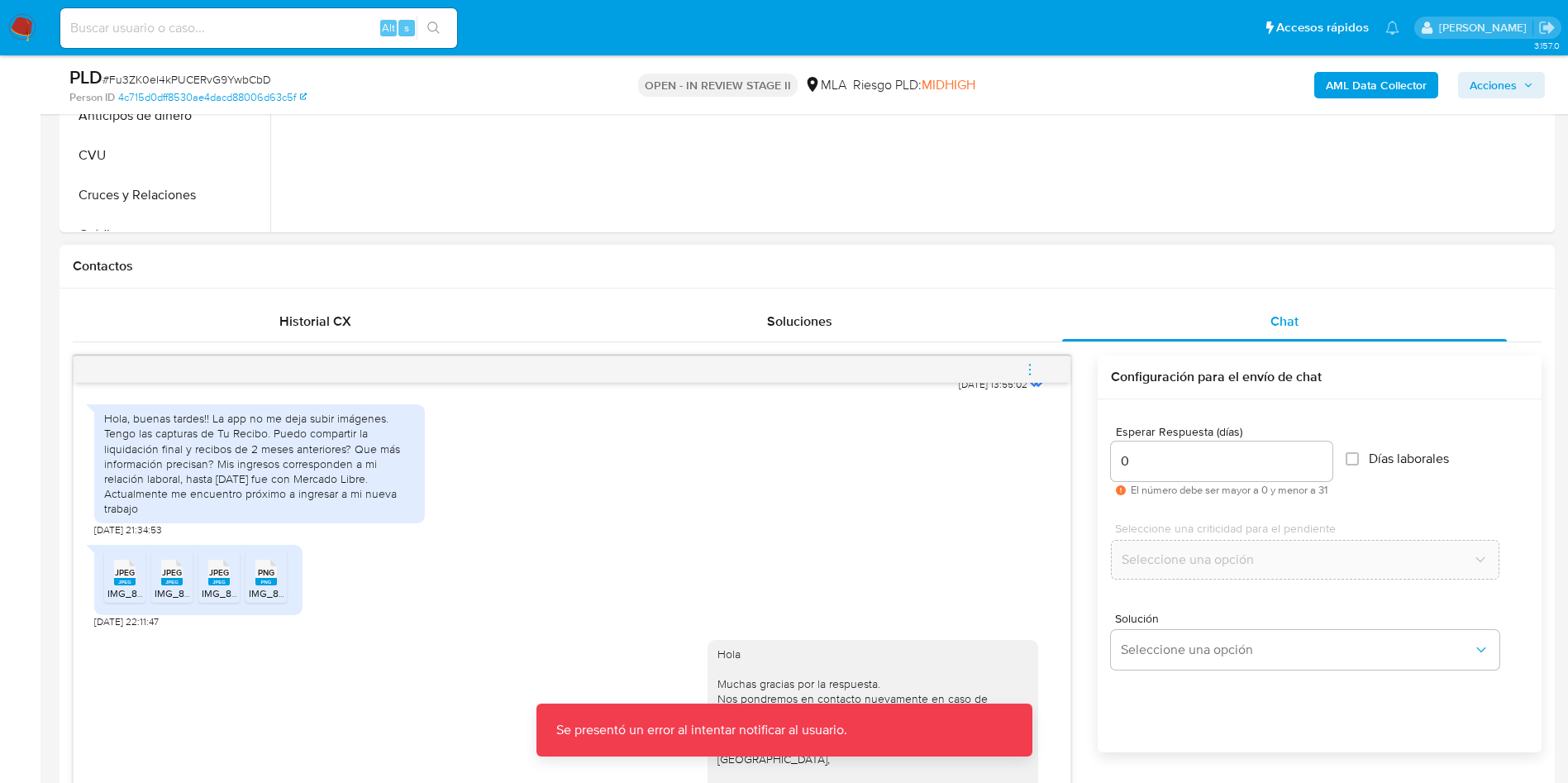
click at [1030, 368] on icon "menu-action" at bounding box center [1029, 369] width 15 height 15
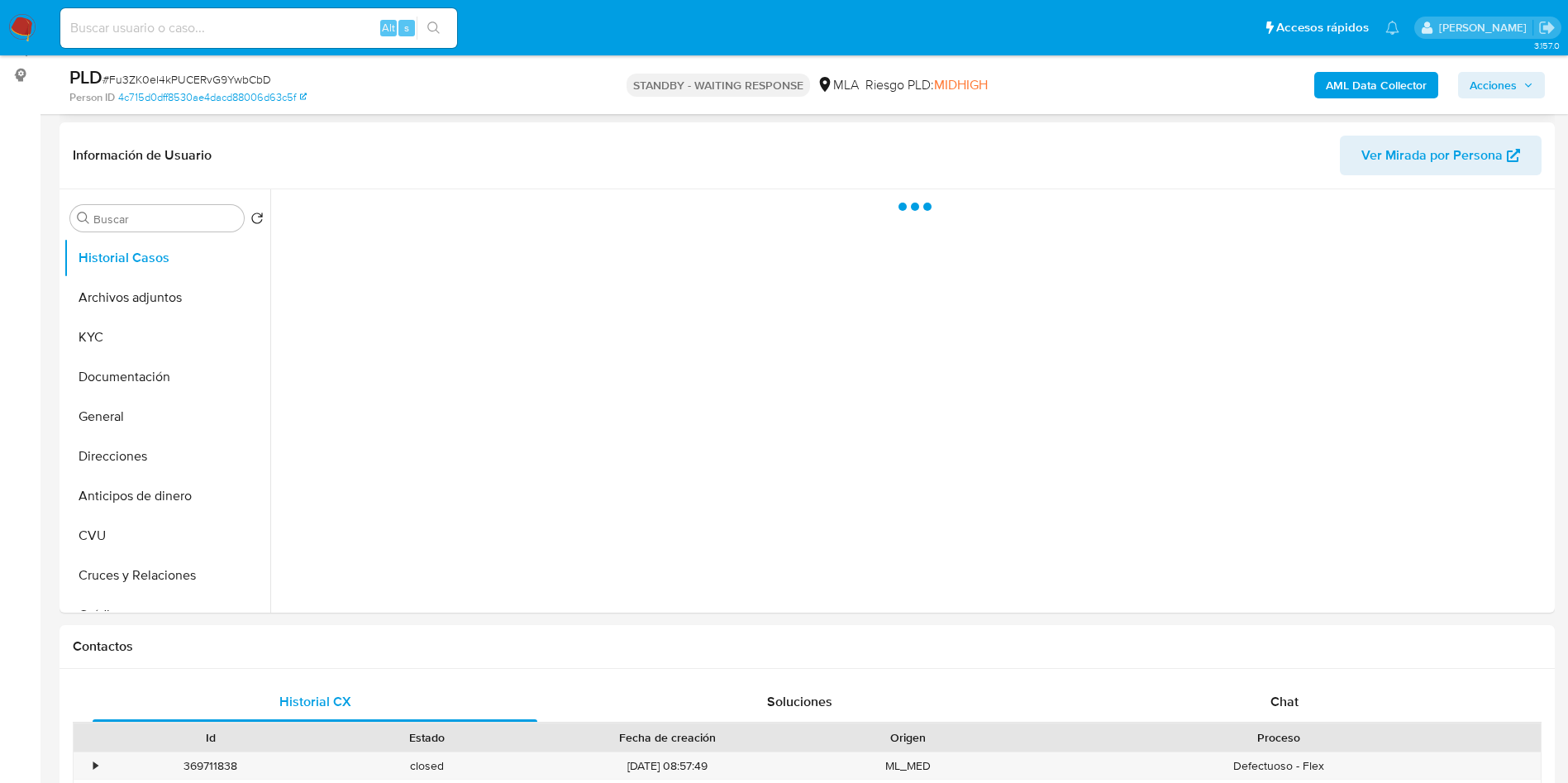
scroll to position [247, 0]
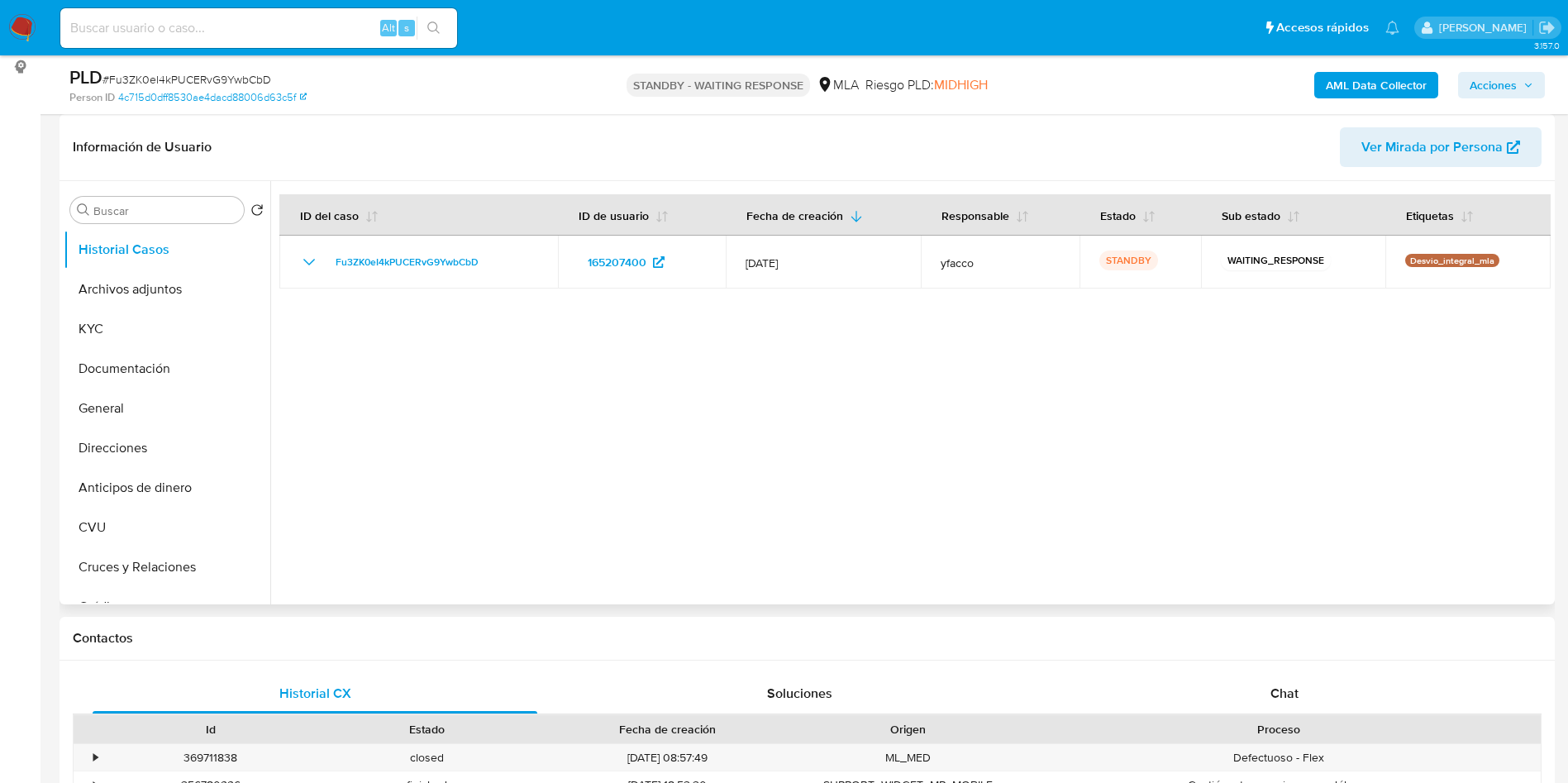
select select "10"
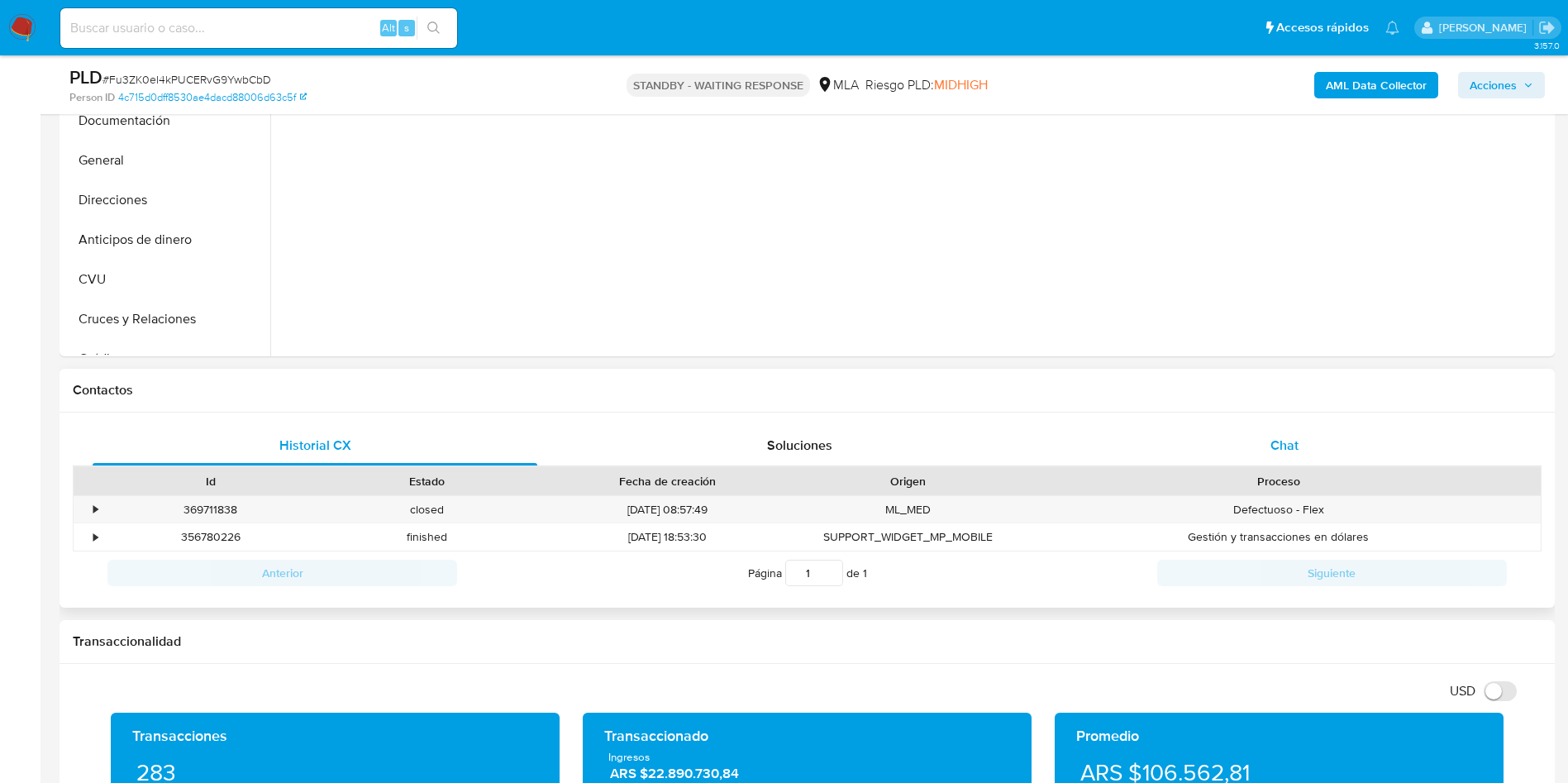
click at [1253, 454] on div "Chat" at bounding box center [1284, 445] width 444 height 40
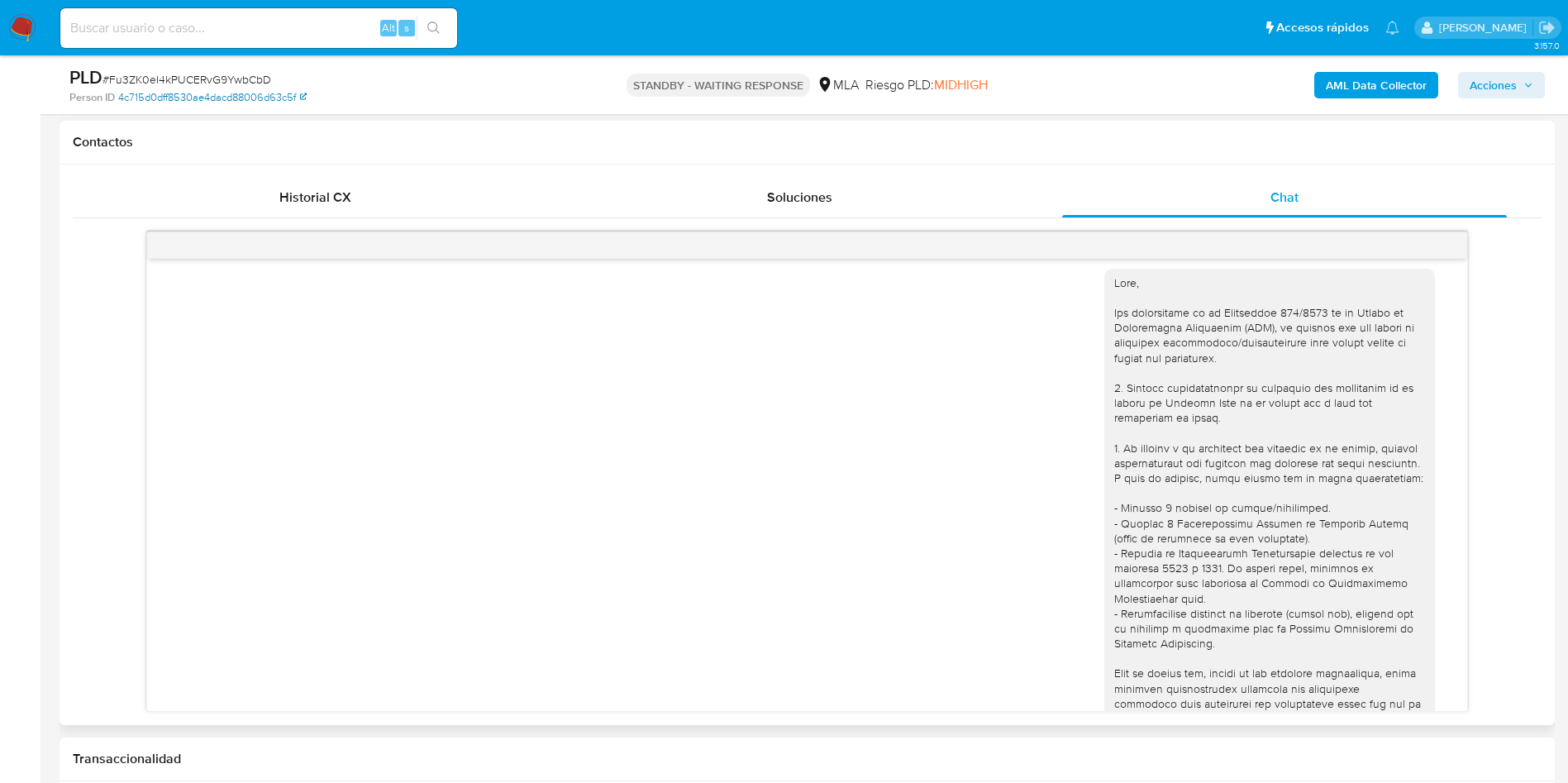
scroll to position [0, 0]
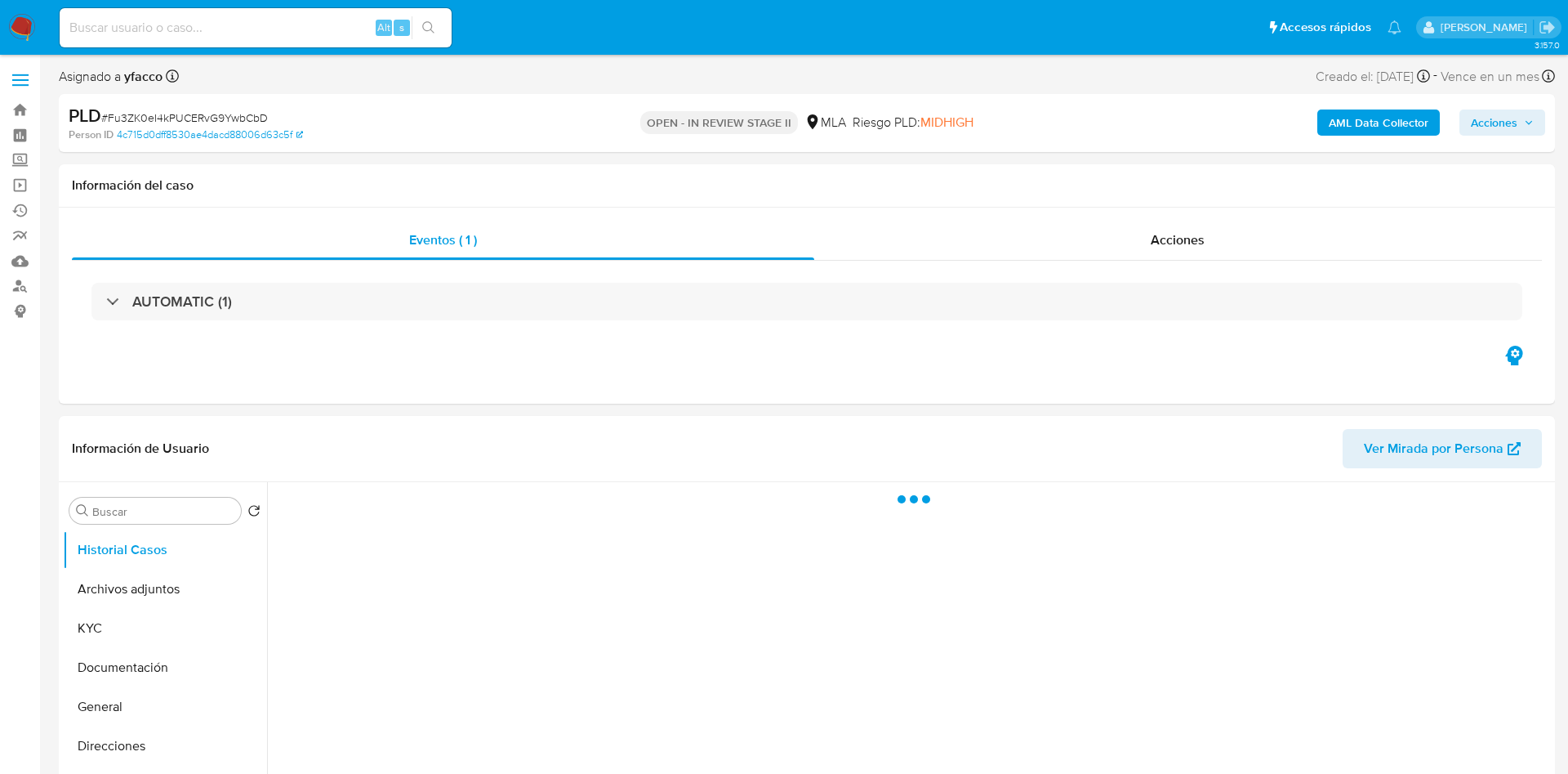
select select "10"
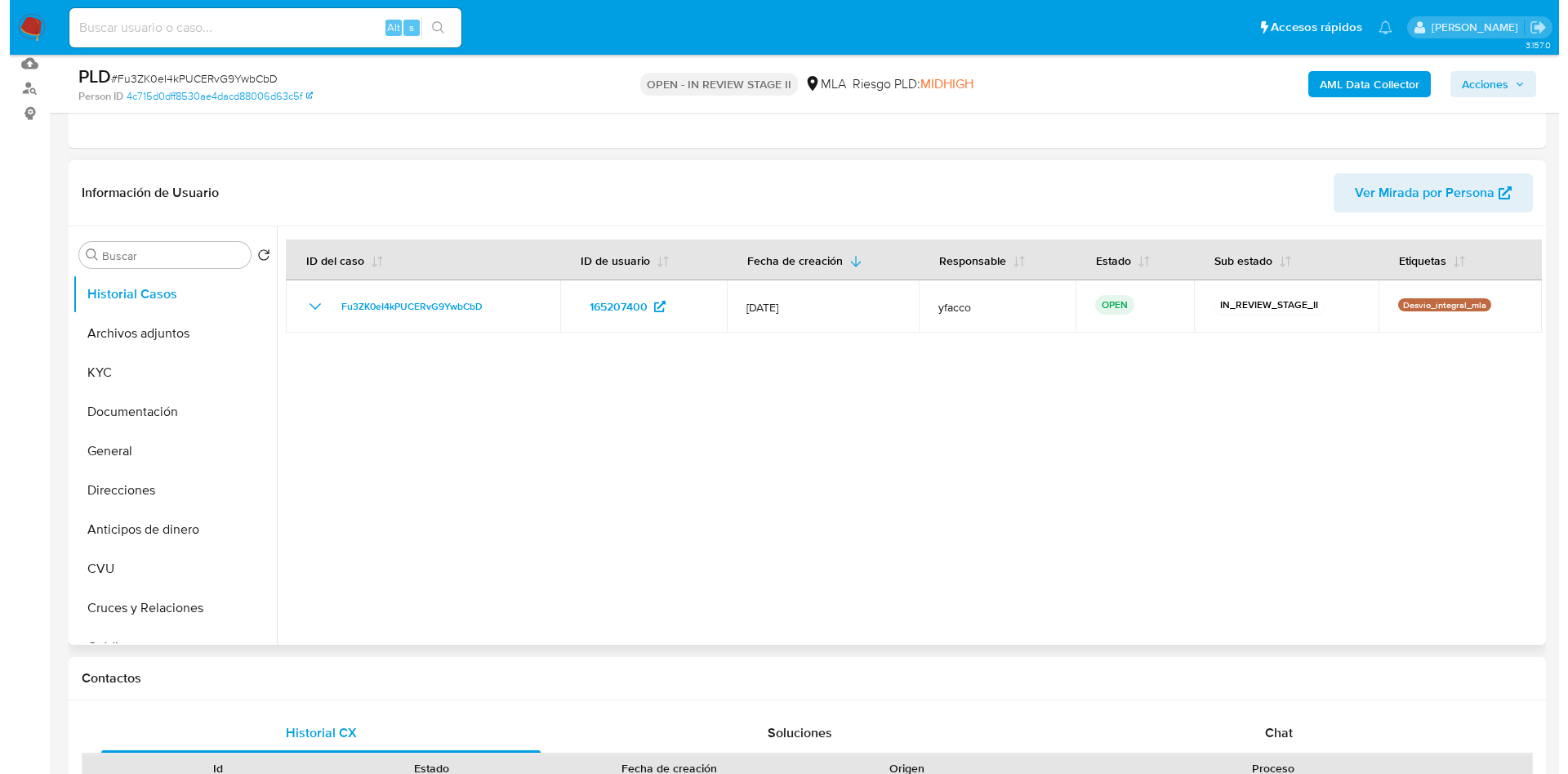
scroll to position [245, 0]
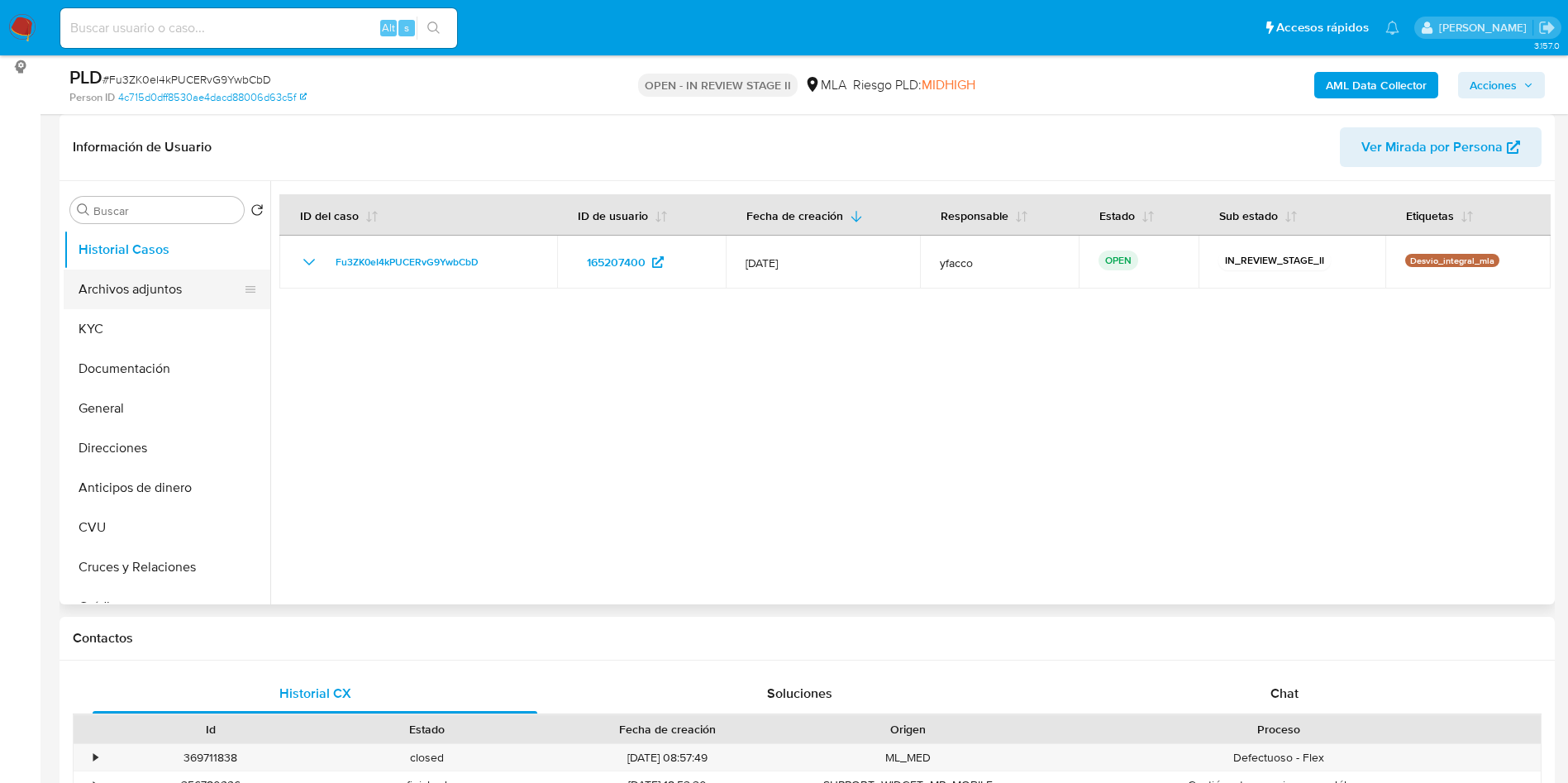
click at [145, 290] on button "Archivos adjuntos" at bounding box center [159, 289] width 193 height 40
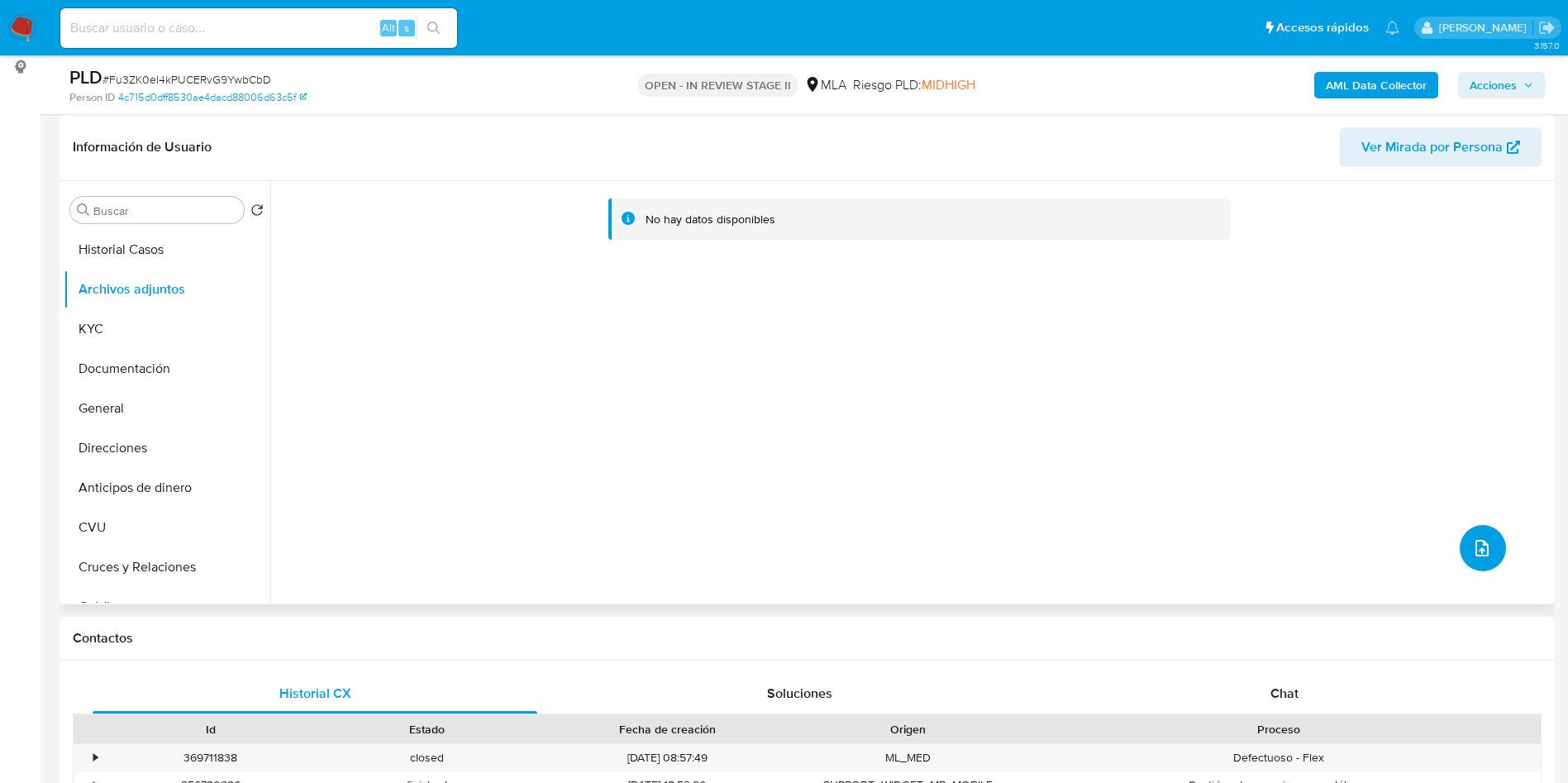
click at [1485, 548] on button "upload-file" at bounding box center [1482, 547] width 47 height 47
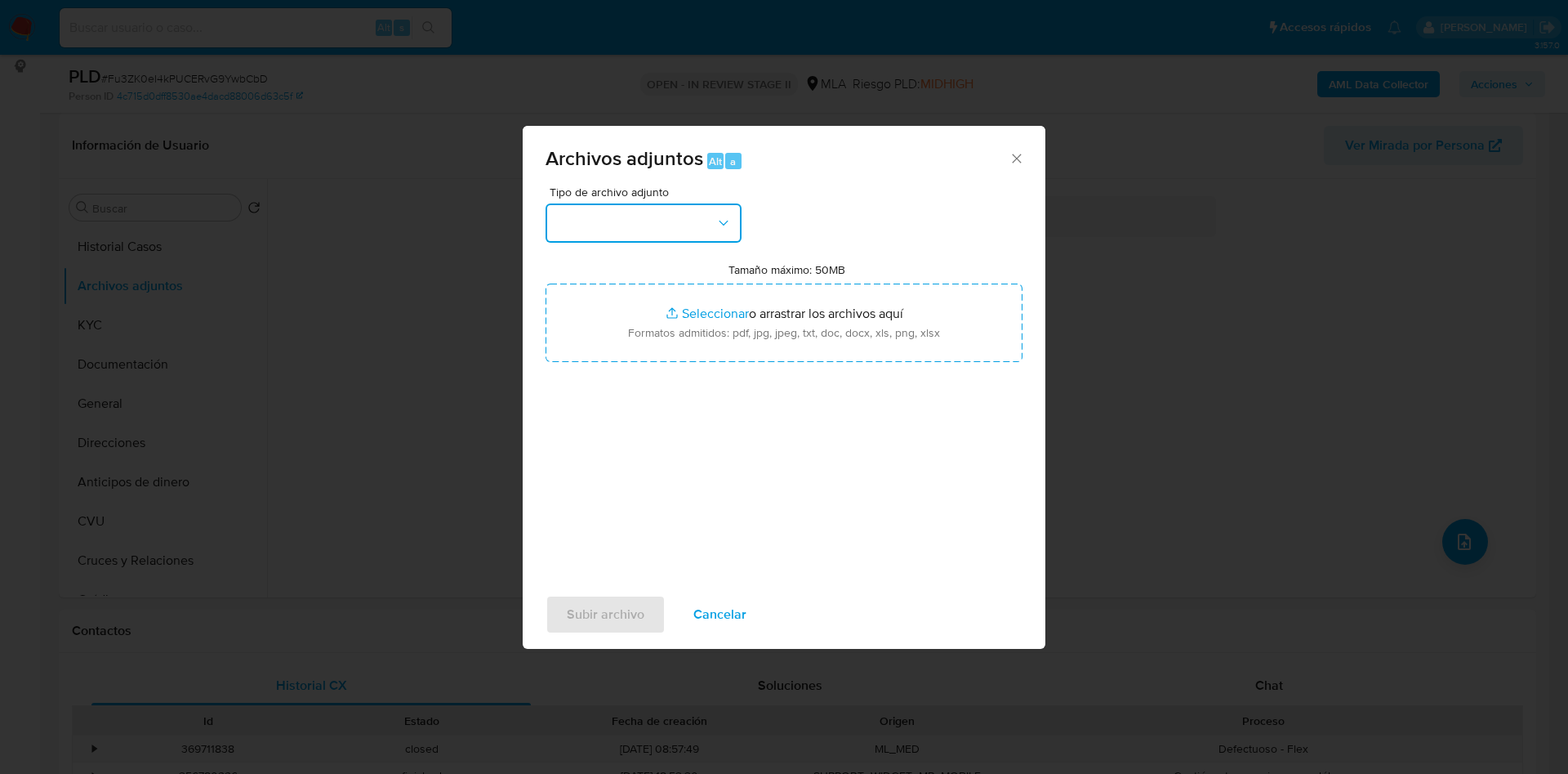
click at [669, 220] on button "button" at bounding box center [644, 223] width 196 height 39
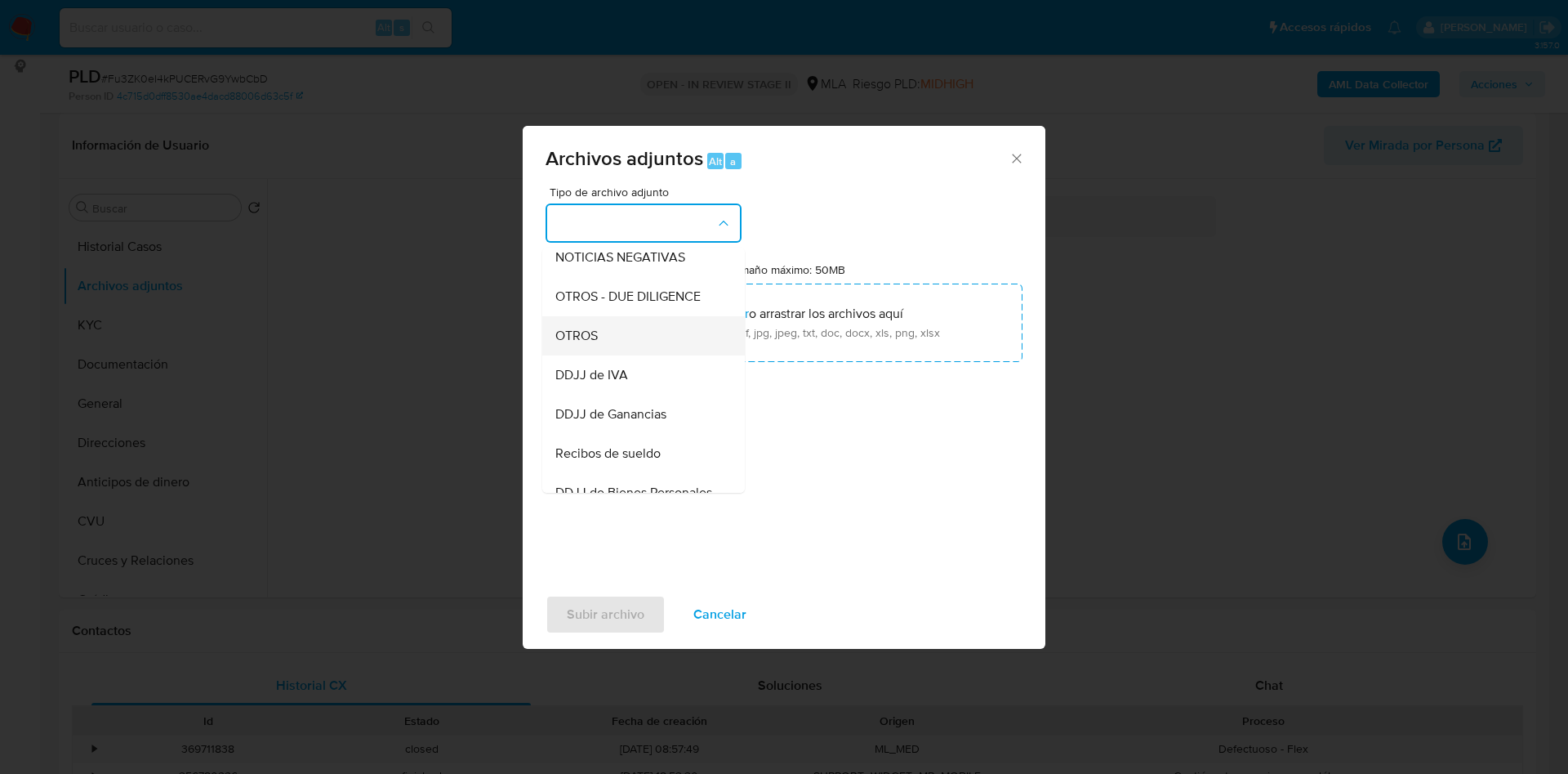
click at [581, 343] on span "OTROS" at bounding box center [576, 336] width 42 height 17
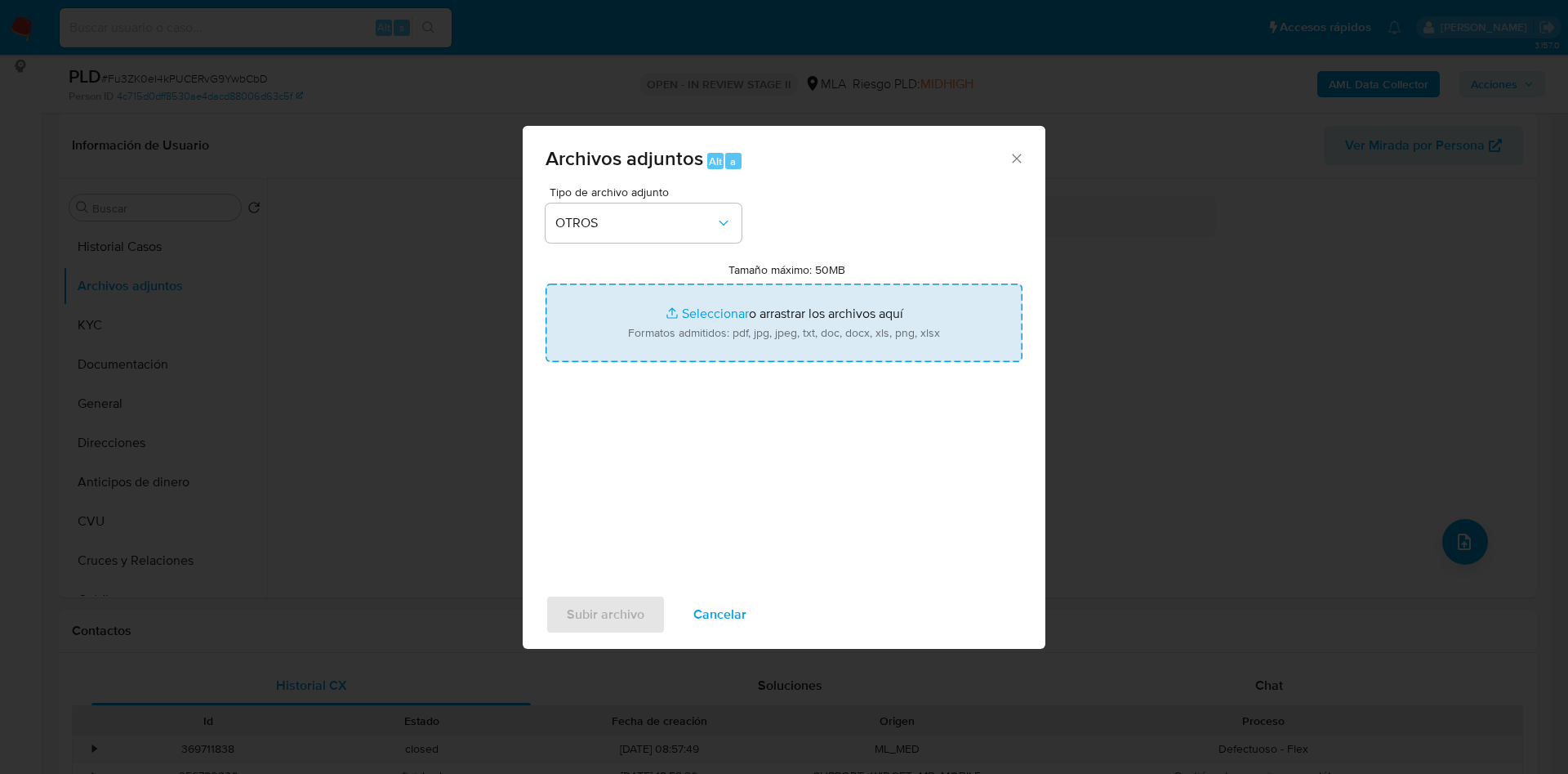
click at [697, 314] on input "Tamaño máximo: 50MB Seleccionar archivos" at bounding box center [784, 323] width 477 height 78
type input "C:\fakepath\Caselog Fu3ZK0eI4kPUCERvG9YwbCbD_2025_07_18_06_16_33.docx"
click at [701, 313] on input "Tamaño máximo: 50MB Seleccionar archivos" at bounding box center [784, 323] width 477 height 78
type input "C:\fakepath\Movimientos 165207400.xlsx"
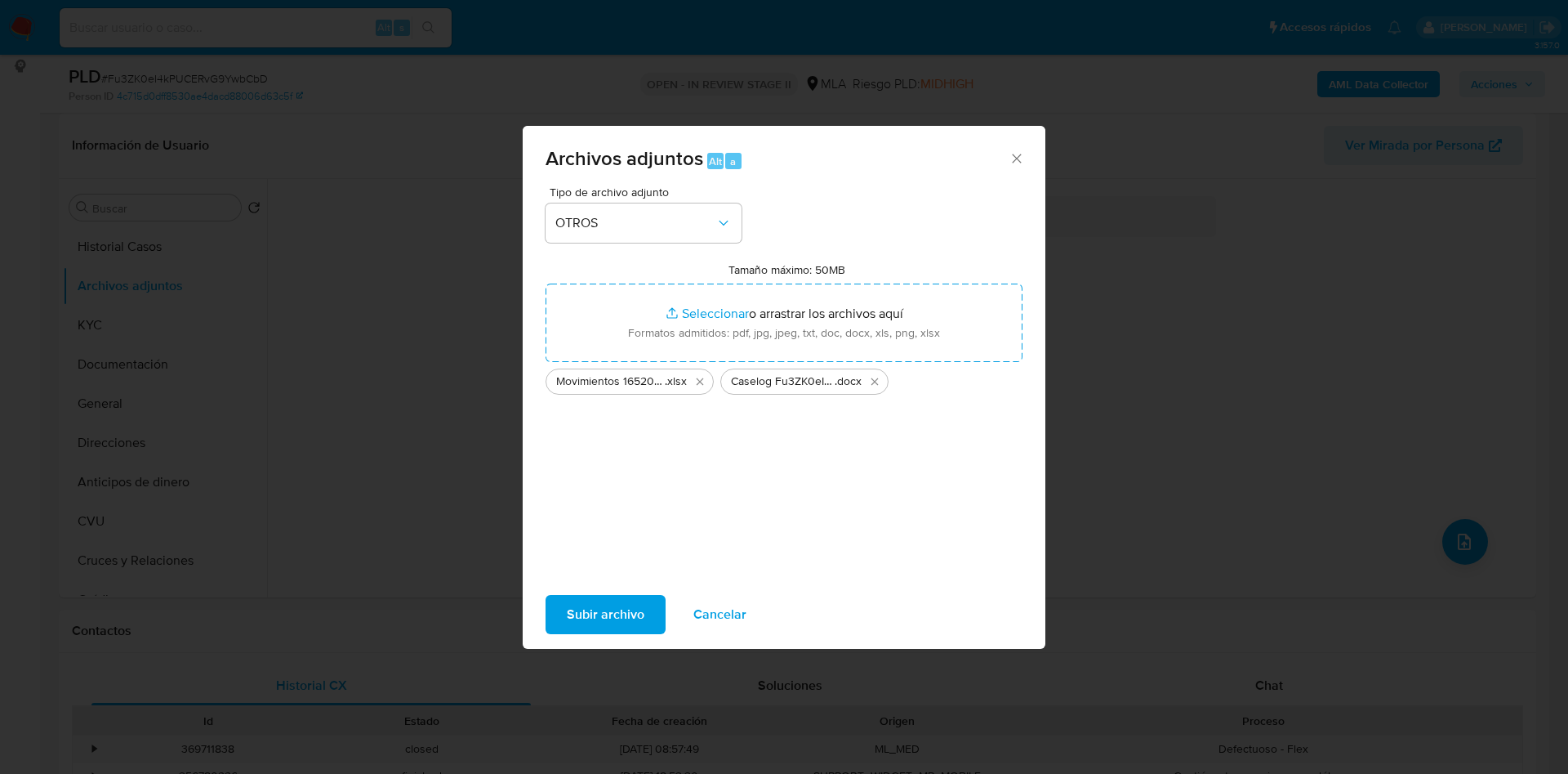
click at [595, 609] on span "Subir archivo" at bounding box center [605, 614] width 77 height 36
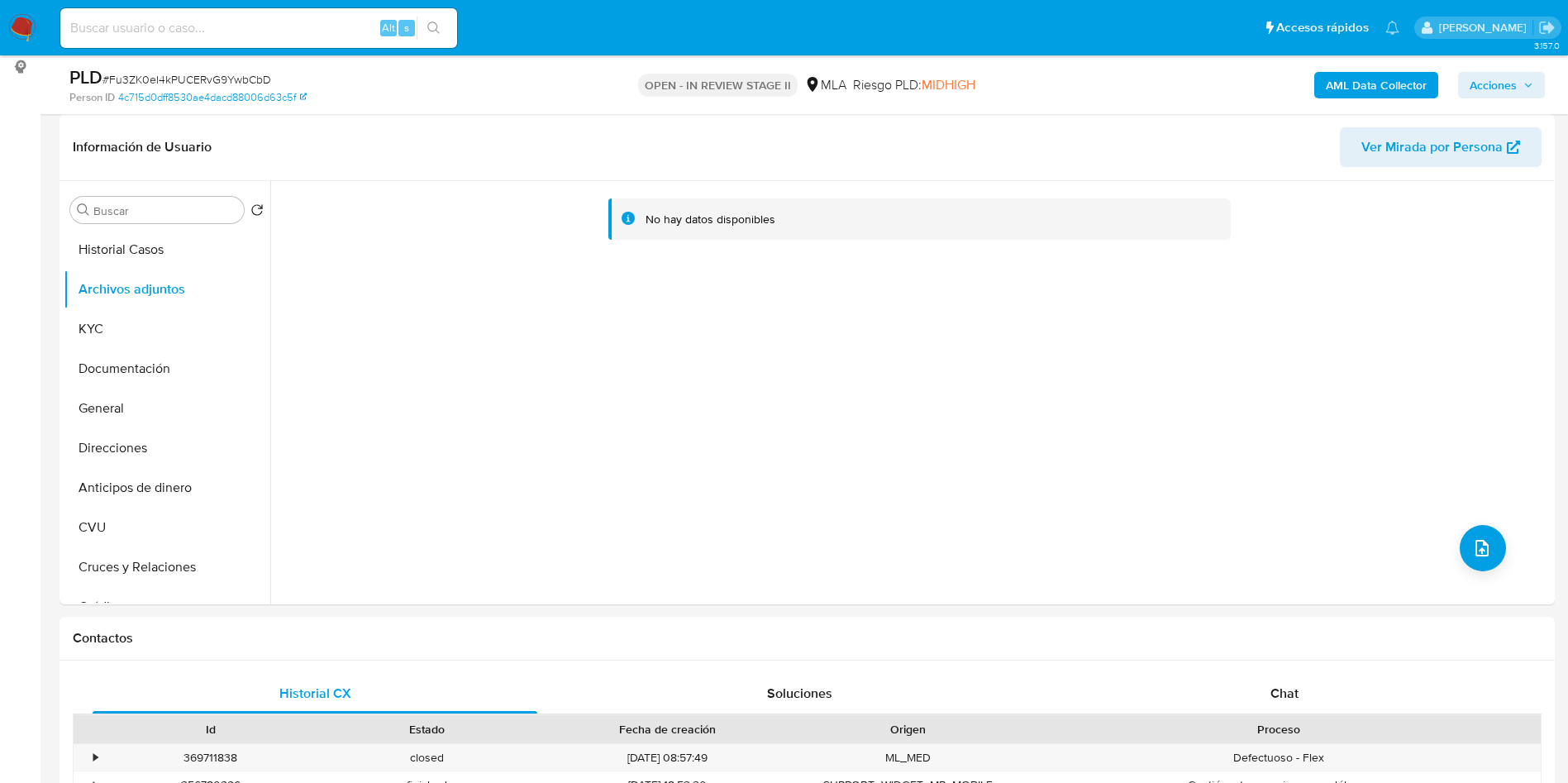
click at [1354, 66] on div "AML Data Collector Acciones" at bounding box center [1301, 84] width 488 height 39
click at [1348, 84] on b "AML Data Collector" at bounding box center [1376, 85] width 101 height 27
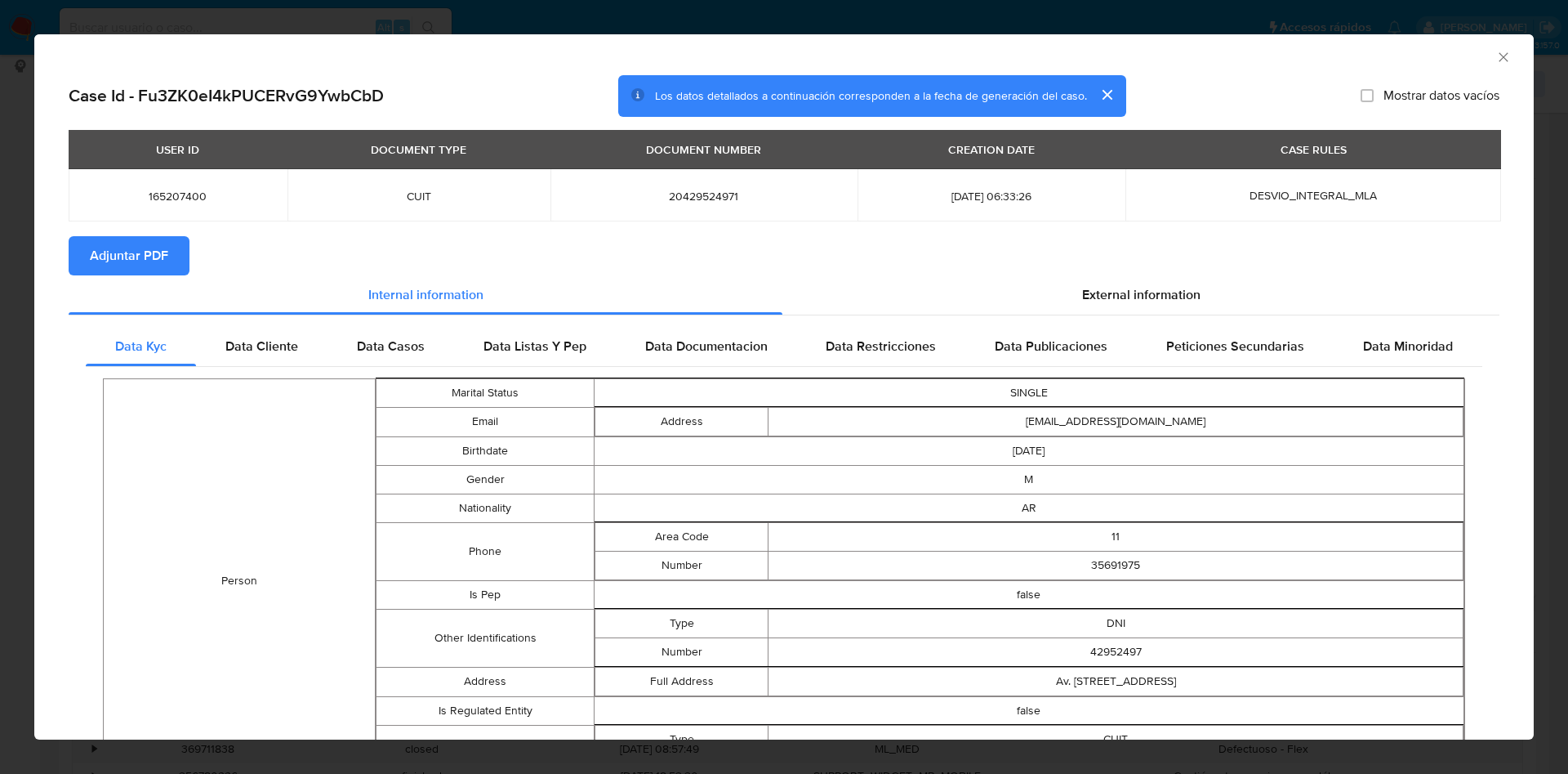
click at [156, 250] on span "Adjuntar PDF" at bounding box center [129, 255] width 78 height 36
click at [1496, 49] on icon "Cerrar ventana" at bounding box center [1503, 57] width 17 height 17
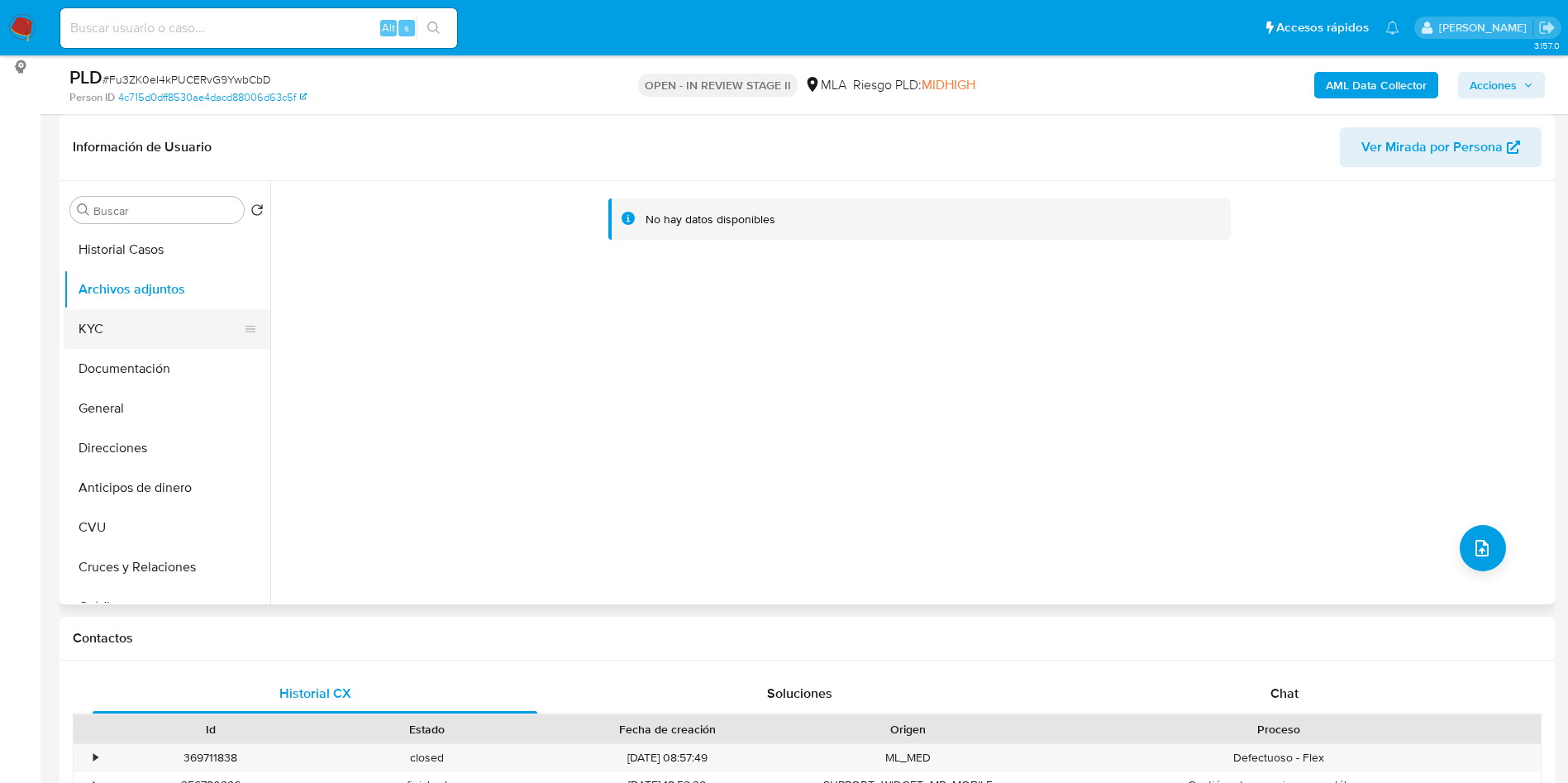
click at [115, 337] on button "KYC" at bounding box center [159, 329] width 193 height 40
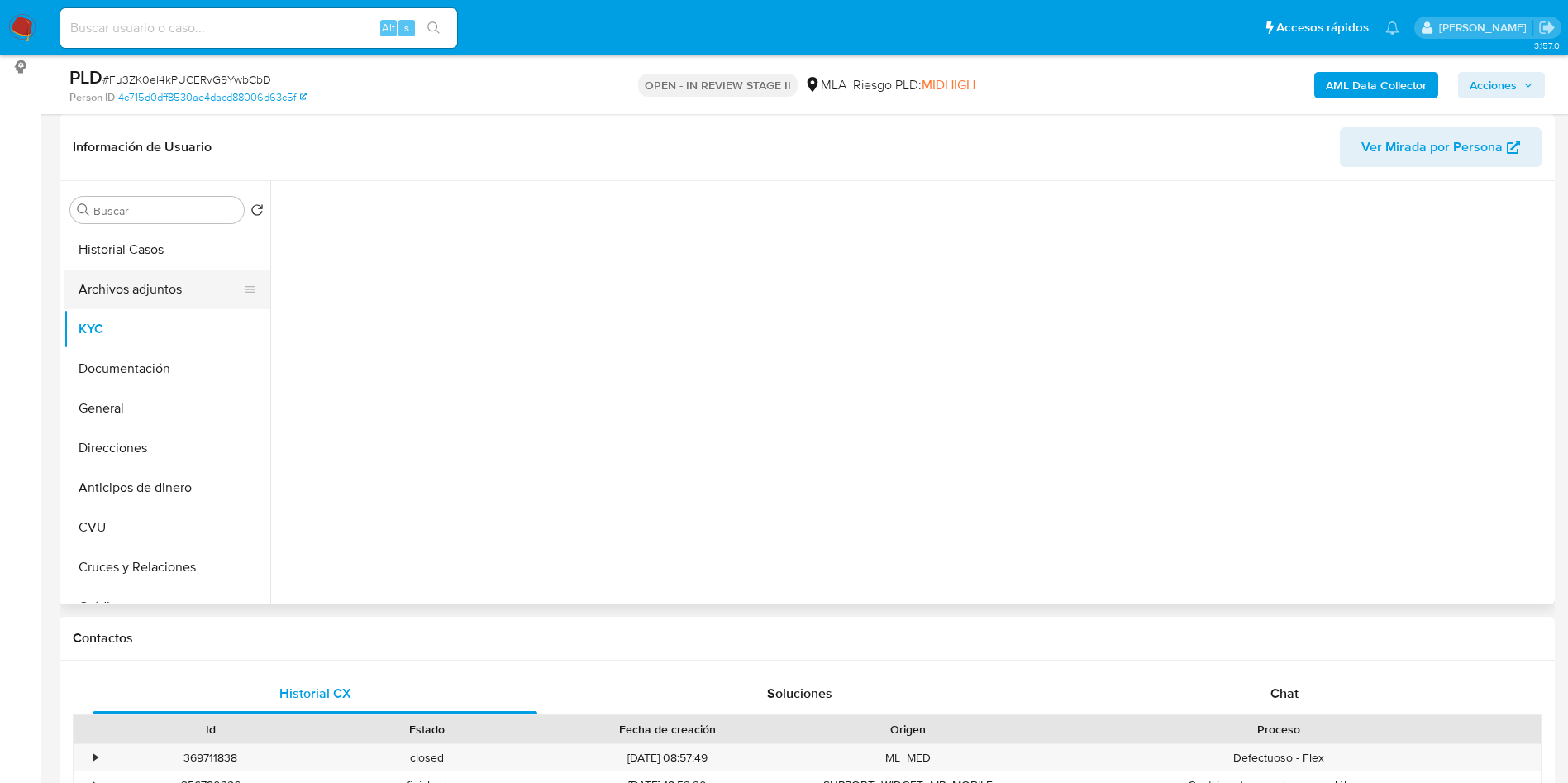
click at [118, 291] on button "Archivos adjuntos" at bounding box center [159, 289] width 193 height 40
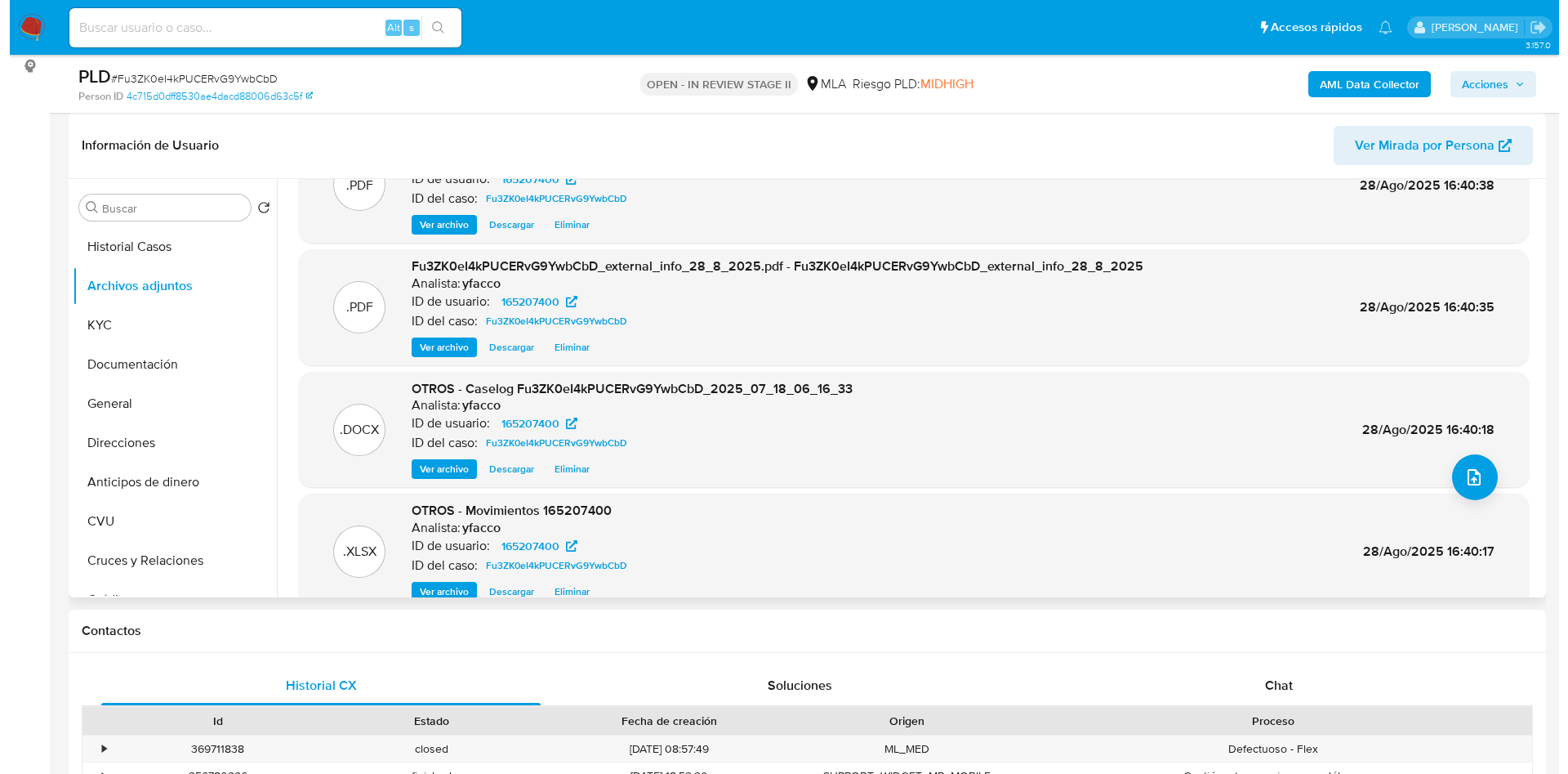
scroll to position [92, 0]
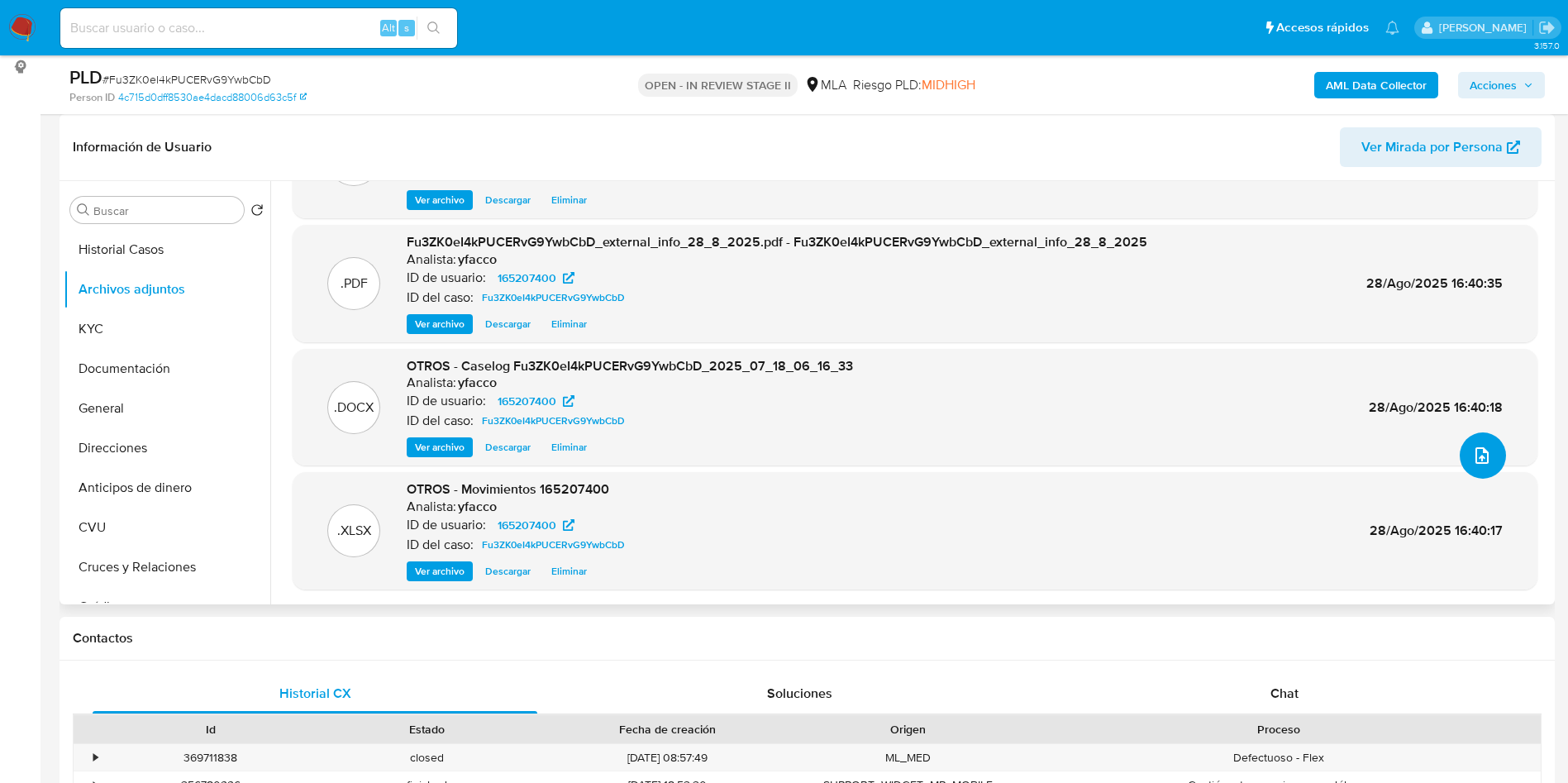
click at [1485, 440] on button "upload-file" at bounding box center [1482, 455] width 47 height 47
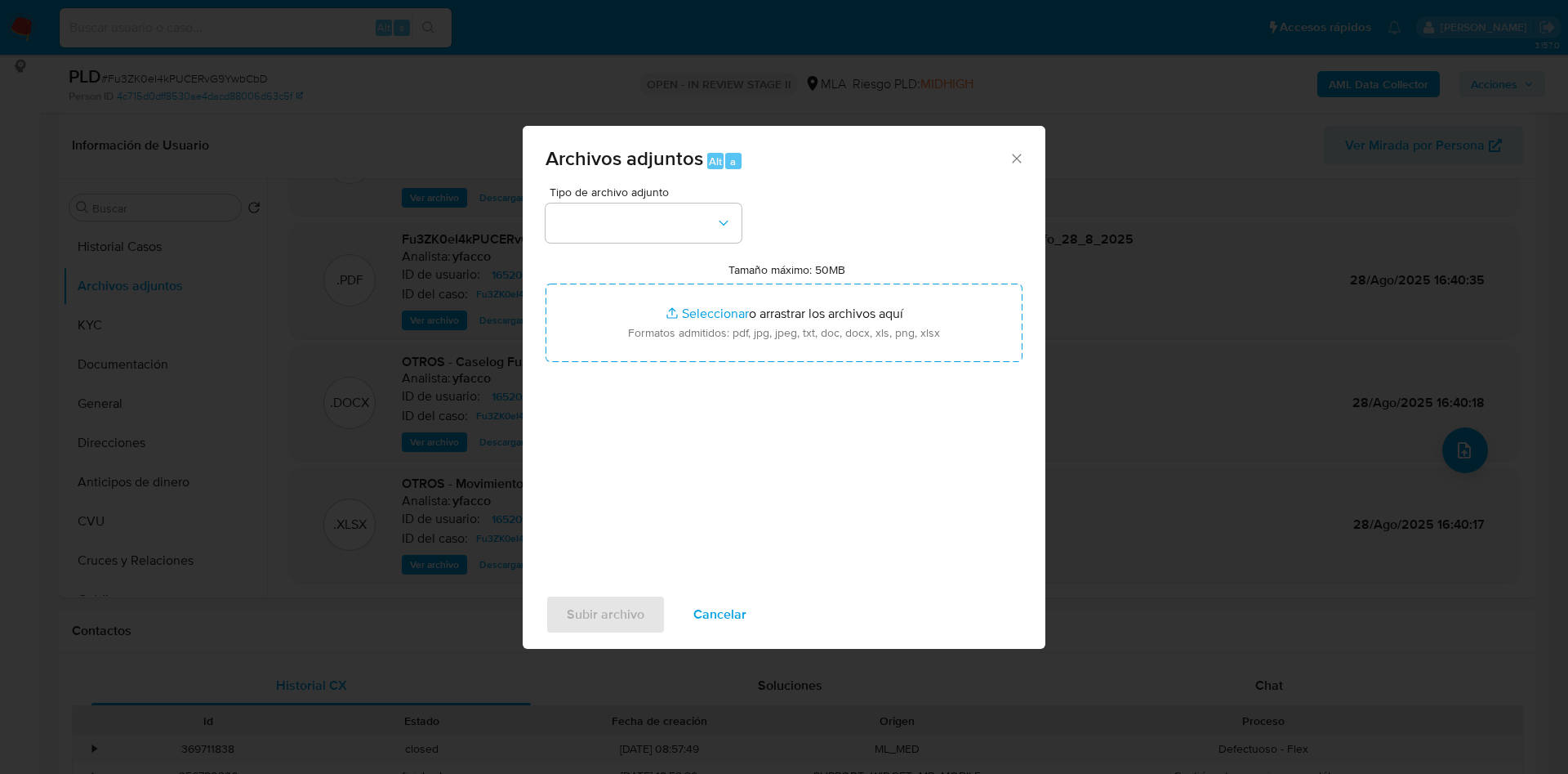
click at [694, 245] on div "Tipo de archivo adjunto Tamaño máximo: 50MB Seleccionar archivos Seleccionar o …" at bounding box center [784, 379] width 477 height 386
click at [685, 225] on button "button" at bounding box center [644, 223] width 196 height 39
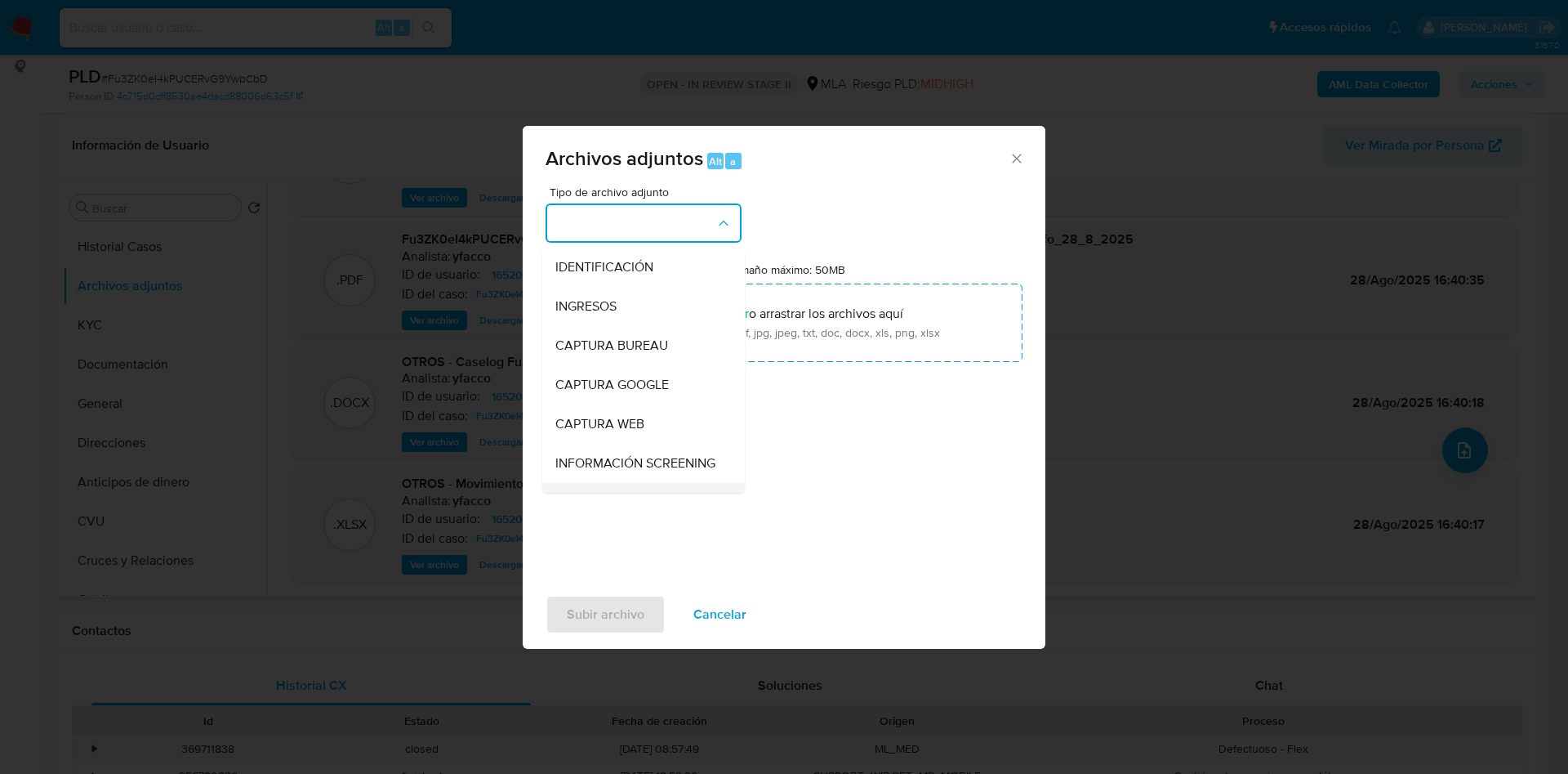
scroll to position [122, 0]
click at [619, 473] on div "OTROS" at bounding box center [639, 458] width 166 height 39
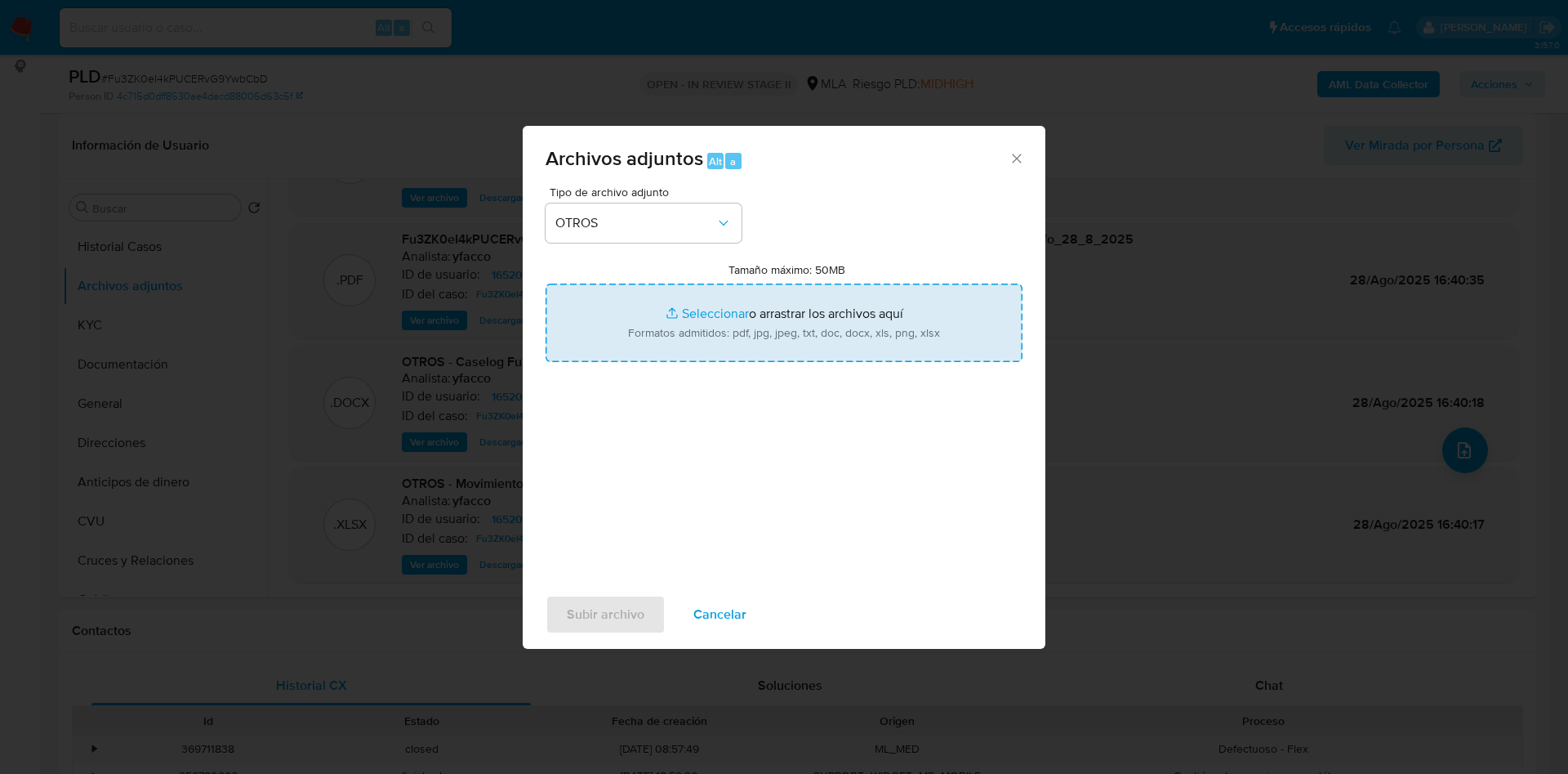
click at [713, 312] on input "Tamaño máximo: 50MB Seleccionar archivos" at bounding box center [784, 323] width 477 height 78
type input "C:\fakepath\Santiago Trotta.pdf"
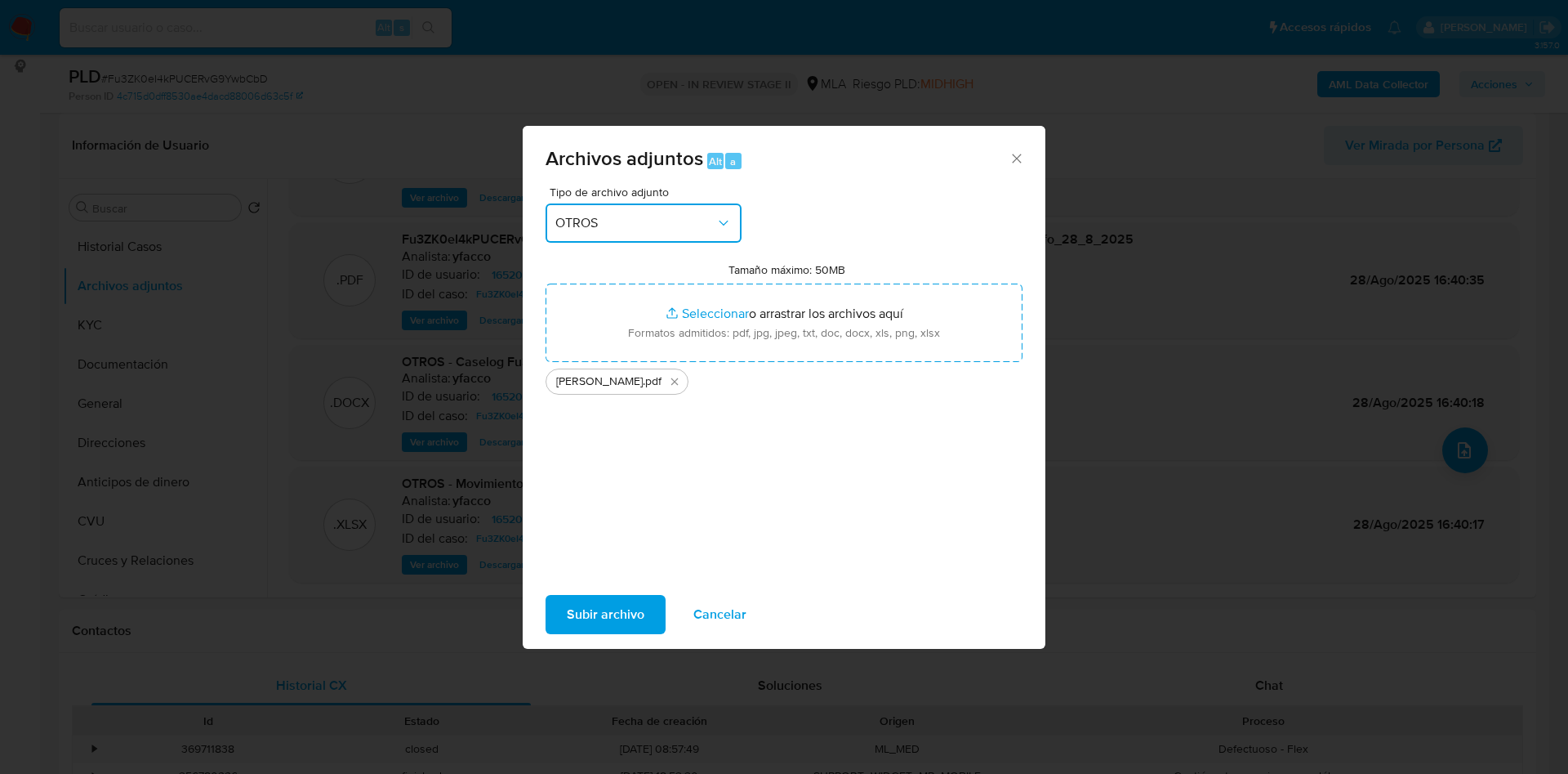
click at [627, 219] on span "OTROS" at bounding box center [636, 223] width 160 height 17
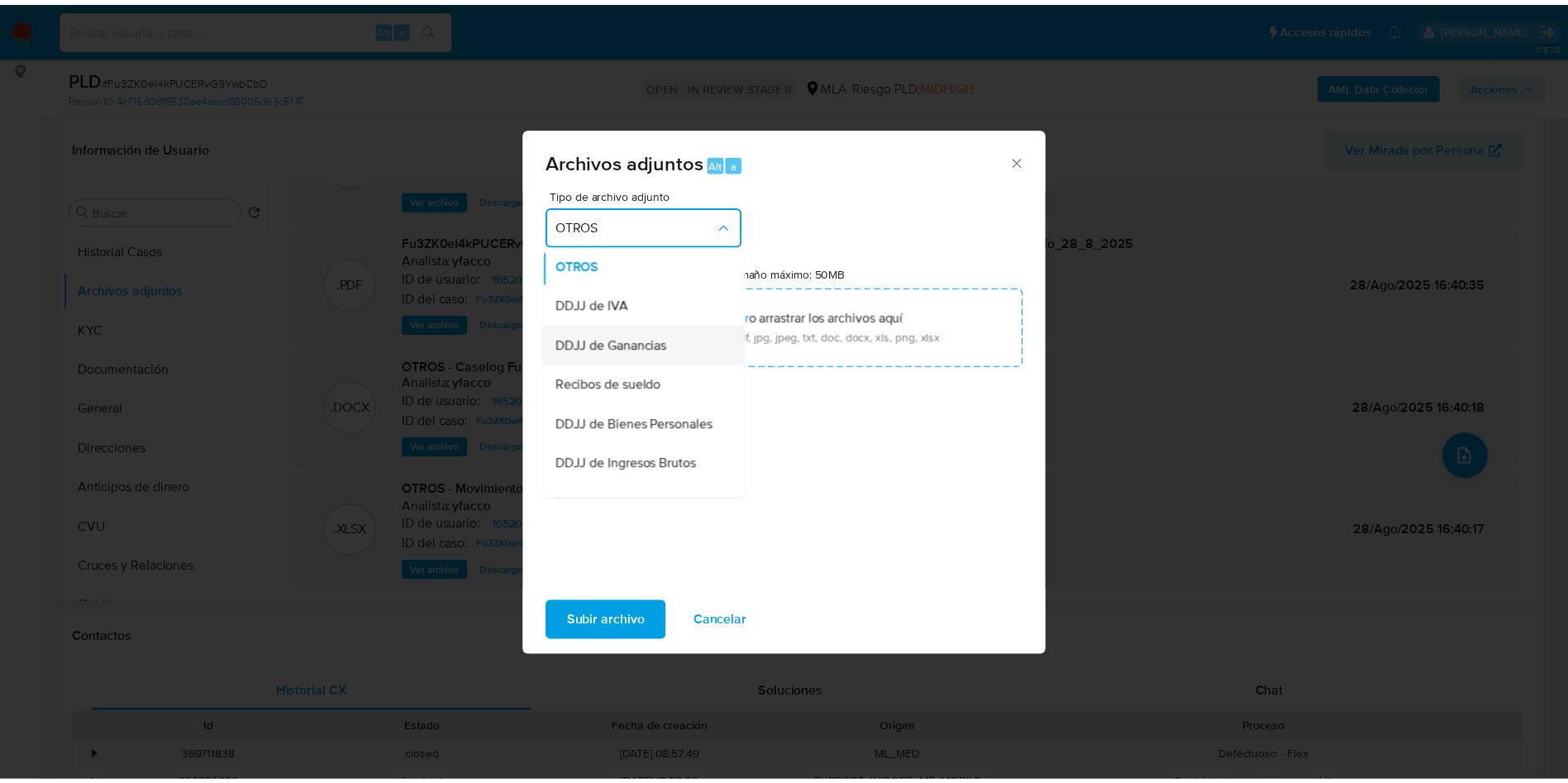
scroll to position [353, 0]
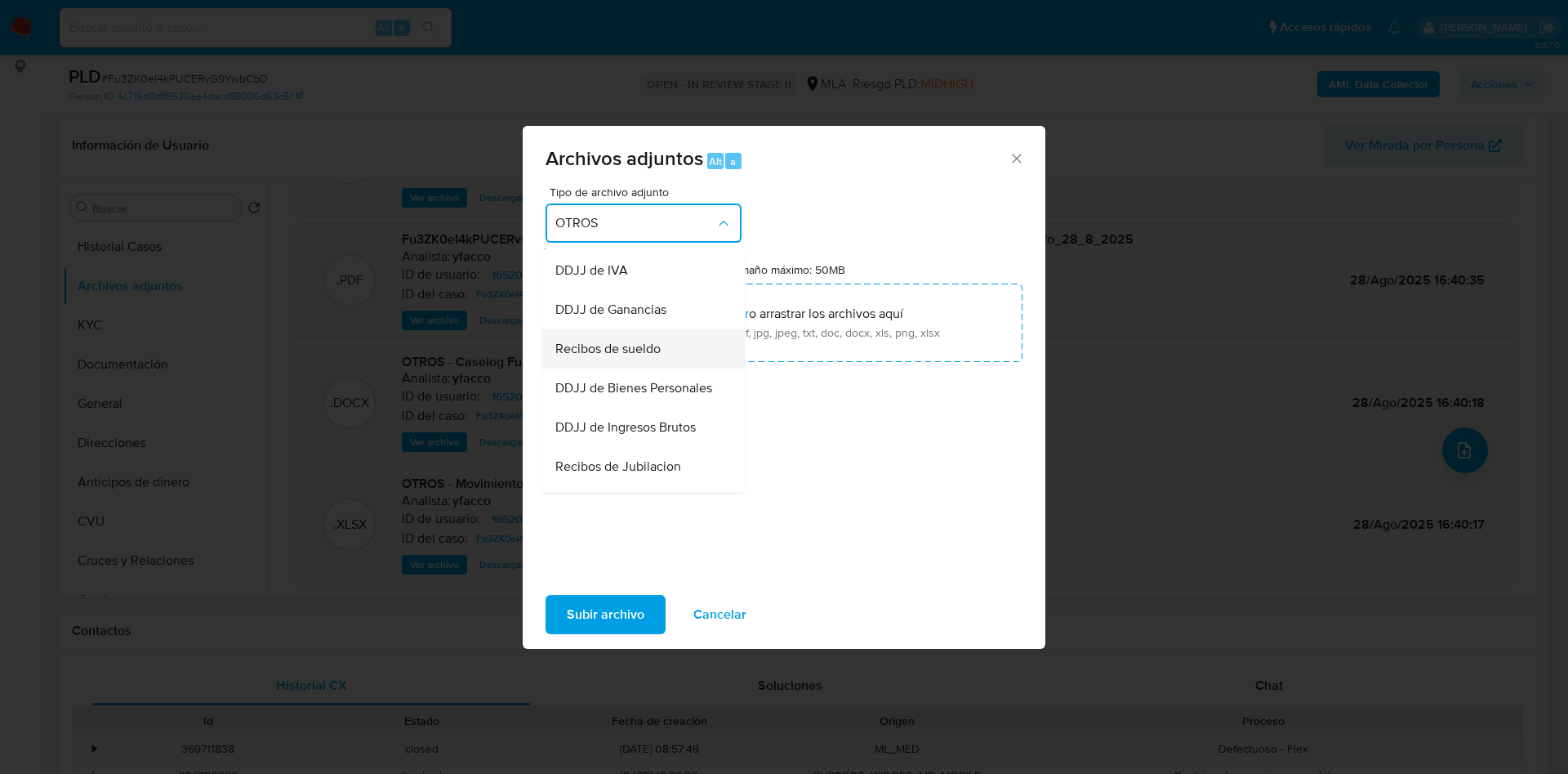
click at [616, 357] on span "Recibos de sueldo" at bounding box center [608, 348] width 106 height 17
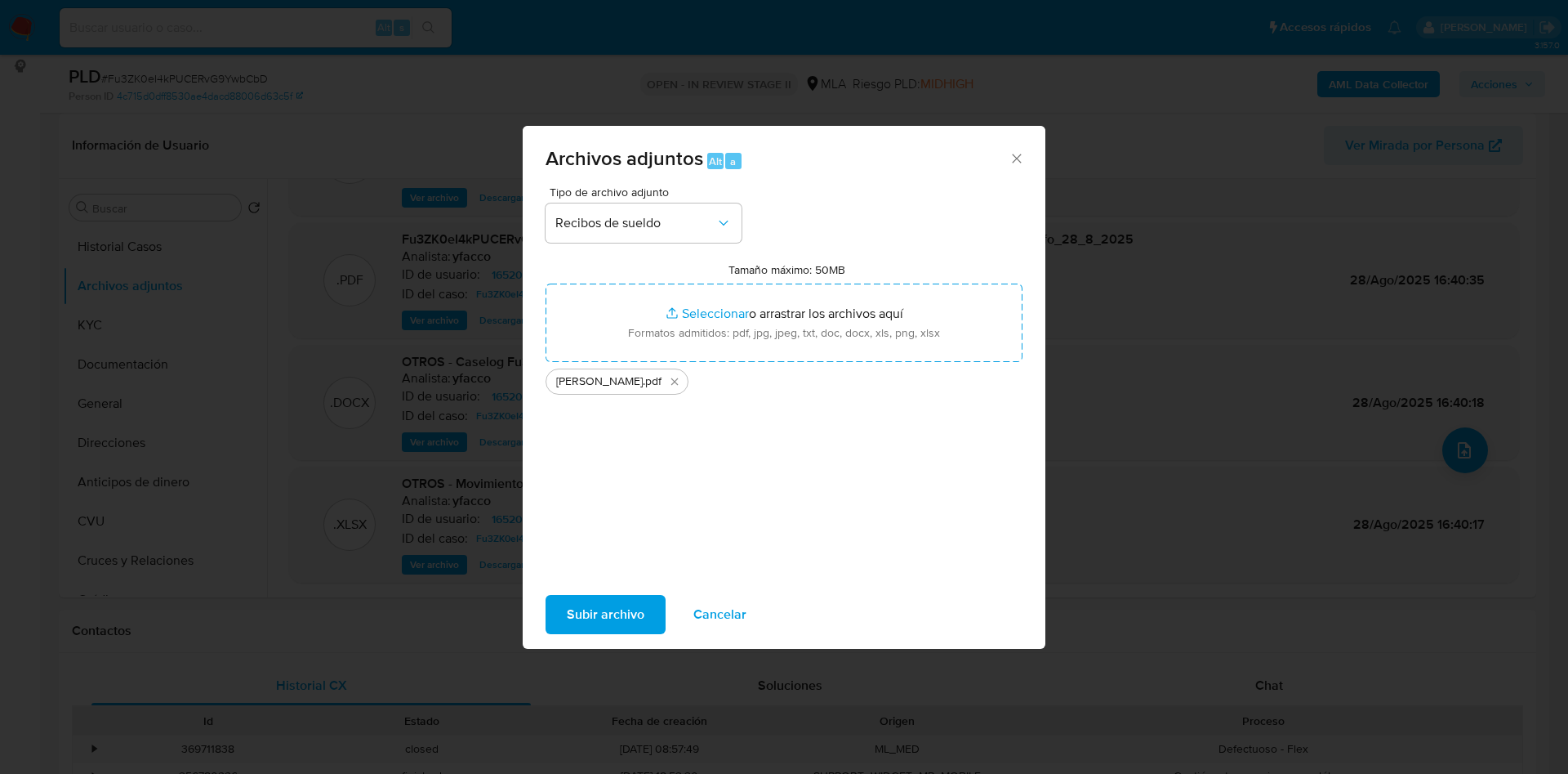
click at [606, 615] on span "Subir archivo" at bounding box center [605, 614] width 77 height 36
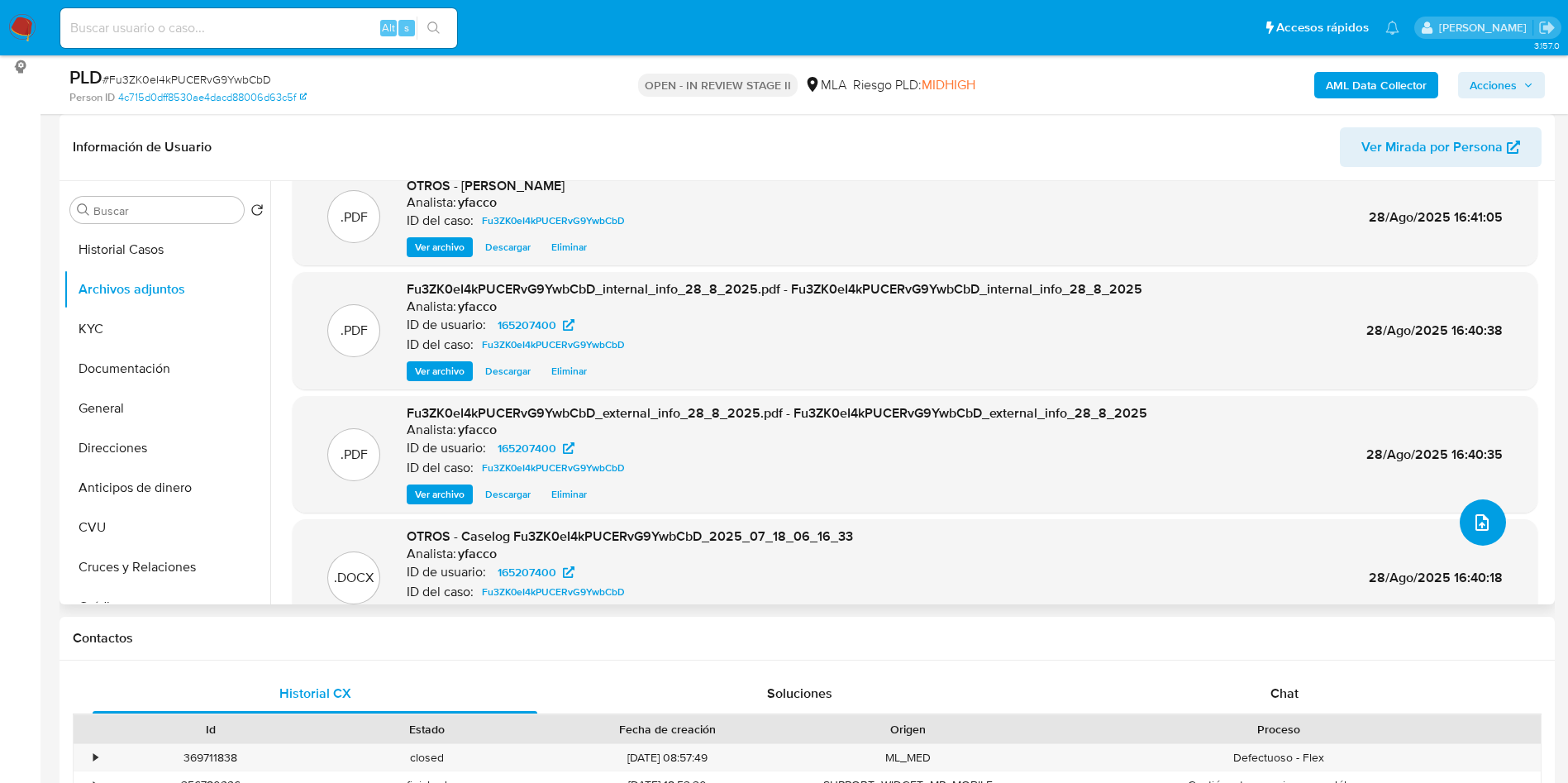
scroll to position [0, 0]
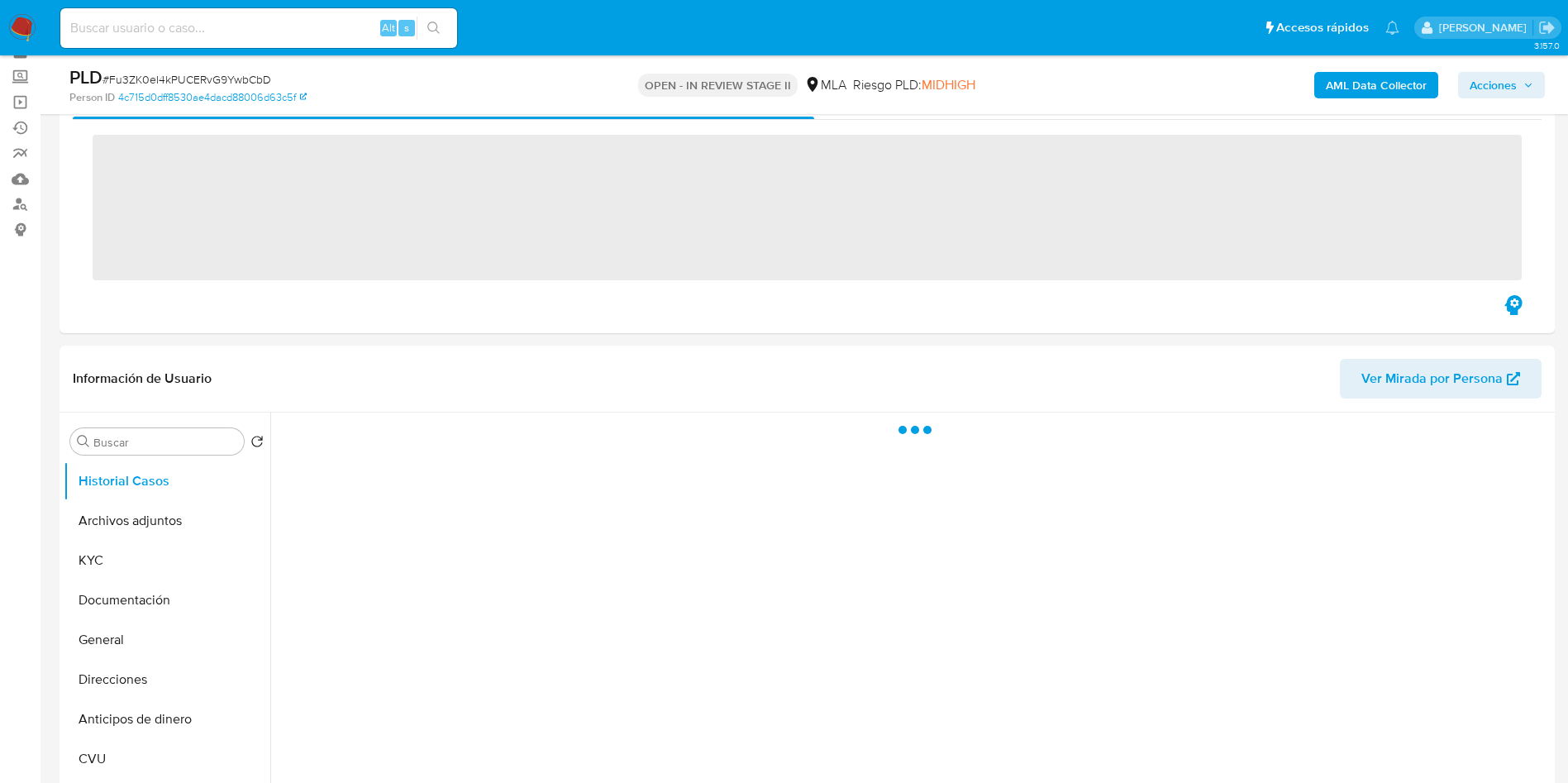
scroll to position [124, 0]
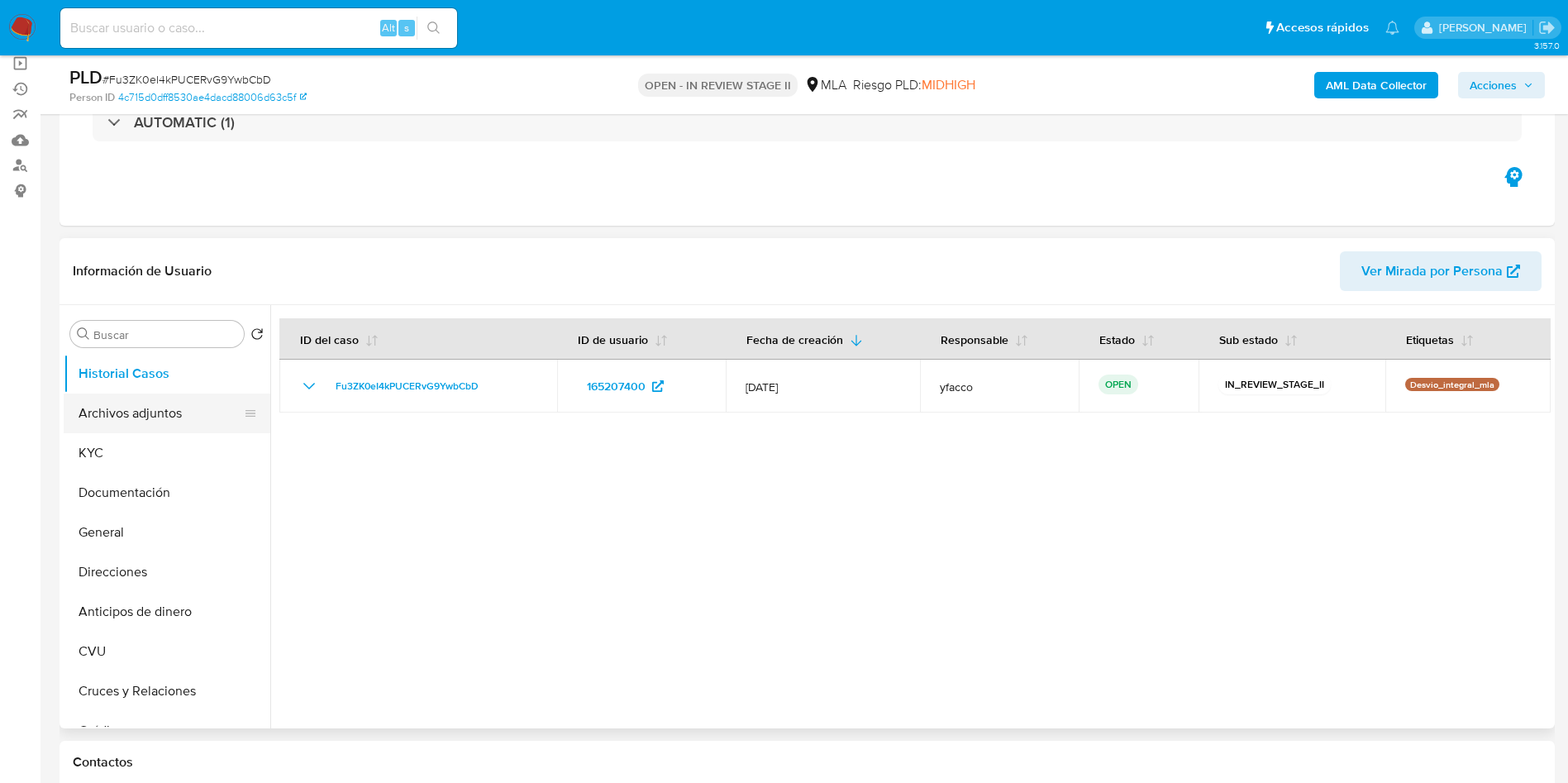
click at [109, 404] on button "Archivos adjuntos" at bounding box center [159, 413] width 193 height 40
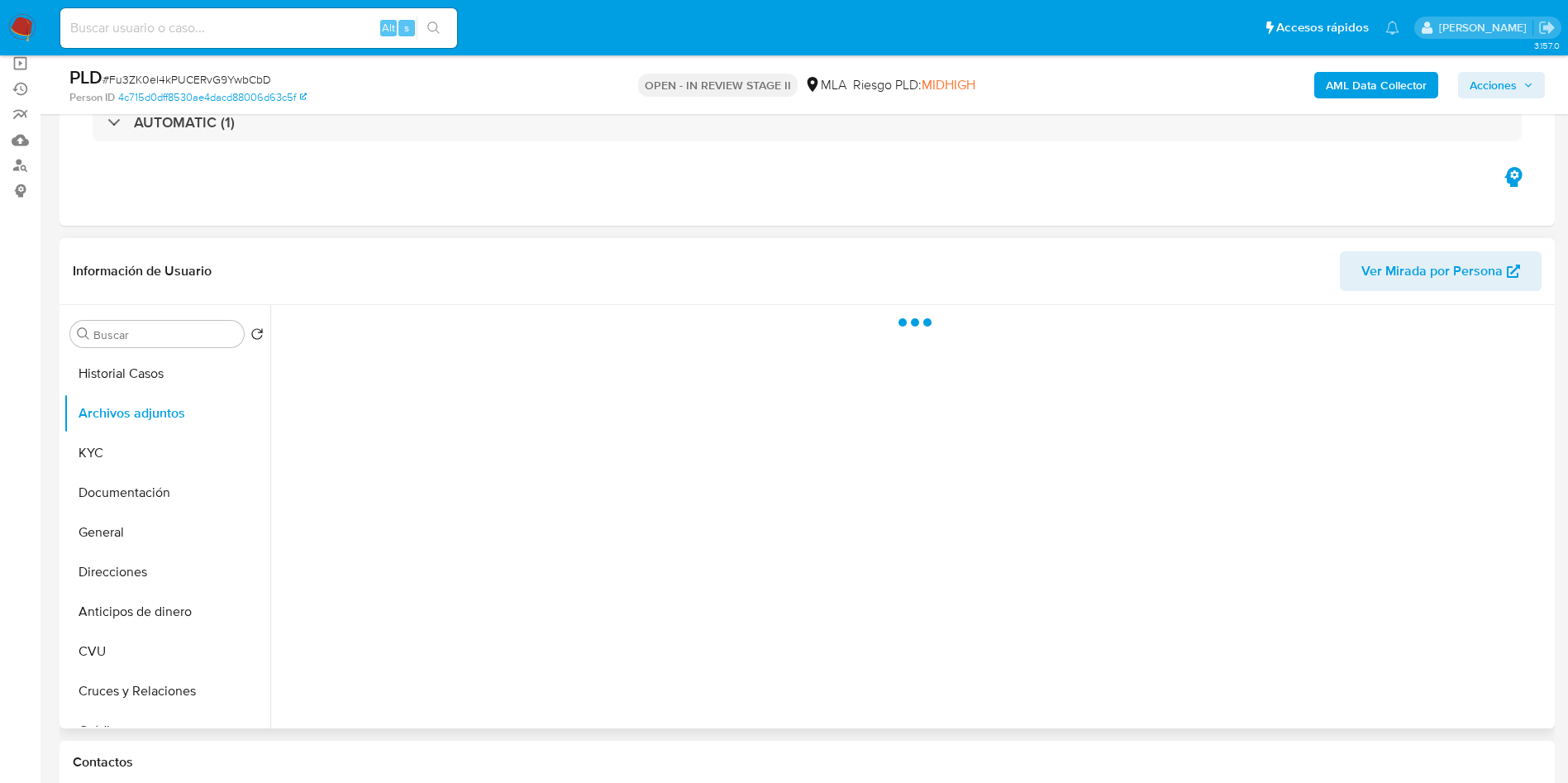
select select "10"
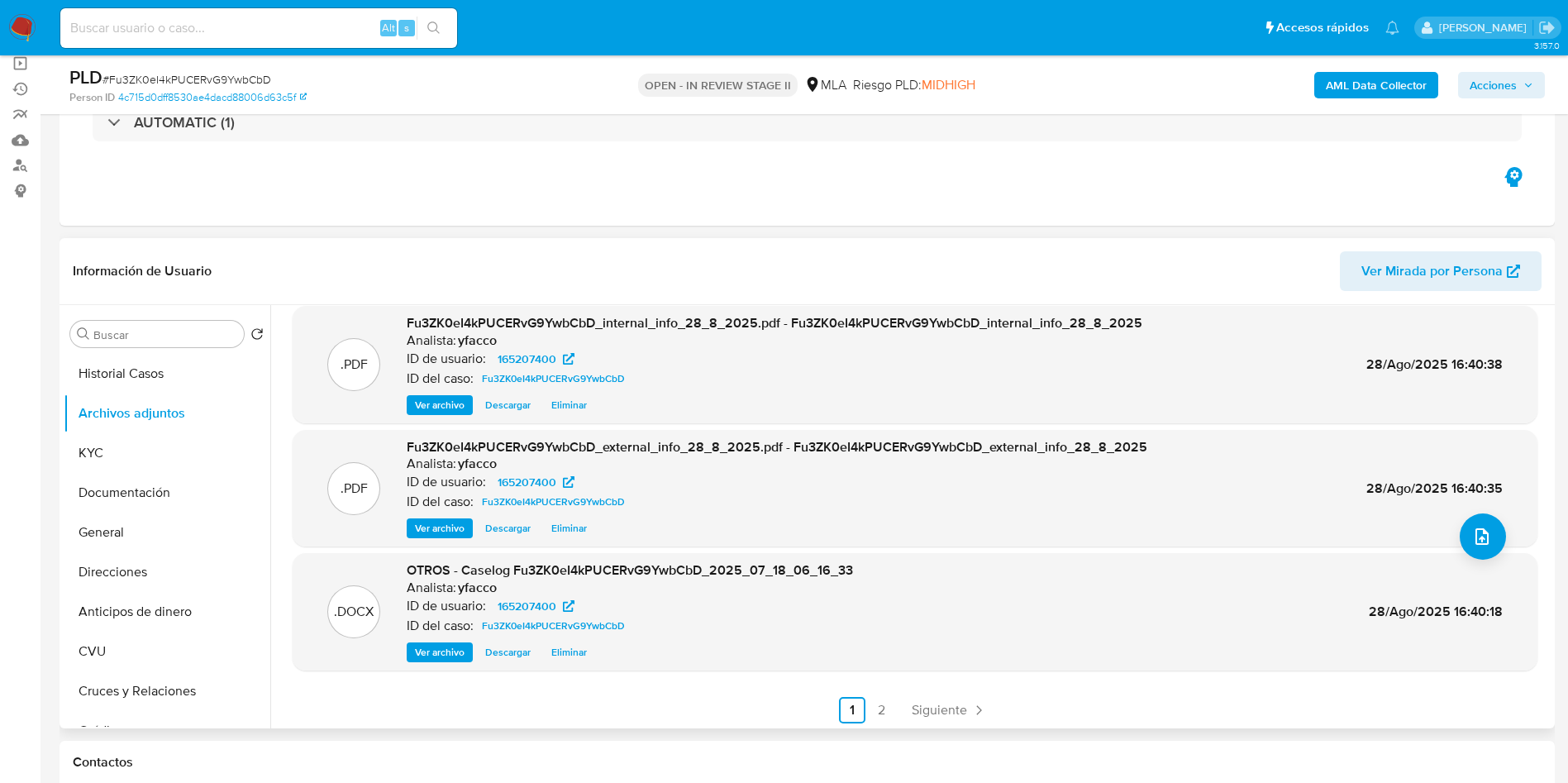
scroll to position [139, 0]
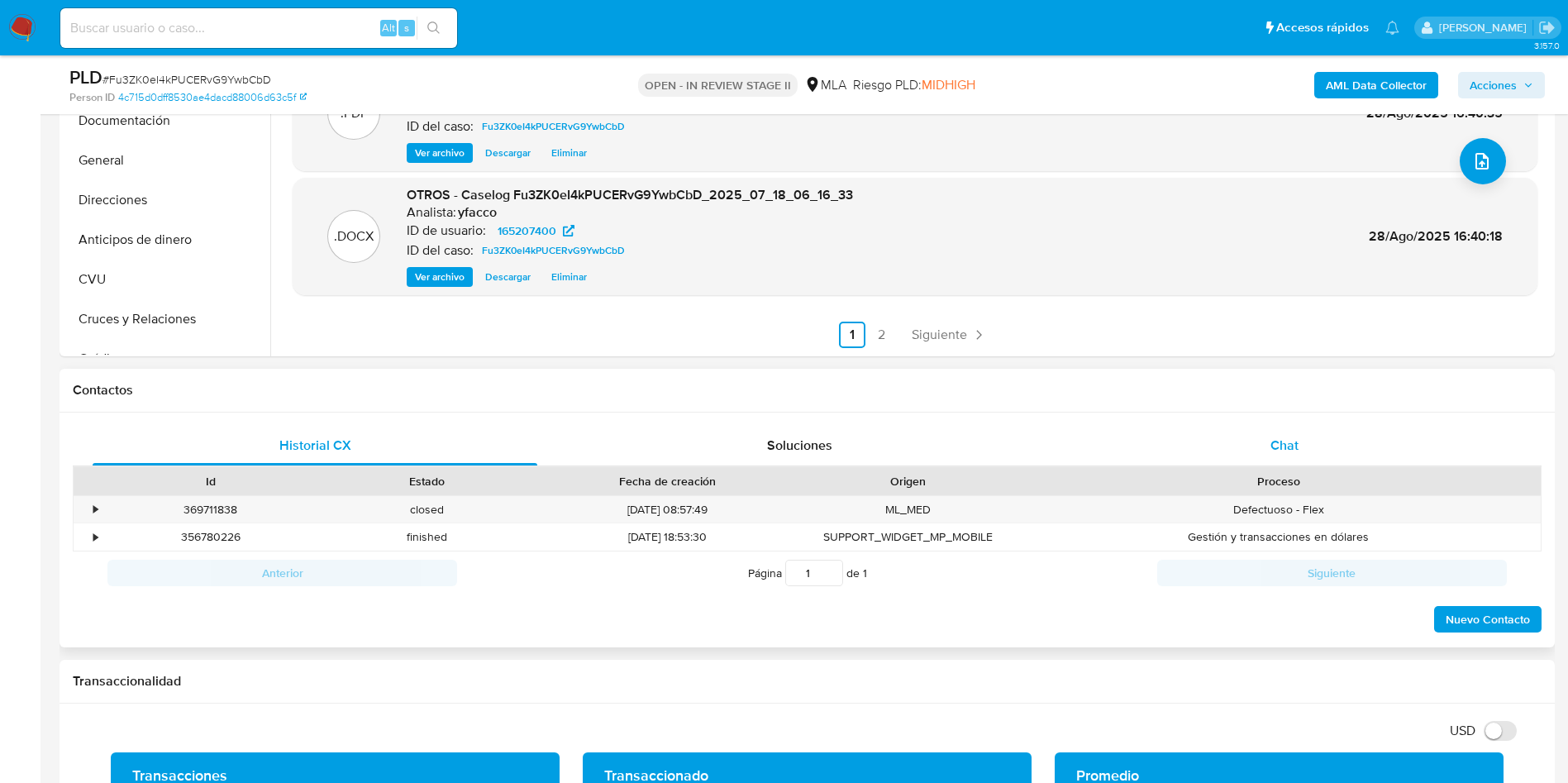
click at [1319, 448] on div "Chat" at bounding box center [1284, 445] width 444 height 40
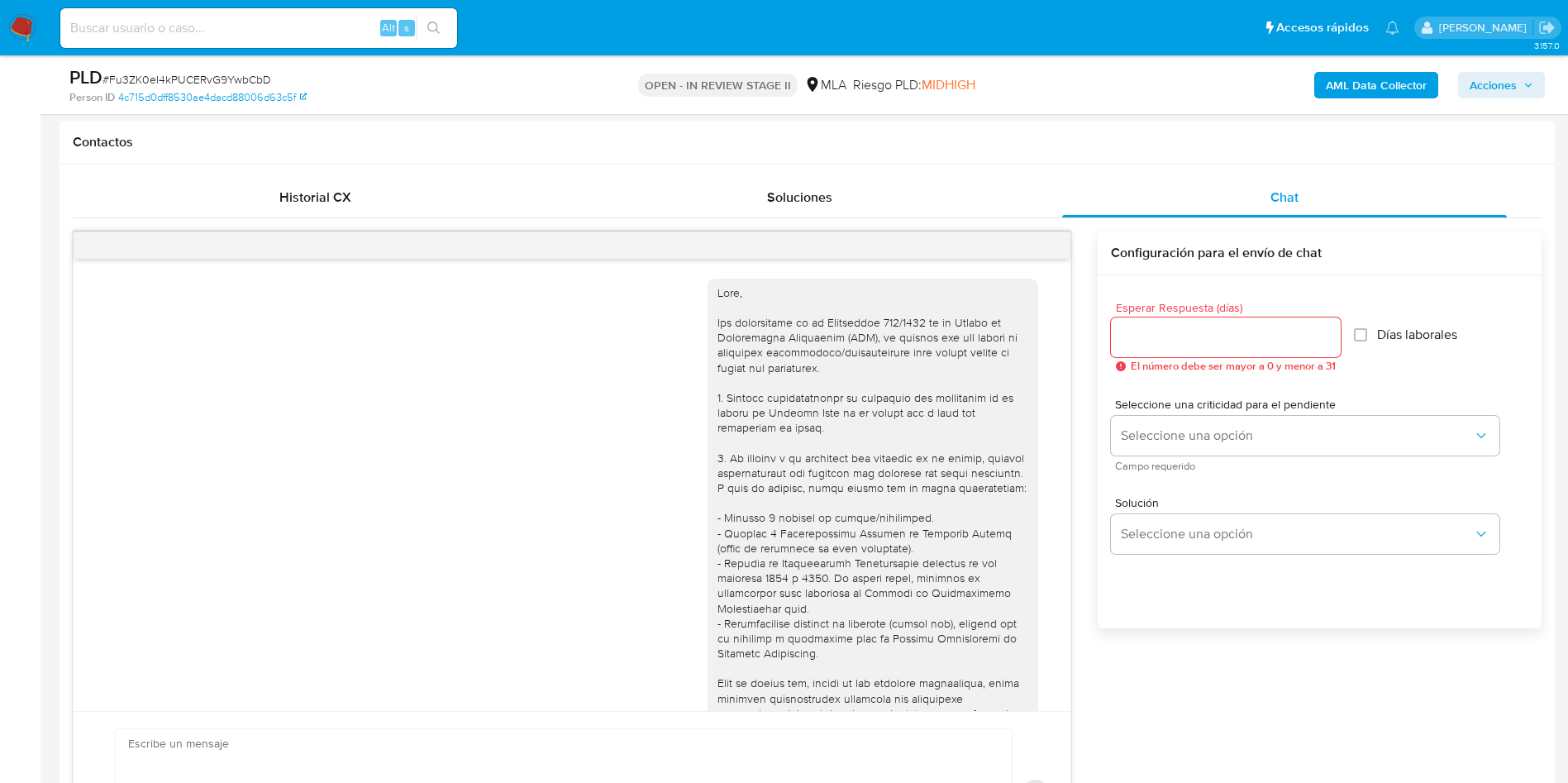
scroll to position [1279, 0]
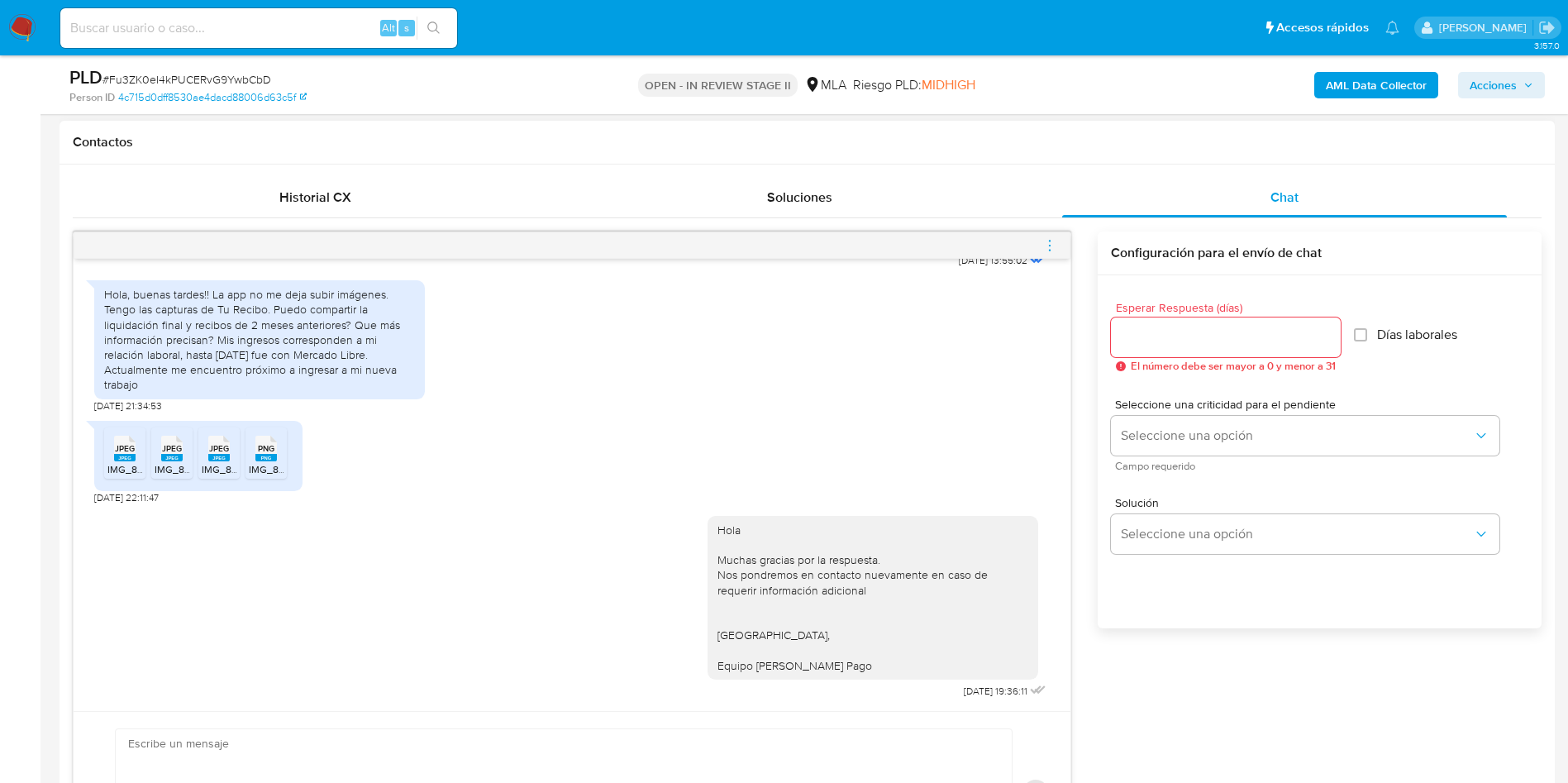
click at [1047, 250] on icon "menu-action" at bounding box center [1049, 245] width 15 height 15
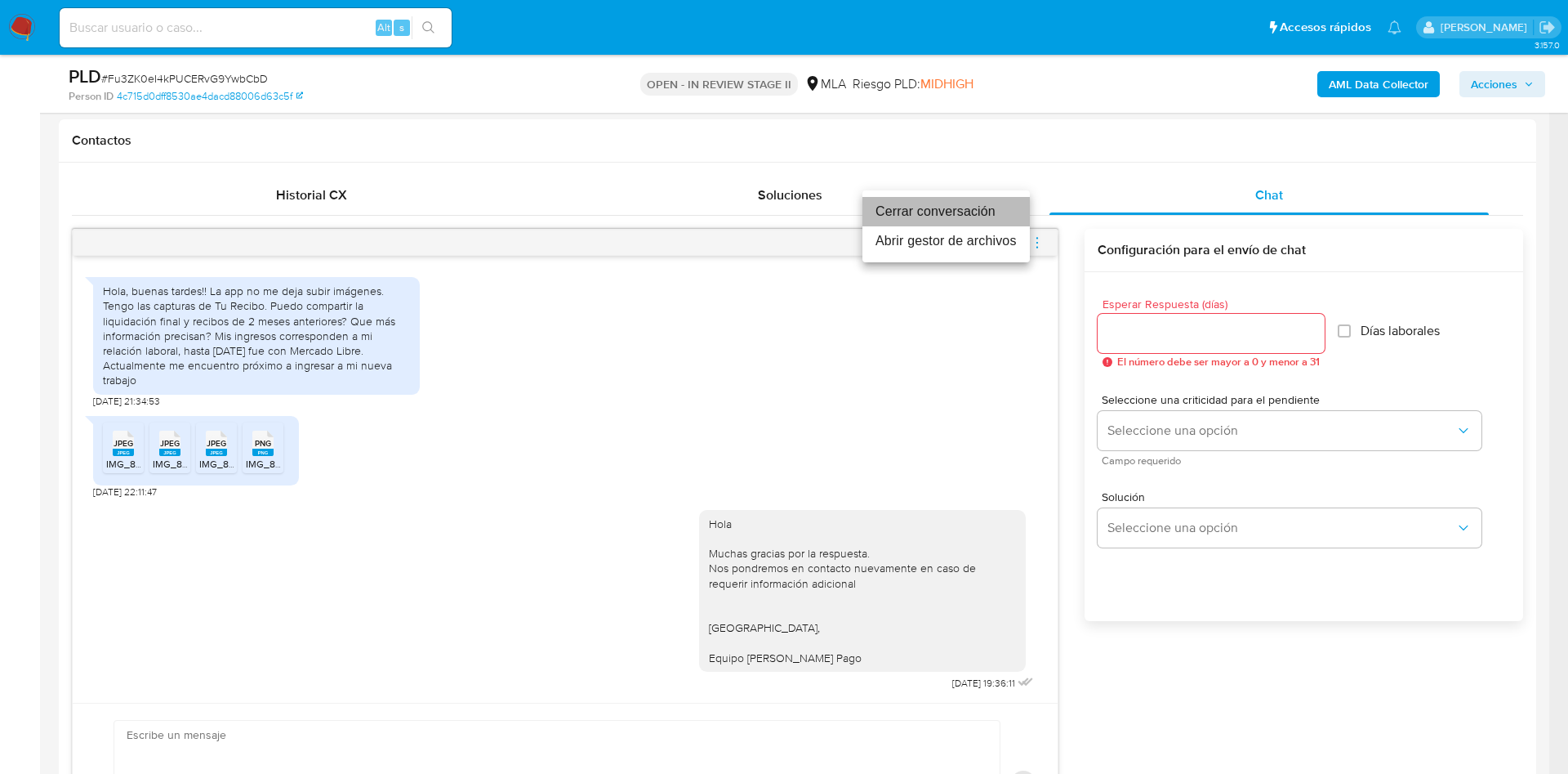
click at [896, 202] on li "Cerrar conversación" at bounding box center [946, 211] width 167 height 29
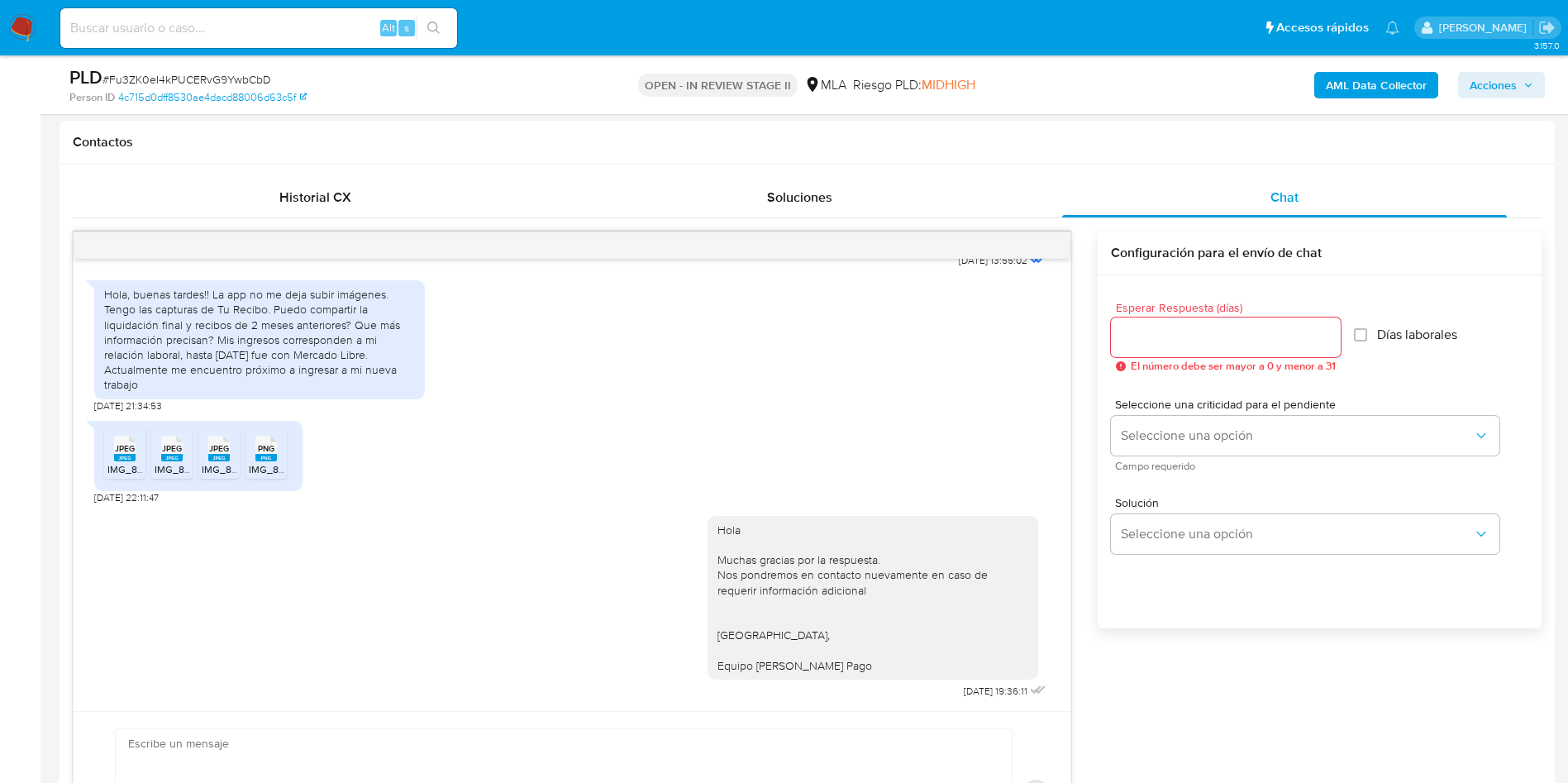
click at [1500, 91] on span "Acciones" at bounding box center [1493, 85] width 48 height 27
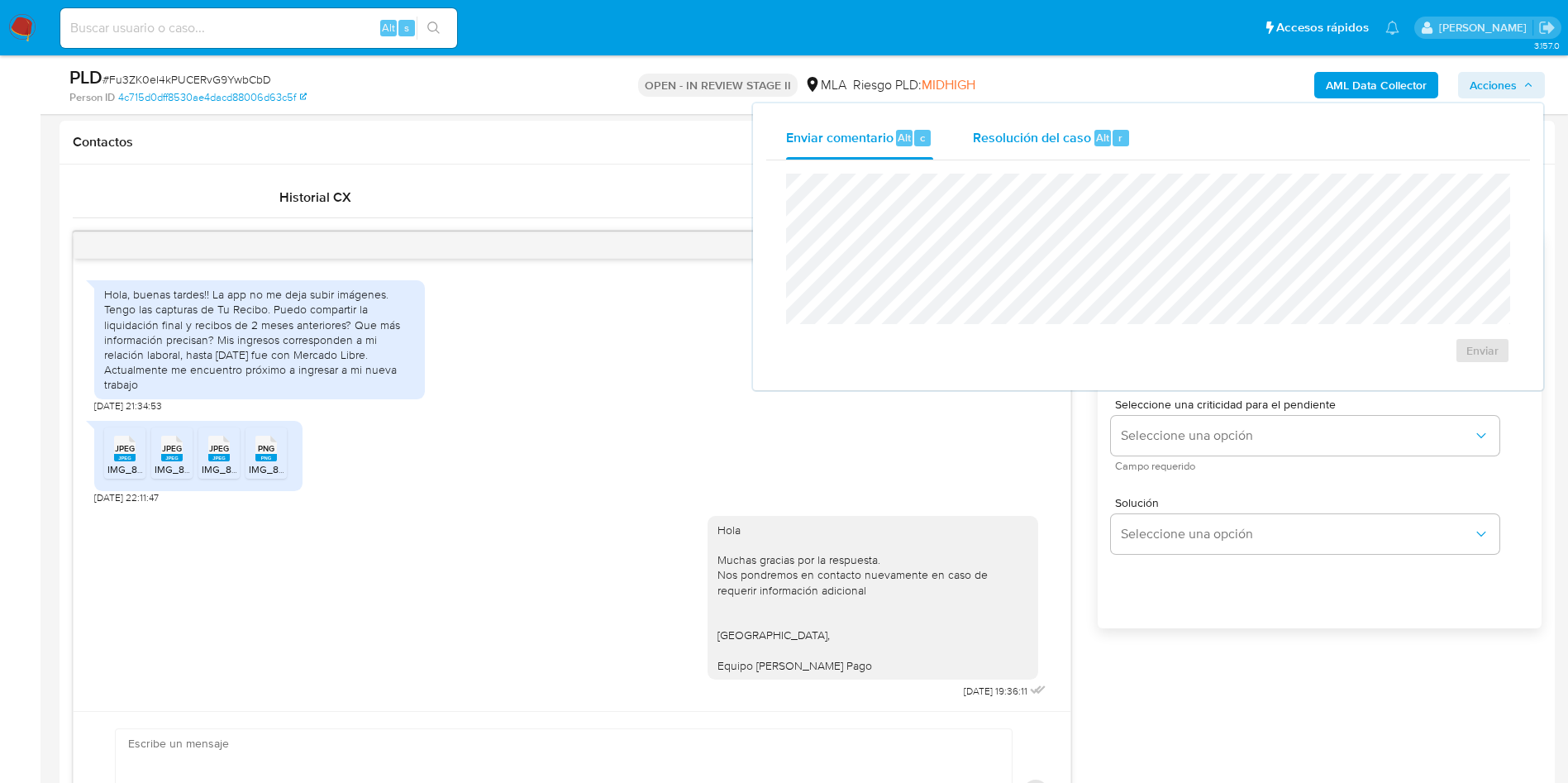
click at [1091, 139] on div "Resolución del caso Alt r" at bounding box center [1051, 138] width 157 height 43
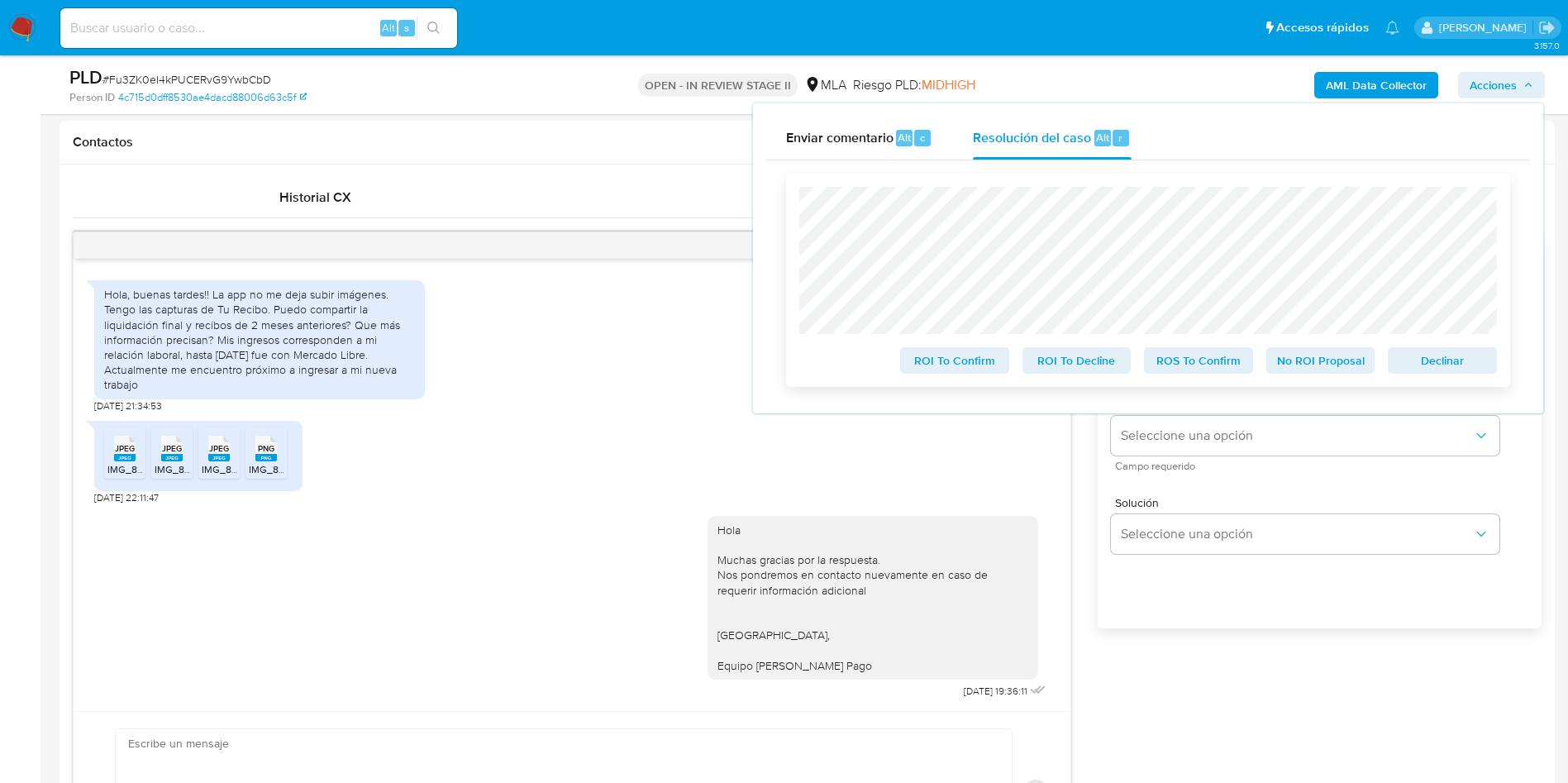
click at [1314, 368] on span "No ROI Proposal" at bounding box center [1321, 359] width 86 height 23
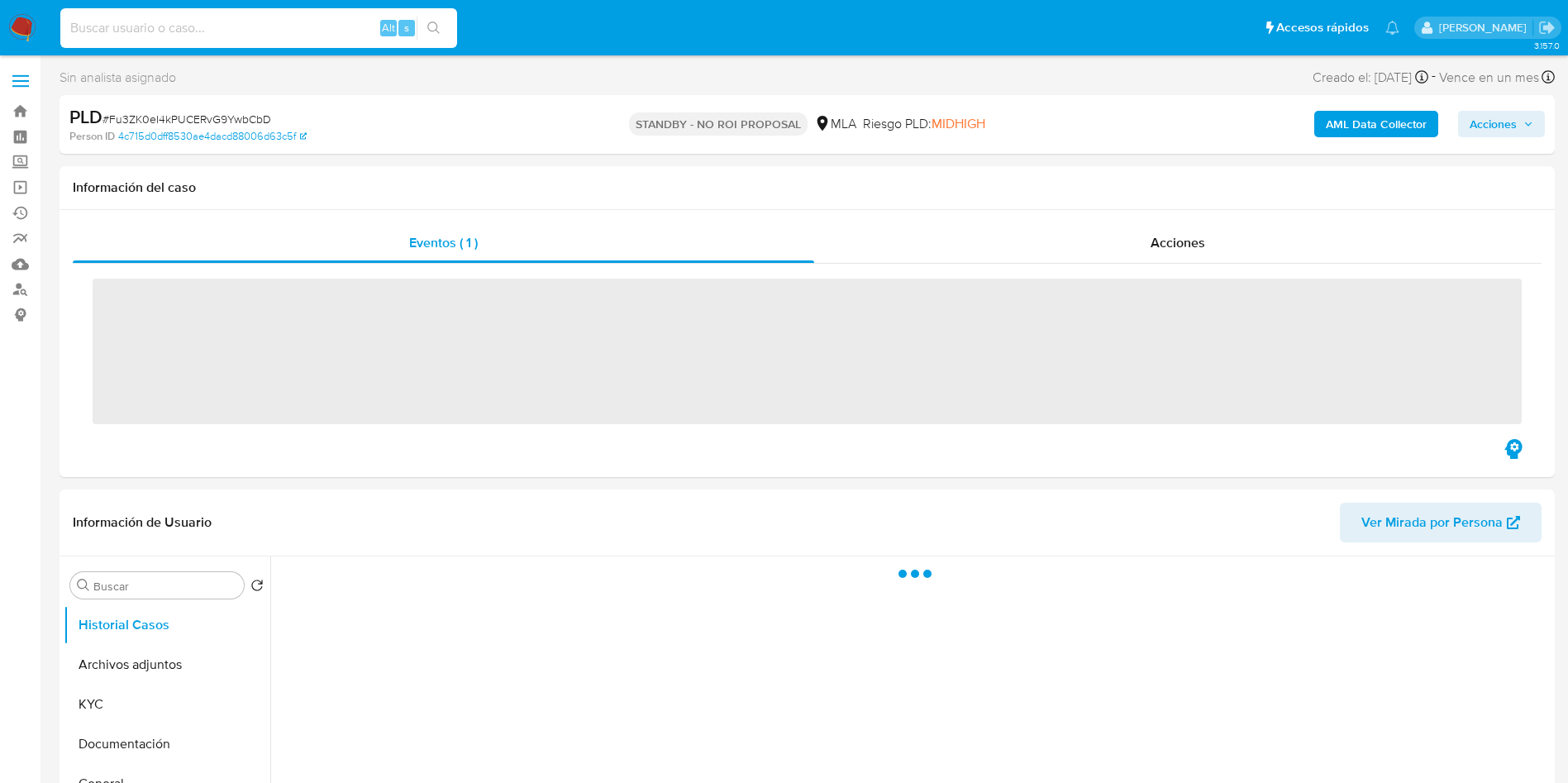
click at [282, 32] on input at bounding box center [258, 29] width 397 height 22
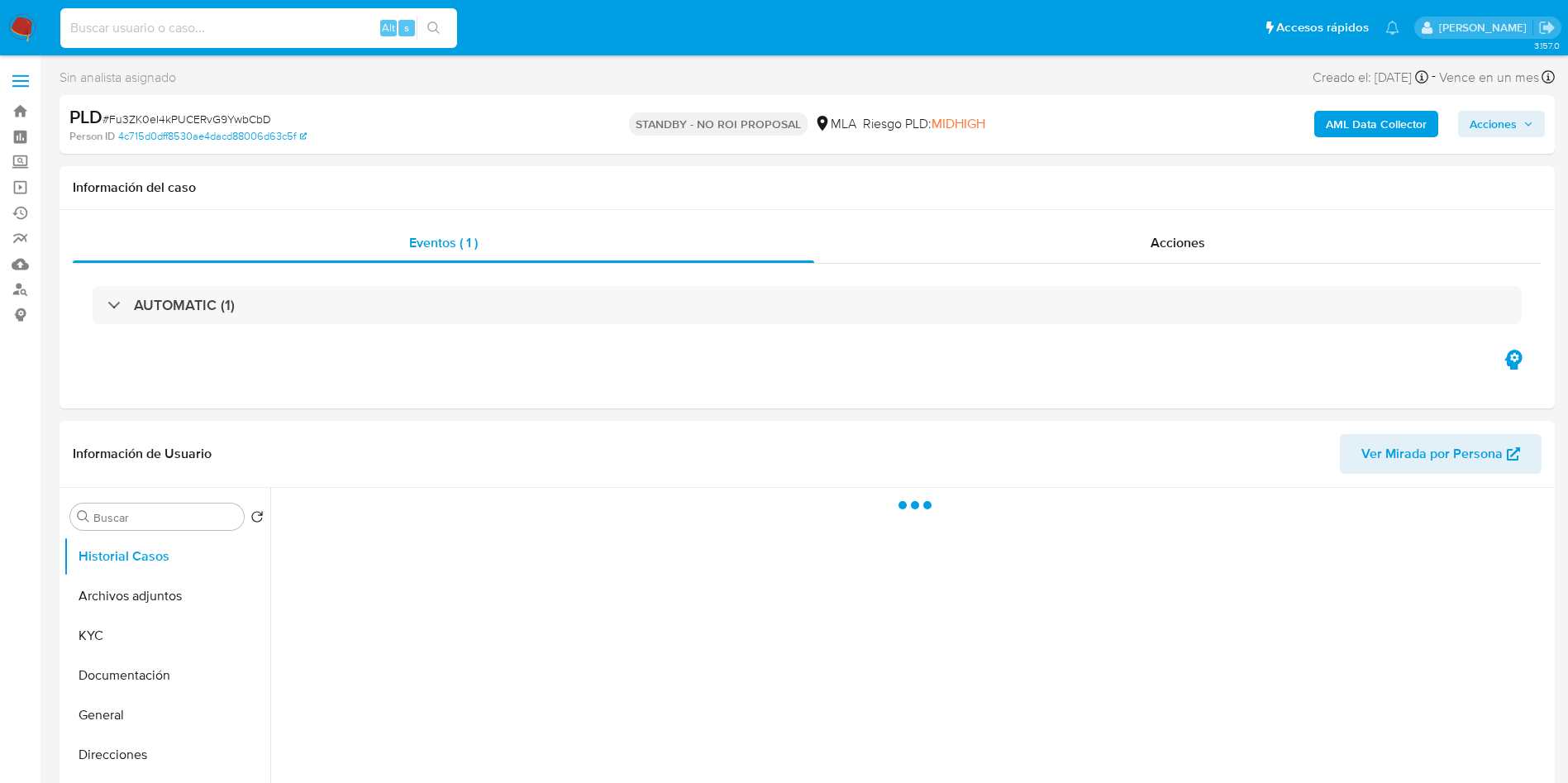
paste input "3YuGt1eQoVZb3x0CiHBhmiwa"
type input "3YuGt1eQoVZb3x0CiHBhmiwa"
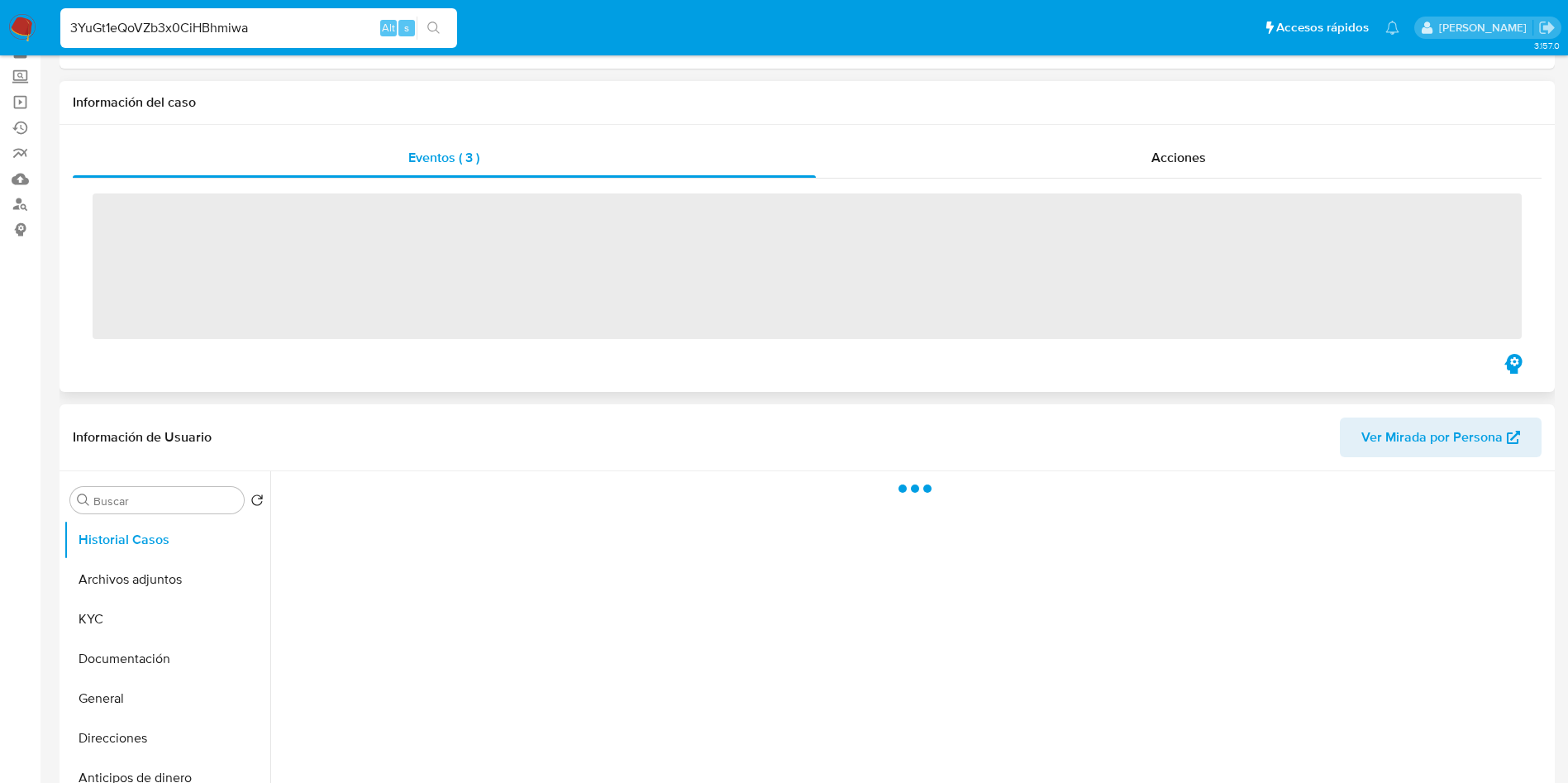
scroll to position [124, 0]
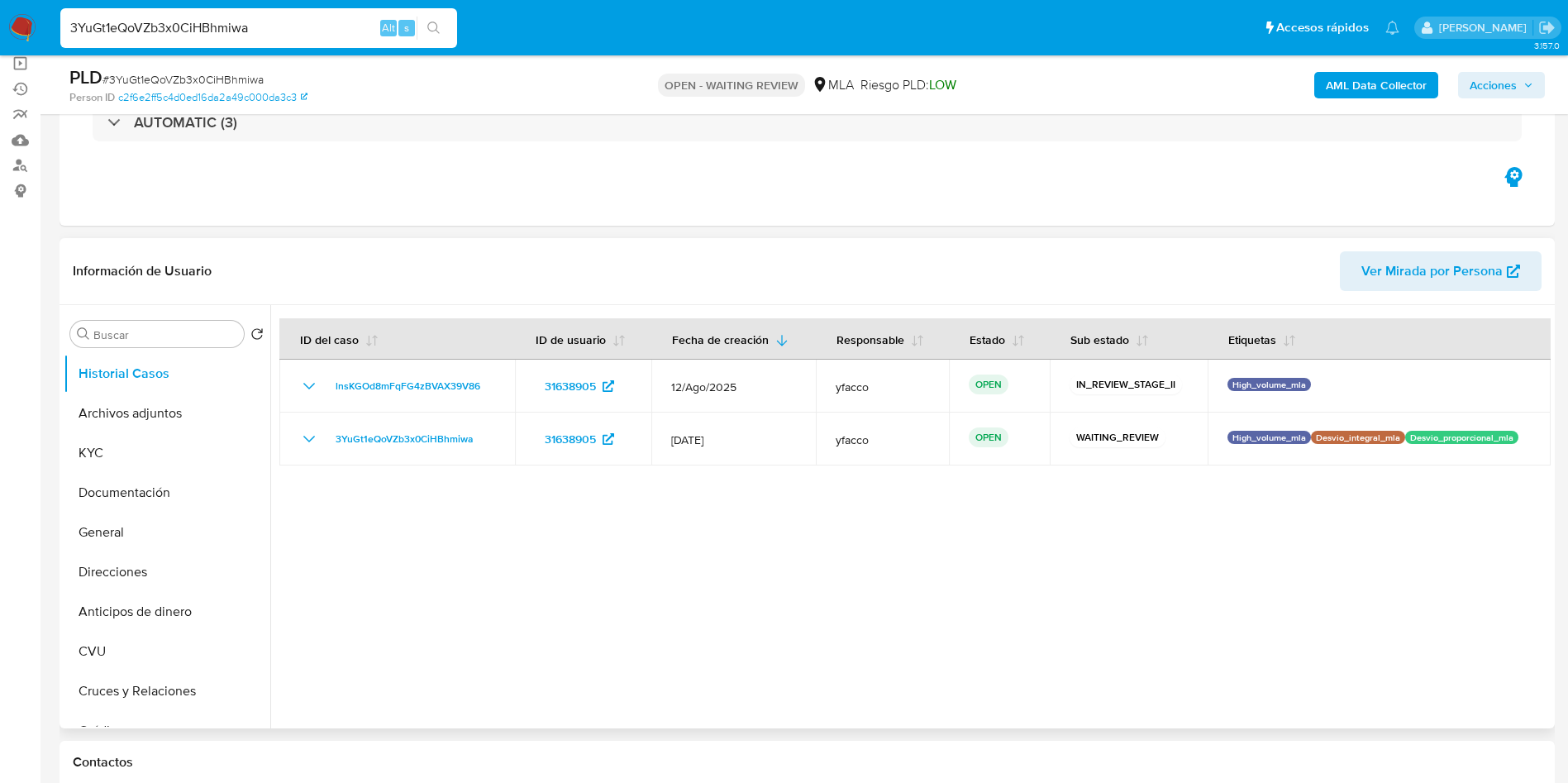
select select "10"
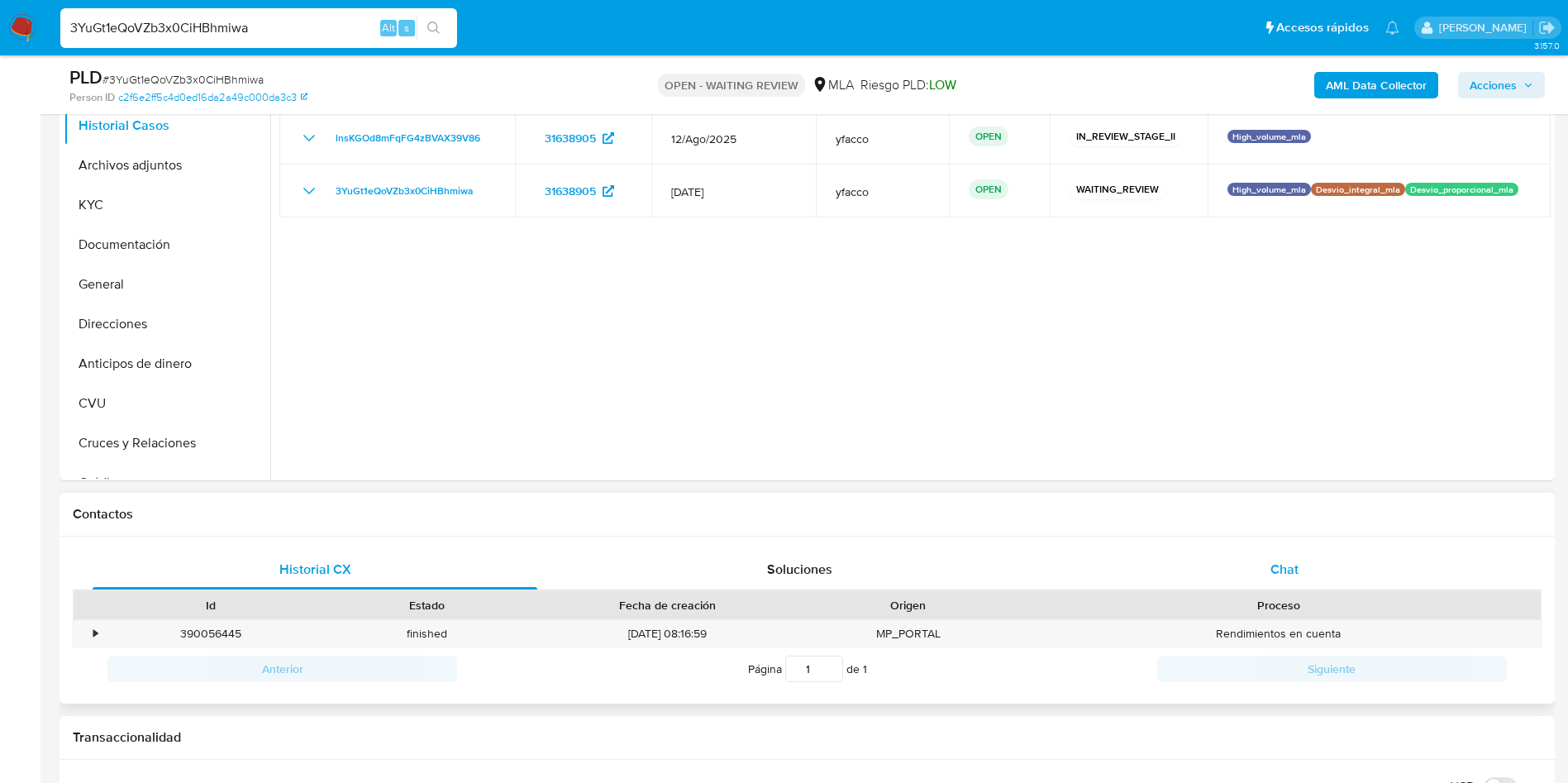
click at [1267, 578] on div "Chat" at bounding box center [1284, 569] width 444 height 40
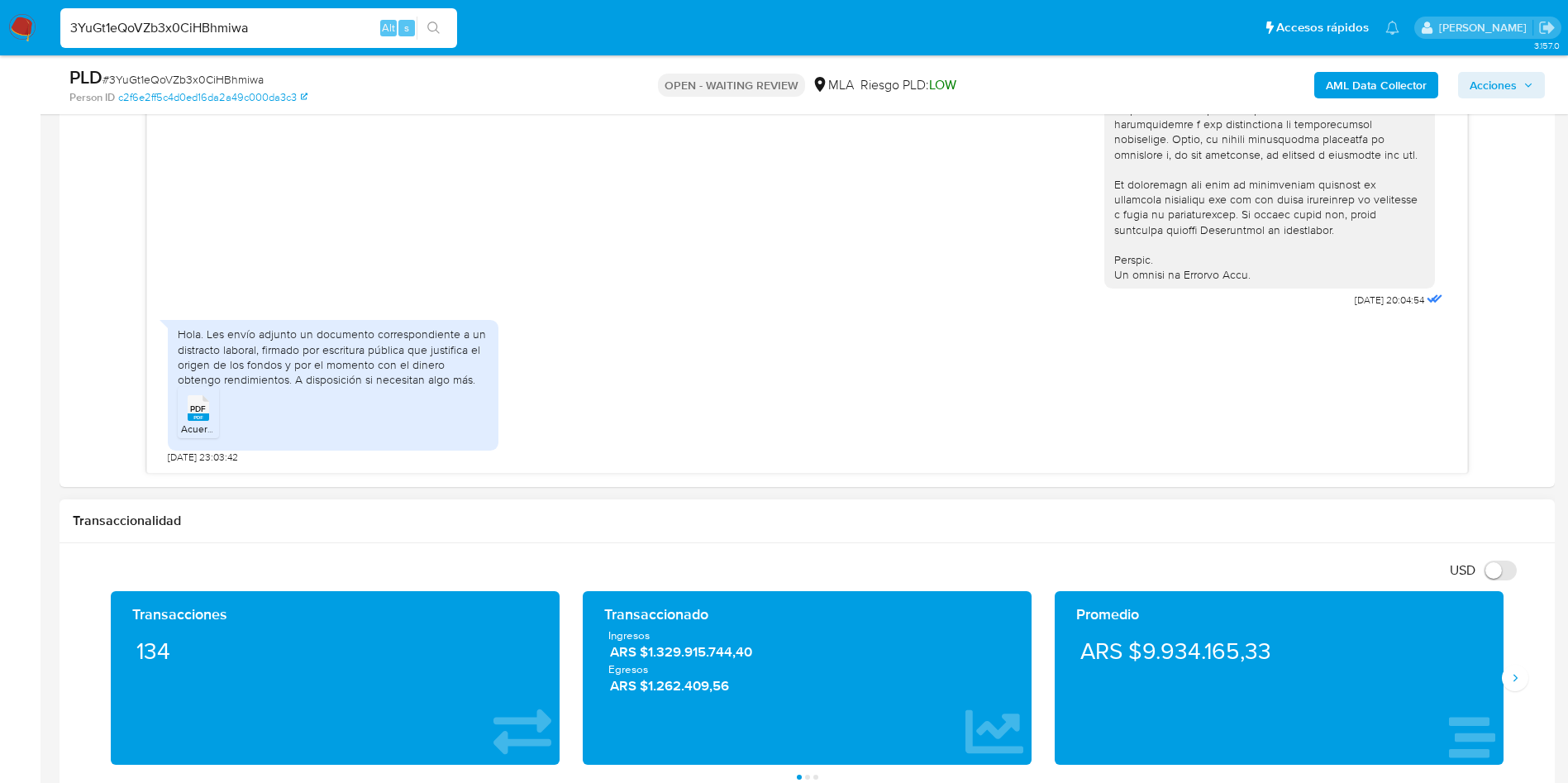
scroll to position [992, 0]
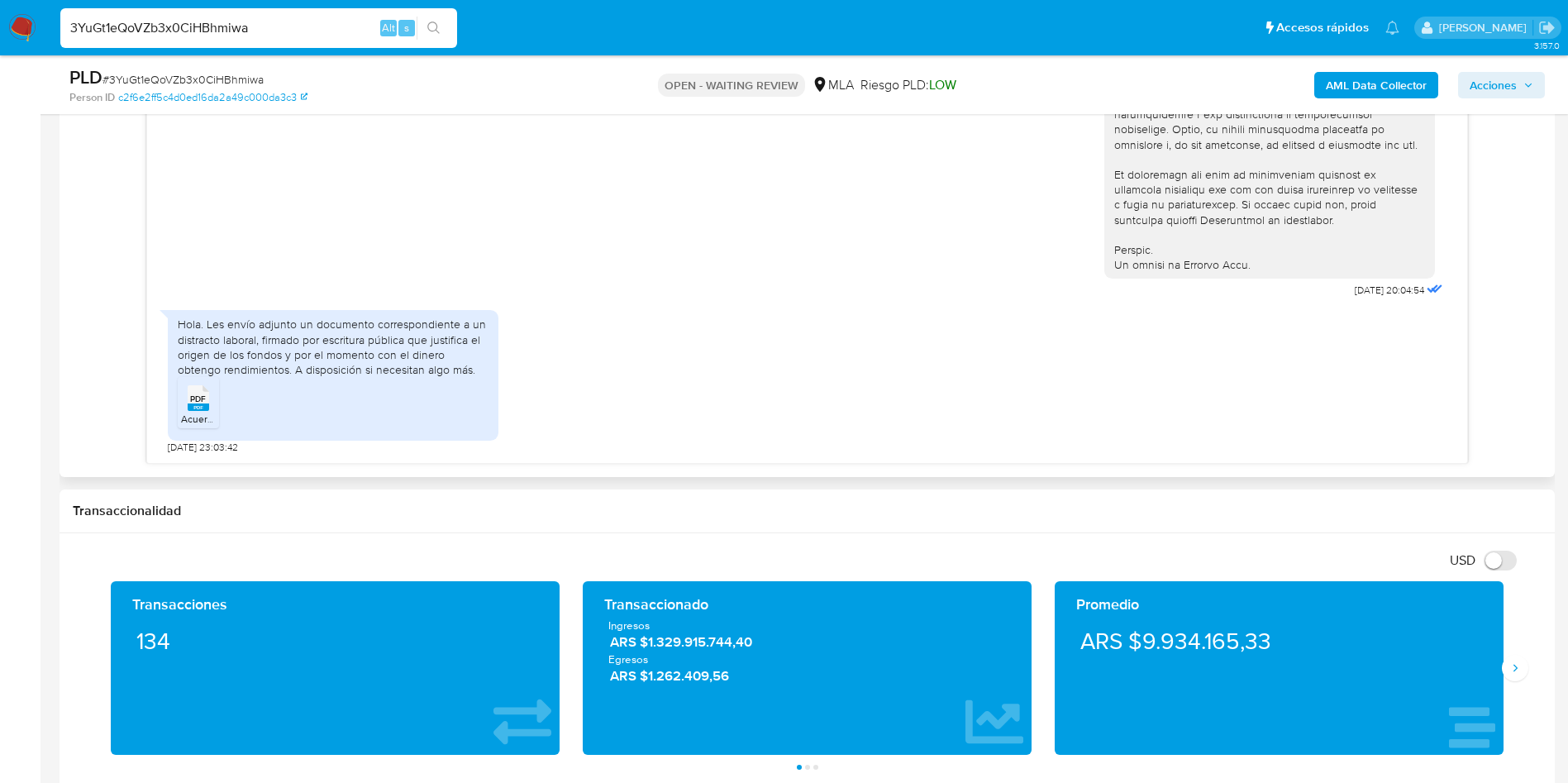
click at [203, 400] on span "PDF" at bounding box center [198, 398] width 16 height 11
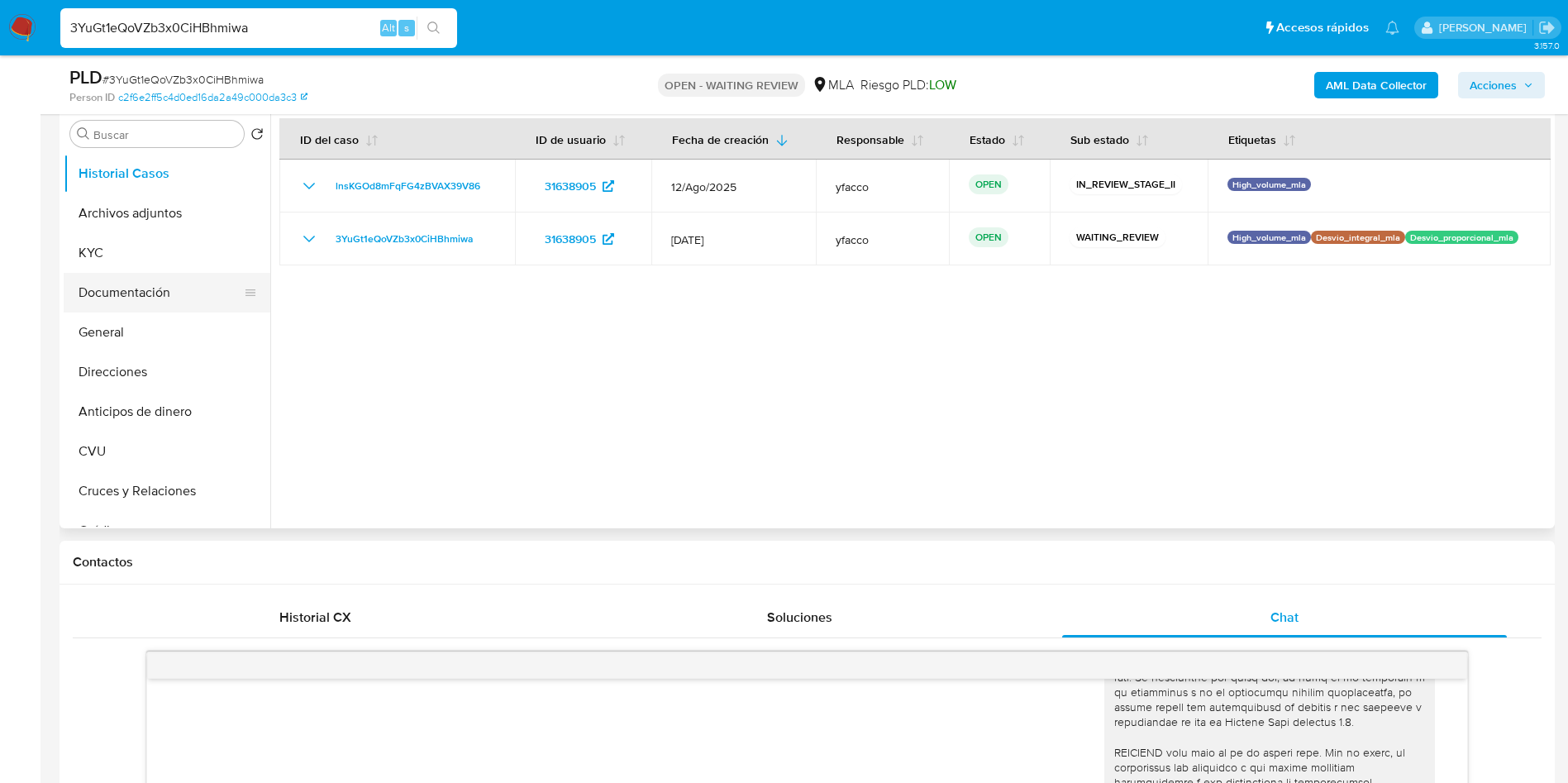
scroll to position [247, 0]
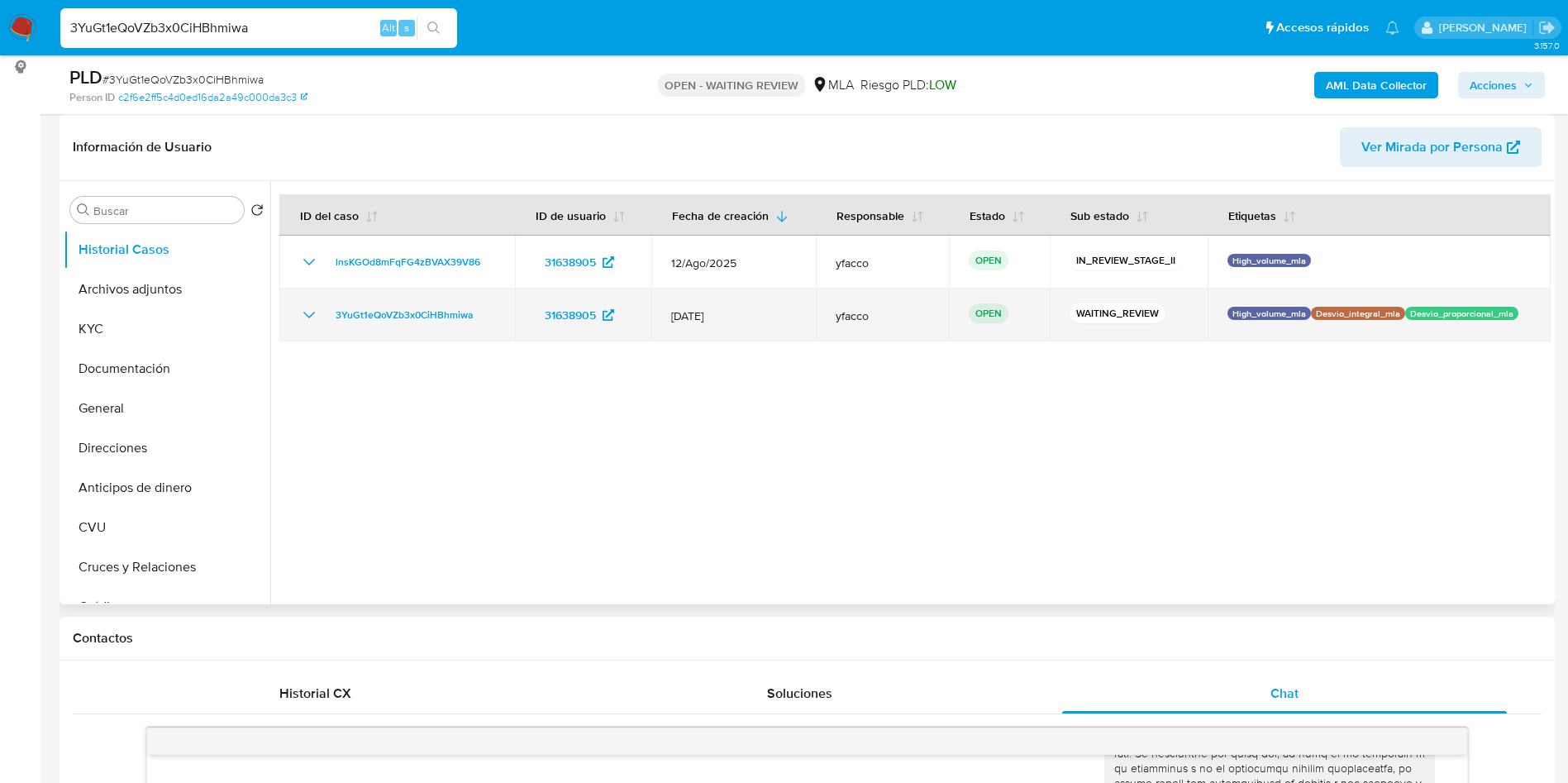
drag, startPoint x: 324, startPoint y: 317, endPoint x: 483, endPoint y: 316, distance: 159.0
click at [483, 316] on div "3YuGt1eQoVZb3x0CiHBhmiwa" at bounding box center [397, 315] width 196 height 20
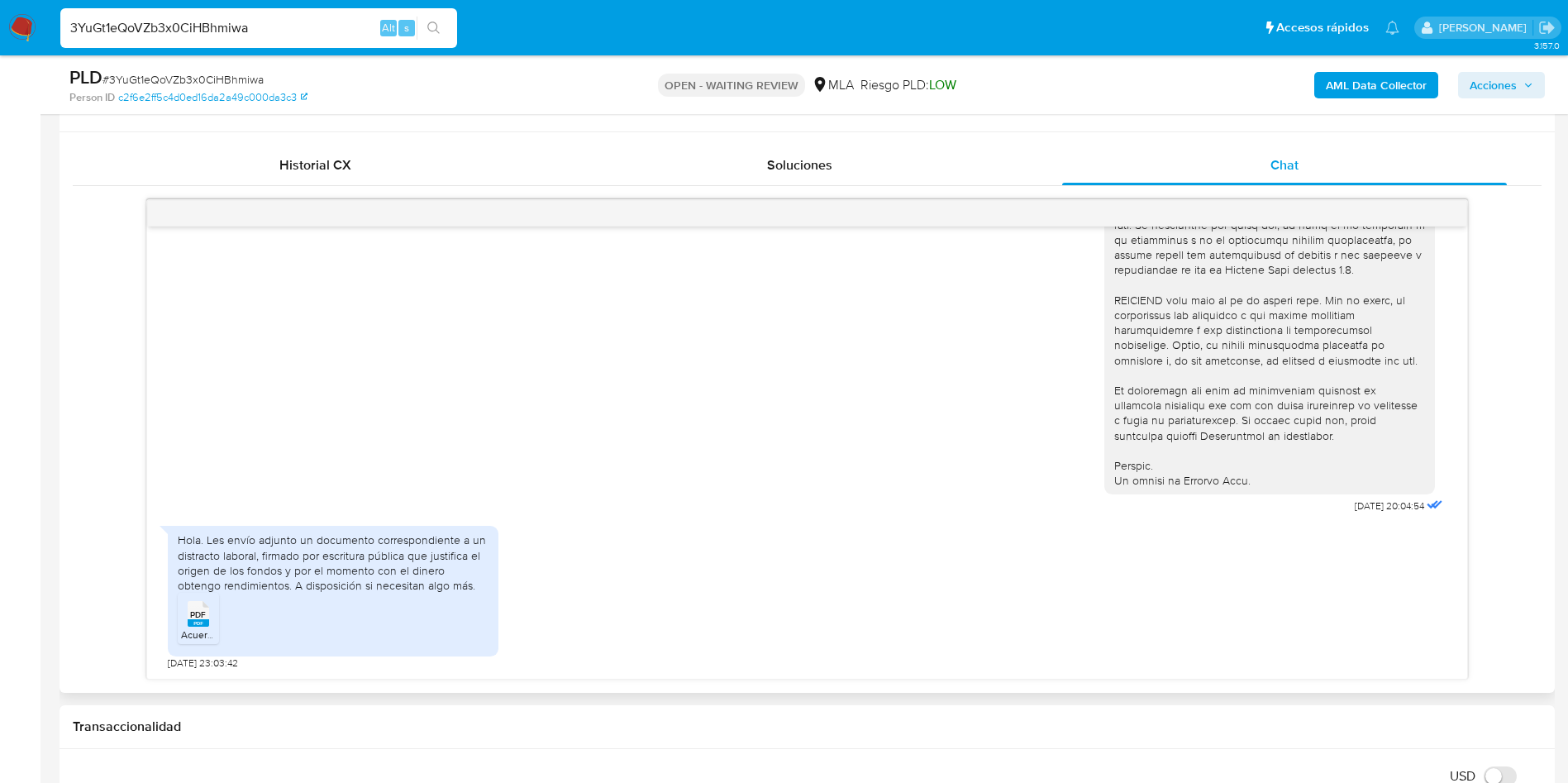
scroll to position [992, 0]
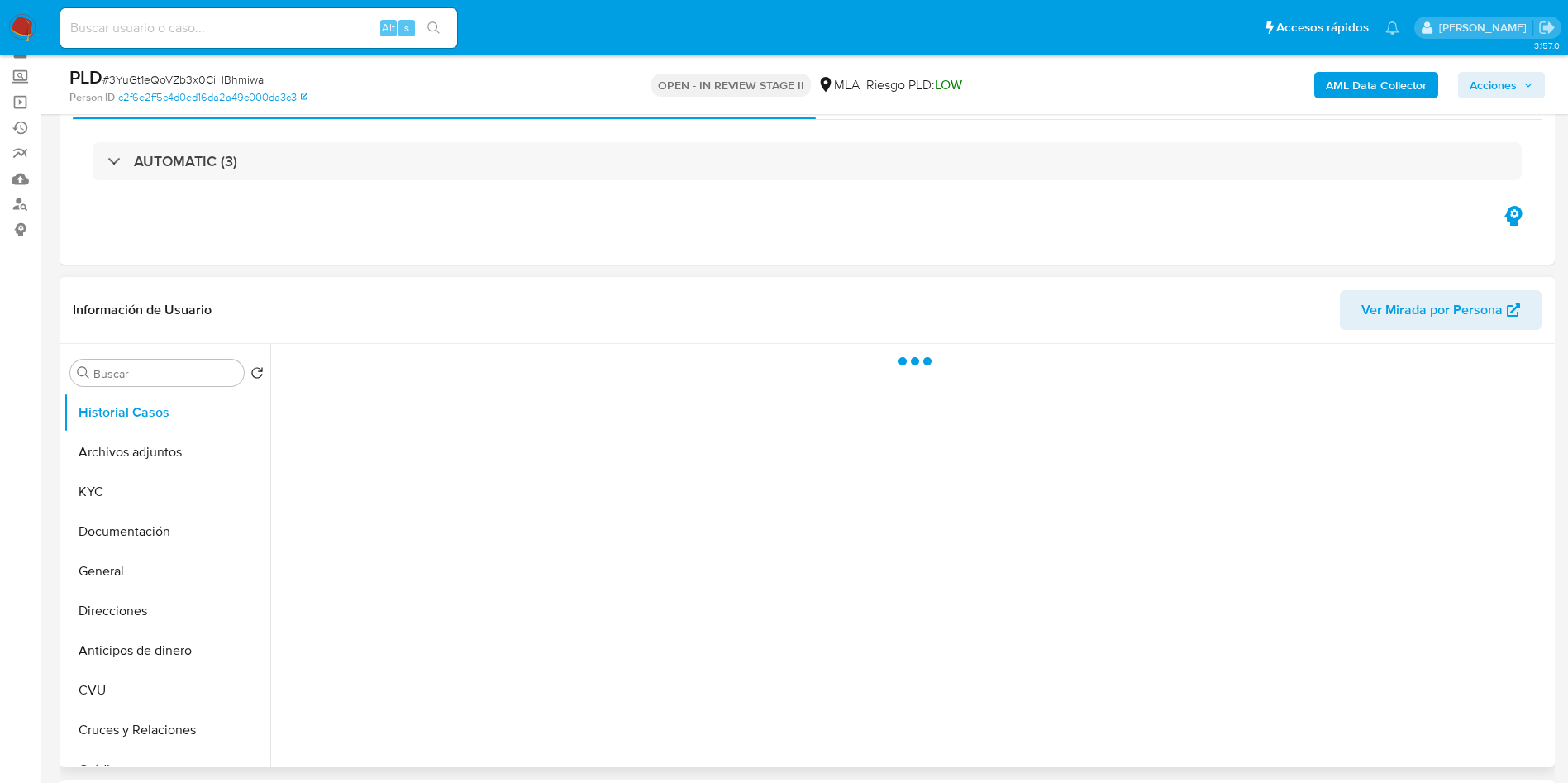
scroll to position [124, 0]
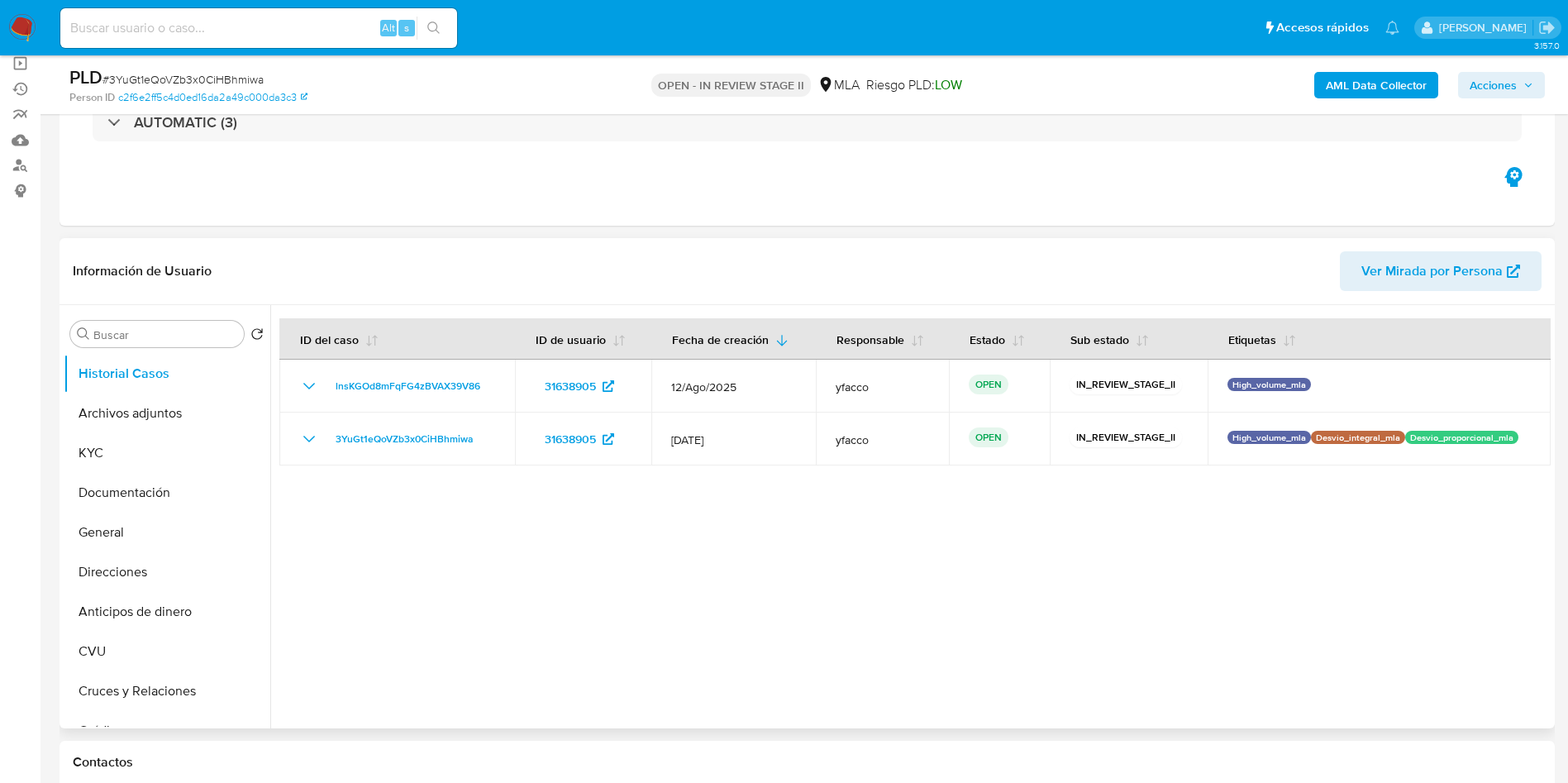
select select "10"
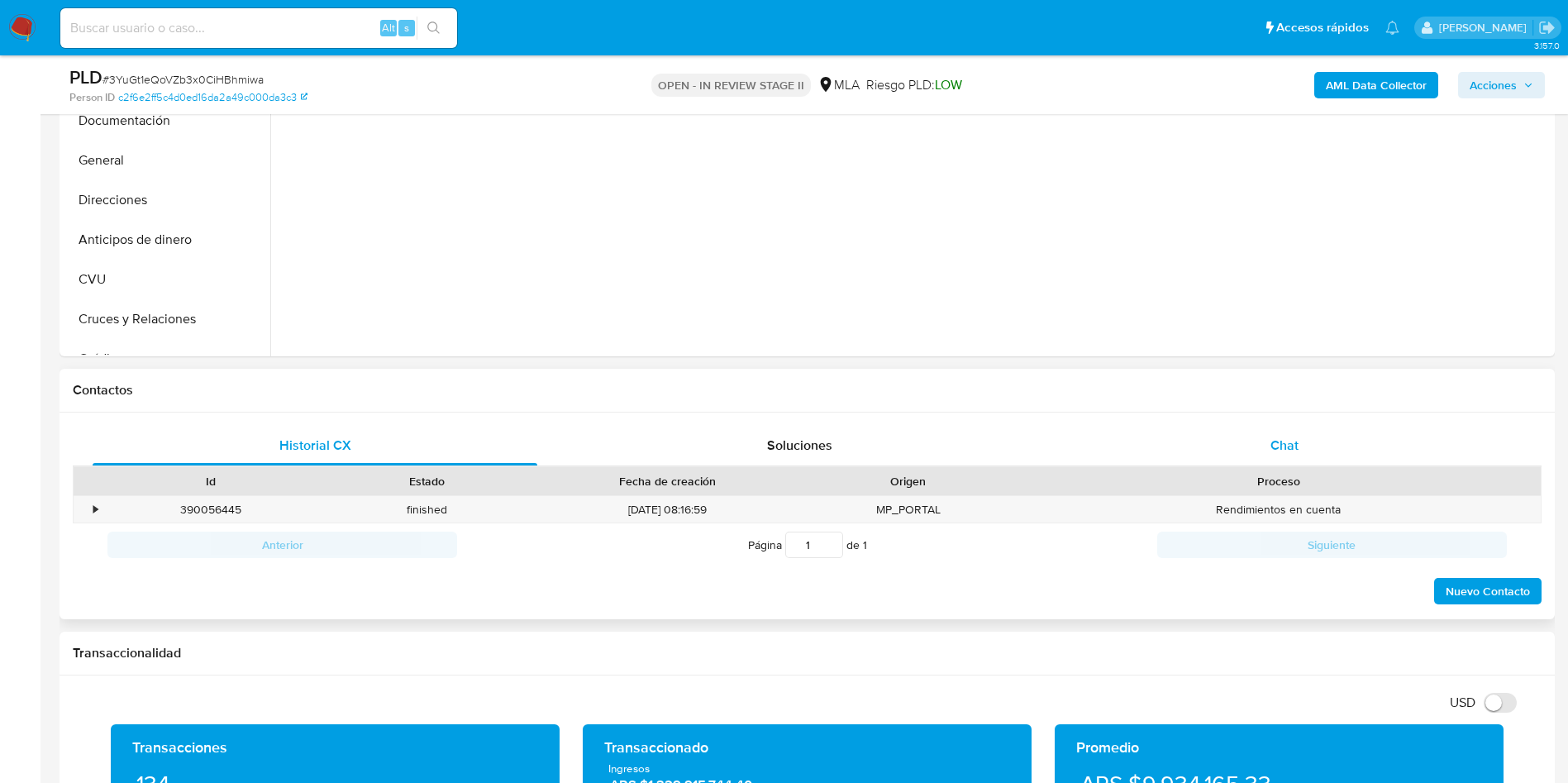
click at [1302, 442] on div "Chat" at bounding box center [1284, 445] width 444 height 40
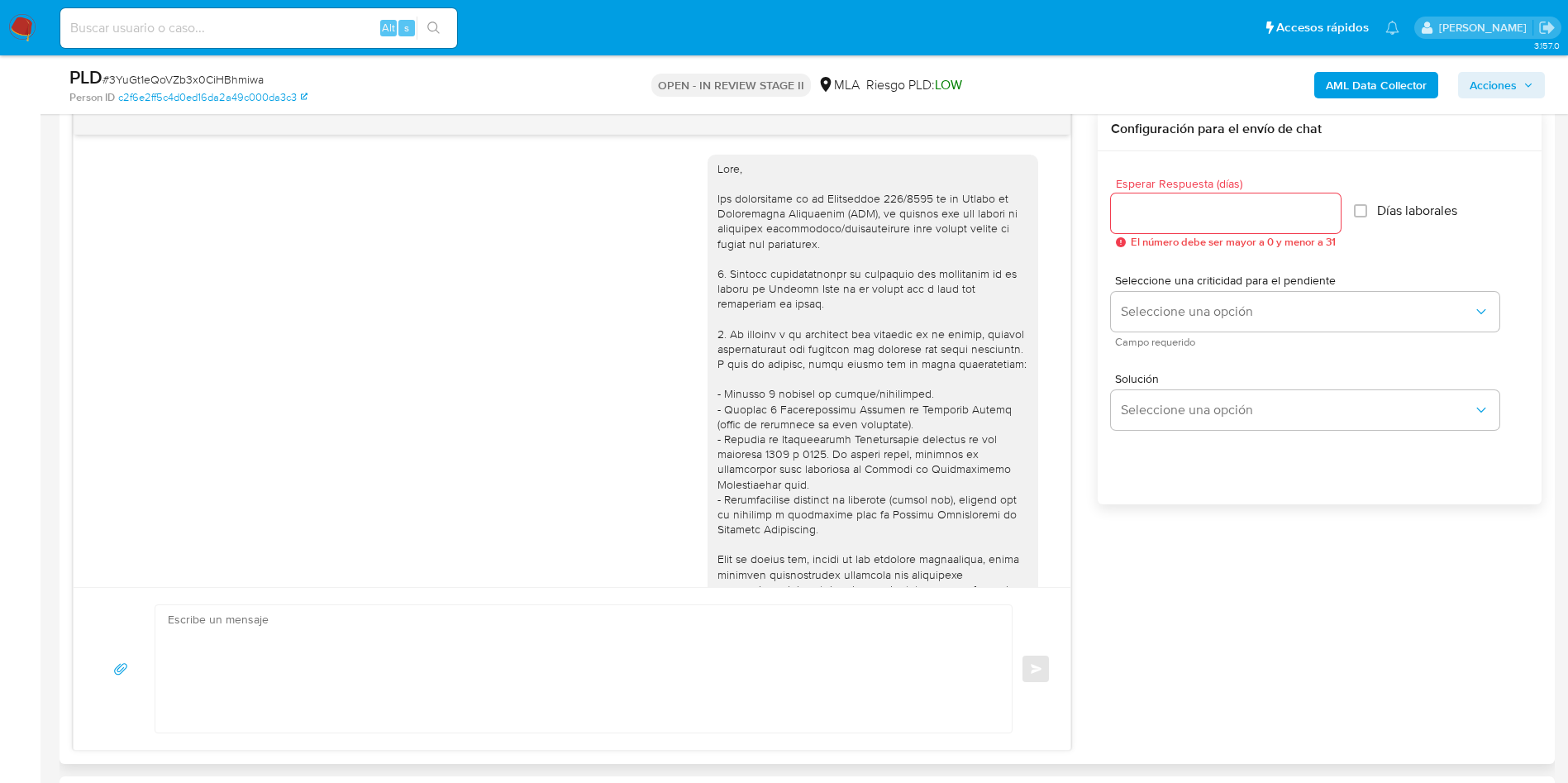
scroll to position [651, 0]
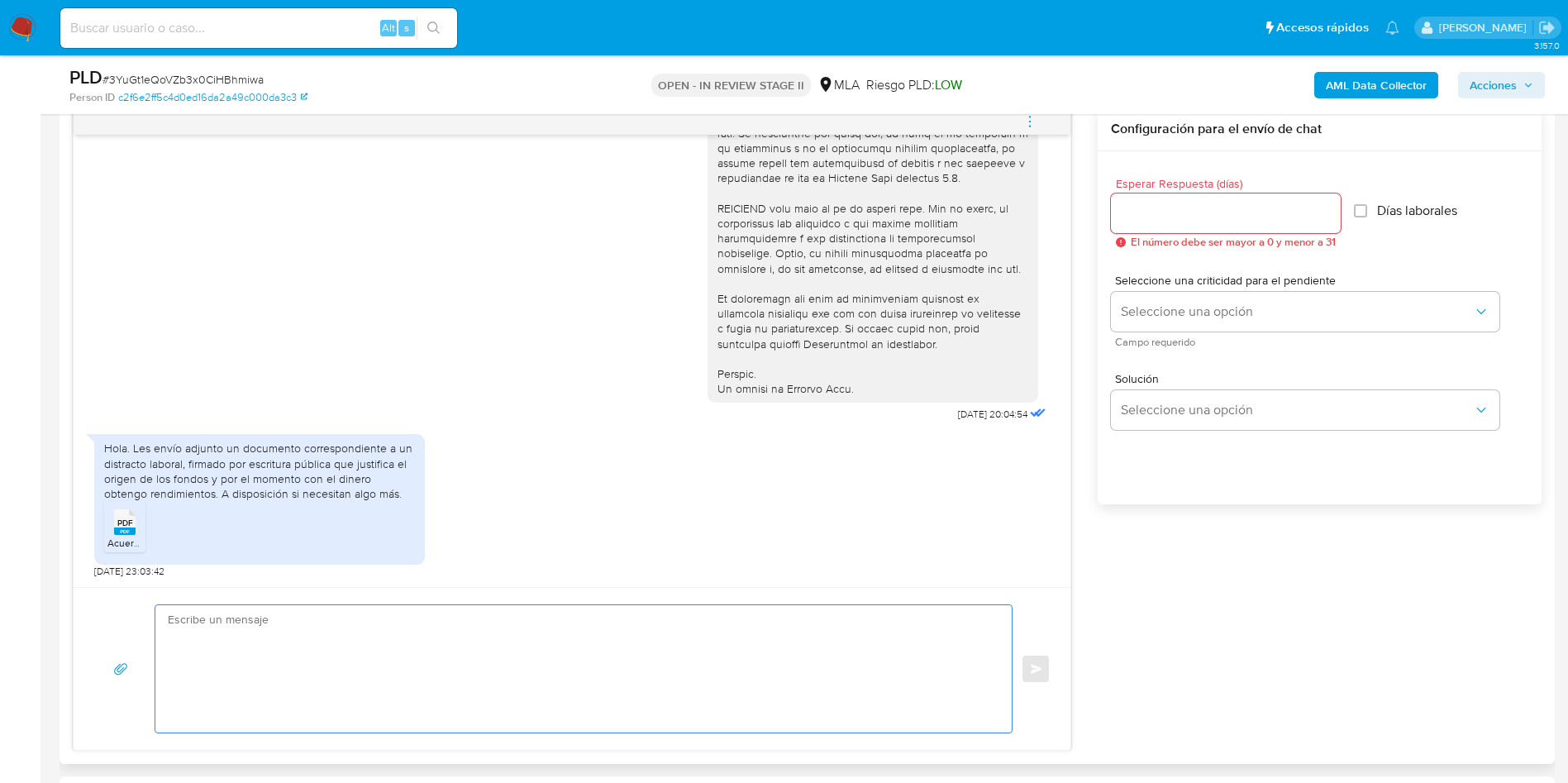
click at [383, 620] on textarea at bounding box center [579, 668] width 824 height 128
paste textarea "Hola Muchas gracias por la respuesta. Nos pondremos en contacto nuevamente en c…"
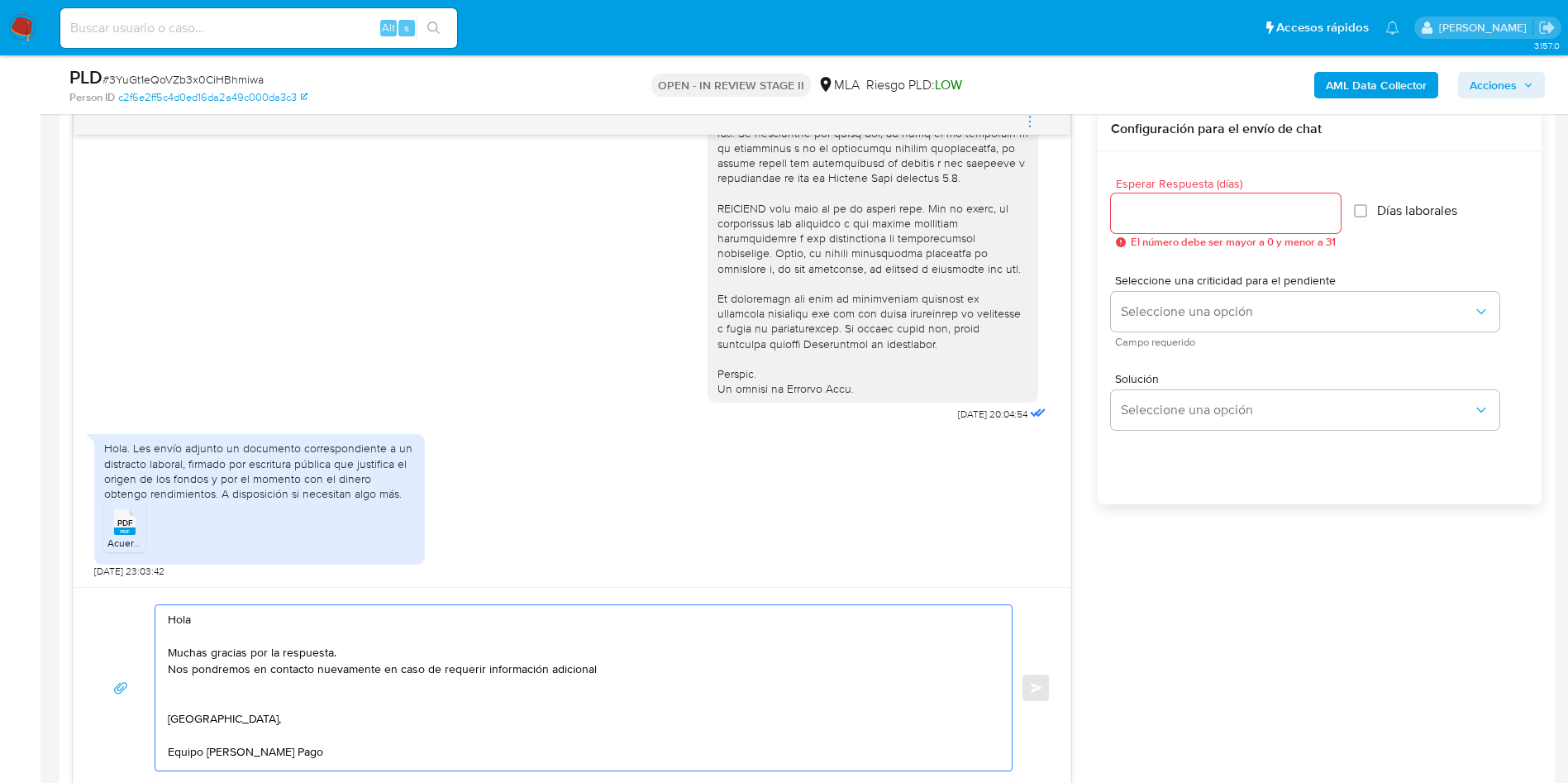
scroll to position [0, 0]
click at [681, 658] on textarea "Hola Muchas gracias por la respuesta. Nos pondremos en contacto nuevamente en c…" at bounding box center [579, 687] width 824 height 165
click at [669, 692] on textarea "Hola Muchas gracias por la respuesta. Nos pondremos en contacto nuevamente en c…" at bounding box center [579, 687] width 824 height 165
click at [669, 673] on textarea "Hola Muchas gracias por la respuesta. Nos pondremos en contacto nuevamente en c…" at bounding box center [579, 687] width 824 height 165
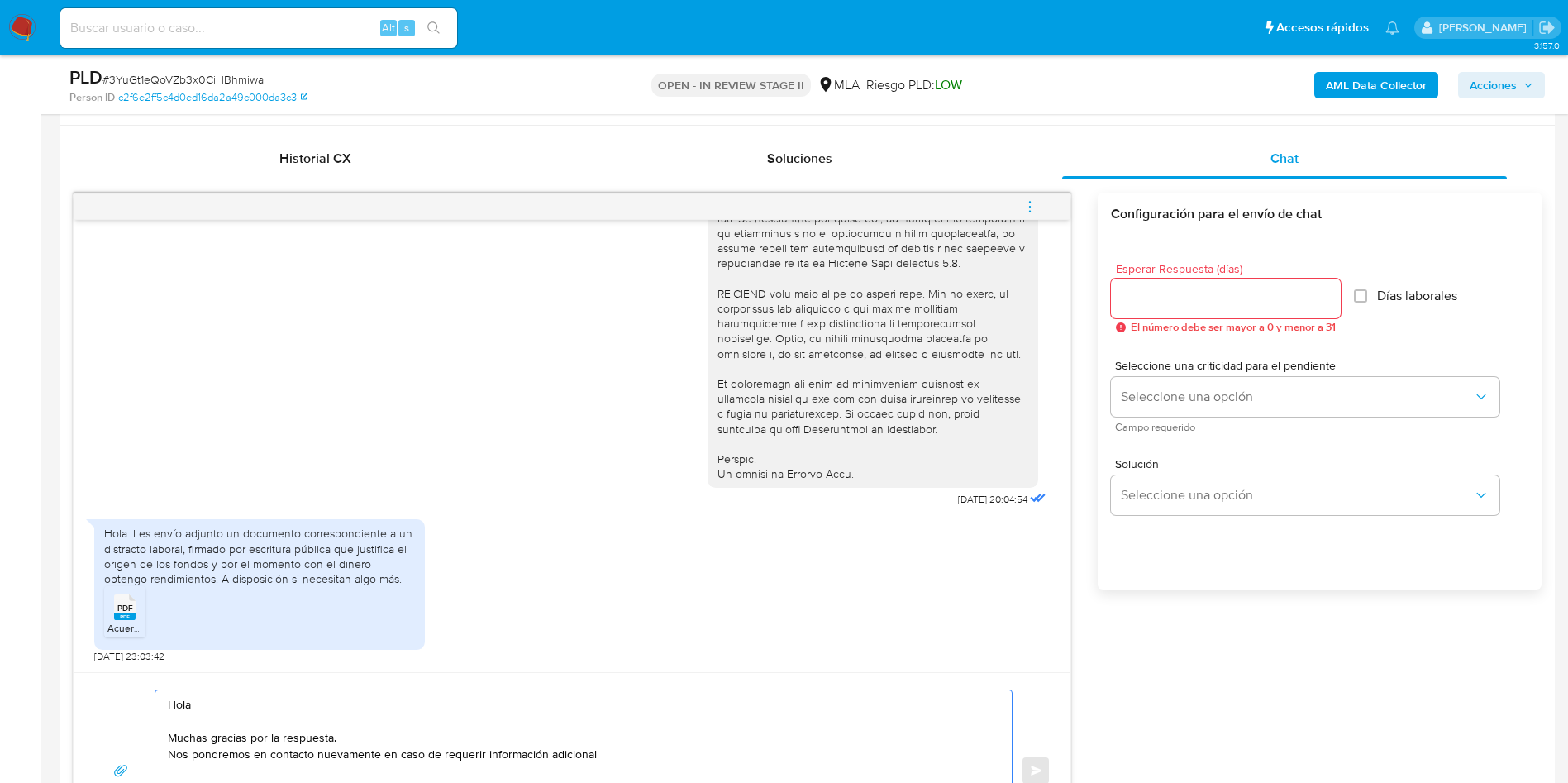
scroll to position [743, 0]
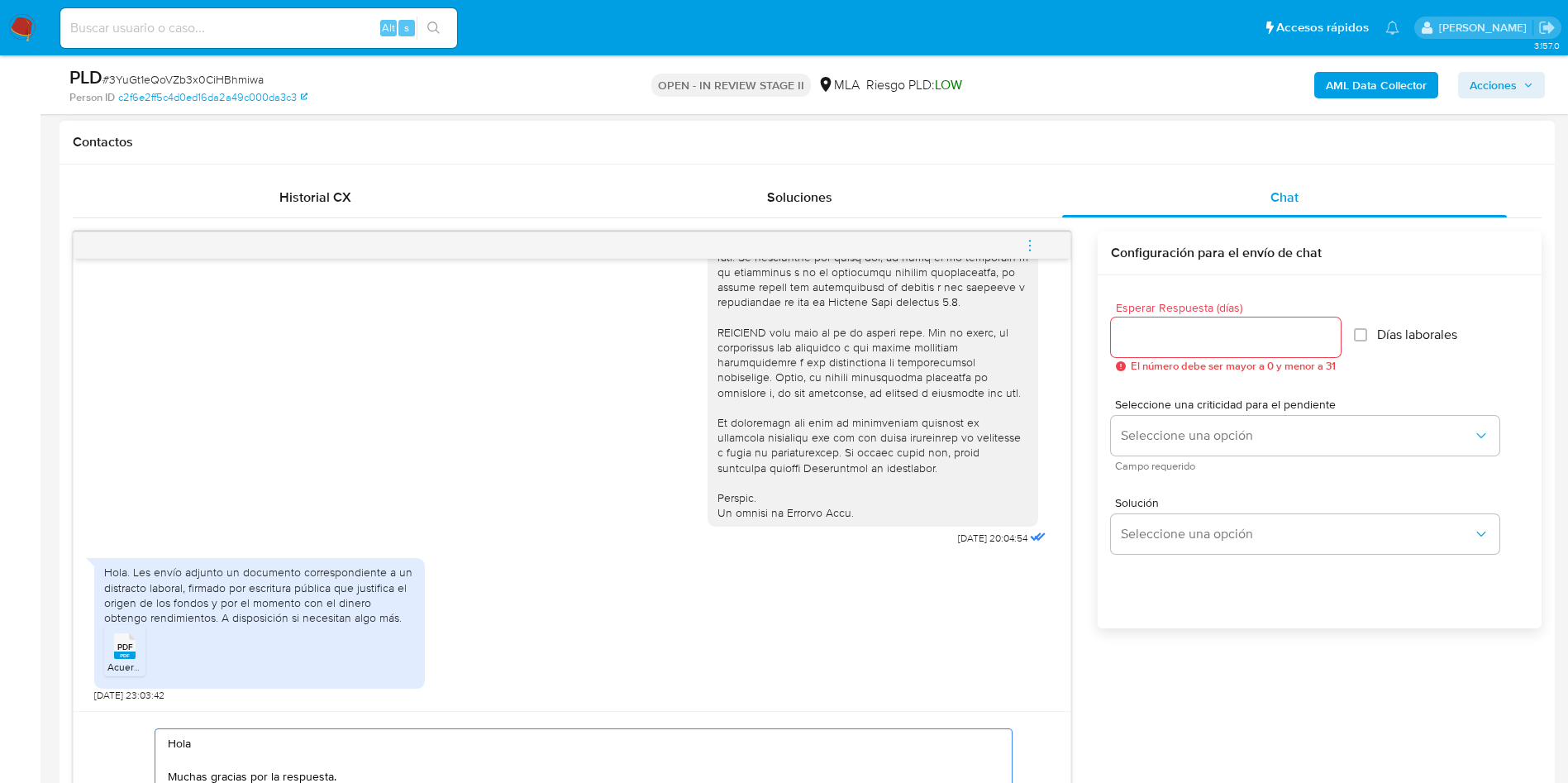
type textarea "Hola Muchas gracias por la respuesta. Nos pondremos en contacto nuevamente en c…"
click at [1159, 345] on input "Esperar Respuesta (días)" at bounding box center [1225, 338] width 230 height 22
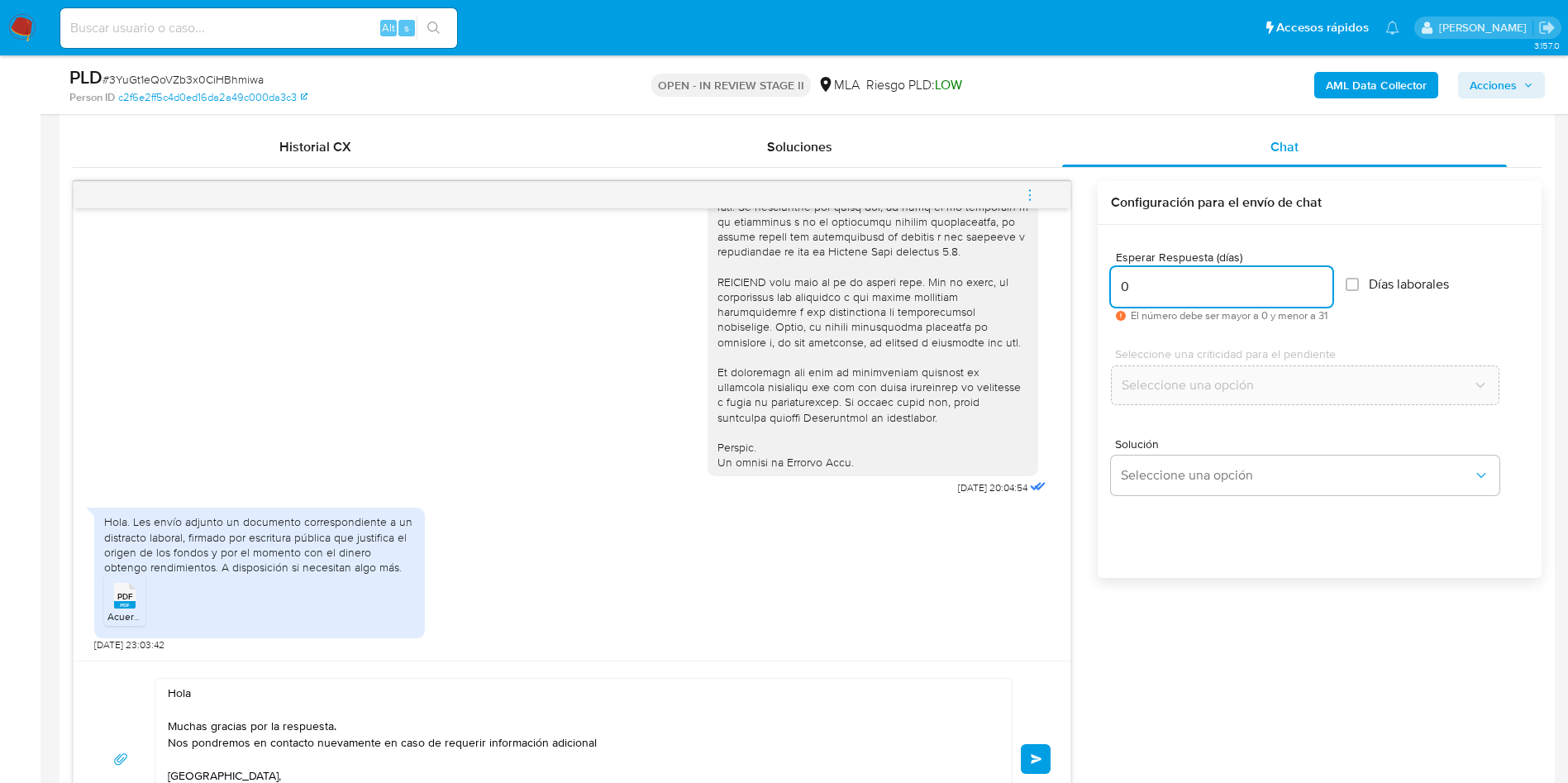
scroll to position [868, 0]
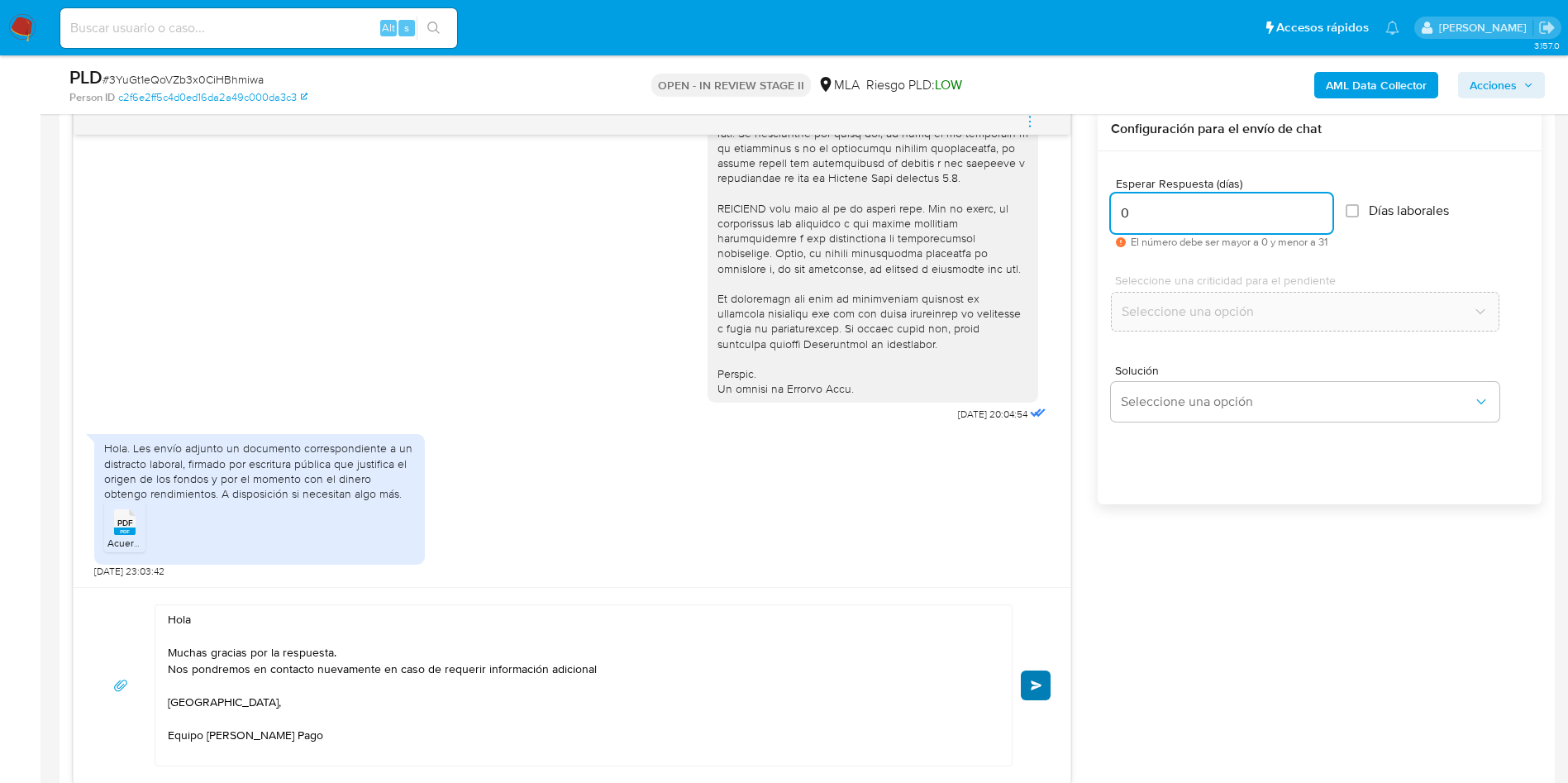
type input "0"
click at [1028, 688] on button "Enviar" at bounding box center [1035, 685] width 30 height 30
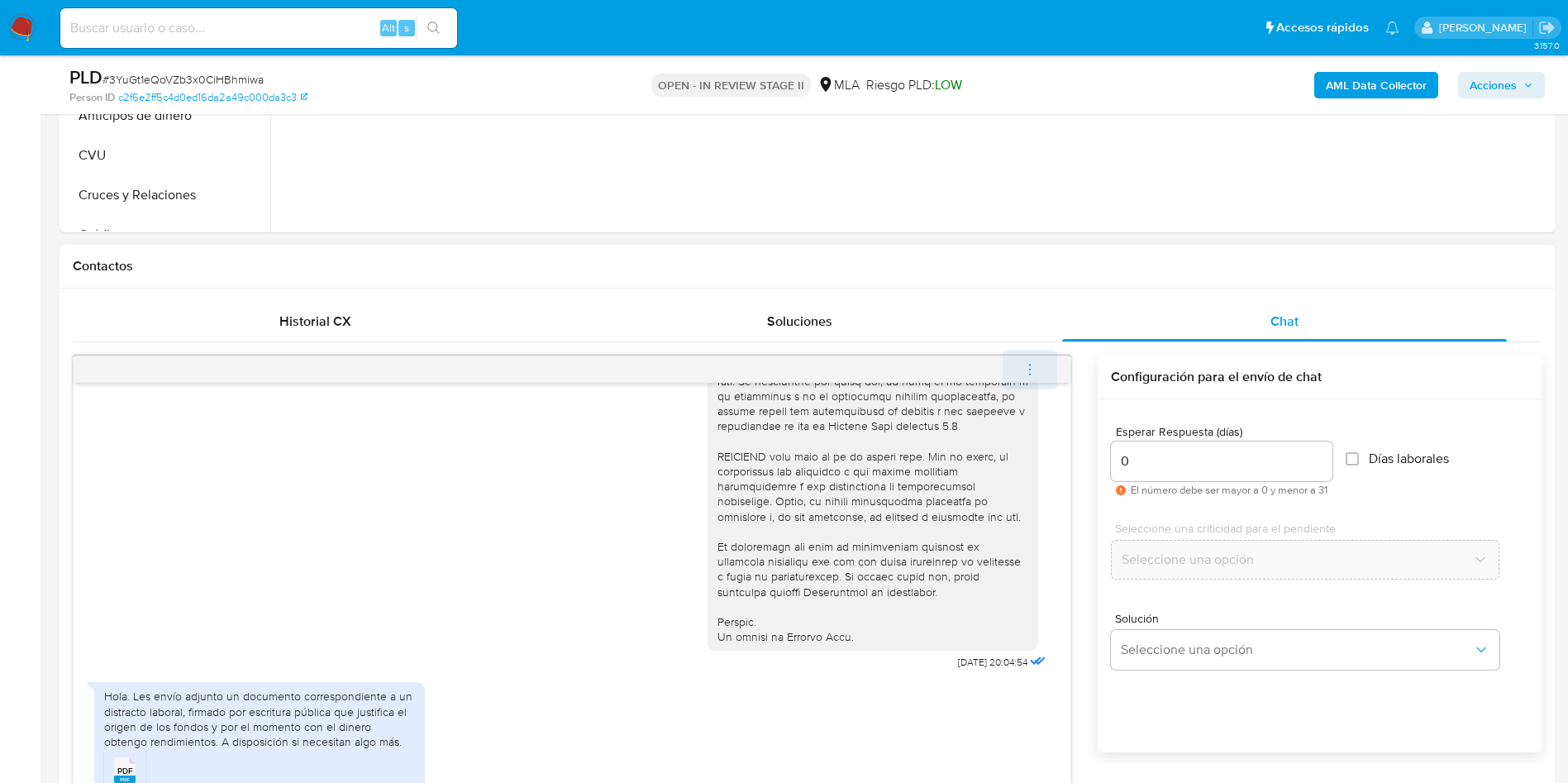
scroll to position [834, 0]
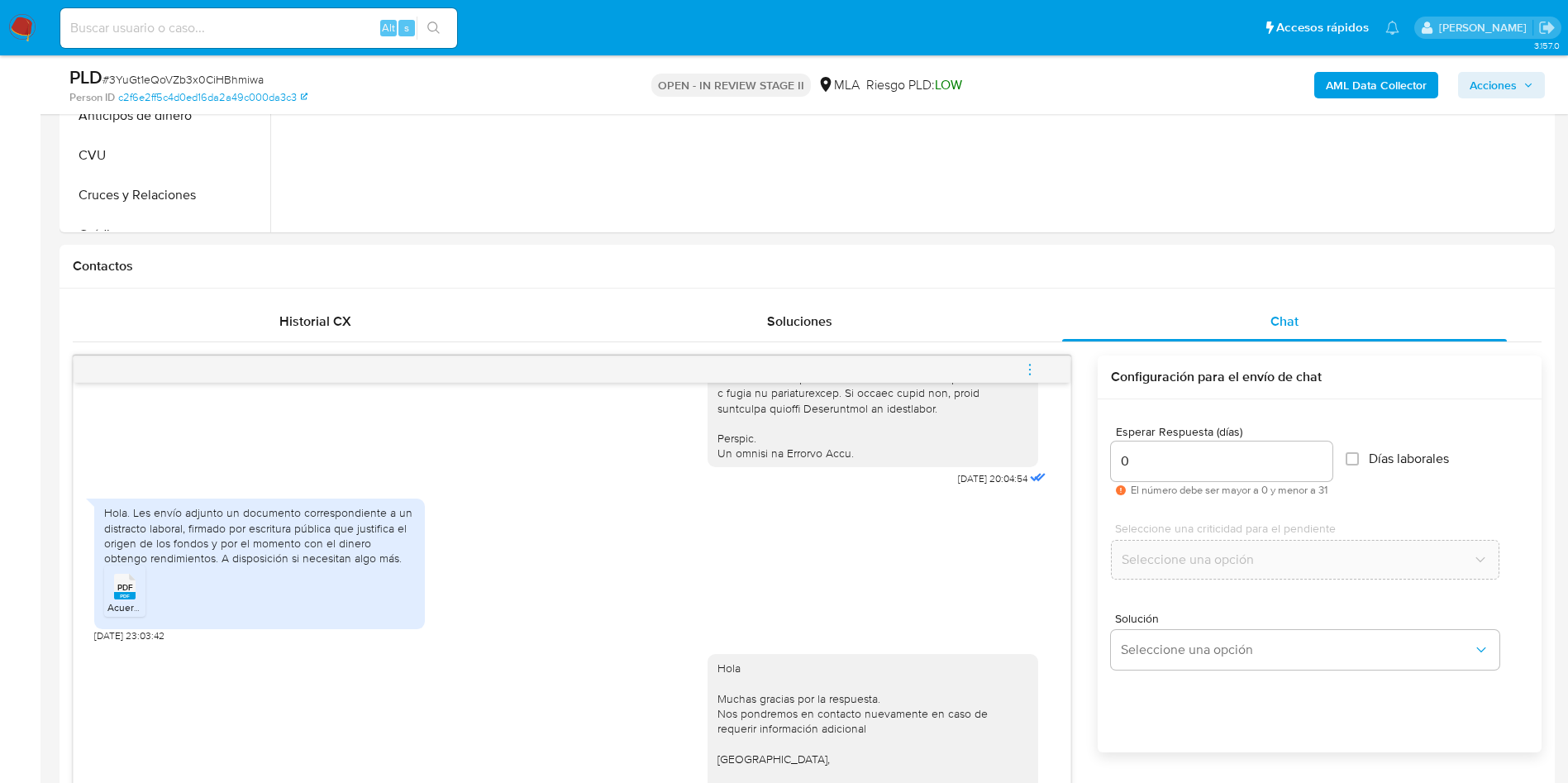
click at [1032, 368] on icon "menu-action" at bounding box center [1029, 369] width 15 height 15
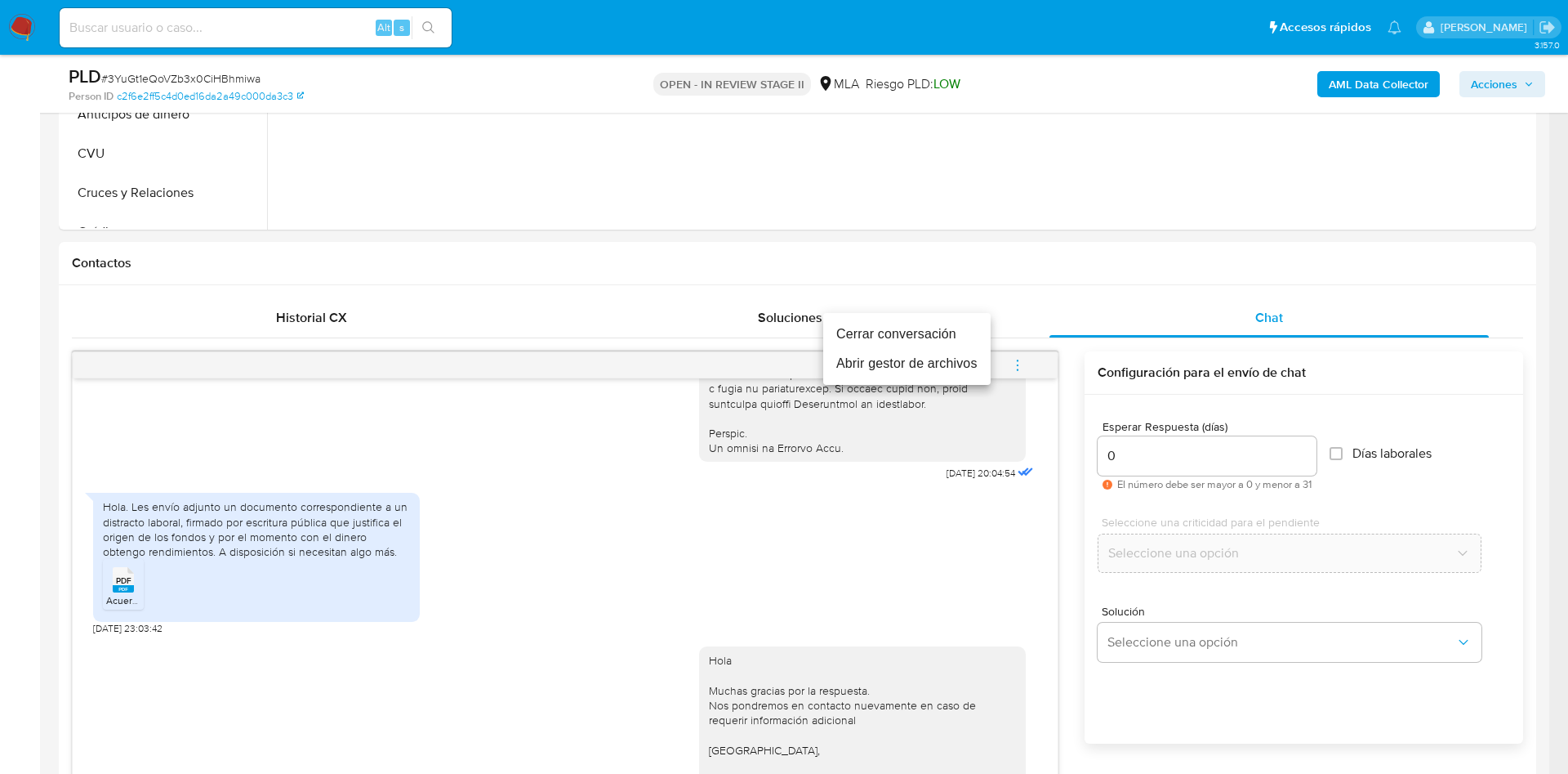
click at [877, 317] on ul "Cerrar conversación Abrir gestor de archivos" at bounding box center [907, 348] width 167 height 71
click at [880, 330] on li "Cerrar conversación" at bounding box center [907, 334] width 167 height 29
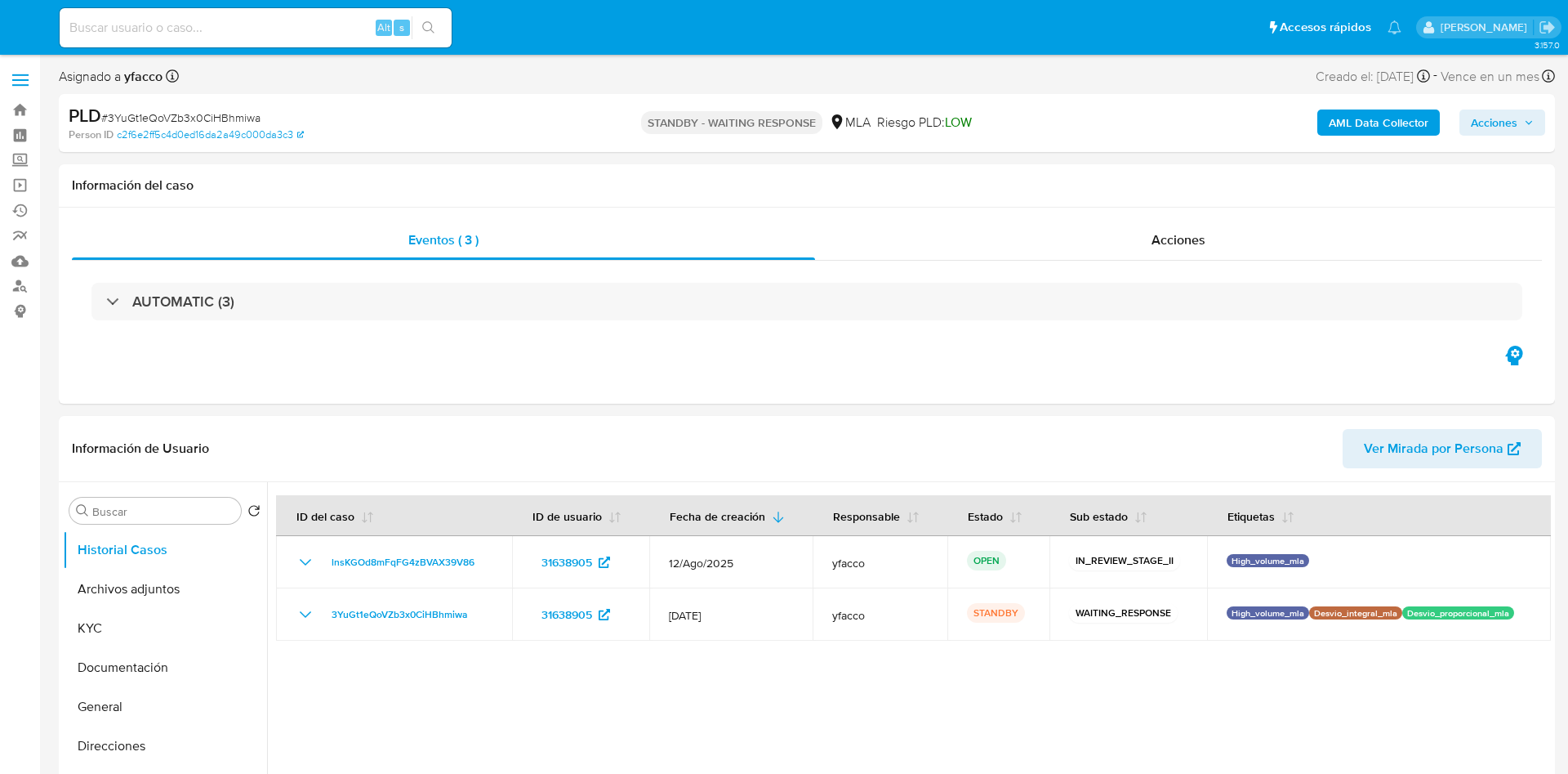
select select "10"
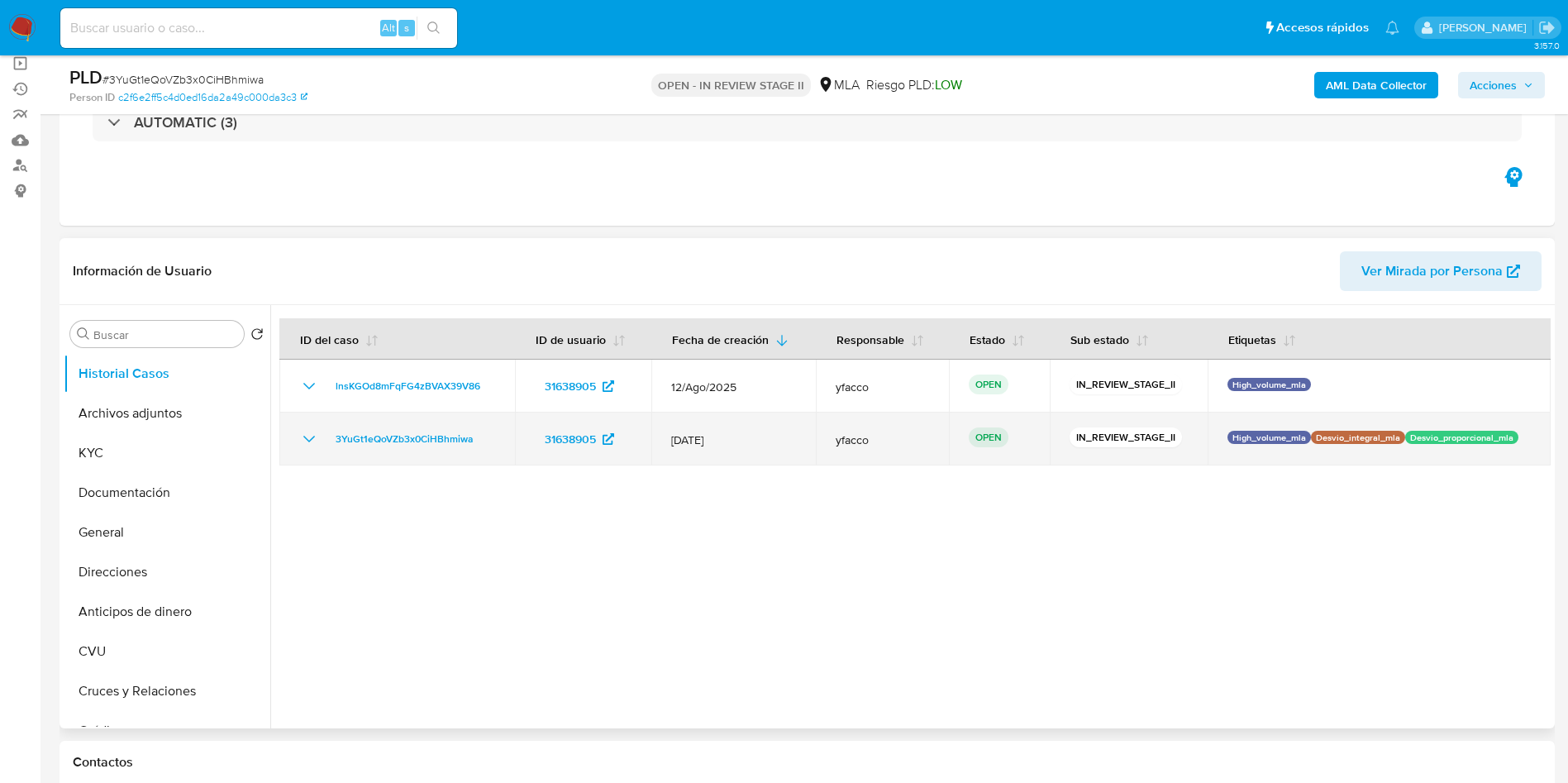
select select "10"
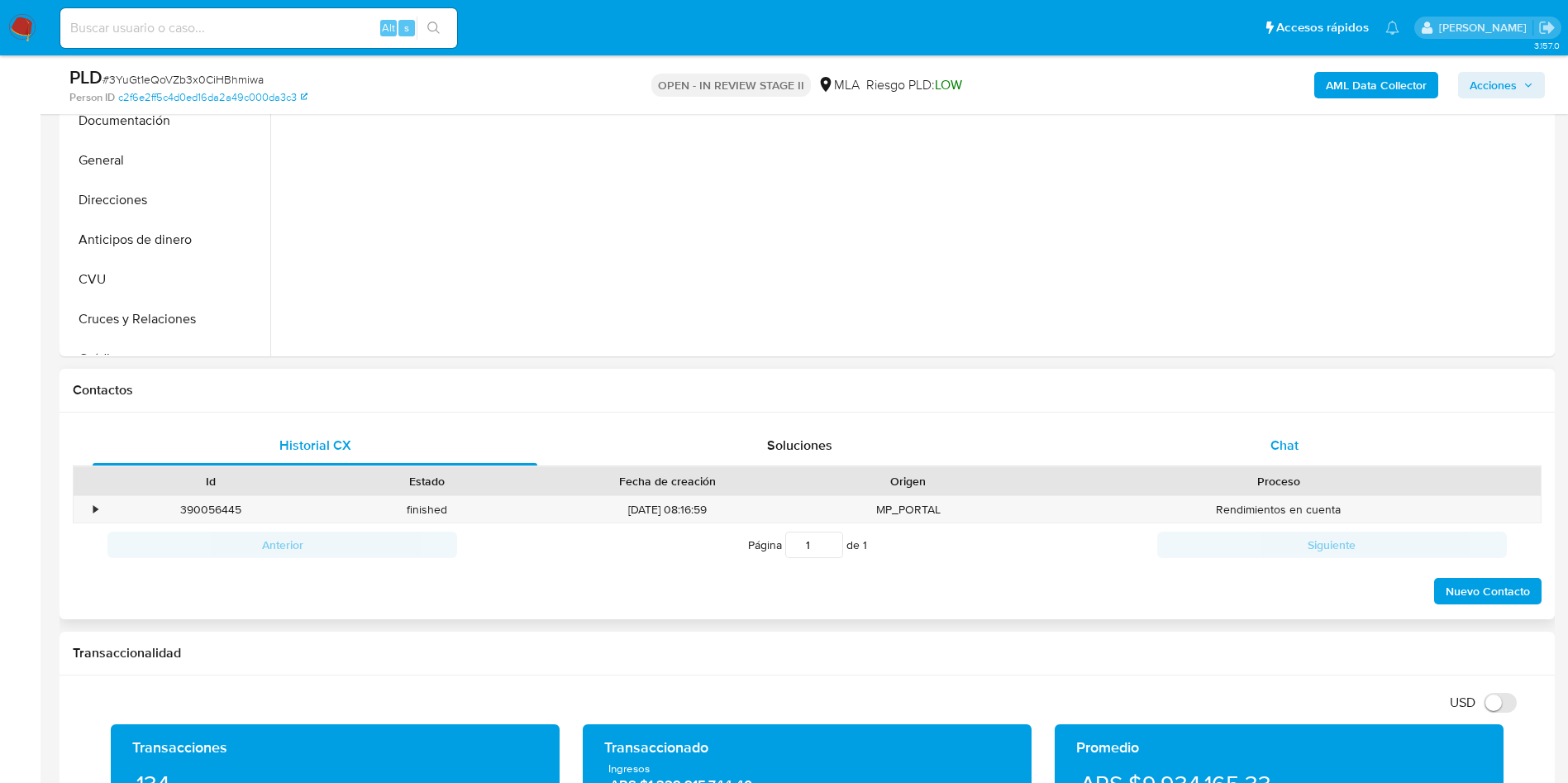
click at [1296, 463] on div "Chat" at bounding box center [1284, 445] width 444 height 40
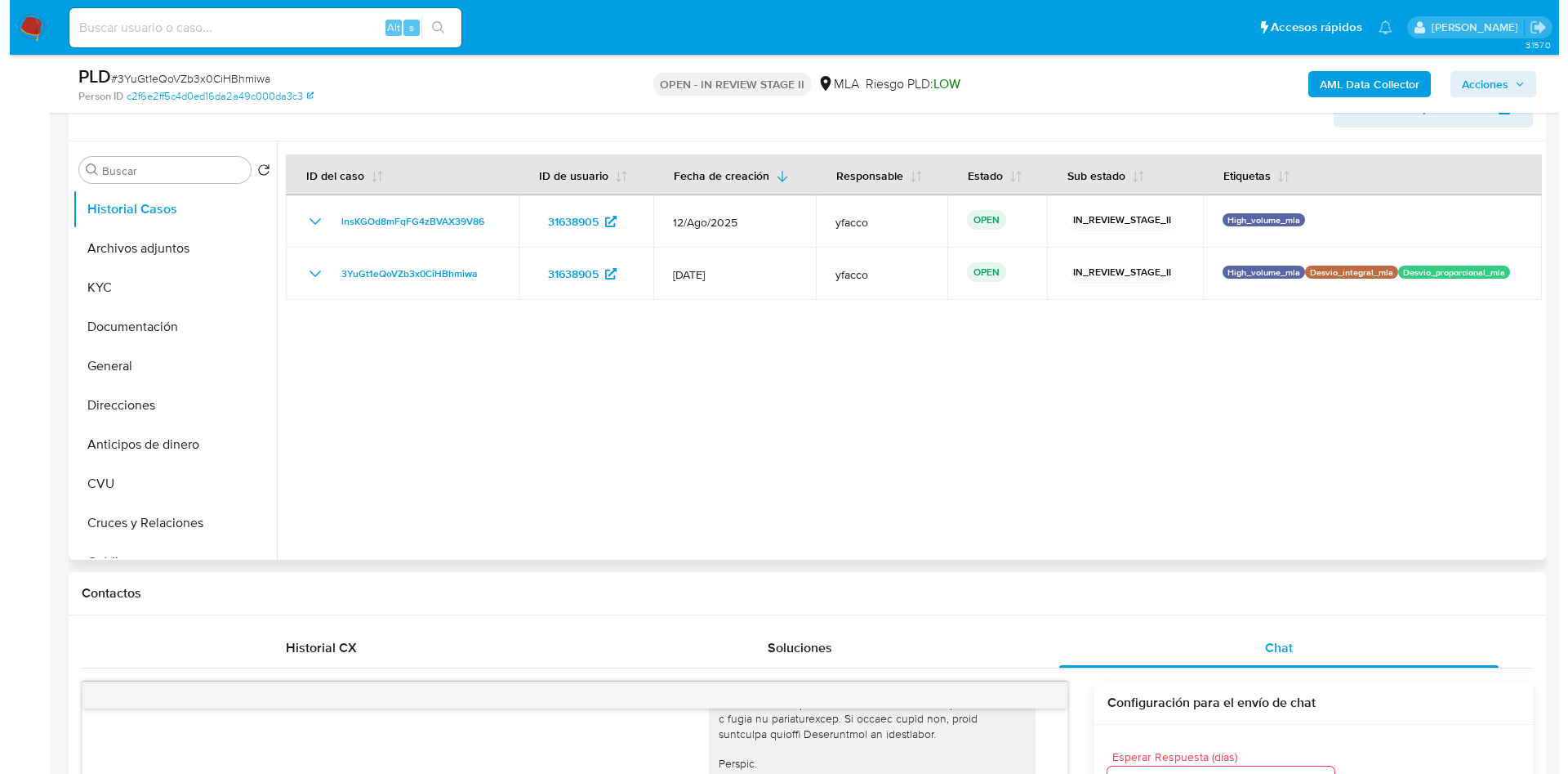
scroll to position [245, 0]
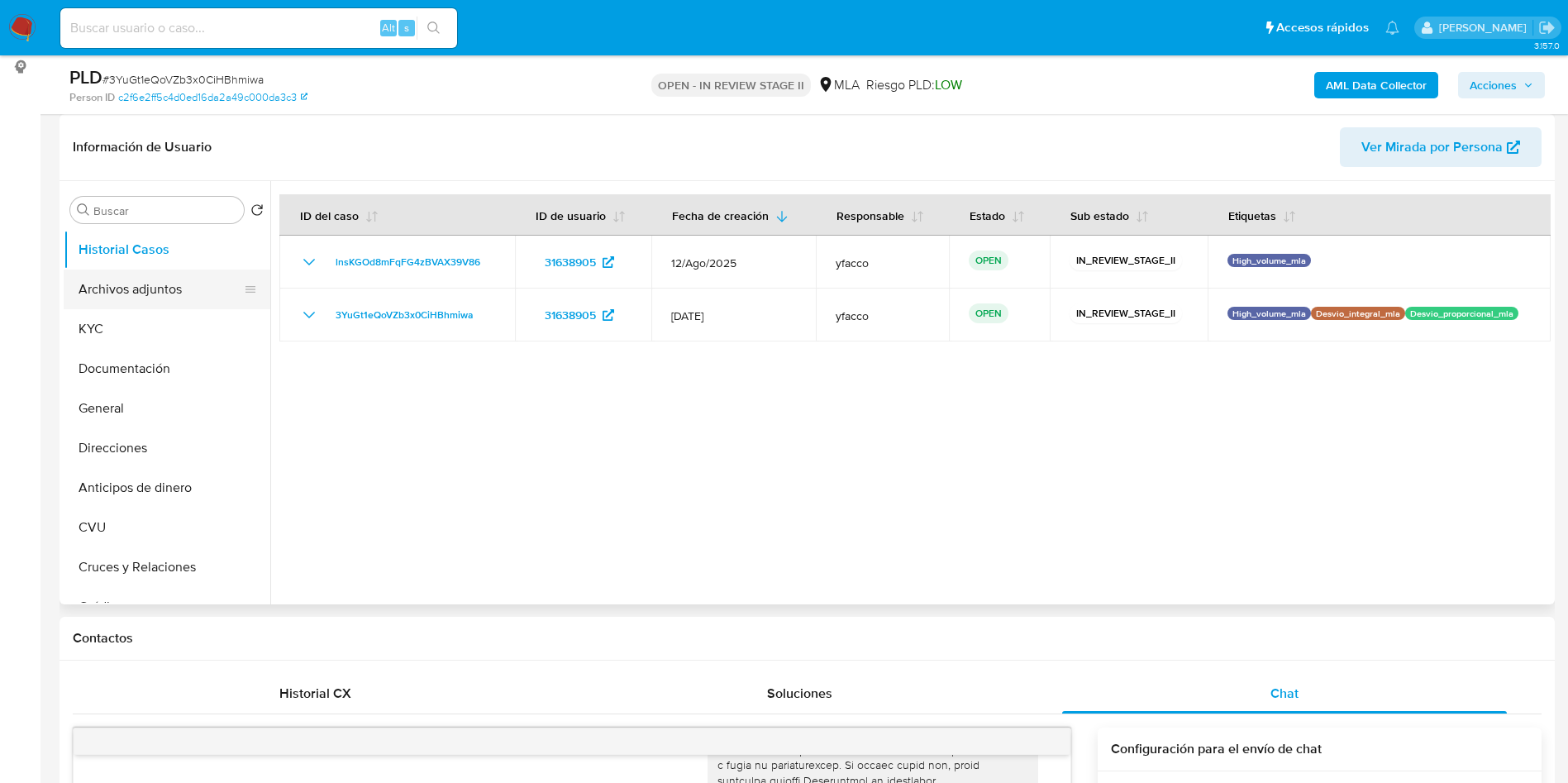
click at [104, 291] on button "Archivos adjuntos" at bounding box center [159, 289] width 193 height 40
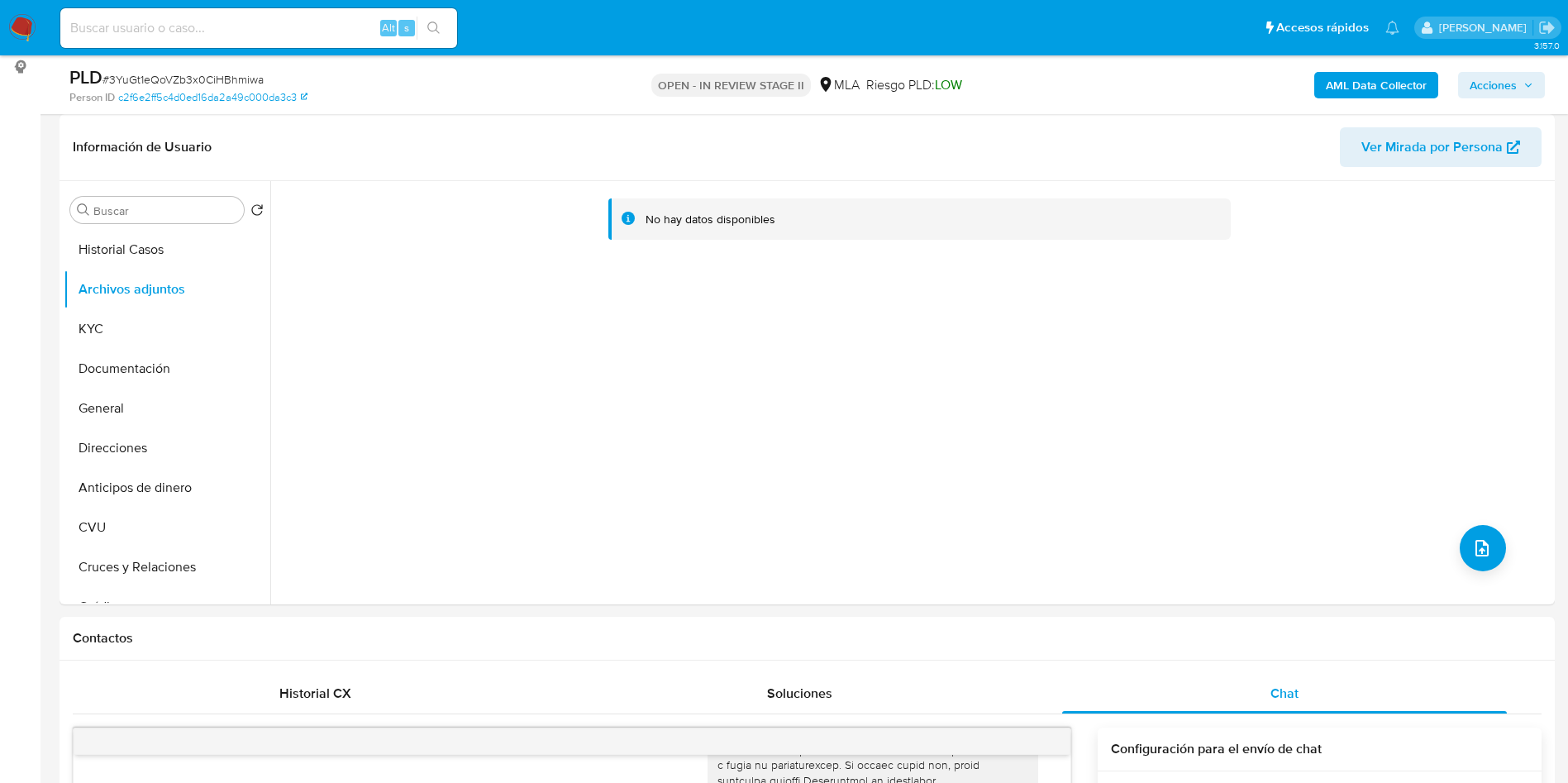
click at [1336, 85] on b "AML Data Collector" at bounding box center [1376, 85] width 101 height 27
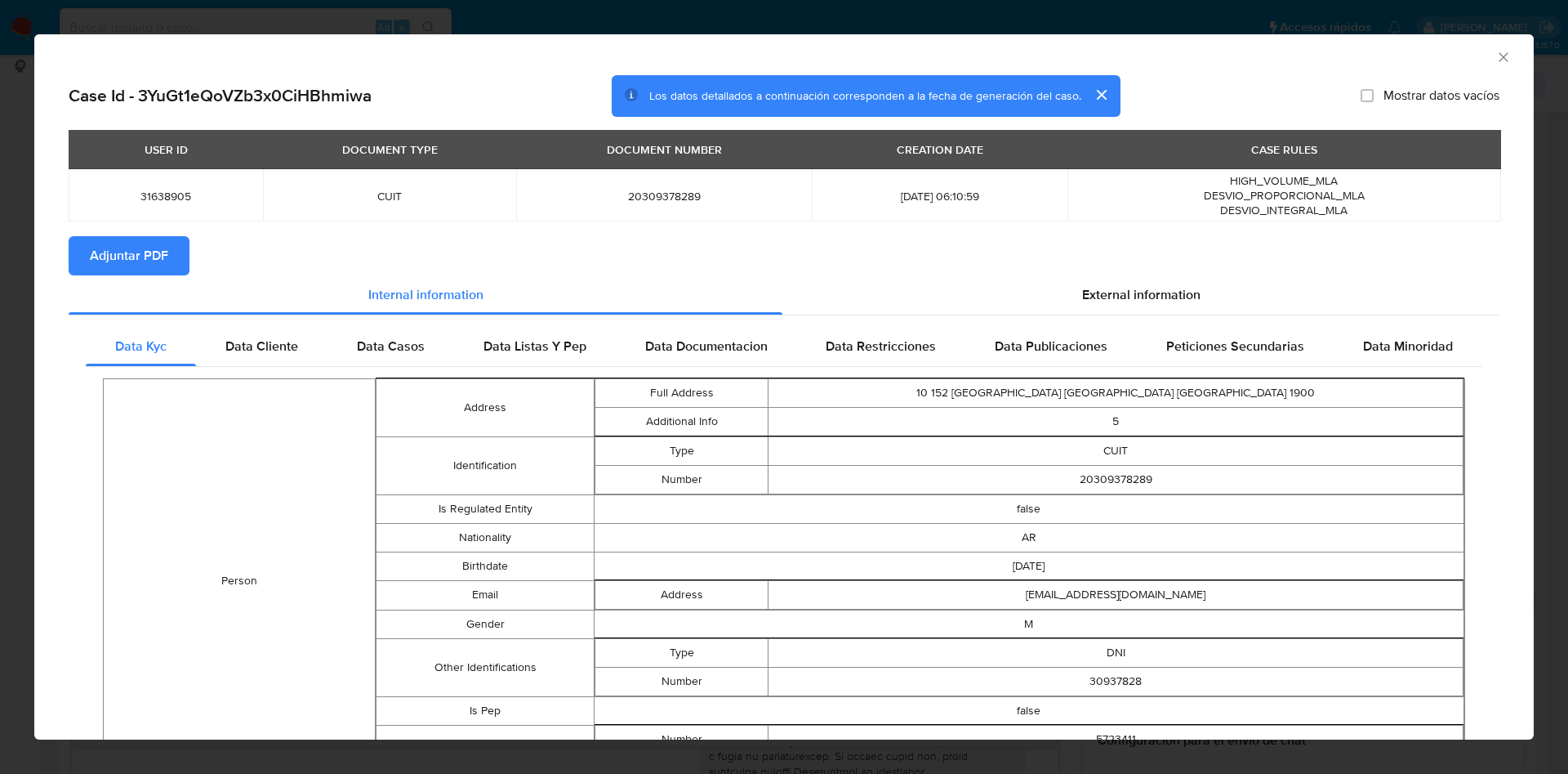
click at [155, 262] on span "Adjuntar PDF" at bounding box center [129, 255] width 78 height 36
click at [1496, 51] on icon "Cerrar ventana" at bounding box center [1503, 57] width 17 height 17
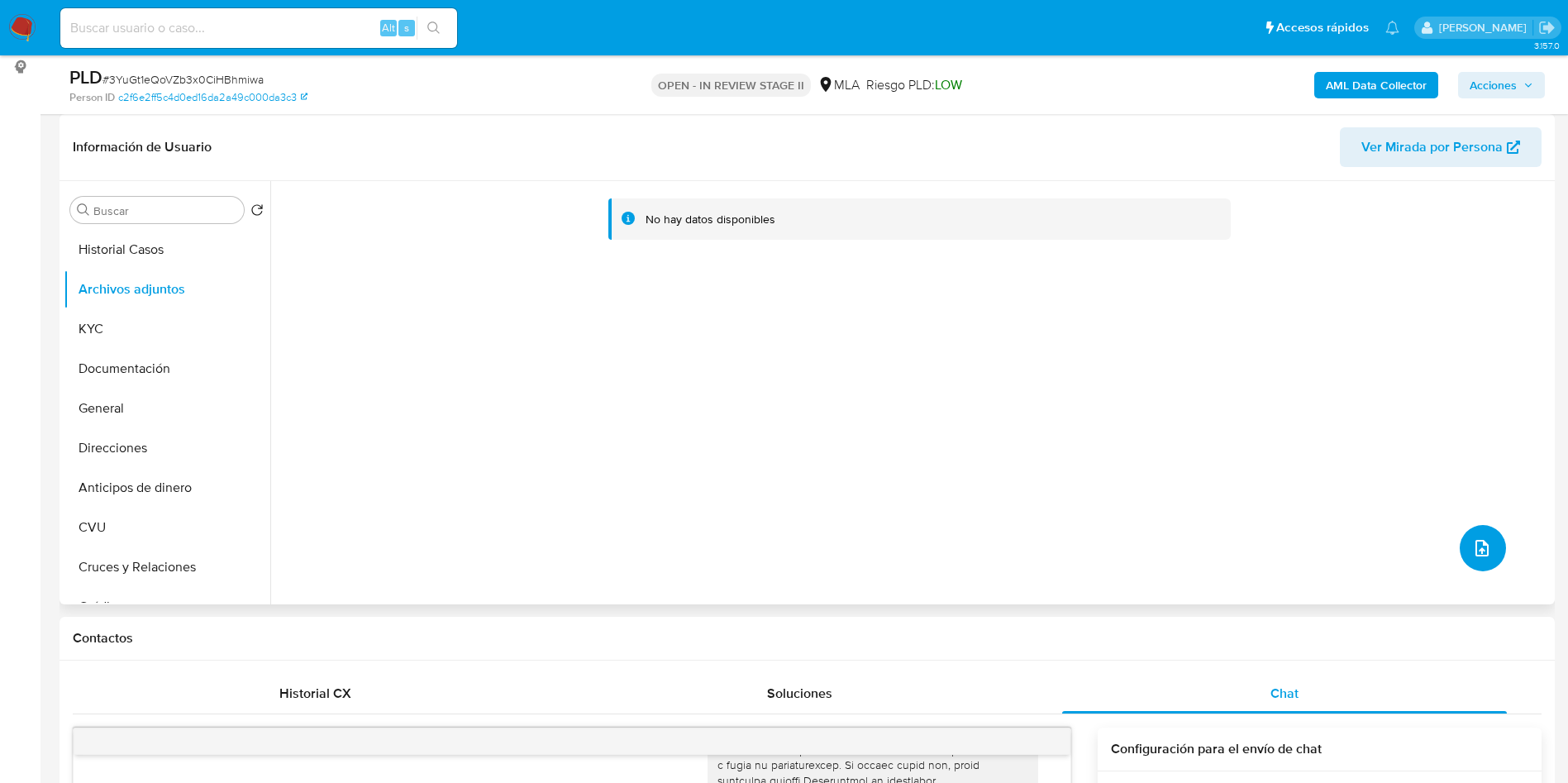
click at [1491, 558] on button "upload-file" at bounding box center [1482, 547] width 47 height 47
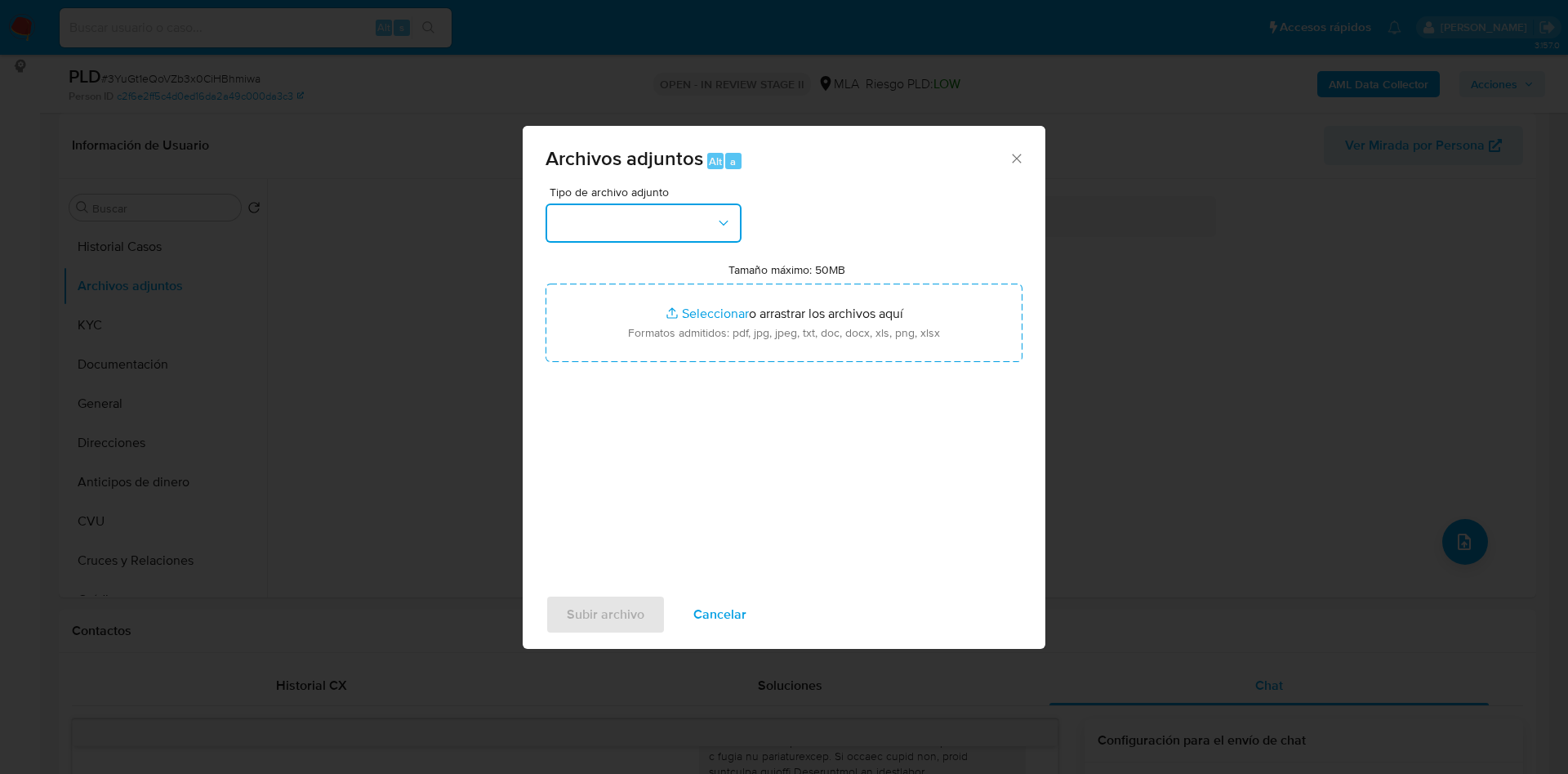
click at [715, 240] on button "button" at bounding box center [644, 223] width 196 height 39
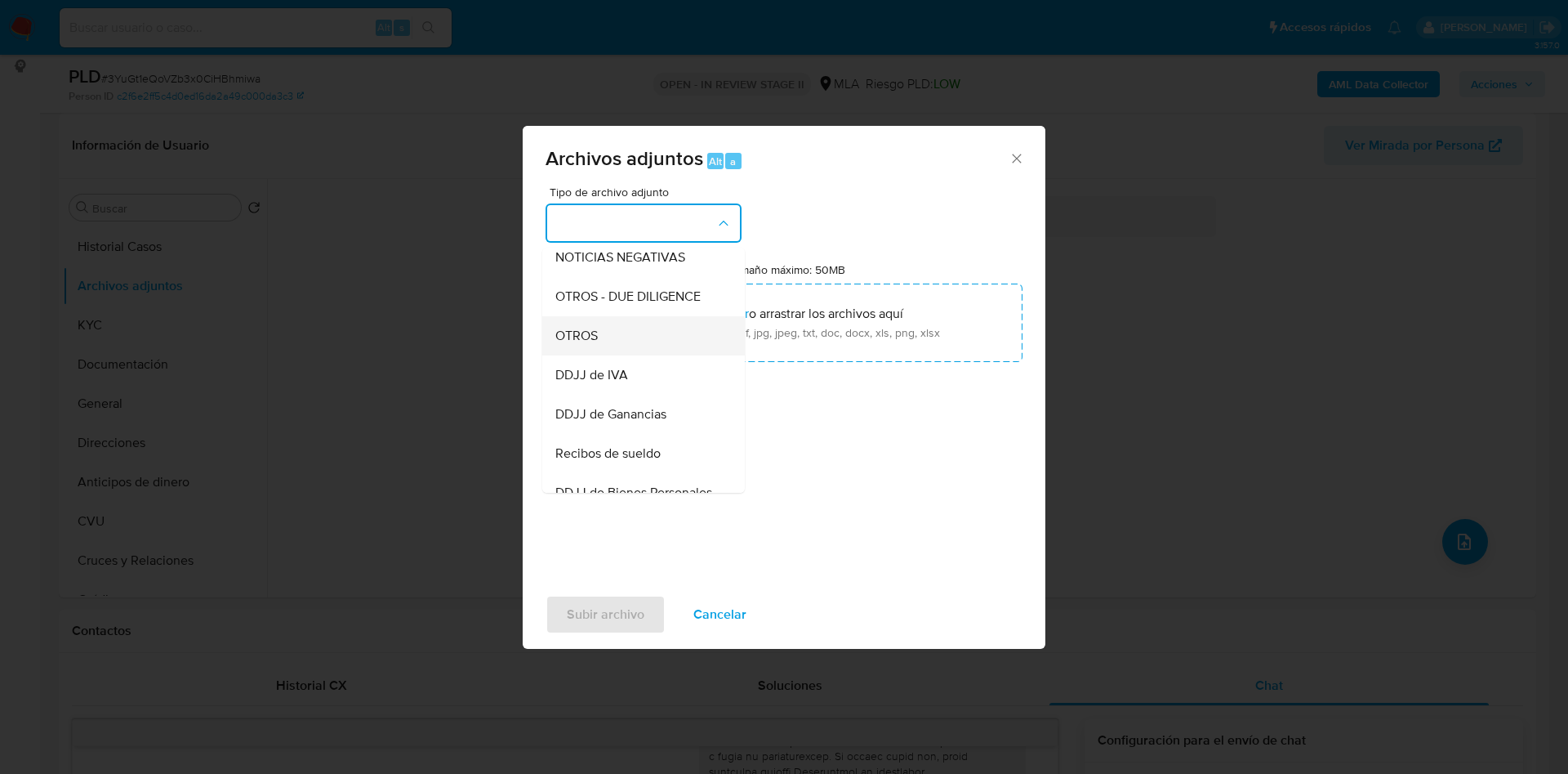
click at [603, 355] on div "OTROS" at bounding box center [639, 336] width 166 height 39
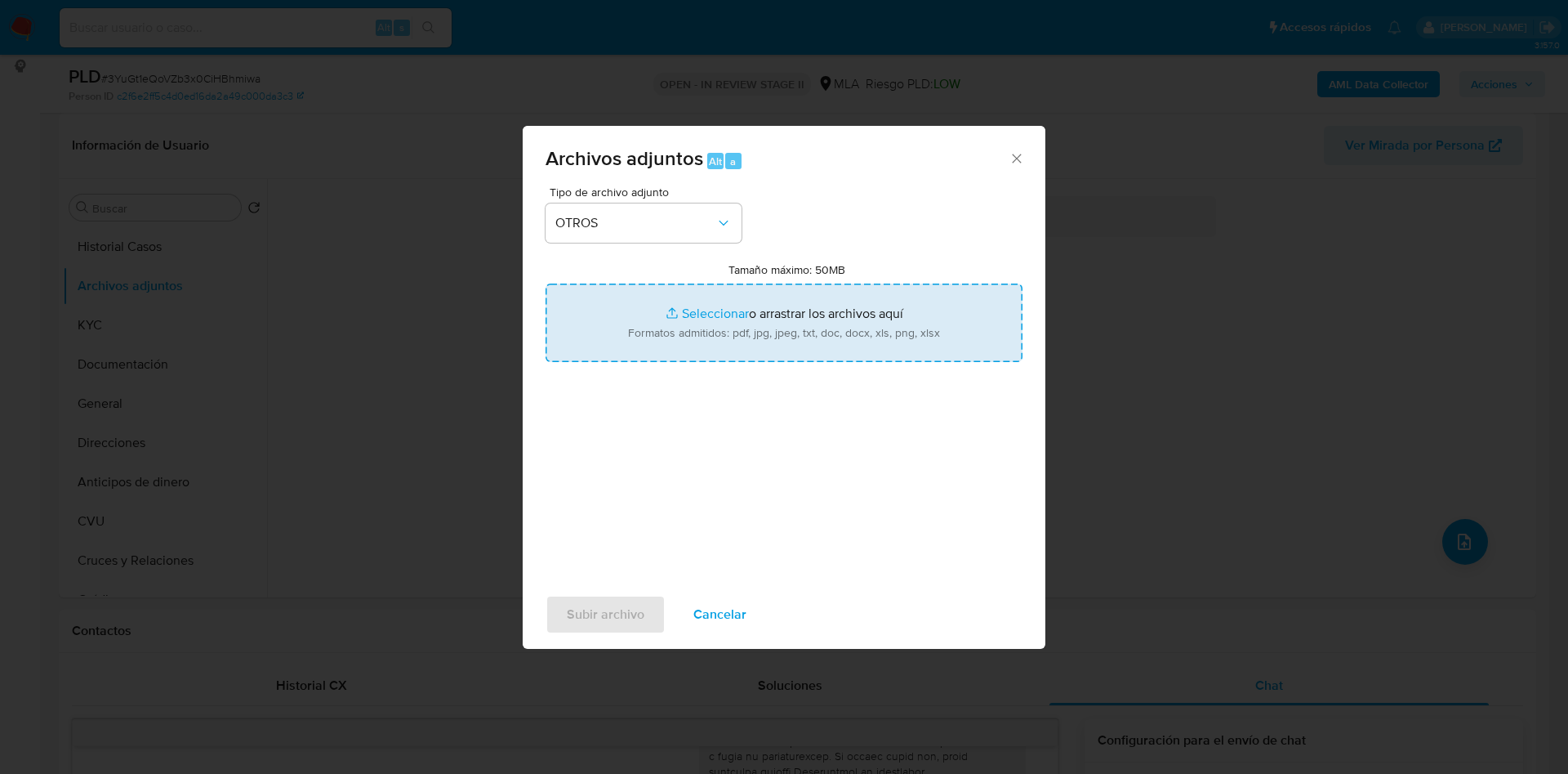
click at [682, 318] on input "Tamaño máximo: 50MB Seleccionar archivos" at bounding box center [784, 323] width 477 height 78
type input "C:\fakepath\Caselog lnsKGOd8mFqFG4zBVAX39V86_2025_08_19_02_43_00.docx"
click at [715, 307] on input "Tamaño máximo: 50MB Seleccionar archivos" at bounding box center [784, 323] width 477 height 78
type input "C:\fakepath\Movimientos 31638905.xlsx"
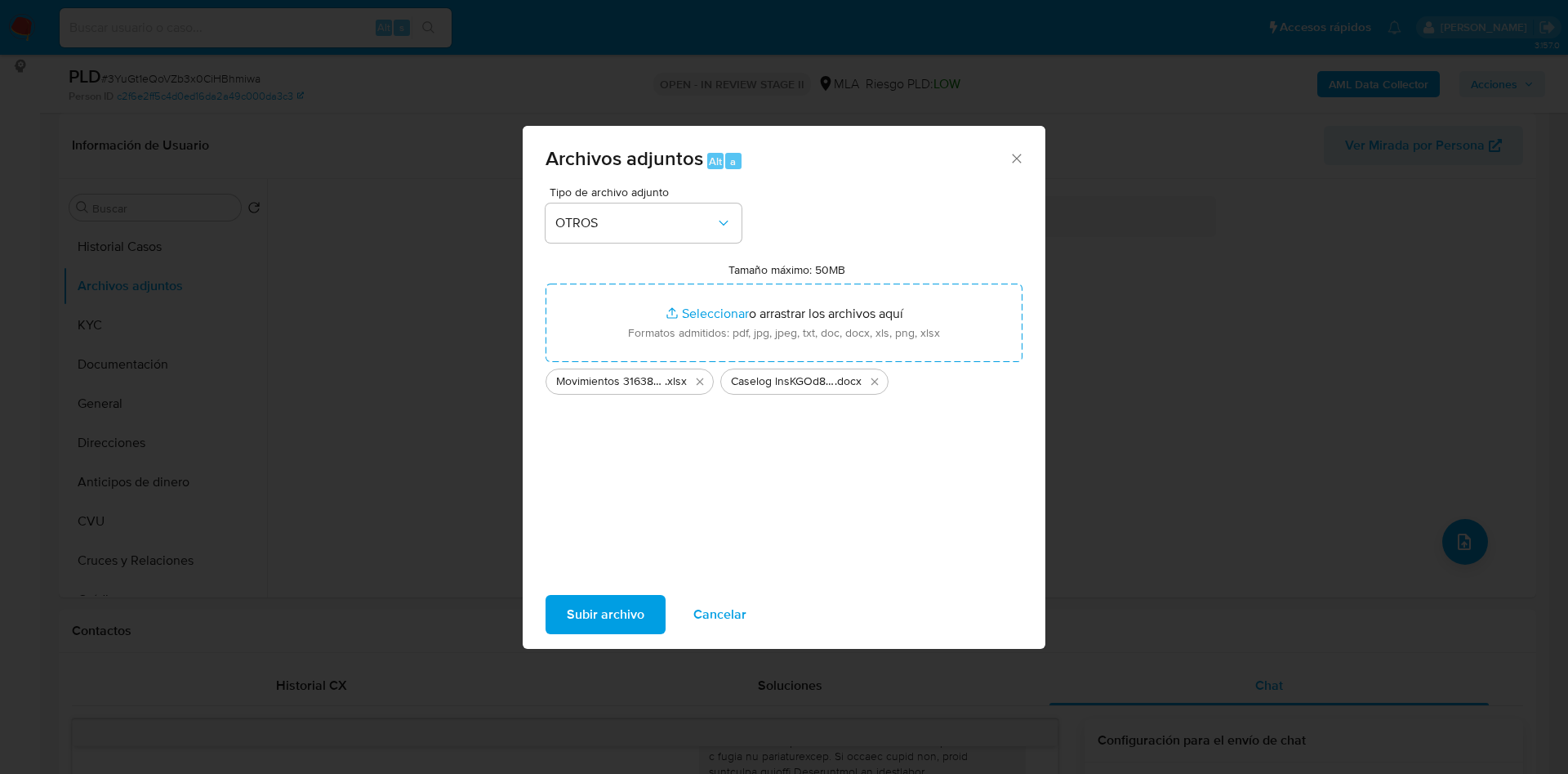
click at [581, 613] on span "Subir archivo" at bounding box center [605, 614] width 77 height 36
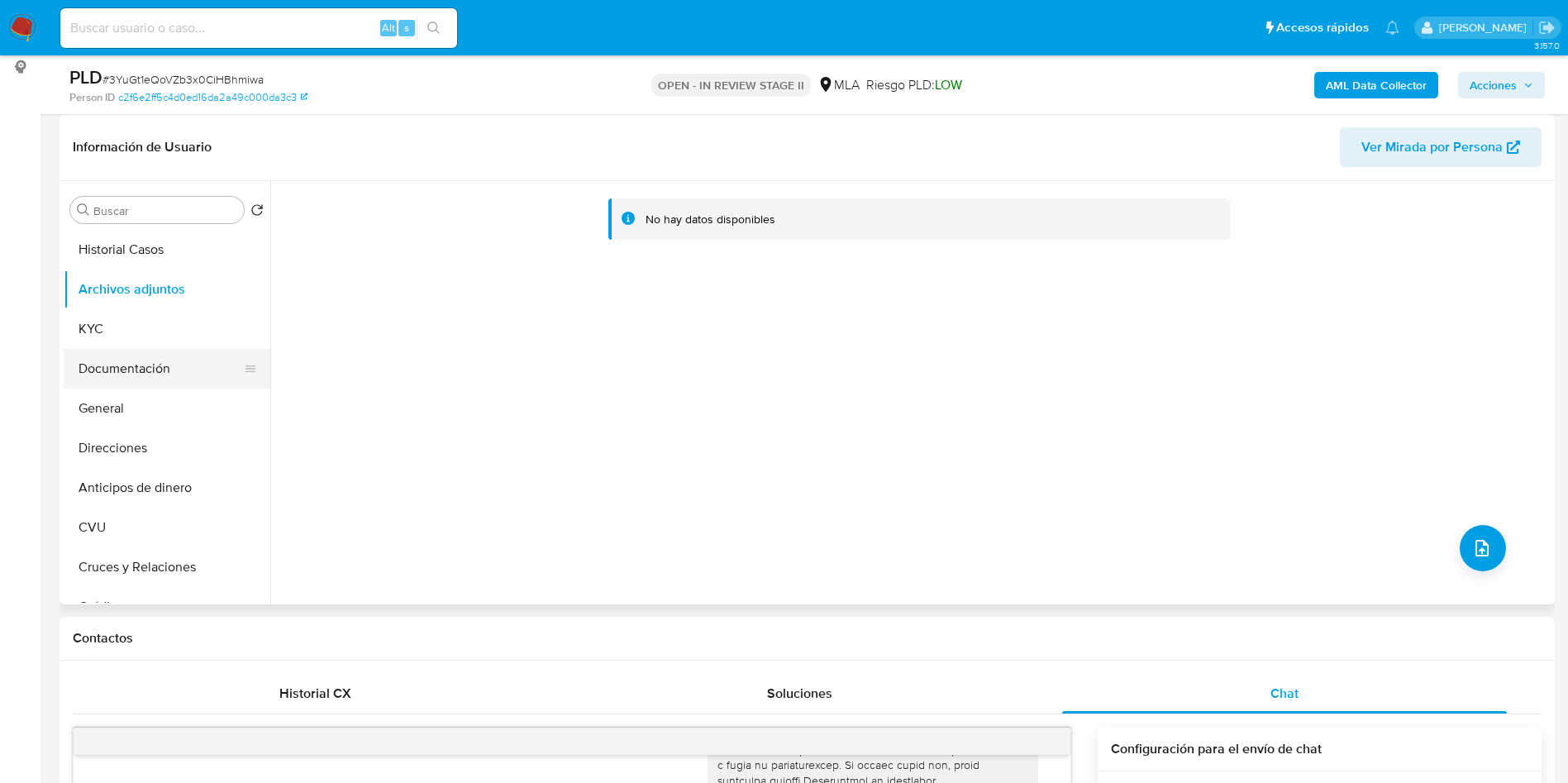
click at [138, 360] on button "Documentación" at bounding box center [159, 368] width 193 height 40
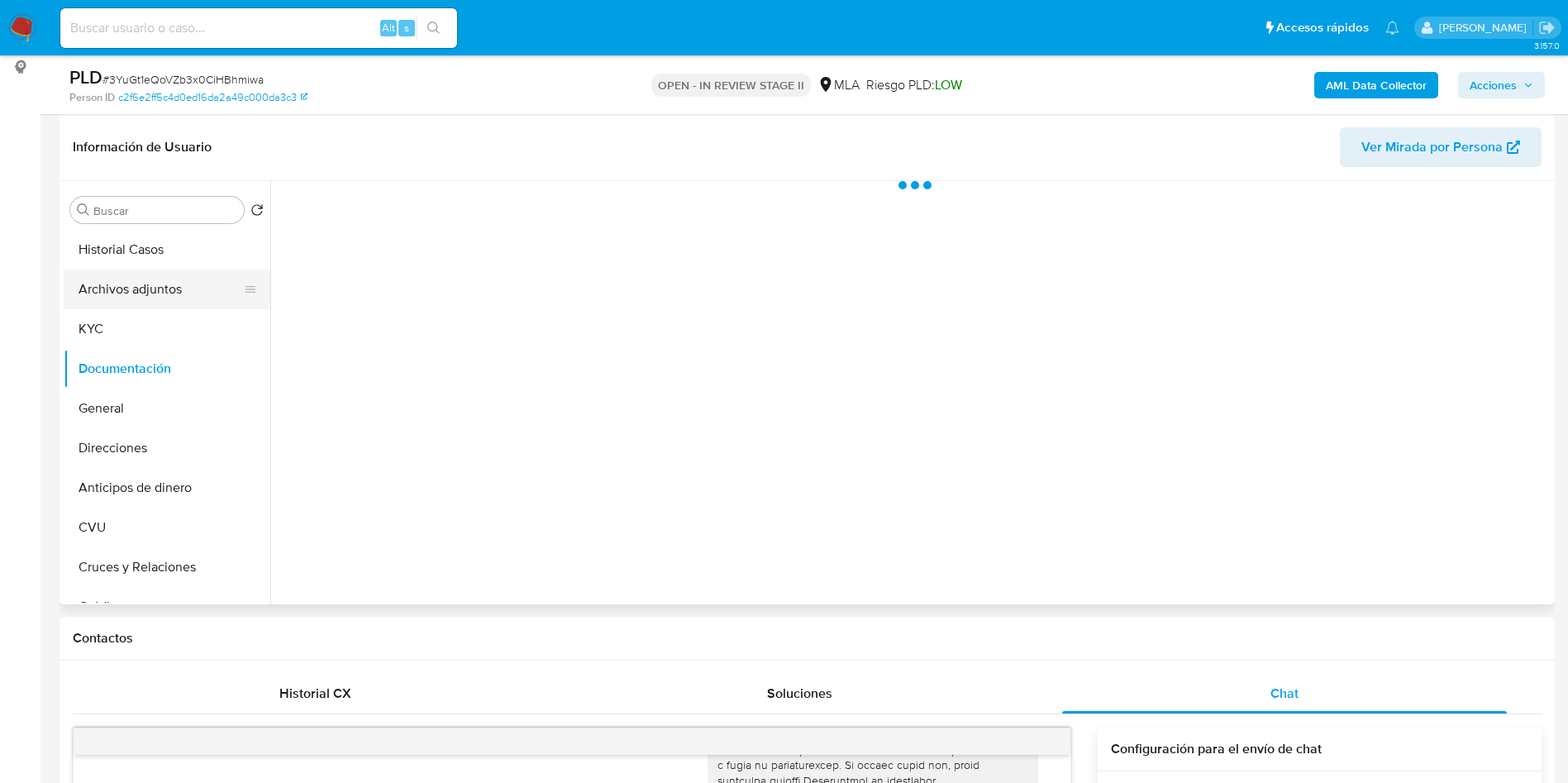
click at [136, 286] on button "Archivos adjuntos" at bounding box center [159, 289] width 193 height 40
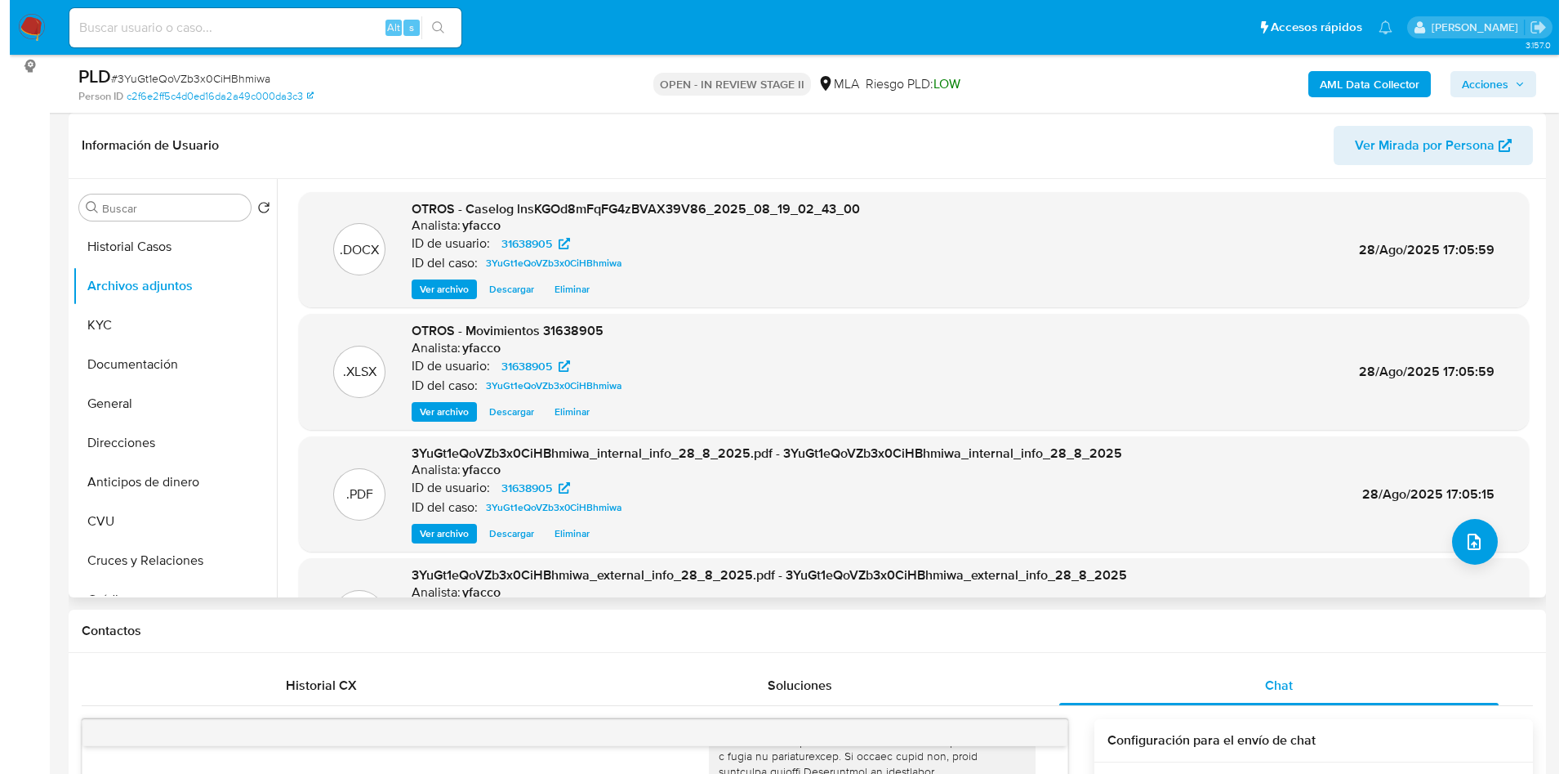
scroll to position [92, 0]
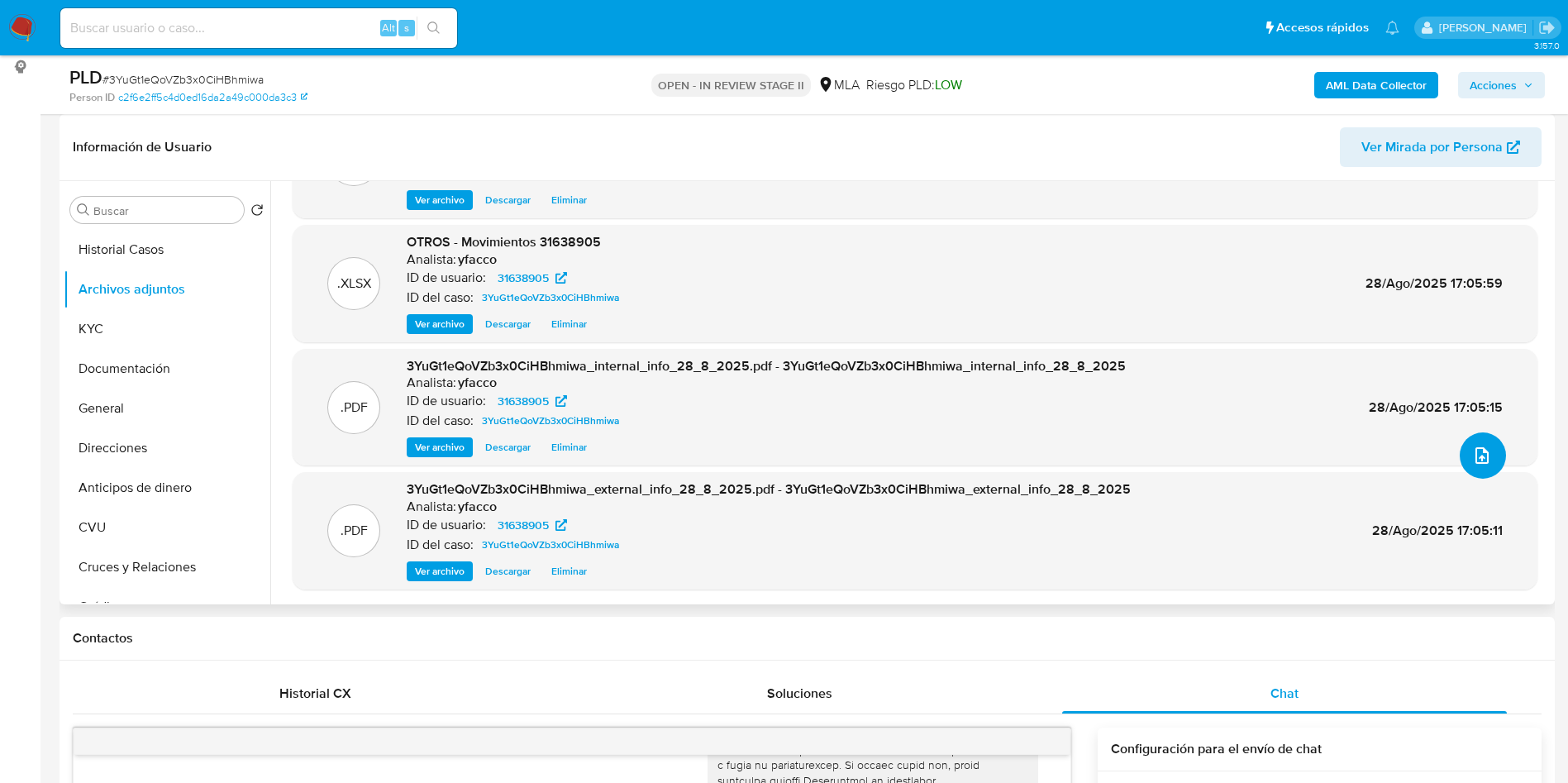
click at [1472, 454] on icon "upload-file" at bounding box center [1482, 455] width 20 height 20
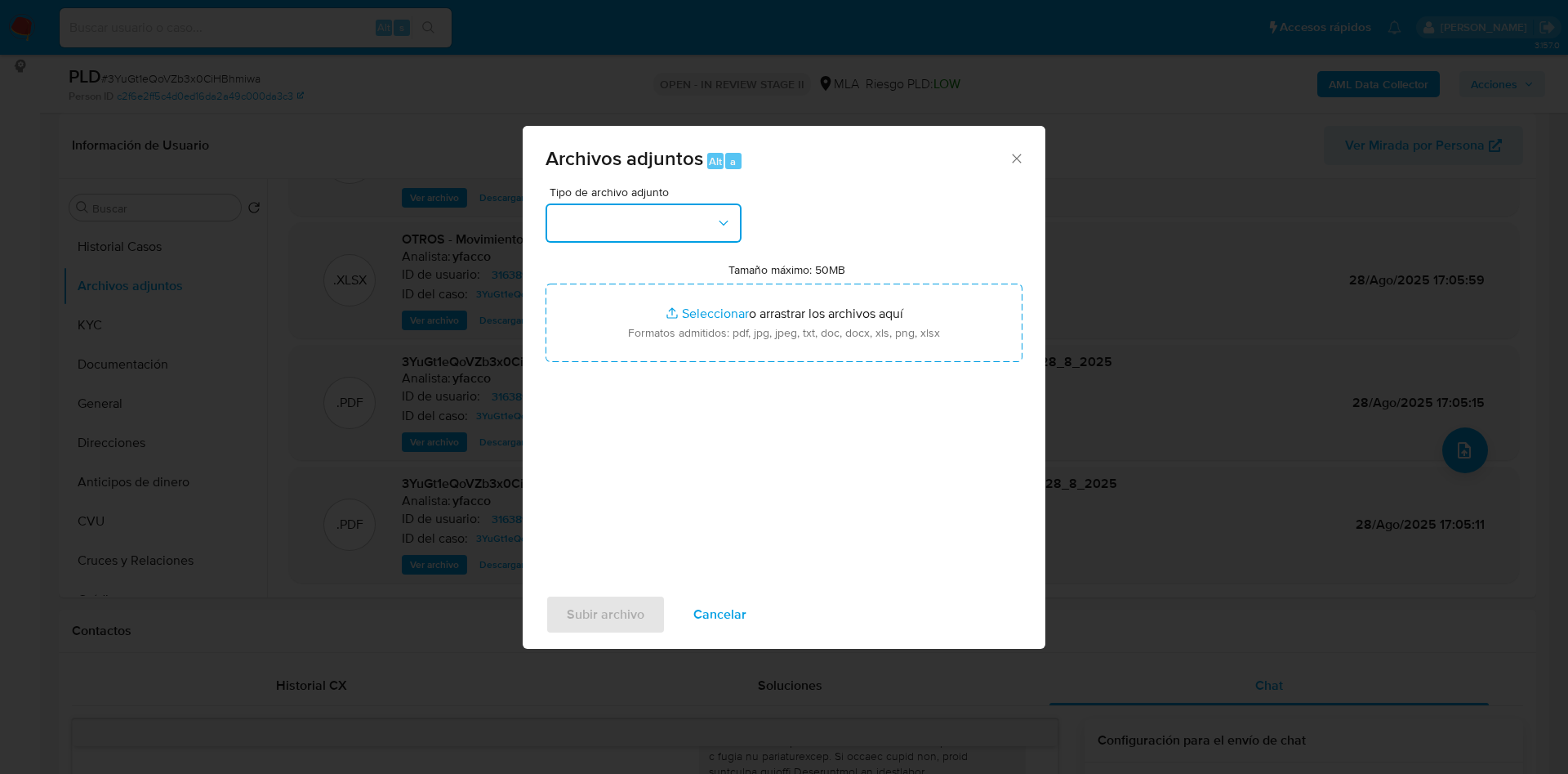
click at [649, 230] on button "button" at bounding box center [644, 223] width 196 height 39
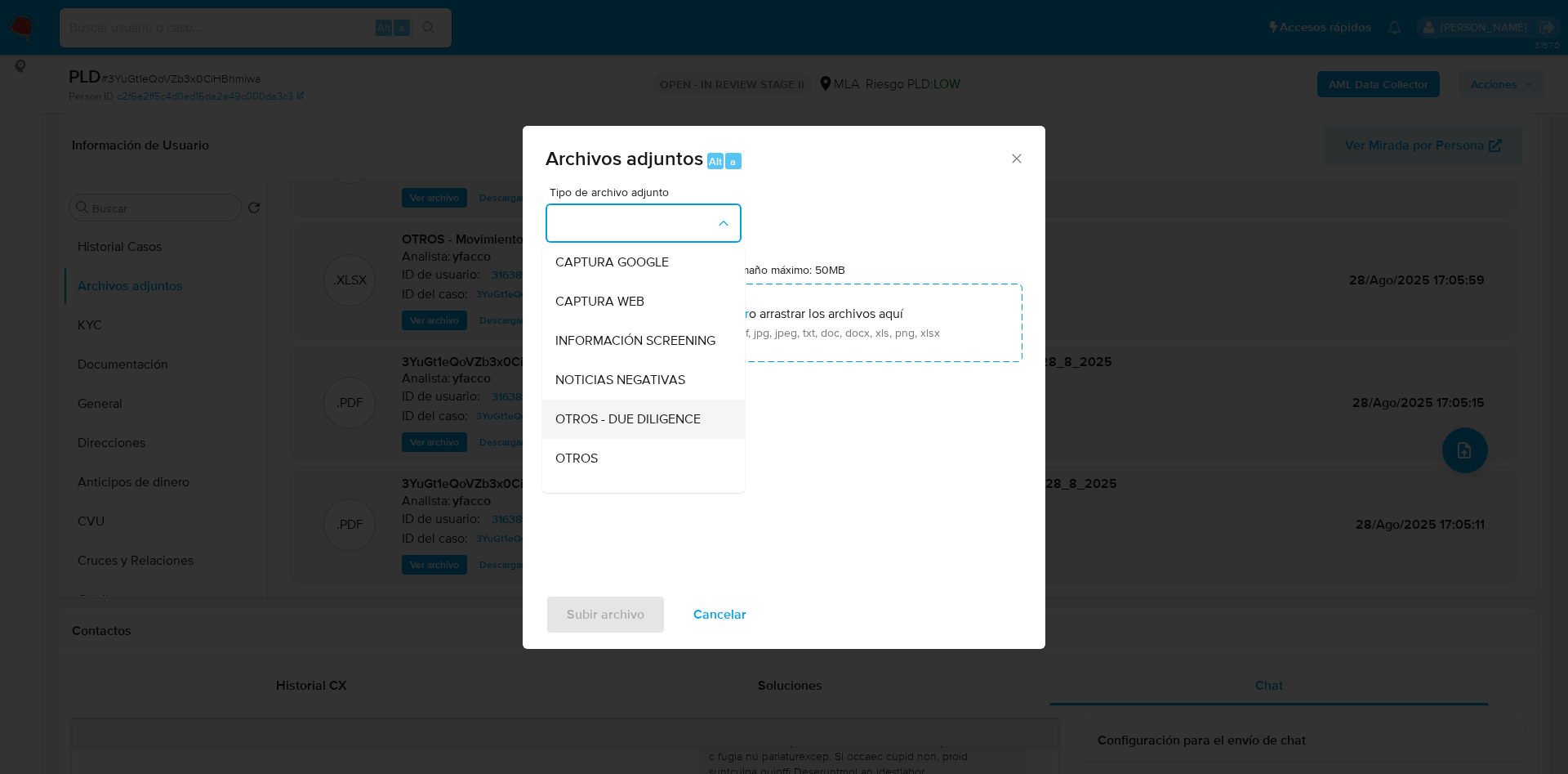
scroll to position [245, 0]
click at [584, 343] on span "OTROS" at bounding box center [576, 336] width 42 height 17
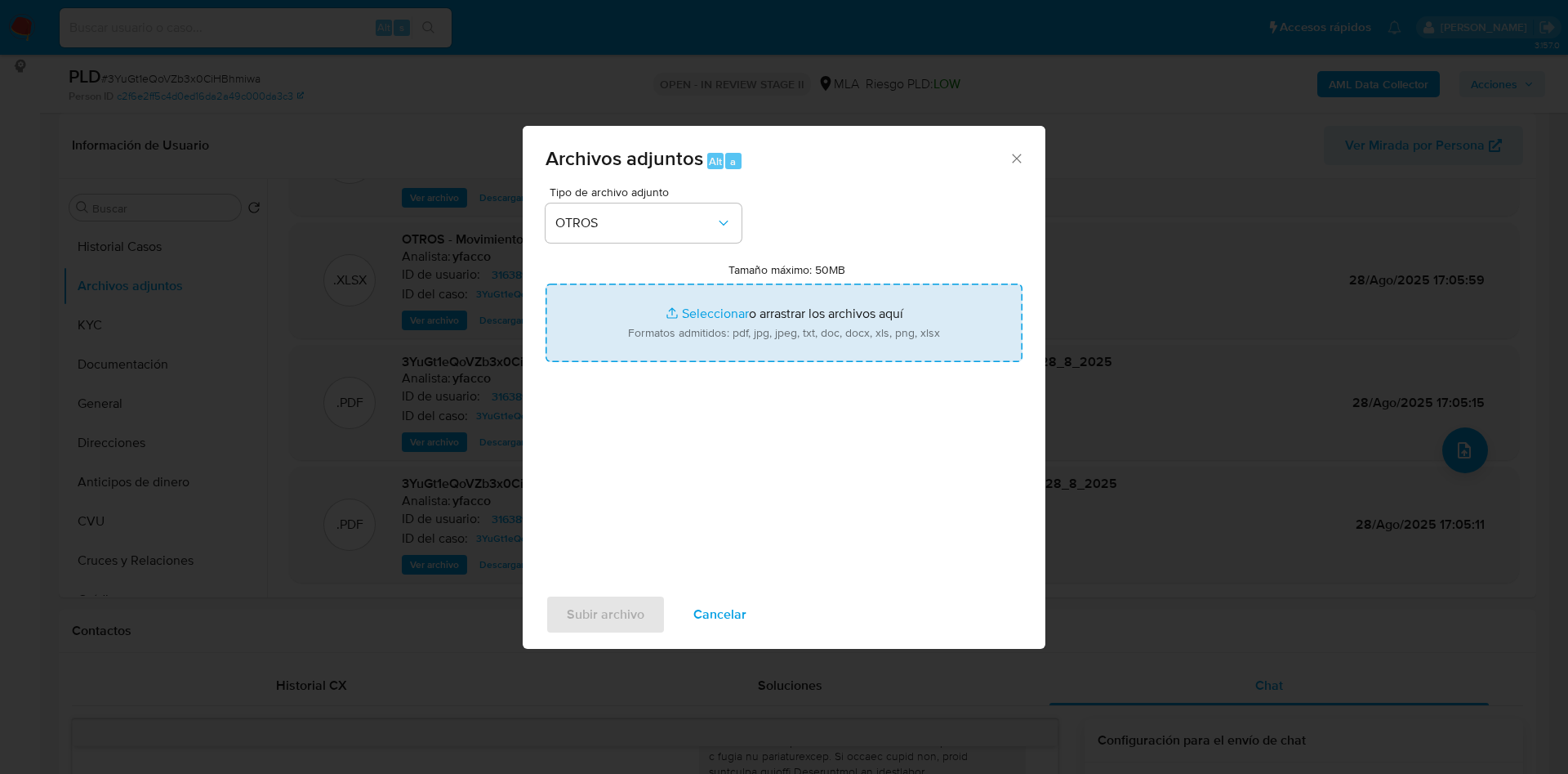
click at [678, 312] on input "Tamaño máximo: 50MB Seleccionar archivos" at bounding box center [784, 323] width 477 height 78
type input "C:\fakepath\Distracto laboral Tomas Elias Mujtar.pdf"
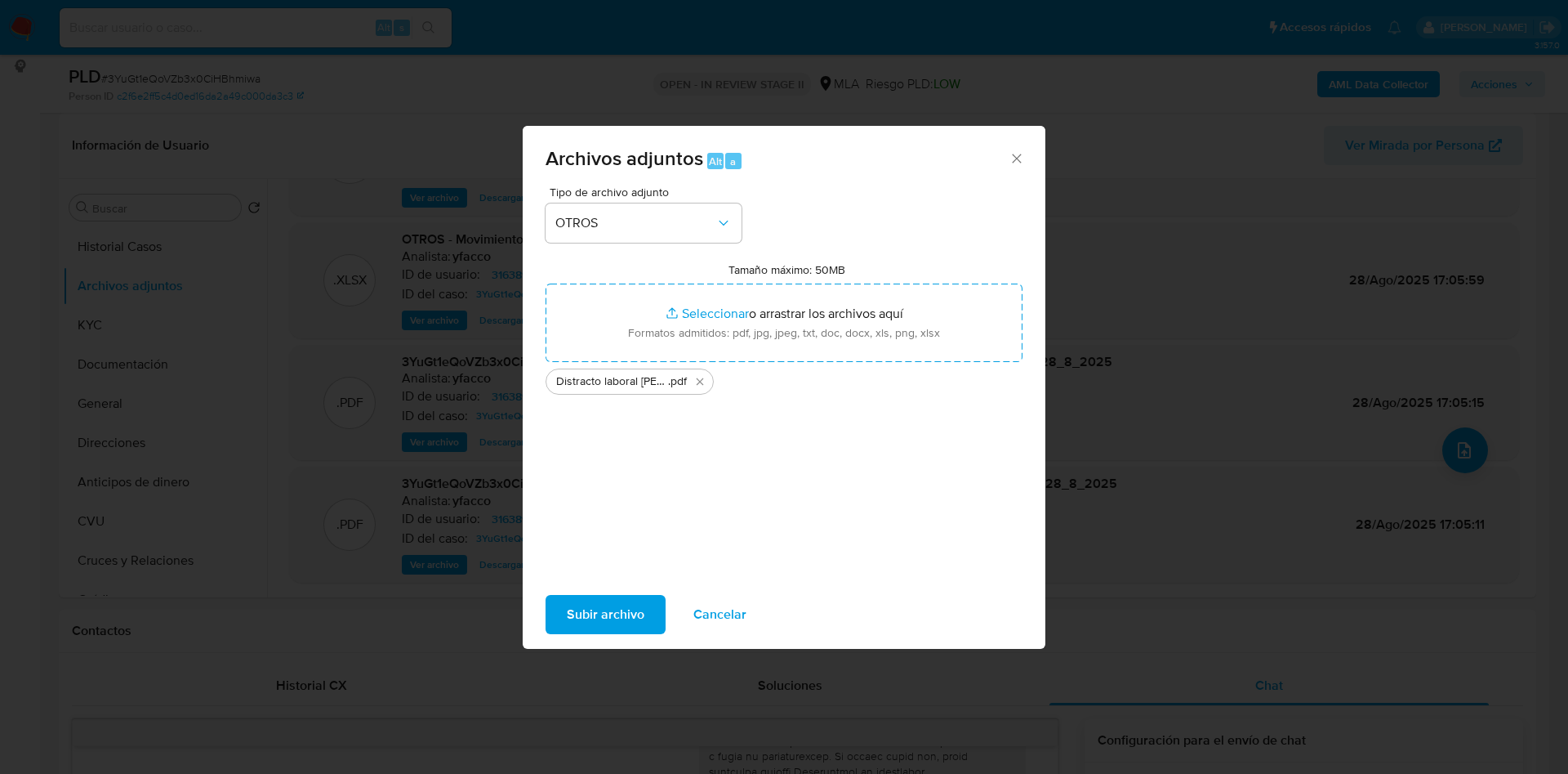
click at [593, 612] on span "Subir archivo" at bounding box center [605, 614] width 77 height 36
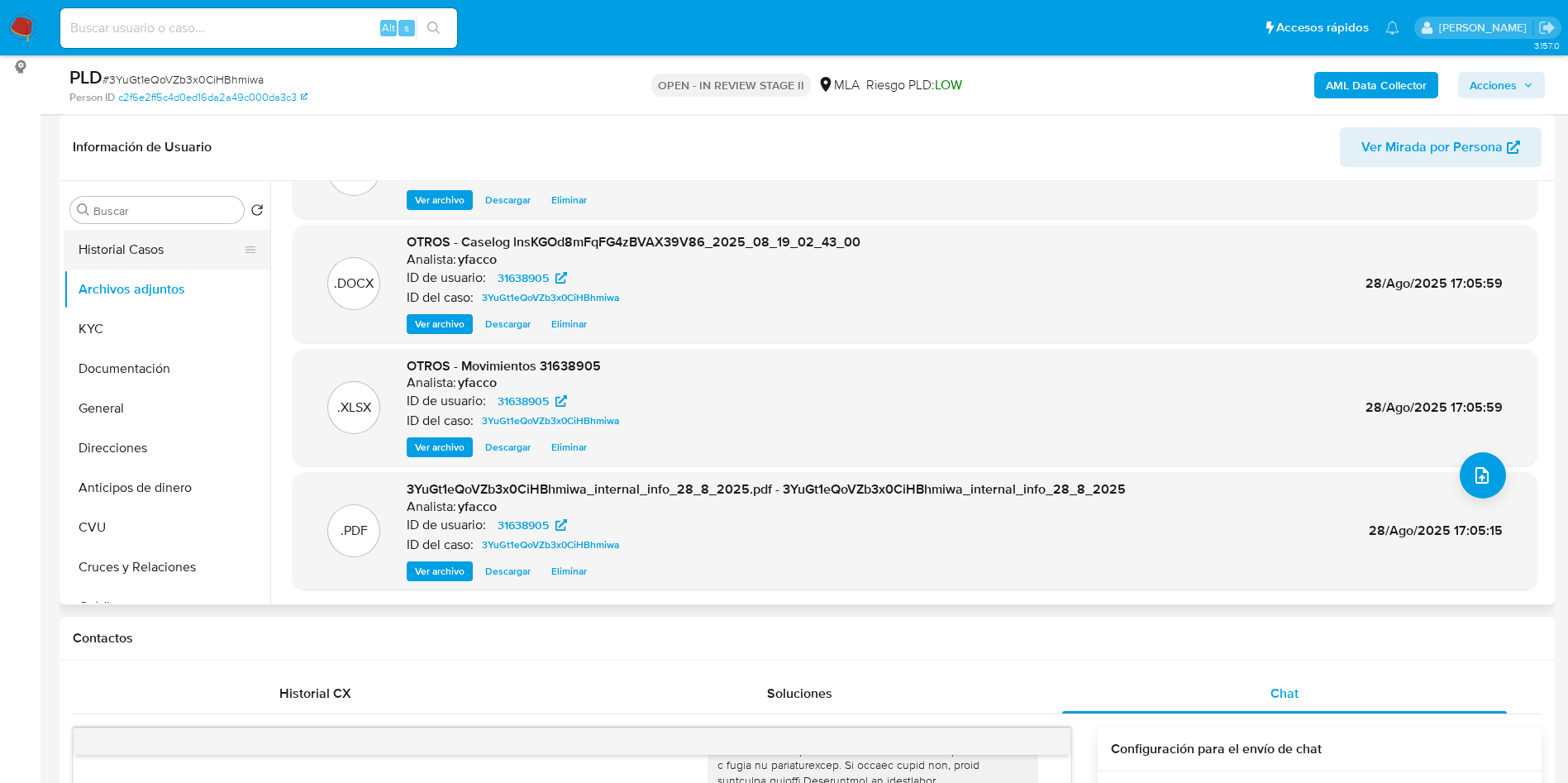
click at [123, 253] on button "Historial Casos" at bounding box center [159, 249] width 193 height 40
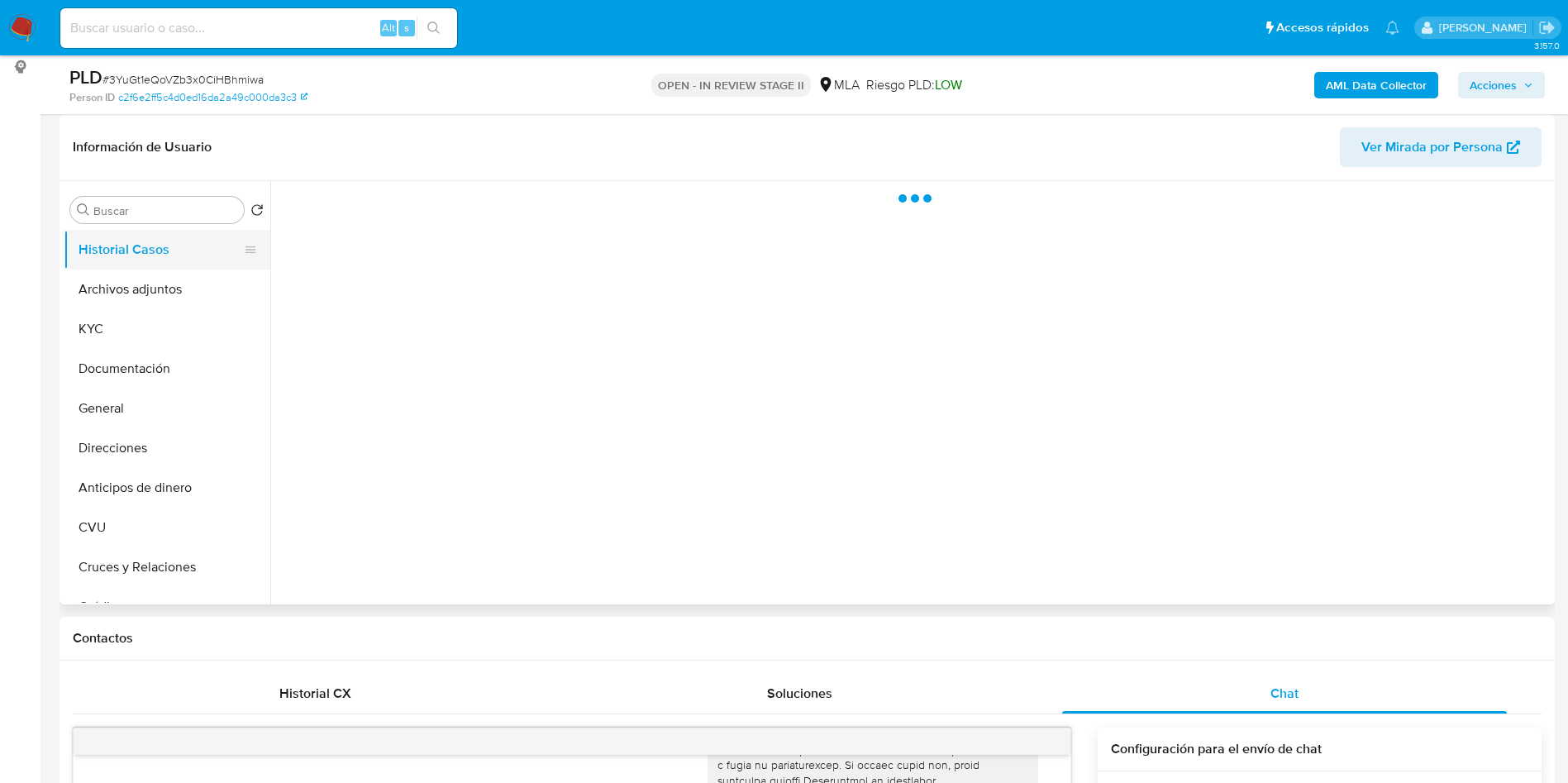
scroll to position [0, 0]
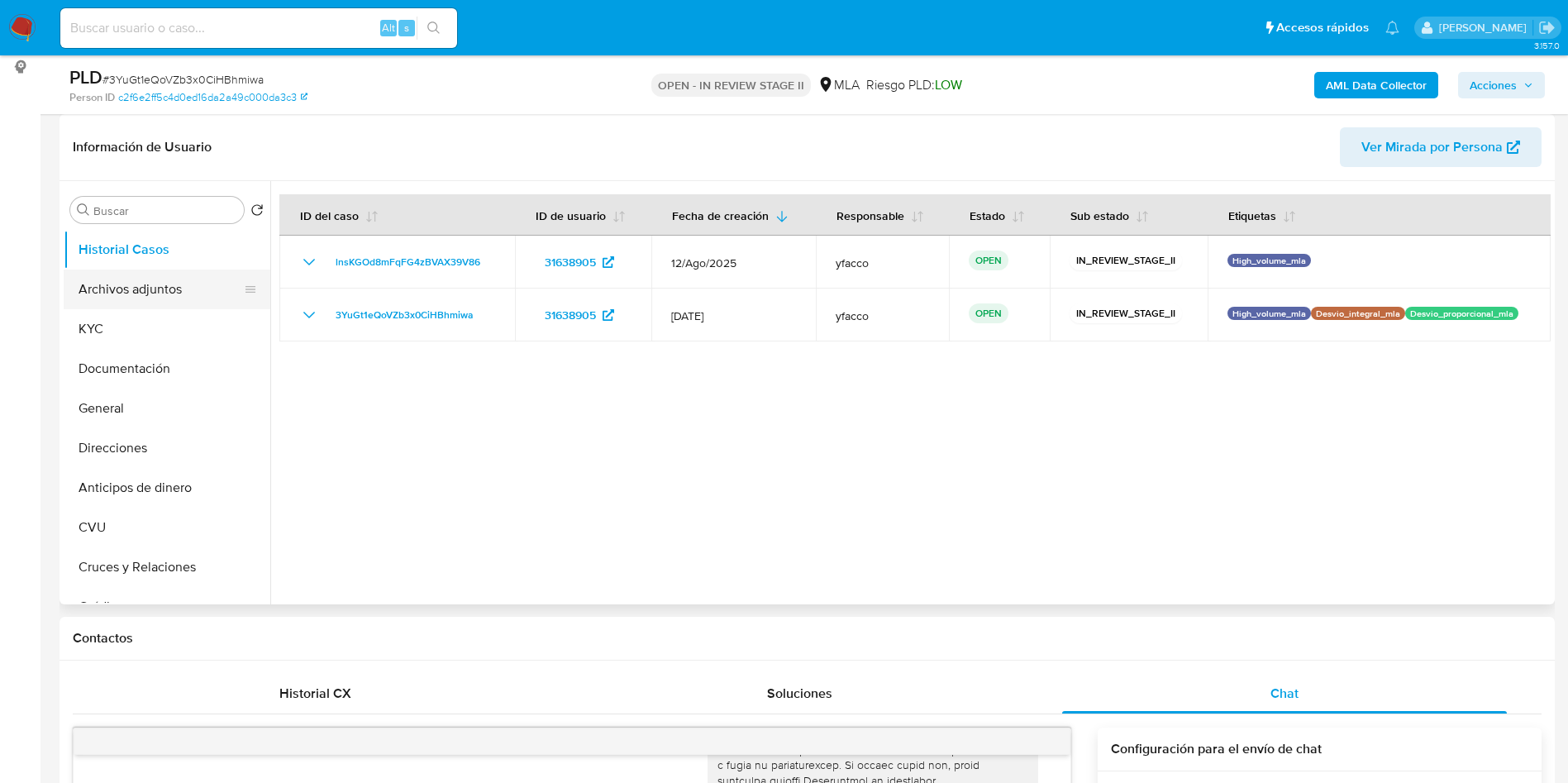
click at [174, 284] on button "Archivos adjuntos" at bounding box center [159, 289] width 193 height 40
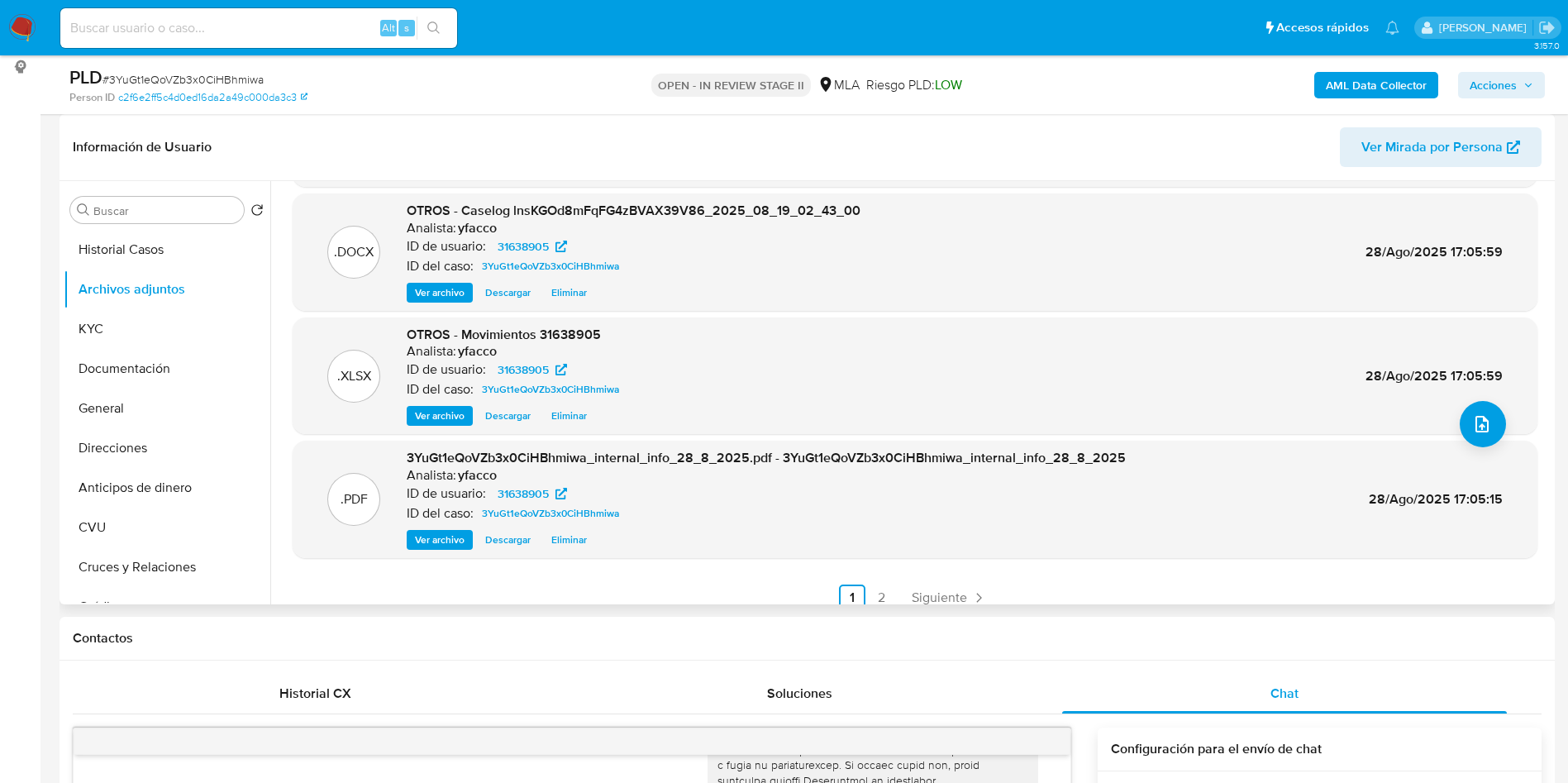
scroll to position [139, 0]
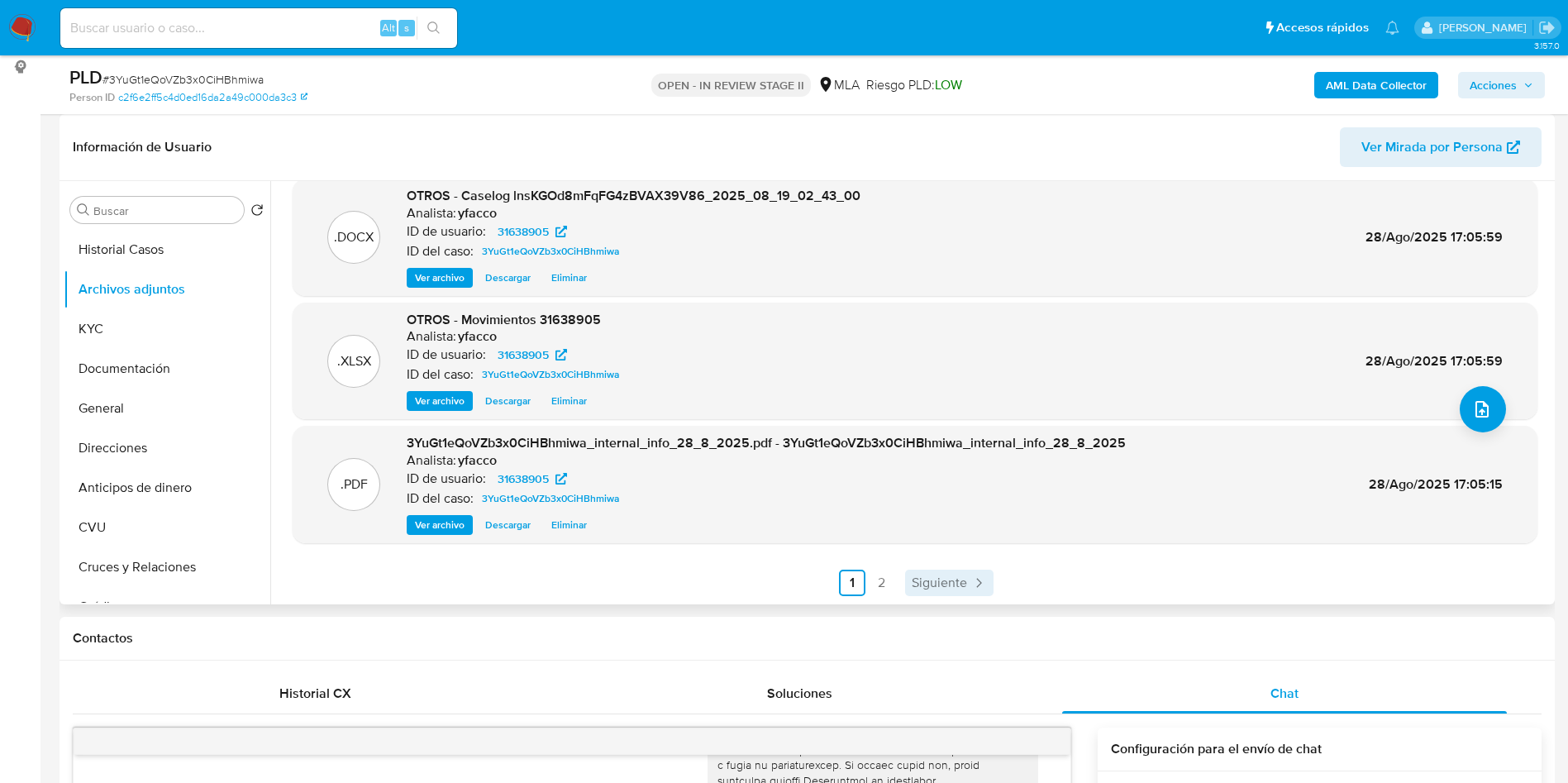
click at [955, 576] on span "Siguiente" at bounding box center [939, 582] width 55 height 13
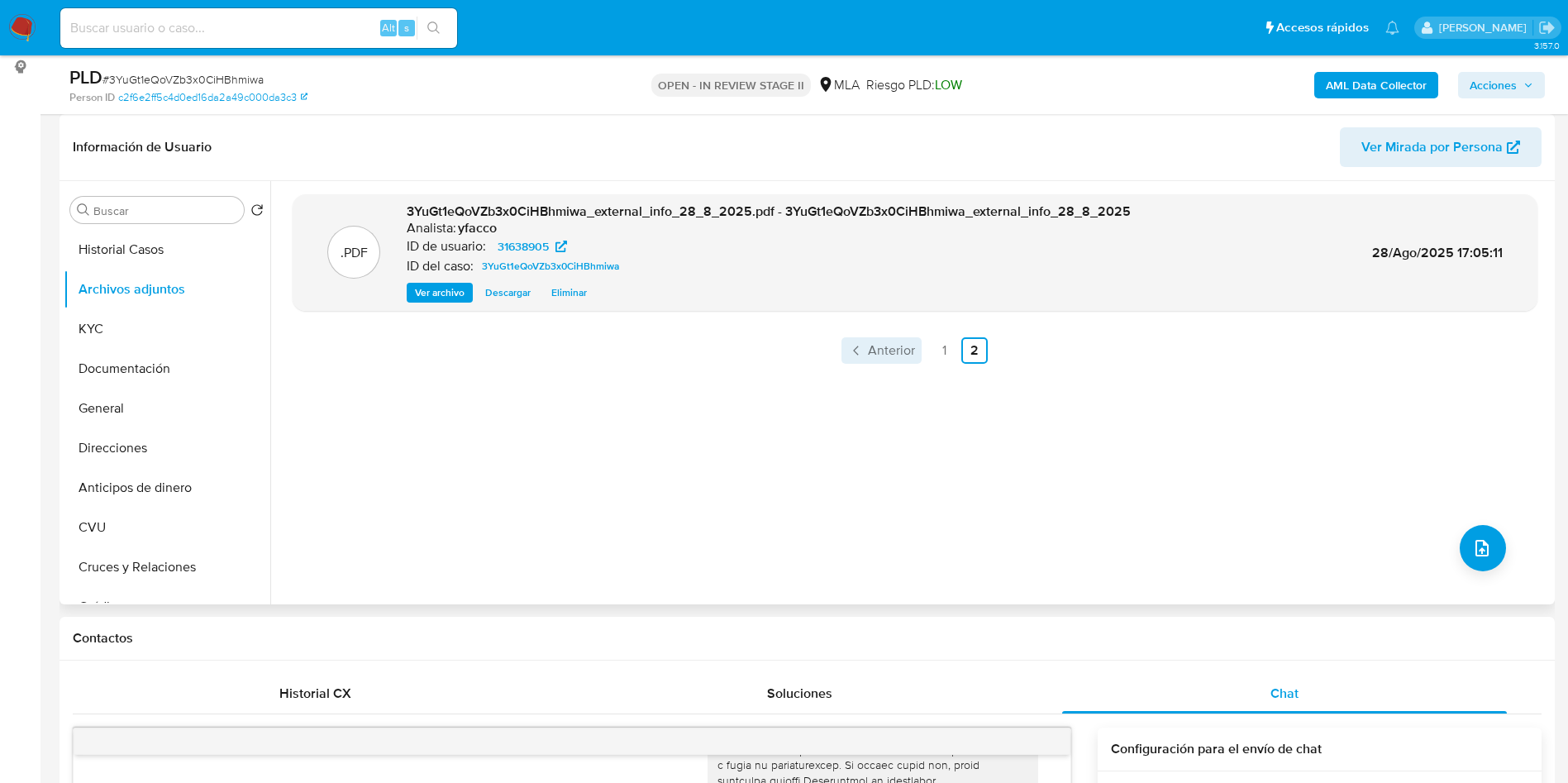
click at [883, 354] on span "Anterior" at bounding box center [892, 349] width 48 height 13
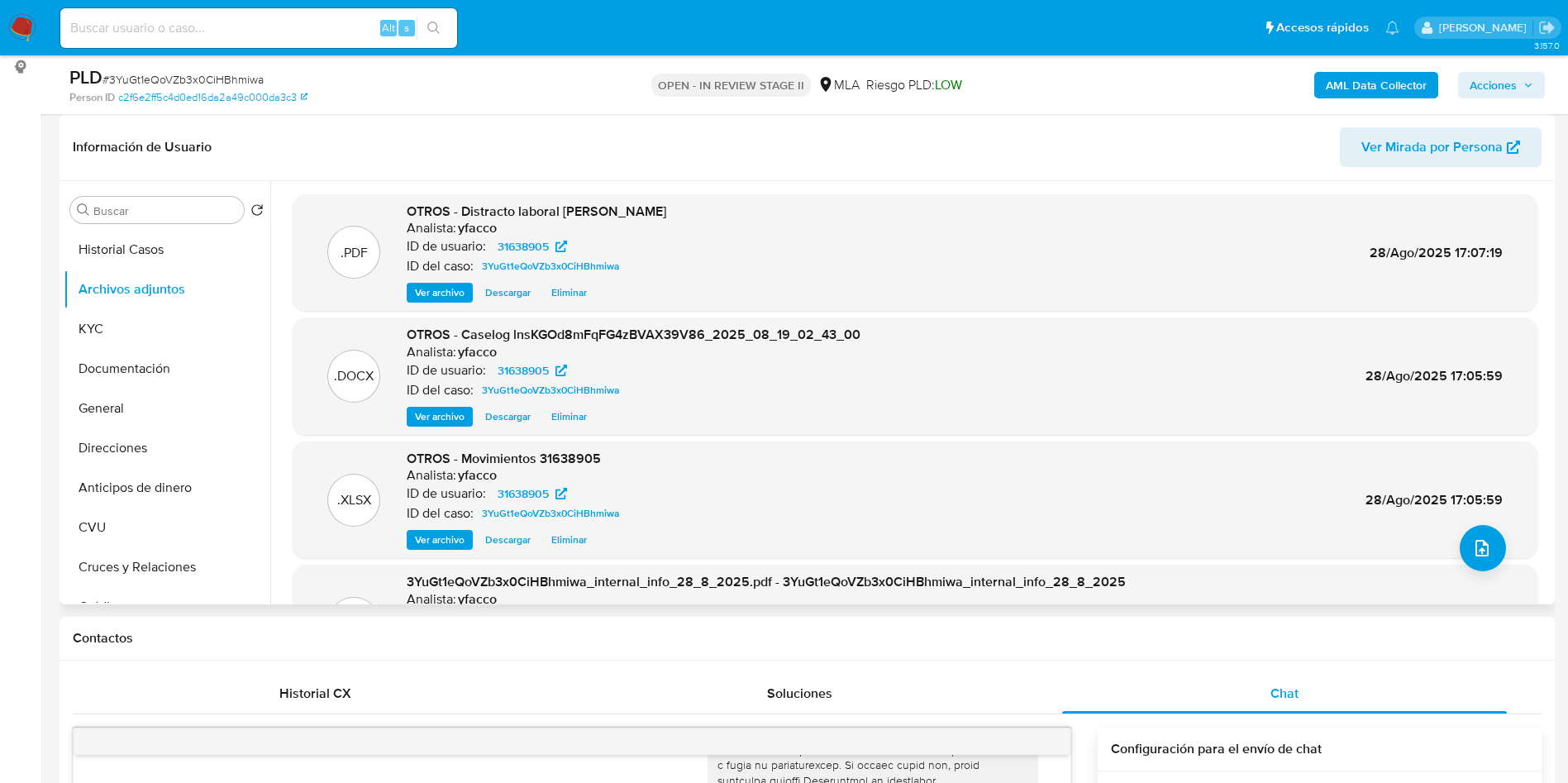
scroll to position [124, 0]
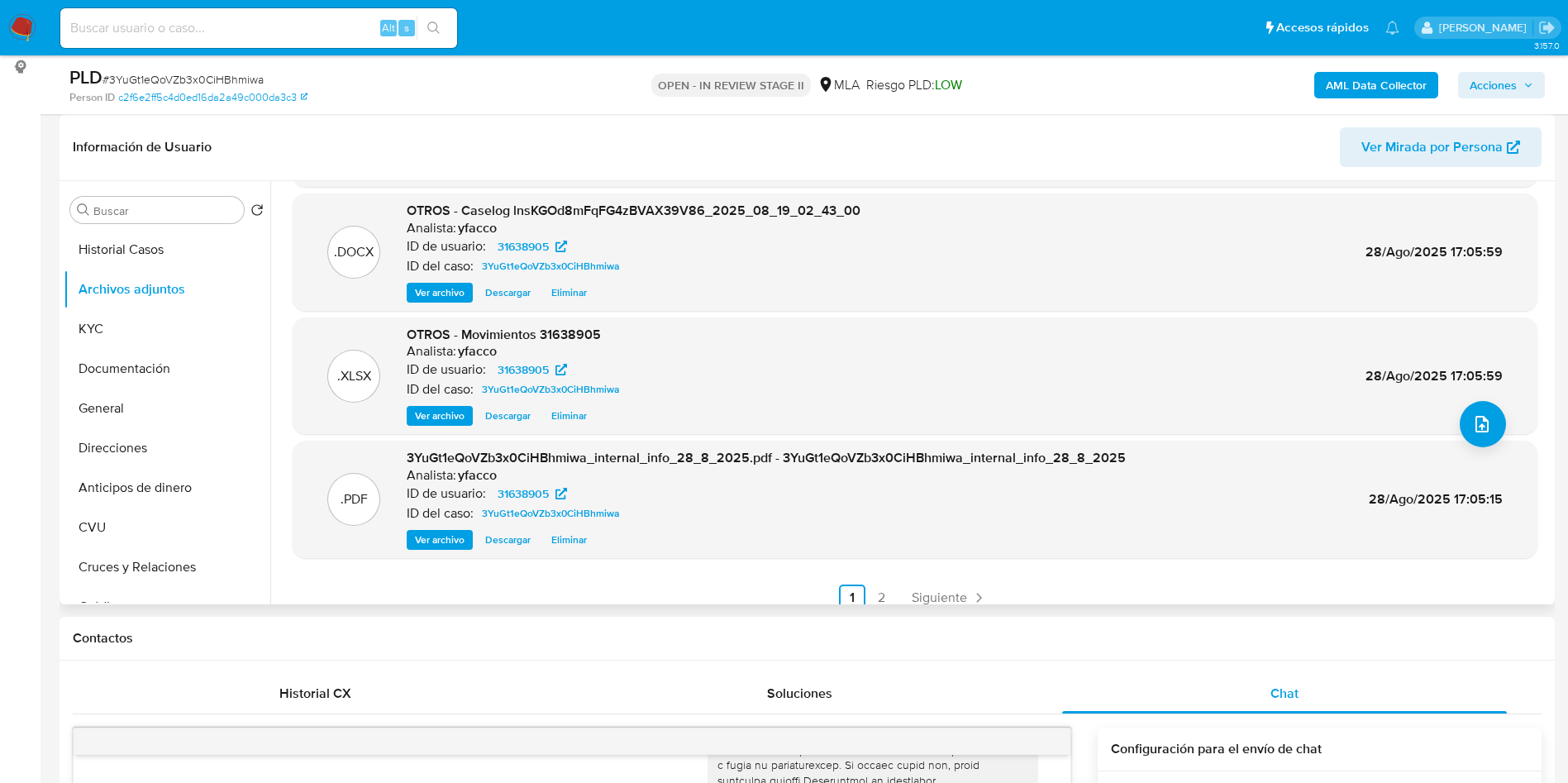
click at [948, 580] on div ".PDF OTROS - Distracto laboral Tomas Elias Mujtar Analista: yfacco ID de usuari…" at bounding box center [915, 341] width 1244 height 540
click at [953, 597] on span "Siguiente" at bounding box center [939, 597] width 55 height 13
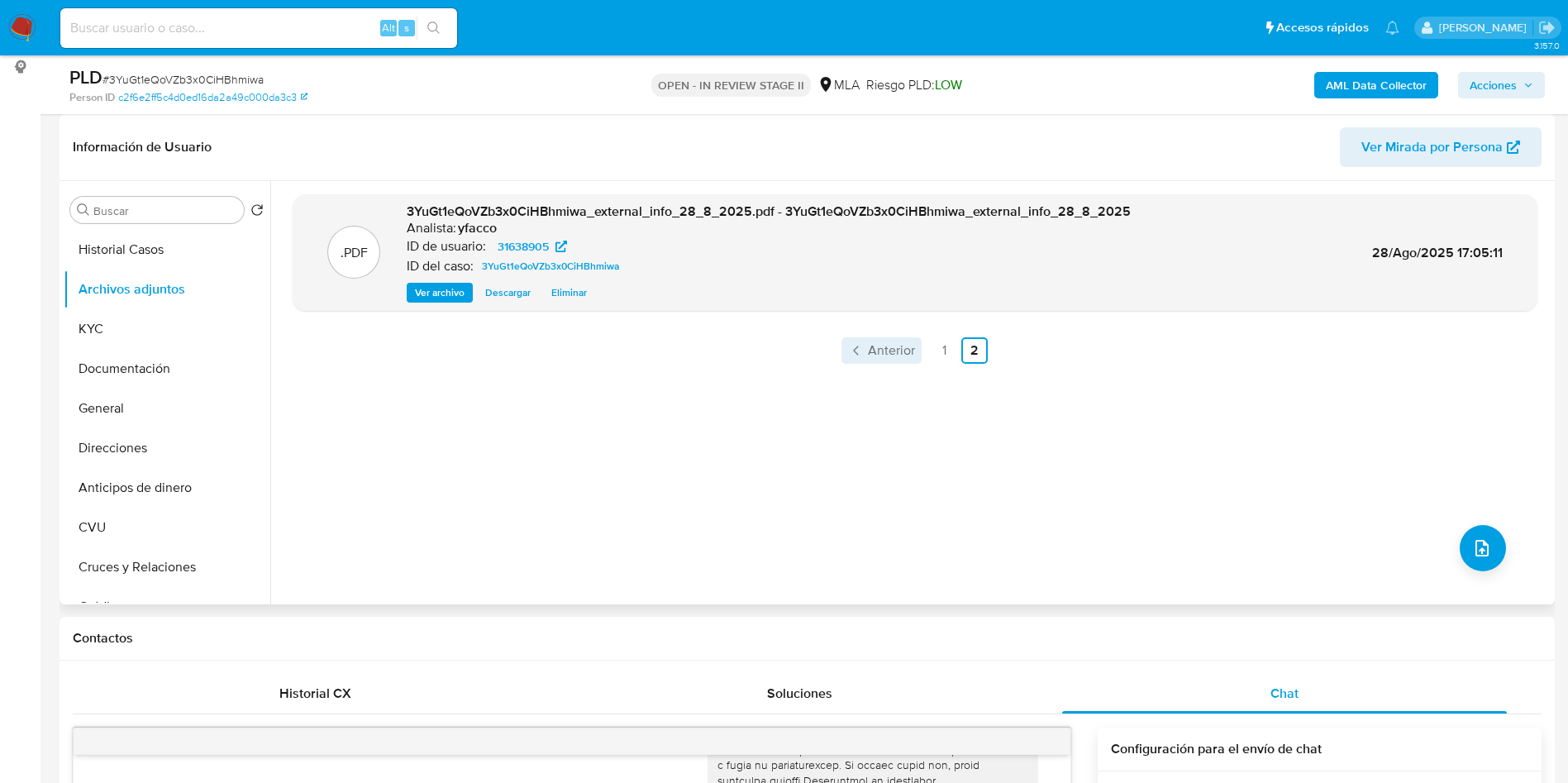
click at [893, 343] on span "Anterior" at bounding box center [892, 349] width 48 height 13
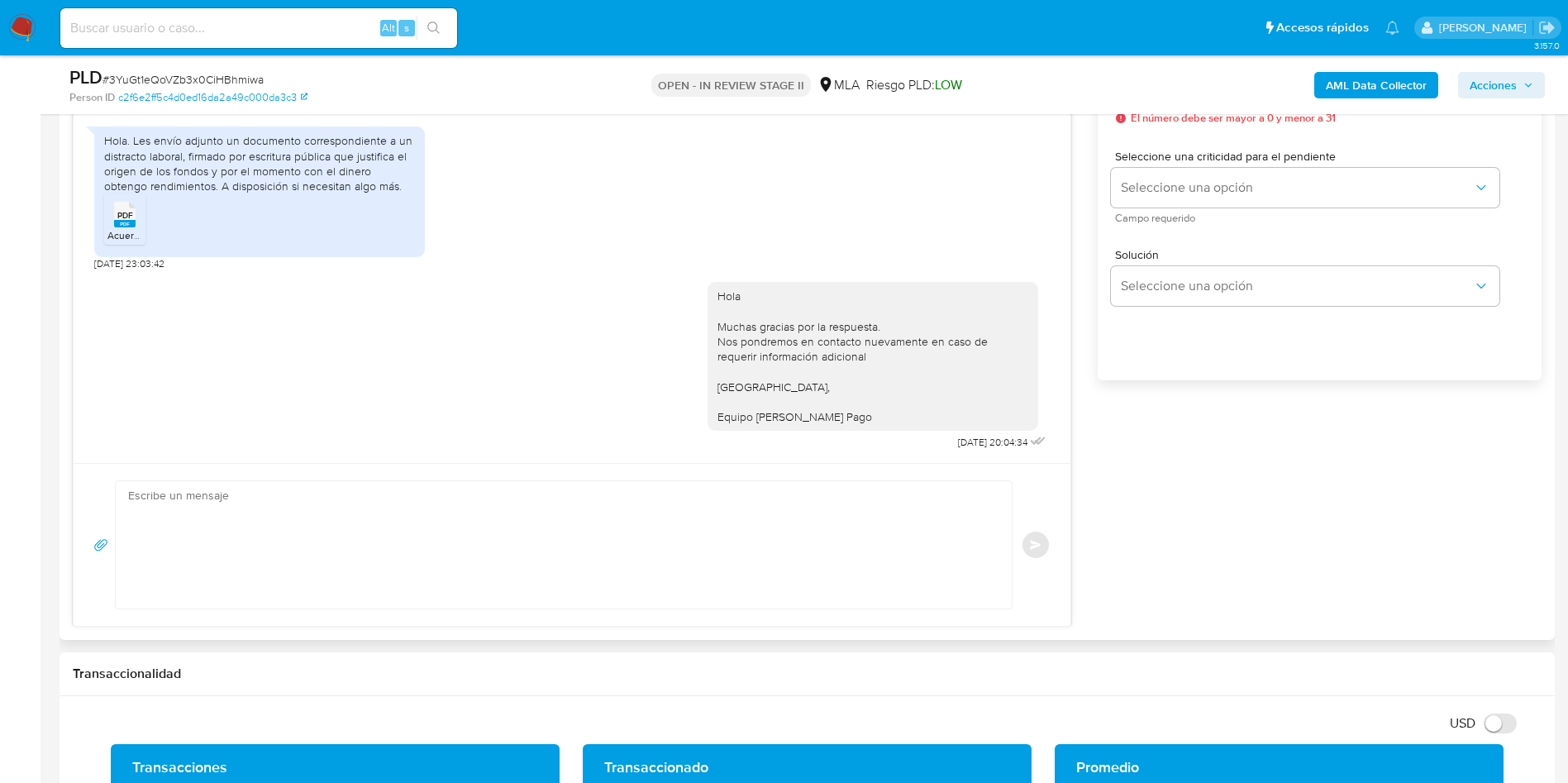
scroll to position [463, 0]
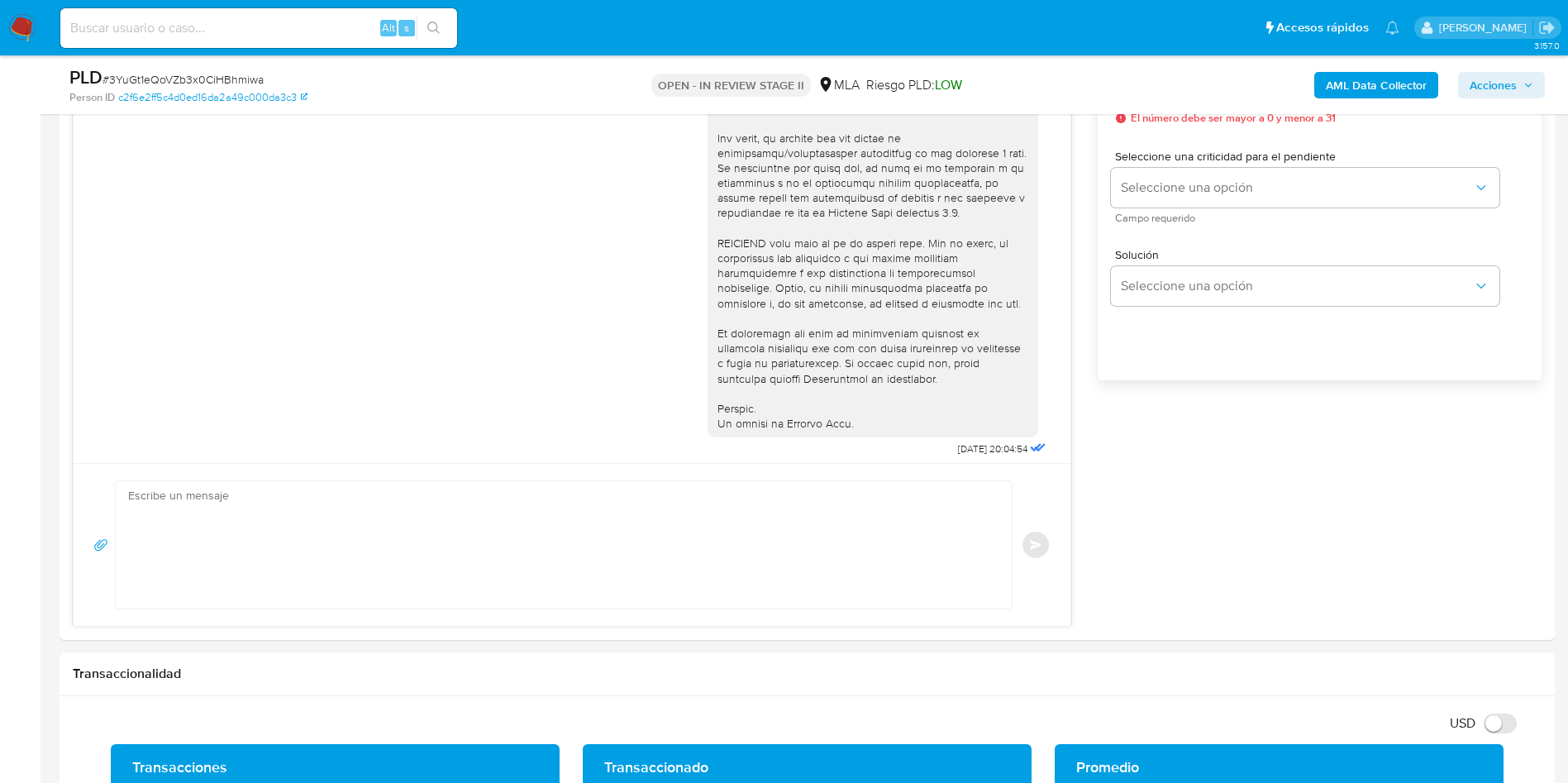
click at [1495, 82] on span "Acciones" at bounding box center [1493, 85] width 48 height 27
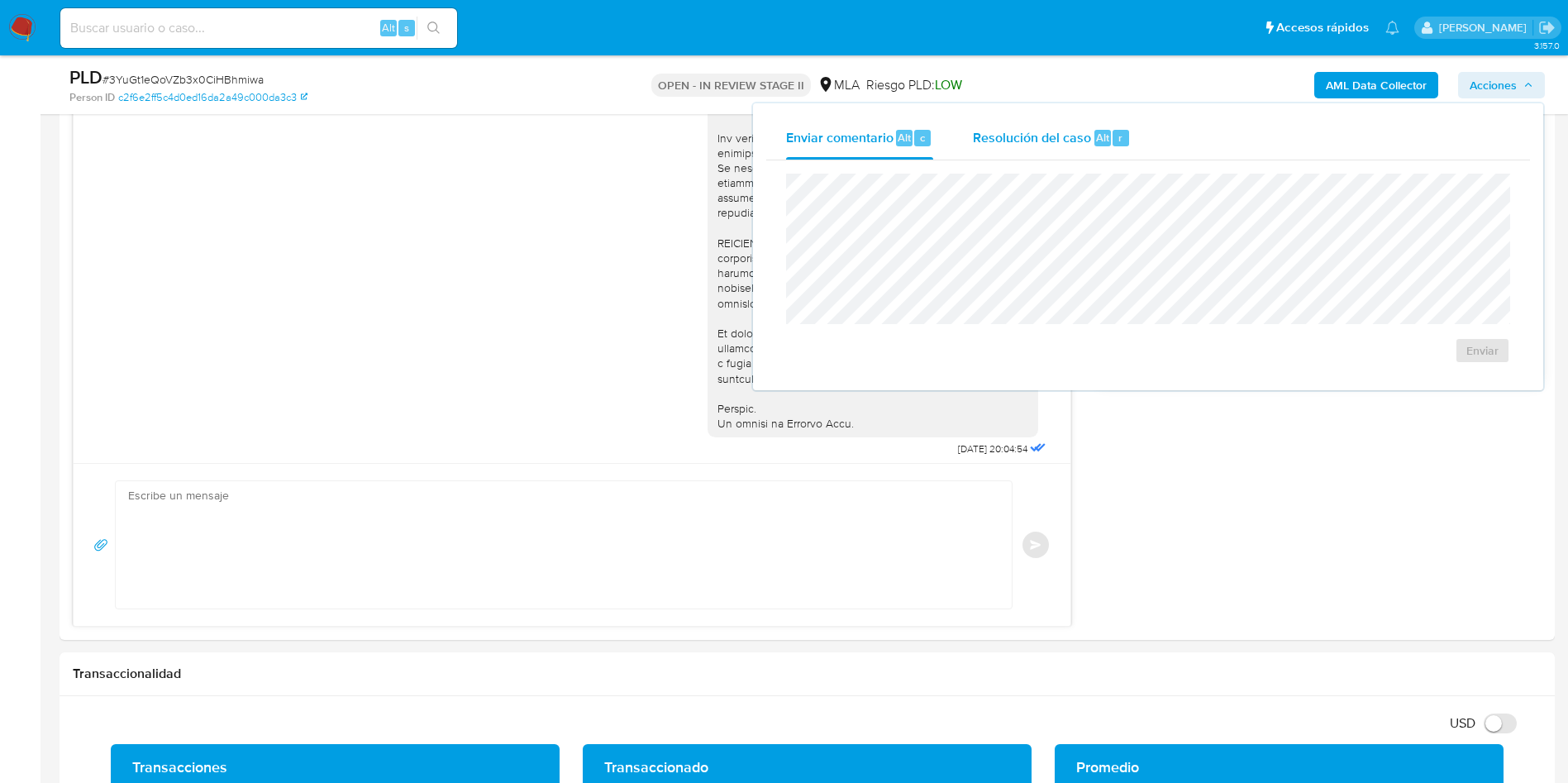
click at [1104, 143] on span "Alt" at bounding box center [1102, 138] width 13 height 16
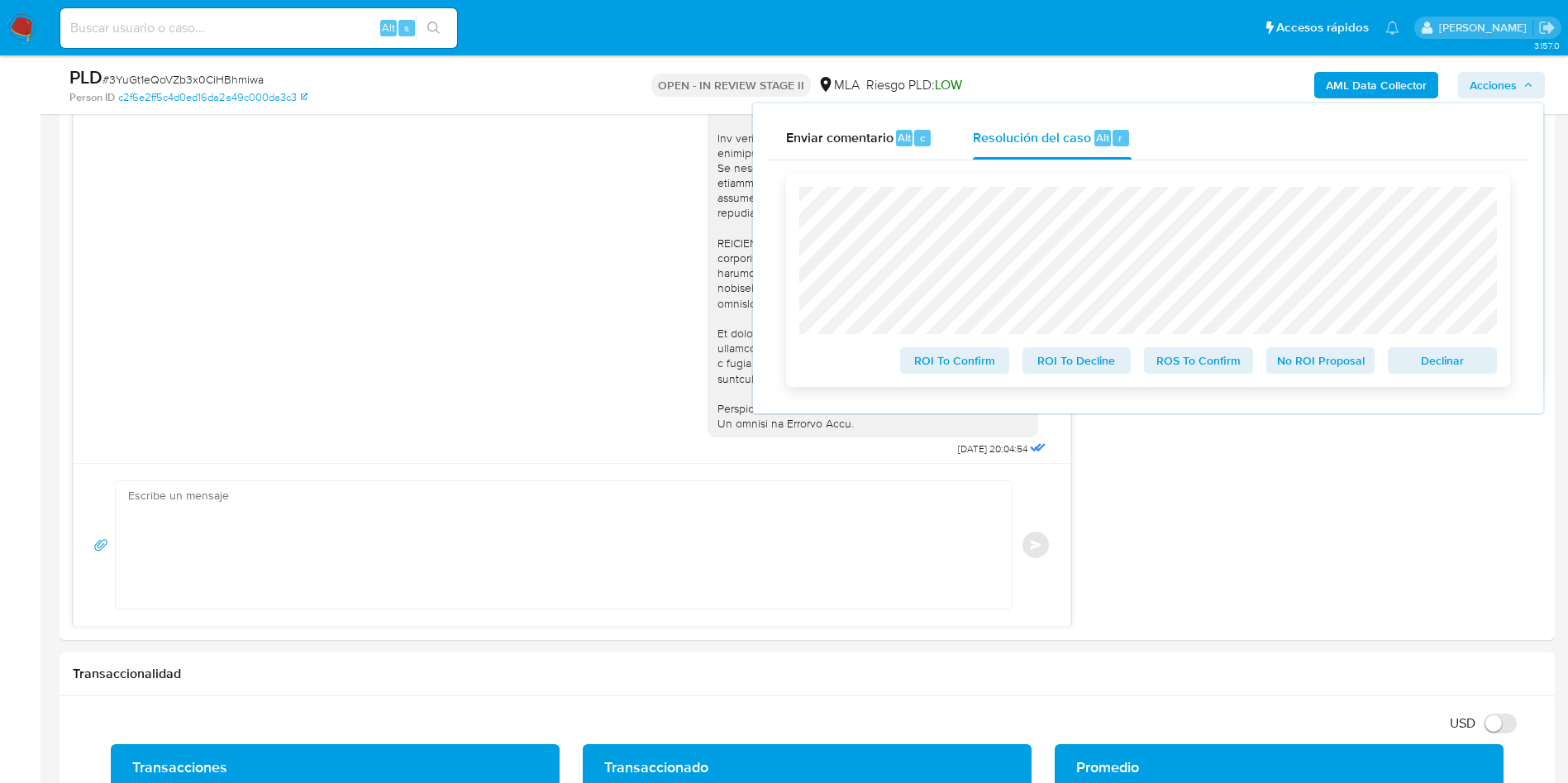
click at [1284, 366] on span "No ROI Proposal" at bounding box center [1321, 359] width 86 height 23
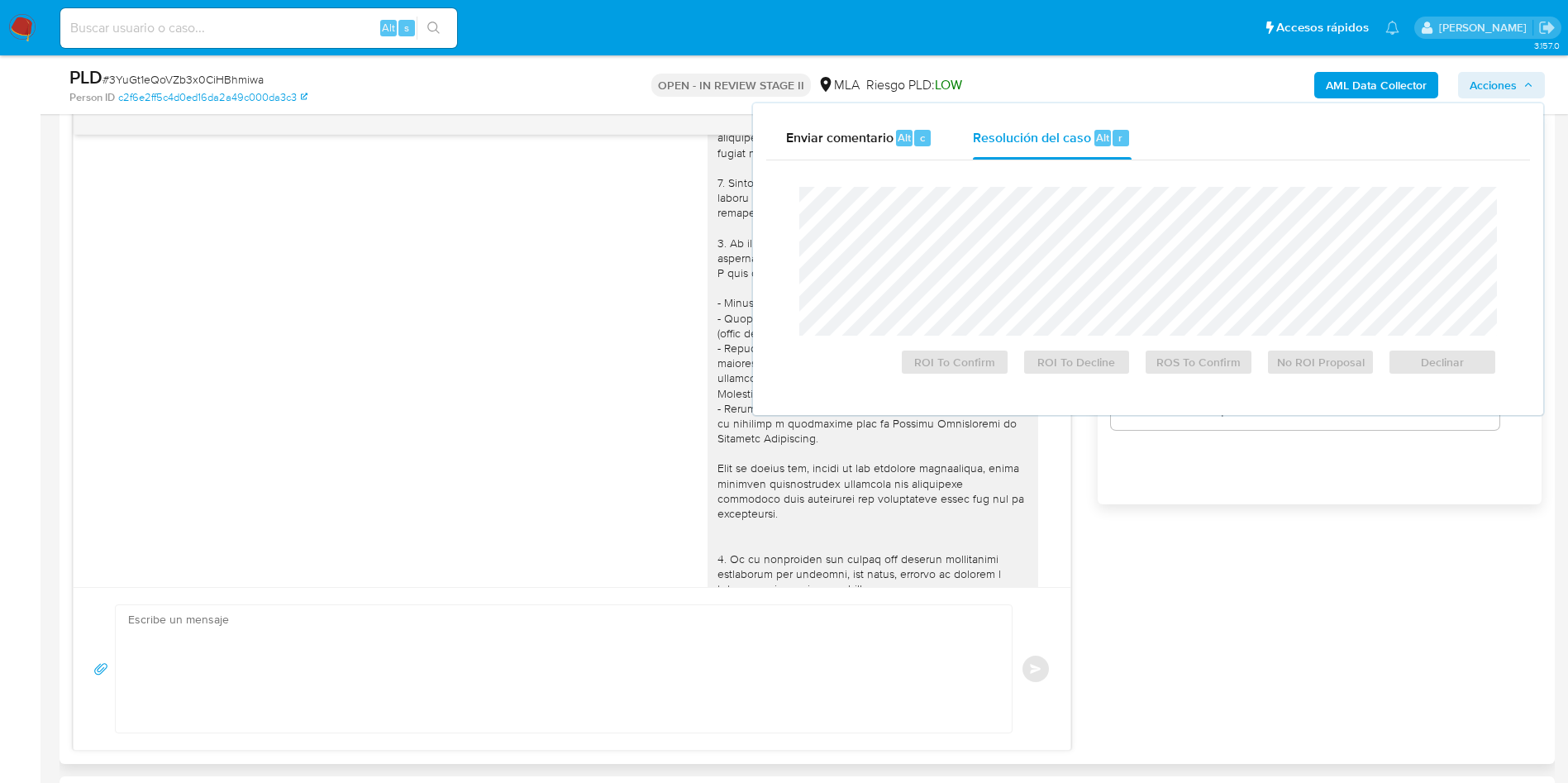
scroll to position [42, 0]
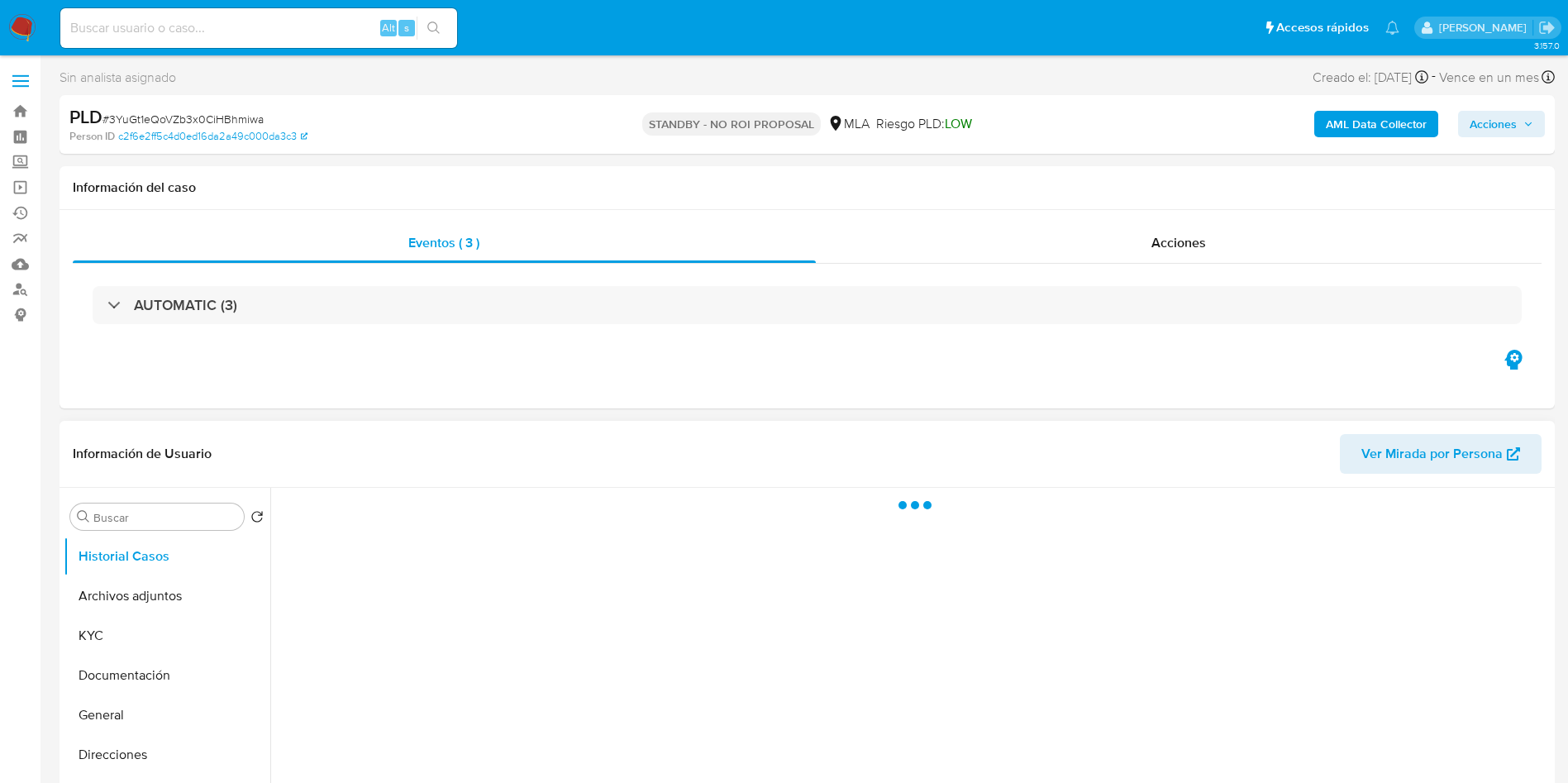
scroll to position [124, 0]
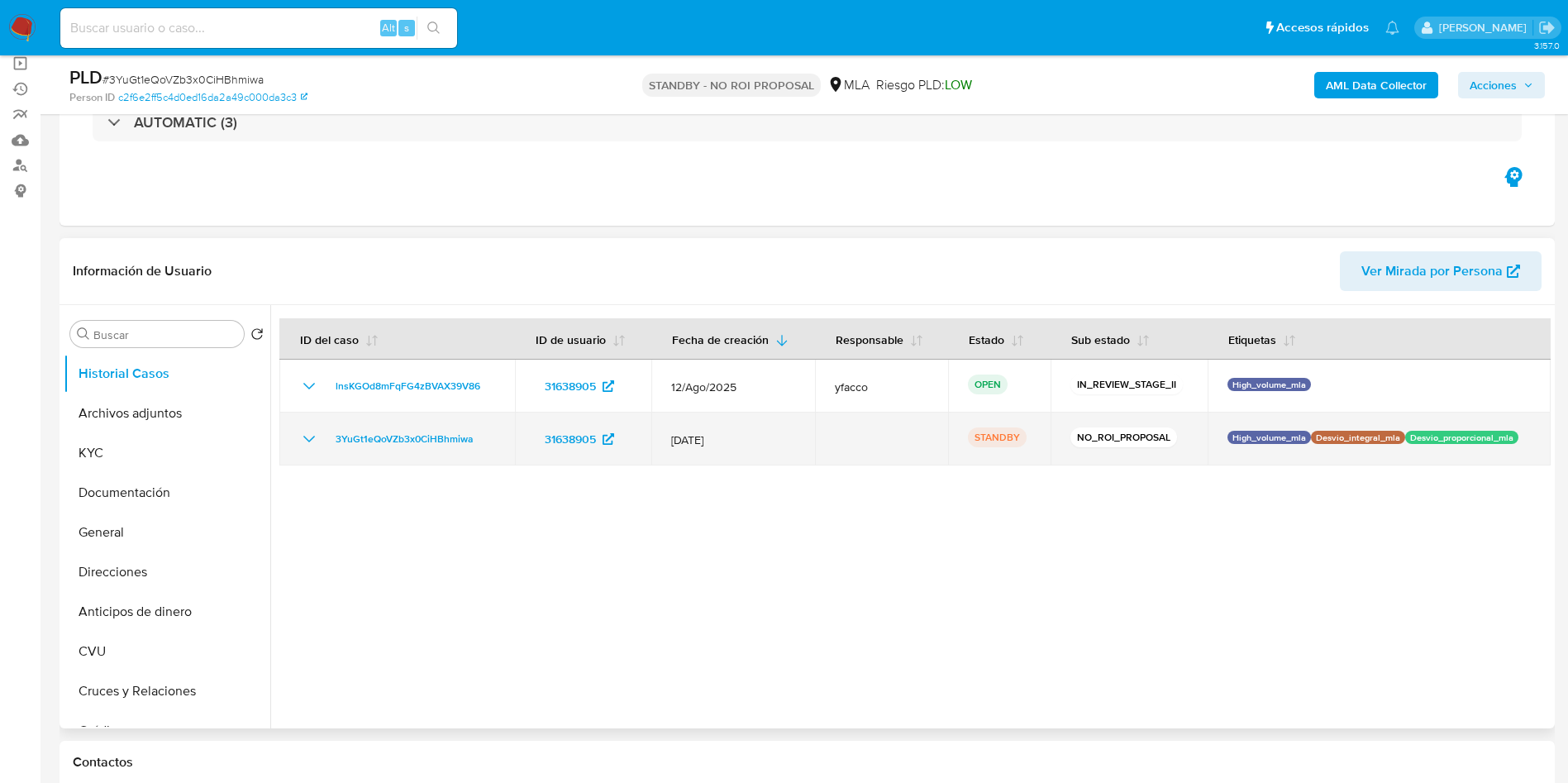
select select "10"
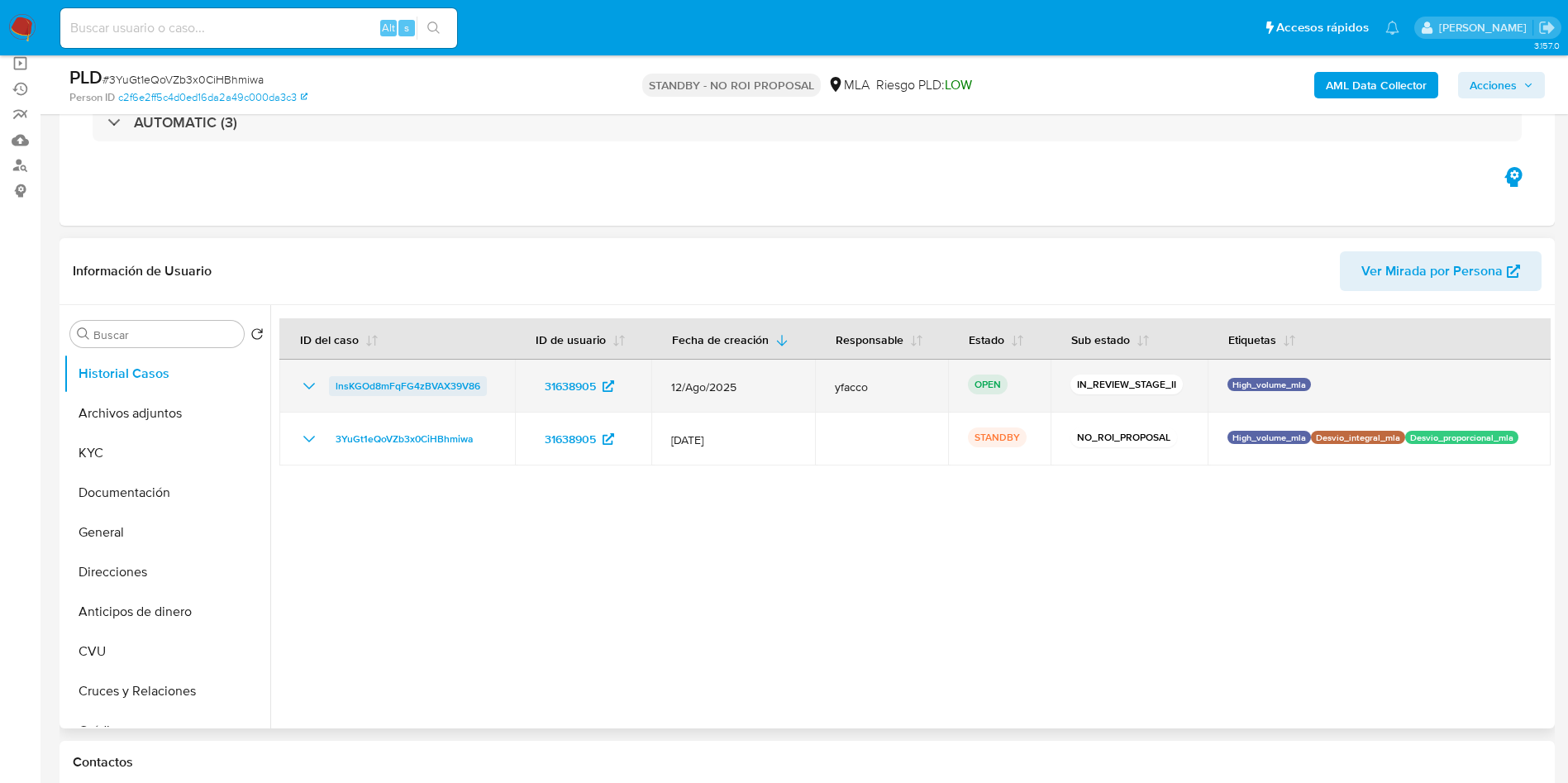
click at [436, 383] on span "lnsKGOd8mFqFG4zBVAX39V86" at bounding box center [408, 386] width 145 height 20
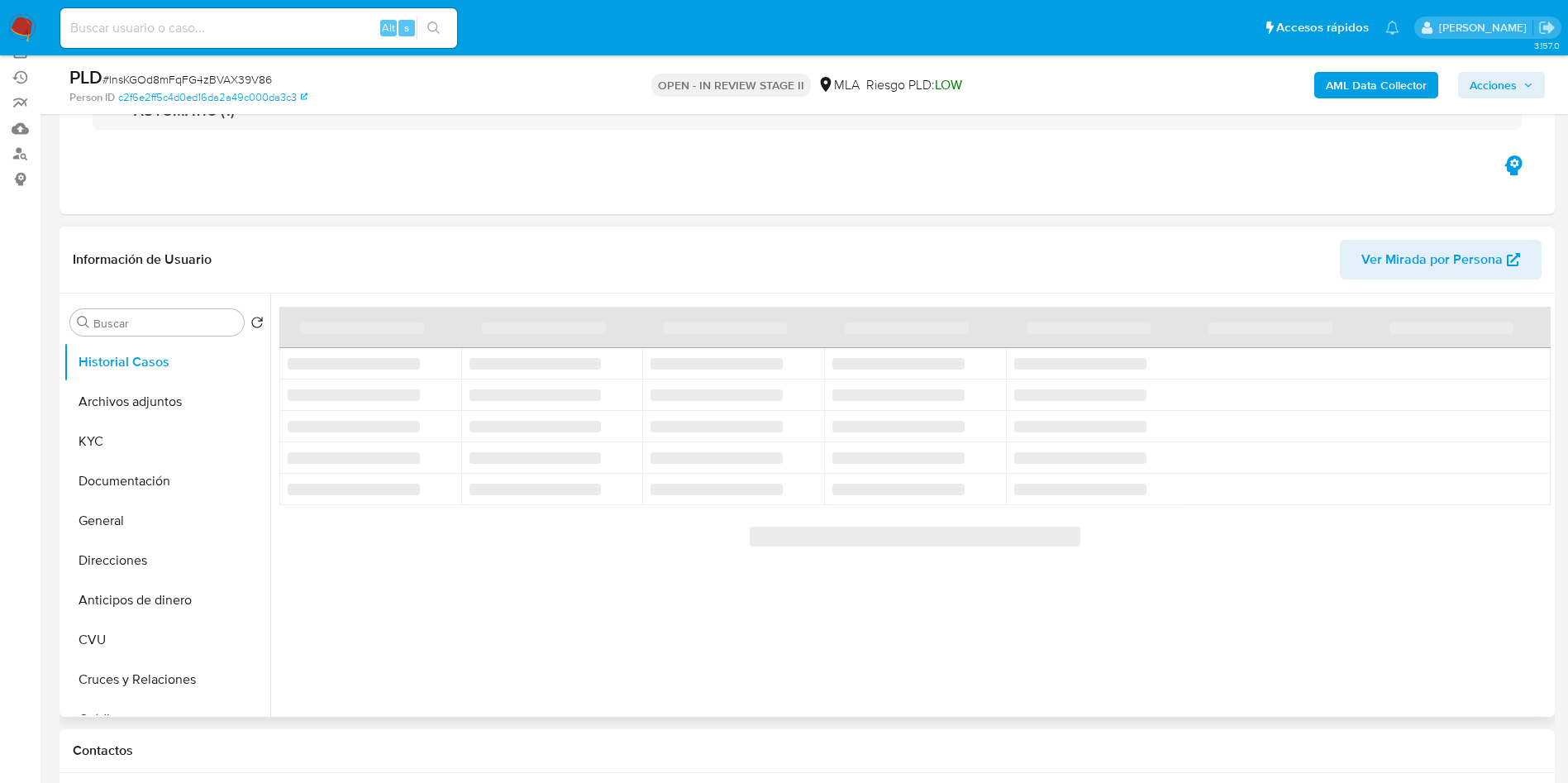
scroll to position [124, 0]
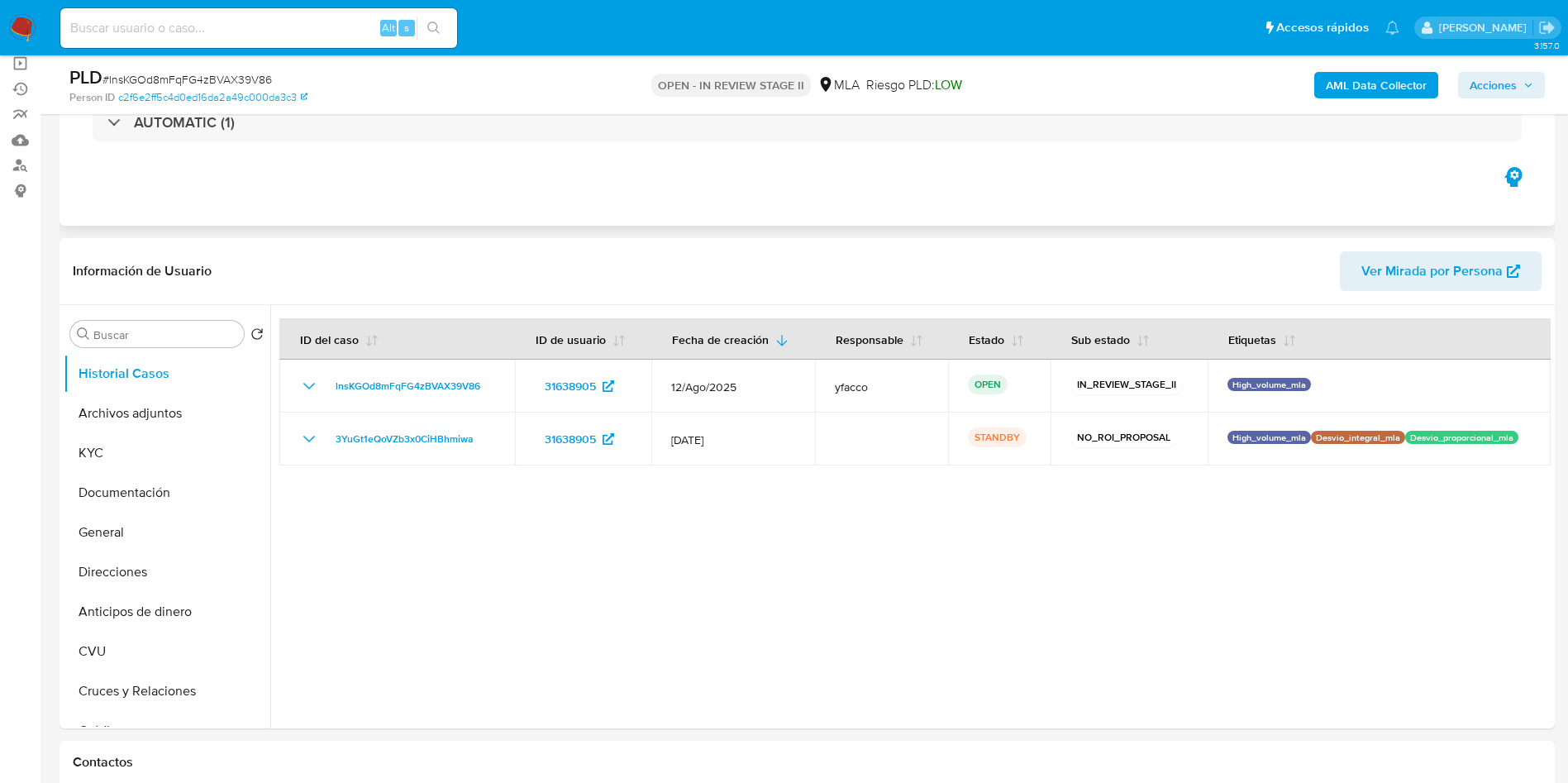
select select "10"
click at [1487, 78] on span "Acciones" at bounding box center [1493, 85] width 48 height 27
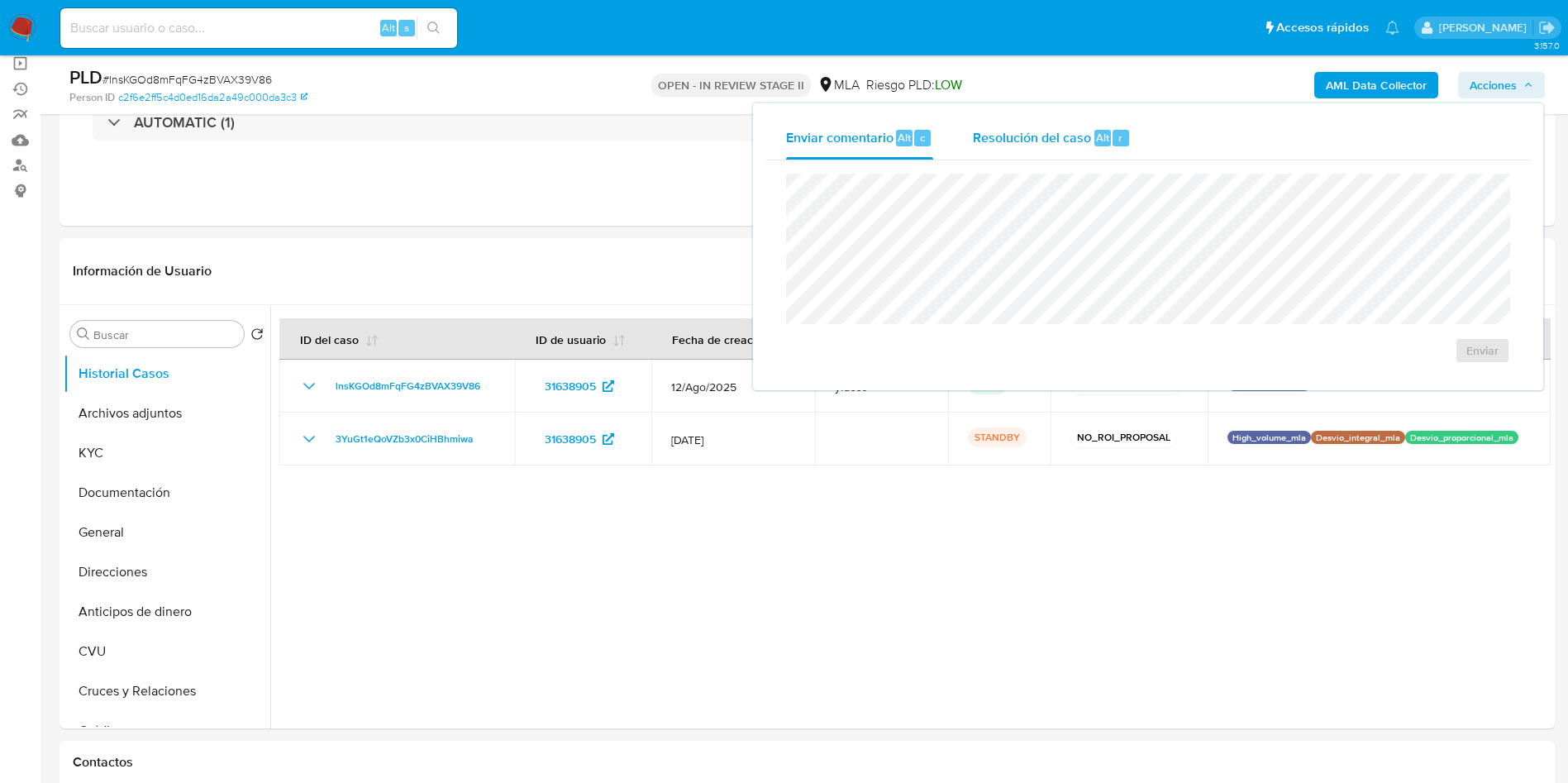
click at [1049, 152] on div "Resolución del caso Alt r" at bounding box center [1051, 138] width 157 height 43
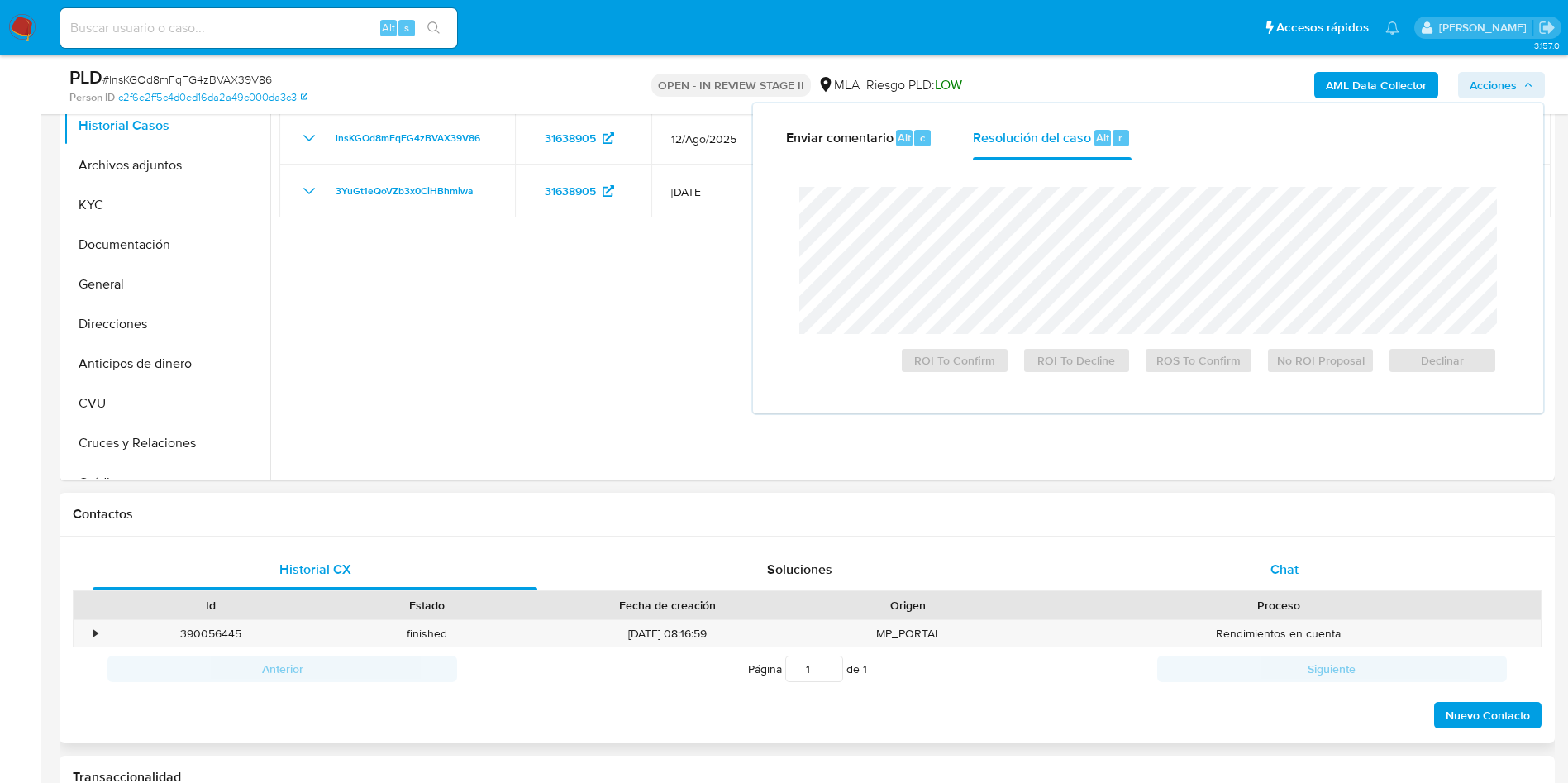
click at [1270, 568] on span "Chat" at bounding box center [1284, 568] width 28 height 19
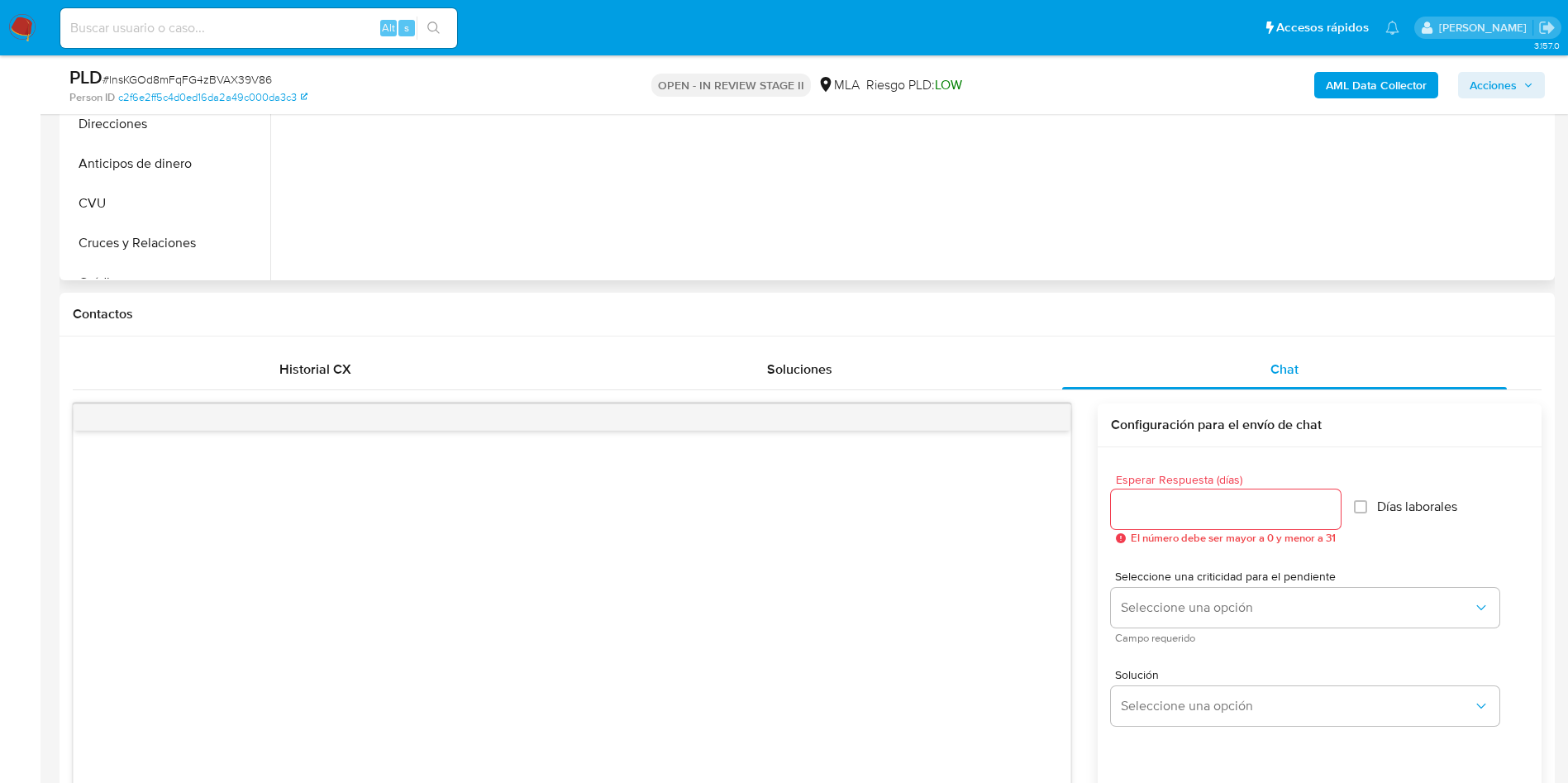
scroll to position [372, 0]
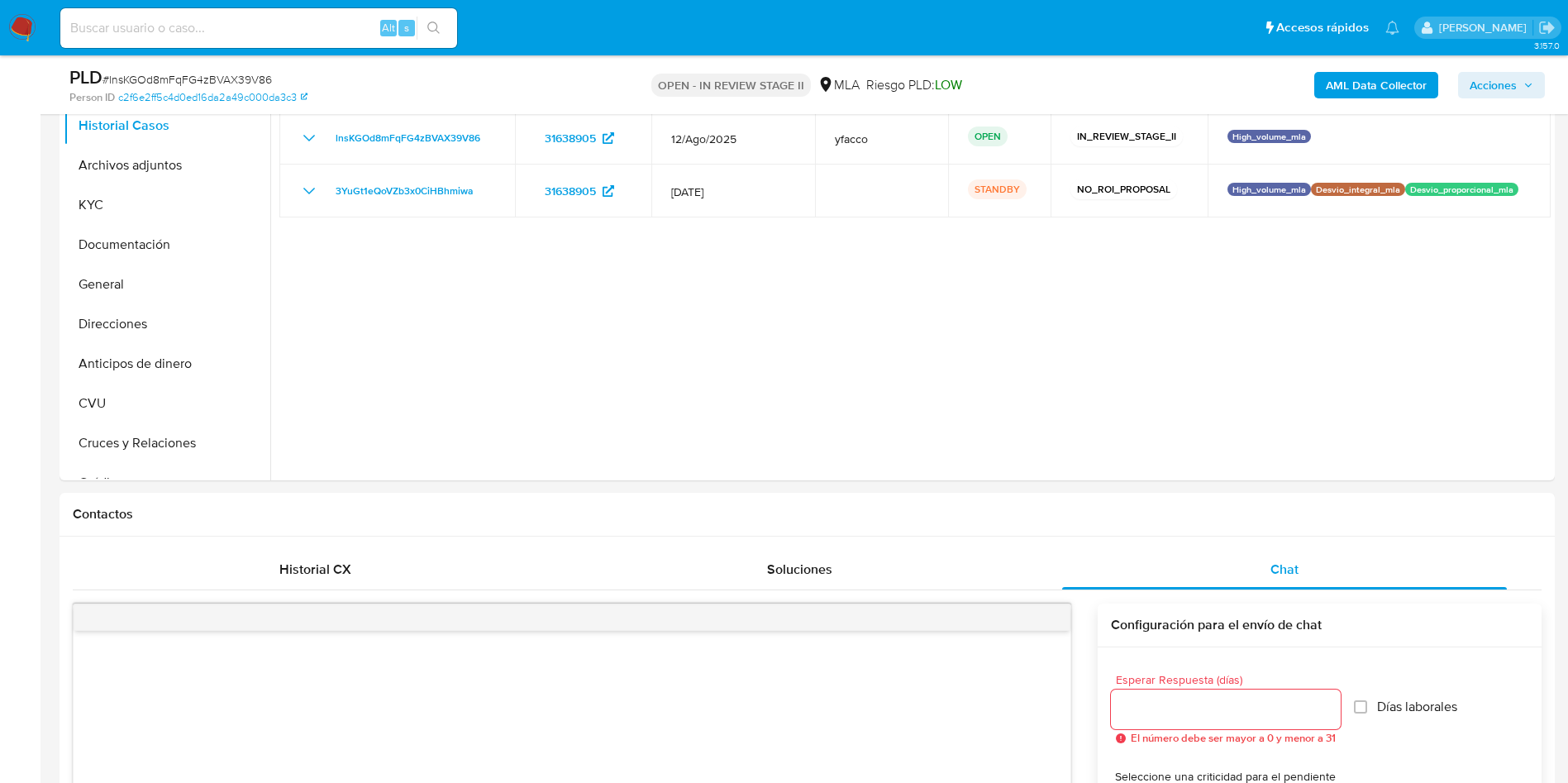
click at [1494, 84] on span "Acciones" at bounding box center [1493, 85] width 48 height 27
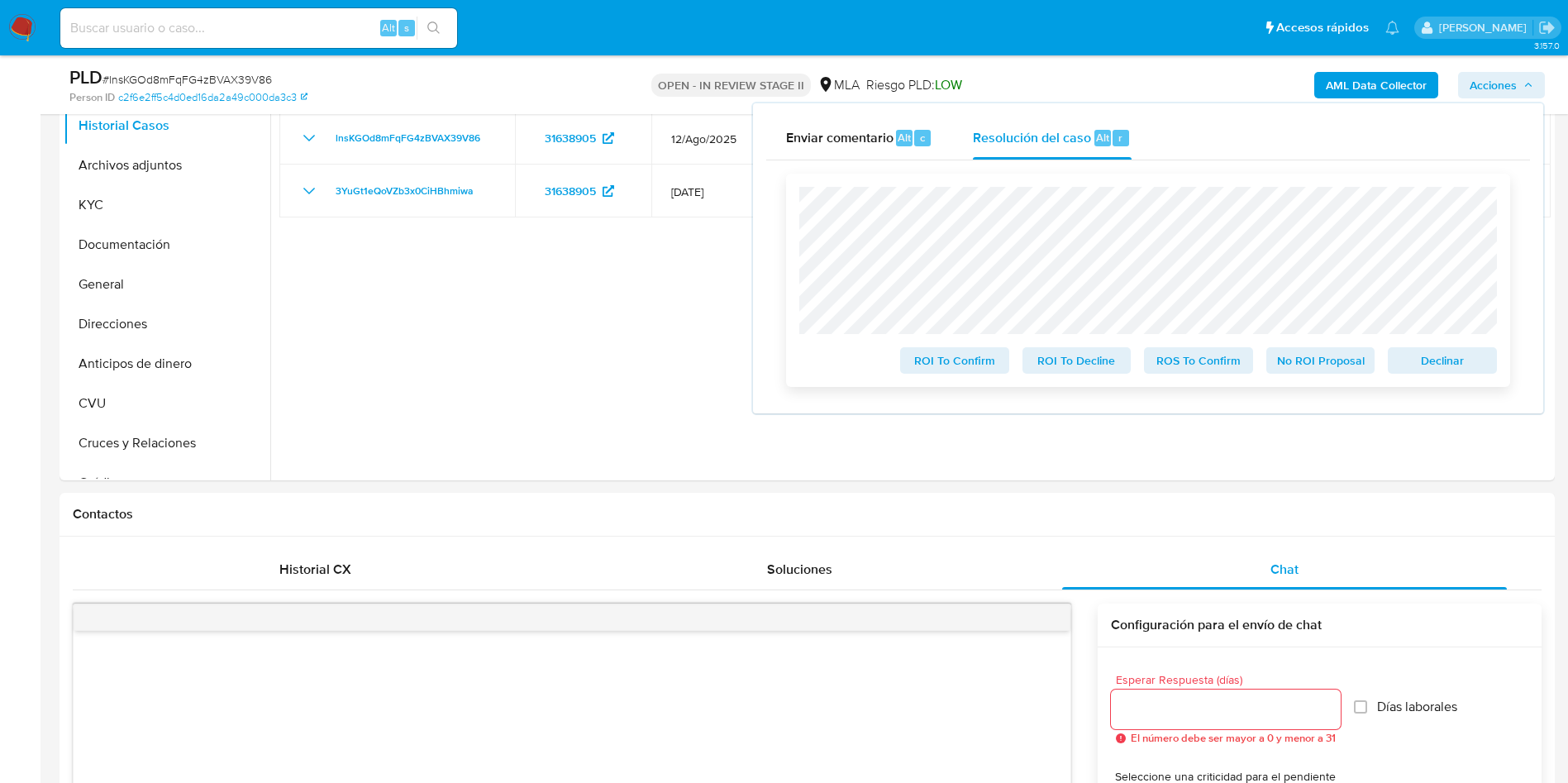
click at [1314, 362] on span "No ROI Proposal" at bounding box center [1321, 359] width 86 height 23
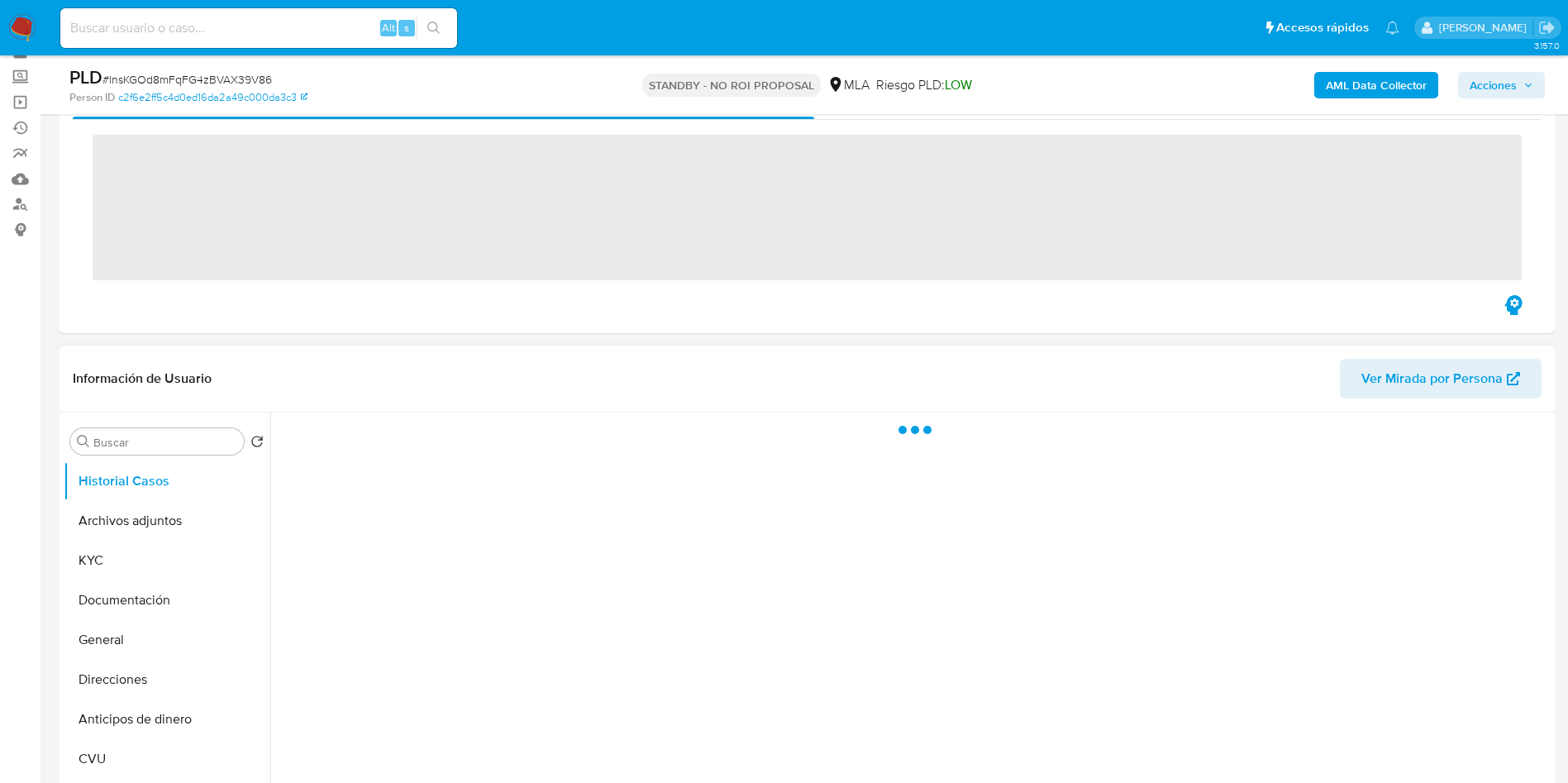
scroll to position [124, 0]
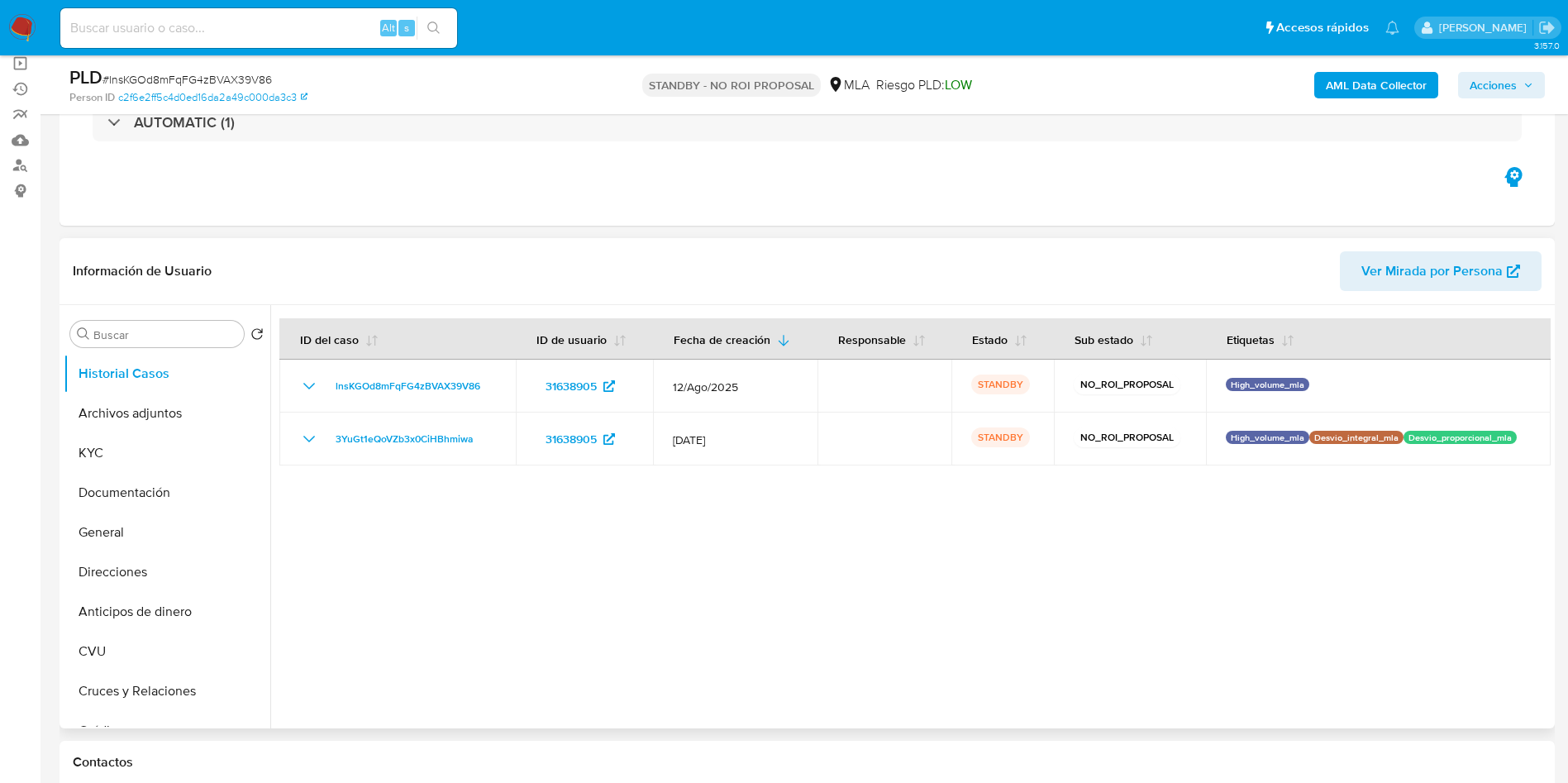
select select "10"
click at [326, 35] on input at bounding box center [258, 29] width 397 height 22
paste input "3rzyIO6EhXTDvKko6OzFERhb"
type input "3rzyIO6EhXTDvKko6OzFERhb"
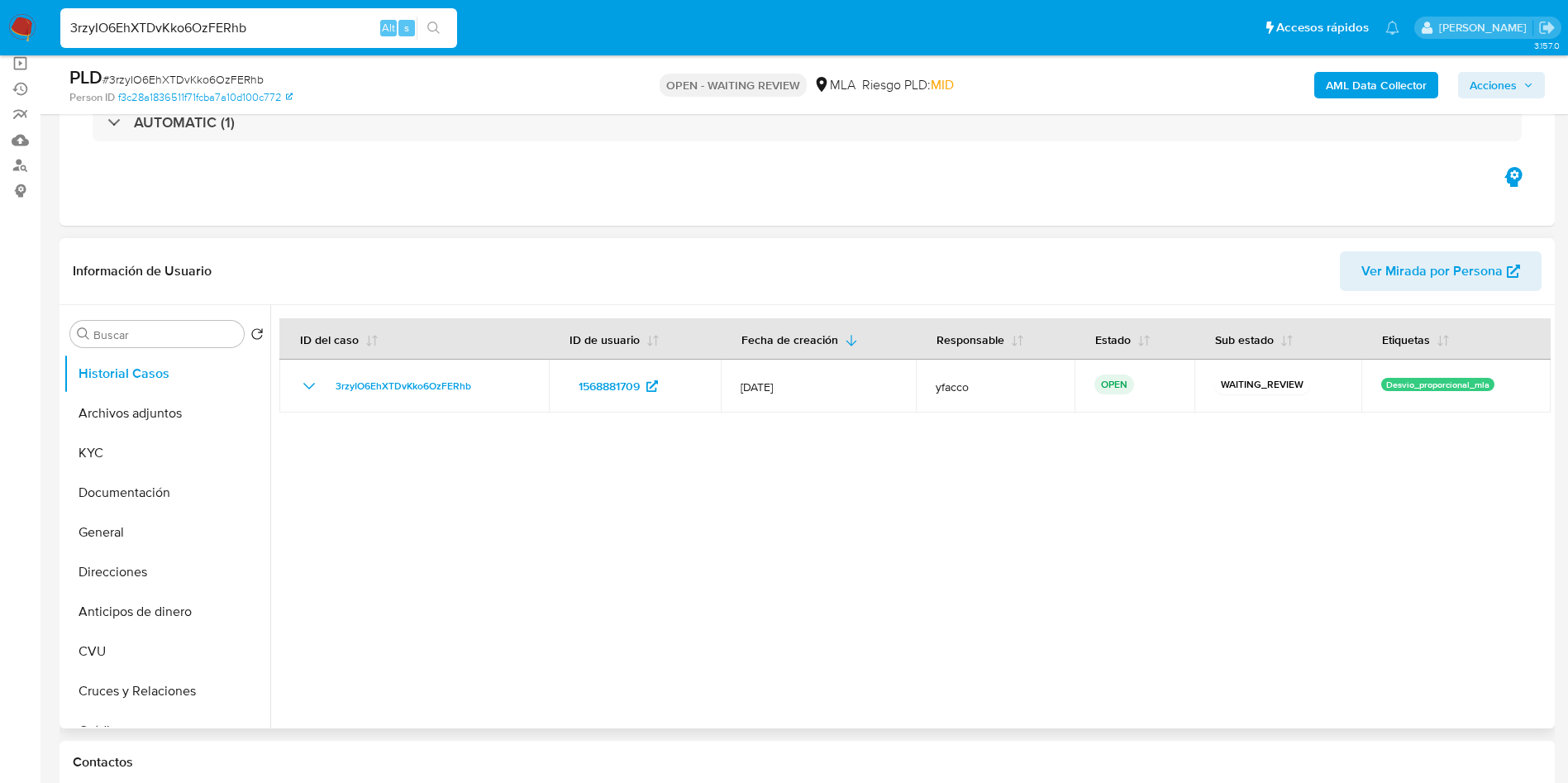
select select "10"
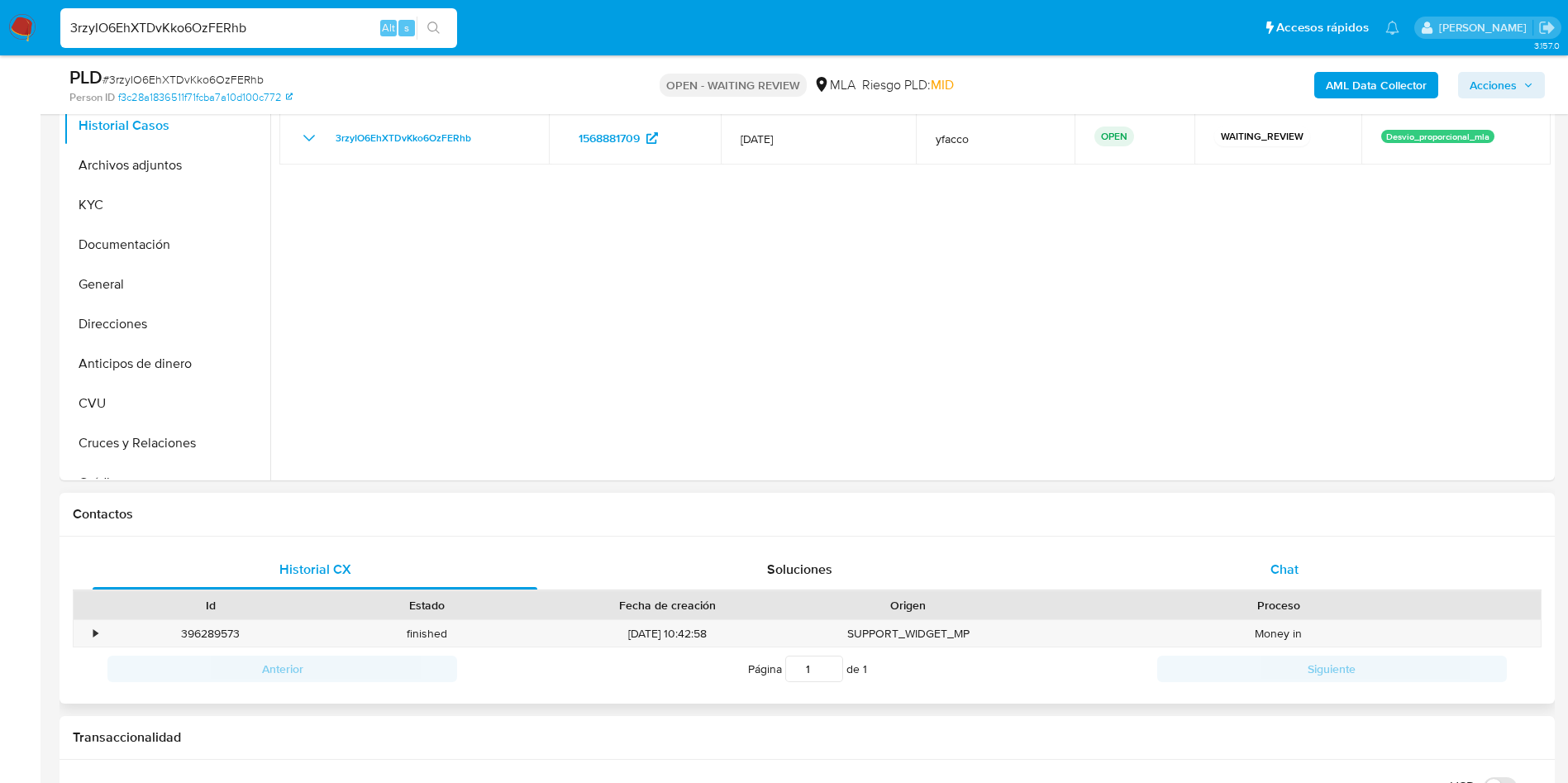
click at [1304, 582] on div "Chat" at bounding box center [1284, 569] width 444 height 40
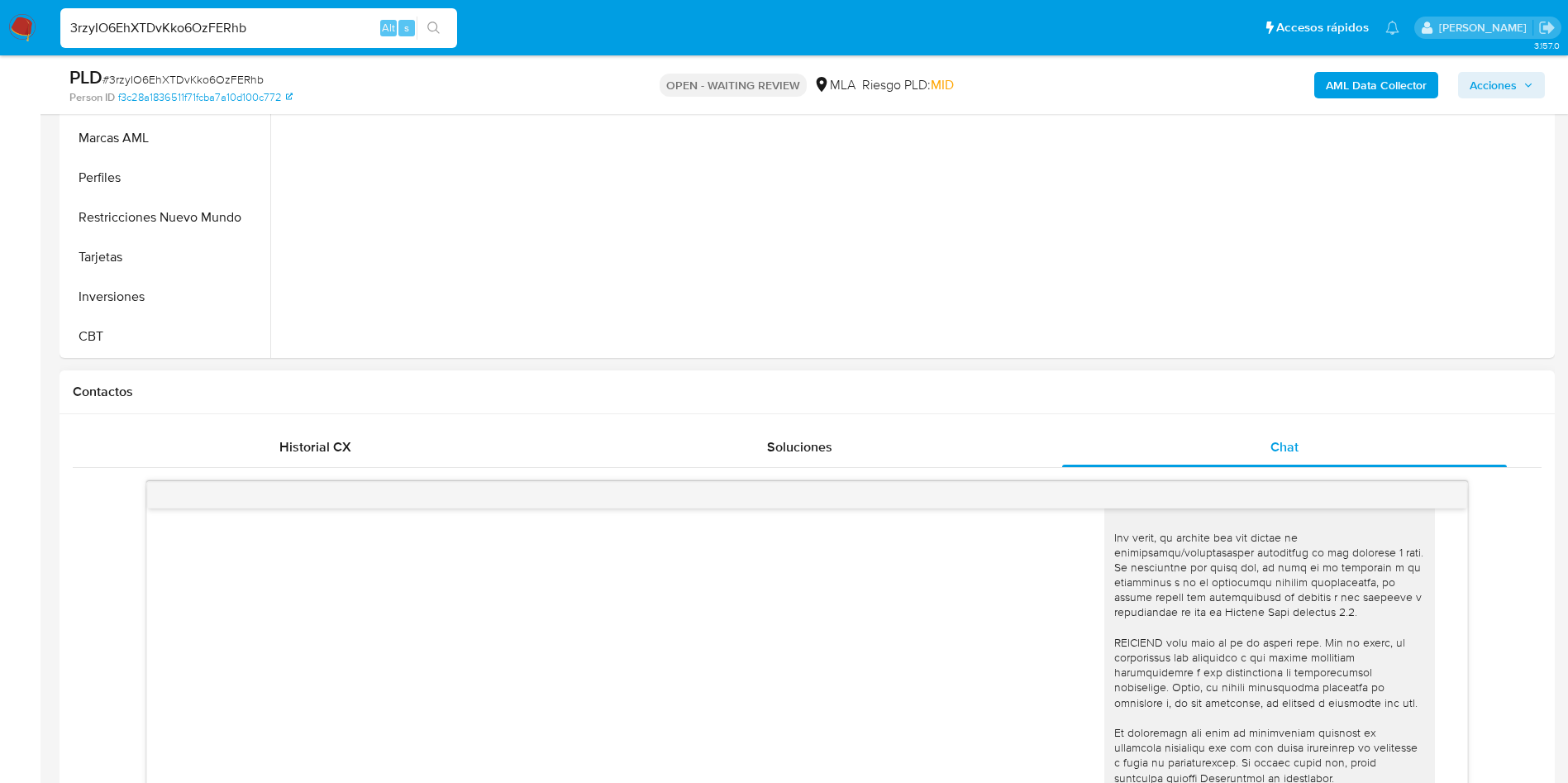
scroll to position [743, 0]
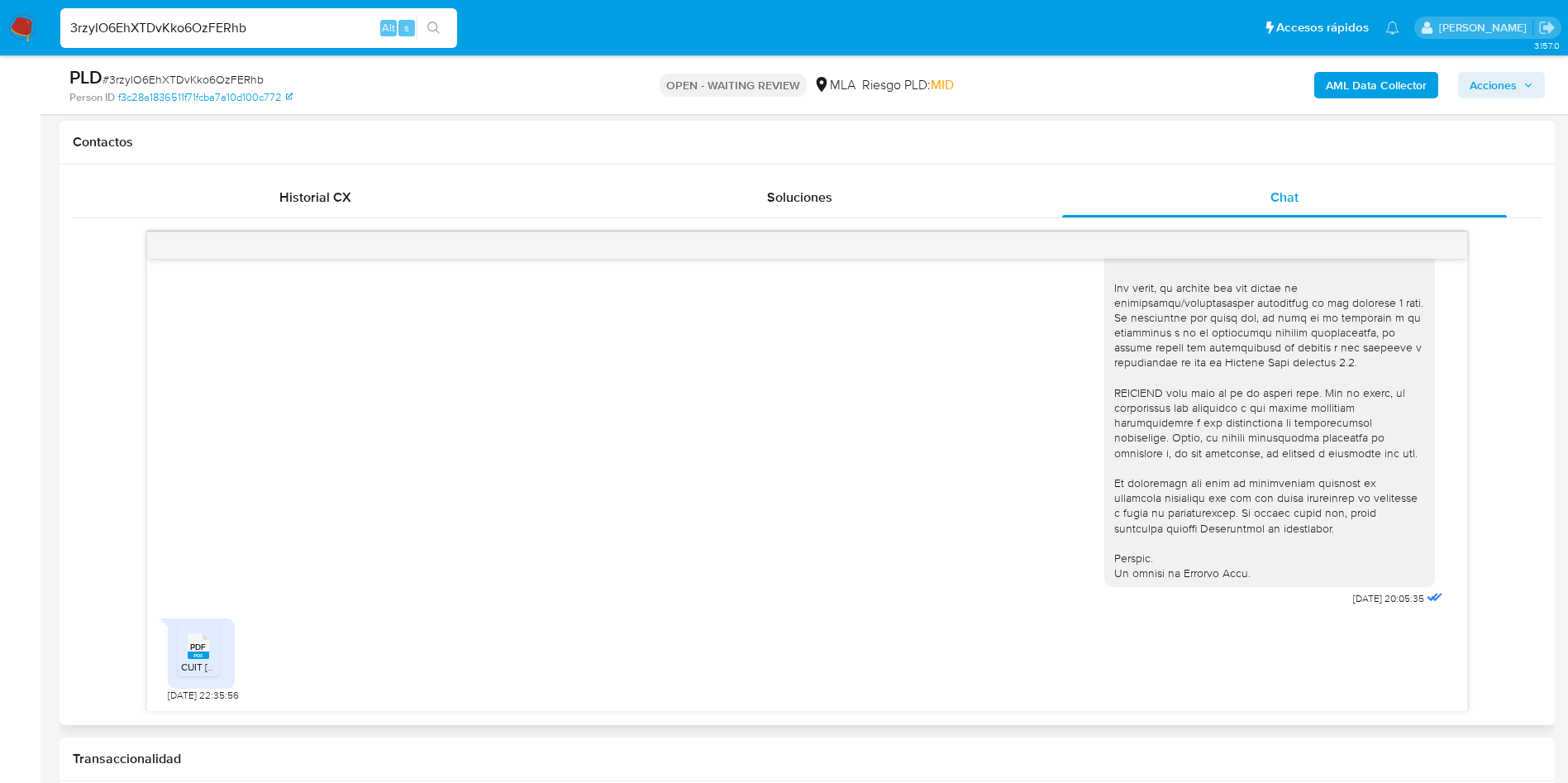
click at [181, 648] on div "PDF PDF" at bounding box center [198, 644] width 35 height 33
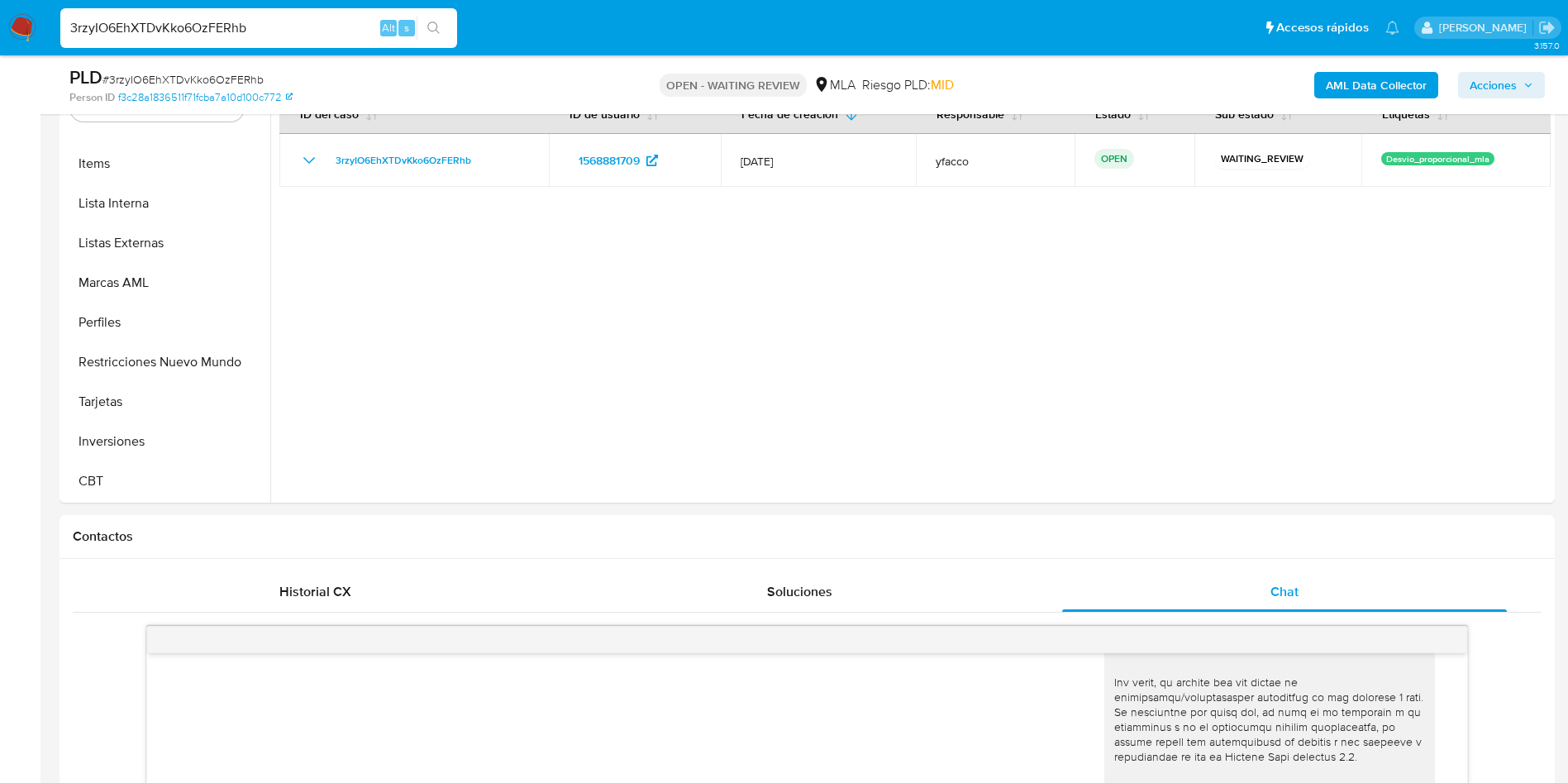
scroll to position [124, 0]
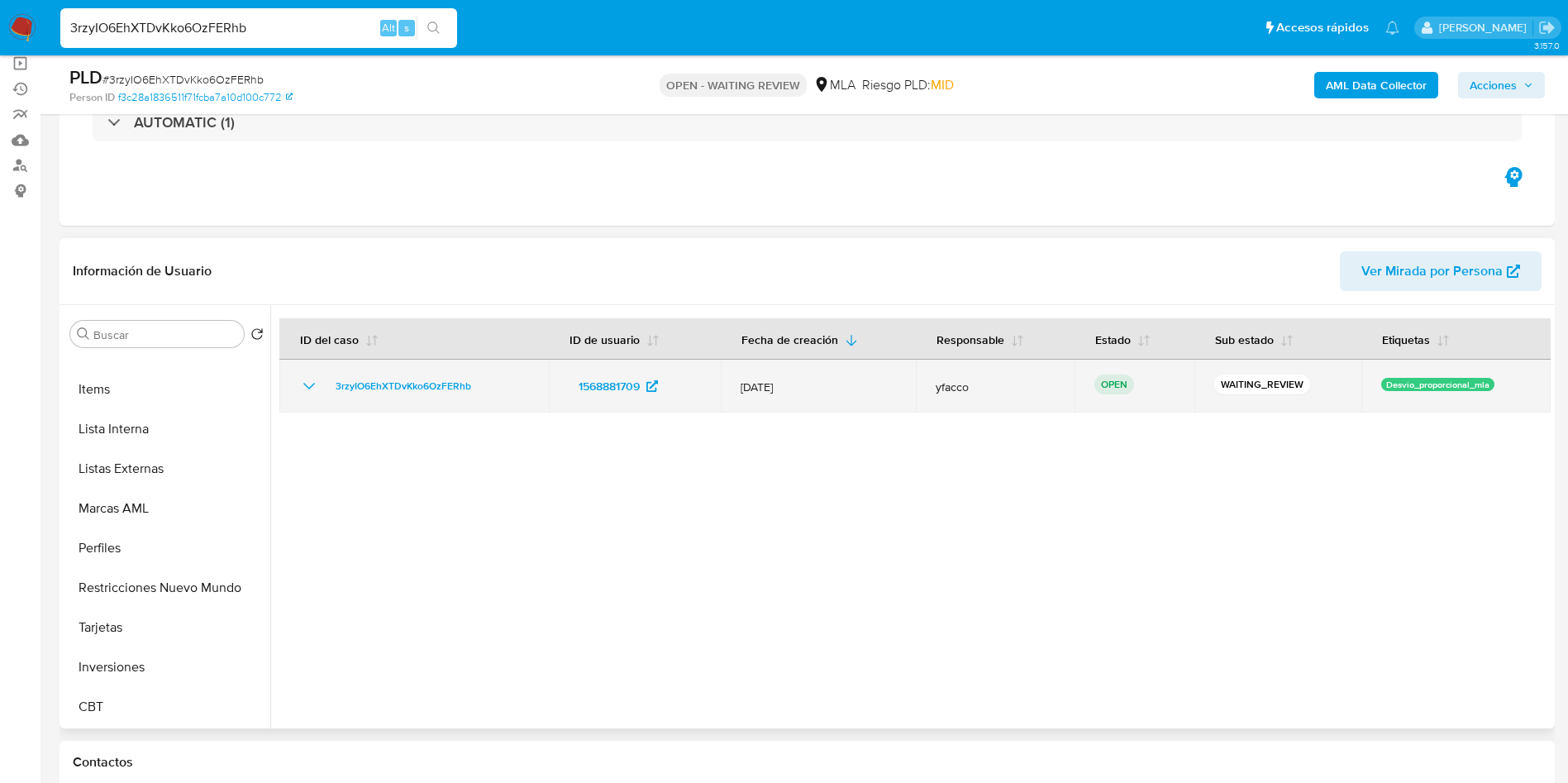
drag, startPoint x: 328, startPoint y: 390, endPoint x: 484, endPoint y: 386, distance: 156.1
click at [484, 386] on div "3rzyIO6EhXTDvKko6OzFERhb" at bounding box center [414, 386] width 230 height 20
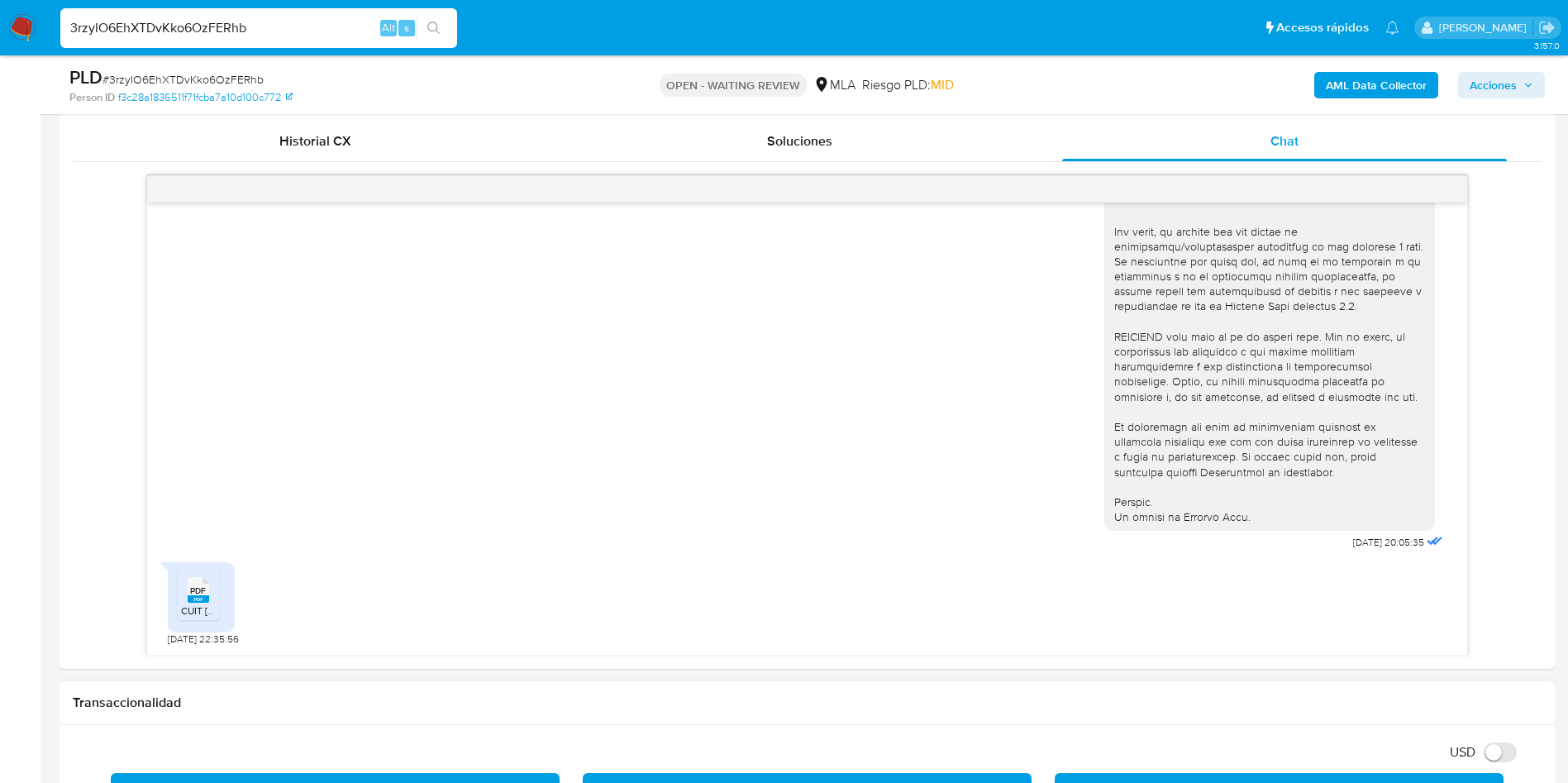
scroll to position [992, 0]
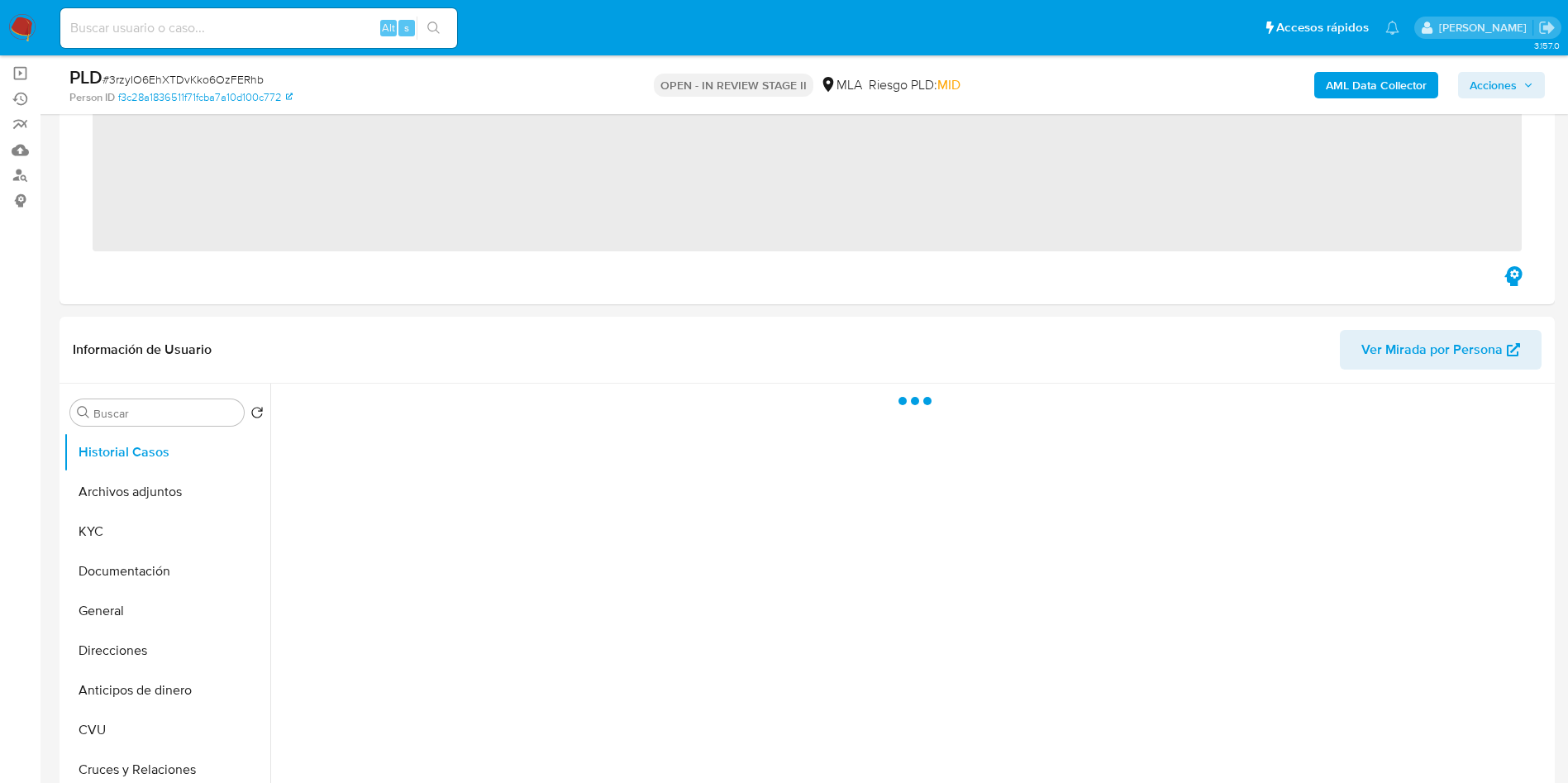
scroll to position [247, 0]
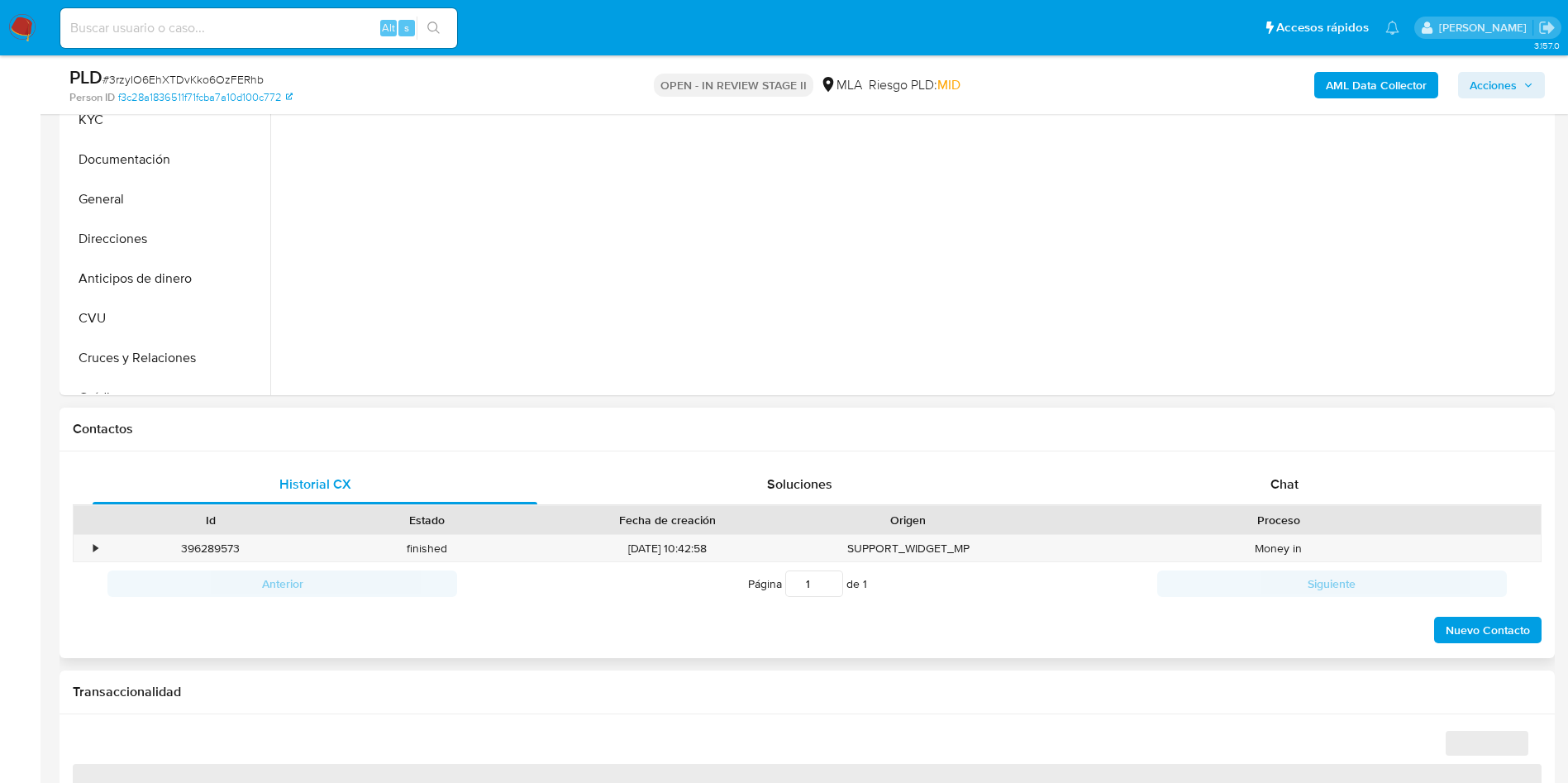
select select "10"
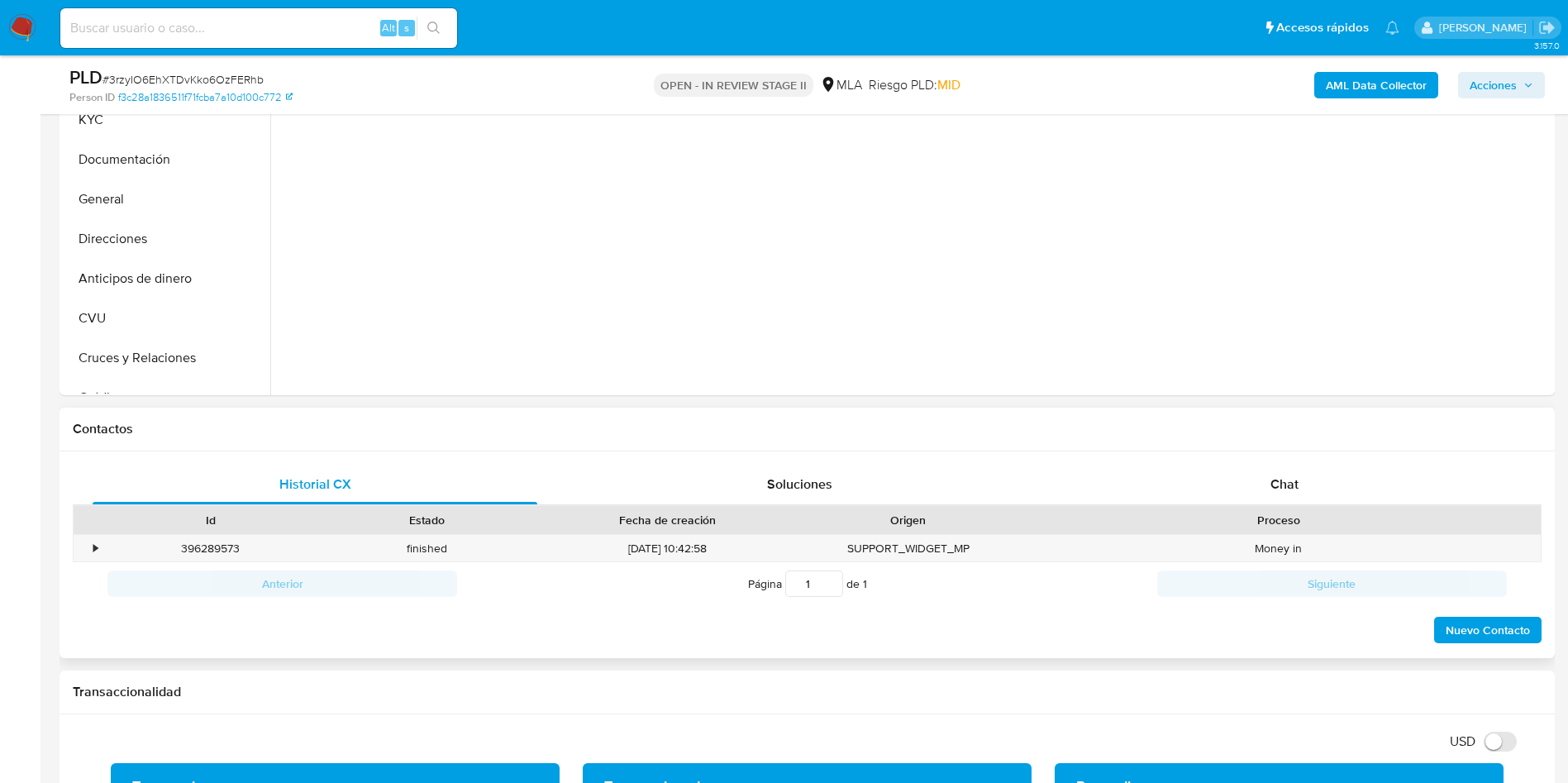
scroll to position [620, 0]
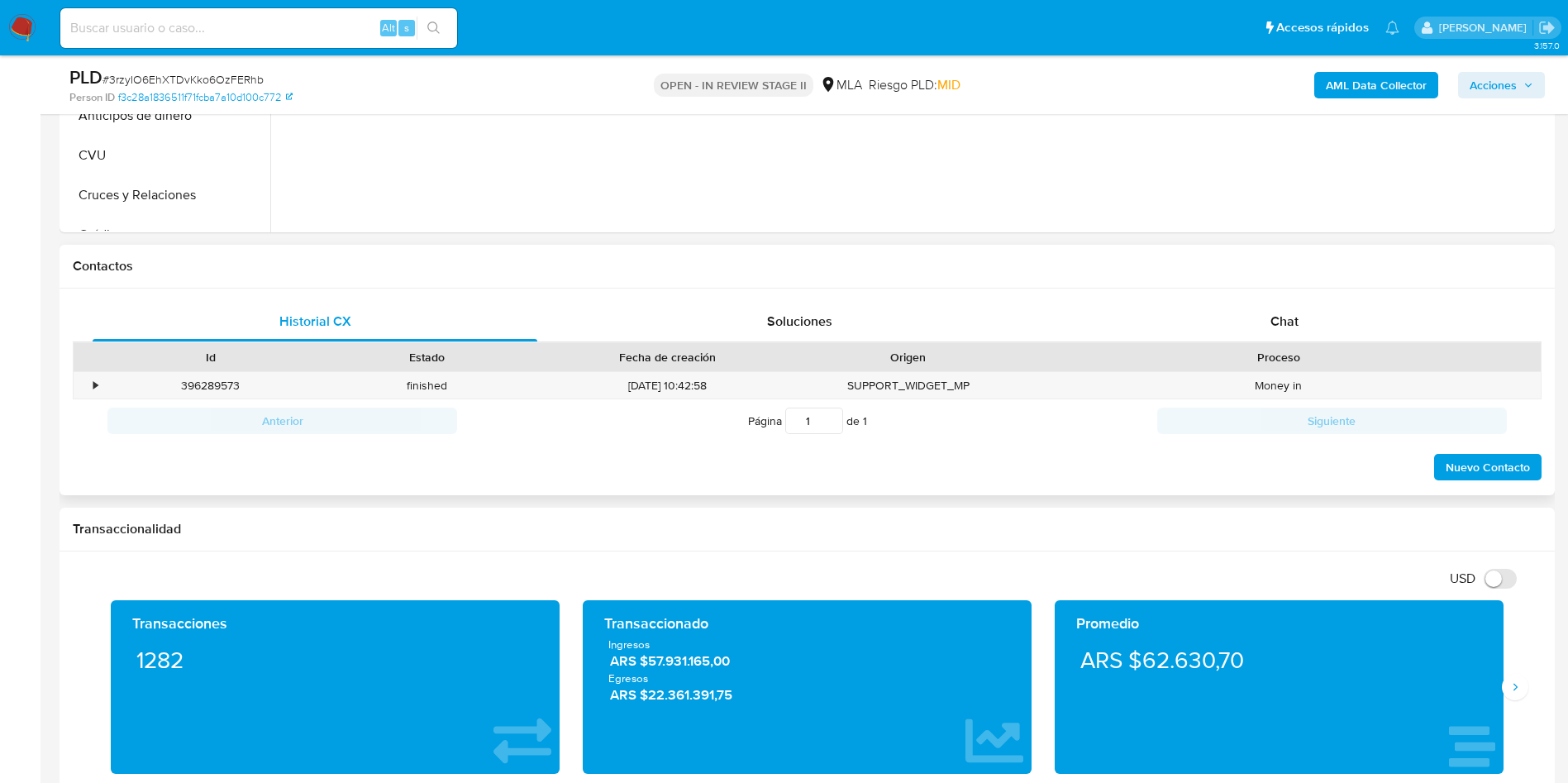
click at [1315, 294] on div "Historial CX Soluciones Chat Id Estado Fecha de creación Origen Proceso • 39628…" at bounding box center [807, 392] width 1495 height 208
click at [1315, 337] on div "Chat" at bounding box center [1284, 322] width 444 height 40
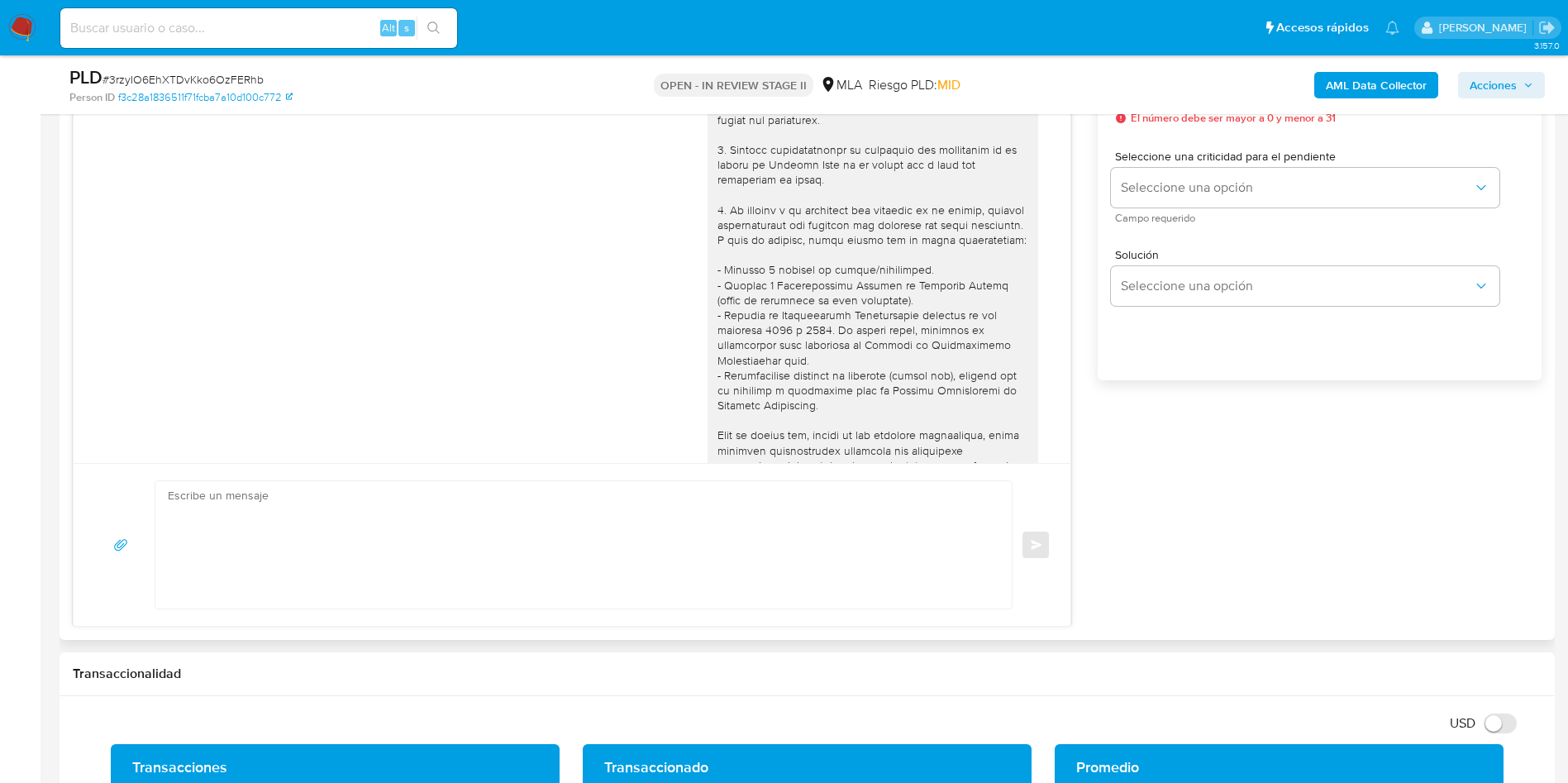
scroll to position [591, 0]
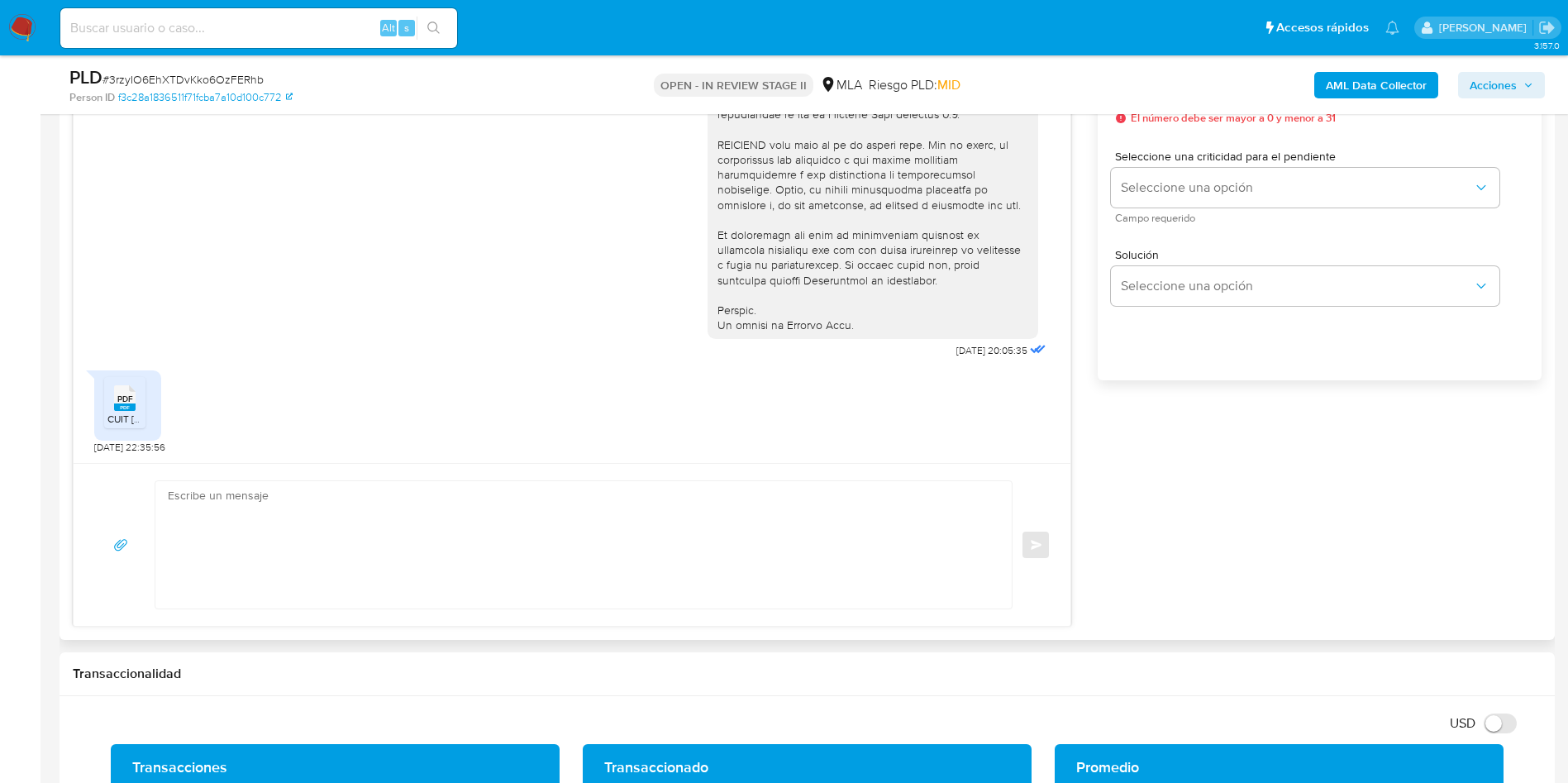
click at [373, 518] on textarea at bounding box center [579, 544] width 824 height 128
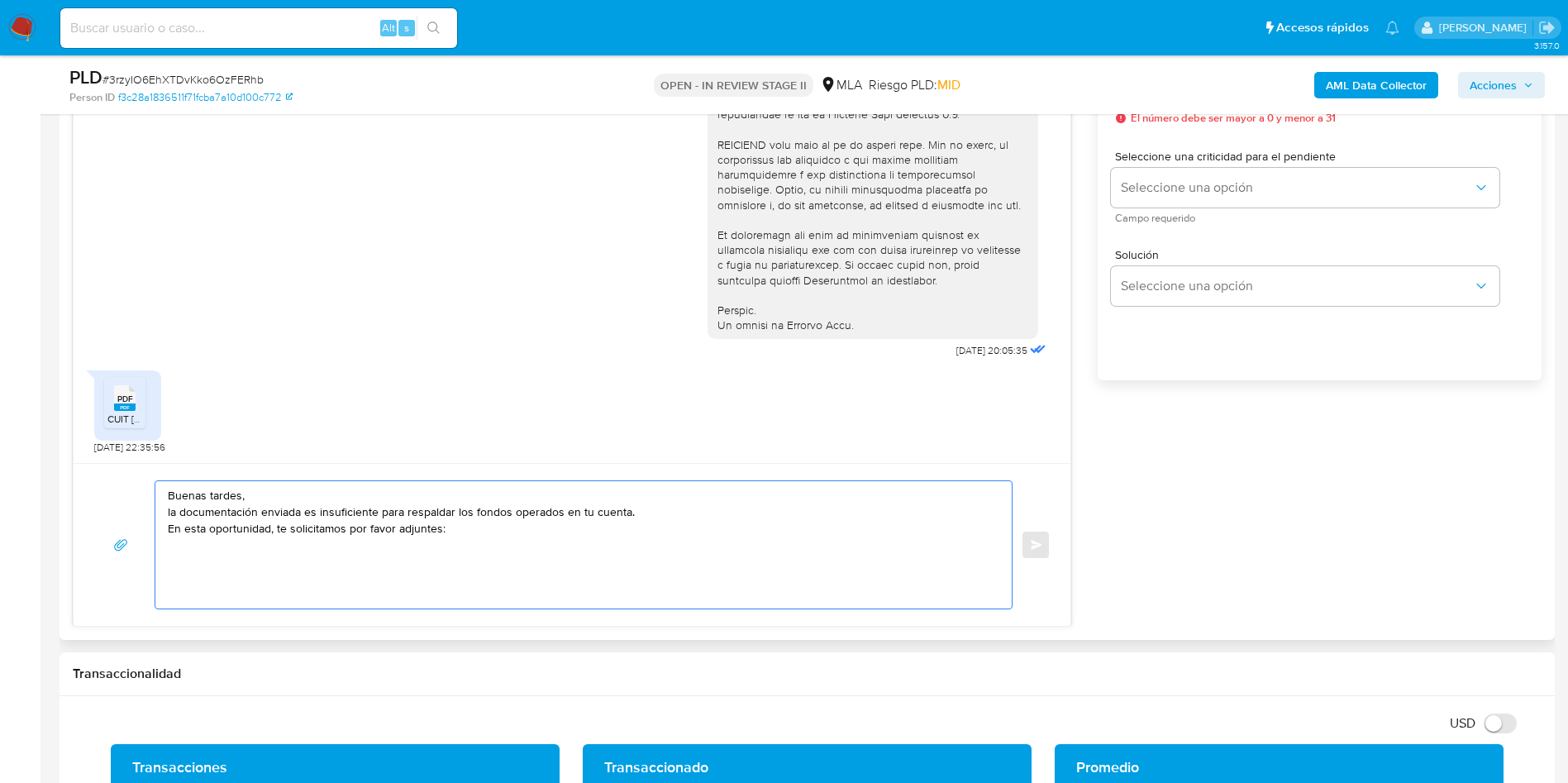
paste textarea "- Resumen de Comprobantes Electrónicos emitidos de los períodos 2024 y 2025 Si …"
click at [475, 591] on textarea "Buenas tardes, la documentación enviada es insuficiente para respaldar los fond…" at bounding box center [579, 544] width 824 height 128
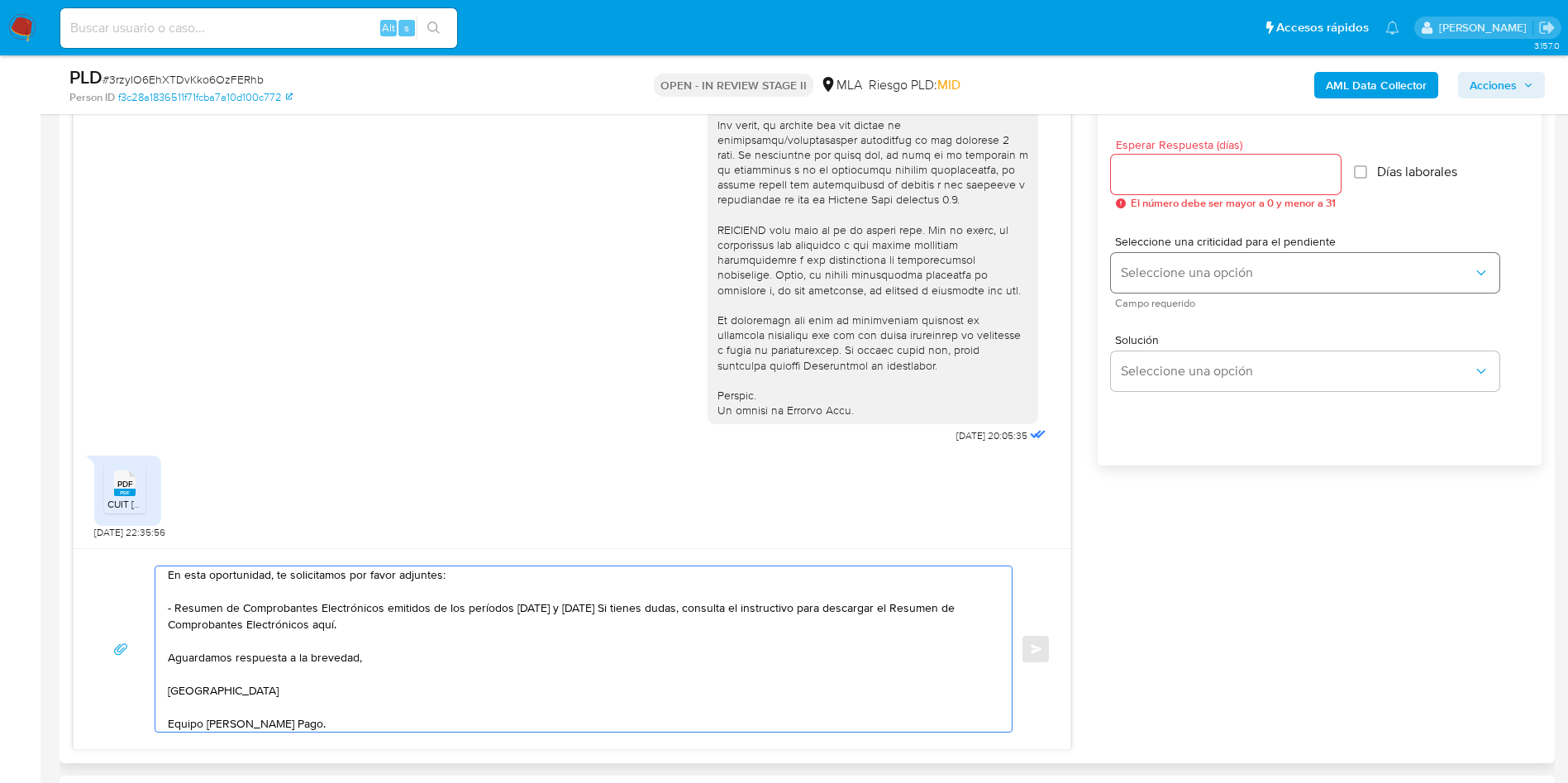
scroll to position [868, 0]
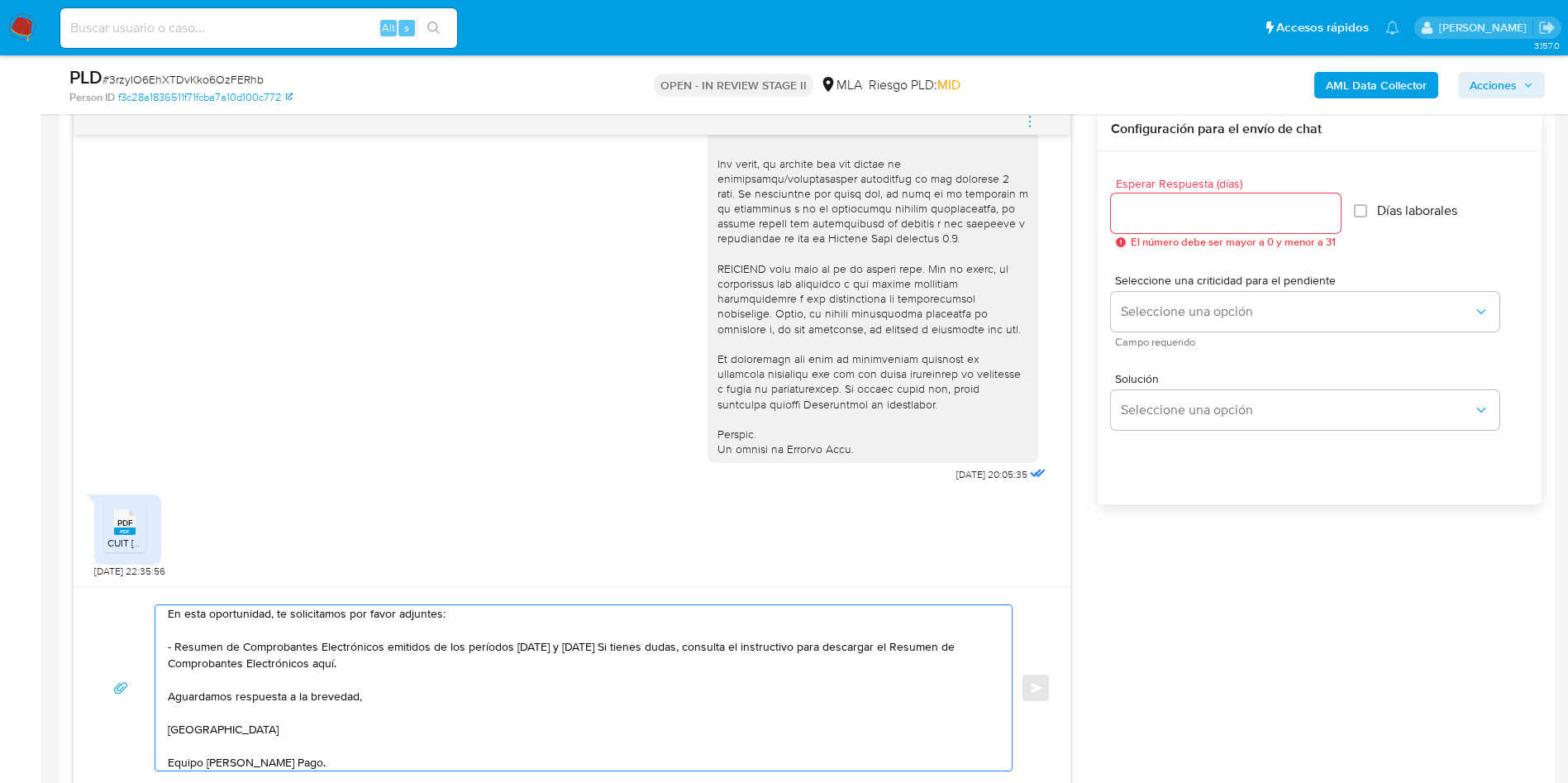
type textarea "Buenas tardes, la documentación enviada es insuficiente para respaldar los fond…"
click at [1135, 216] on input "Esperar Respuesta (días)" at bounding box center [1225, 214] width 230 height 22
type input "2"
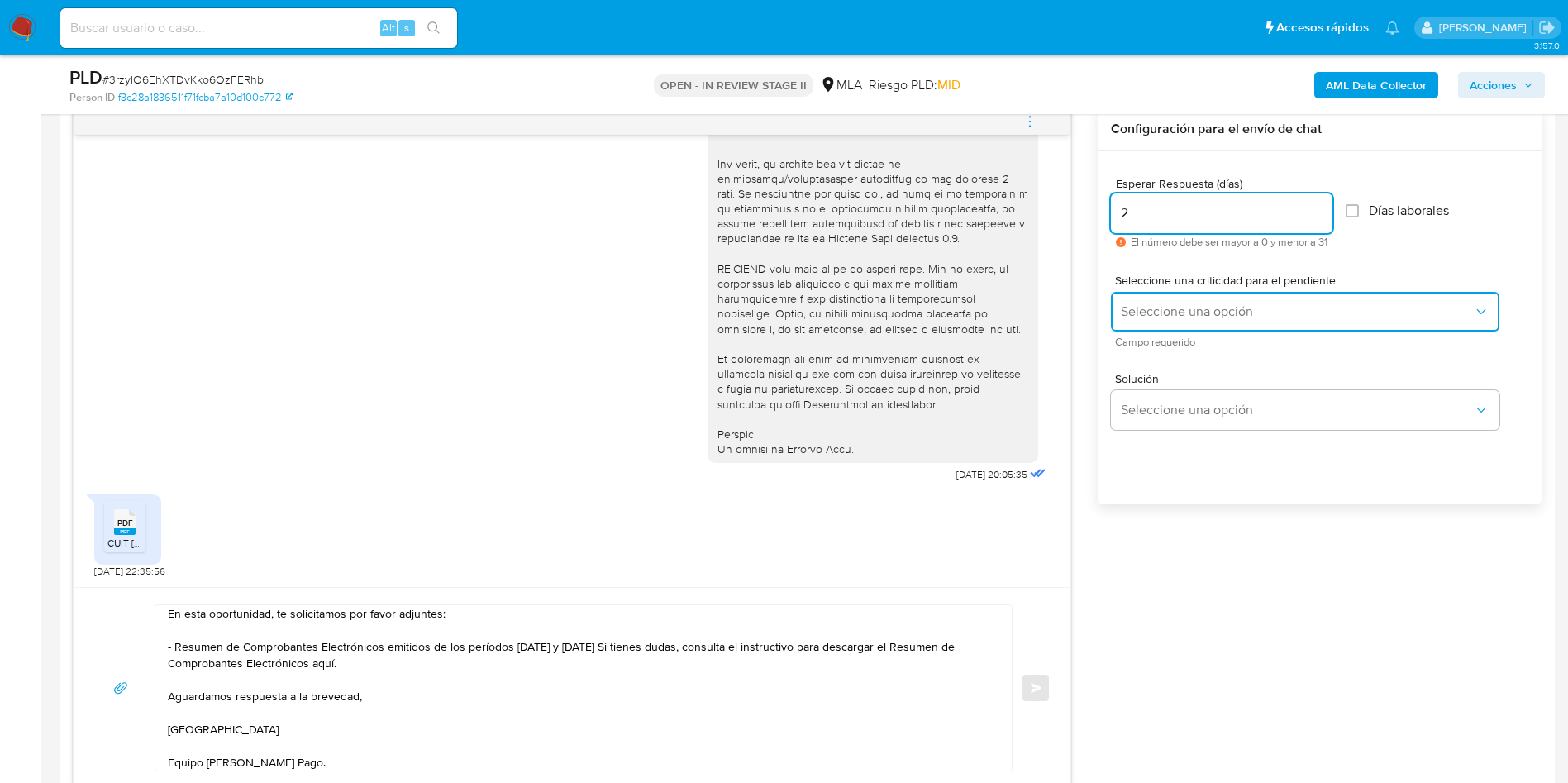
click at [1139, 303] on span "Seleccione una opción" at bounding box center [1297, 311] width 352 height 17
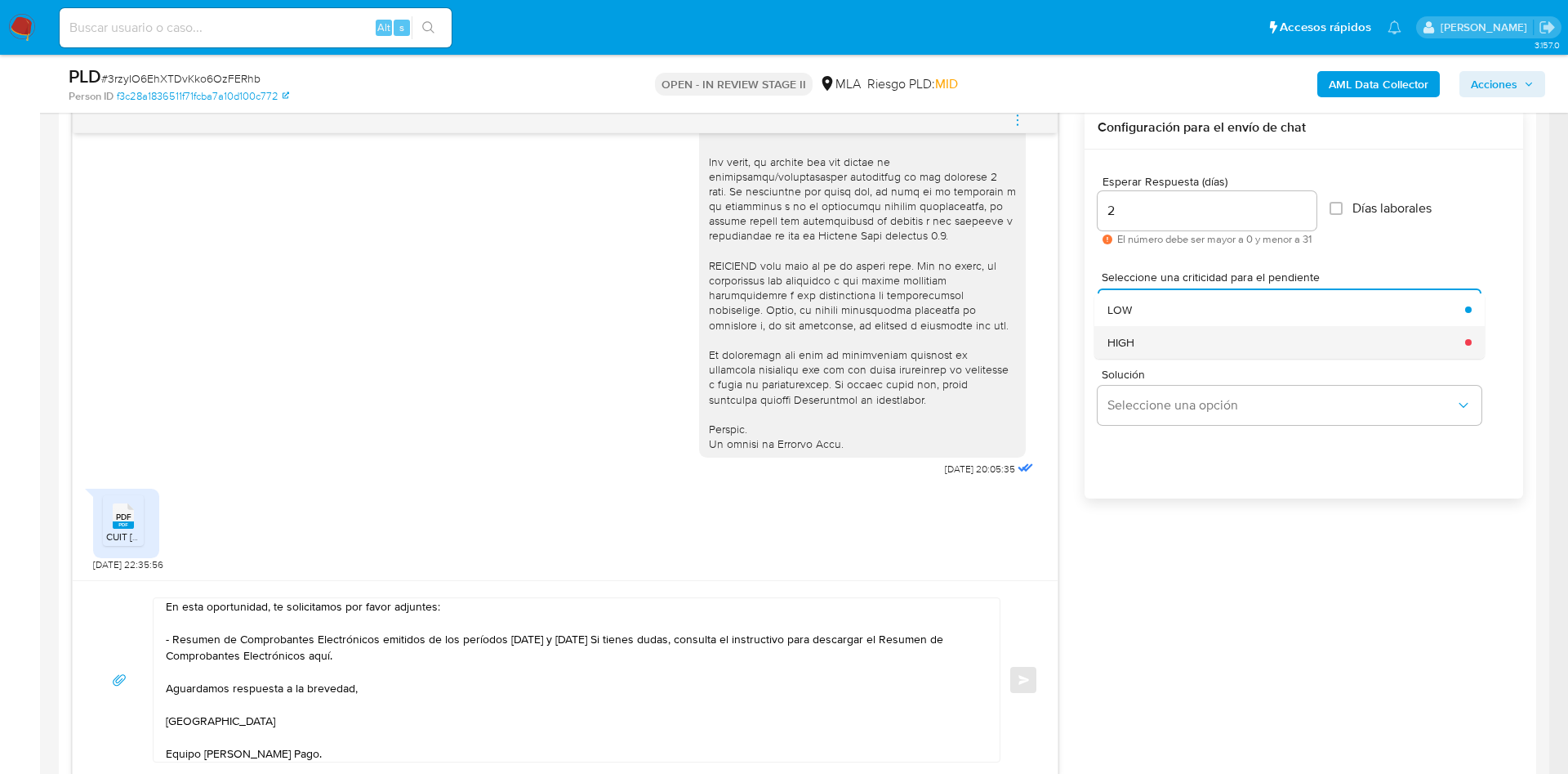
click at [1142, 342] on div "HIGH" at bounding box center [1281, 341] width 348 height 32
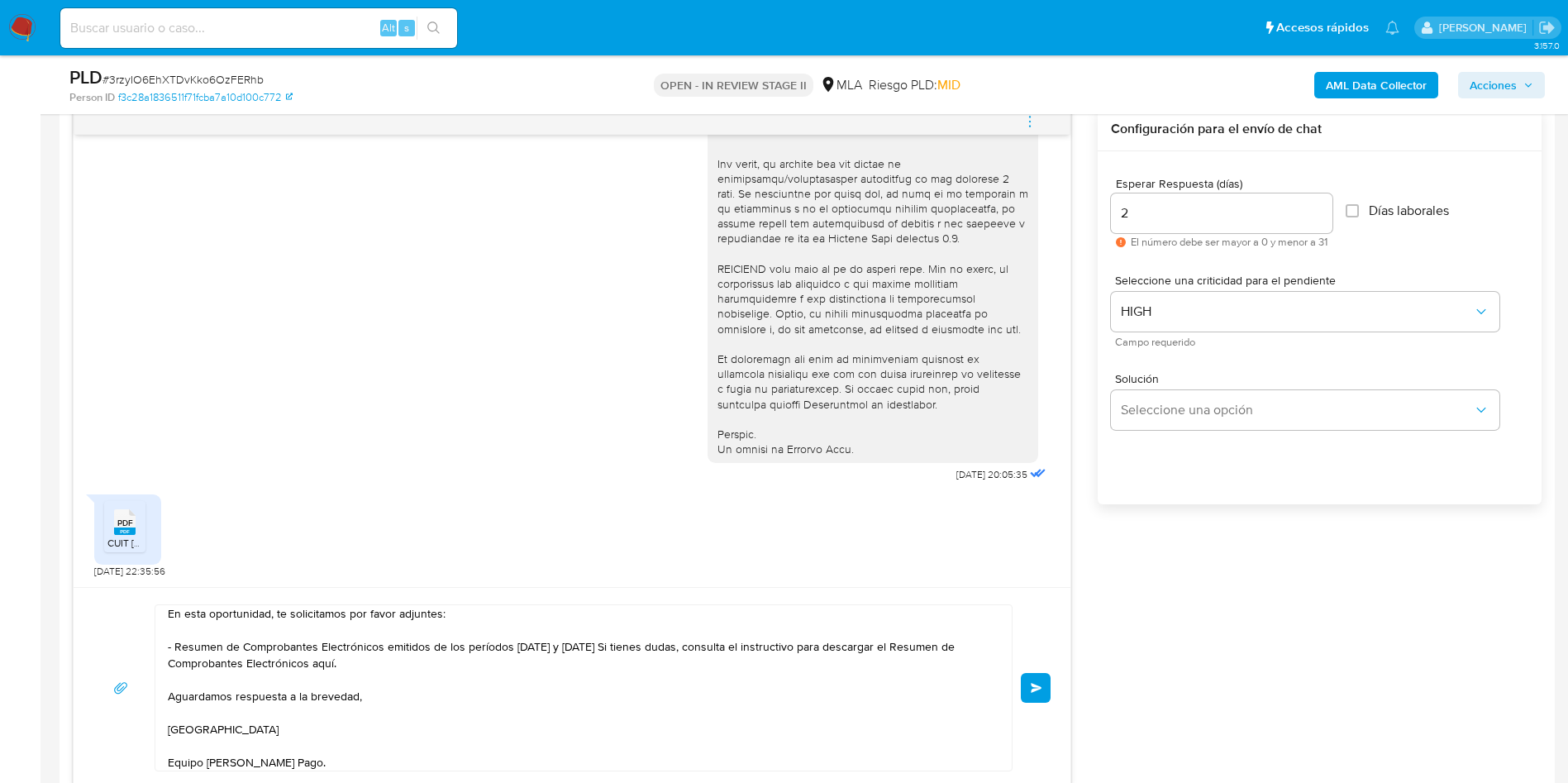
click at [1026, 688] on button "Enviar" at bounding box center [1035, 688] width 30 height 30
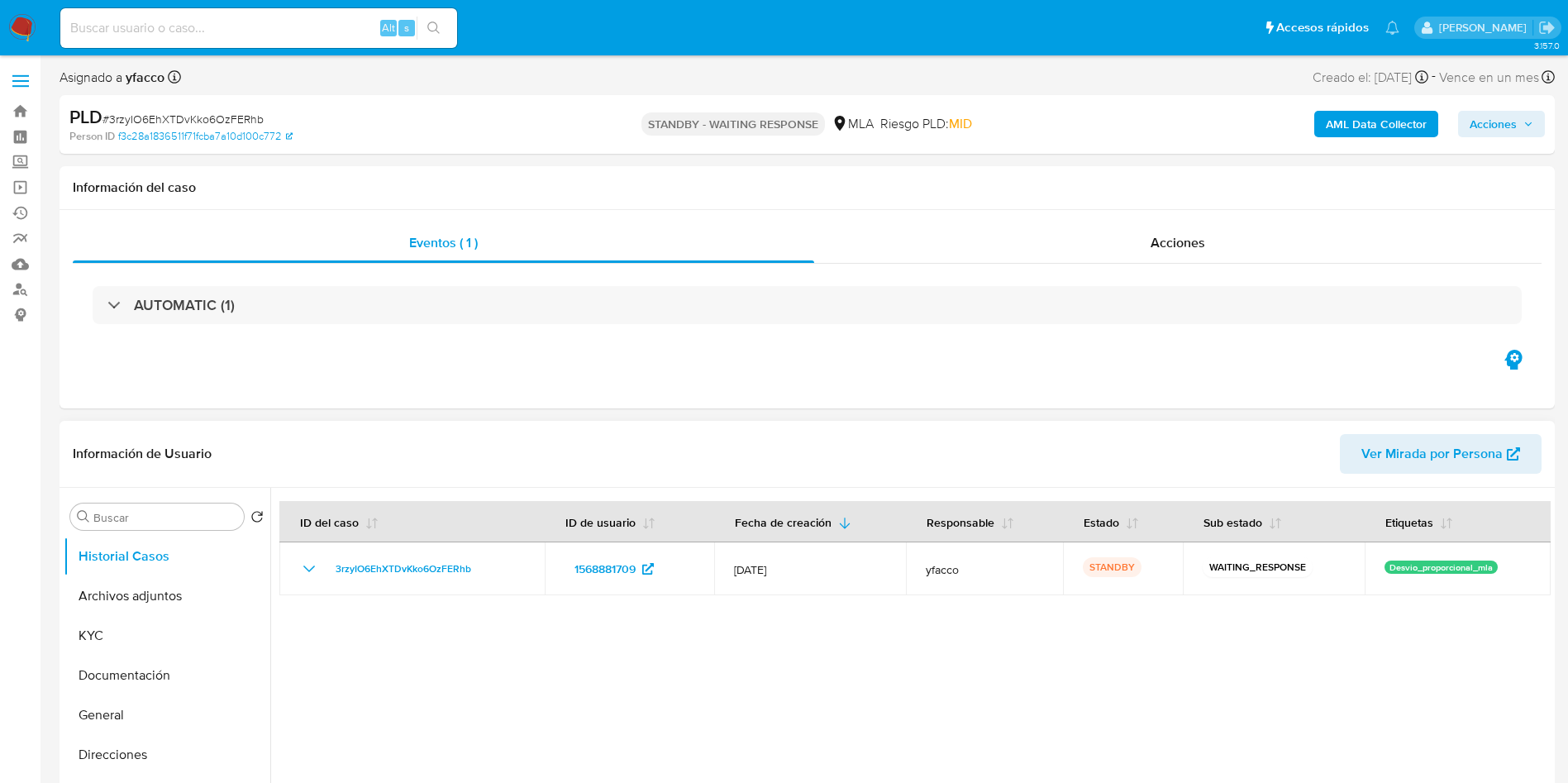
select select "10"
click at [186, 22] on input at bounding box center [258, 29] width 397 height 22
paste input "R6i7QiuZVTk3wdhQ2XqyNMUh"
type input "R6i7QiuZVTk3wdhQ2XqyNMUh"
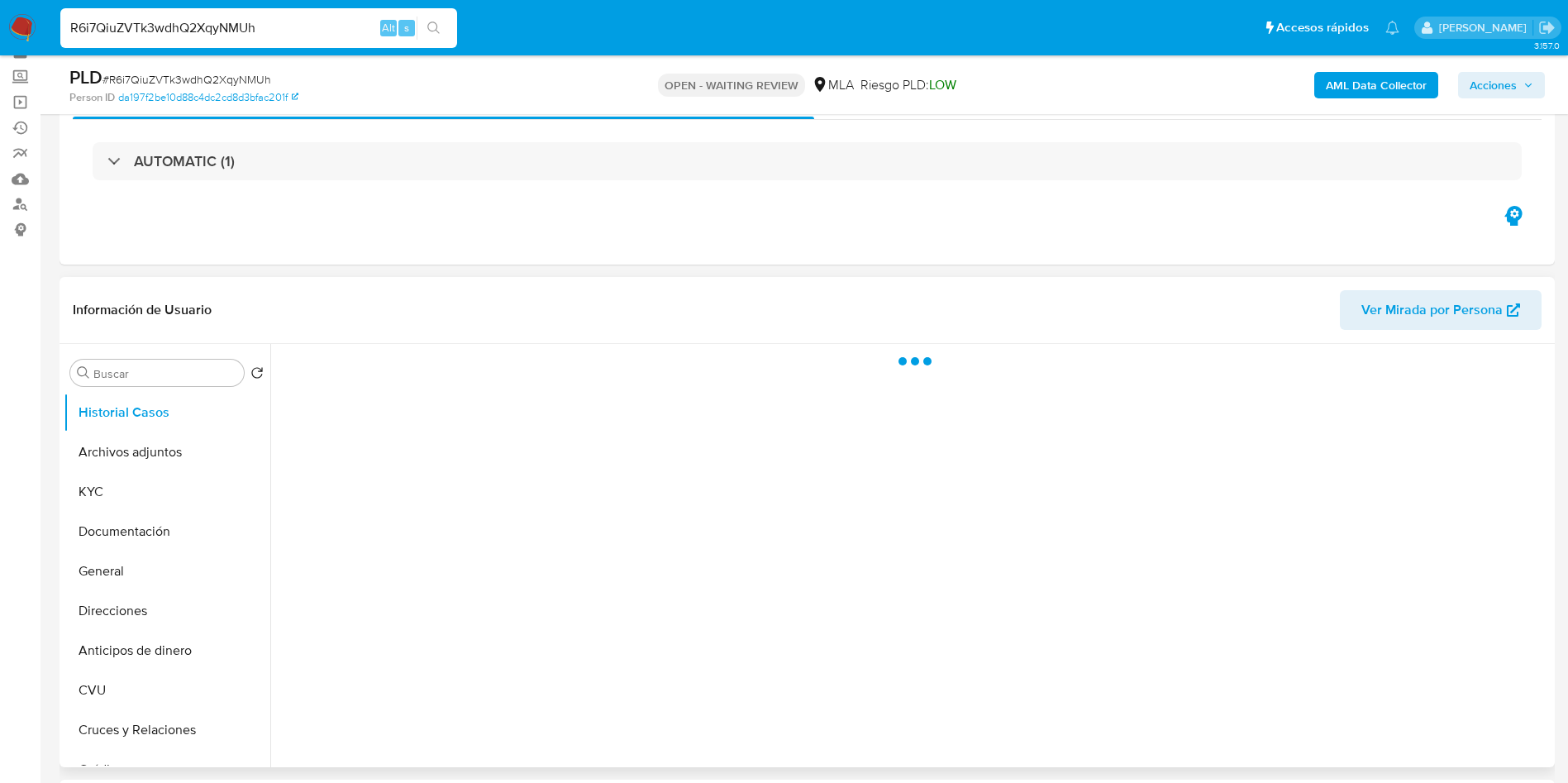
scroll to position [124, 0]
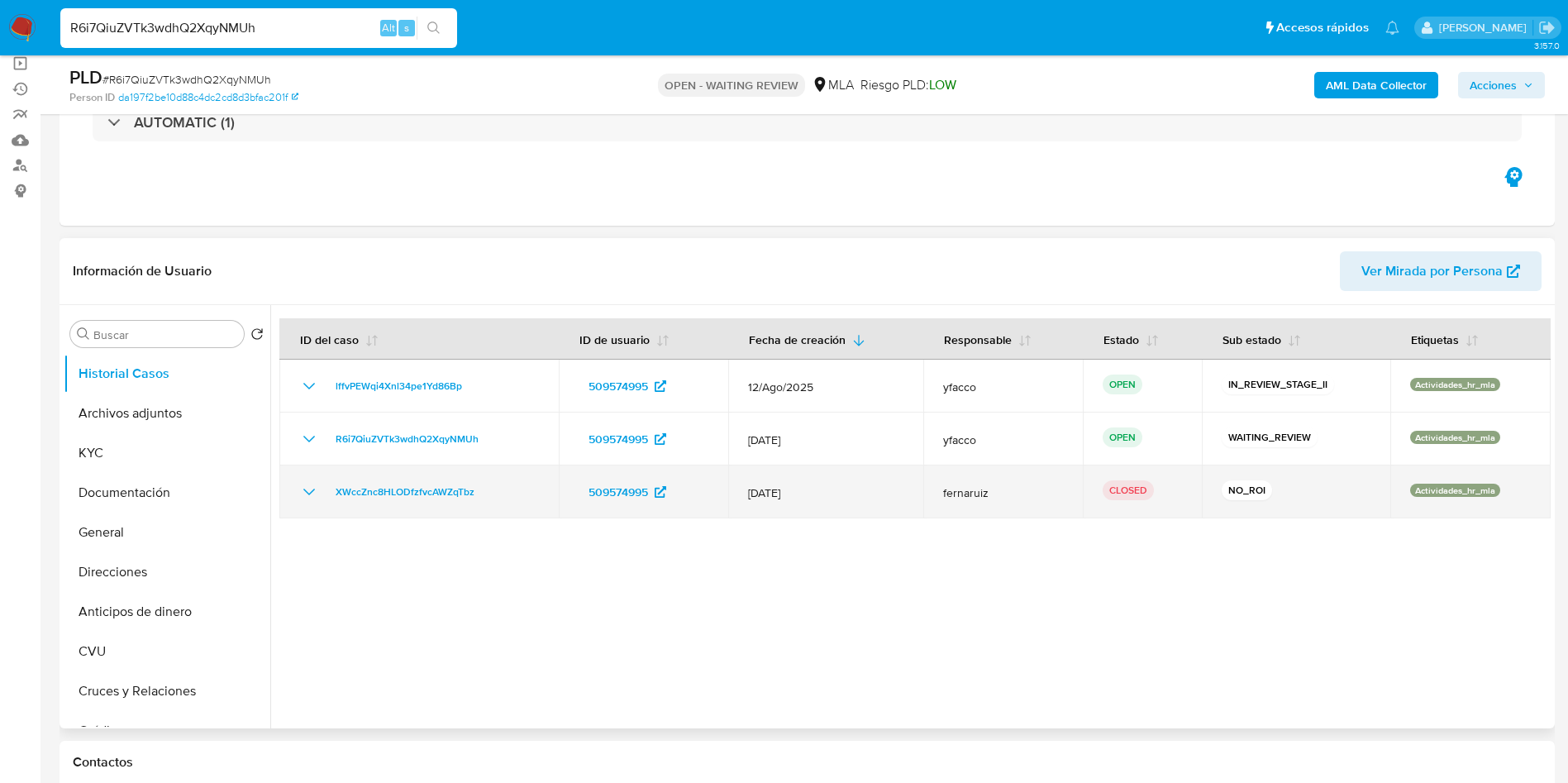
select select "10"
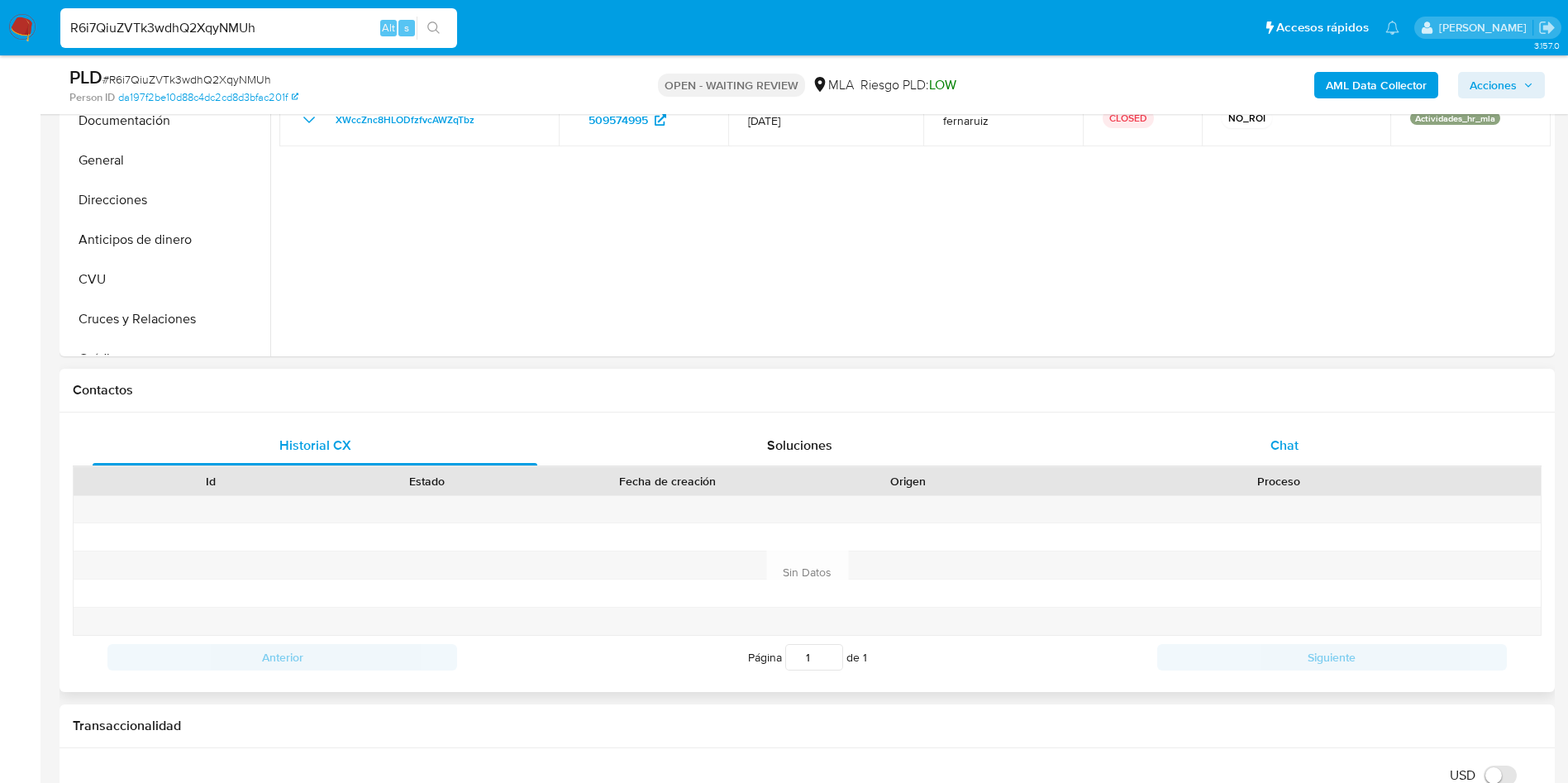
click at [1275, 439] on span "Chat" at bounding box center [1284, 444] width 28 height 19
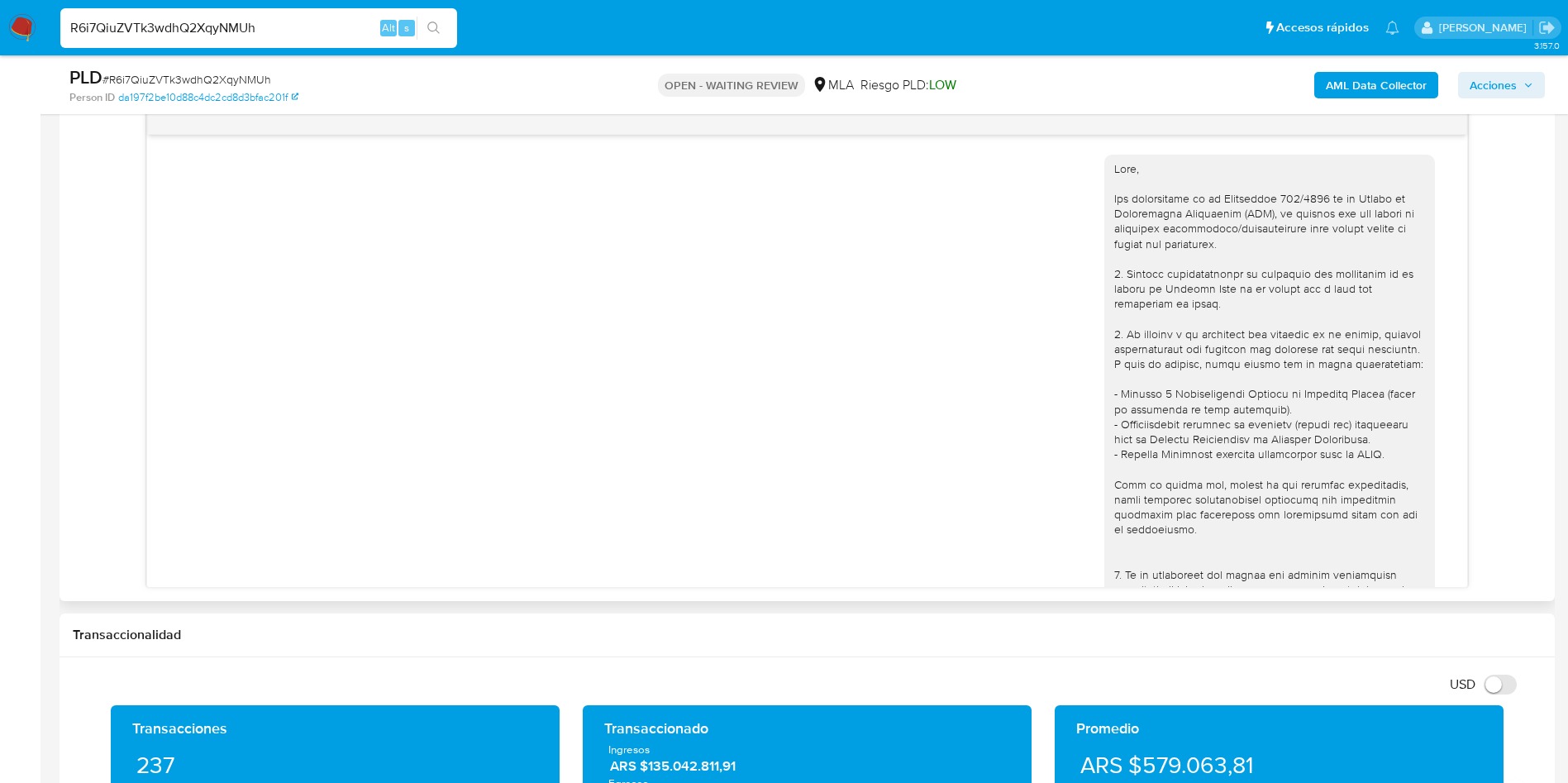
scroll to position [3218, 0]
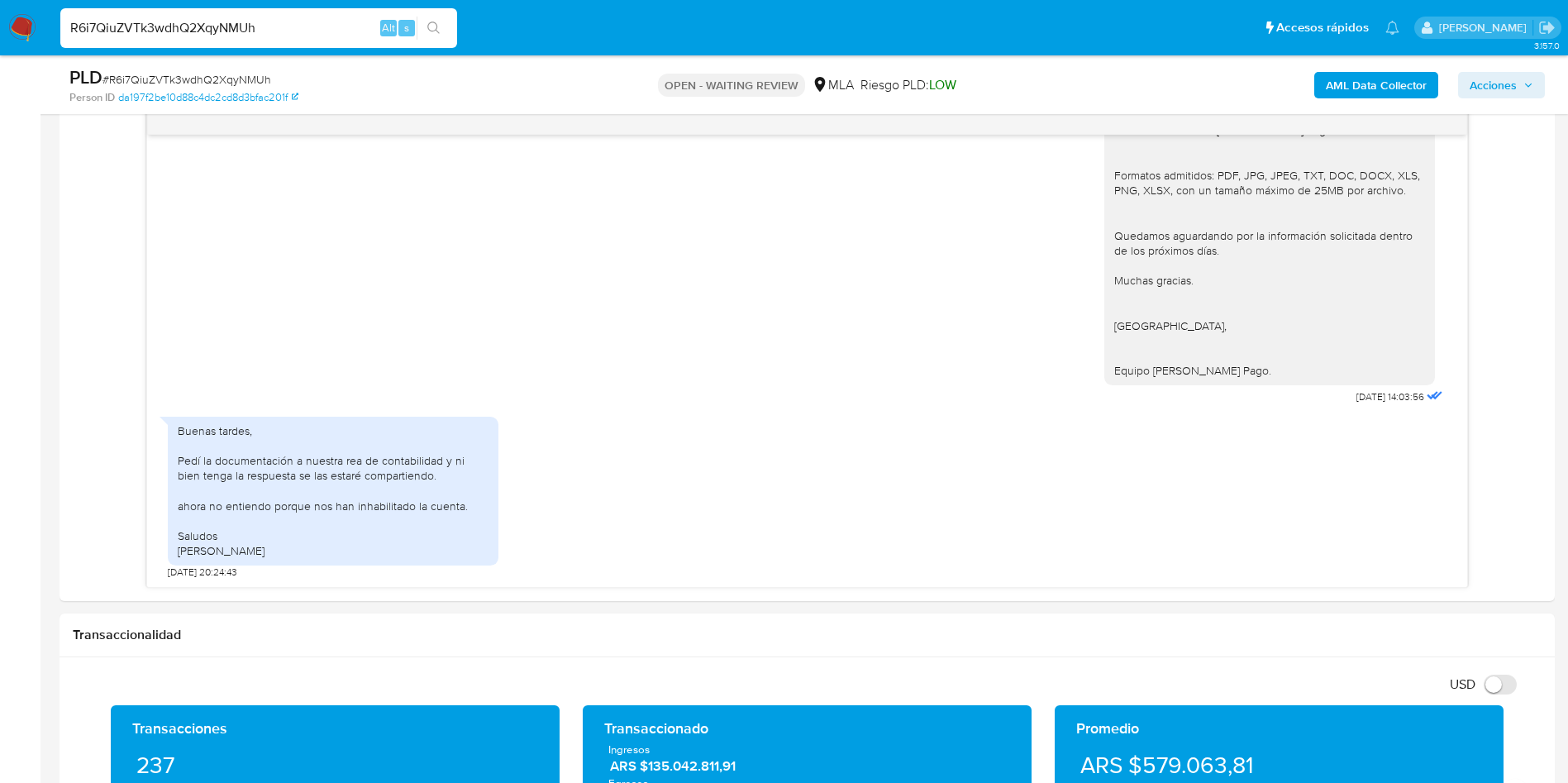
click at [281, 10] on div "R6i7QiuZVTk3wdhQ2XqyNMUh Alt s" at bounding box center [258, 28] width 397 height 40
click at [283, 23] on input "R6i7QiuZVTk3wdhQ2XqyNMUh" at bounding box center [258, 29] width 397 height 22
paste input "sf6QoYCJmAjw8frxu6t3DhCm"
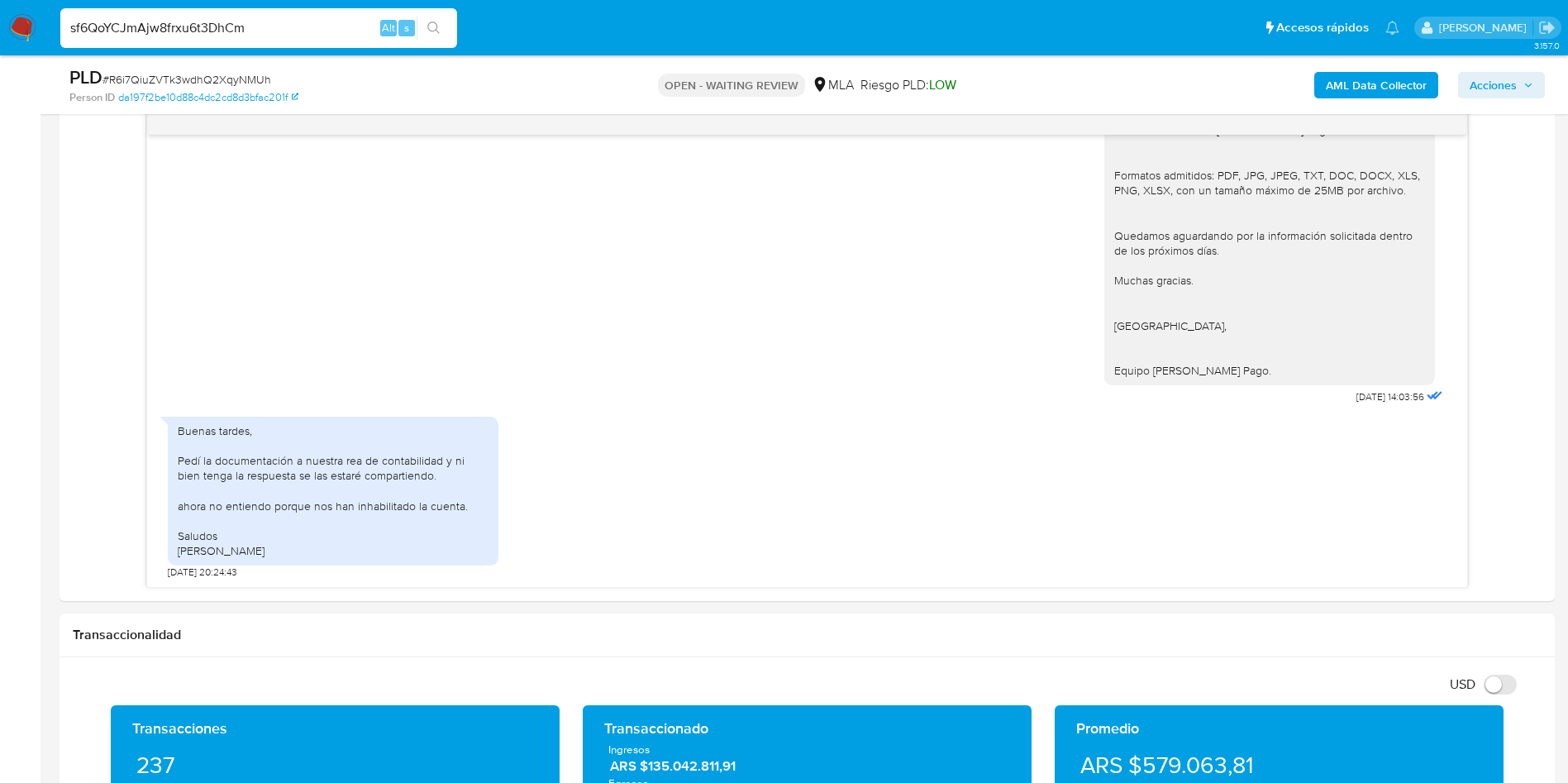
type input "sf6QoYCJmAjw8frxu6t3DhCm"
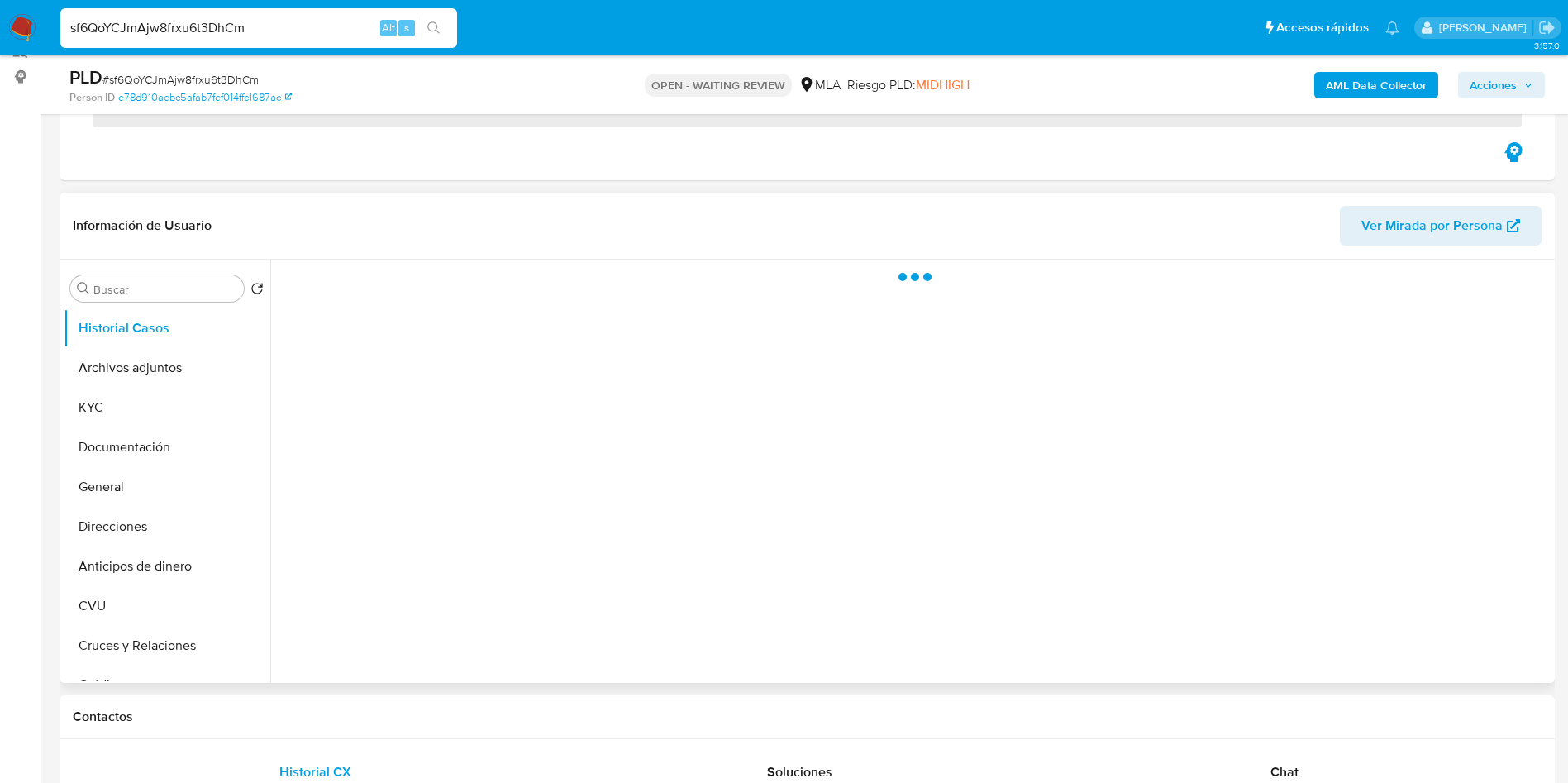
scroll to position [247, 0]
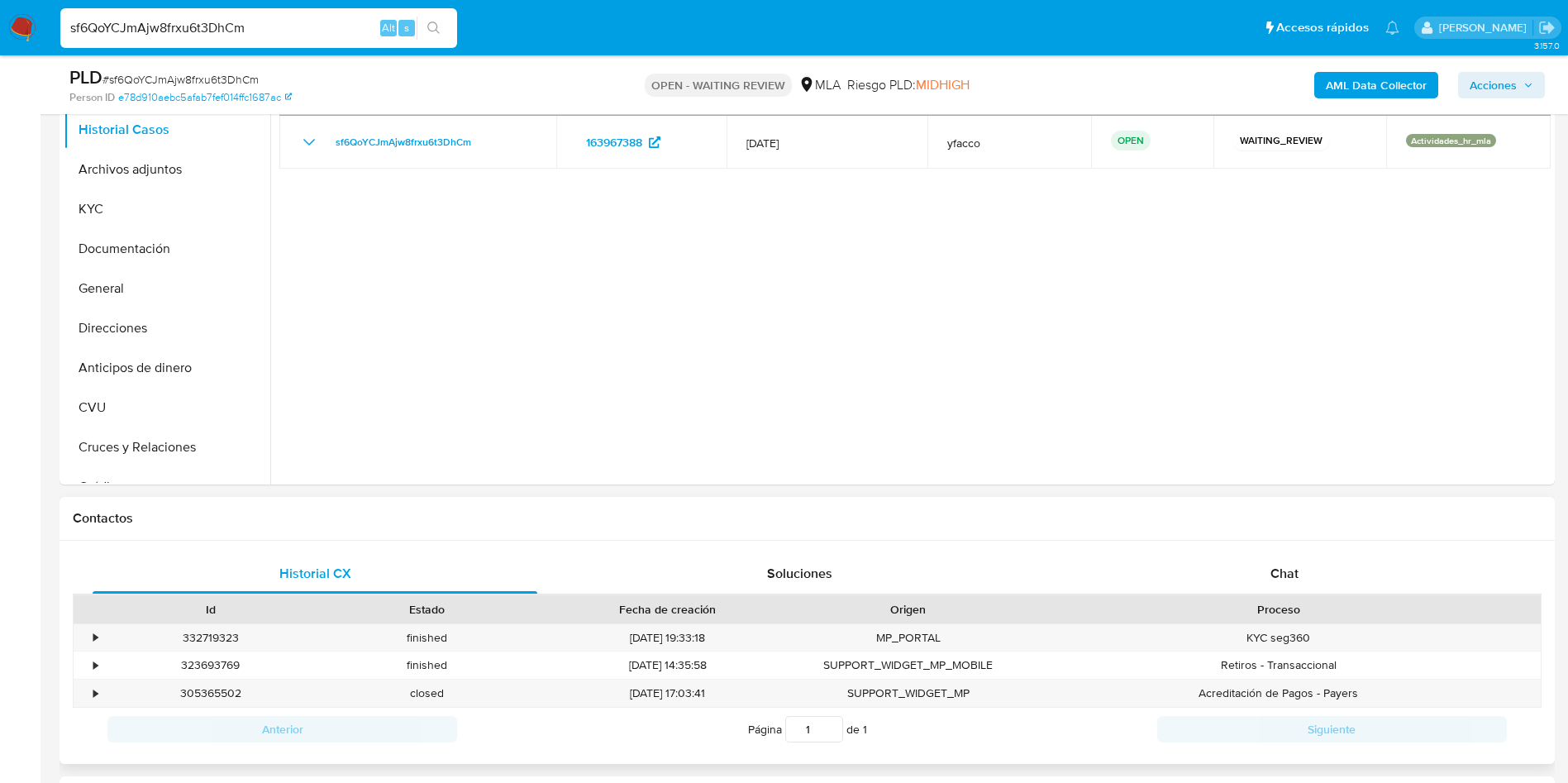
select select "10"
click at [1287, 573] on span "Chat" at bounding box center [1284, 568] width 28 height 19
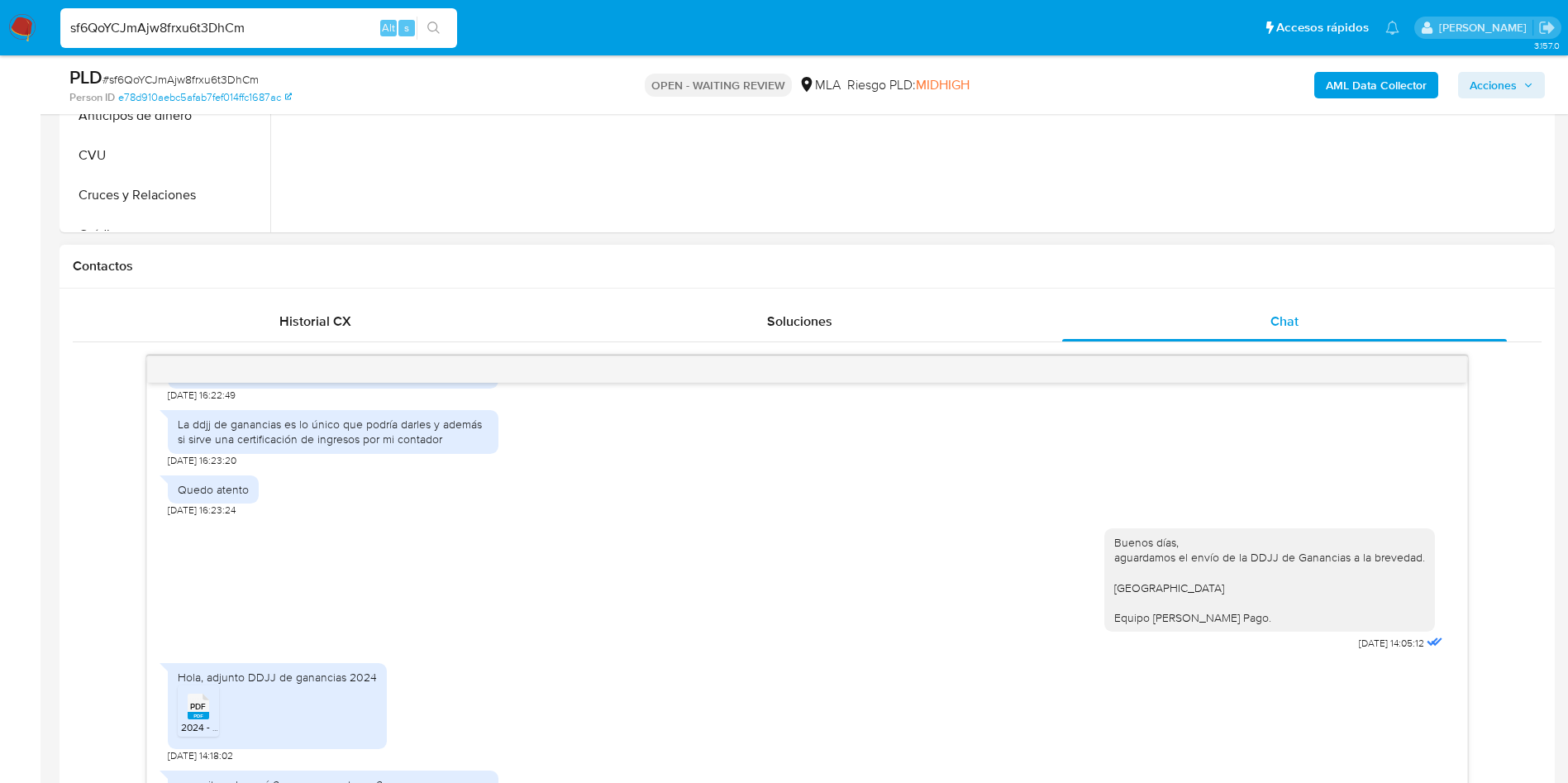
scroll to position [743, 0]
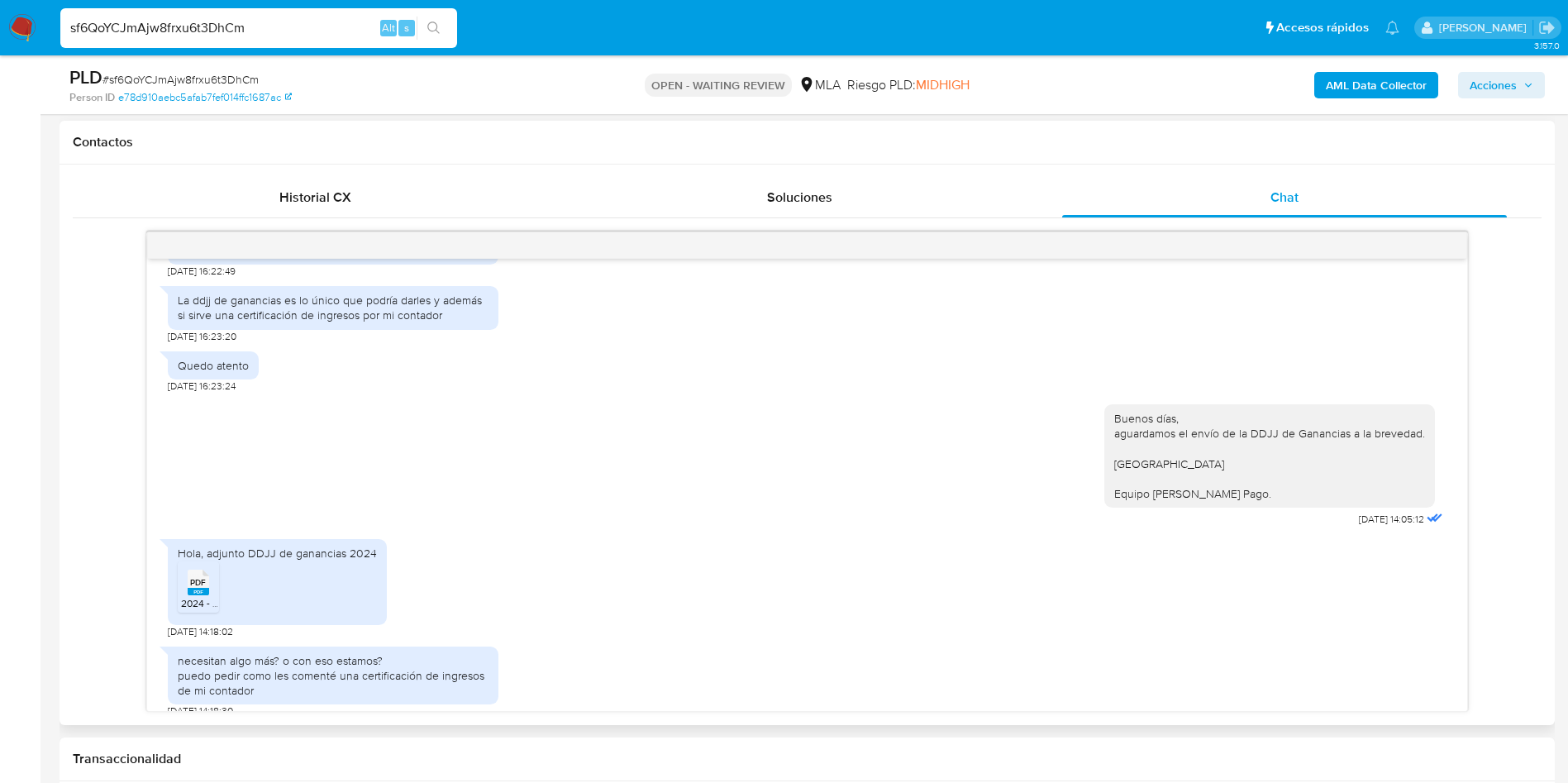
click at [196, 577] on span "PDF" at bounding box center [198, 582] width 16 height 11
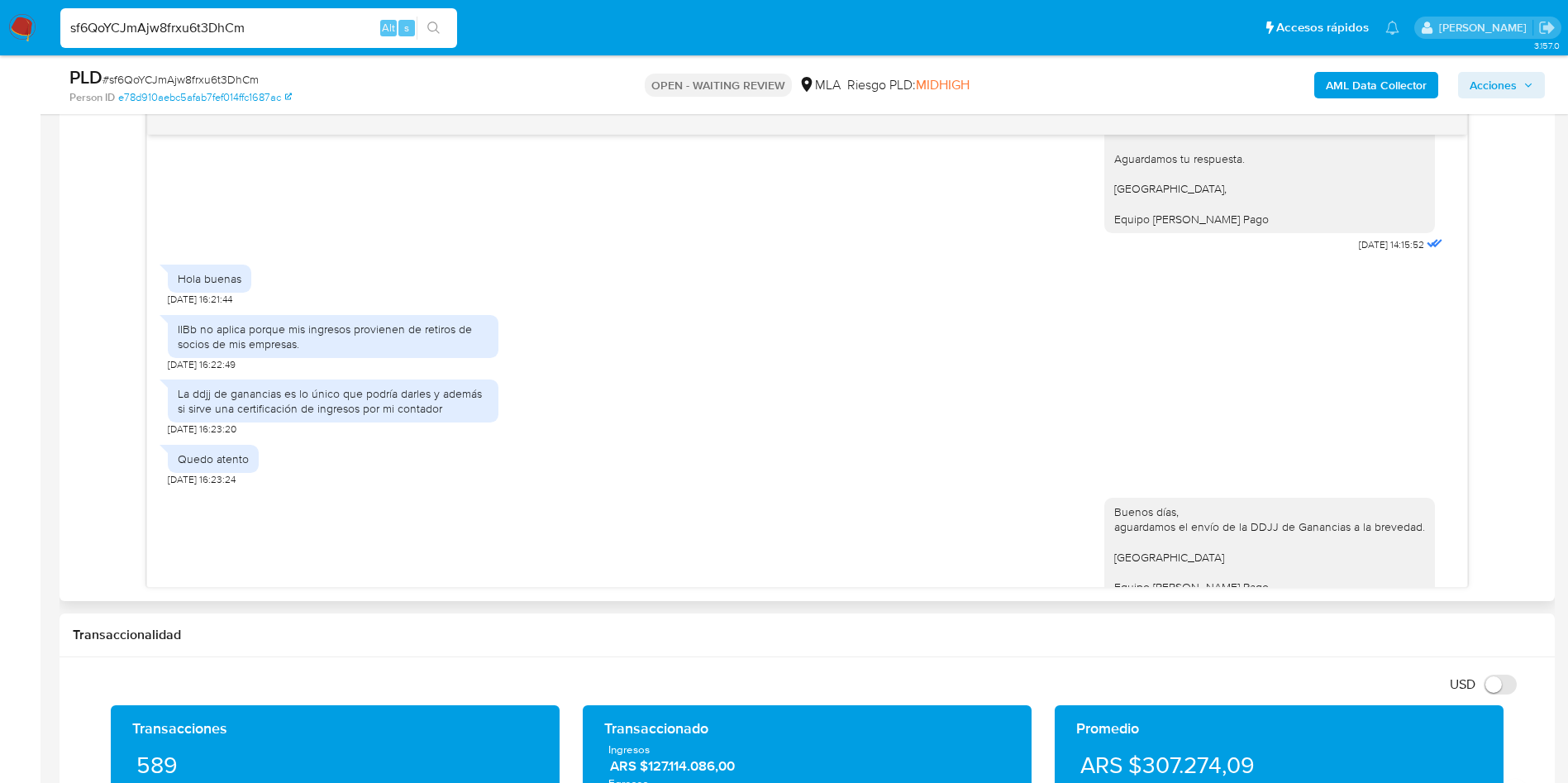
scroll to position [2615, 0]
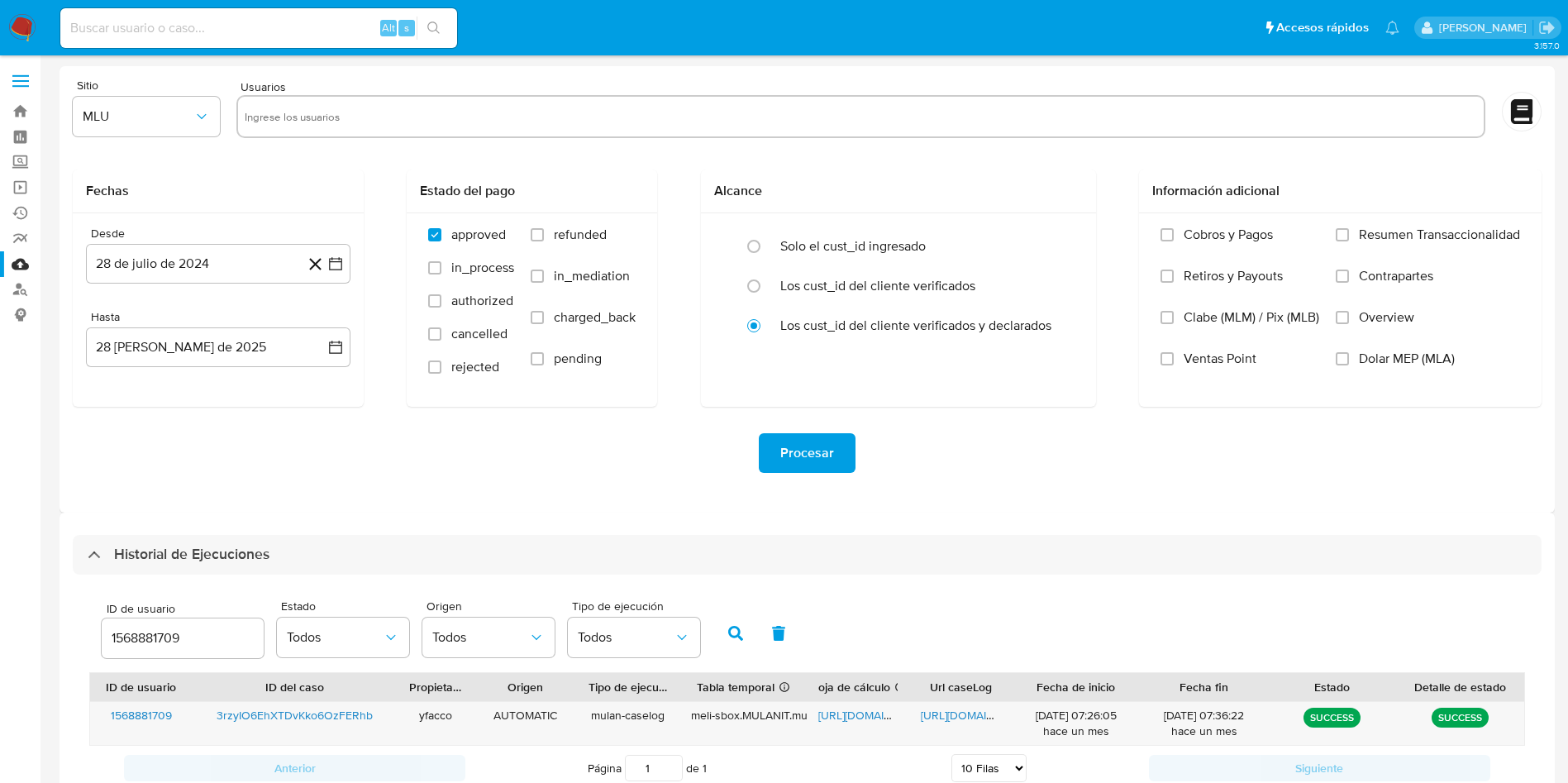
select select "10"
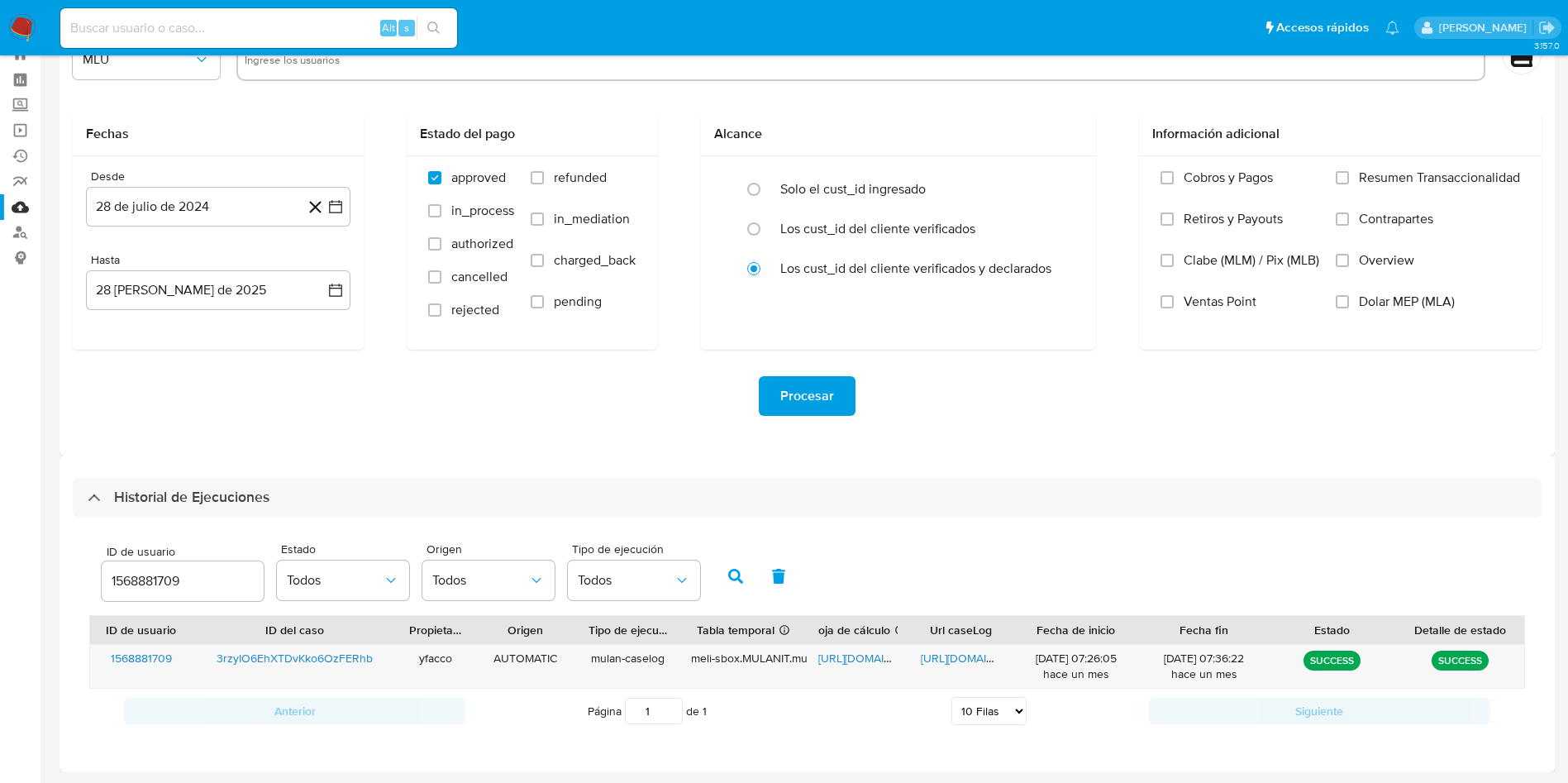
drag, startPoint x: 206, startPoint y: 586, endPoint x: 3, endPoint y: 560, distance: 204.7
click at [3, 560] on section "Bandeja Tablero Screening Búsqueda en Listas Watchlist Herramientas Operaciones…" at bounding box center [784, 362] width 1568 height 839
type input "163967388"
click at [737, 568] on icon "button" at bounding box center [735, 575] width 15 height 15
click at [959, 661] on span "[URL][DOMAIN_NAME]" at bounding box center [977, 657] width 114 height 17
